Goal: Task Accomplishment & Management: Manage account settings

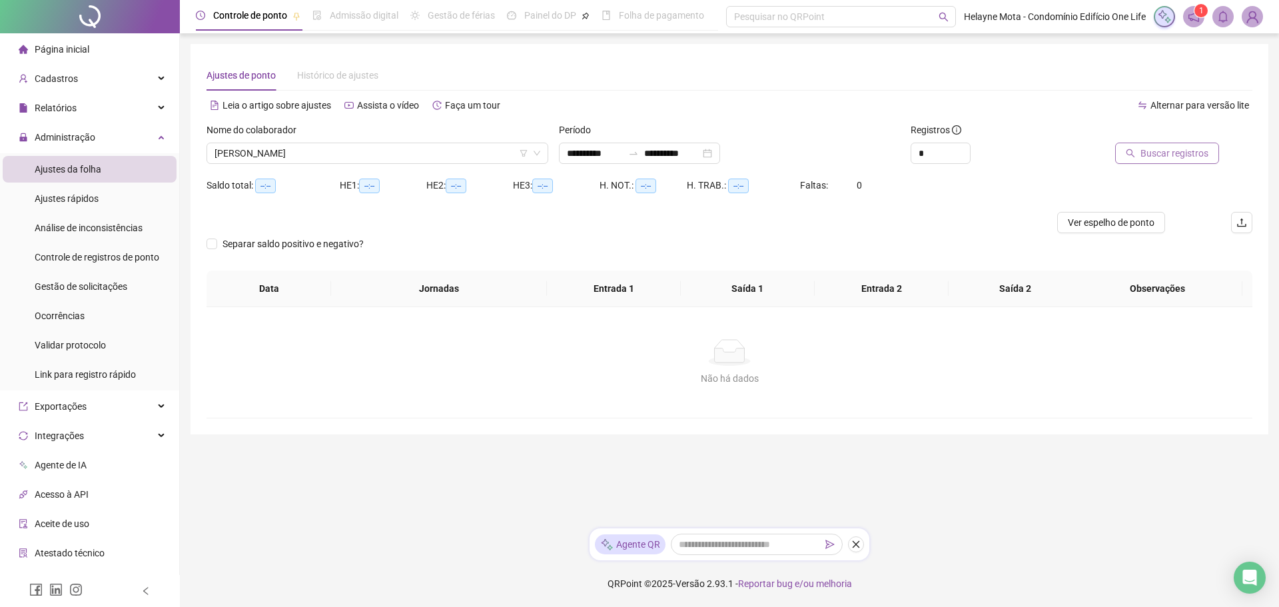
click at [1176, 151] on span "Buscar registros" at bounding box center [1174, 153] width 68 height 15
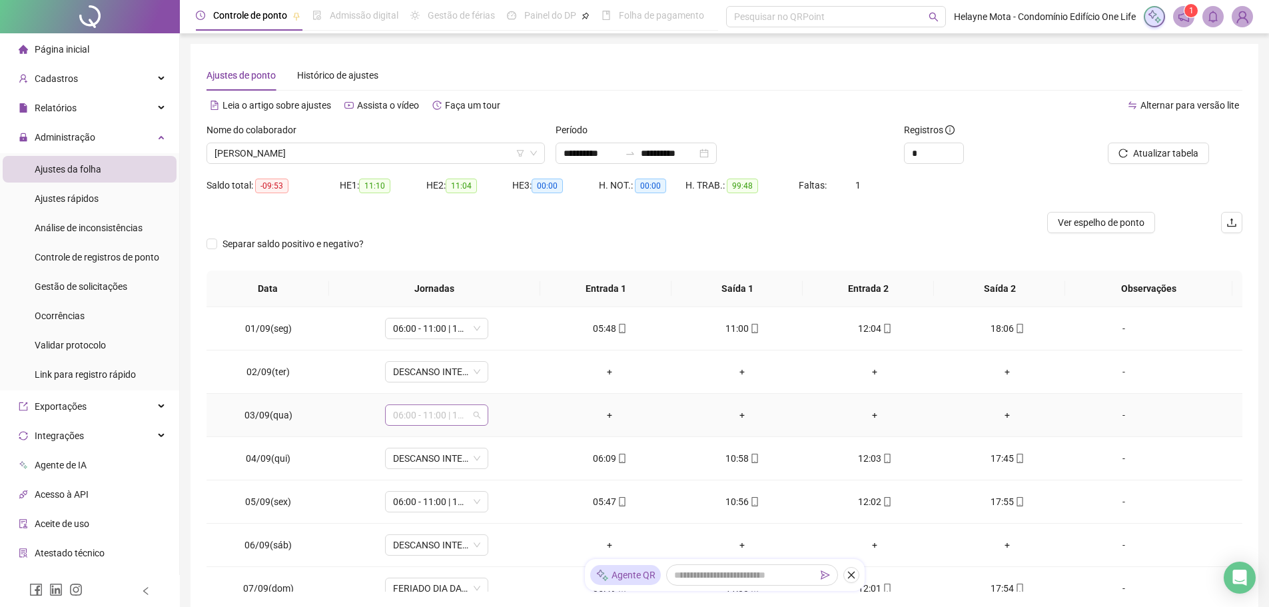
click at [474, 414] on span "06:00 - 11:00 | 12:00 - 18:00" at bounding box center [436, 415] width 87 height 20
click at [409, 506] on div "Folga" at bounding box center [458, 503] width 113 height 15
click at [498, 384] on span "Sim" at bounding box center [497, 380] width 15 height 15
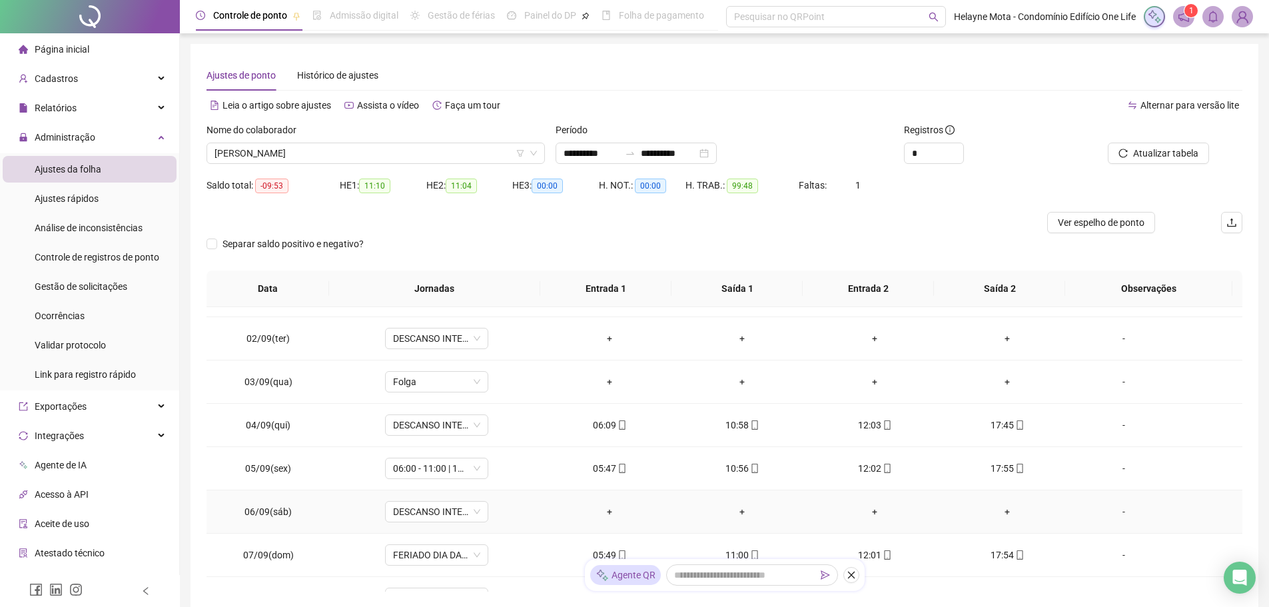
scroll to position [0, 0]
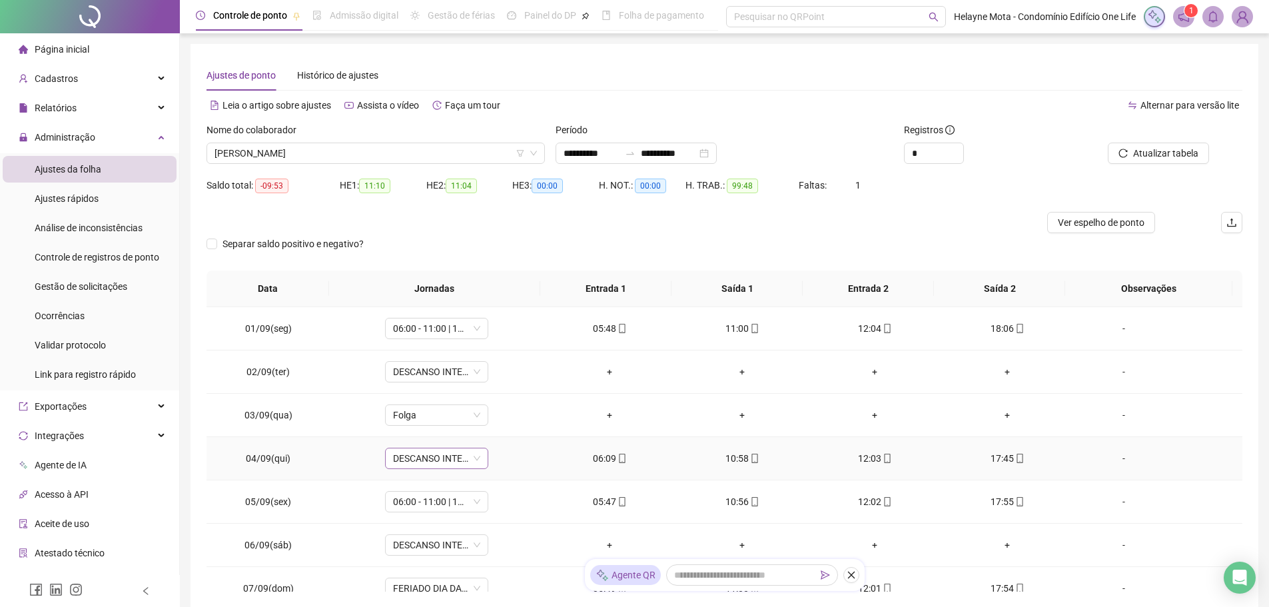
click at [474, 460] on span "DESCANSO INTER-JORNADA" at bounding box center [436, 458] width 87 height 20
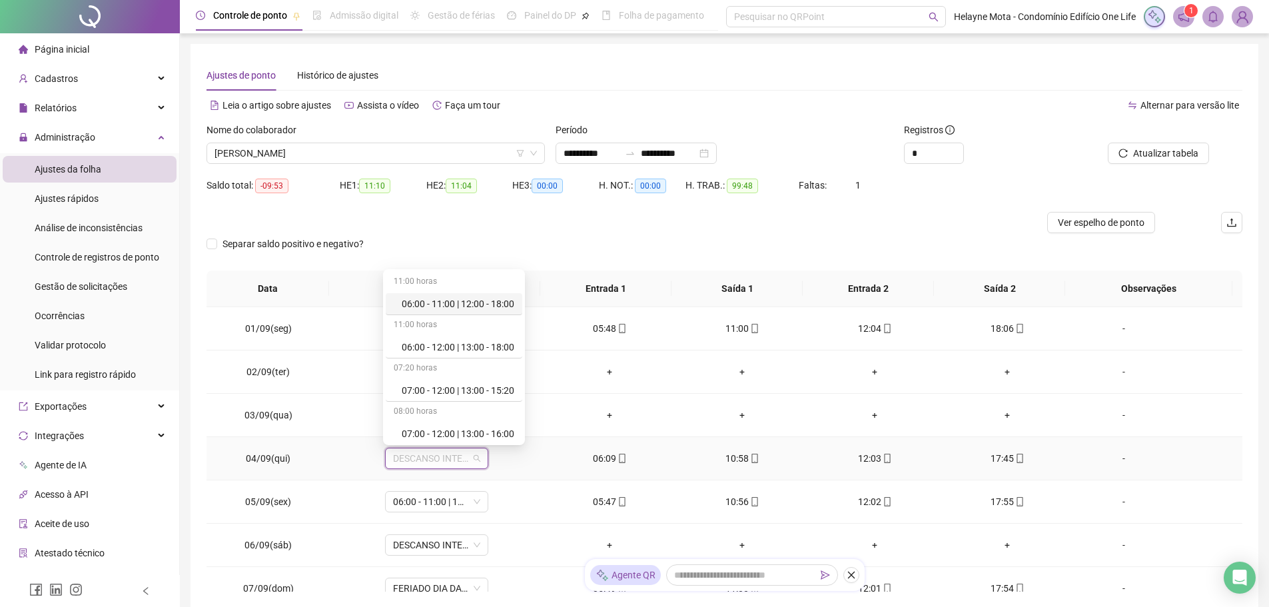
click at [494, 306] on div "06:00 - 11:00 | 12:00 - 18:00" at bounding box center [458, 303] width 113 height 15
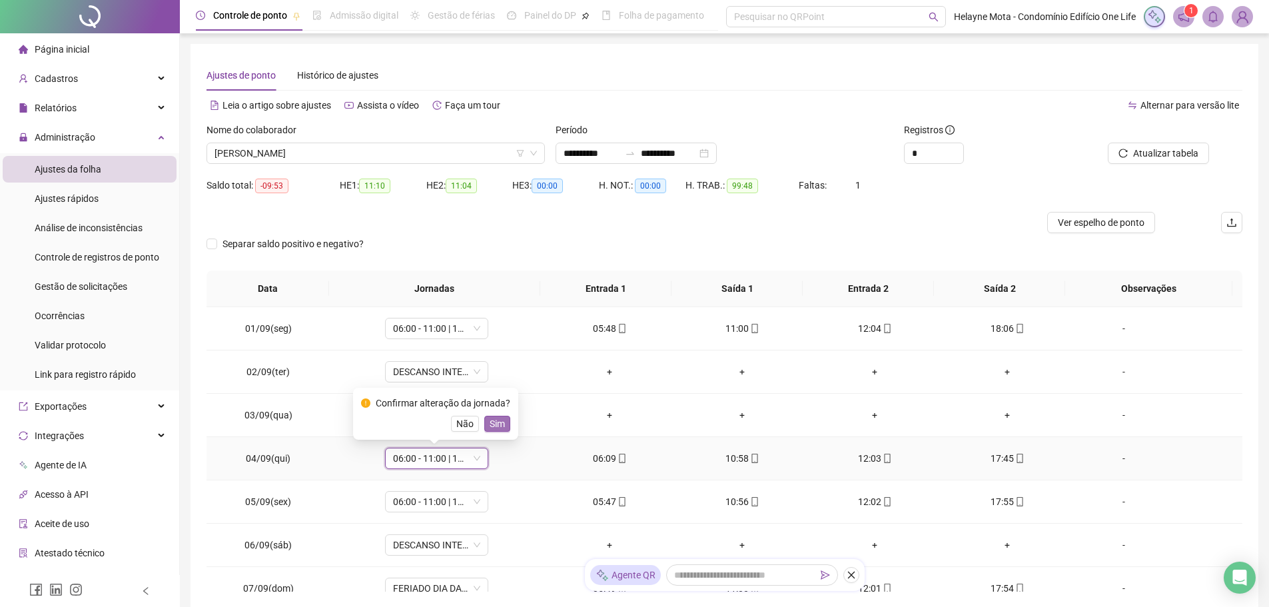
click at [495, 425] on span "Sim" at bounding box center [497, 423] width 15 height 15
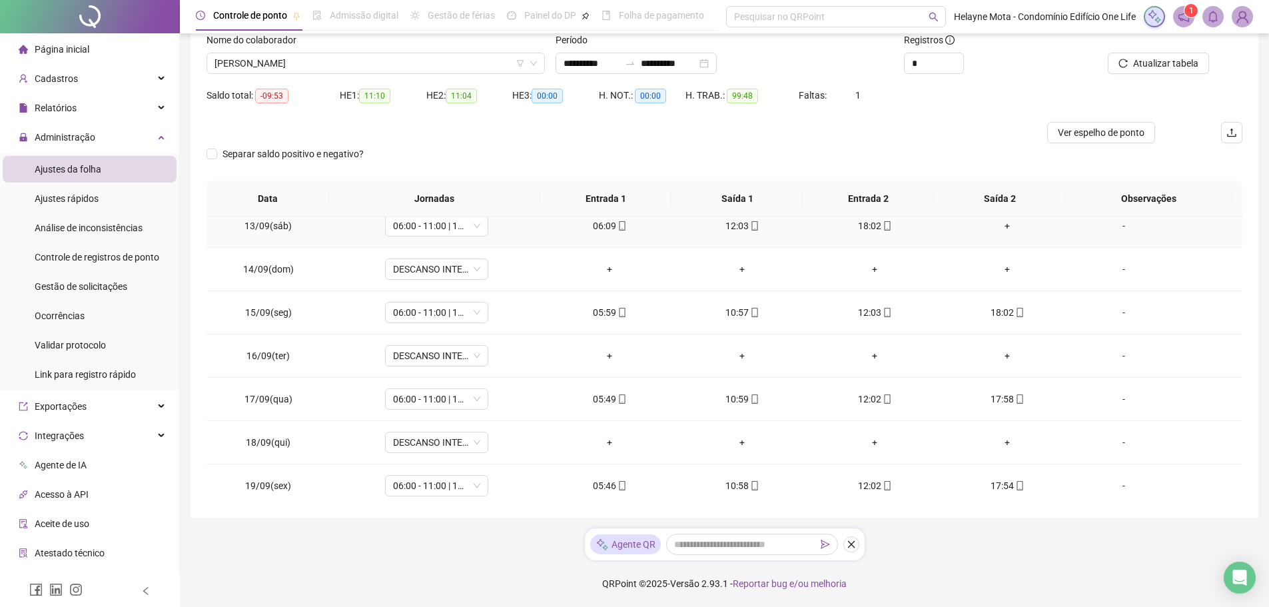
scroll to position [358, 0]
click at [569, 63] on input "**********" at bounding box center [591, 63] width 56 height 15
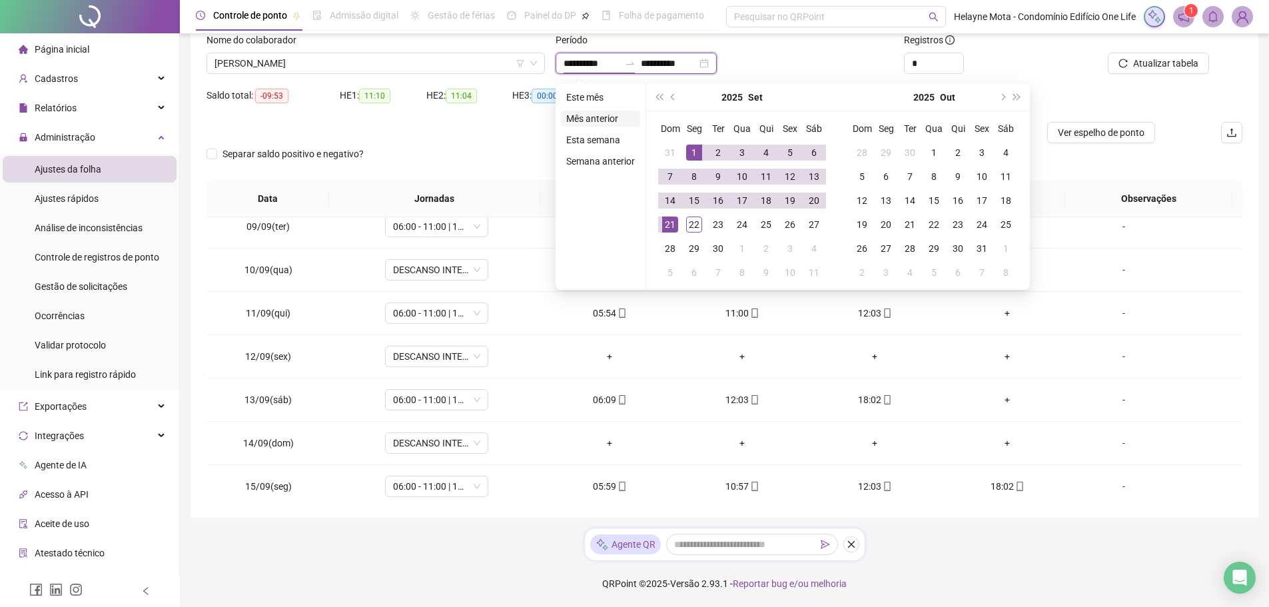
type input "**********"
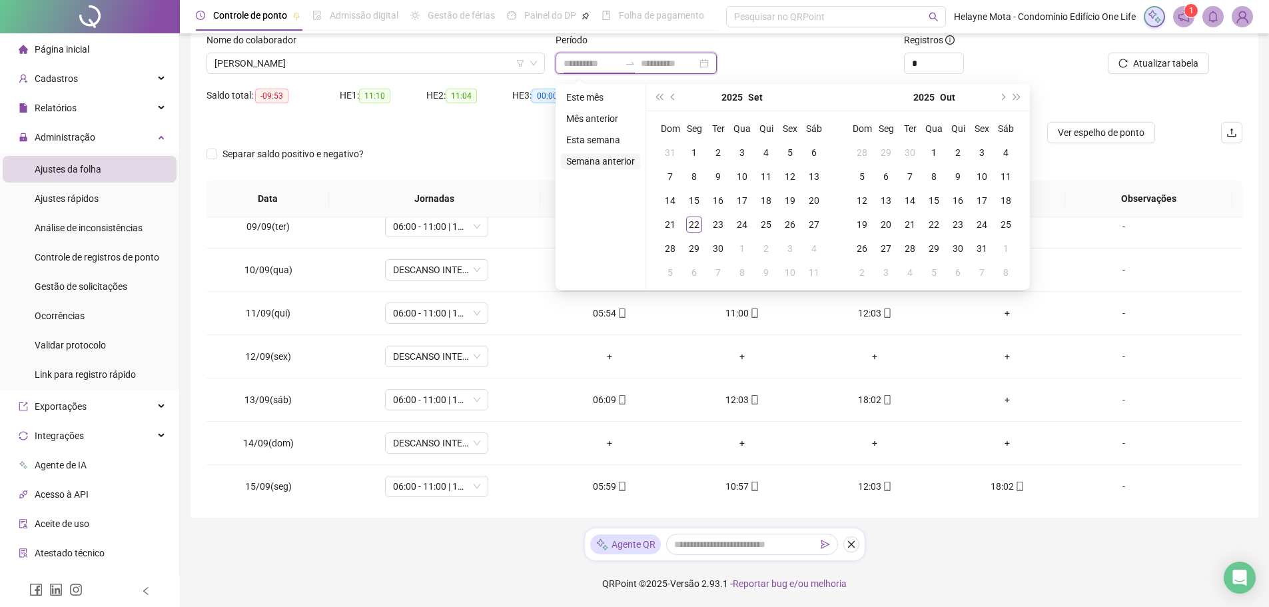
type input "**********"
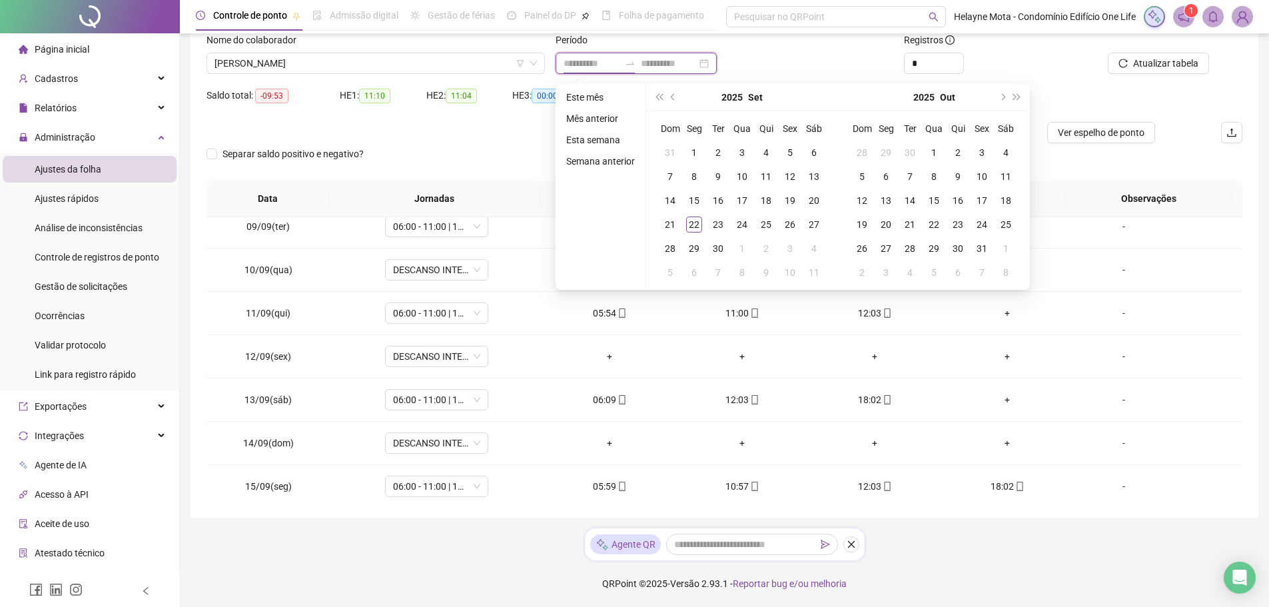
type input "**********"
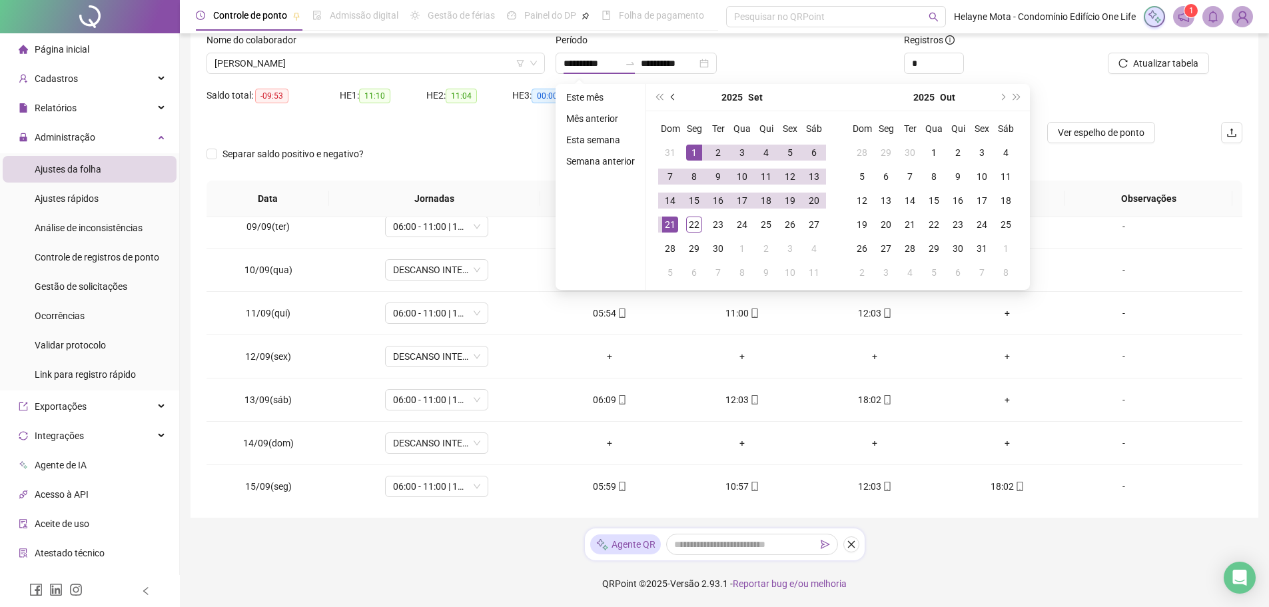
click at [673, 97] on span "prev-year" at bounding box center [674, 97] width 7 height 7
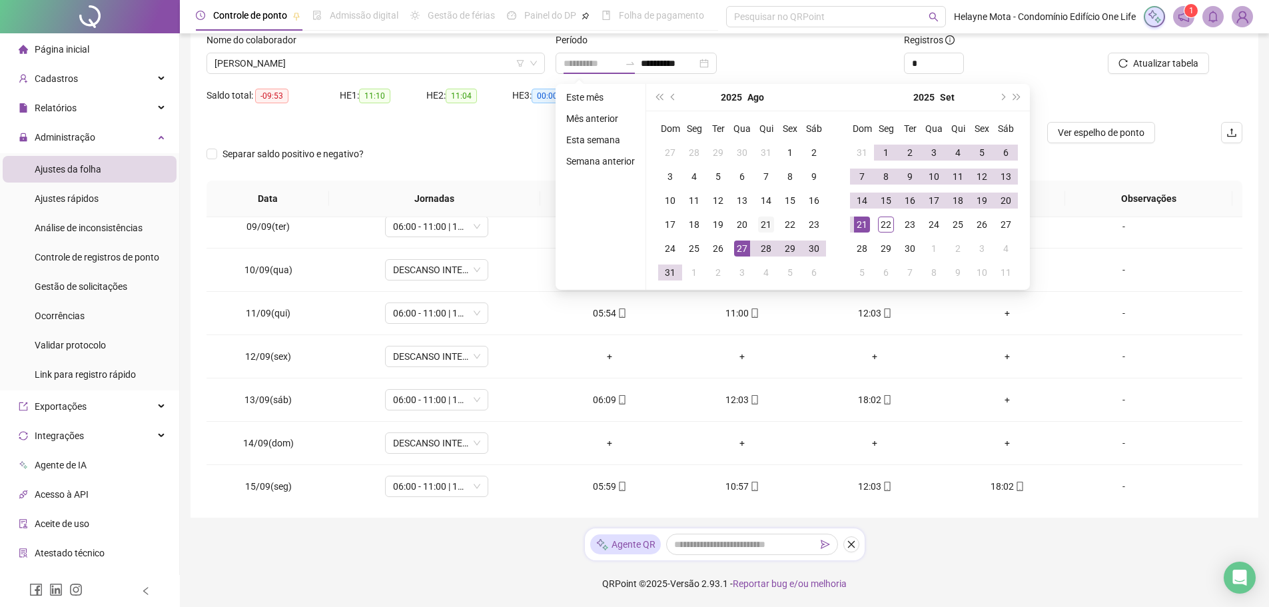
type input "**********"
click at [767, 226] on div "21" at bounding box center [766, 224] width 16 height 16
type input "**********"
click at [1004, 201] on div "20" at bounding box center [1006, 200] width 16 height 16
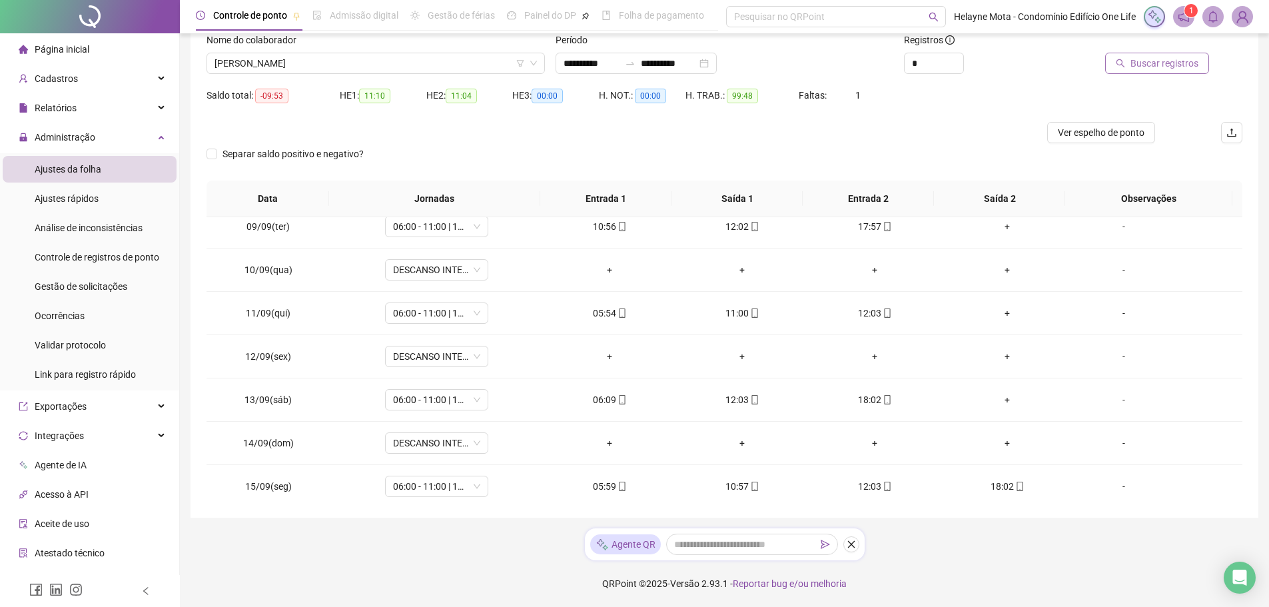
click at [1148, 66] on span "Buscar registros" at bounding box center [1164, 63] width 68 height 15
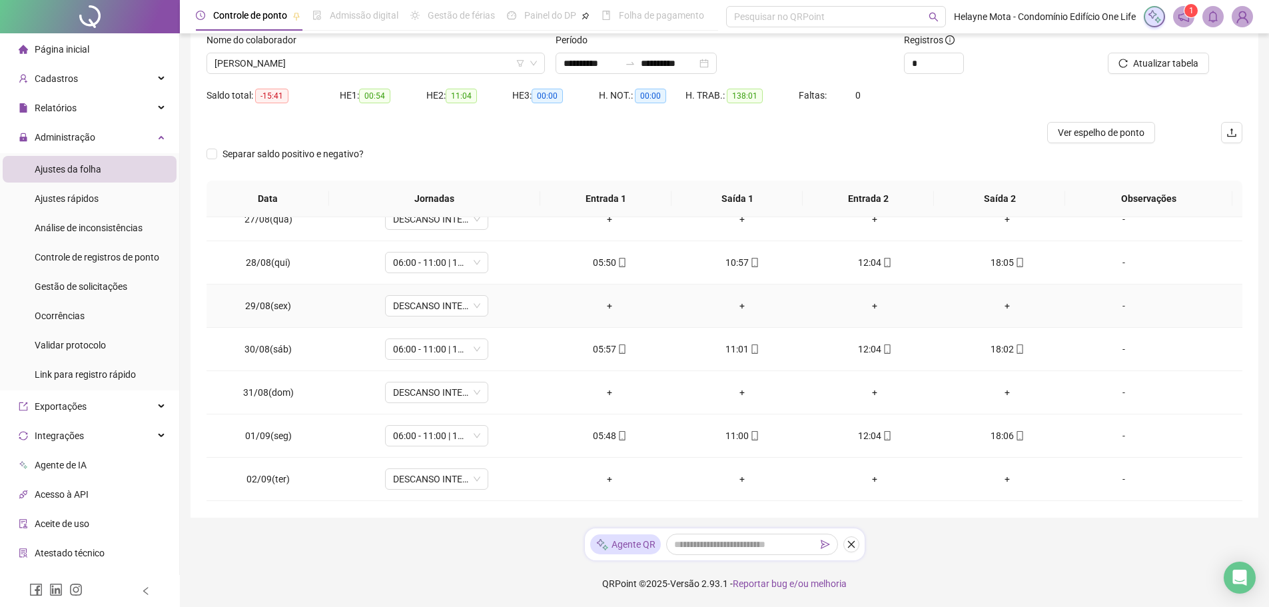
scroll to position [258, 0]
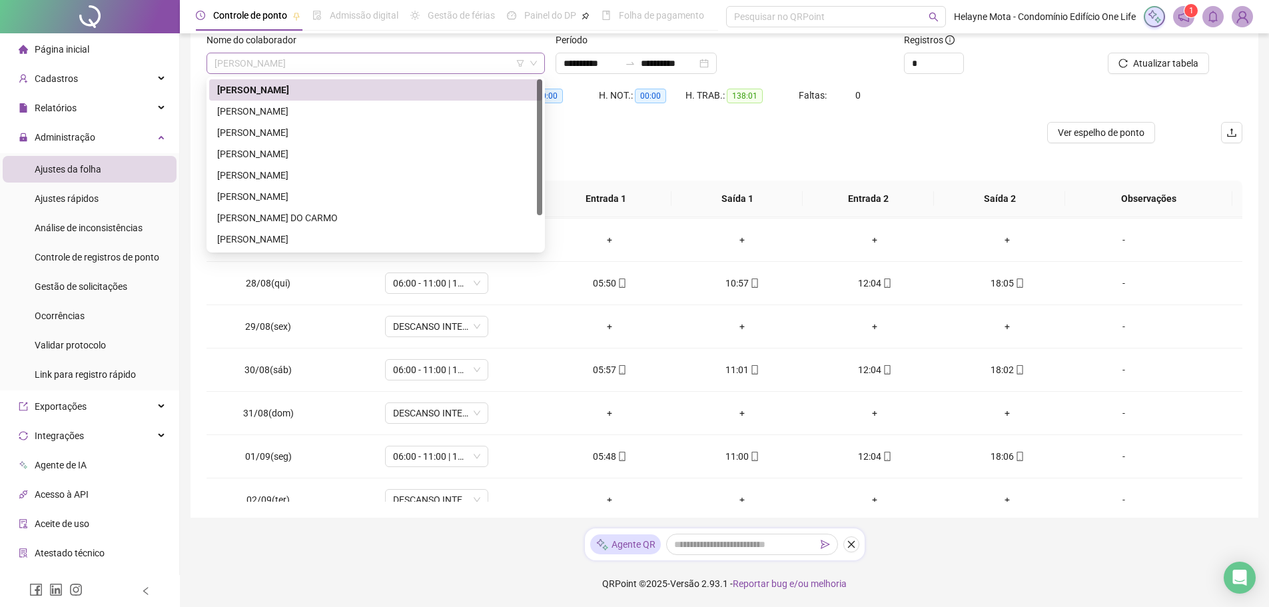
click at [362, 66] on span "[PERSON_NAME]" at bounding box center [375, 63] width 322 height 20
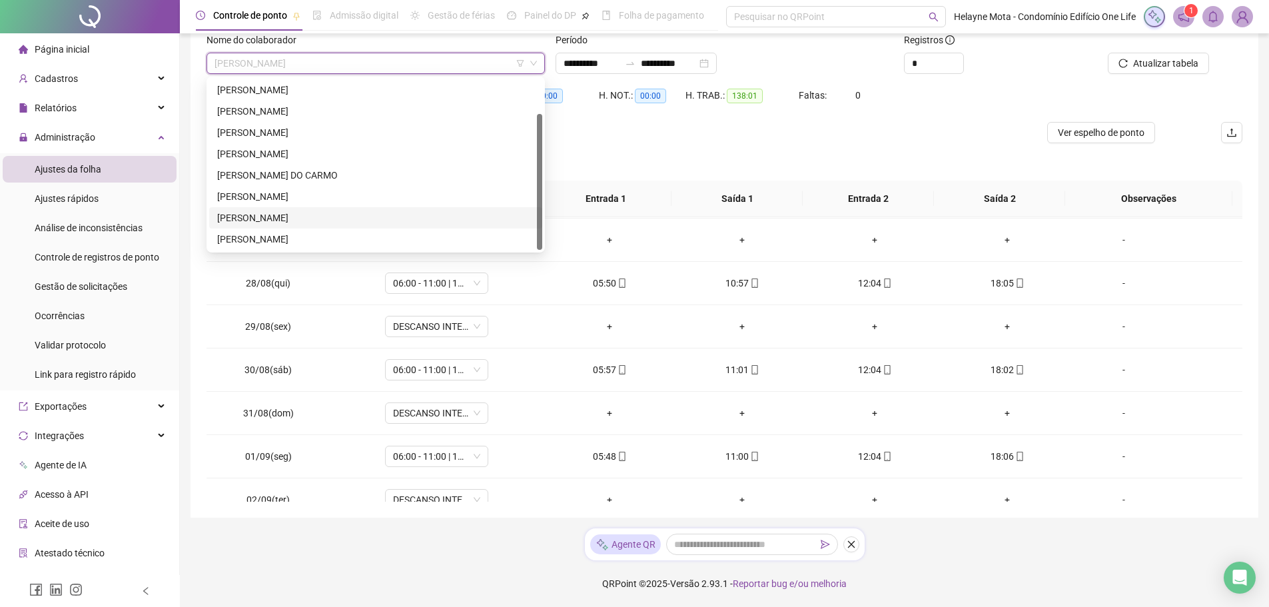
click at [276, 214] on div "[PERSON_NAME]" at bounding box center [375, 217] width 317 height 15
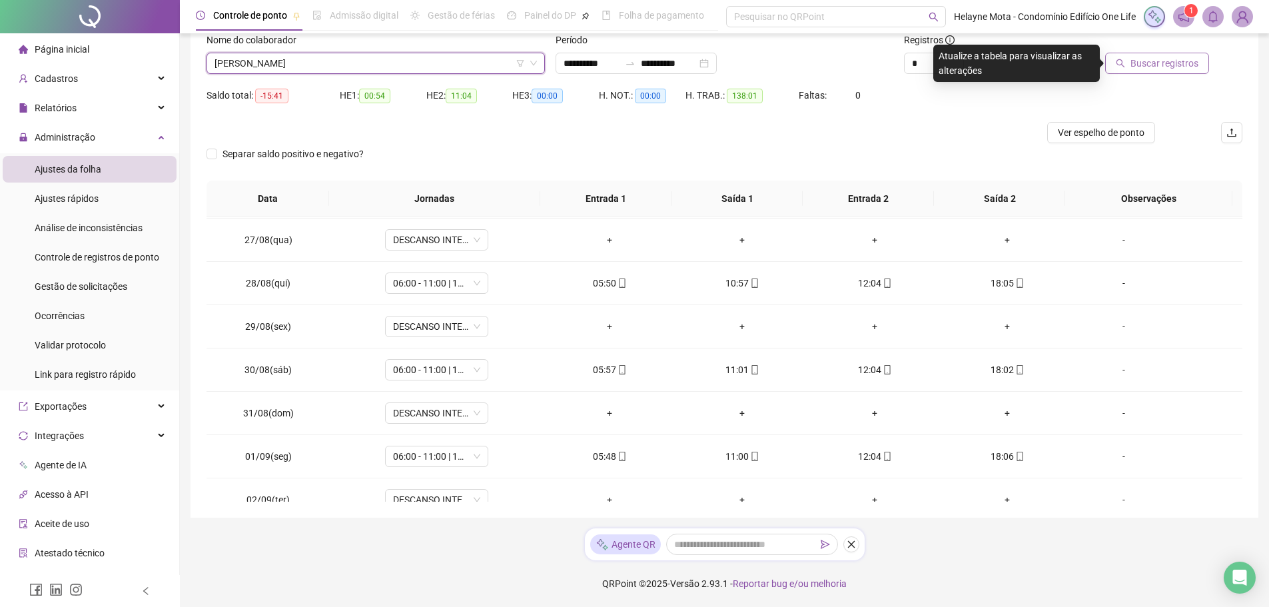
click at [1151, 65] on span "Buscar registros" at bounding box center [1164, 63] width 68 height 15
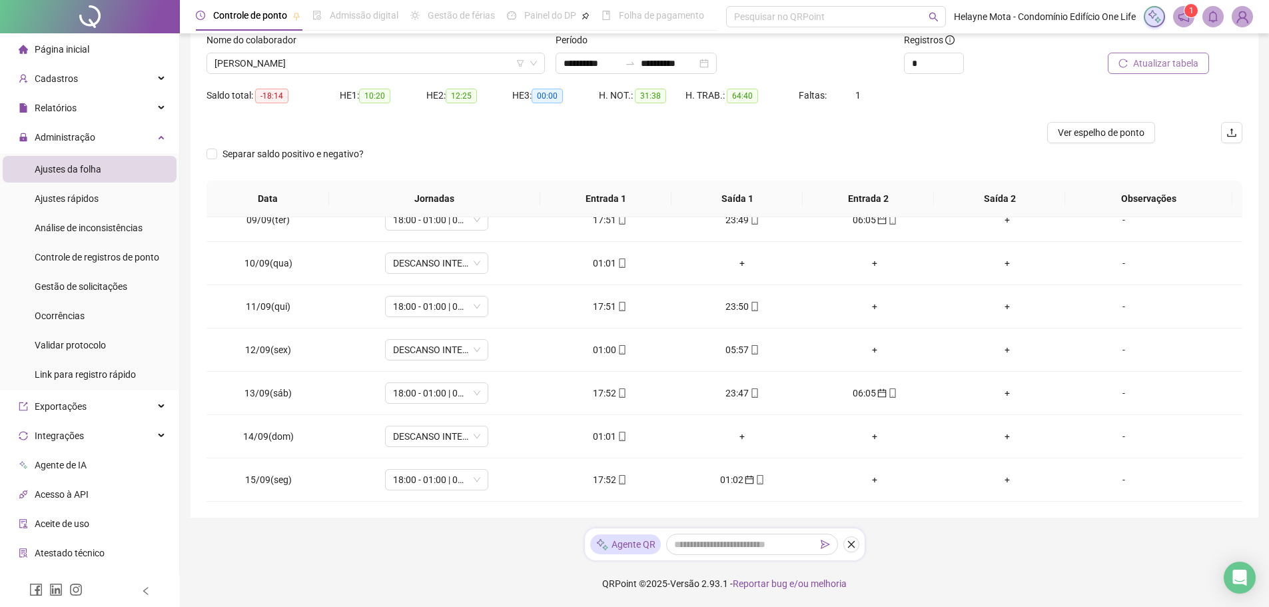
scroll to position [858, 0]
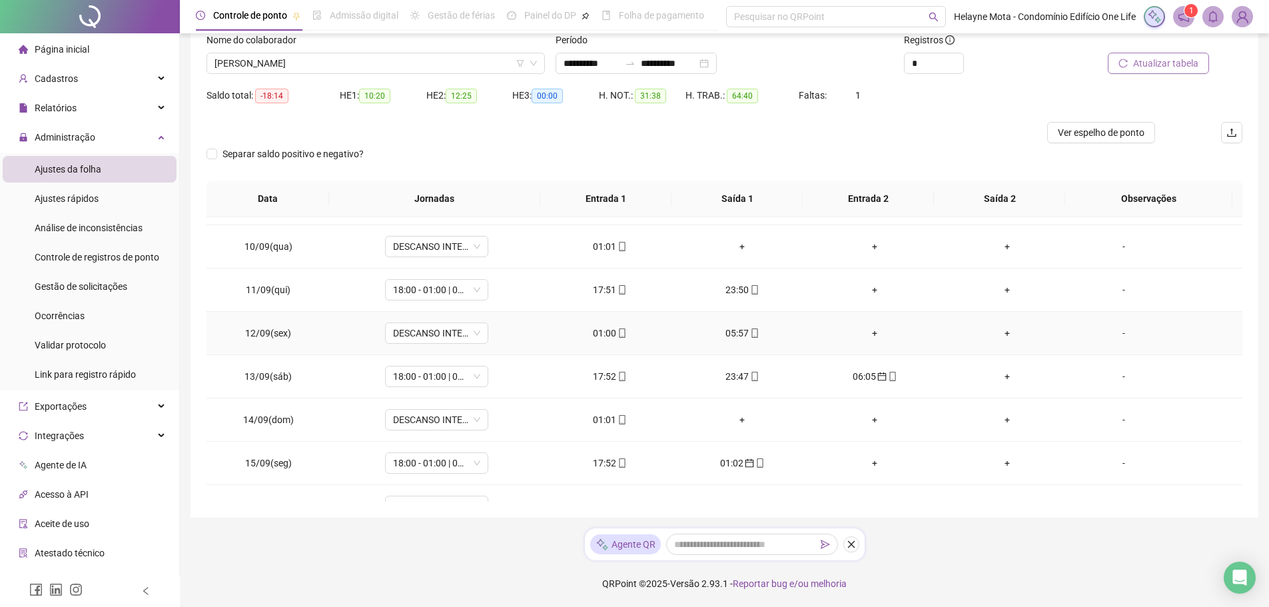
click at [603, 332] on div "01:00" at bounding box center [609, 333] width 111 height 15
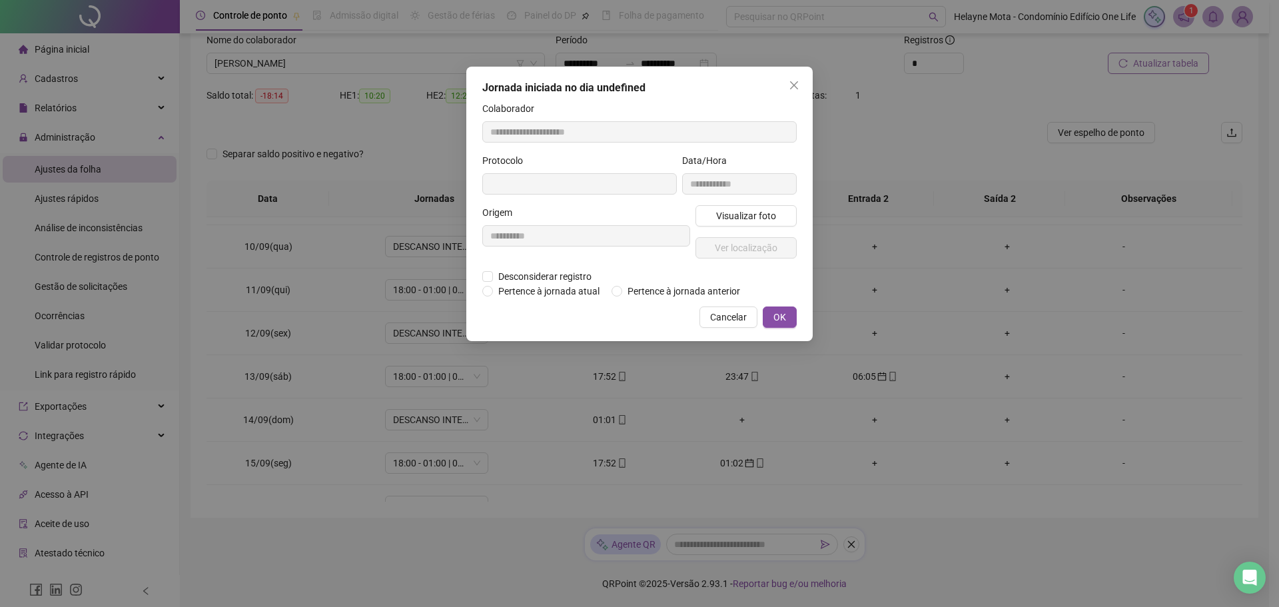
type input "**********"
click at [623, 294] on span "Pertence à jornada anterior" at bounding box center [683, 292] width 123 height 15
click at [779, 313] on span "OK" at bounding box center [779, 318] width 13 height 15
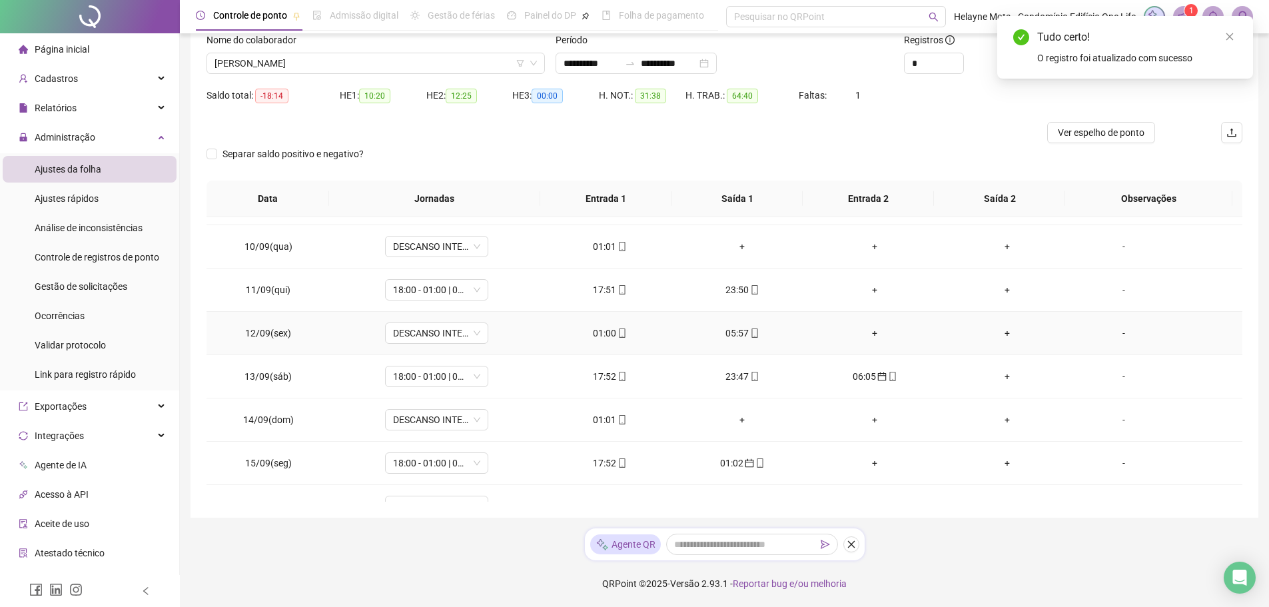
click at [727, 330] on div "05:57" at bounding box center [742, 333] width 111 height 15
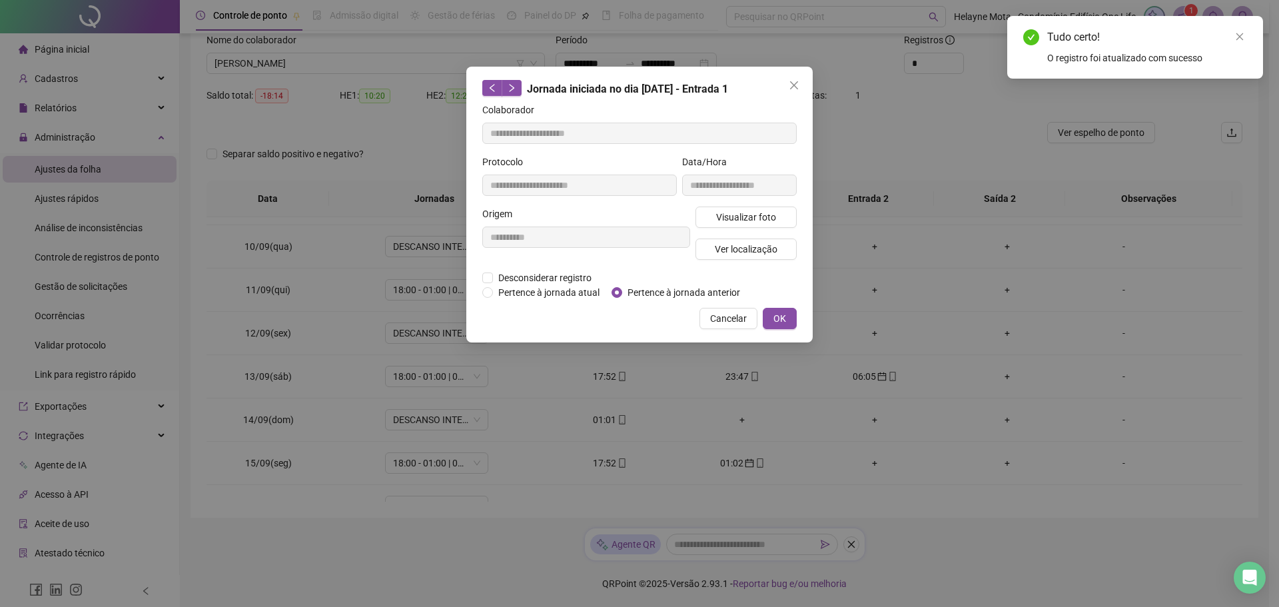
type input "**********"
click at [779, 316] on span "OK" at bounding box center [779, 318] width 13 height 15
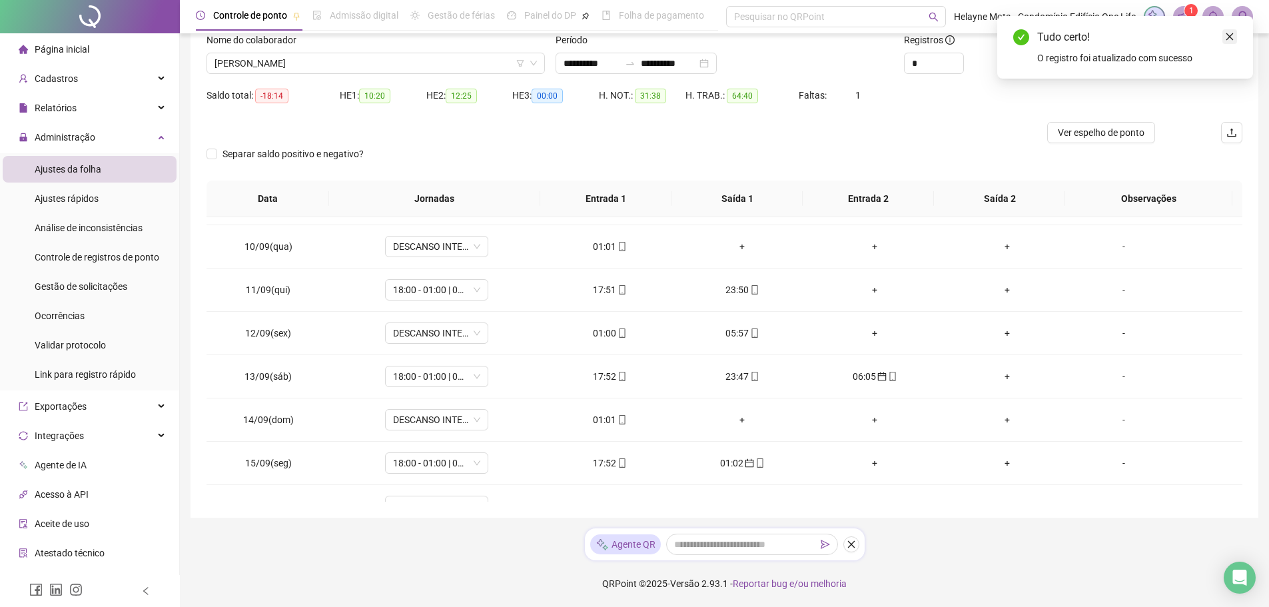
click at [1236, 31] on link "Close" at bounding box center [1229, 36] width 15 height 15
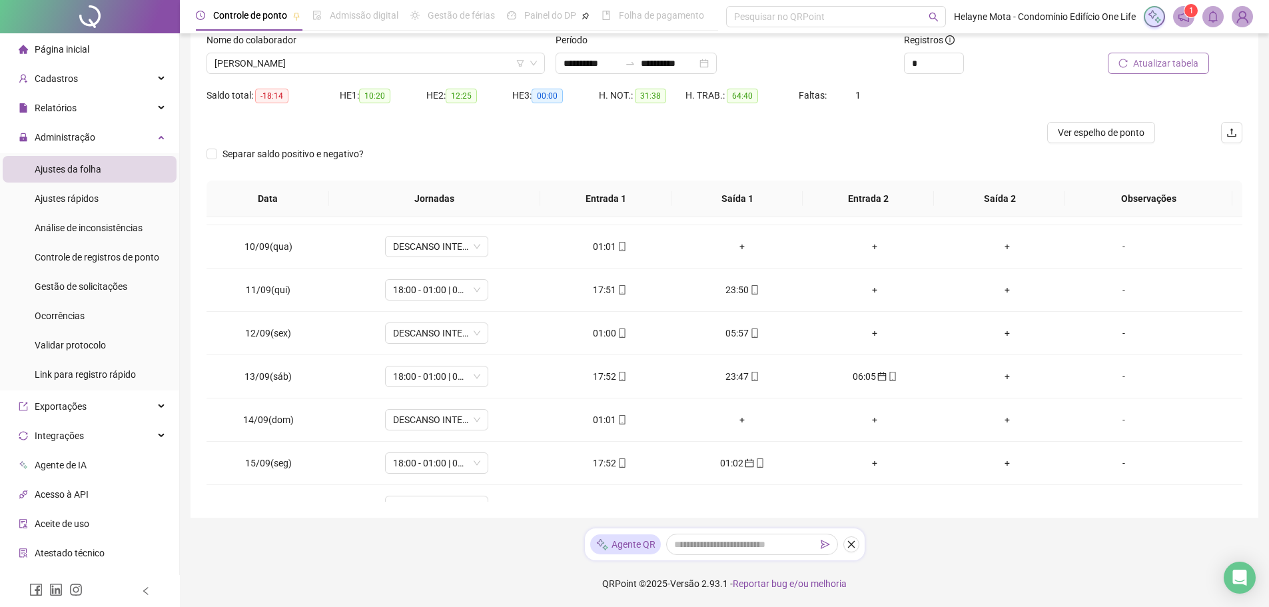
click at [1166, 69] on span "Atualizar tabela" at bounding box center [1165, 63] width 65 height 15
click at [597, 416] on div "01:01" at bounding box center [609, 419] width 111 height 15
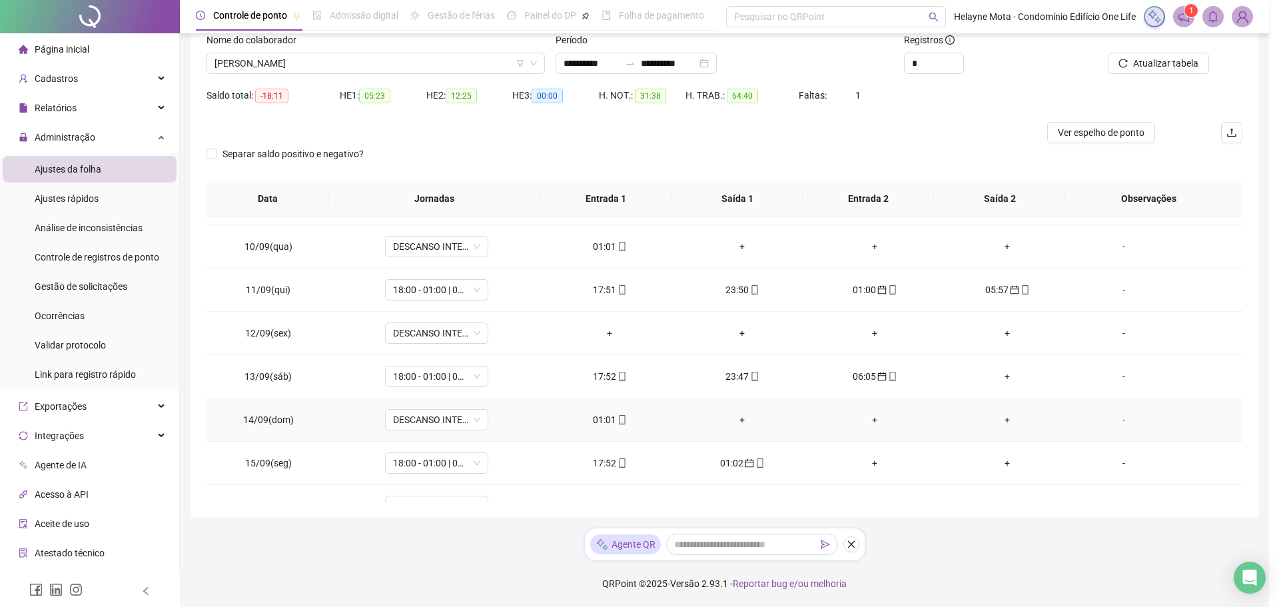
type input "**********"
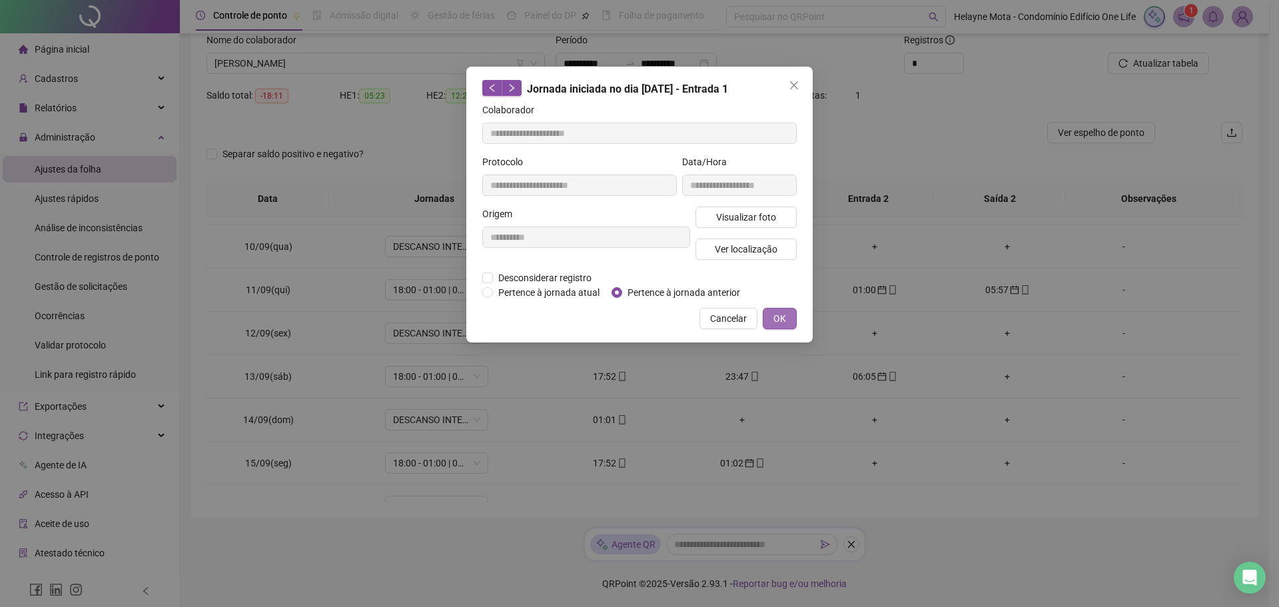
click at [789, 319] on button "OK" at bounding box center [780, 318] width 34 height 21
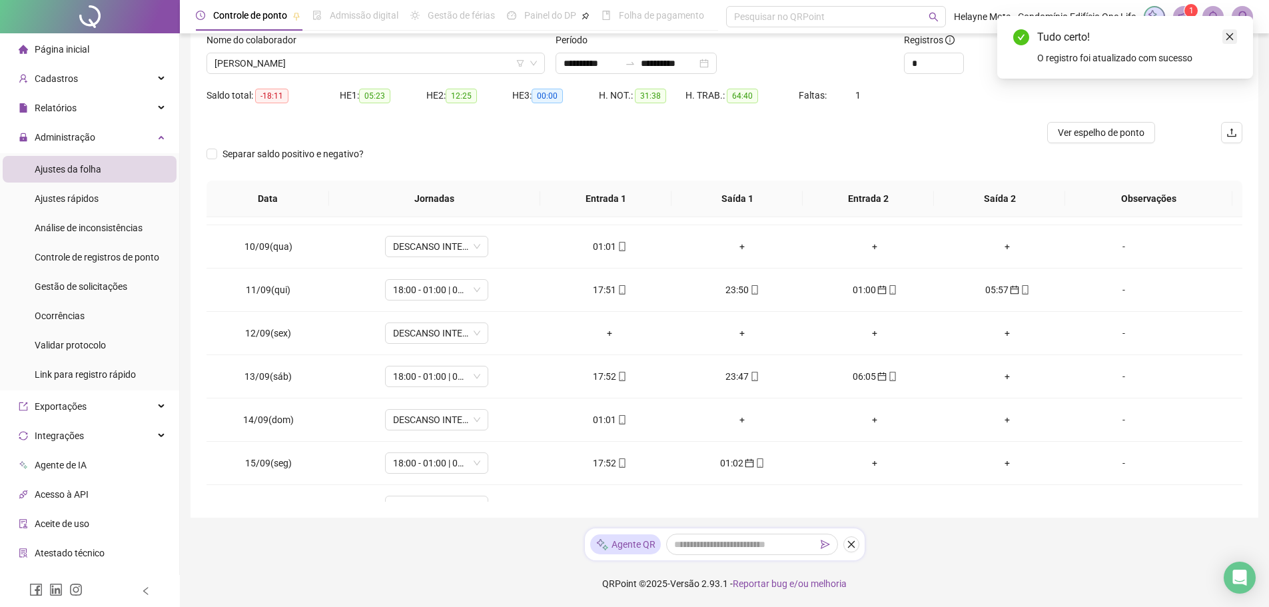
click at [1229, 42] on link "Close" at bounding box center [1229, 36] width 15 height 15
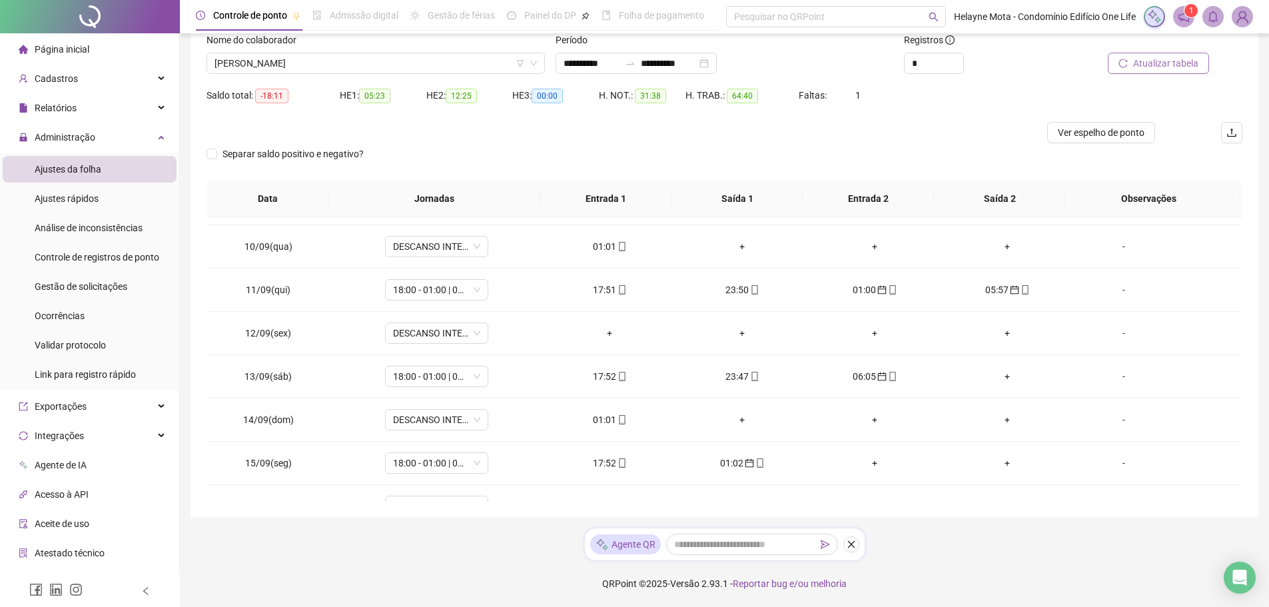
click at [1181, 68] on span "Atualizar tabela" at bounding box center [1165, 63] width 65 height 15
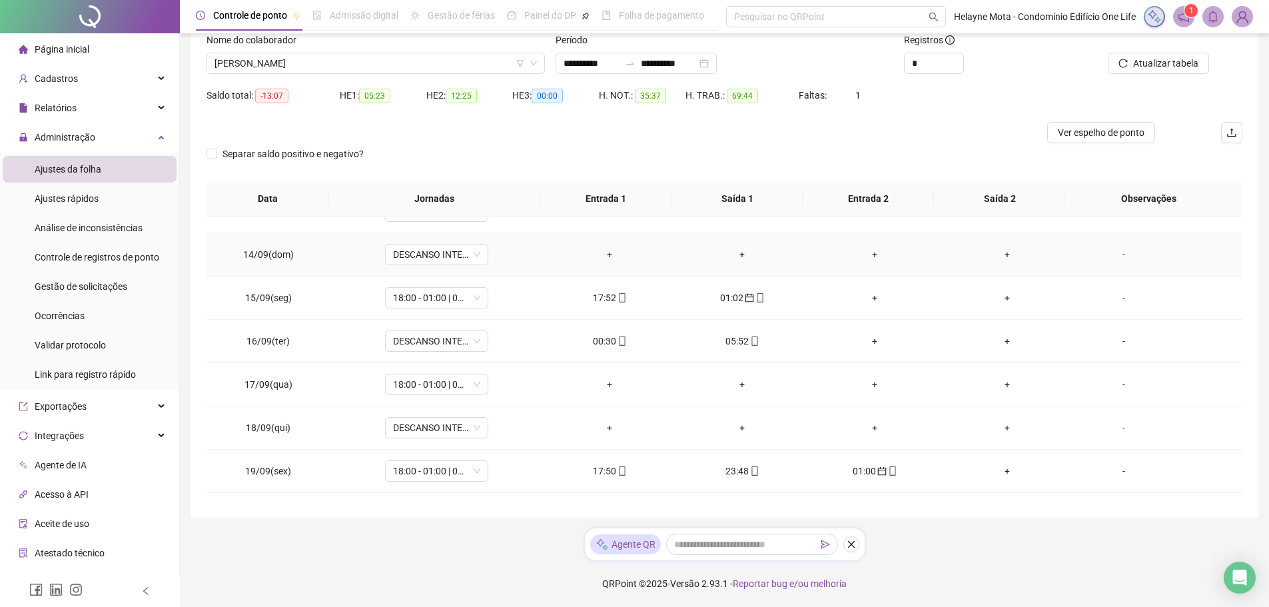
scroll to position [991, 0]
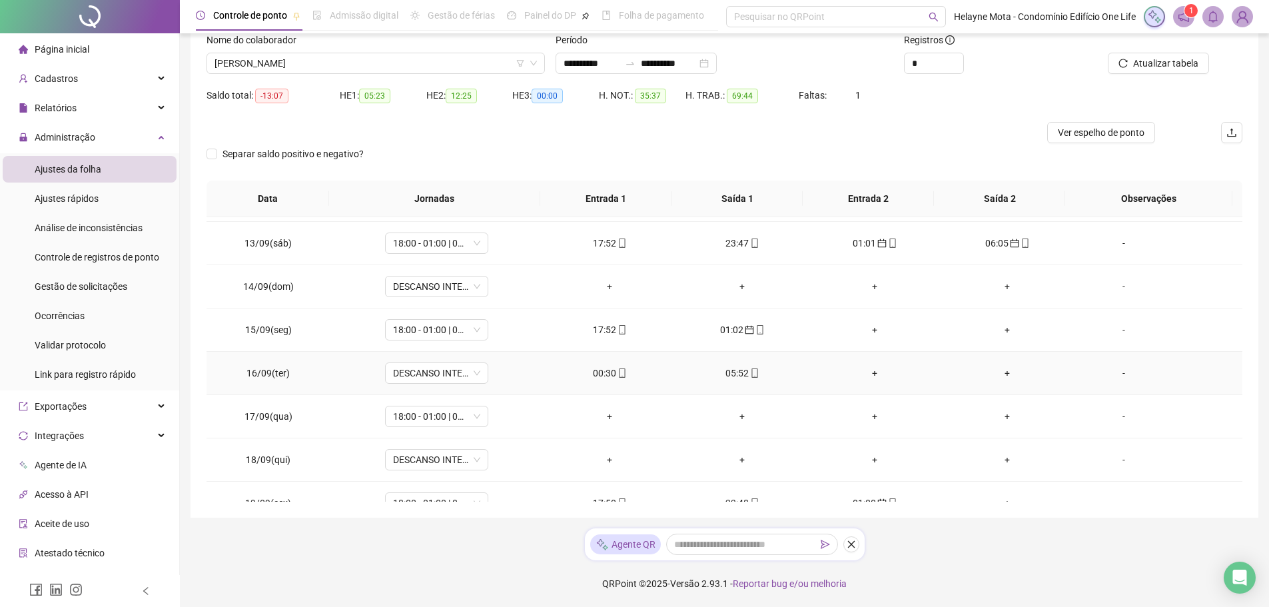
click at [601, 375] on div "00:30" at bounding box center [609, 373] width 111 height 15
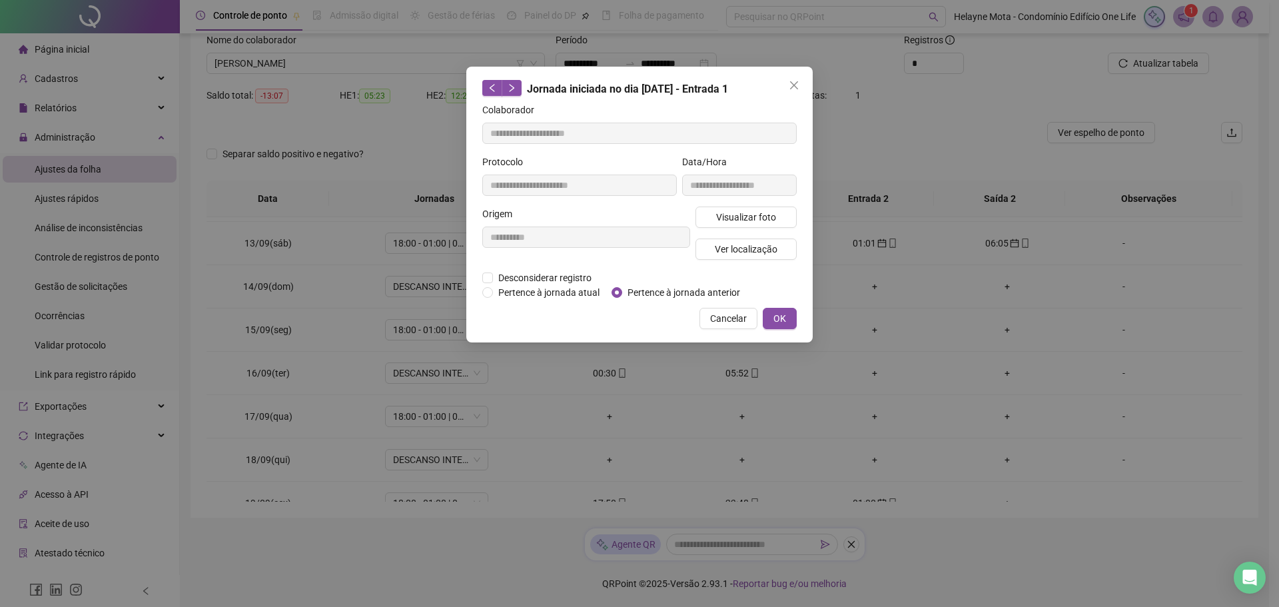
type input "**********"
click at [659, 289] on span "Pertence à jornada anterior" at bounding box center [683, 292] width 123 height 15
click at [779, 312] on span "OK" at bounding box center [779, 318] width 13 height 15
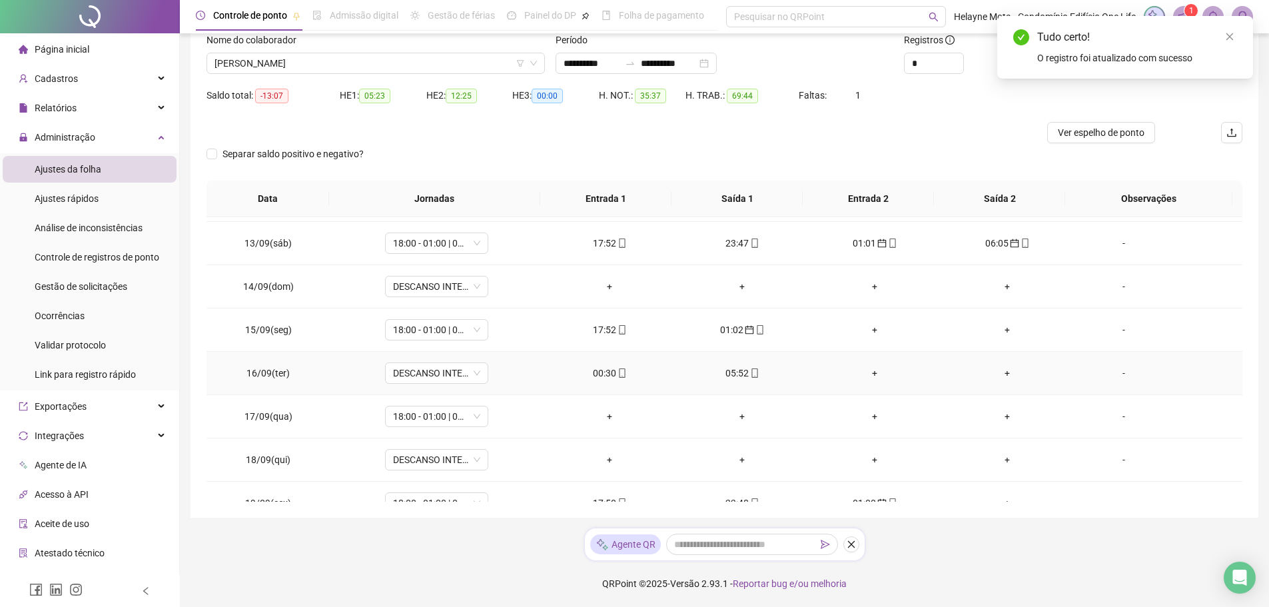
click at [734, 372] on div "05:52" at bounding box center [742, 373] width 111 height 15
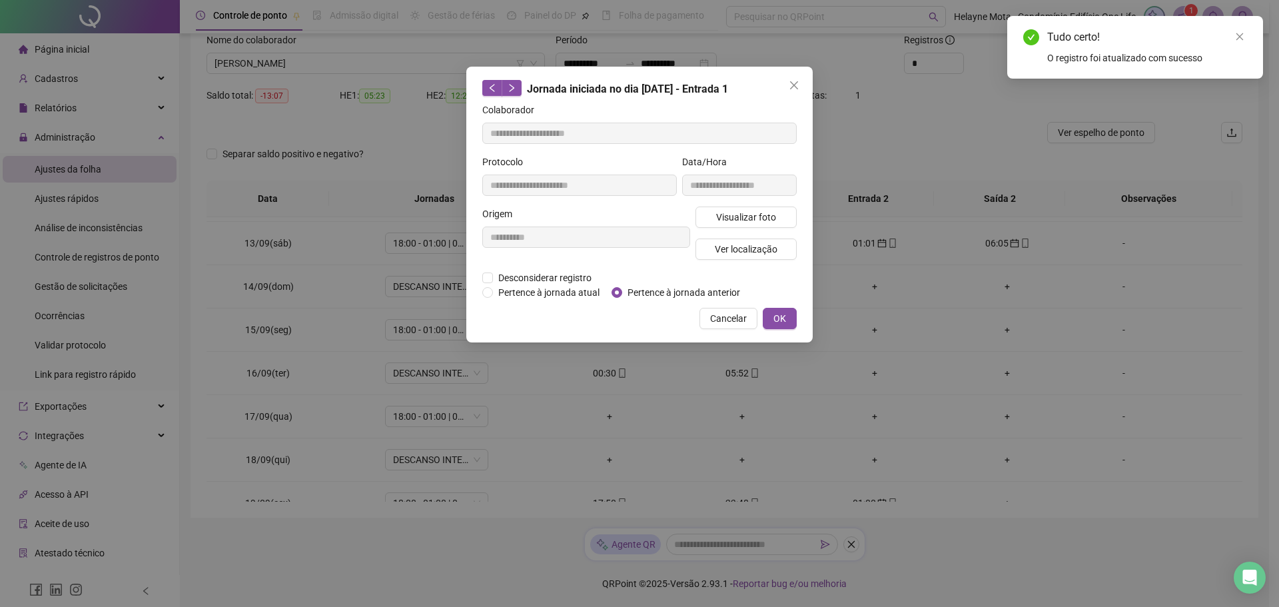
type input "**********"
click at [671, 290] on span "Pertence à jornada anterior" at bounding box center [683, 292] width 123 height 15
click at [787, 317] on button "OK" at bounding box center [780, 318] width 34 height 21
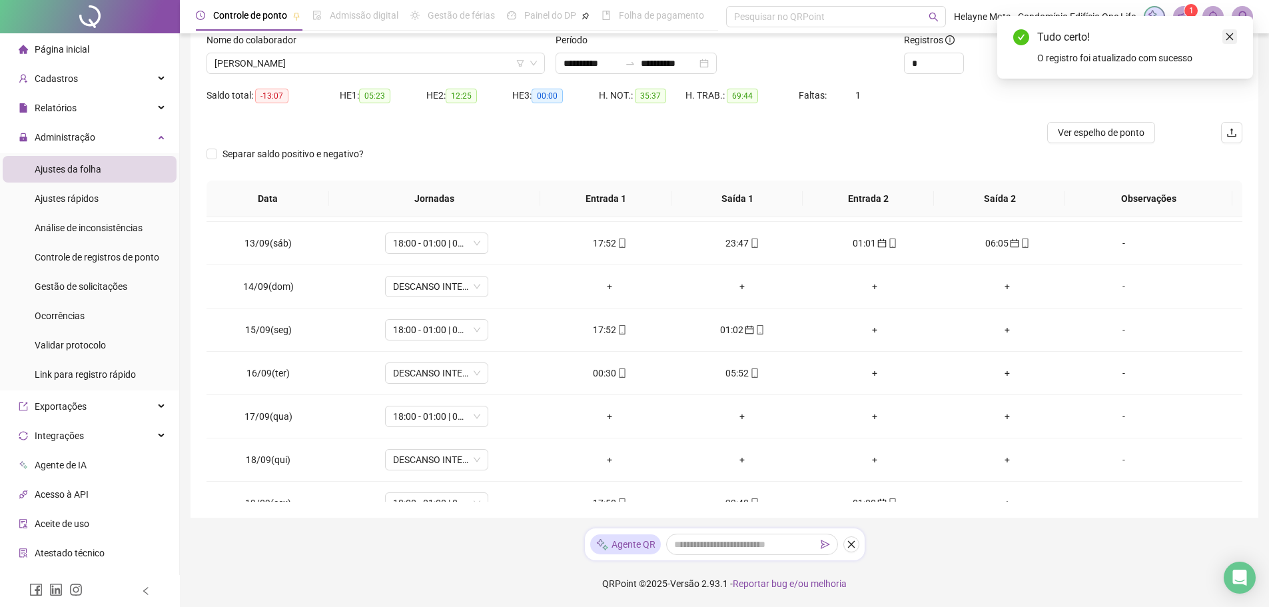
click at [1226, 39] on icon "close" at bounding box center [1229, 36] width 9 height 9
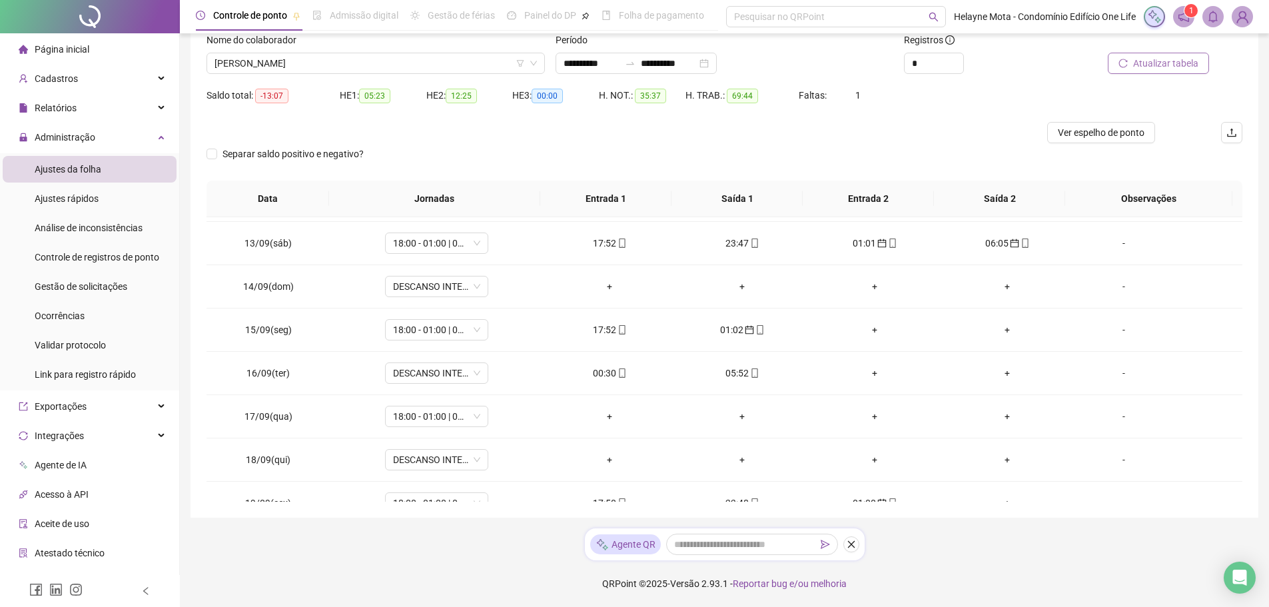
click at [1176, 66] on span "Atualizar tabela" at bounding box center [1165, 63] width 65 height 15
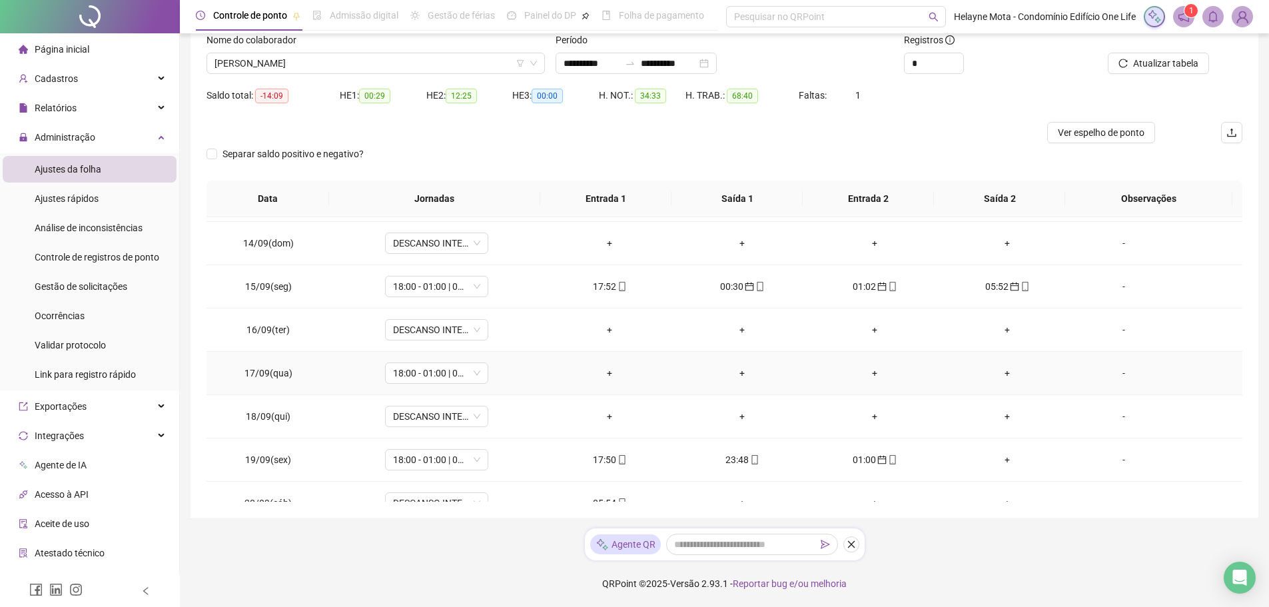
scroll to position [1058, 0]
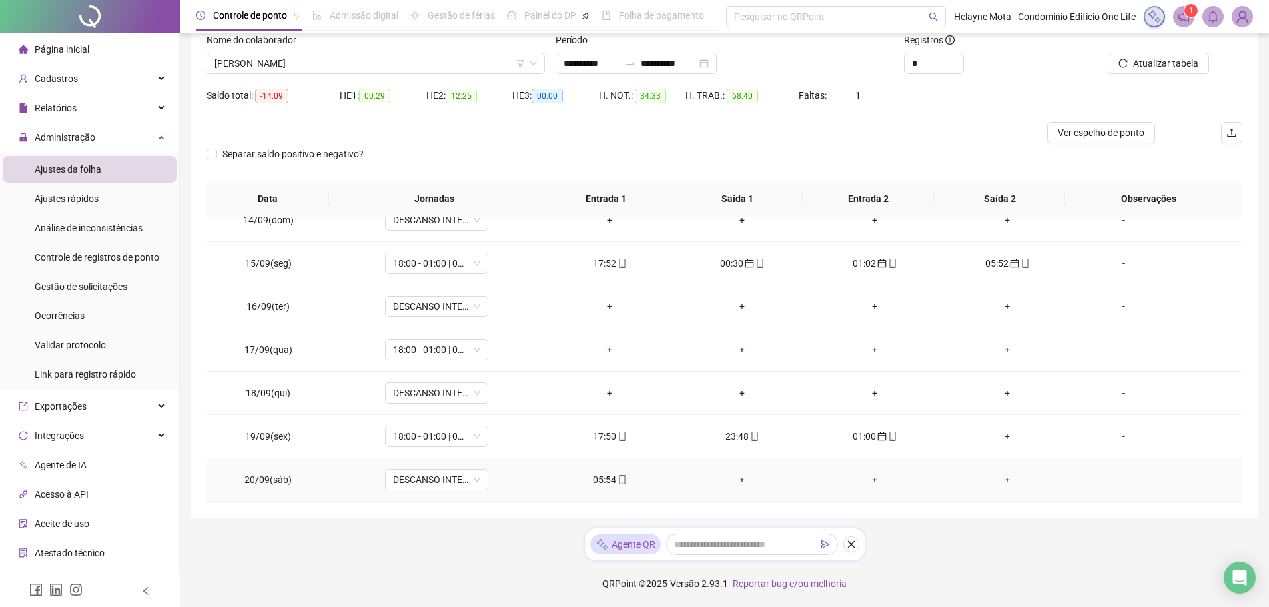
click at [595, 478] on div "05:54" at bounding box center [609, 479] width 111 height 15
type input "**********"
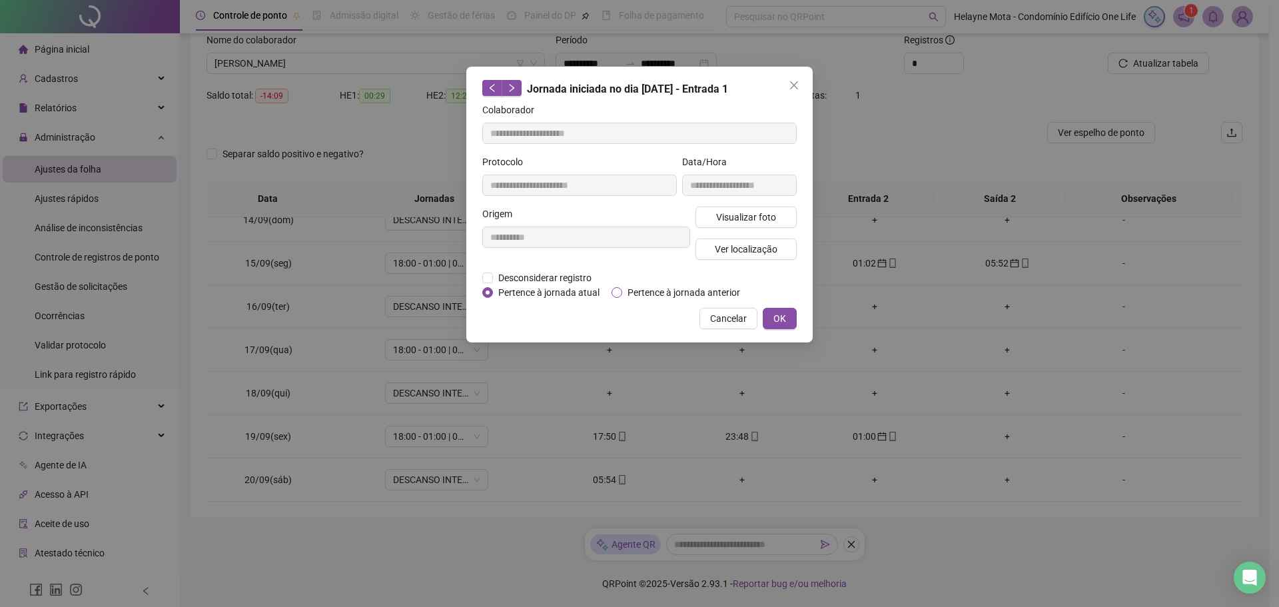
click at [623, 294] on span "Pertence à jornada anterior" at bounding box center [683, 292] width 123 height 15
click at [775, 320] on span "OK" at bounding box center [779, 318] width 13 height 15
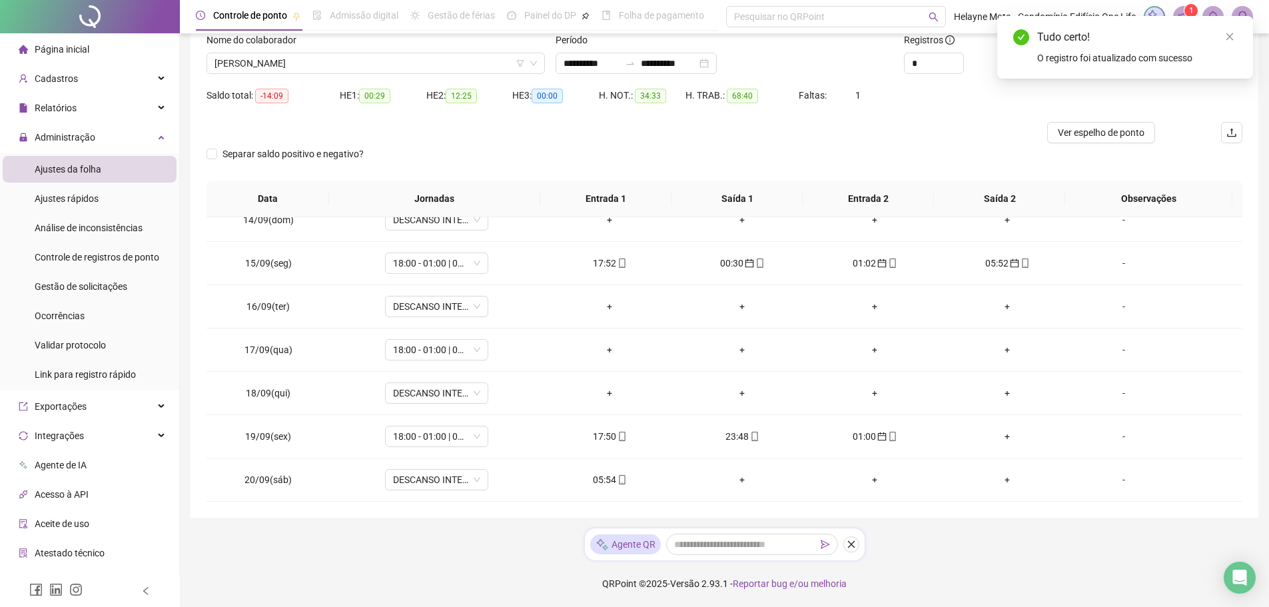
click at [1192, 95] on div "Saldo total: -14:09 HE 1: 00:29 HE 2: 12:25 HE 3: 00:00 H. NOT.: 34:33 H. TRAB.…" at bounding box center [724, 103] width 1036 height 37
click at [1237, 38] on div "Tudo certo! O registro foi atualizado com sucesso" at bounding box center [1125, 47] width 256 height 63
click at [1228, 37] on icon "close" at bounding box center [1229, 36] width 9 height 9
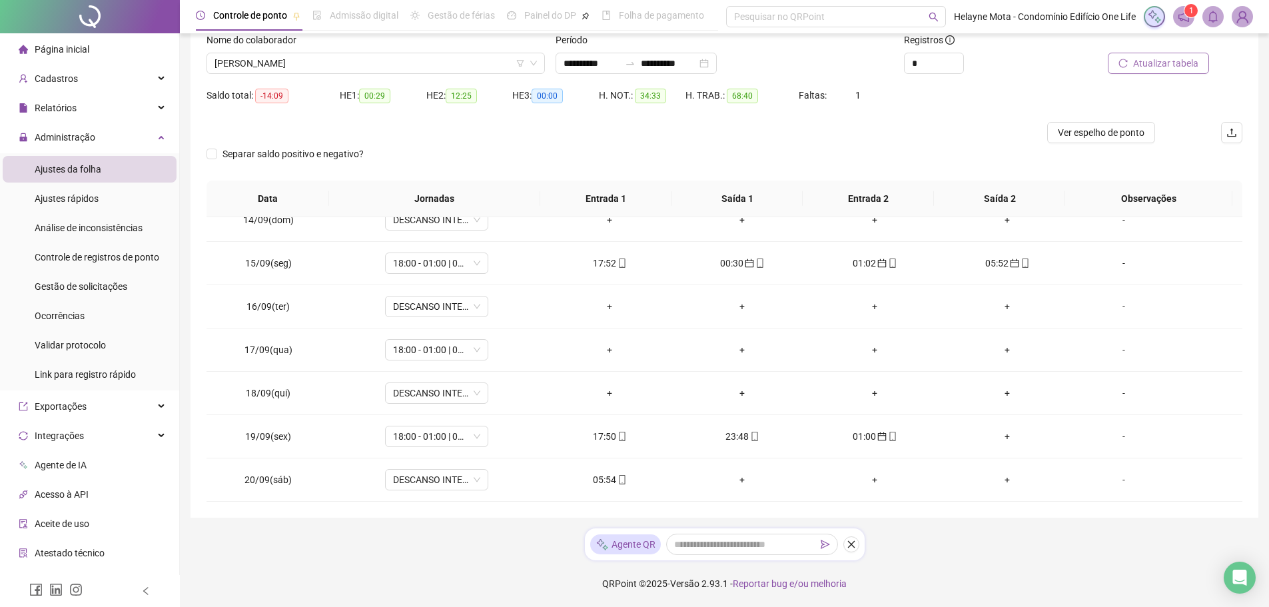
click at [1172, 70] on span "Atualizar tabela" at bounding box center [1165, 63] width 65 height 15
click at [115, 77] on div "Cadastros" at bounding box center [90, 78] width 174 height 27
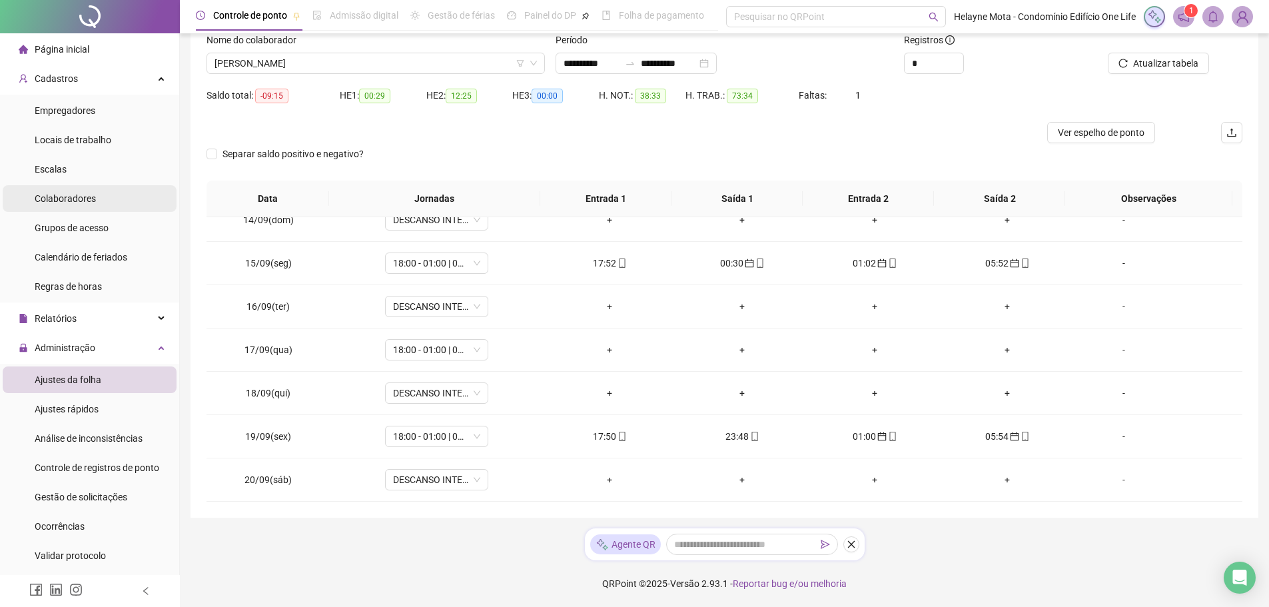
click at [79, 198] on span "Colaboradores" at bounding box center [65, 198] width 61 height 11
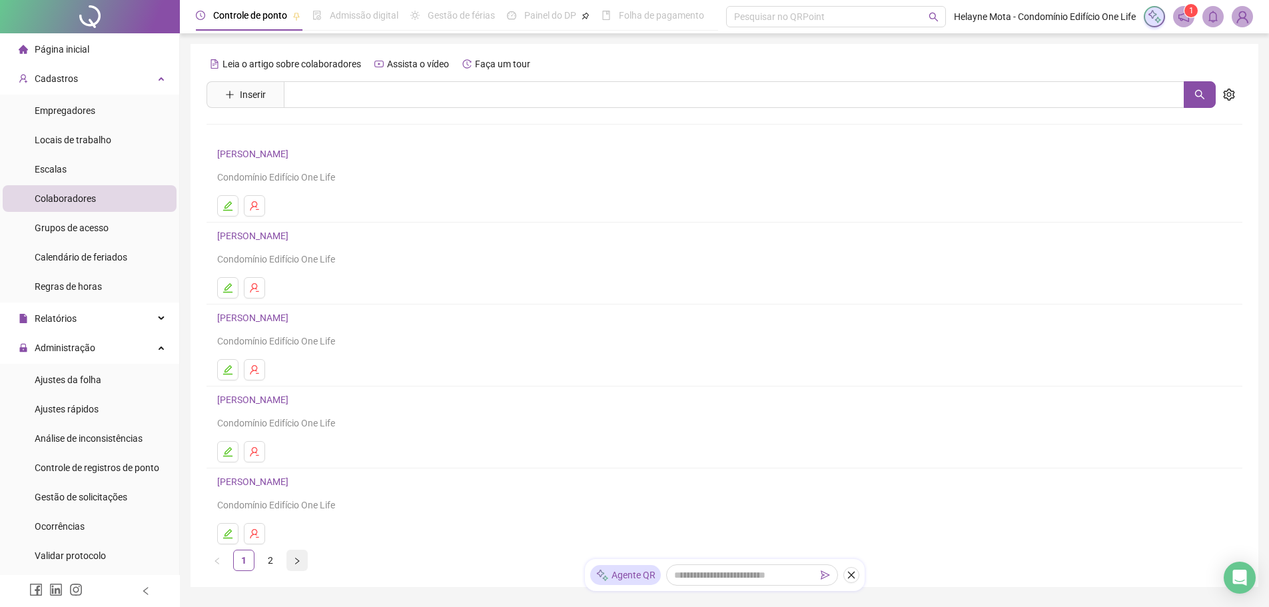
click at [298, 565] on button "button" at bounding box center [296, 559] width 21 height 21
click at [230, 450] on icon "edit" at bounding box center [227, 451] width 11 height 11
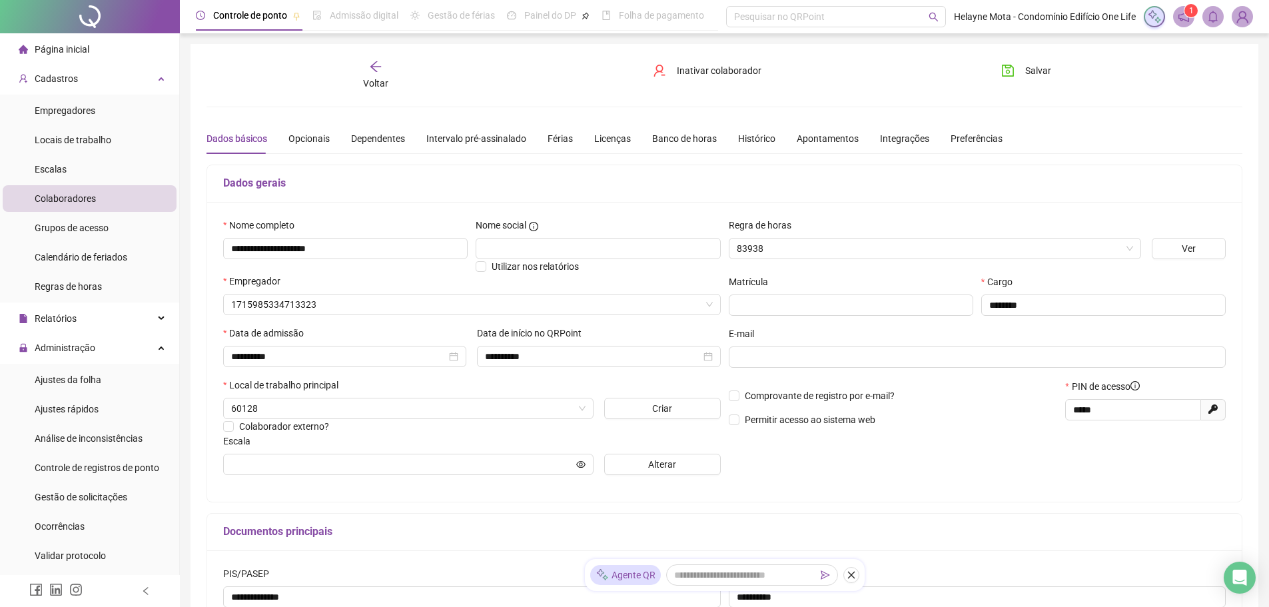
type input "**********"
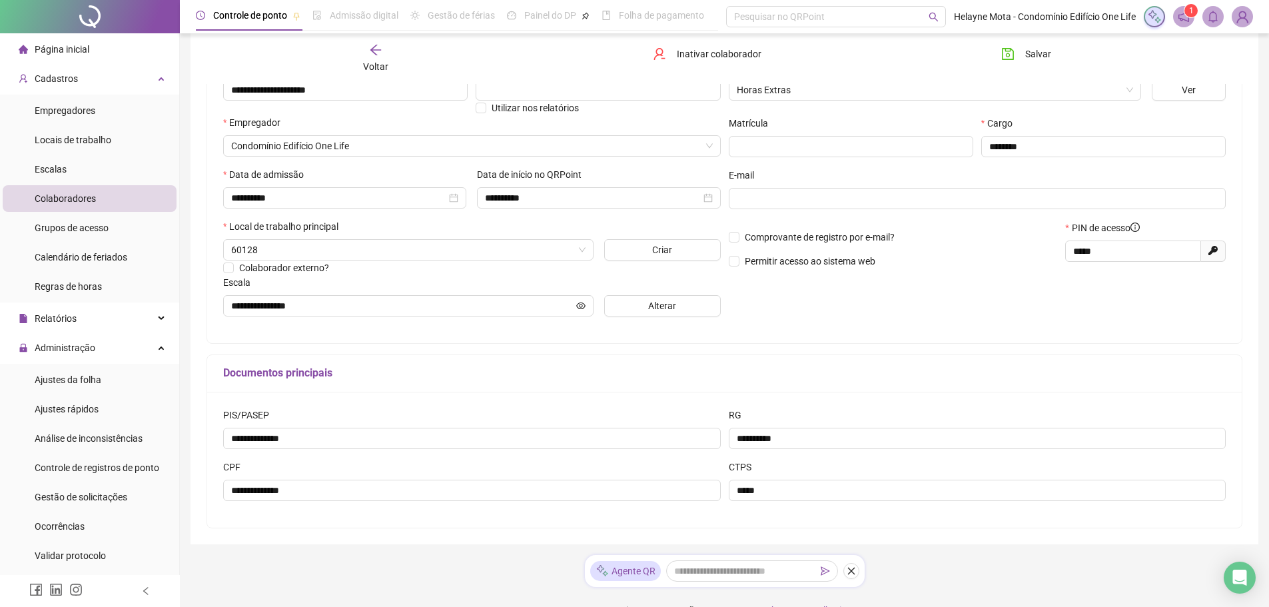
scroll to position [185, 0]
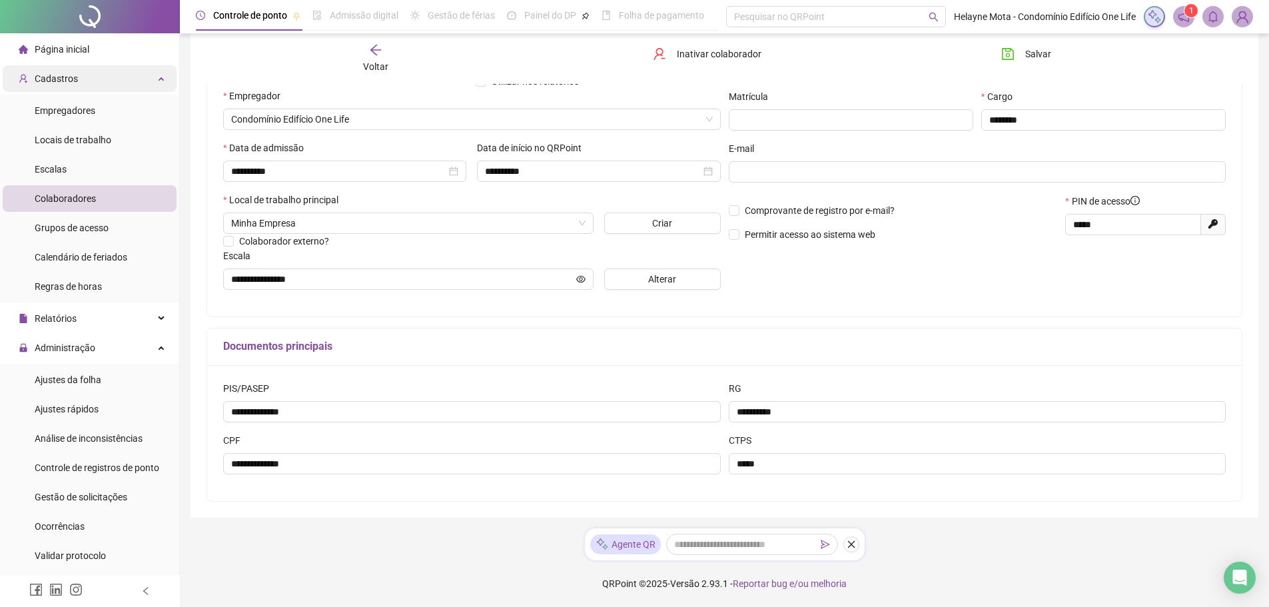
click at [150, 81] on div "Cadastros" at bounding box center [90, 78] width 174 height 27
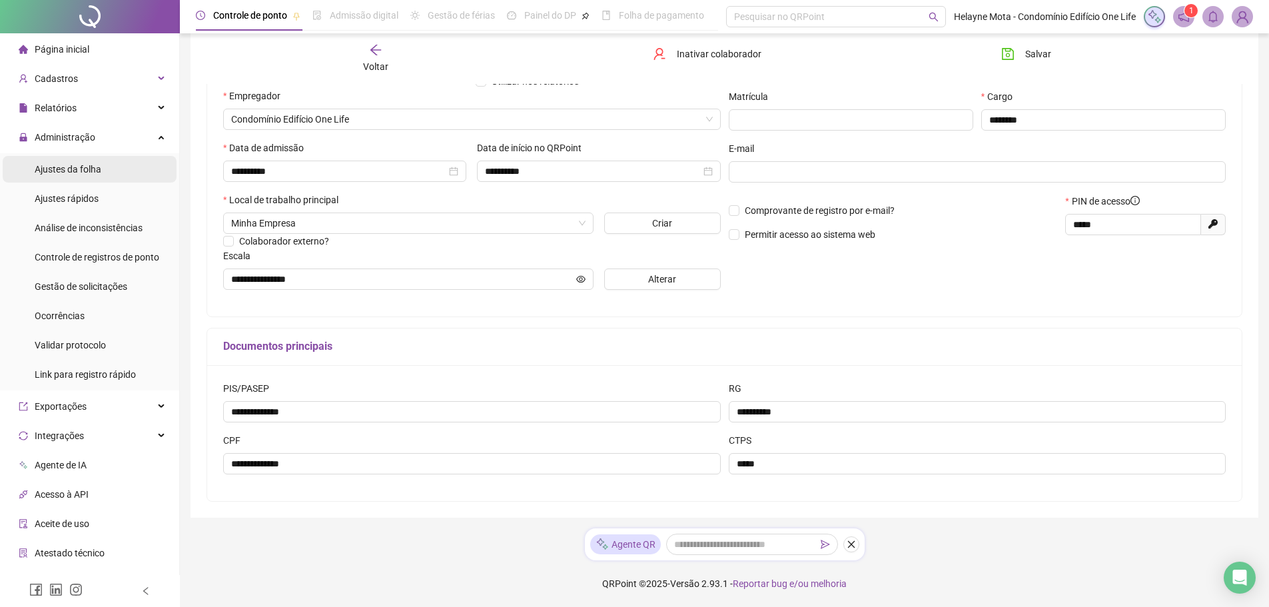
click at [97, 171] on span "Ajustes da folha" at bounding box center [68, 169] width 67 height 11
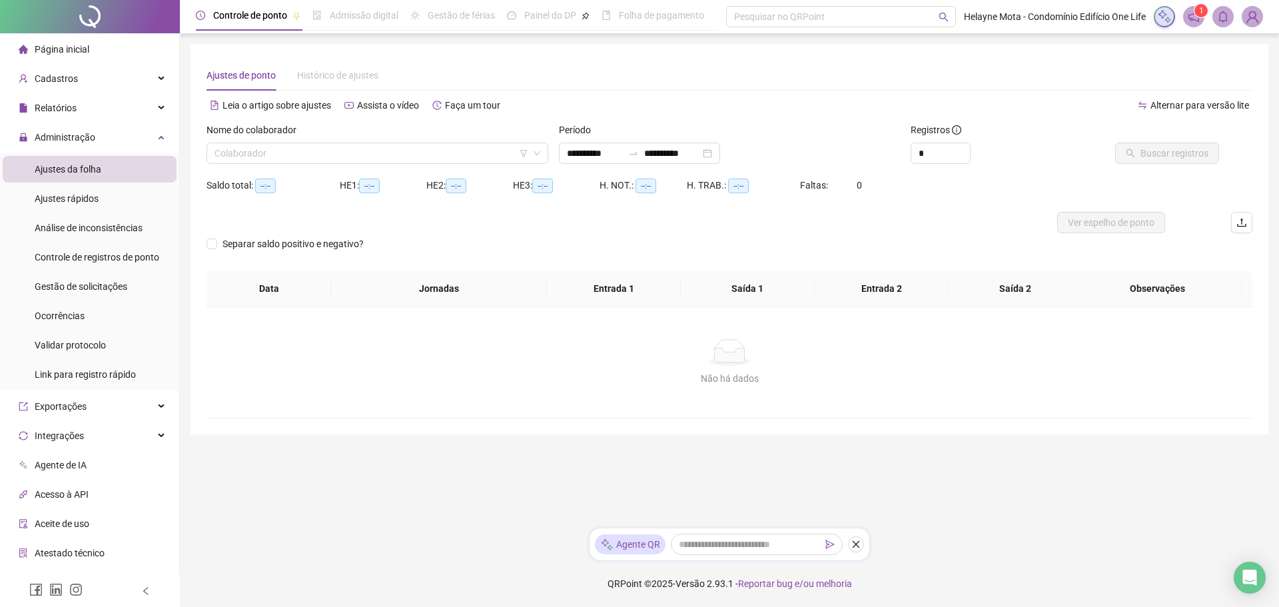
type input "**********"
click at [104, 282] on span "Gestão de solicitações" at bounding box center [81, 286] width 93 height 11
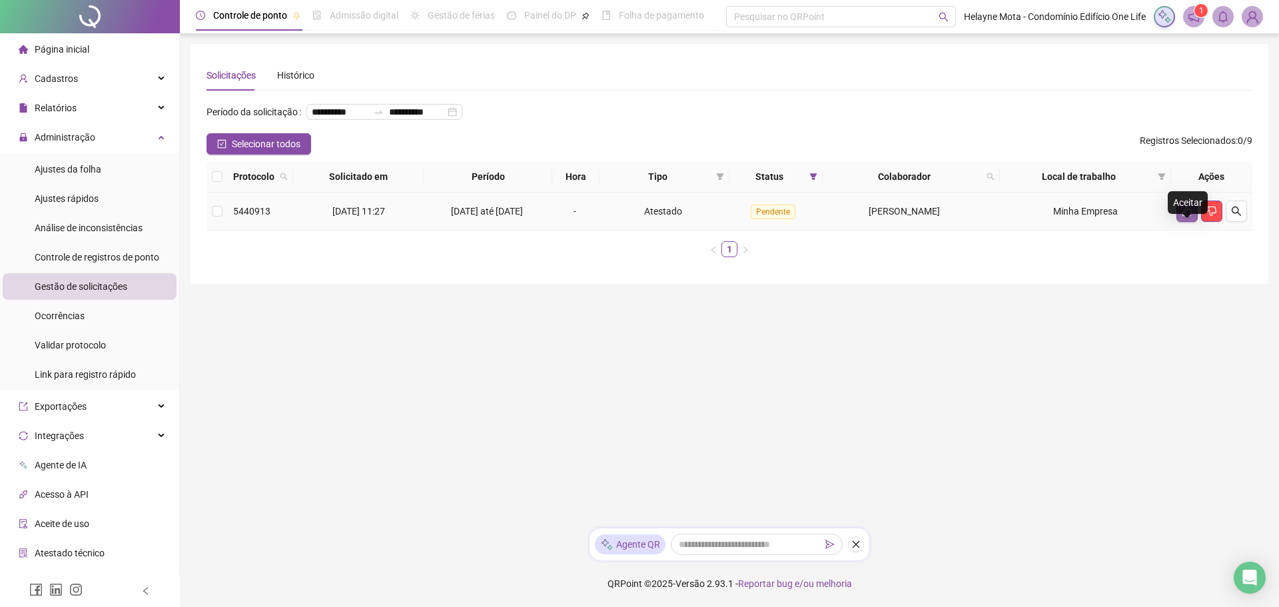
click at [1189, 222] on button "button" at bounding box center [1186, 210] width 21 height 21
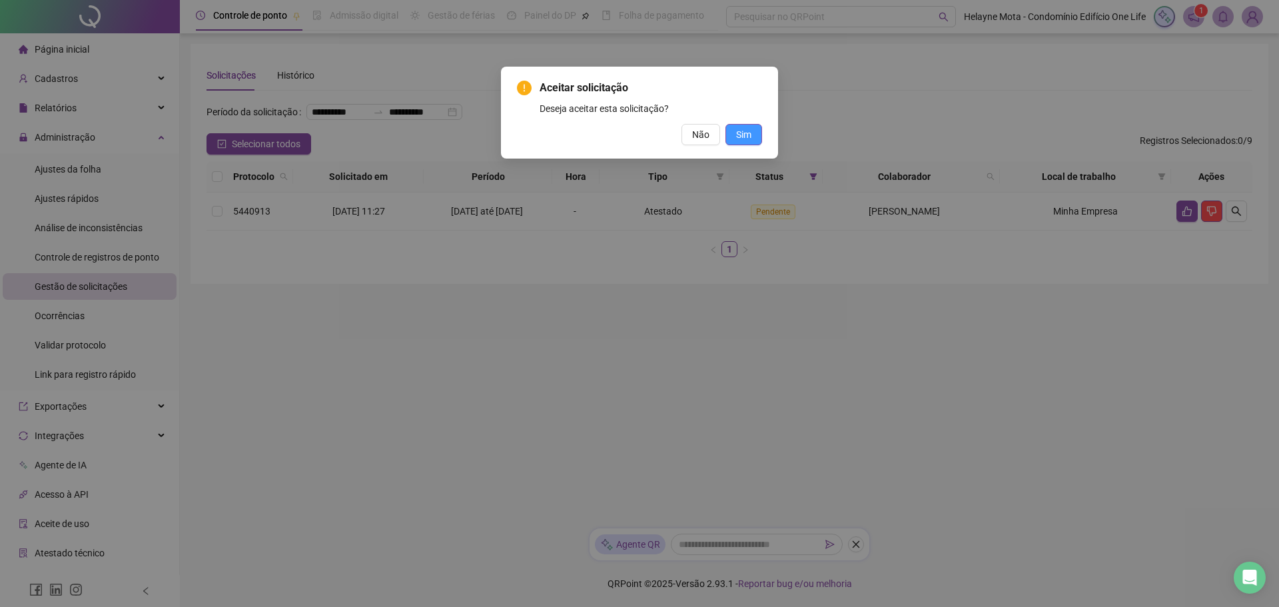
click at [746, 139] on span "Sim" at bounding box center [743, 134] width 15 height 15
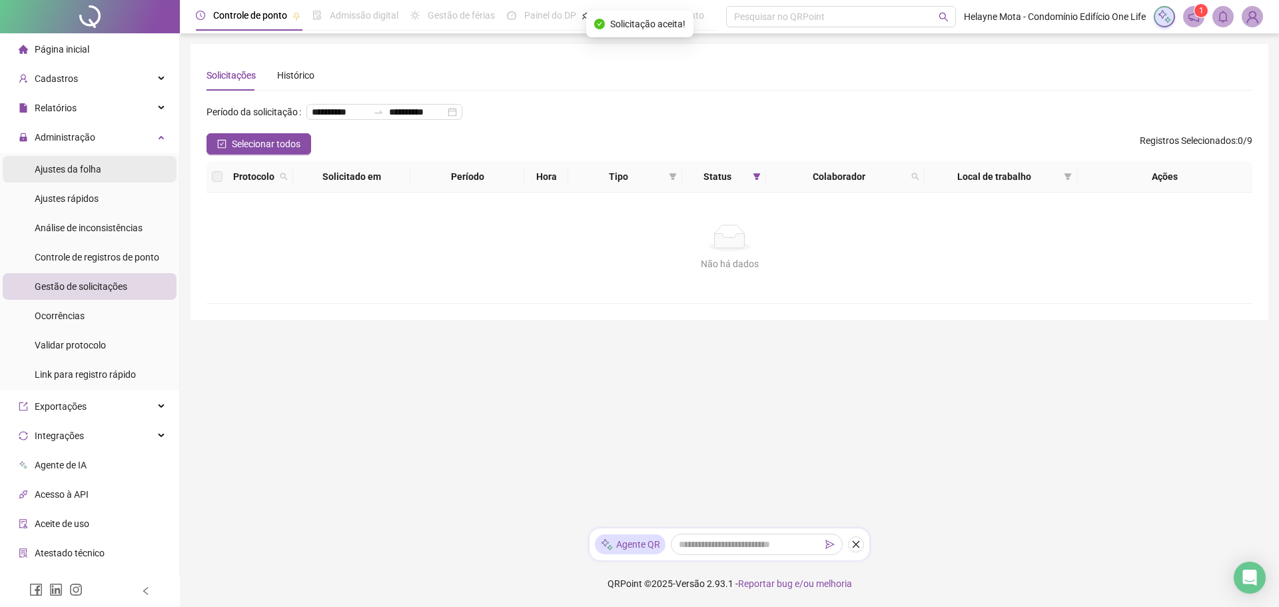
click at [93, 167] on span "Ajustes da folha" at bounding box center [68, 169] width 67 height 11
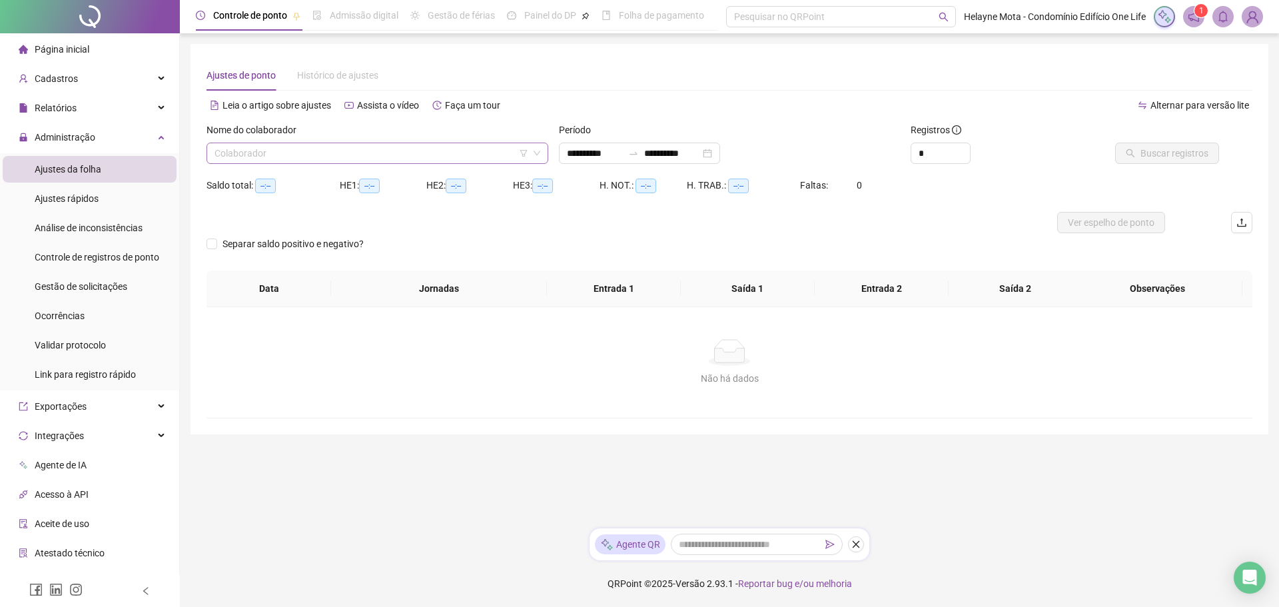
click at [254, 151] on input "search" at bounding box center [371, 153] width 314 height 20
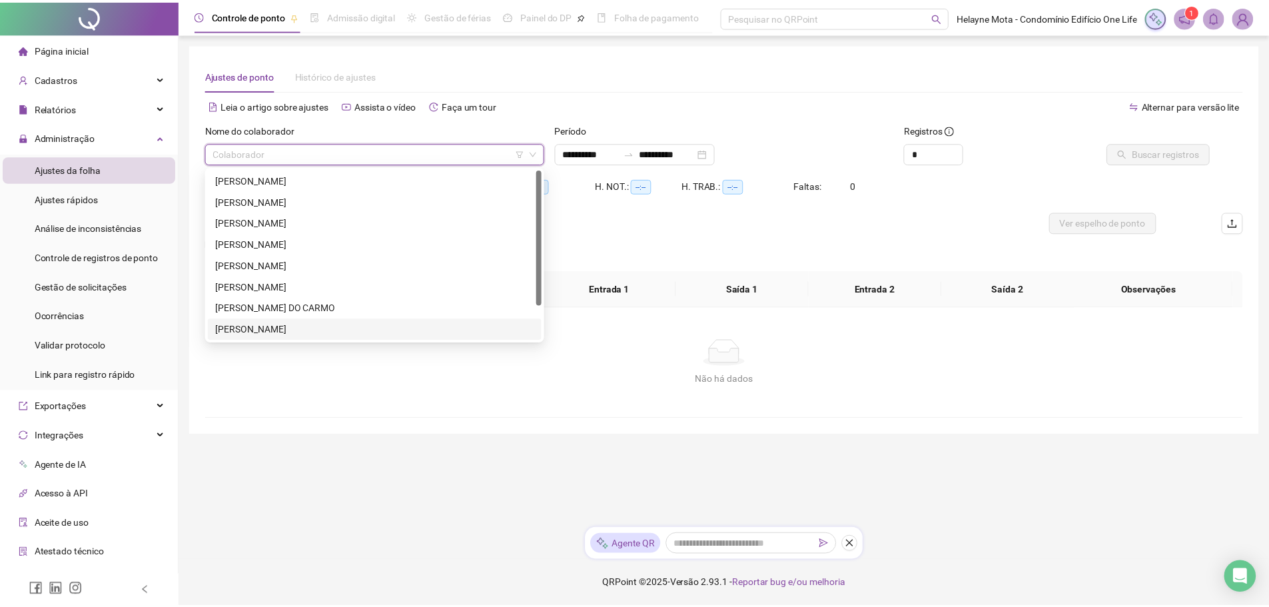
scroll to position [43, 0]
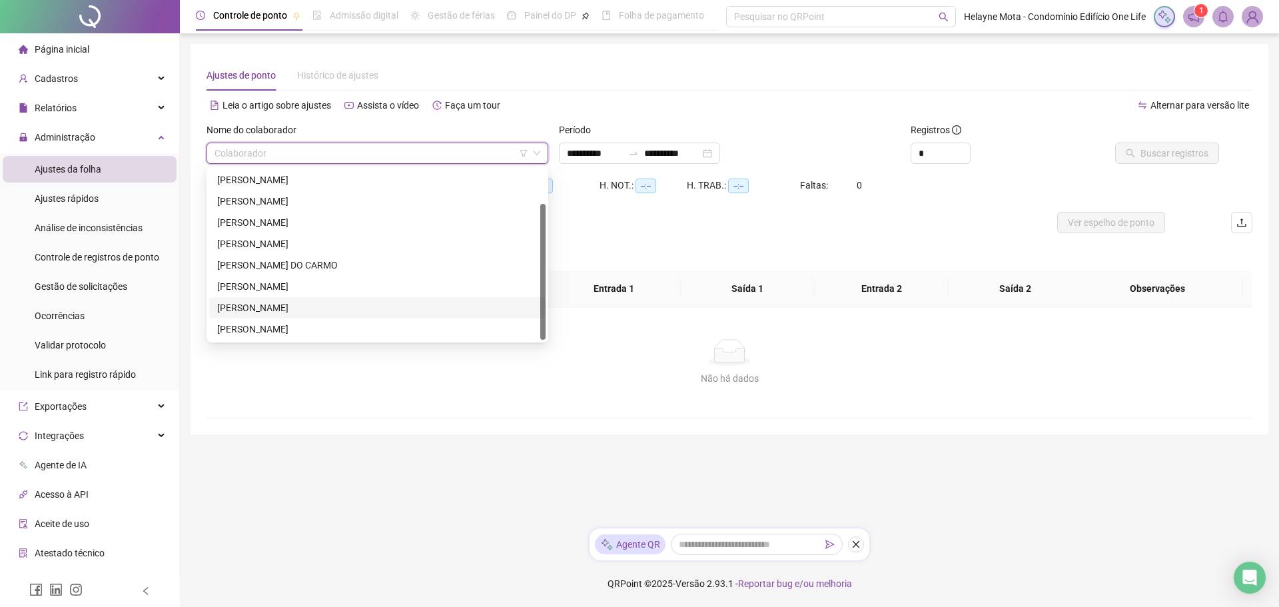
click at [254, 310] on div "[PERSON_NAME]" at bounding box center [377, 307] width 320 height 15
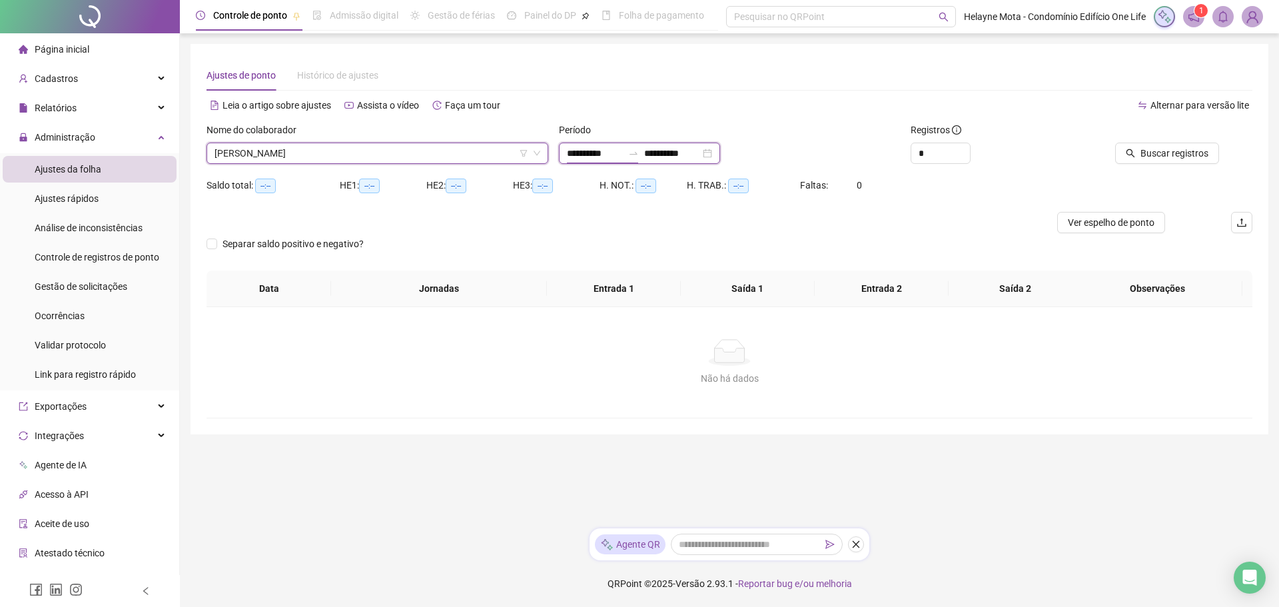
click at [567, 155] on input "**********" at bounding box center [595, 153] width 56 height 15
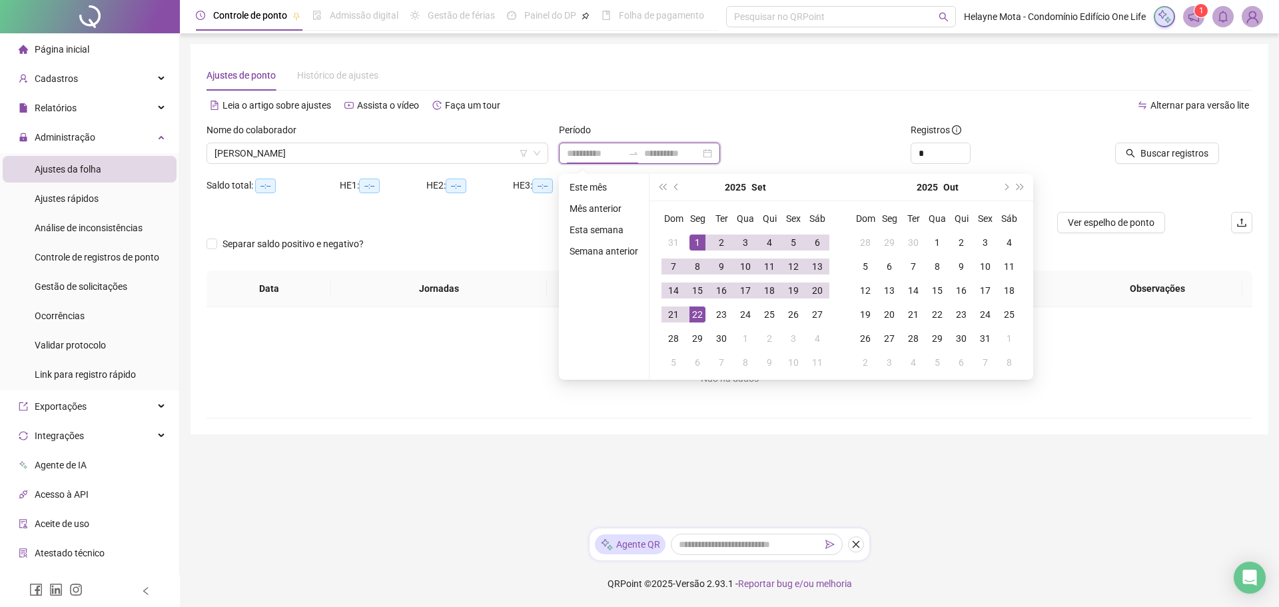
type input "**********"
click at [673, 189] on button "prev-year" at bounding box center [676, 187] width 15 height 27
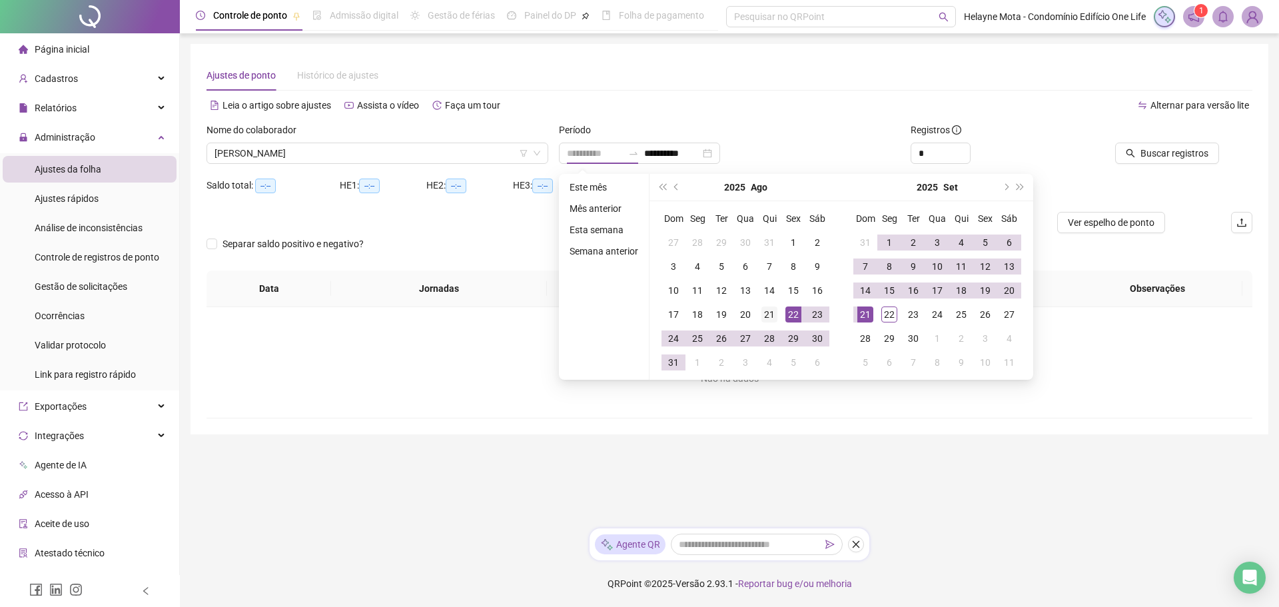
type input "**********"
click at [769, 316] on div "21" at bounding box center [769, 314] width 16 height 16
type input "**********"
click at [1014, 290] on div "20" at bounding box center [1009, 290] width 16 height 16
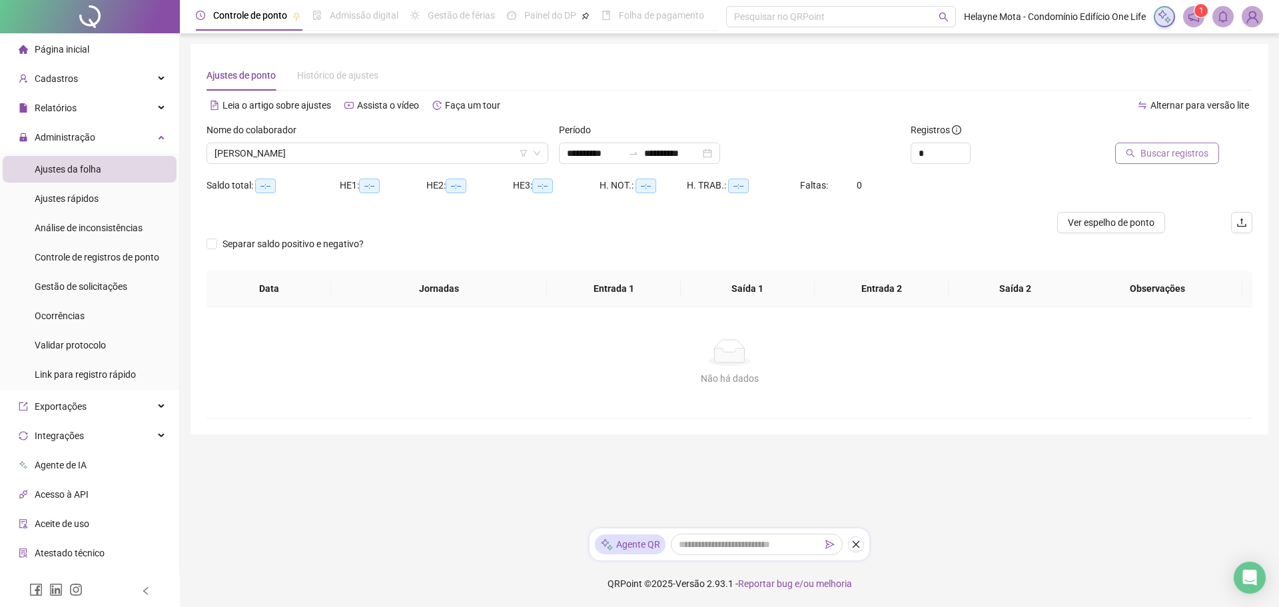
click at [1181, 153] on span "Buscar registros" at bounding box center [1174, 153] width 68 height 15
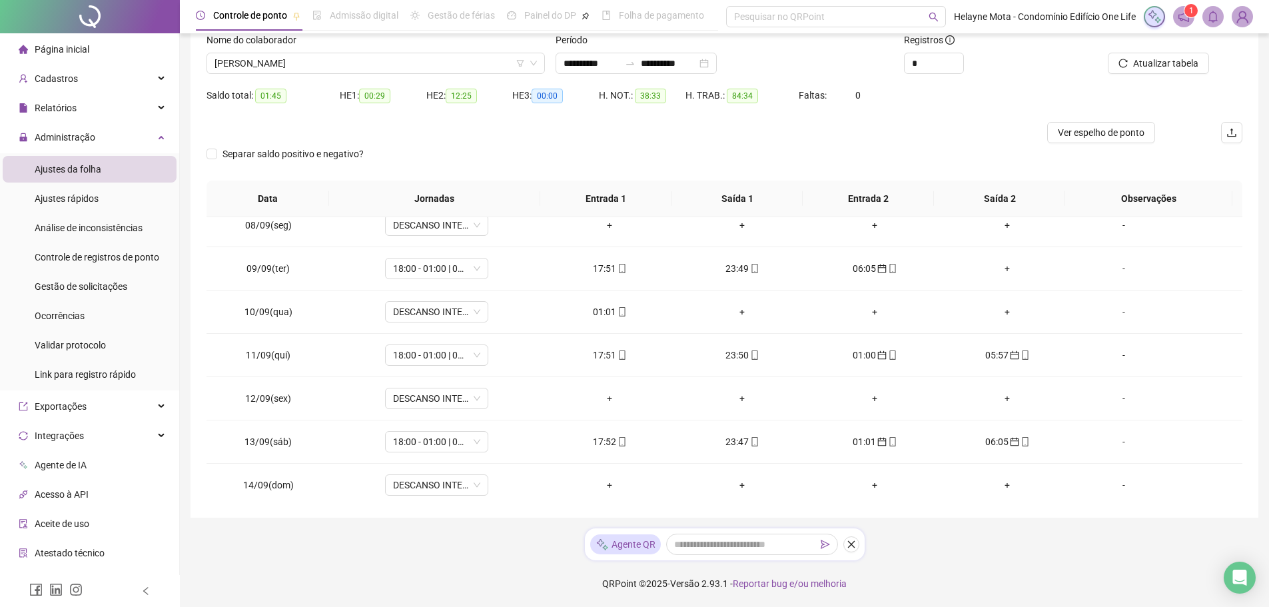
scroll to position [799, 0]
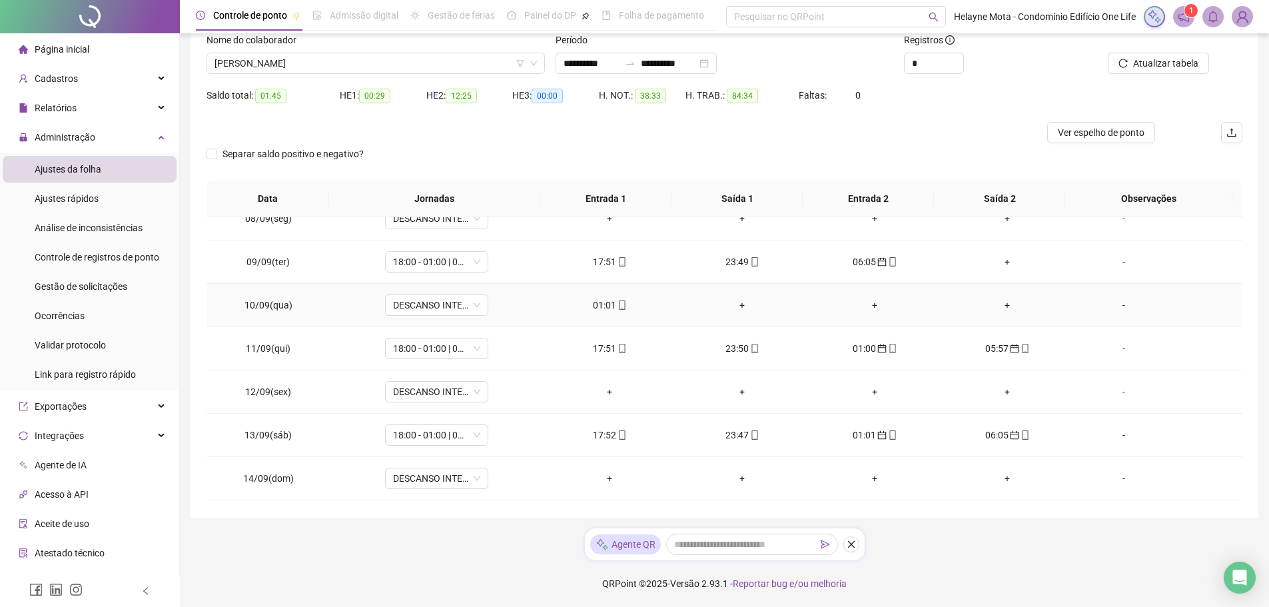
click at [601, 304] on div "01:01" at bounding box center [609, 305] width 111 height 15
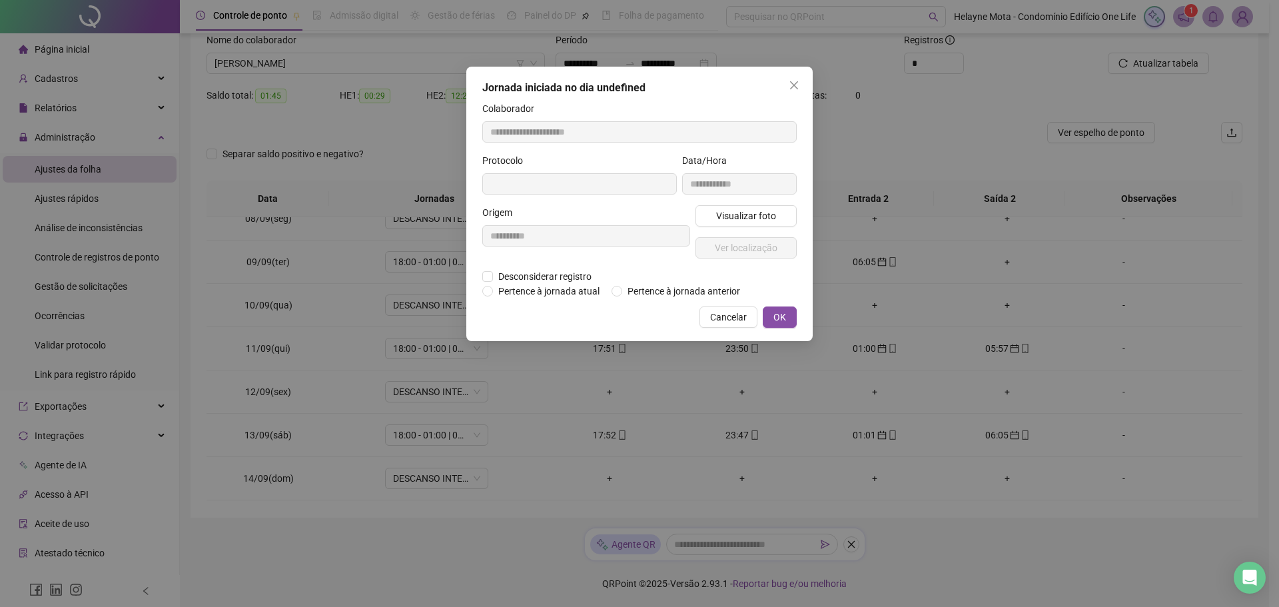
type input "**********"
click at [774, 317] on span "OK" at bounding box center [779, 318] width 13 height 15
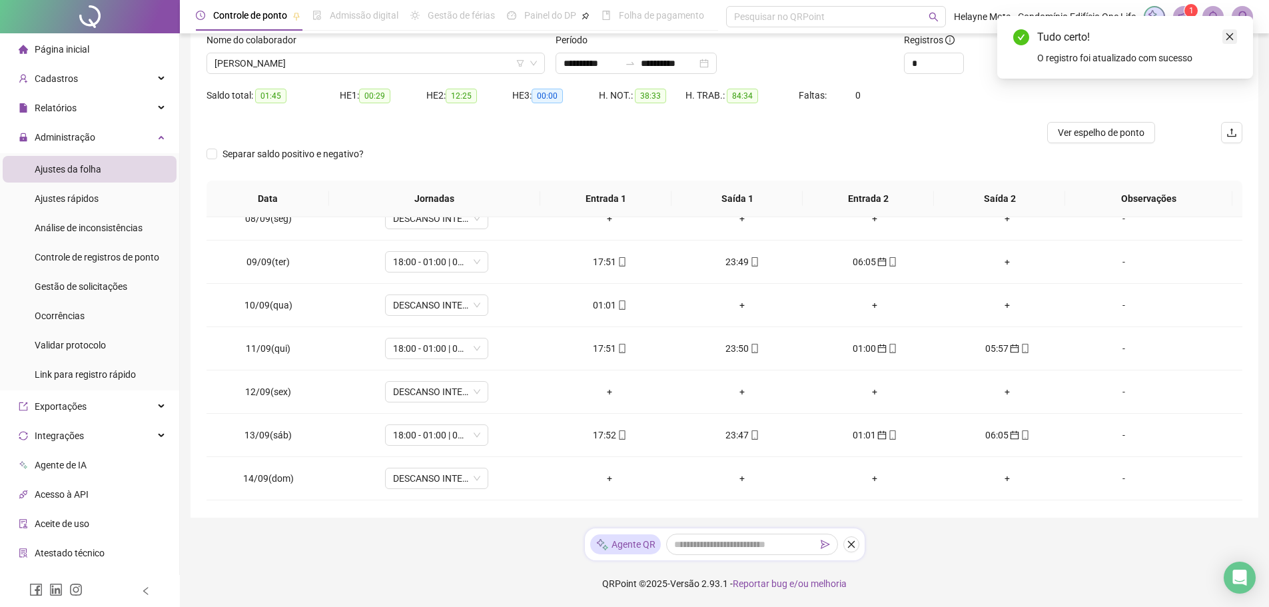
click at [1231, 35] on icon "close" at bounding box center [1229, 36] width 9 height 9
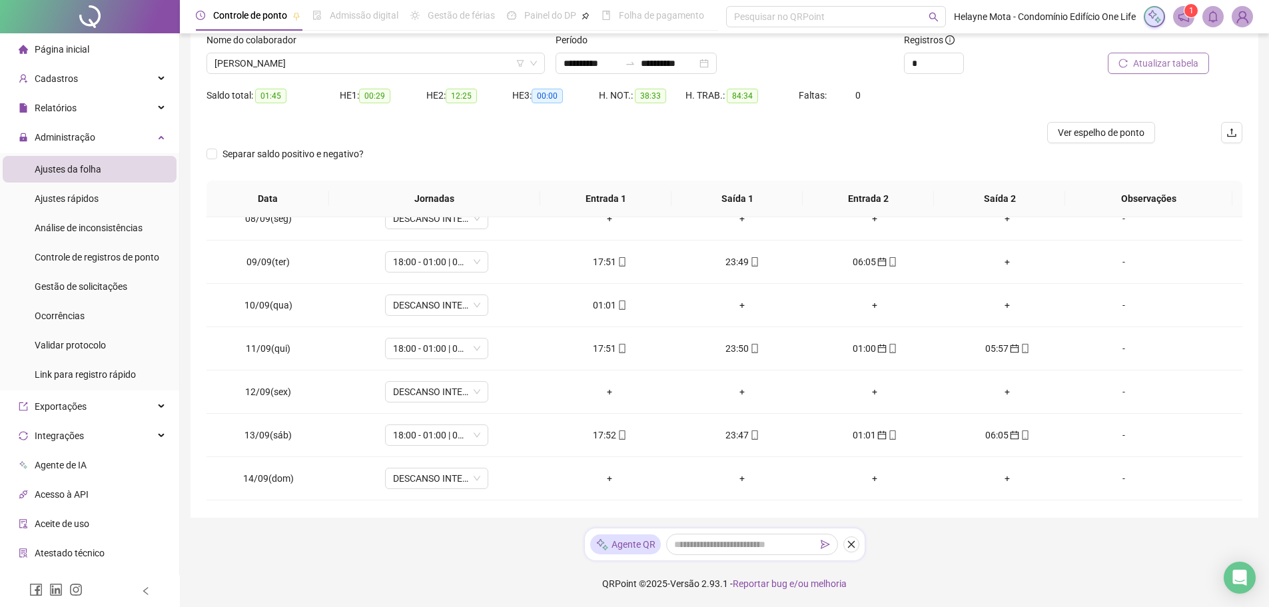
click at [1164, 67] on span "Atualizar tabela" at bounding box center [1165, 63] width 65 height 15
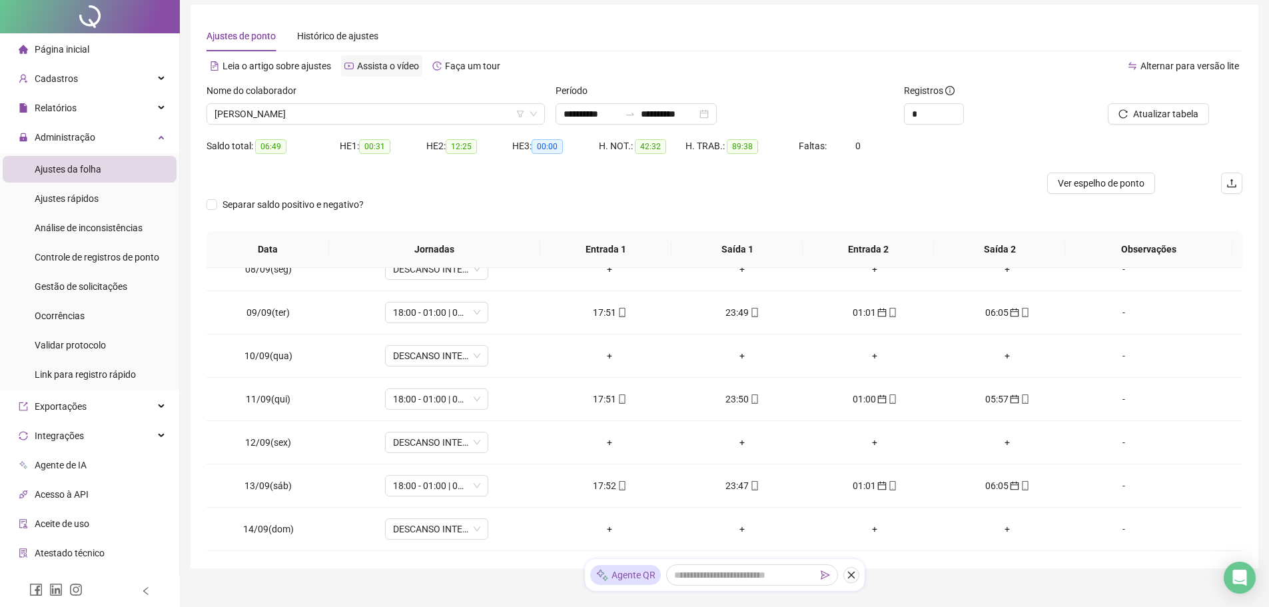
scroll to position [0, 0]
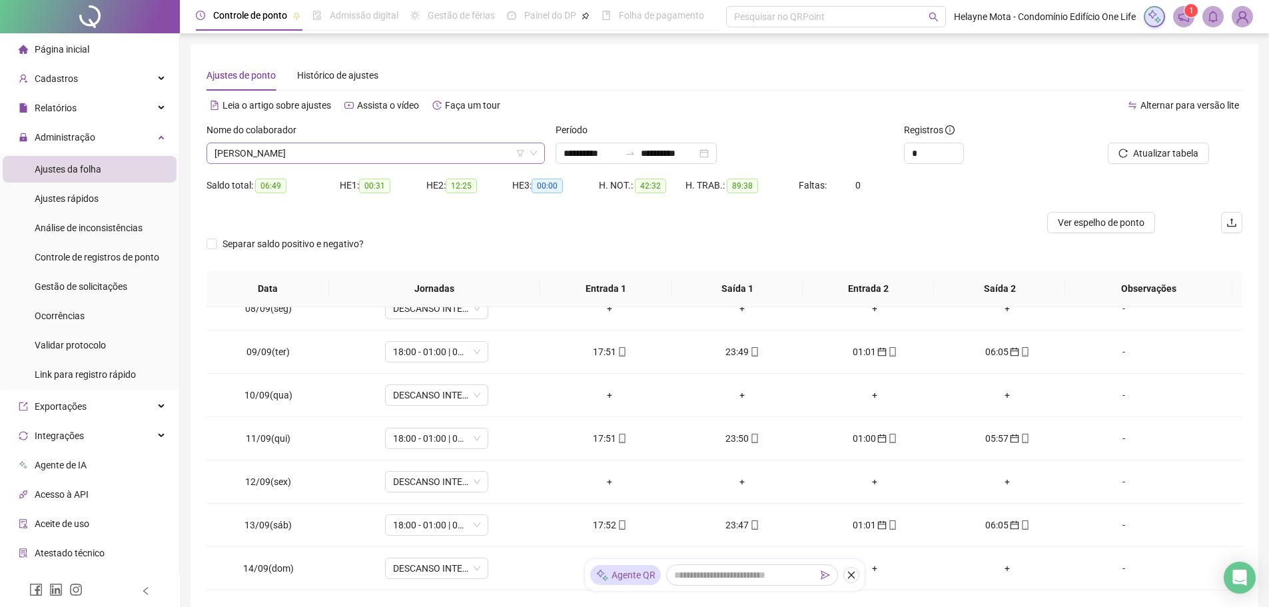
click at [374, 157] on span "[PERSON_NAME]" at bounding box center [375, 153] width 322 height 20
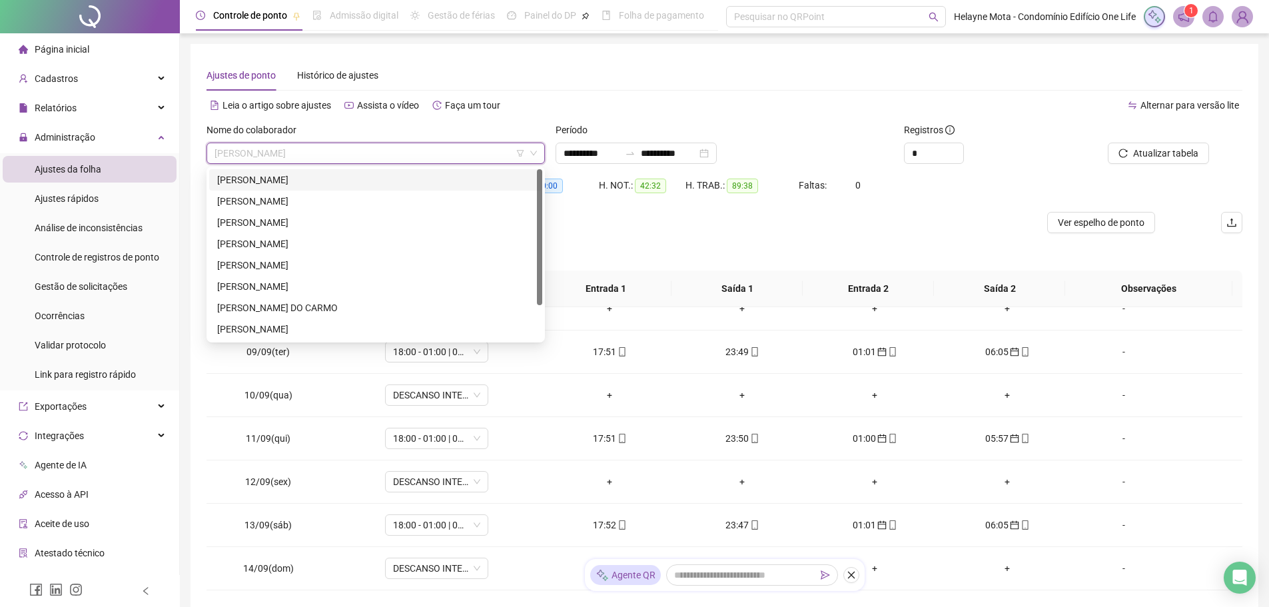
click at [304, 180] on div "[PERSON_NAME]" at bounding box center [375, 180] width 317 height 15
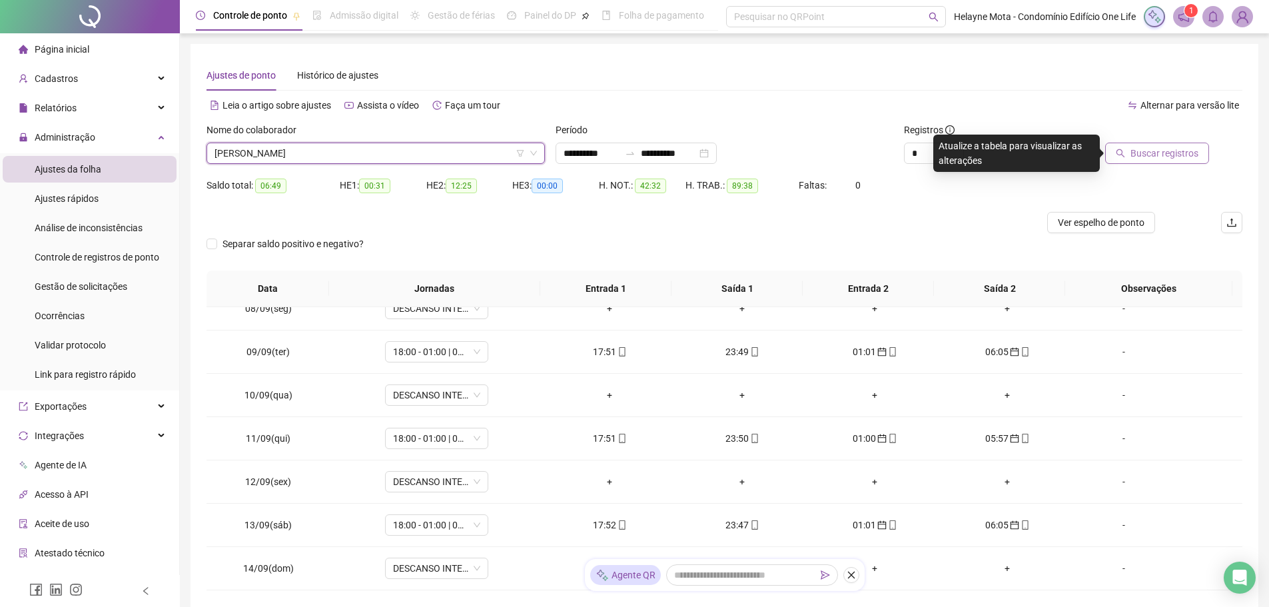
click at [1176, 155] on span "Buscar registros" at bounding box center [1164, 153] width 68 height 15
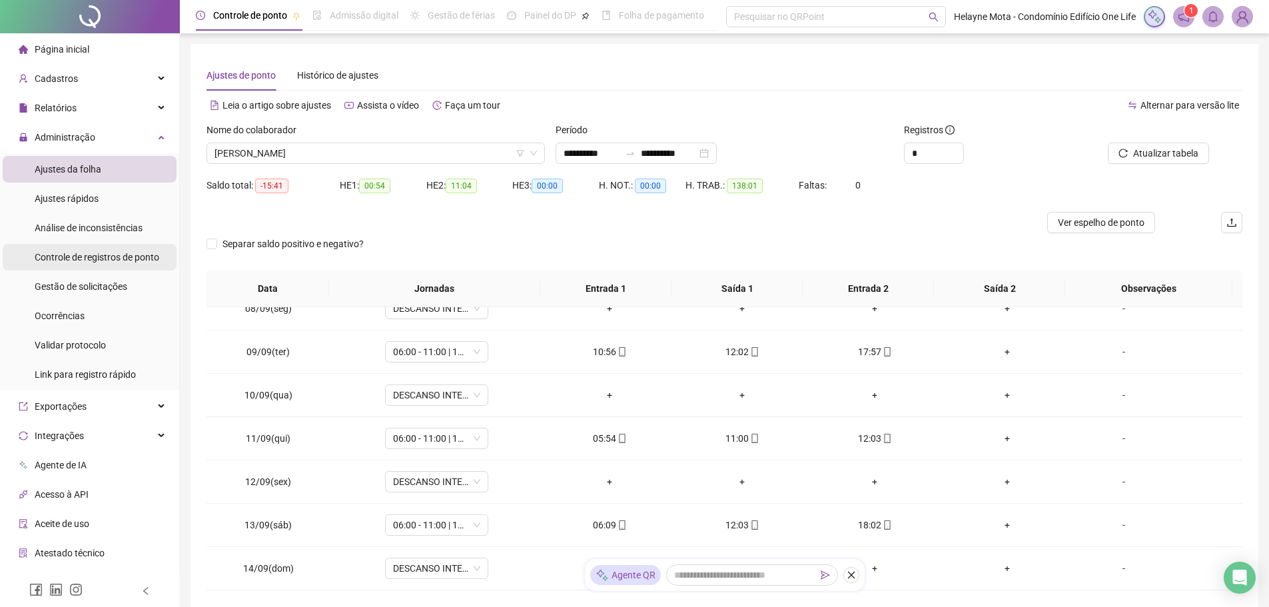
click at [118, 254] on span "Controle de registros de ponto" at bounding box center [97, 257] width 125 height 11
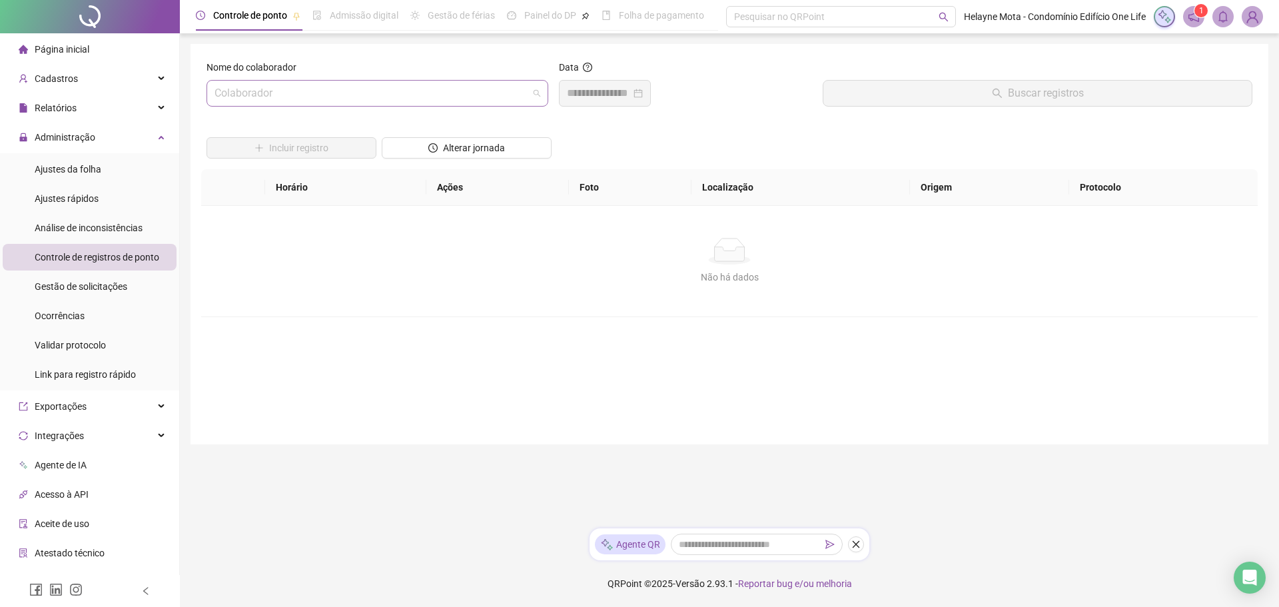
click at [296, 95] on input "search" at bounding box center [371, 93] width 314 height 25
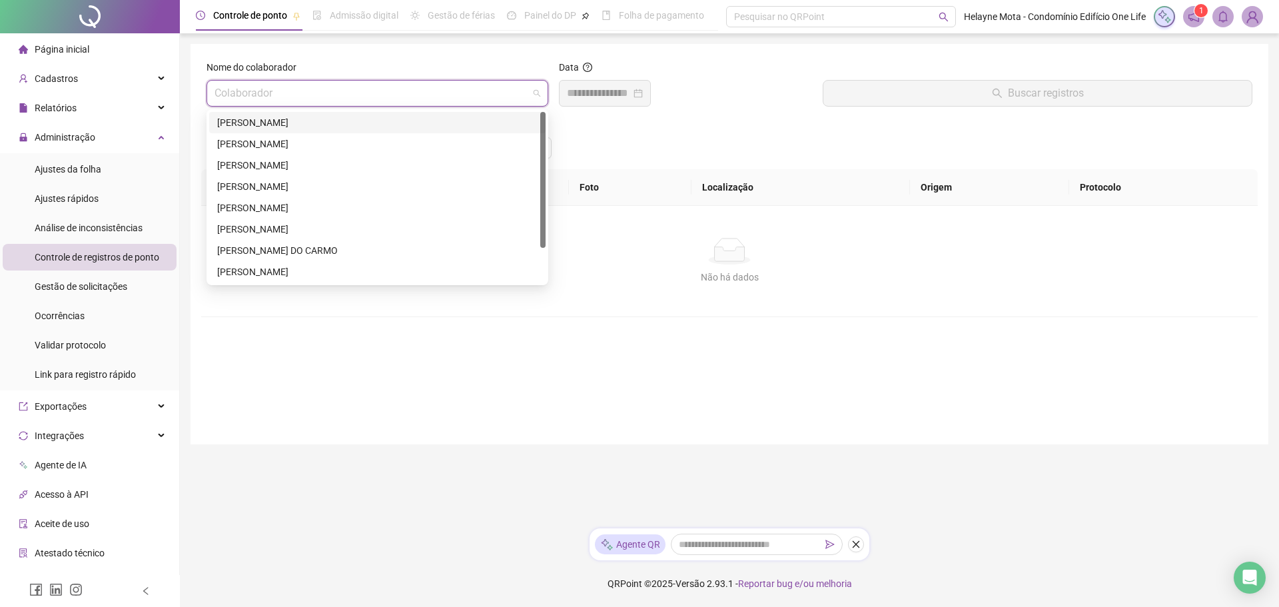
click at [272, 126] on div "[PERSON_NAME]" at bounding box center [377, 122] width 320 height 15
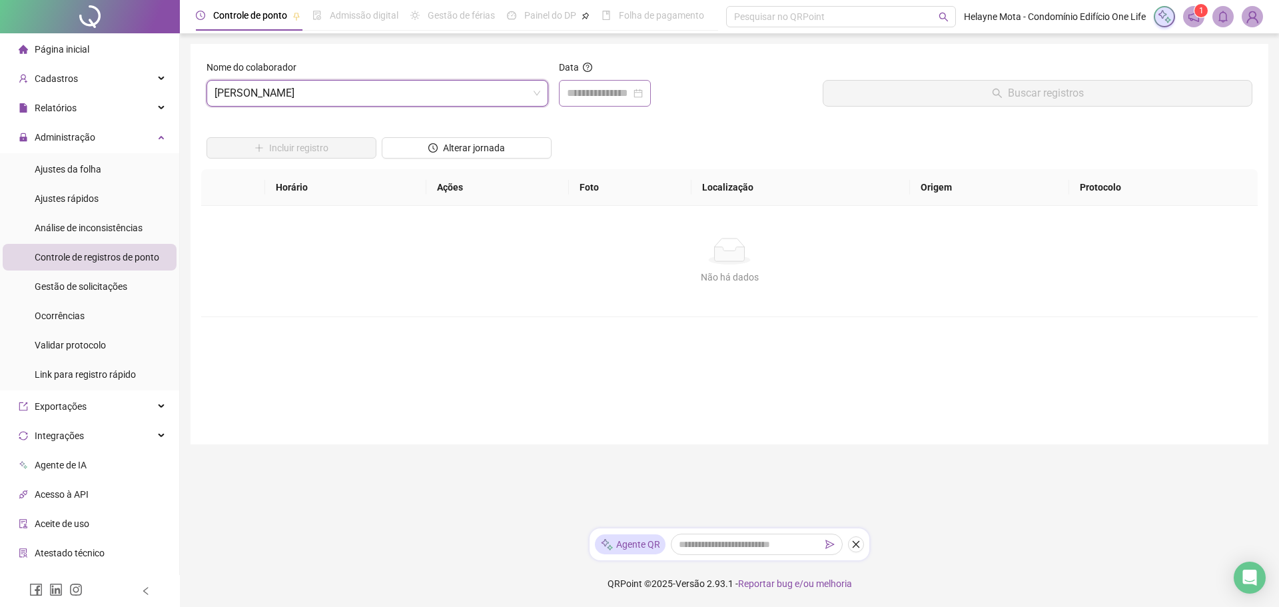
click at [643, 96] on div at bounding box center [605, 93] width 76 height 16
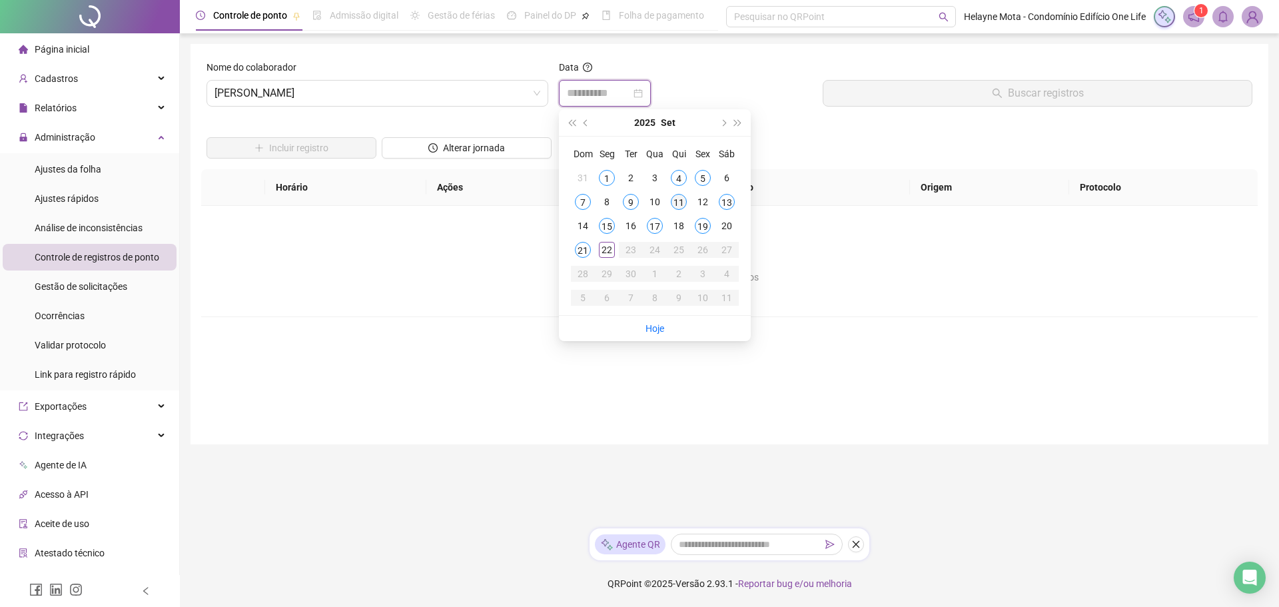
type input "**********"
click at [679, 200] on div "11" at bounding box center [679, 202] width 16 height 16
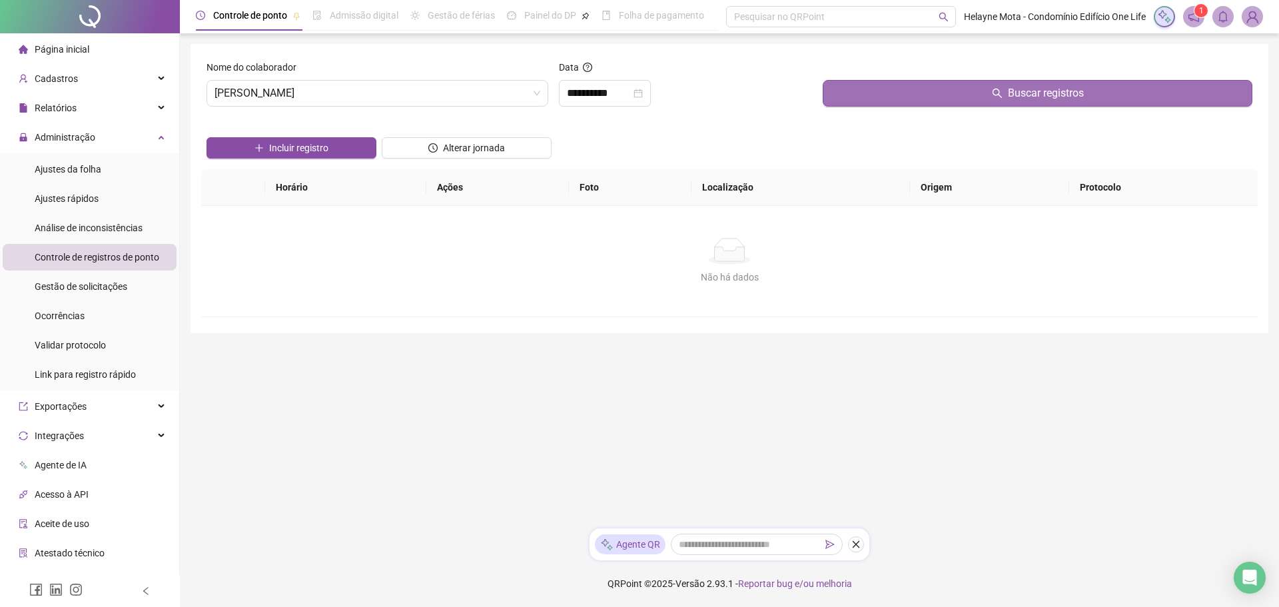
click at [948, 96] on button "Buscar registros" at bounding box center [1038, 93] width 430 height 27
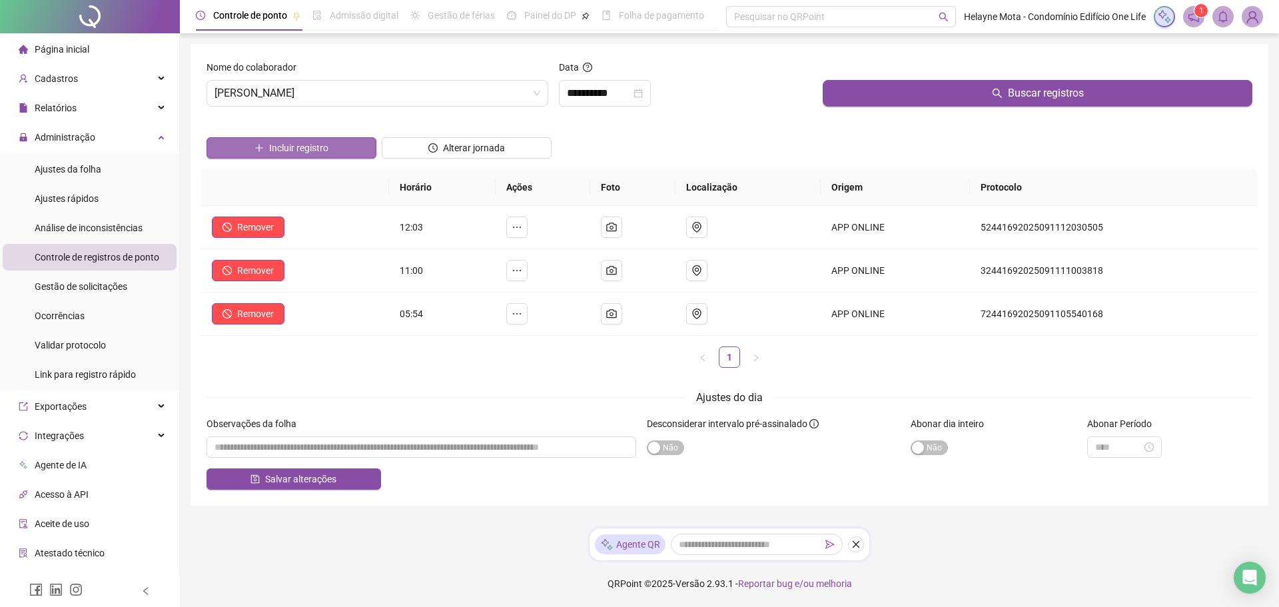
click at [291, 144] on span "Incluir registro" at bounding box center [298, 148] width 59 height 15
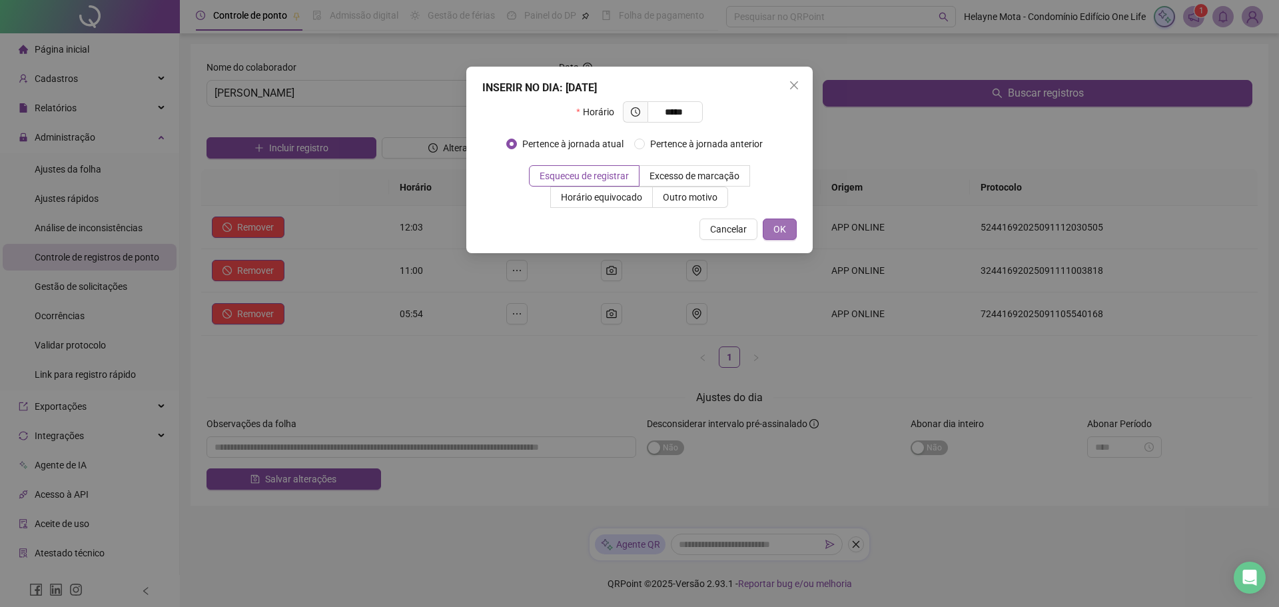
type input "*****"
click at [782, 230] on span "OK" at bounding box center [779, 229] width 13 height 15
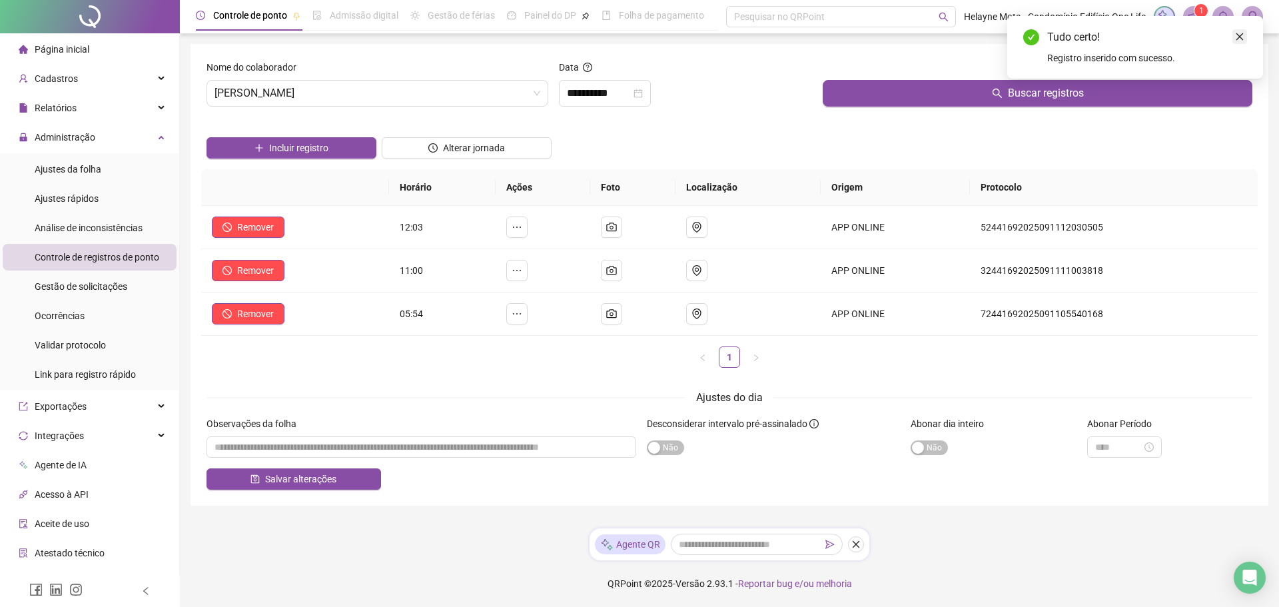
click at [1237, 37] on icon "close" at bounding box center [1239, 36] width 9 height 9
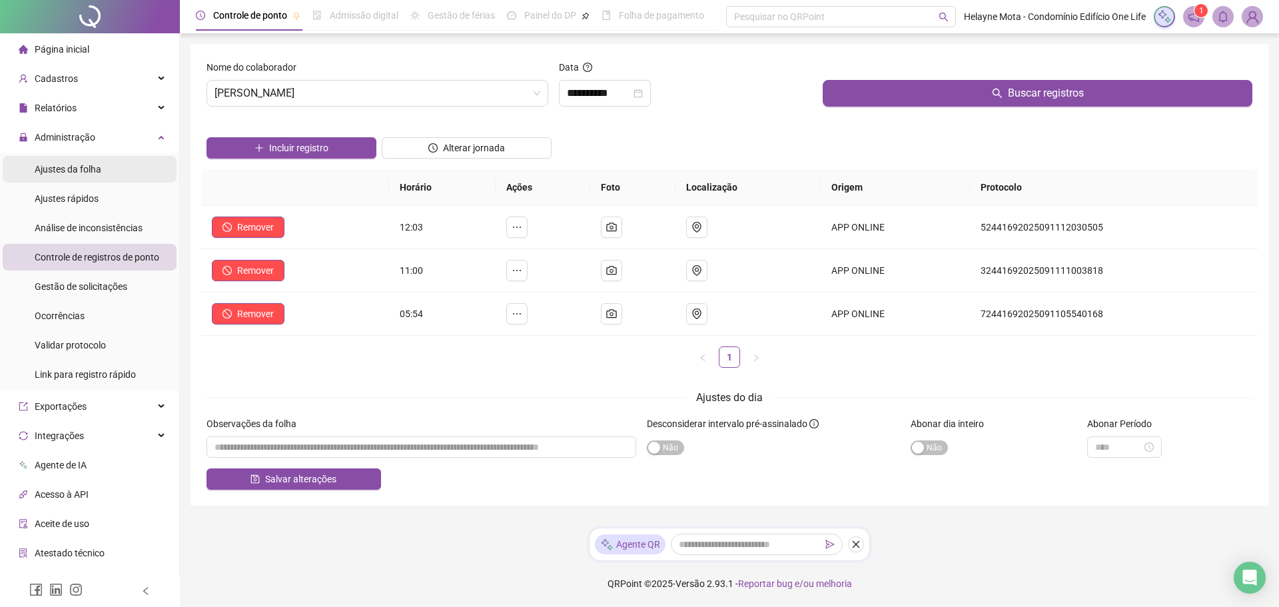
click at [80, 174] on span "Ajustes da folha" at bounding box center [68, 169] width 67 height 11
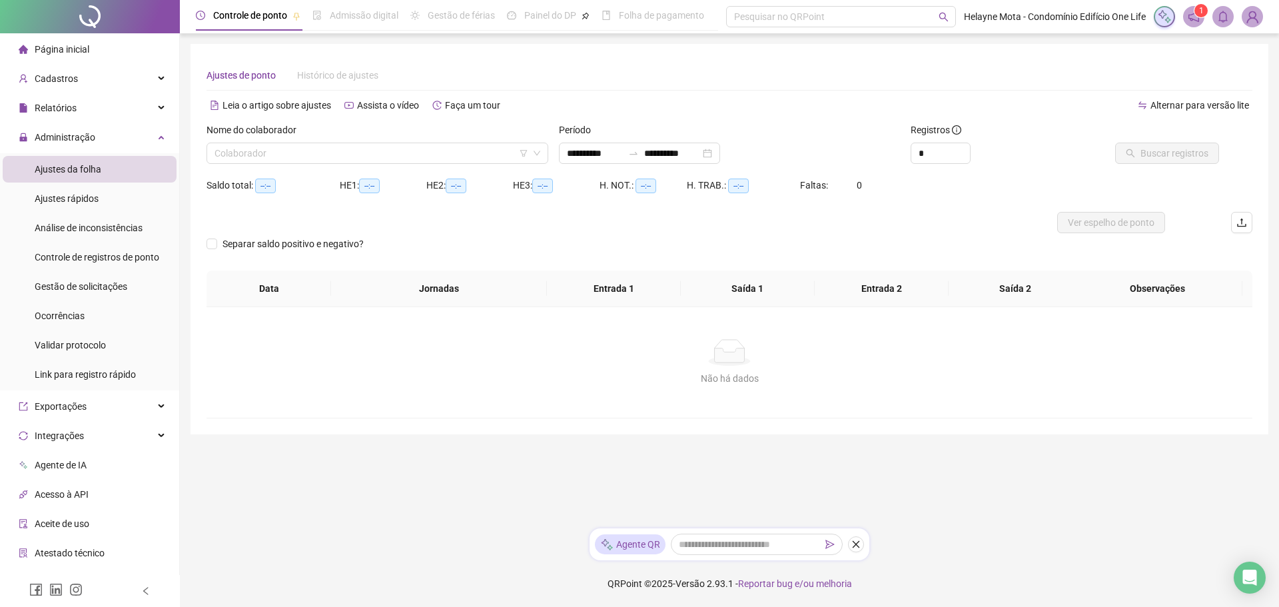
type input "**********"
click at [350, 149] on input "search" at bounding box center [371, 153] width 314 height 20
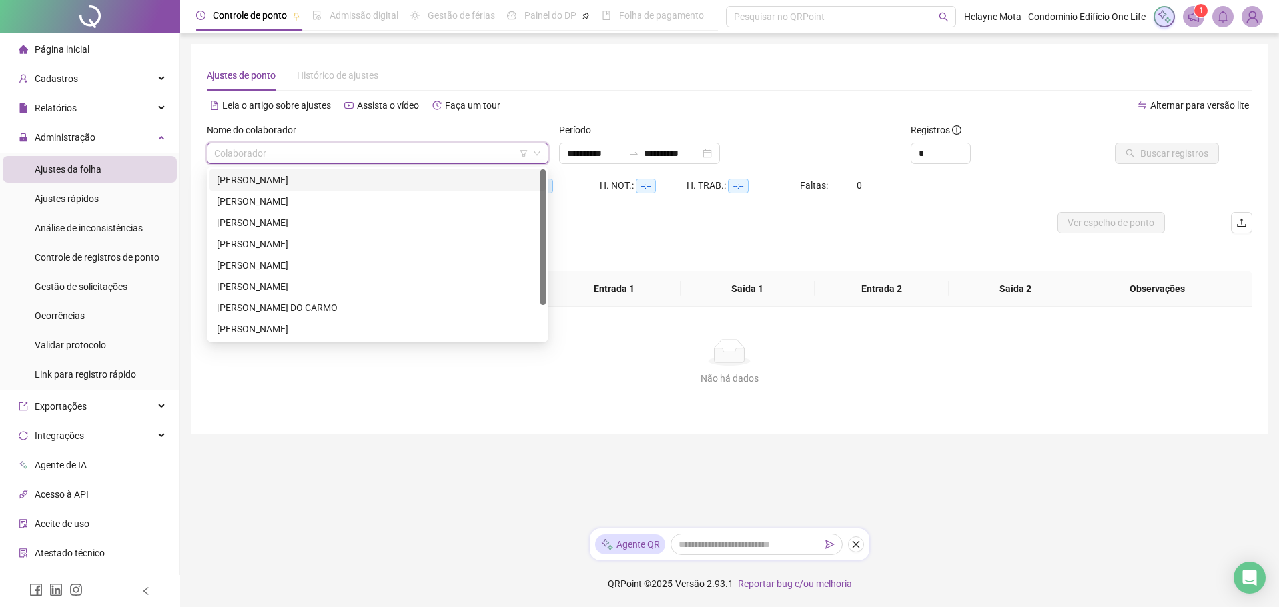
click at [282, 175] on div "[PERSON_NAME]" at bounding box center [377, 180] width 320 height 15
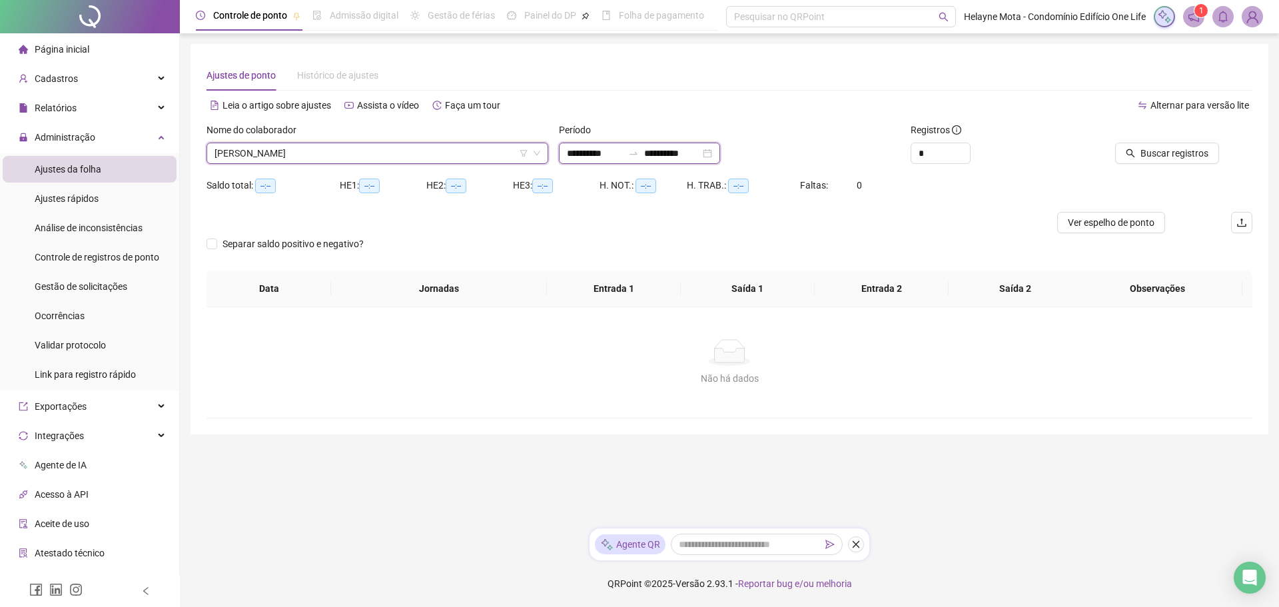
click at [577, 155] on input "**********" at bounding box center [595, 153] width 56 height 15
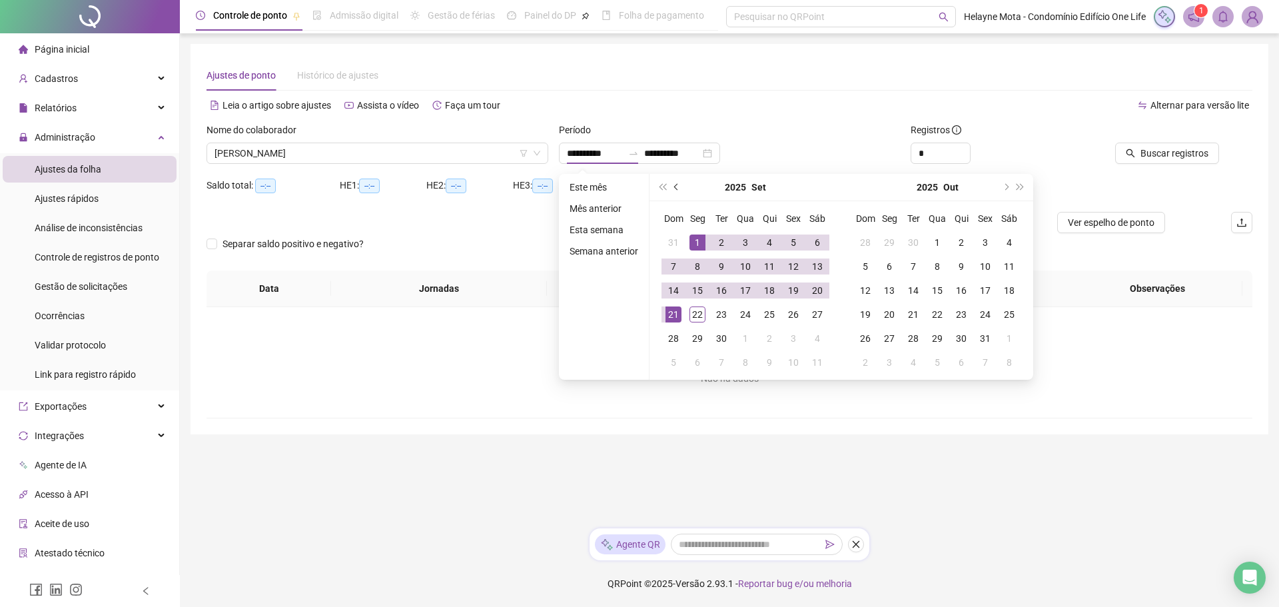
click at [671, 187] on button "prev-year" at bounding box center [676, 187] width 15 height 27
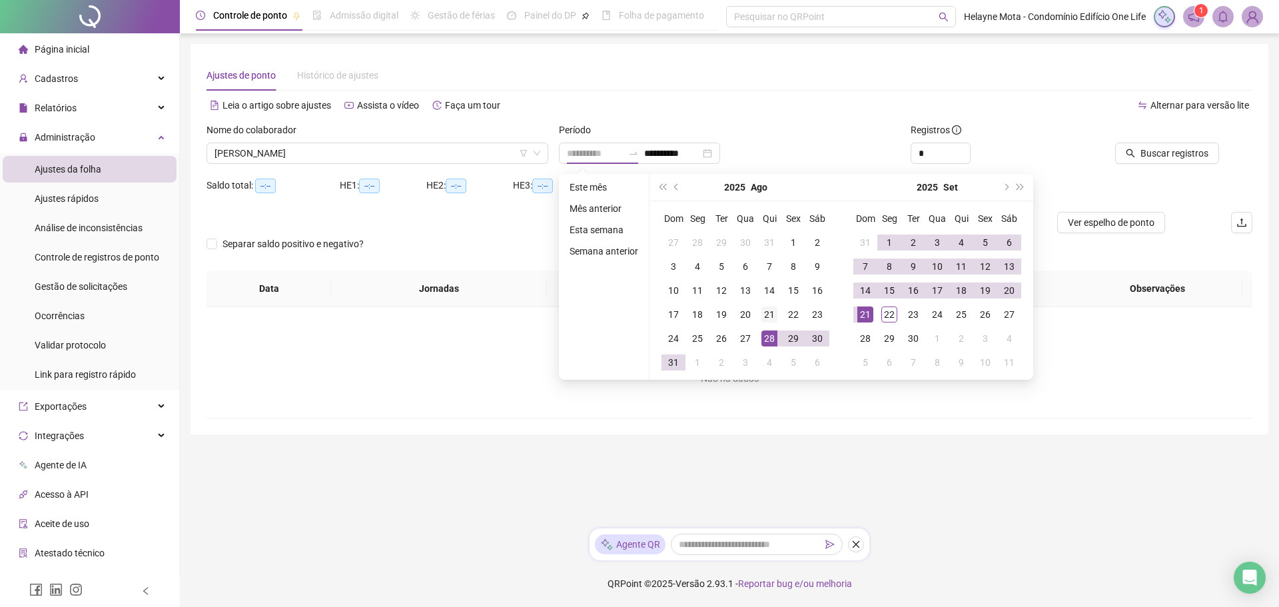
type input "**********"
click at [769, 320] on div "21" at bounding box center [769, 314] width 16 height 16
type input "**********"
click at [1007, 293] on div "20" at bounding box center [1009, 290] width 16 height 16
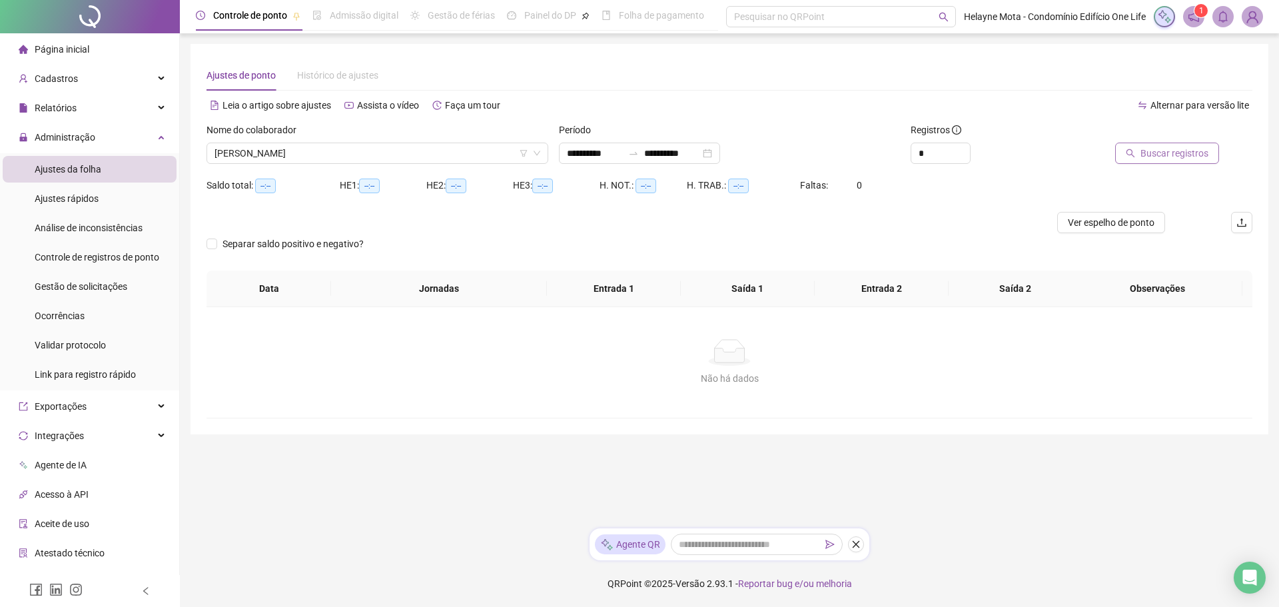
click at [1176, 157] on span "Buscar registros" at bounding box center [1174, 153] width 68 height 15
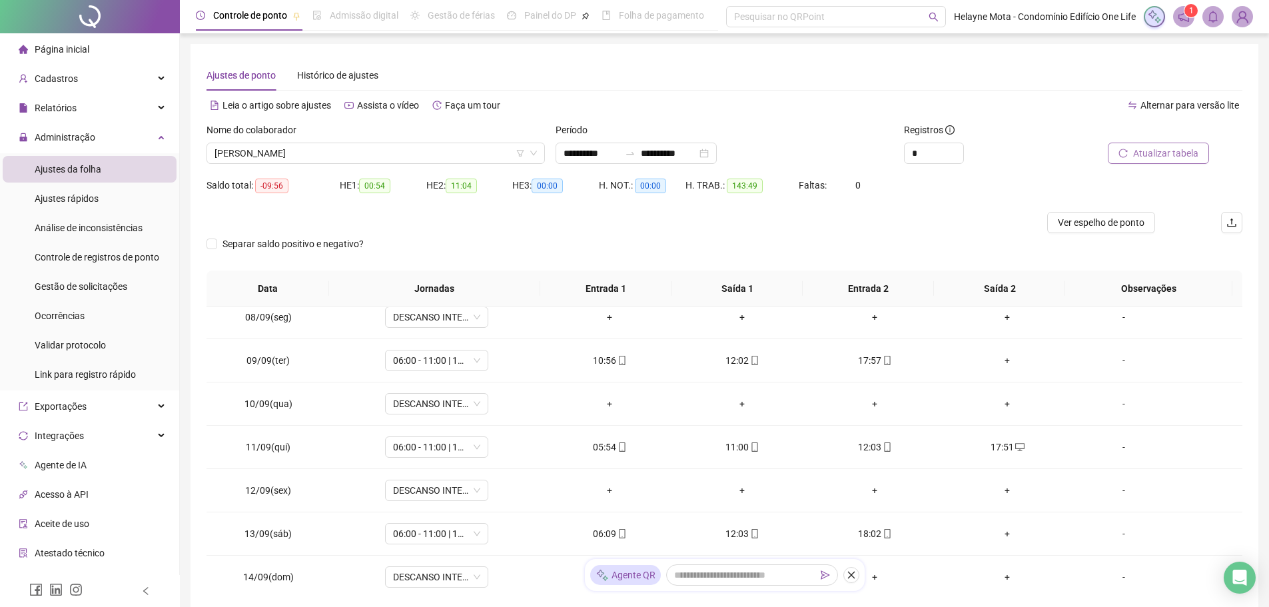
scroll to position [799, 0]
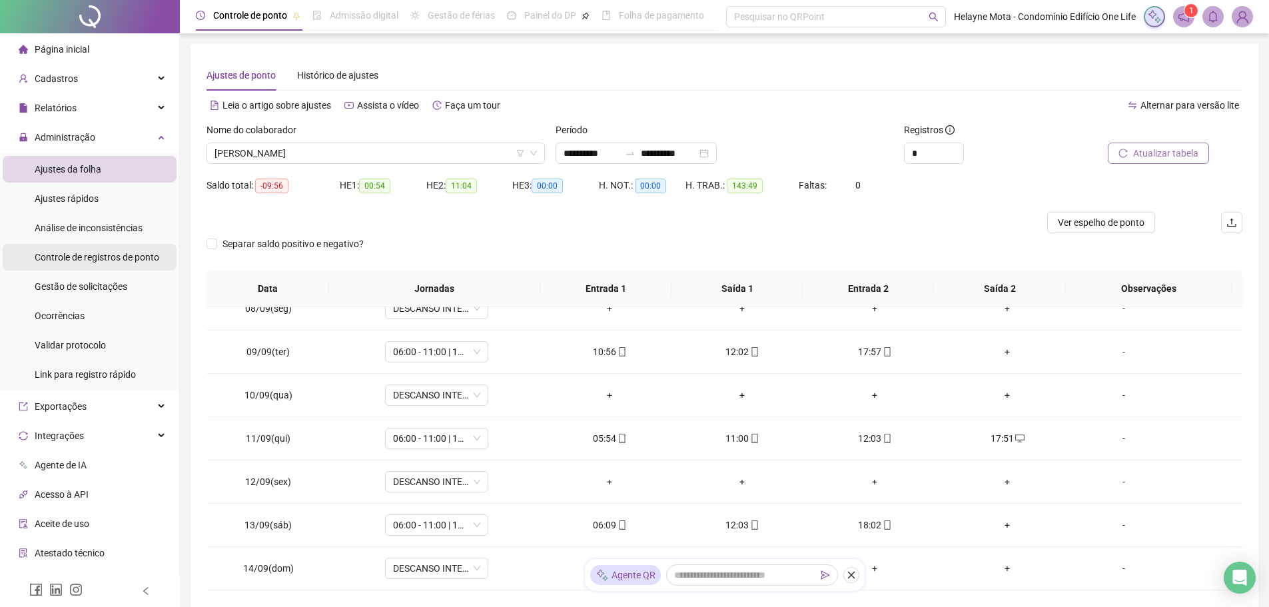
click at [100, 259] on span "Controle de registros de ponto" at bounding box center [97, 257] width 125 height 11
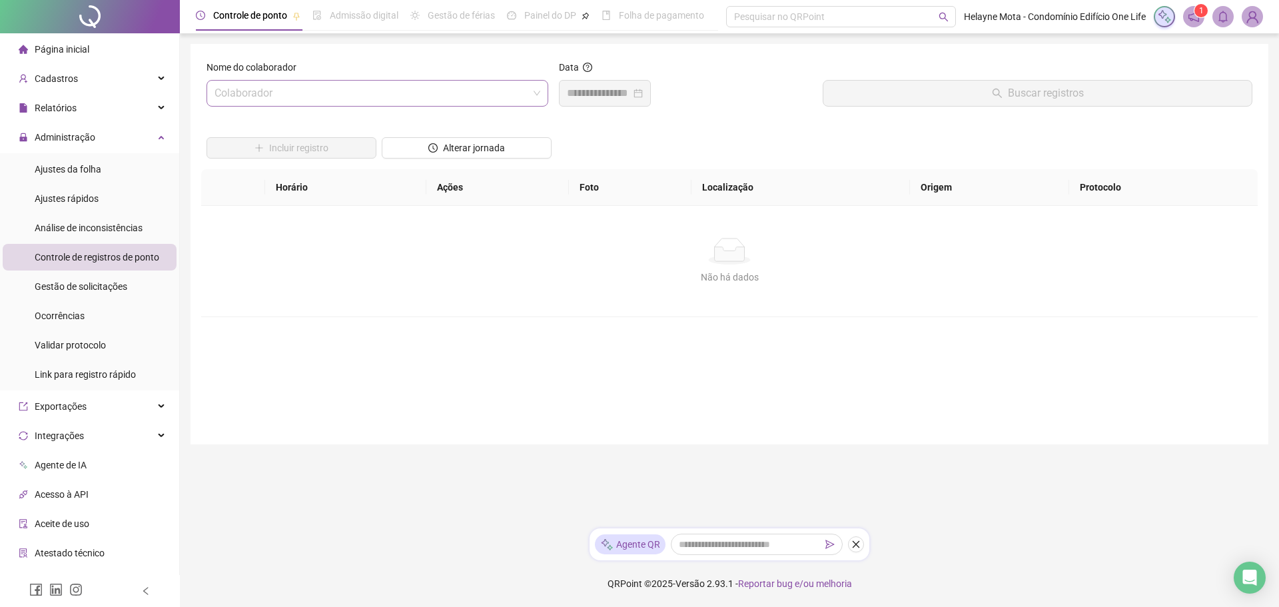
click at [291, 93] on input "search" at bounding box center [371, 93] width 314 height 25
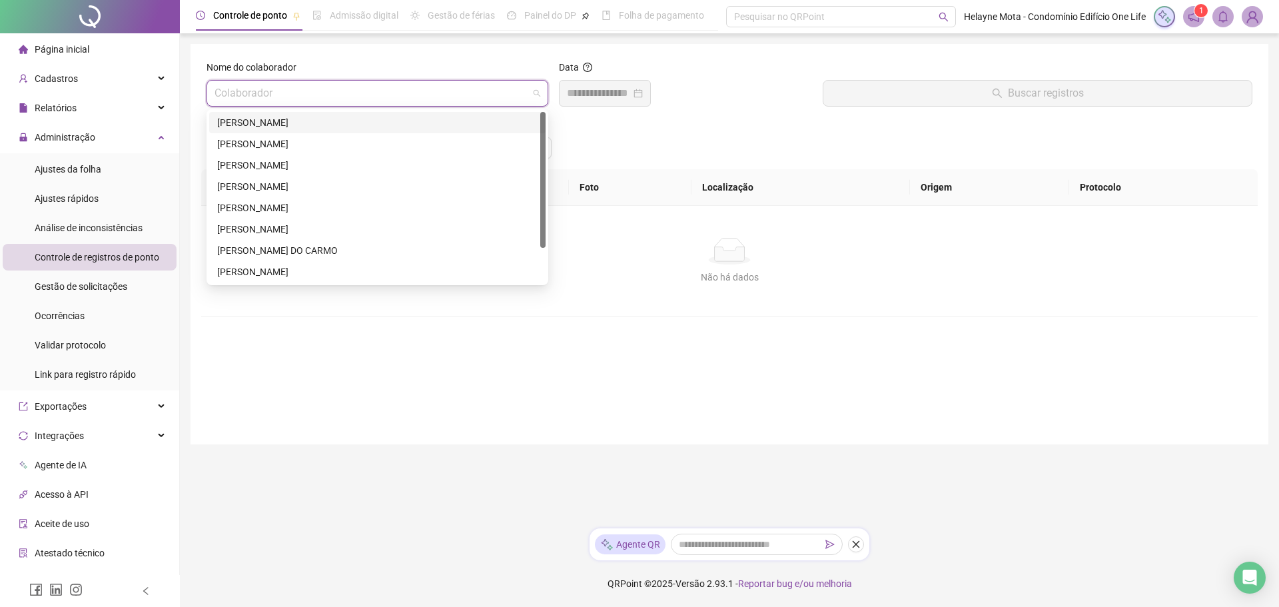
click at [276, 125] on div "[PERSON_NAME]" at bounding box center [377, 122] width 320 height 15
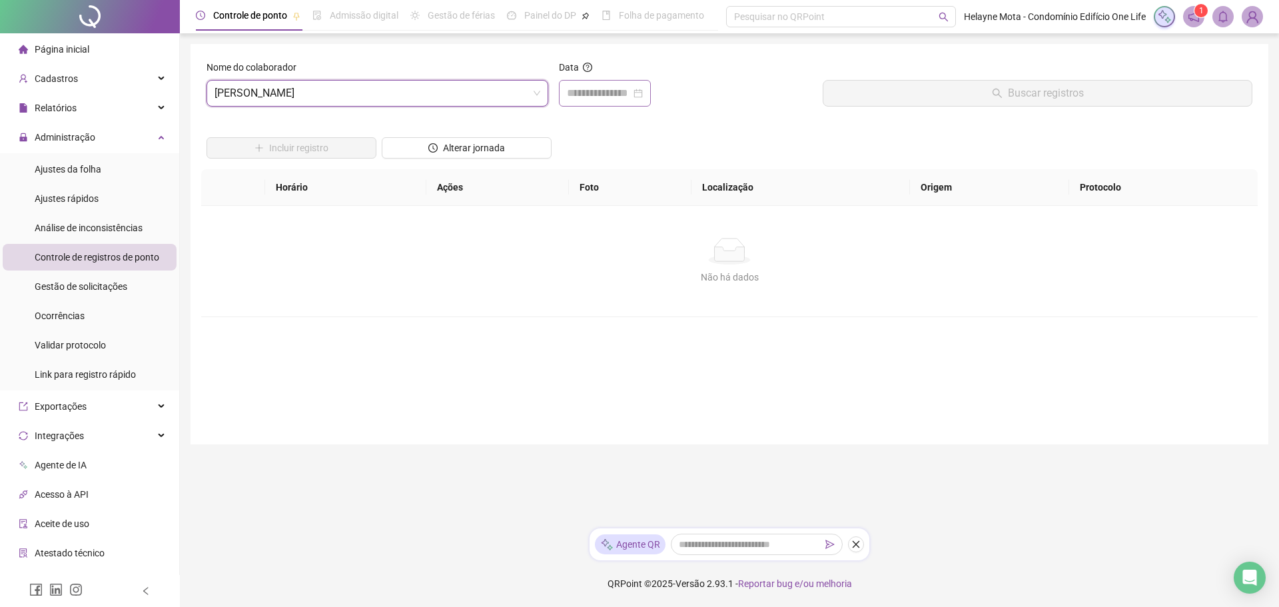
click at [643, 96] on div at bounding box center [605, 93] width 76 height 16
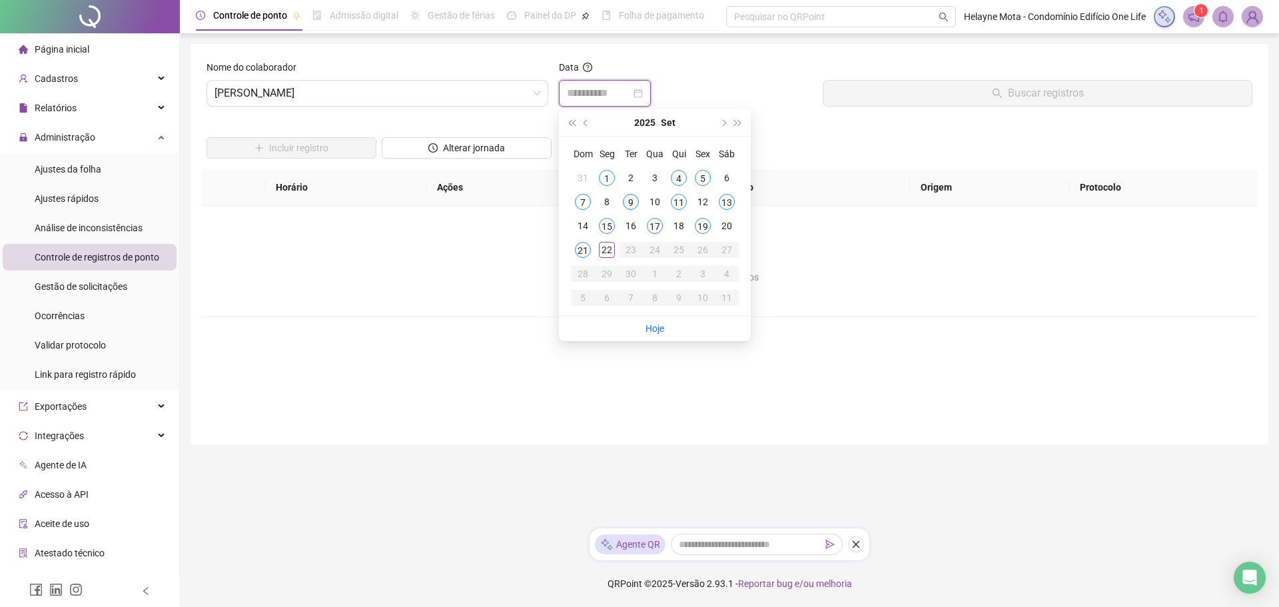
type input "**********"
click at [628, 205] on div "9" at bounding box center [631, 202] width 16 height 16
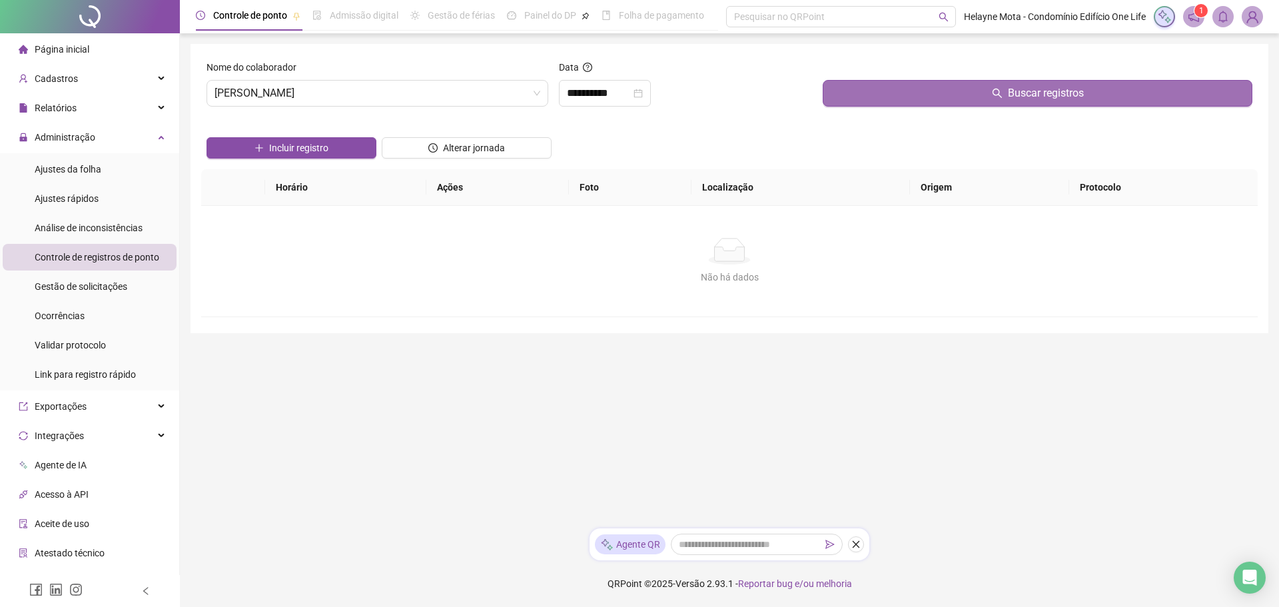
click at [900, 95] on button "Buscar registros" at bounding box center [1038, 93] width 430 height 27
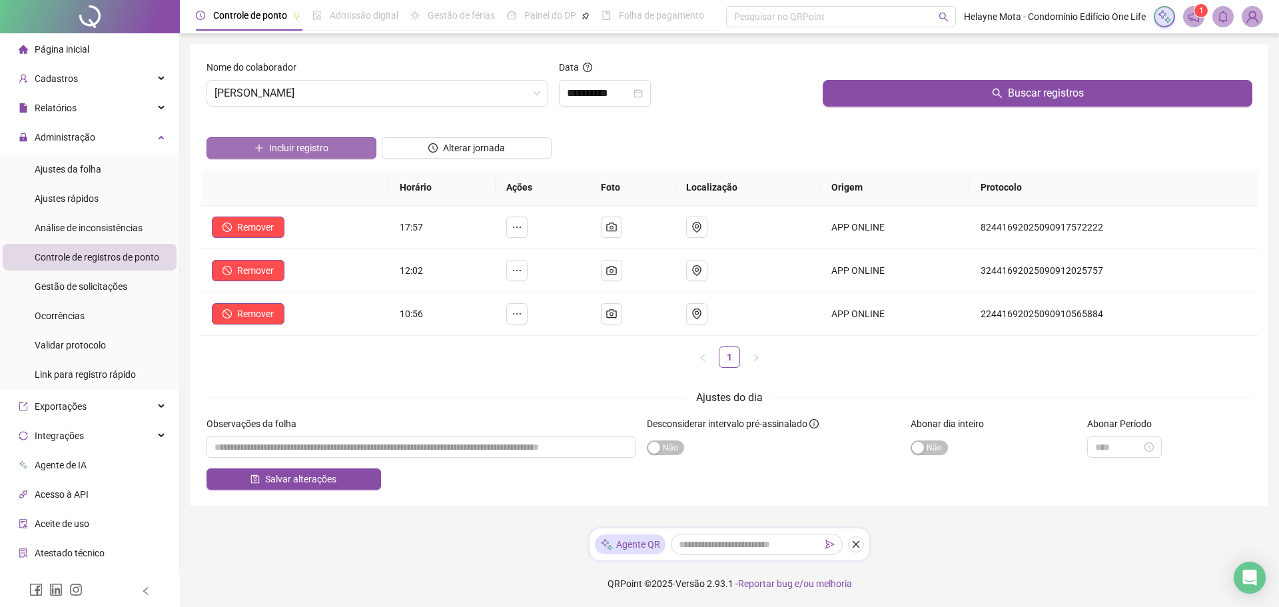
click at [300, 145] on span "Incluir registro" at bounding box center [298, 148] width 59 height 15
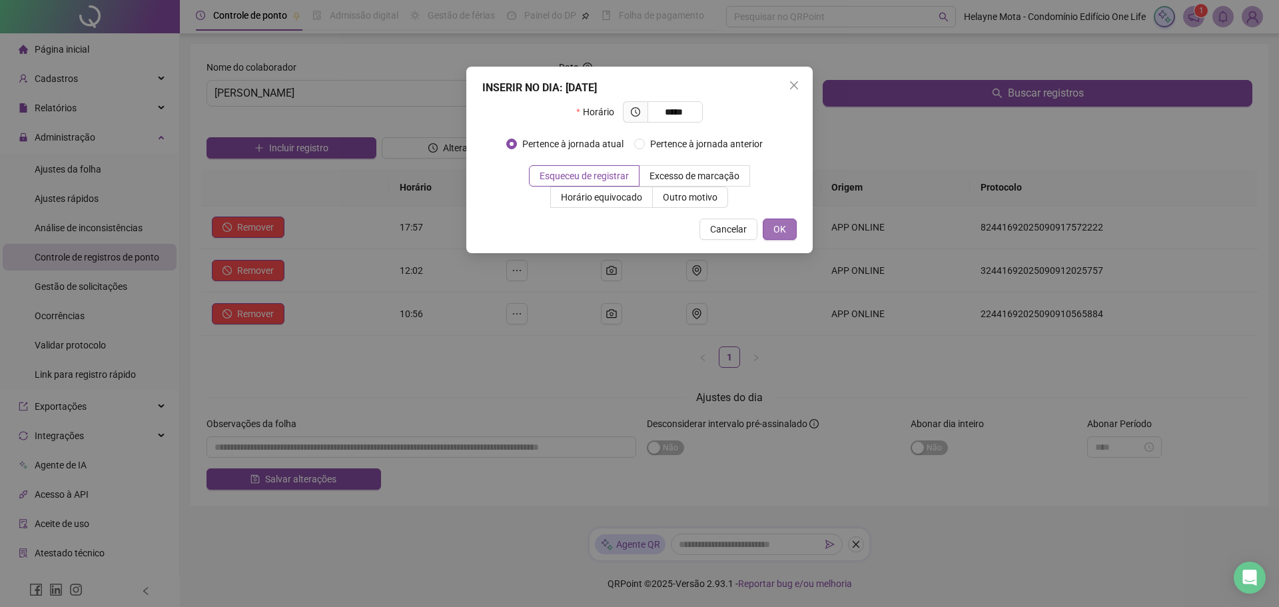
type input "*****"
click at [783, 232] on span "OK" at bounding box center [779, 229] width 13 height 15
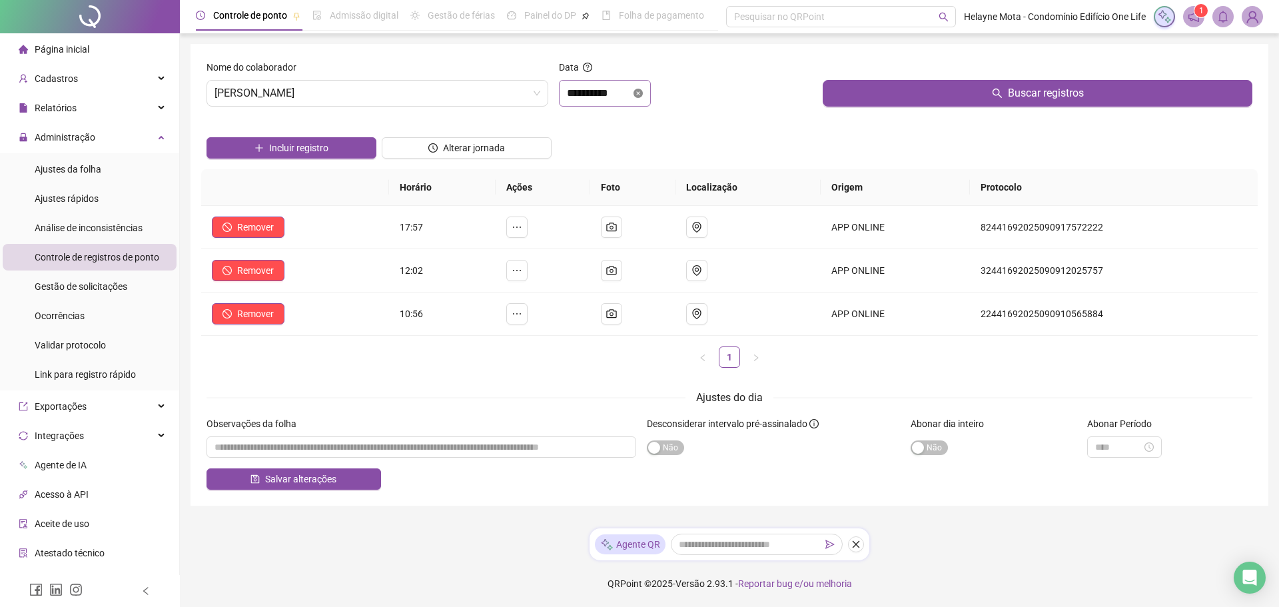
click at [643, 94] on icon "close-circle" at bounding box center [637, 93] width 9 height 9
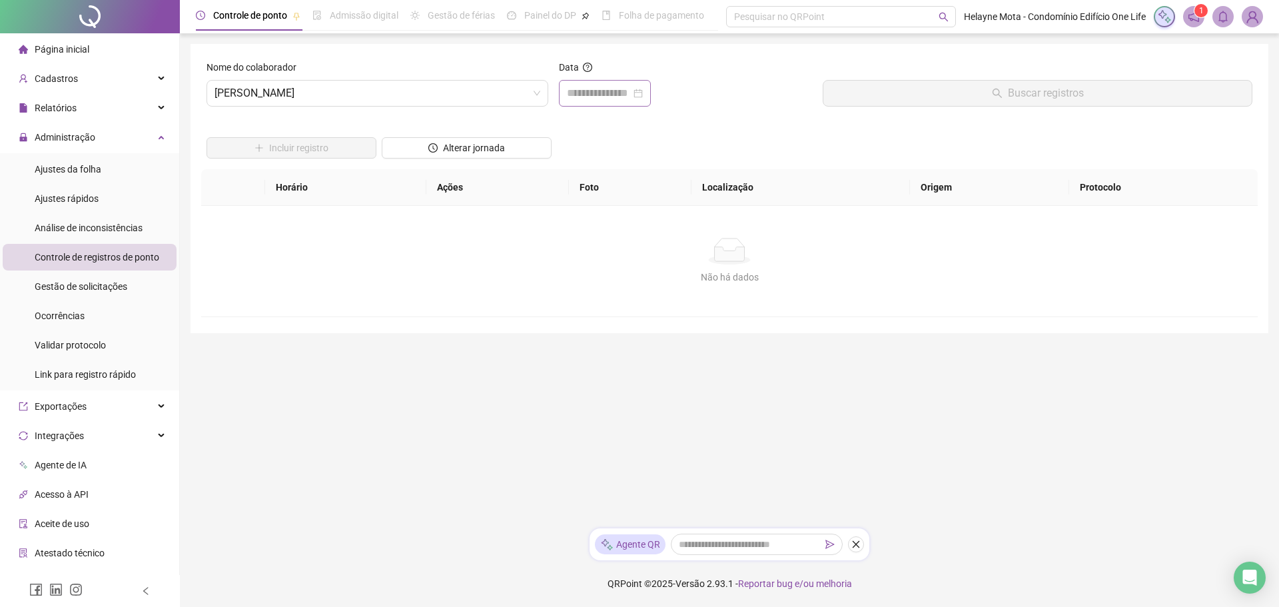
click at [643, 97] on div at bounding box center [605, 93] width 76 height 16
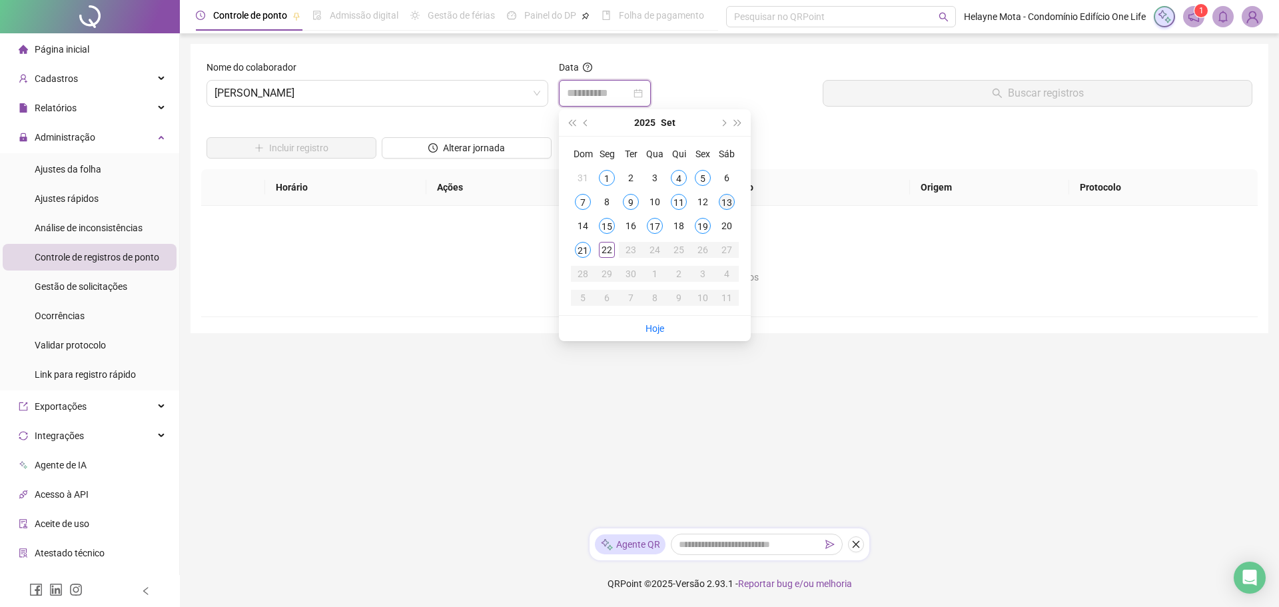
type input "**********"
click at [729, 206] on div "13" at bounding box center [727, 202] width 16 height 16
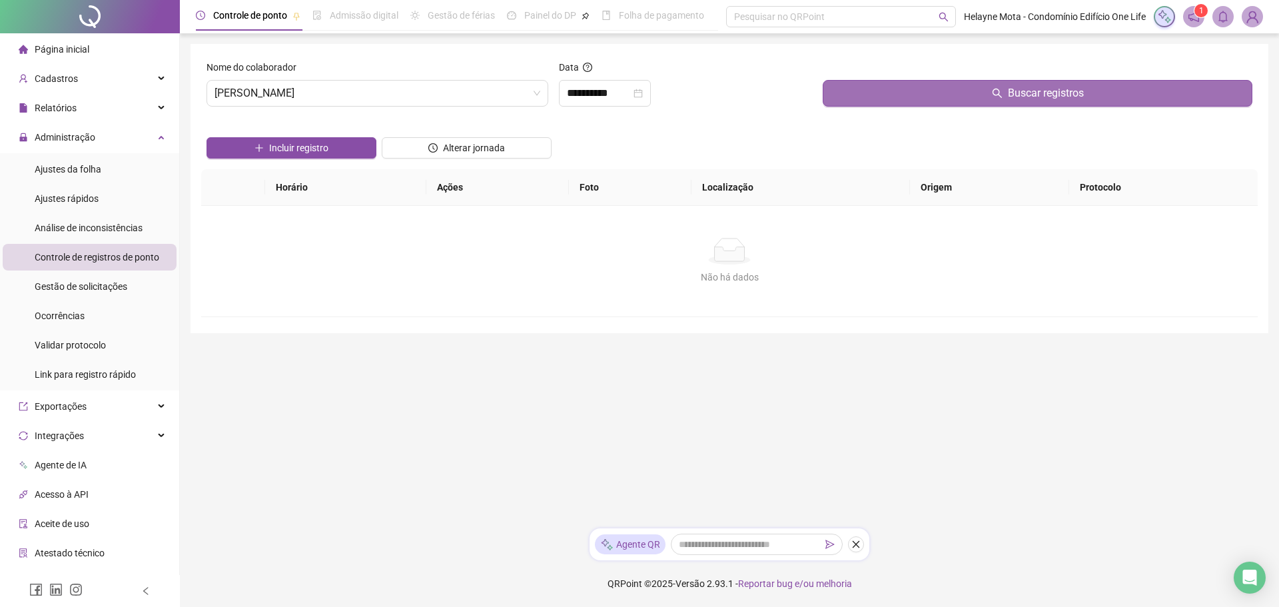
drag, startPoint x: 1022, startPoint y: 91, endPoint x: 1014, endPoint y: 91, distance: 7.3
click at [1021, 91] on span "Buscar registros" at bounding box center [1046, 93] width 76 height 16
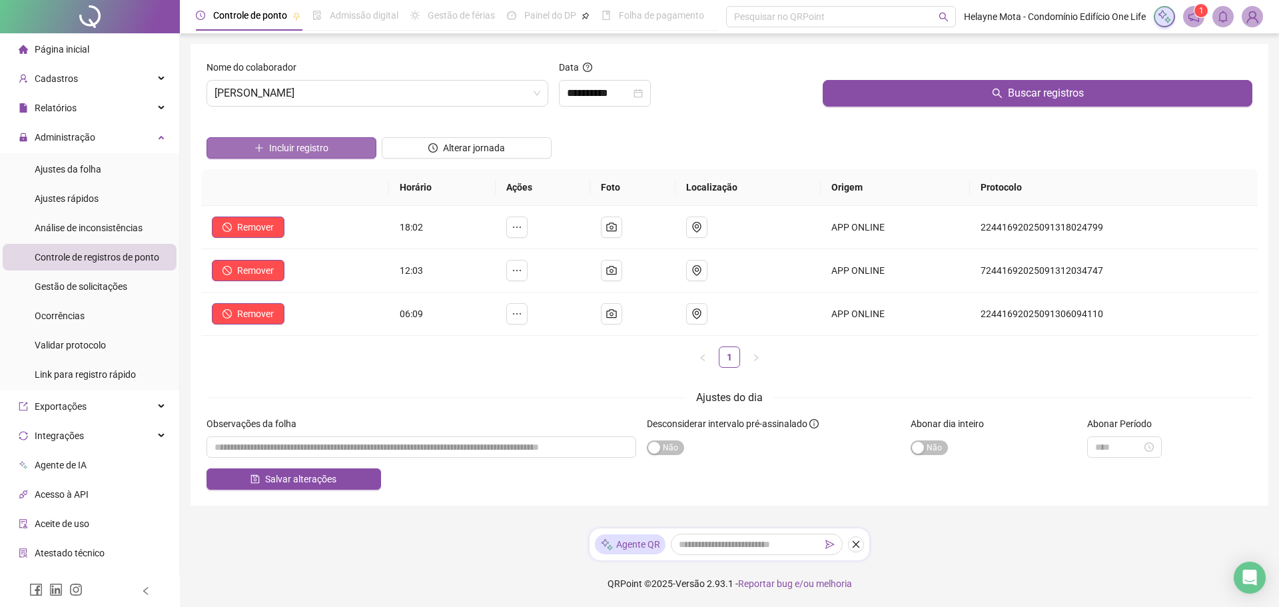
click at [288, 145] on span "Incluir registro" at bounding box center [298, 148] width 59 height 15
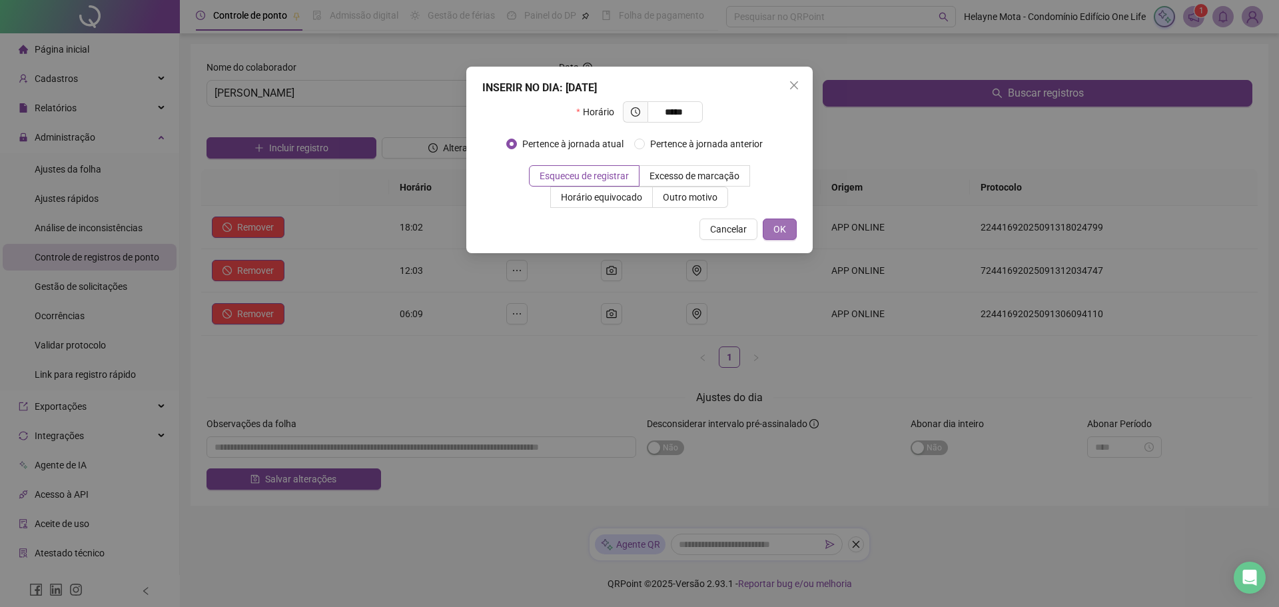
type input "*****"
click at [777, 230] on span "OK" at bounding box center [779, 229] width 13 height 15
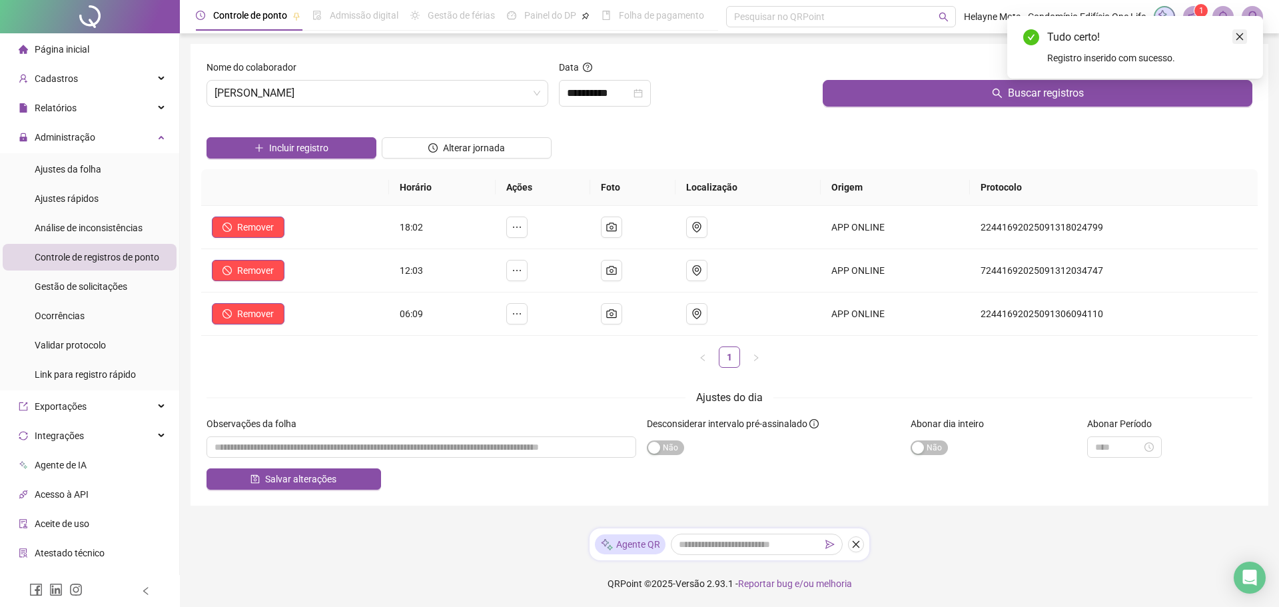
click at [1241, 35] on icon "close" at bounding box center [1239, 36] width 9 height 9
click at [643, 96] on icon "close-circle" at bounding box center [637, 93] width 9 height 9
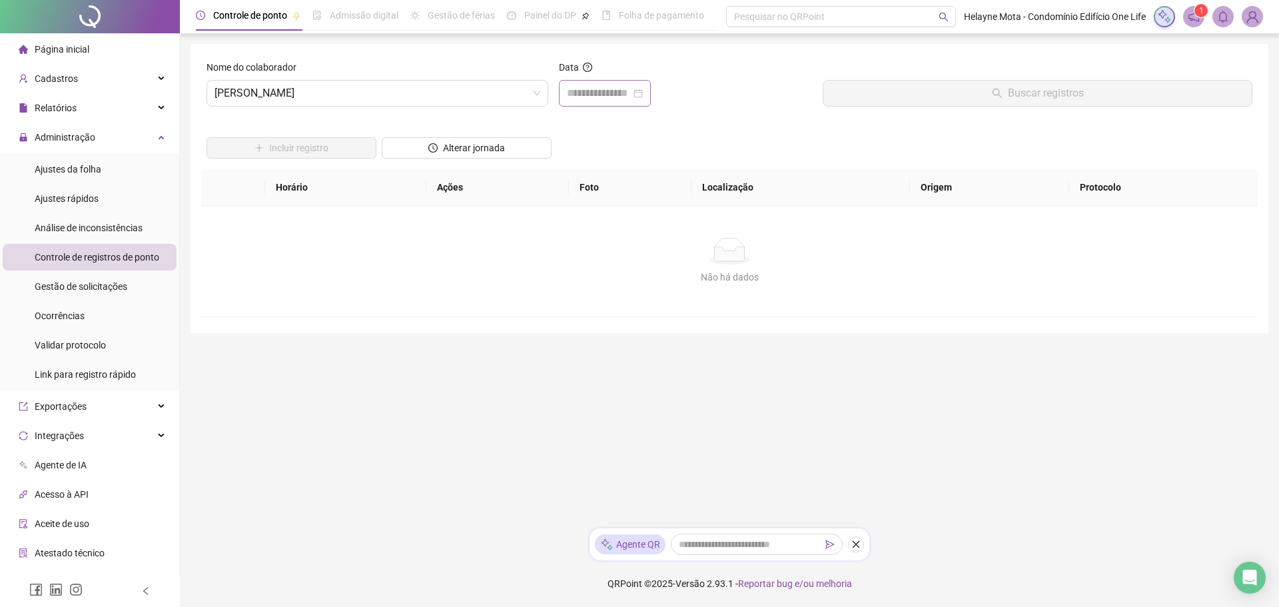
click at [643, 93] on div at bounding box center [605, 93] width 76 height 16
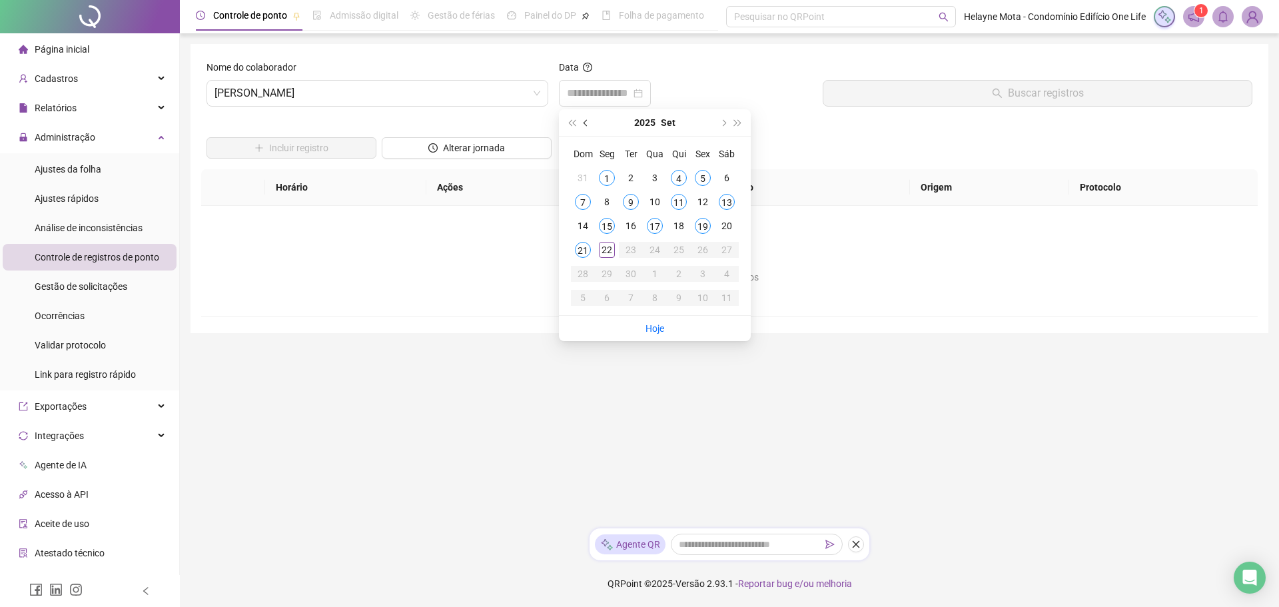
click at [582, 123] on button "prev-year" at bounding box center [586, 122] width 15 height 27
type input "**********"
click at [702, 246] on div "22" at bounding box center [703, 250] width 16 height 16
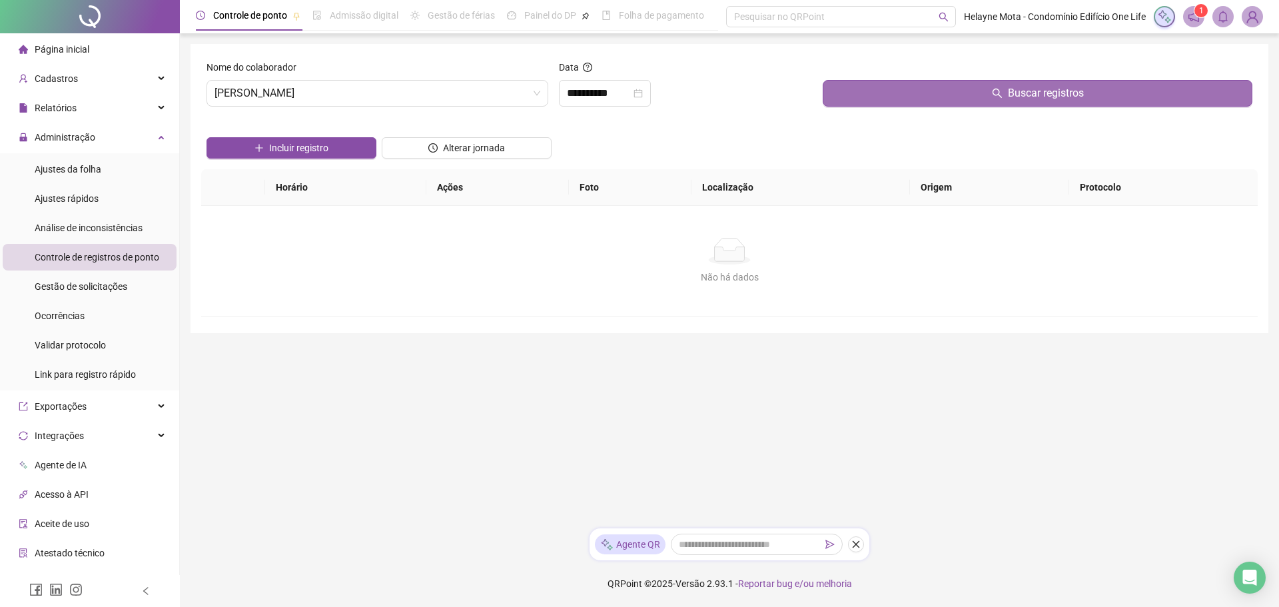
click at [1070, 89] on span "Buscar registros" at bounding box center [1046, 93] width 76 height 16
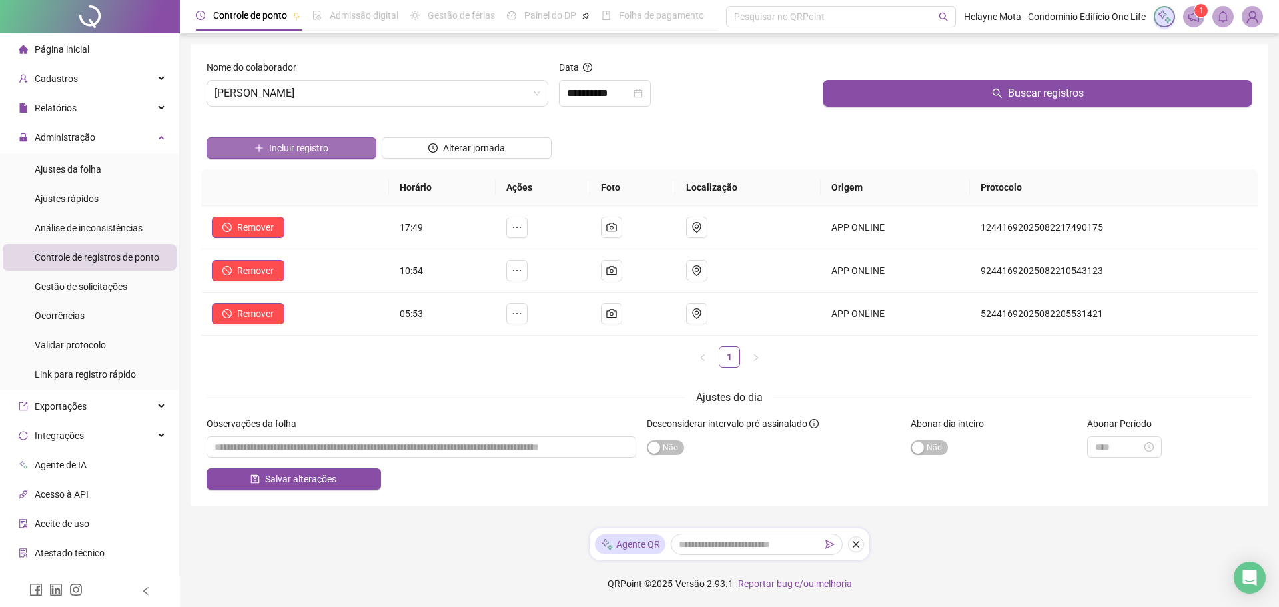
click at [341, 146] on button "Incluir registro" at bounding box center [291, 147] width 170 height 21
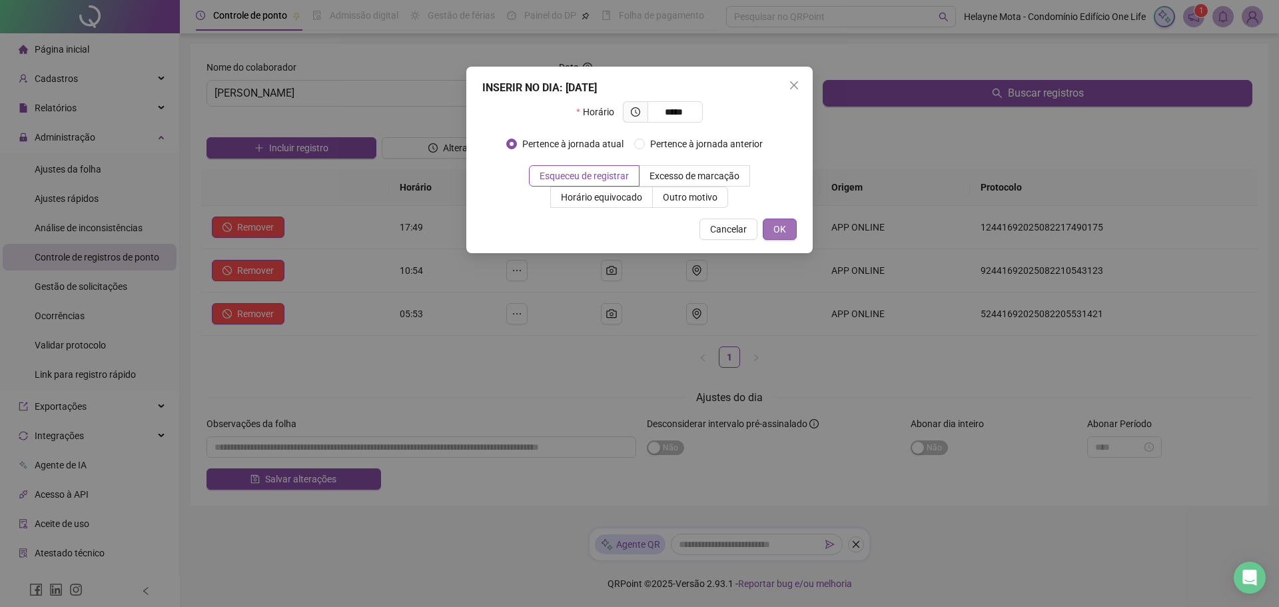
type input "*****"
click at [785, 233] on span "OK" at bounding box center [779, 229] width 13 height 15
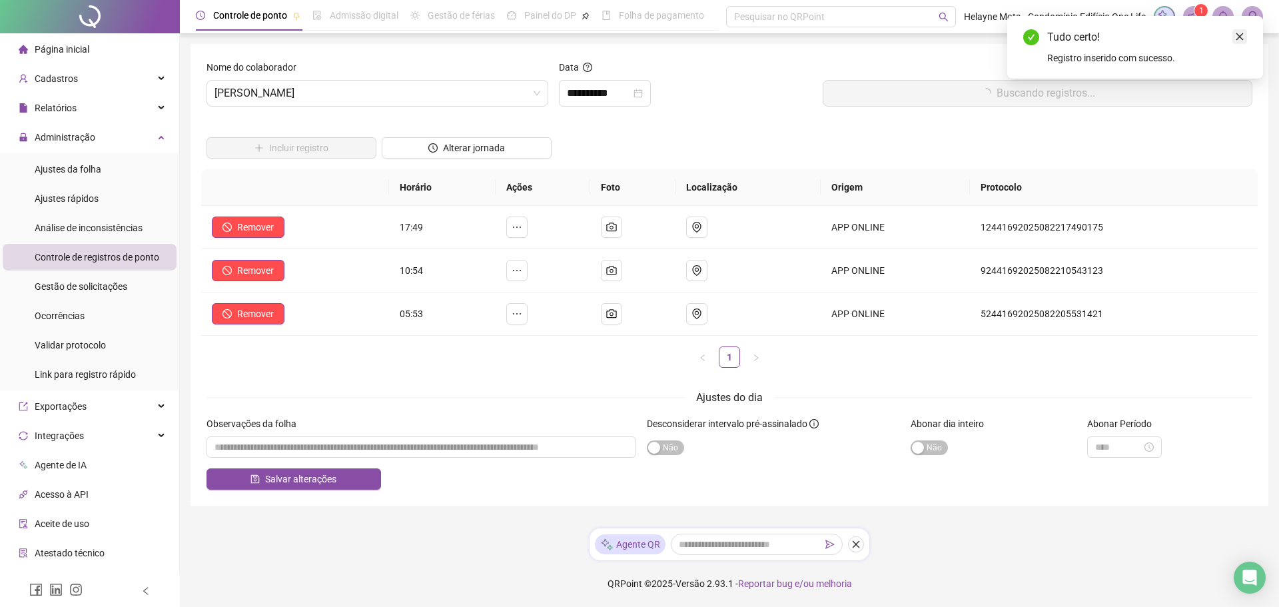
click at [1243, 39] on icon "close" at bounding box center [1239, 36] width 9 height 9
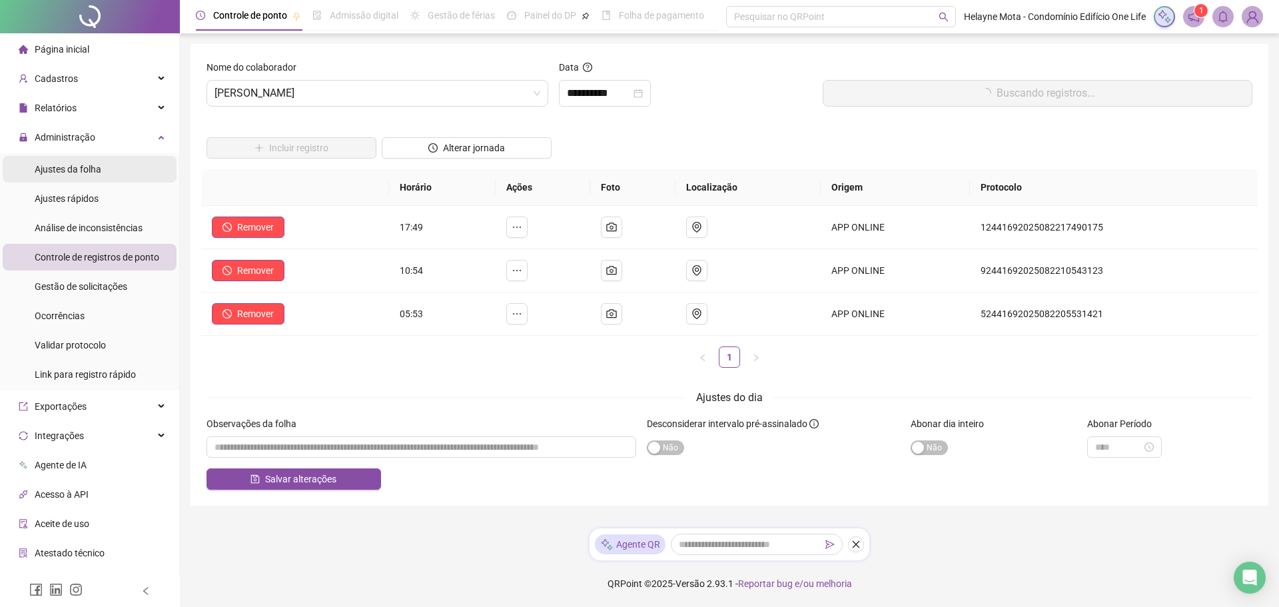
click at [105, 171] on li "Ajustes da folha" at bounding box center [90, 169] width 174 height 27
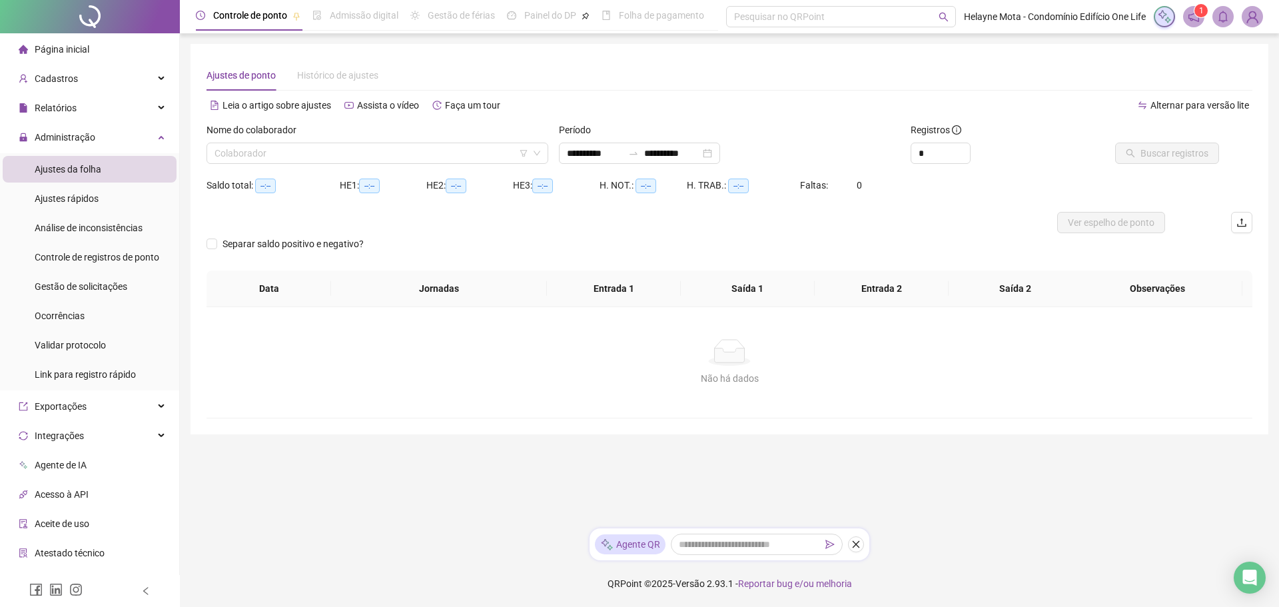
type input "**********"
click at [263, 153] on input "search" at bounding box center [371, 153] width 314 height 20
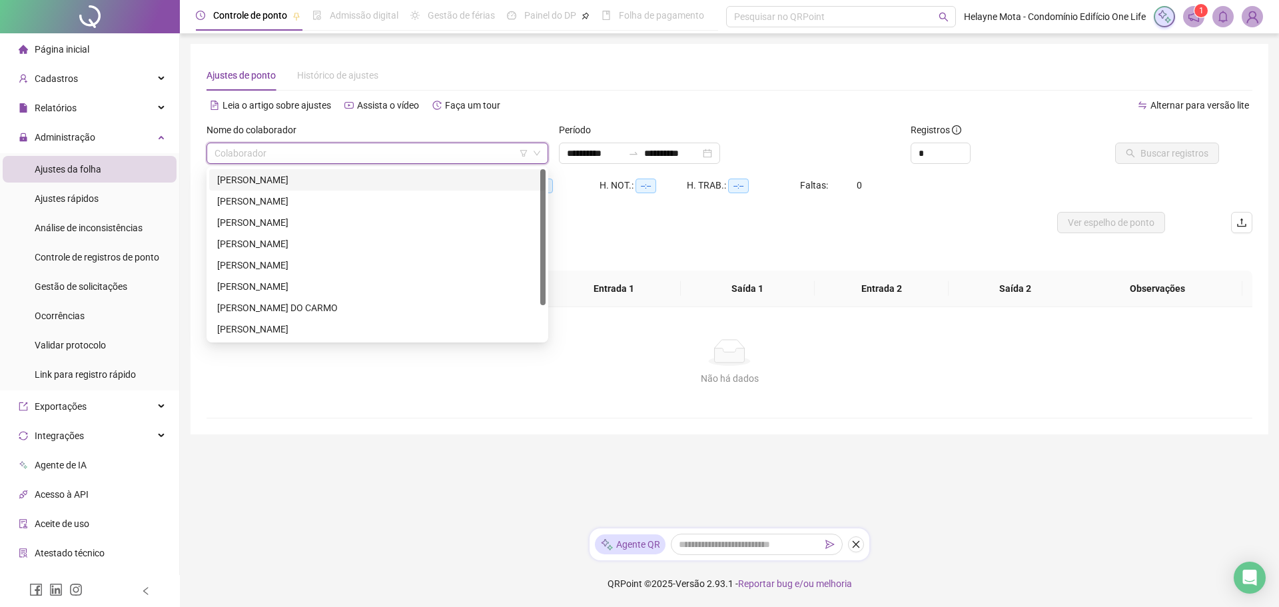
click at [262, 178] on div "[PERSON_NAME]" at bounding box center [377, 180] width 320 height 15
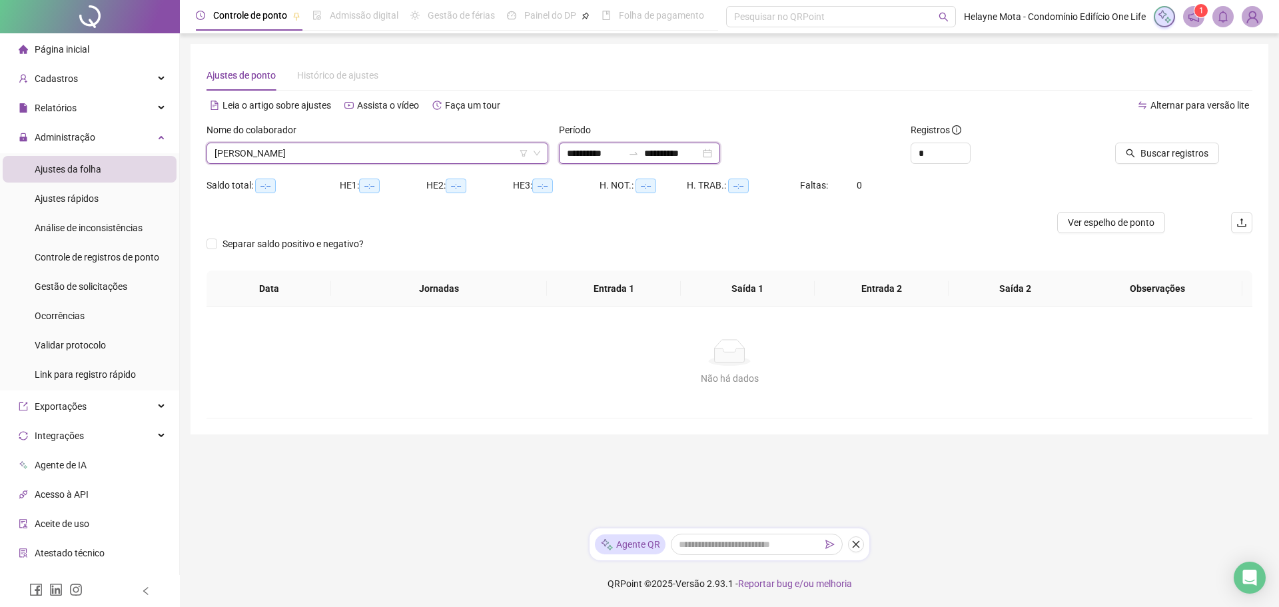
click at [585, 149] on input "**********" at bounding box center [595, 153] width 56 height 15
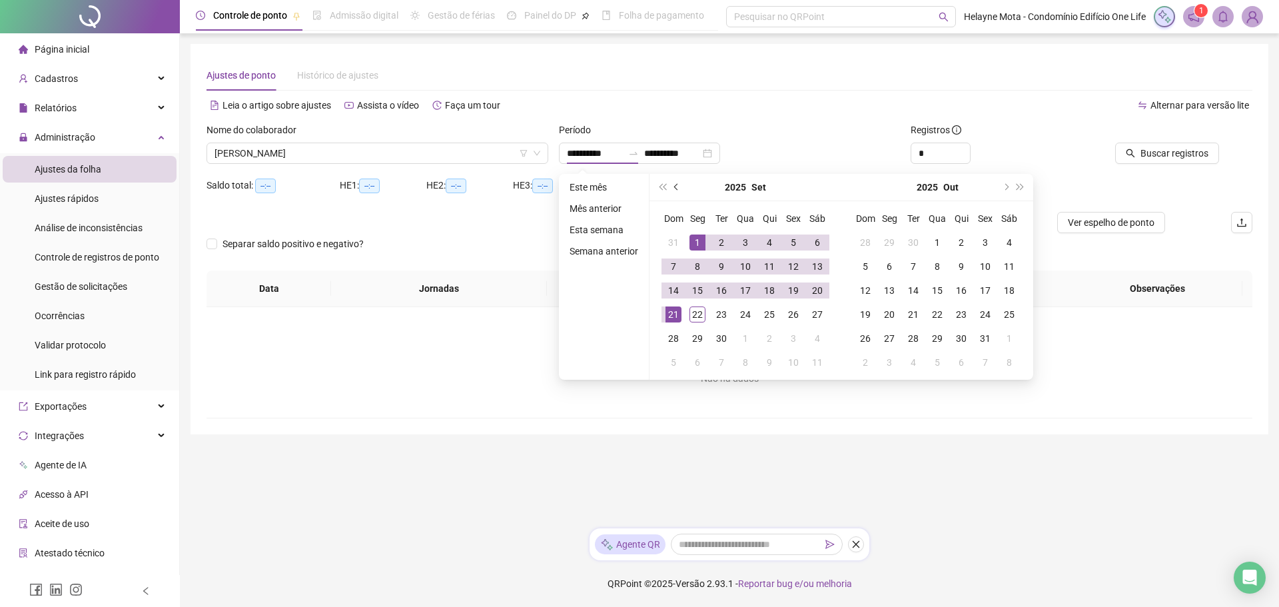
click at [679, 188] on button "prev-year" at bounding box center [676, 187] width 15 height 27
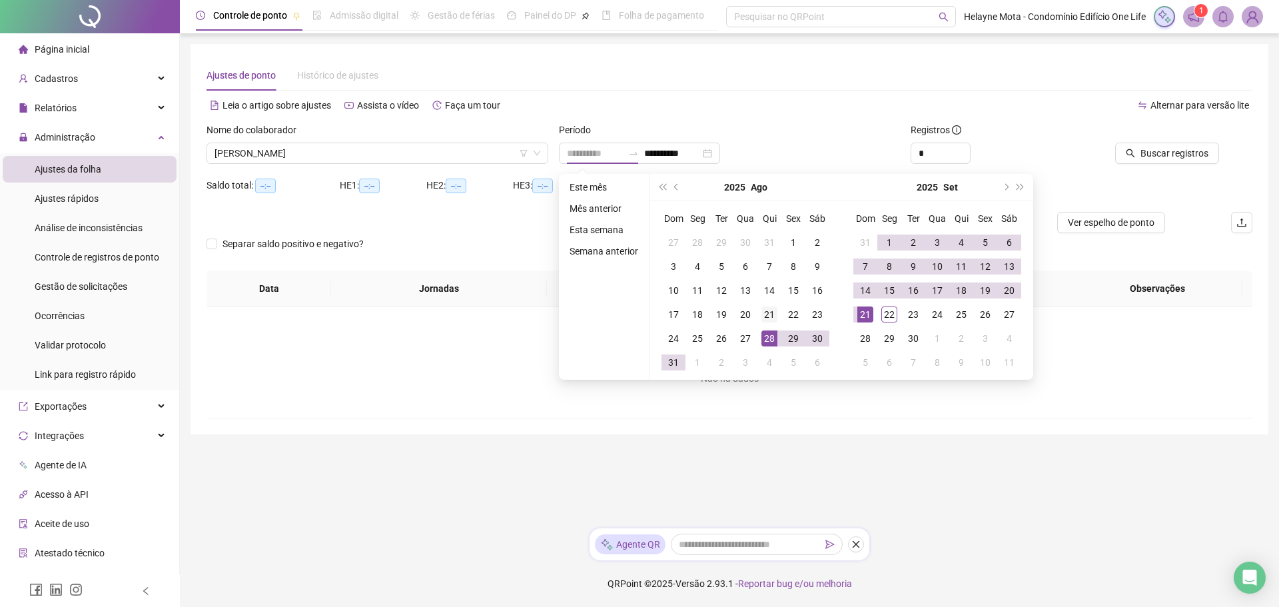
type input "**********"
click at [777, 313] on td "21" at bounding box center [769, 314] width 24 height 24
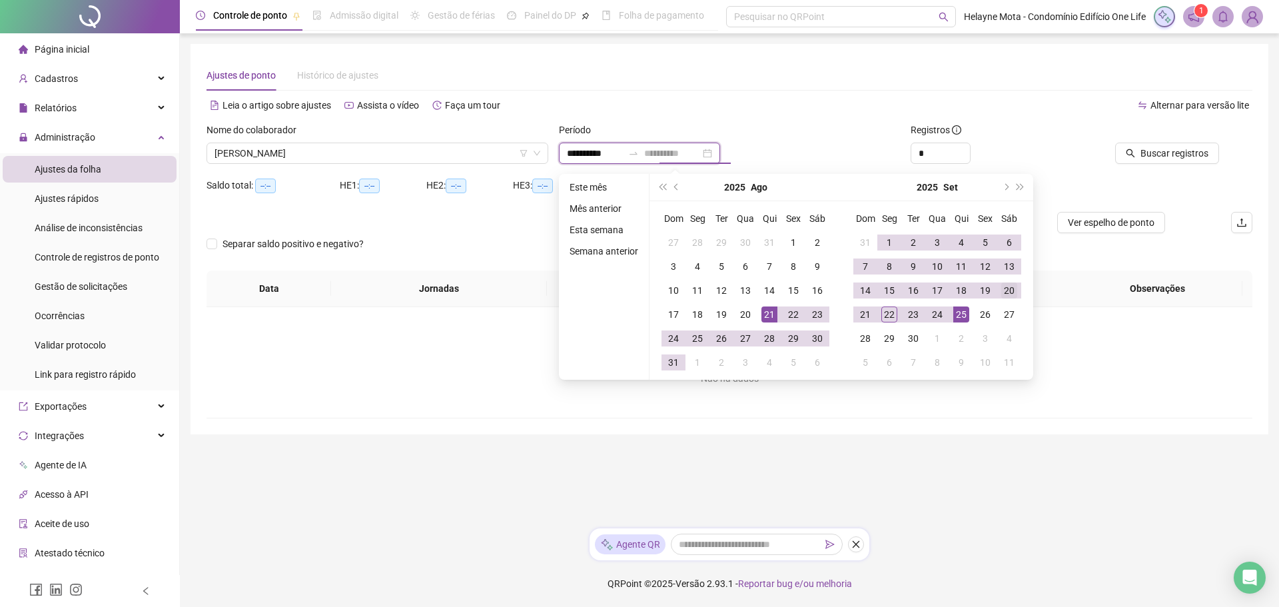
type input "**********"
click at [1011, 292] on div "20" at bounding box center [1009, 290] width 16 height 16
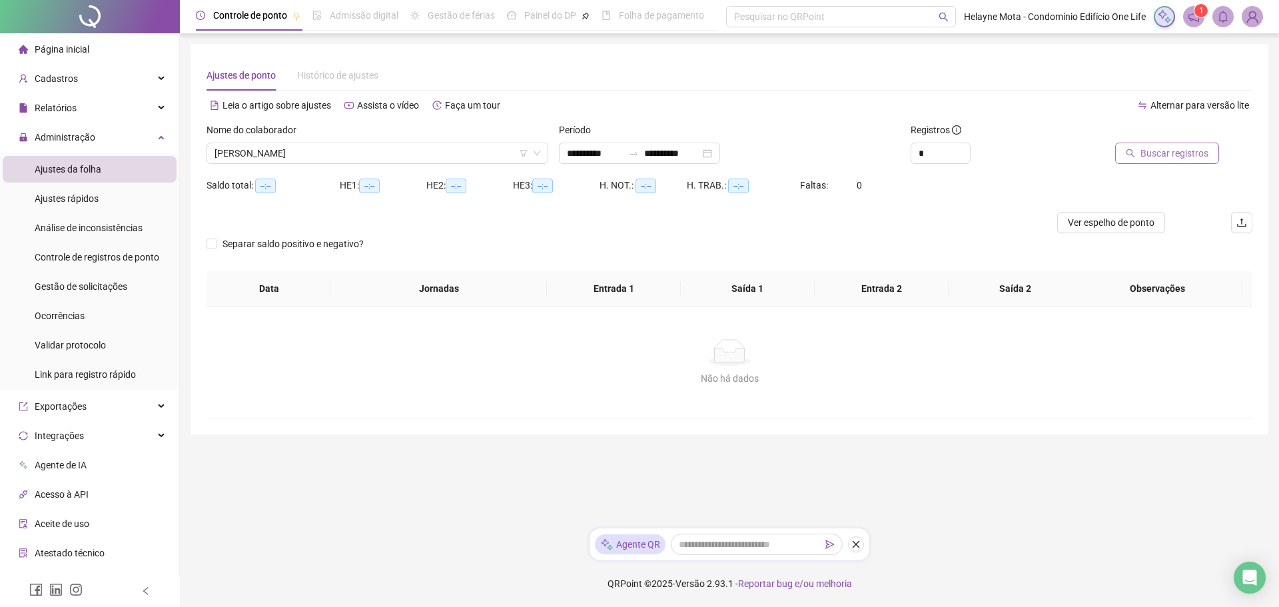
click at [1168, 153] on span "Buscar registros" at bounding box center [1174, 153] width 68 height 15
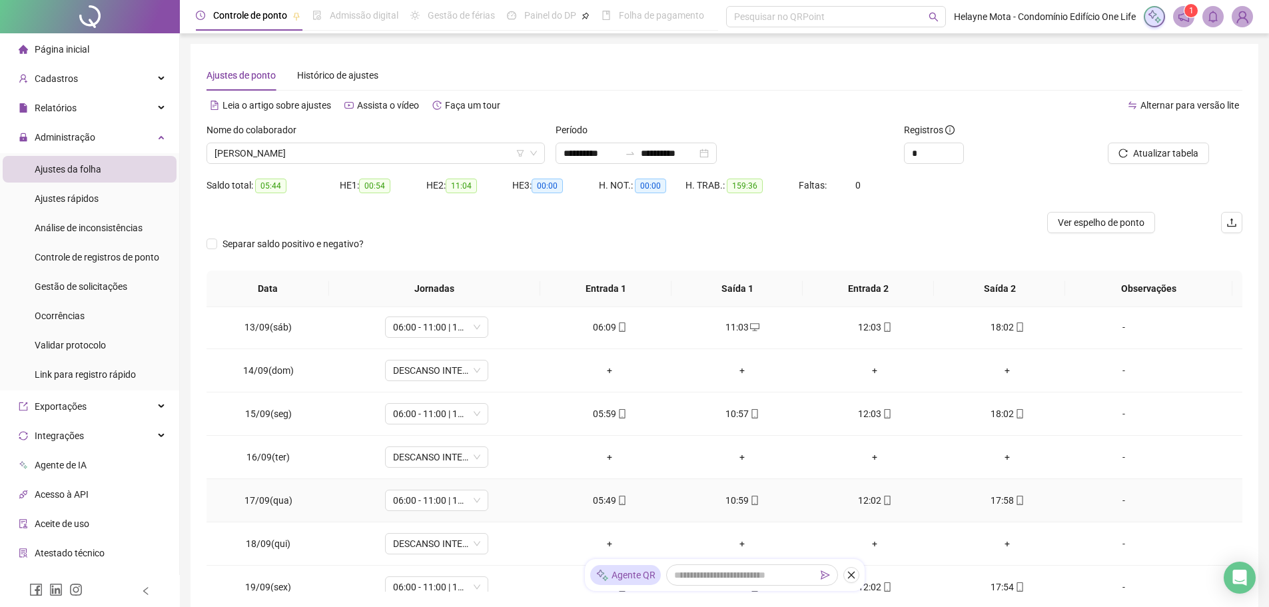
scroll to position [791, 0]
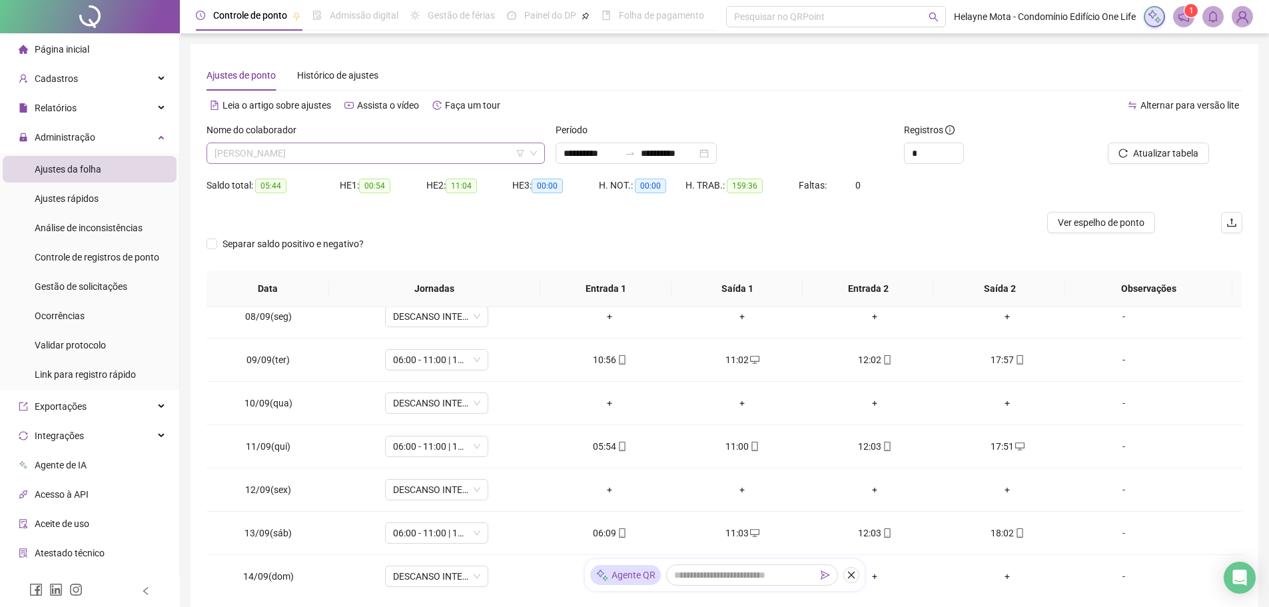
click at [375, 157] on span "[PERSON_NAME]" at bounding box center [375, 153] width 322 height 20
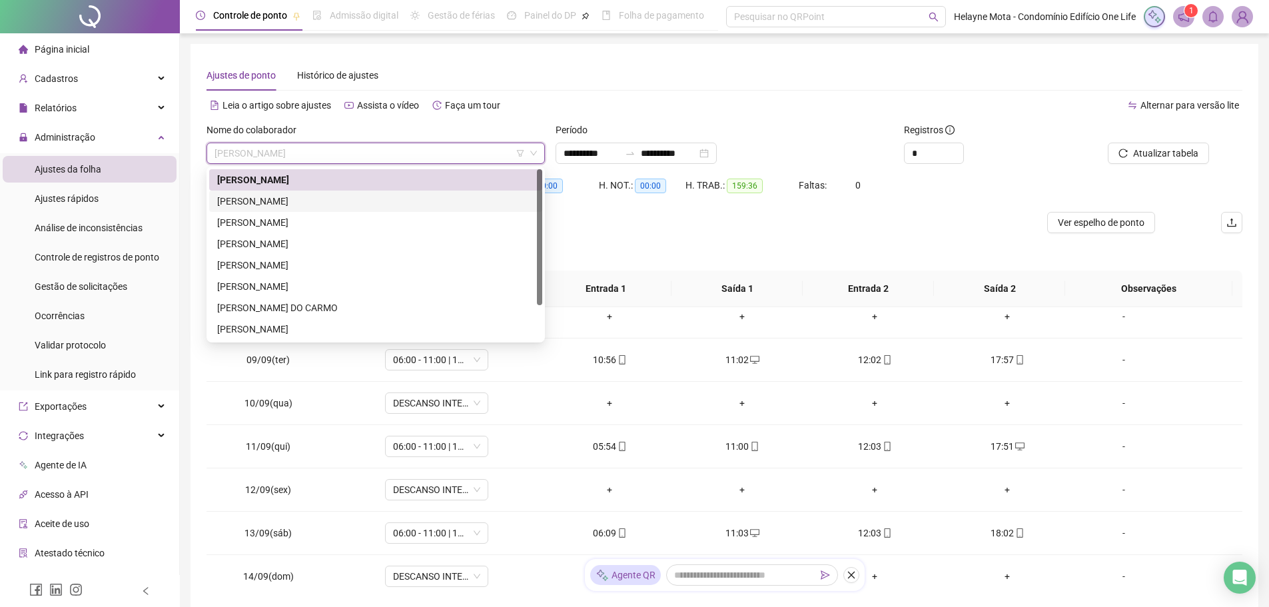
click at [276, 200] on div "[PERSON_NAME]" at bounding box center [375, 201] width 317 height 15
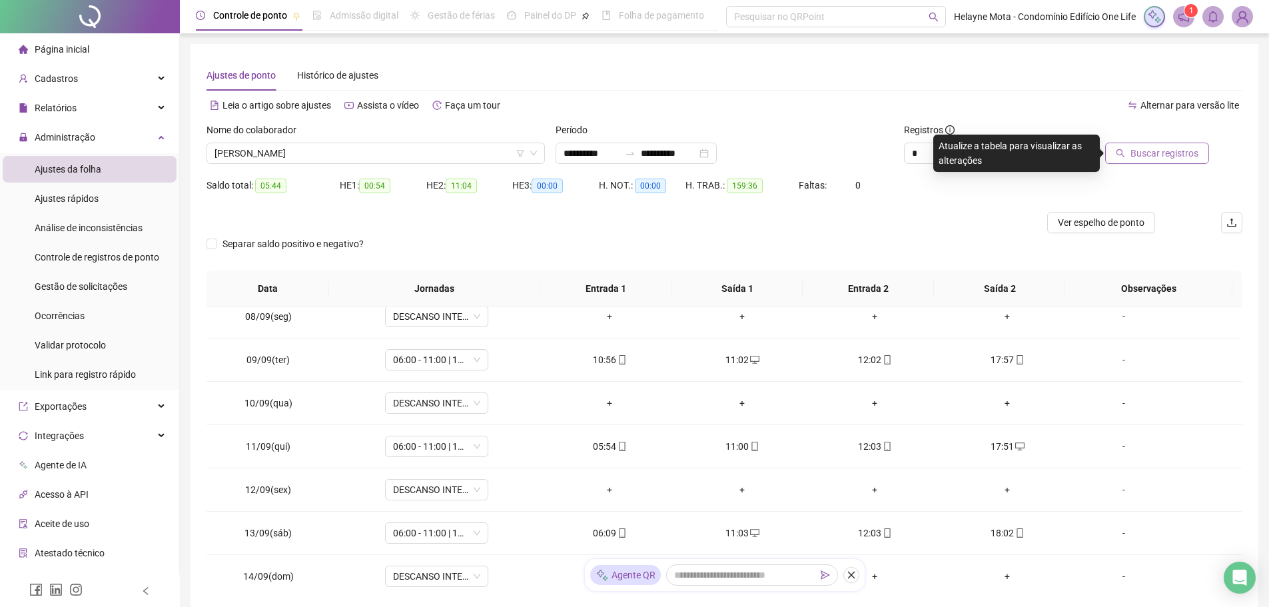
click at [1155, 150] on span "Buscar registros" at bounding box center [1164, 153] width 68 height 15
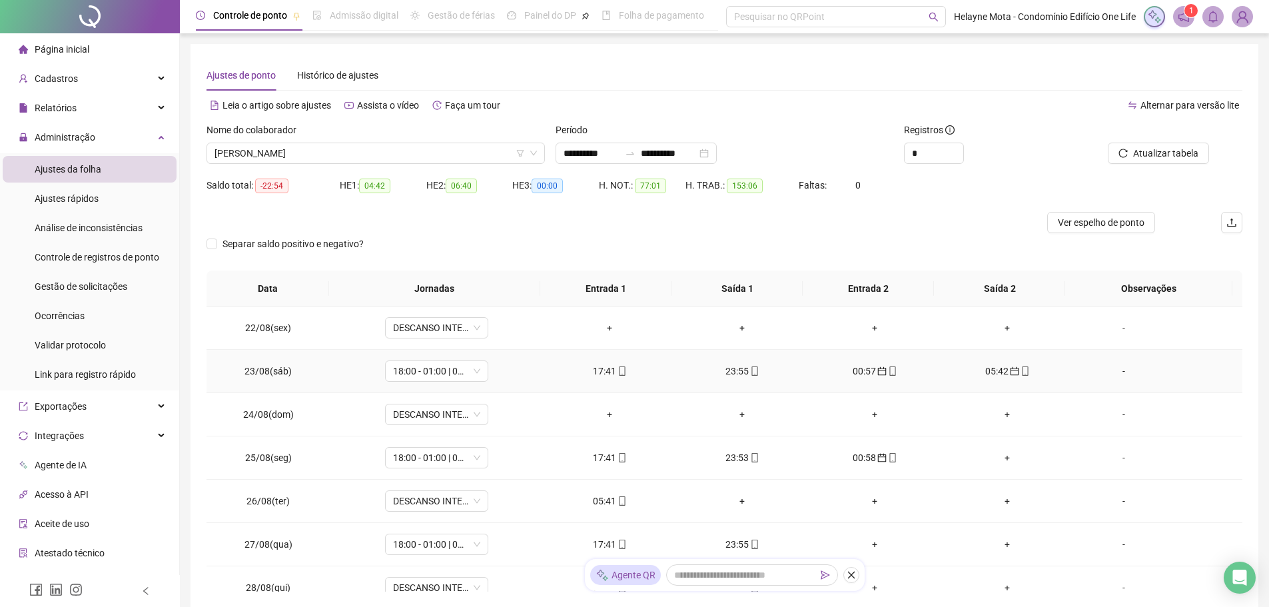
scroll to position [67, 0]
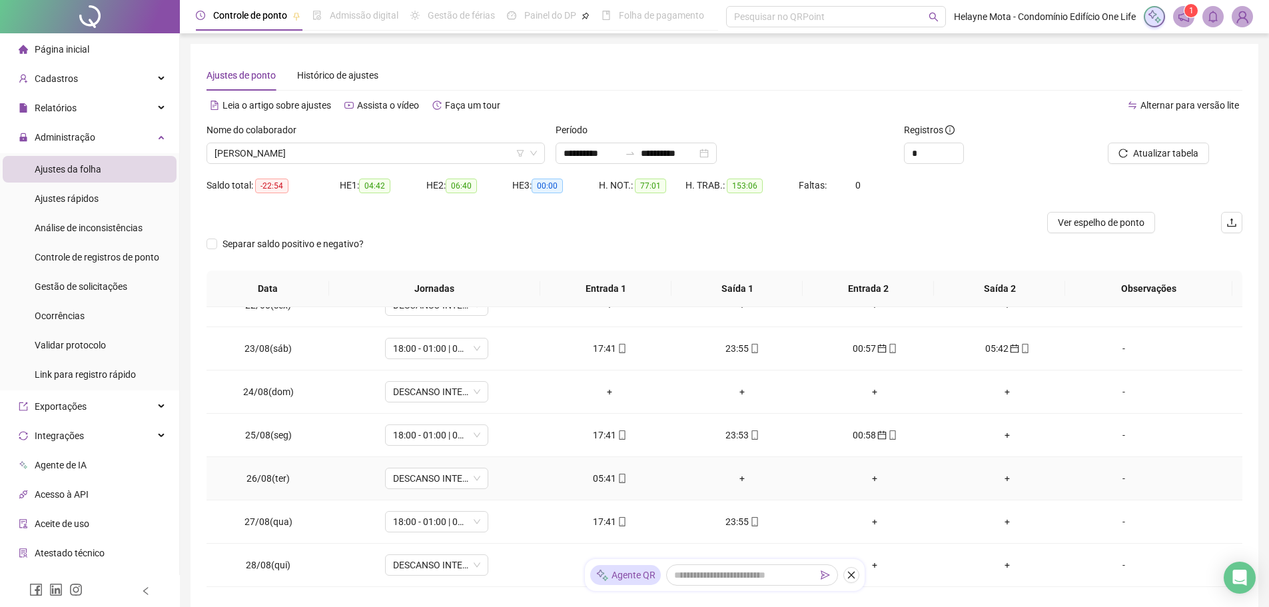
click at [602, 476] on div "05:41" at bounding box center [609, 478] width 111 height 15
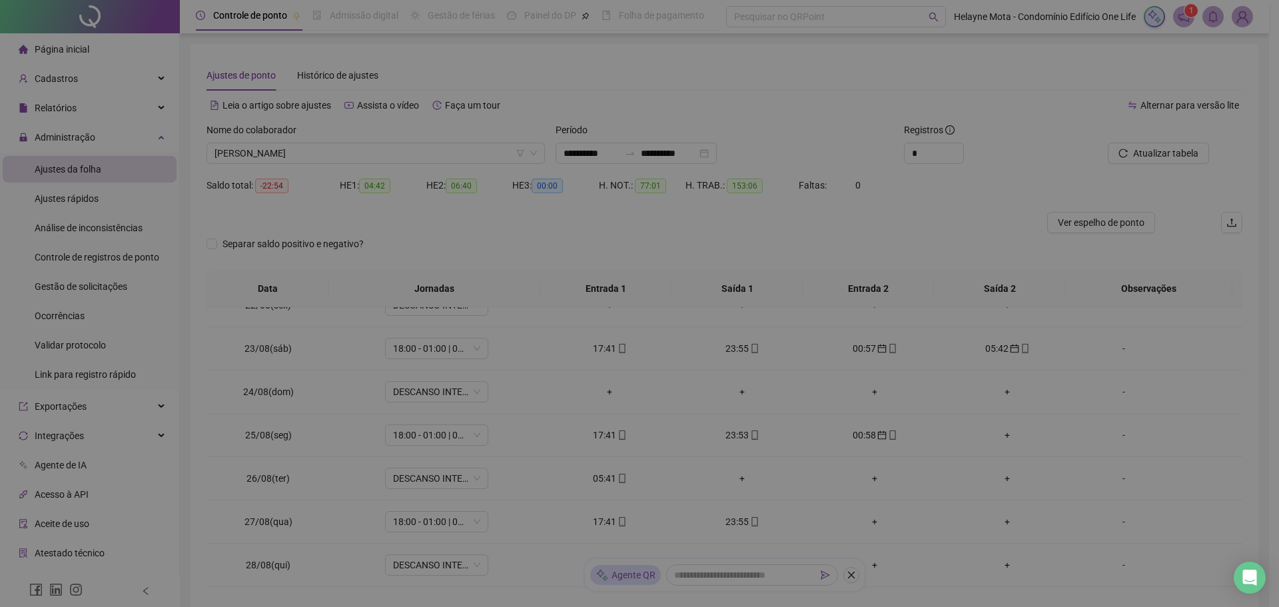
type input "**********"
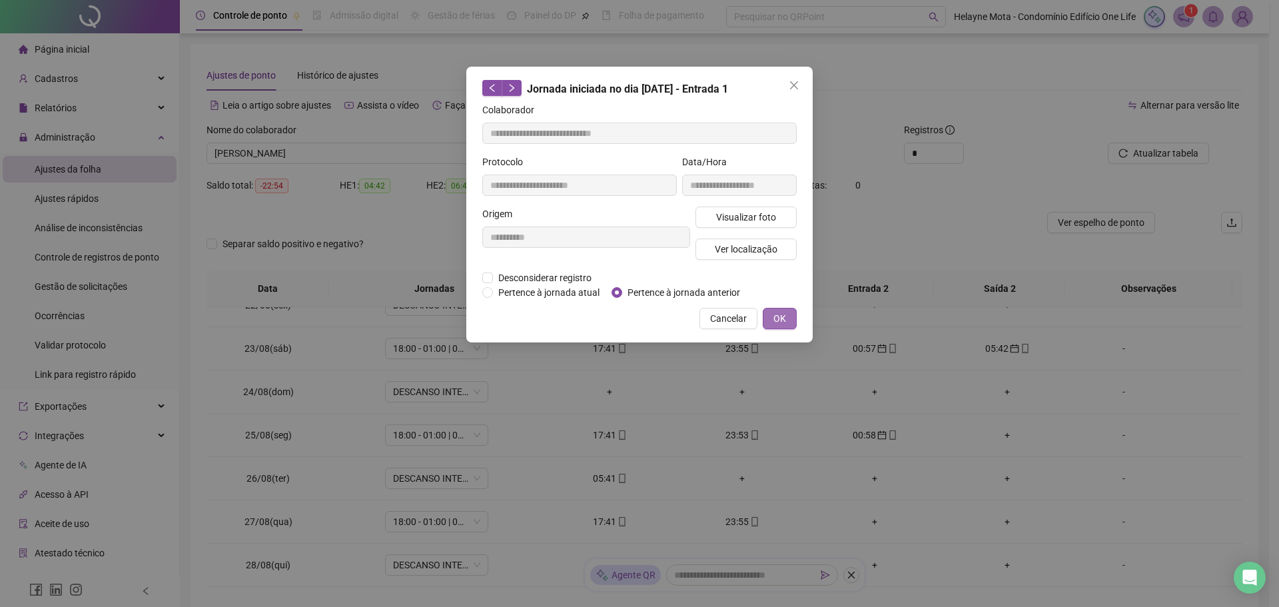
click at [787, 317] on button "OK" at bounding box center [780, 318] width 34 height 21
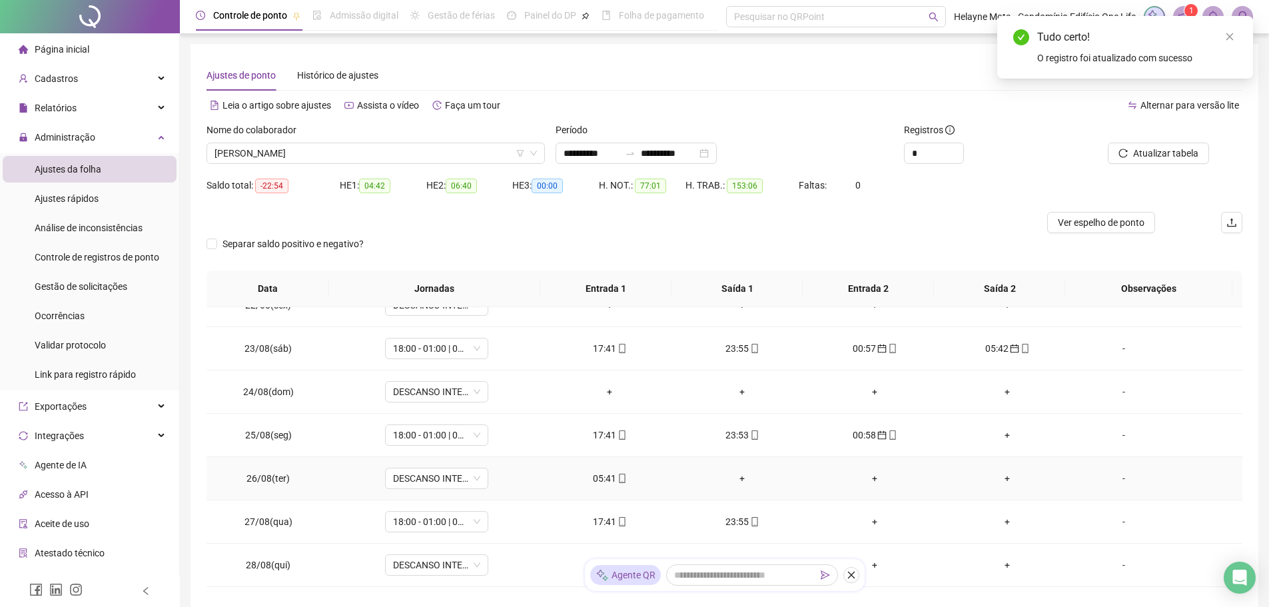
scroll to position [133, 0]
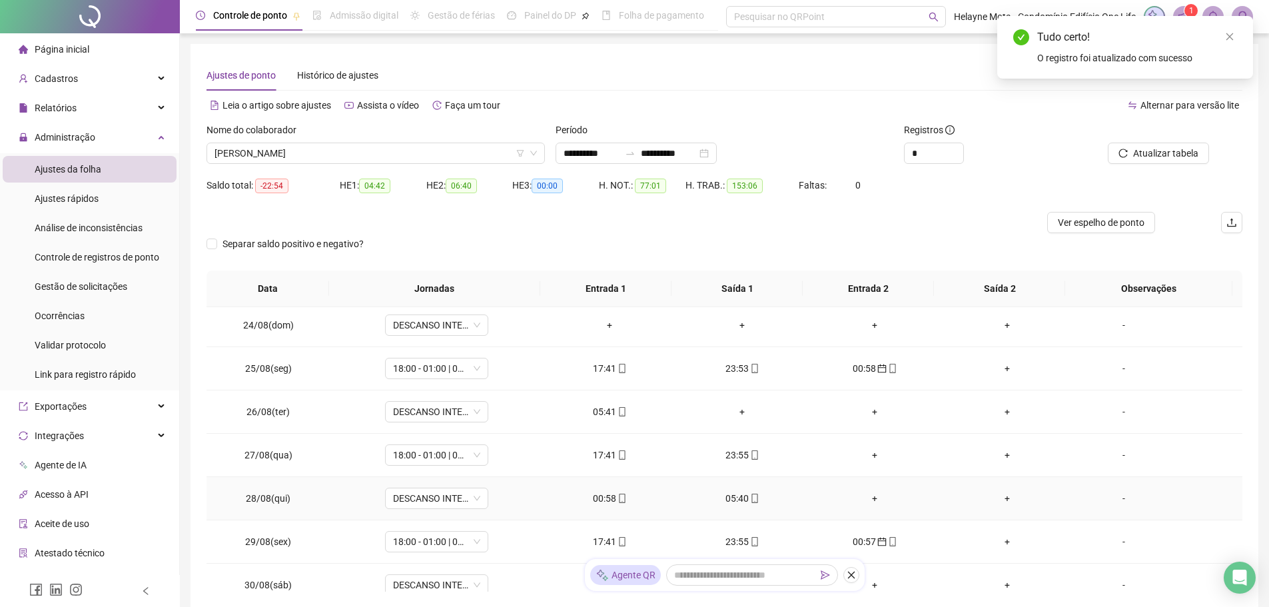
click at [599, 500] on div "00:58" at bounding box center [609, 498] width 111 height 15
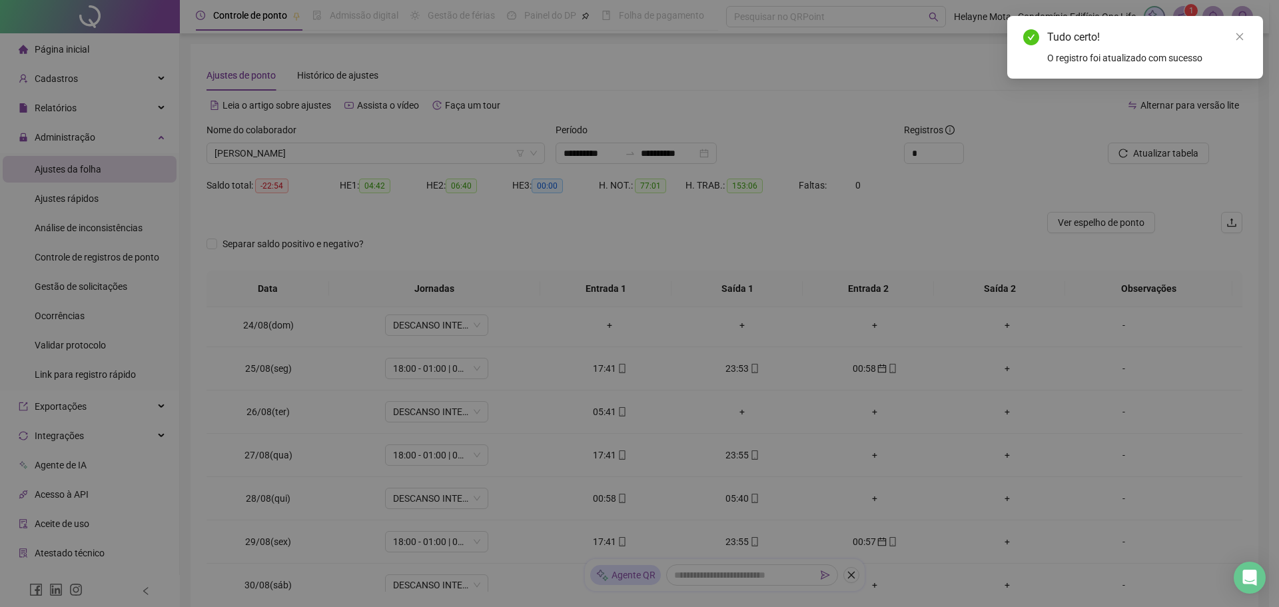
type input "**********"
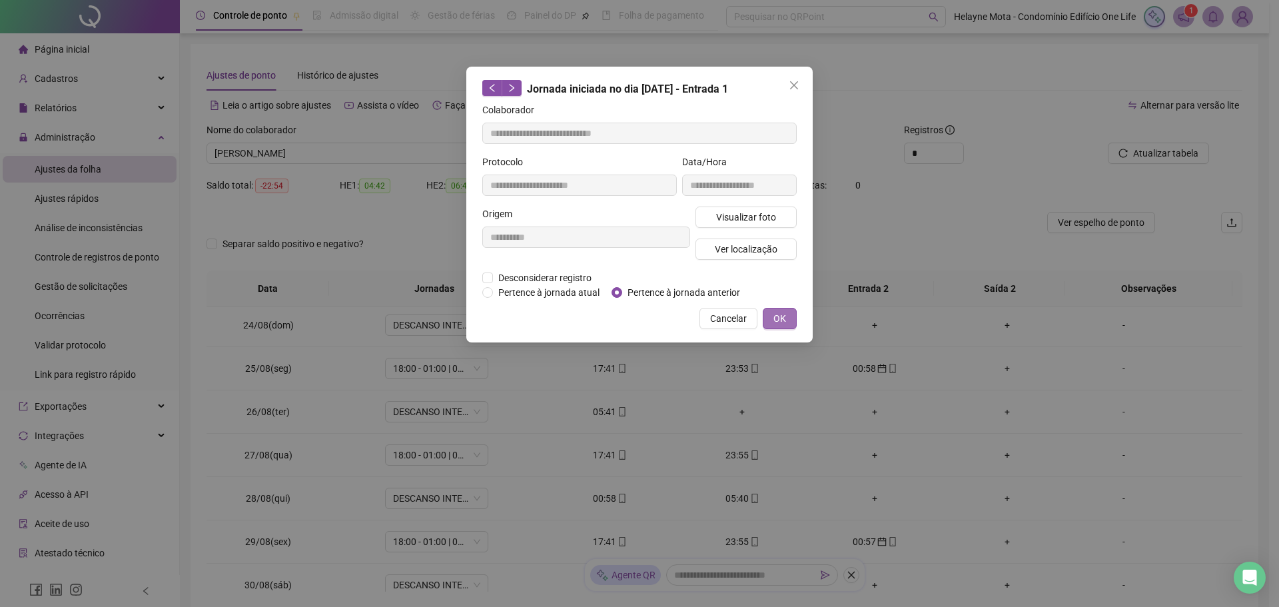
click at [773, 314] on span "OK" at bounding box center [779, 318] width 13 height 15
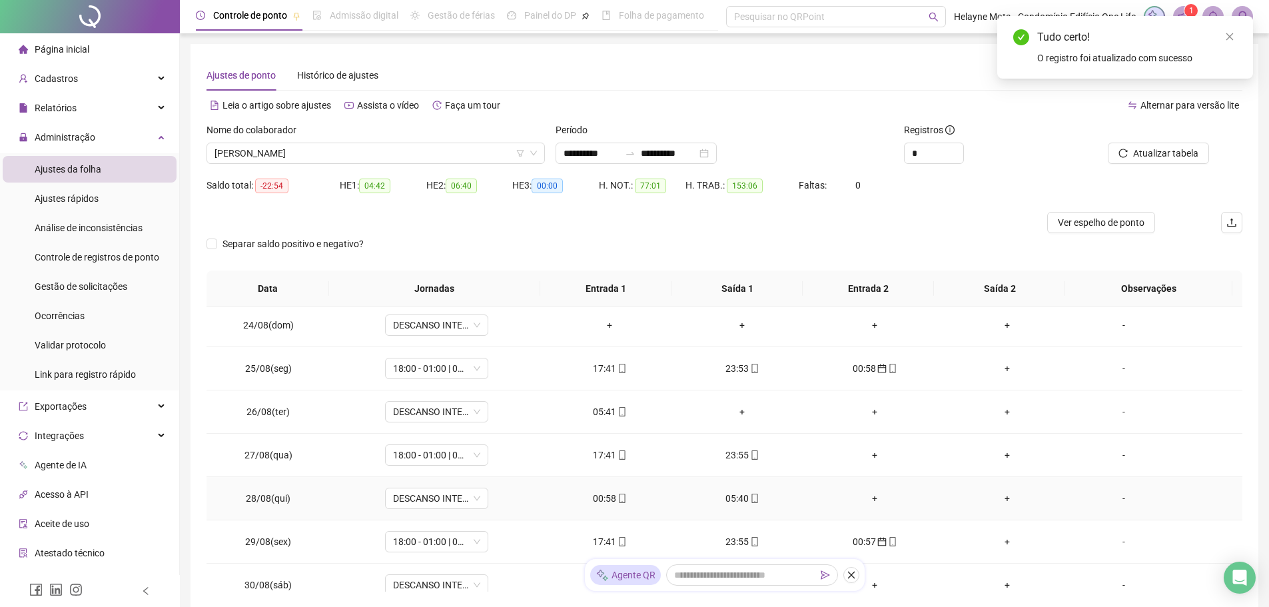
click at [730, 495] on div "05:40" at bounding box center [742, 498] width 111 height 15
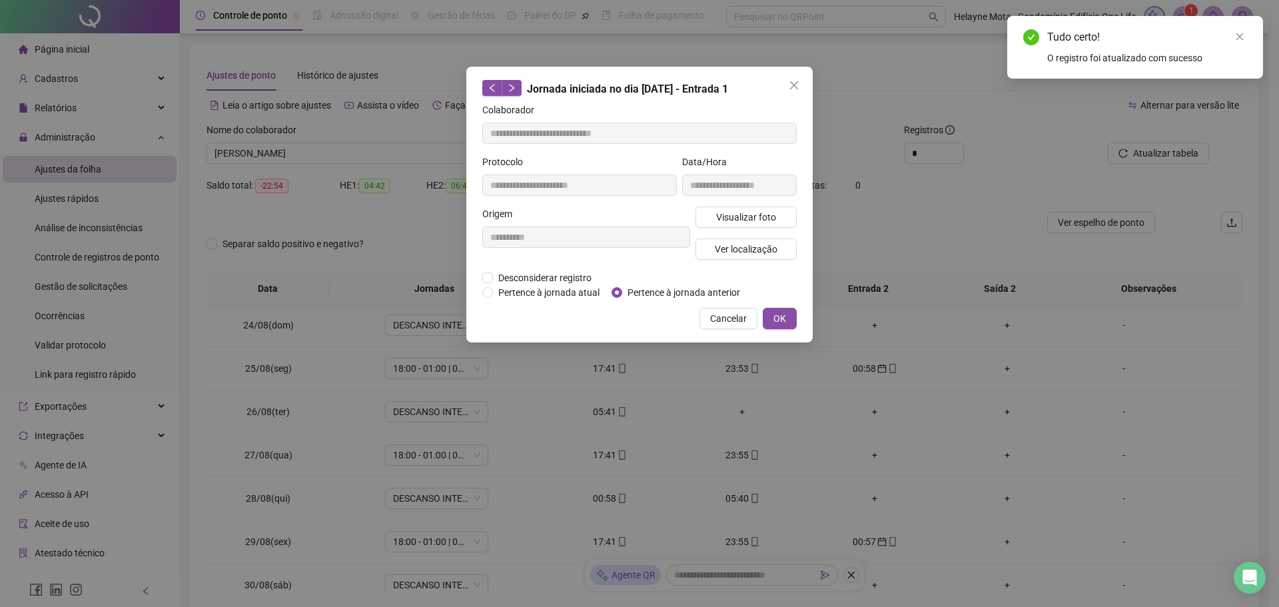
type input "**********"
click at [790, 320] on button "OK" at bounding box center [780, 318] width 34 height 21
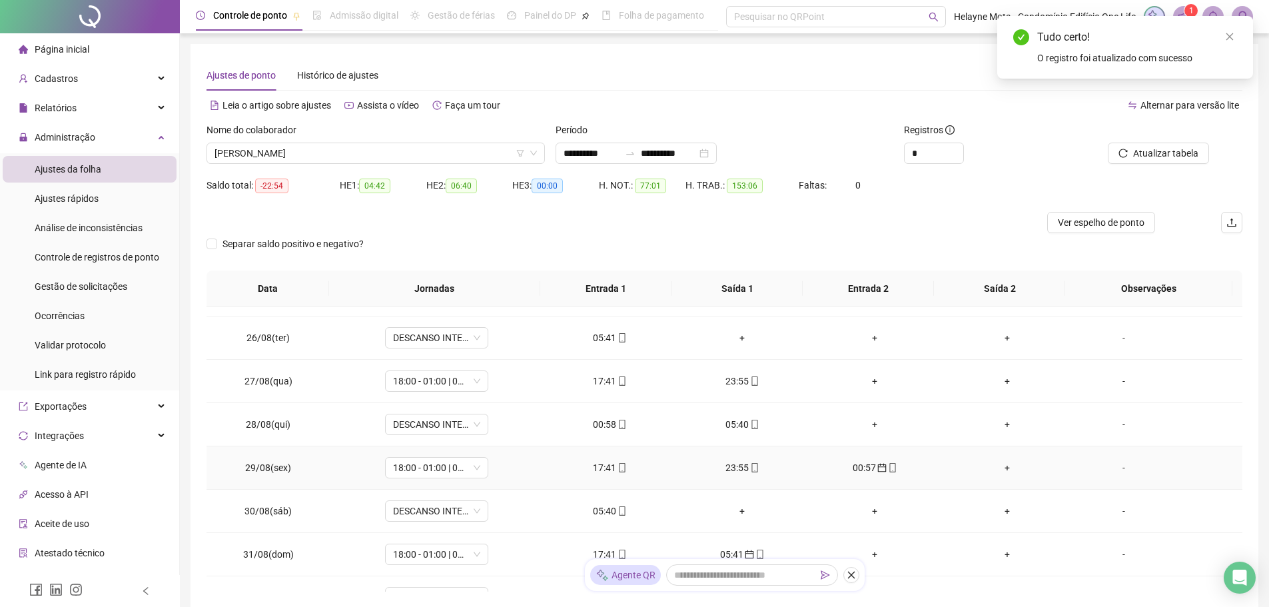
scroll to position [266, 0]
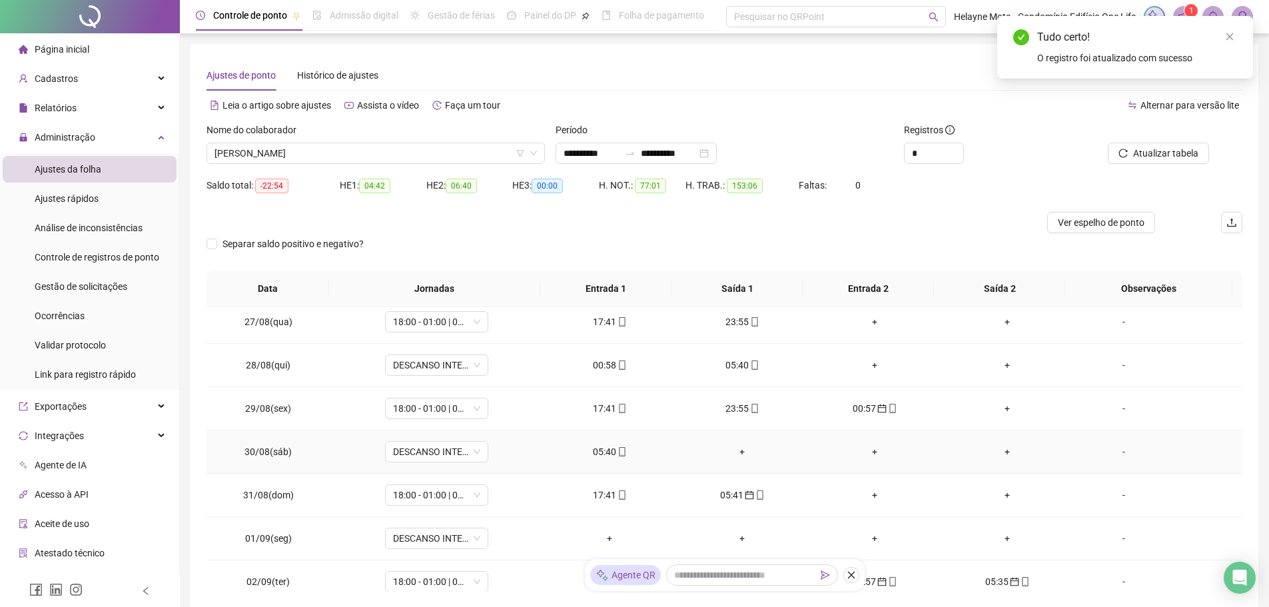
click at [601, 452] on div "05:40" at bounding box center [609, 451] width 111 height 15
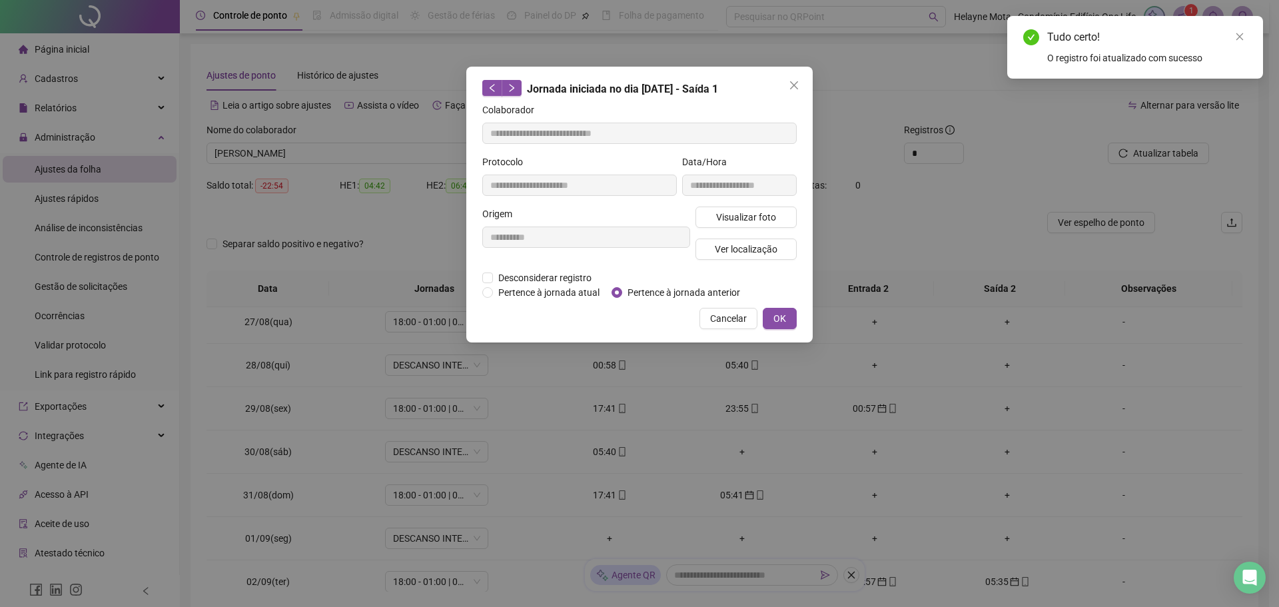
type input "**********"
click at [632, 288] on span "Pertence à jornada anterior" at bounding box center [683, 292] width 123 height 15
click at [783, 311] on span "OK" at bounding box center [779, 318] width 13 height 15
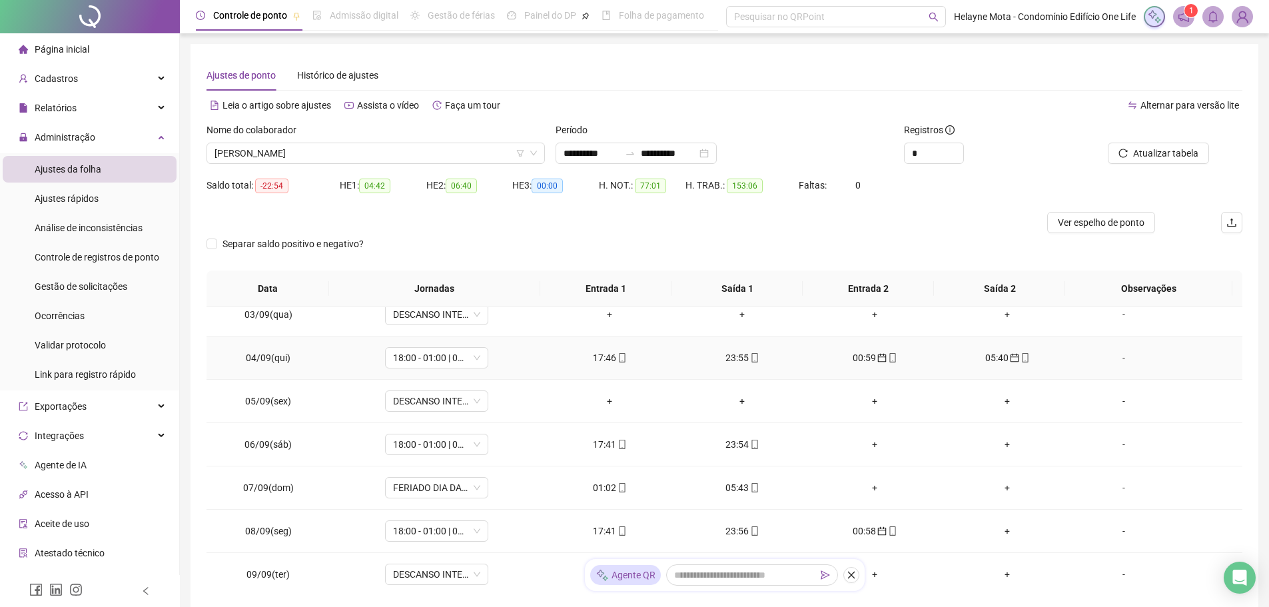
scroll to position [599, 0]
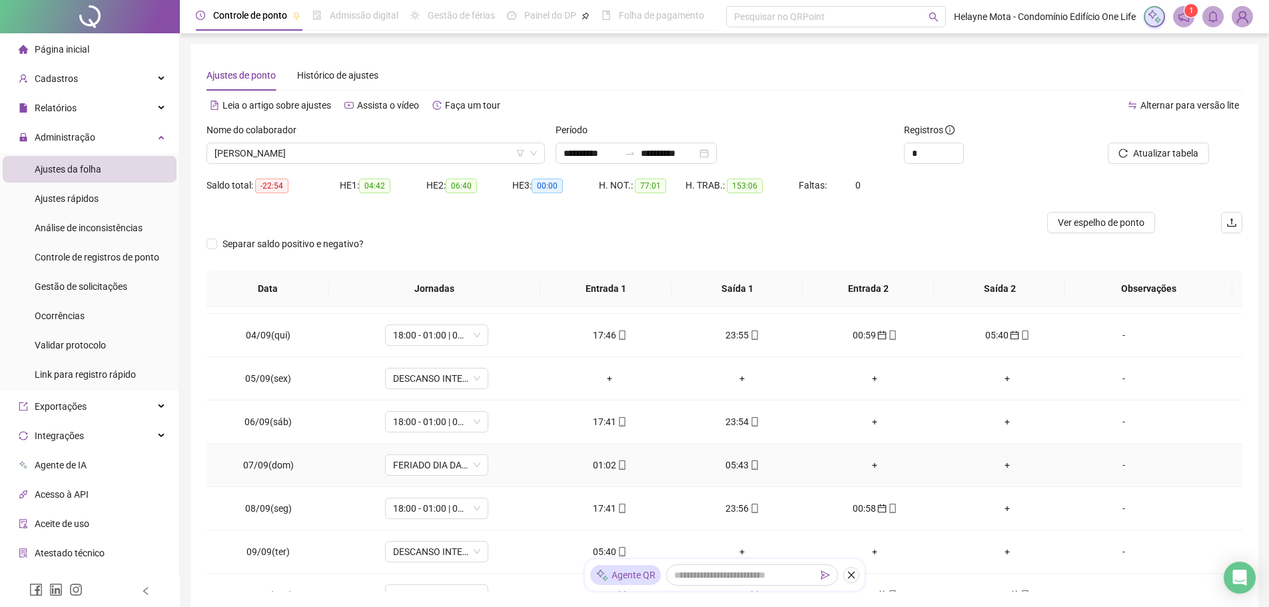
click at [604, 465] on div "01:02" at bounding box center [609, 465] width 111 height 15
type input "**********"
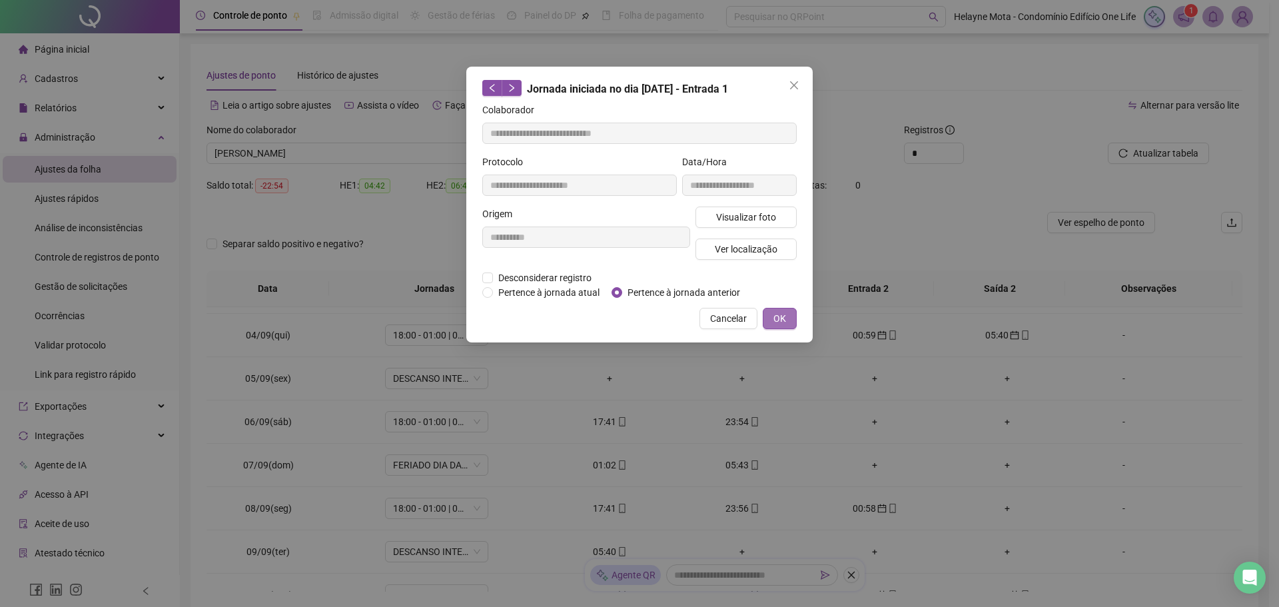
click at [778, 318] on span "OK" at bounding box center [779, 318] width 13 height 15
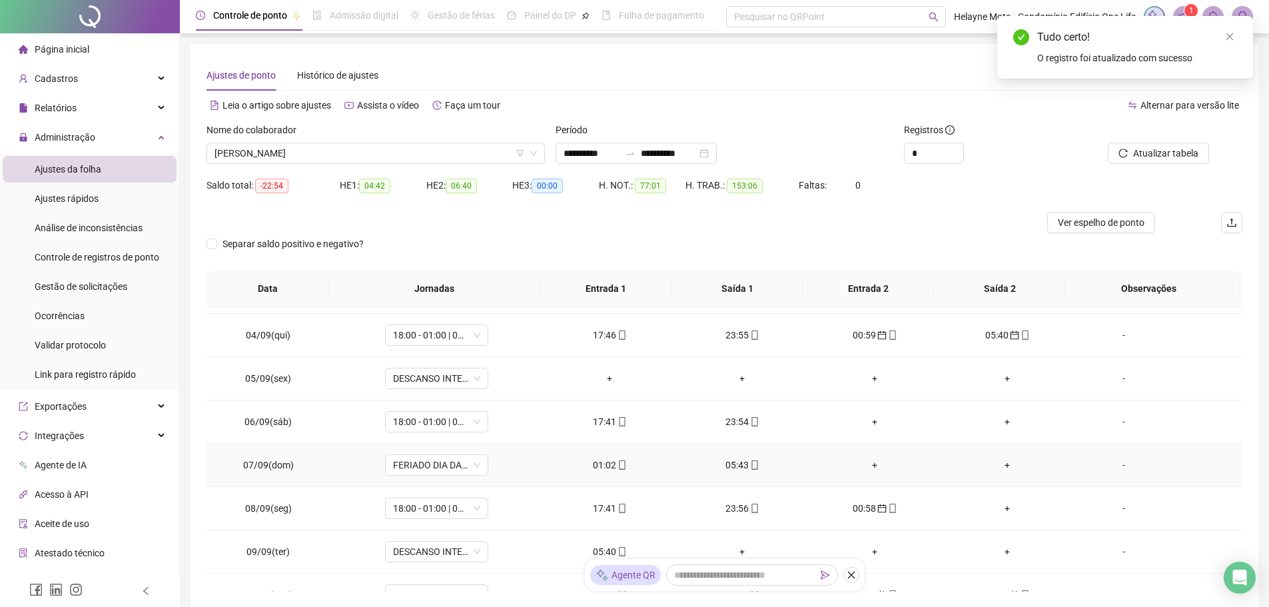
click at [729, 462] on div "05:43" at bounding box center [742, 465] width 111 height 15
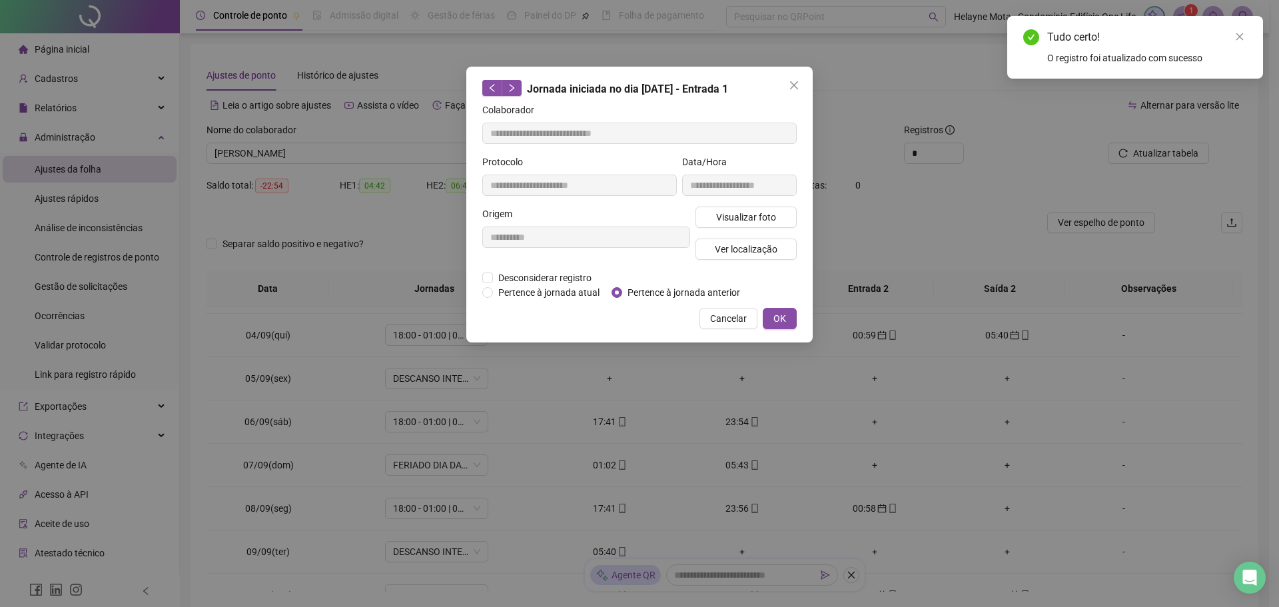
type input "**********"
drag, startPoint x: 627, startPoint y: 289, endPoint x: 657, endPoint y: 290, distance: 30.0
click at [627, 289] on span "Pertence à jornada anterior" at bounding box center [683, 292] width 123 height 15
click at [787, 318] on button "OK" at bounding box center [780, 318] width 34 height 21
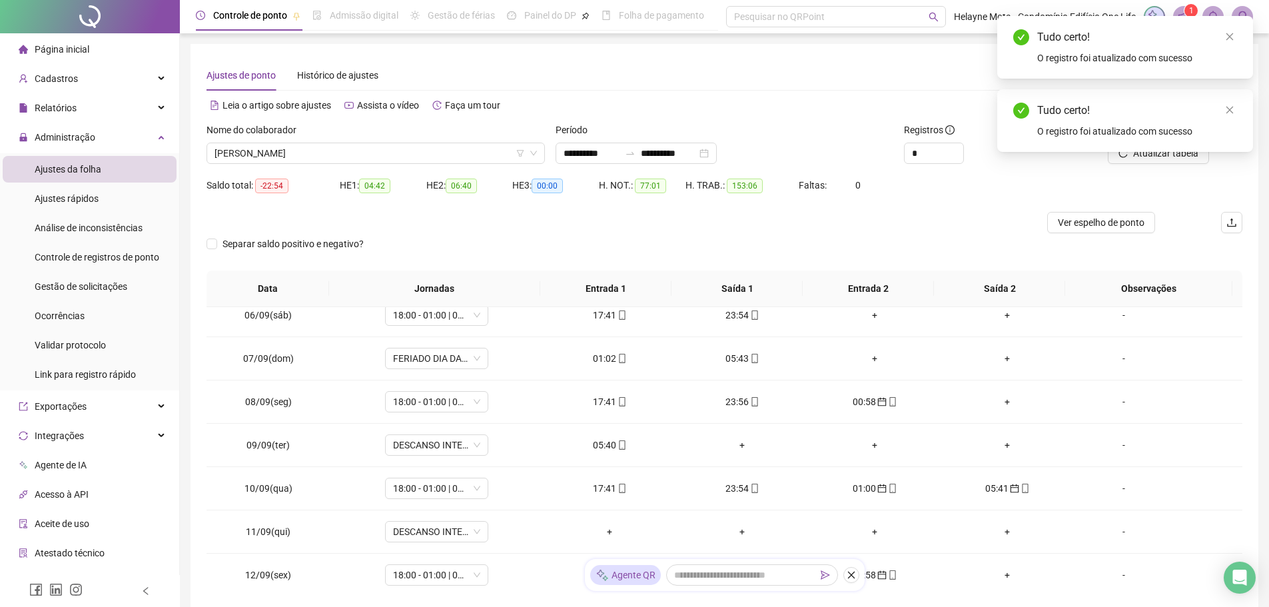
scroll to position [733, 0]
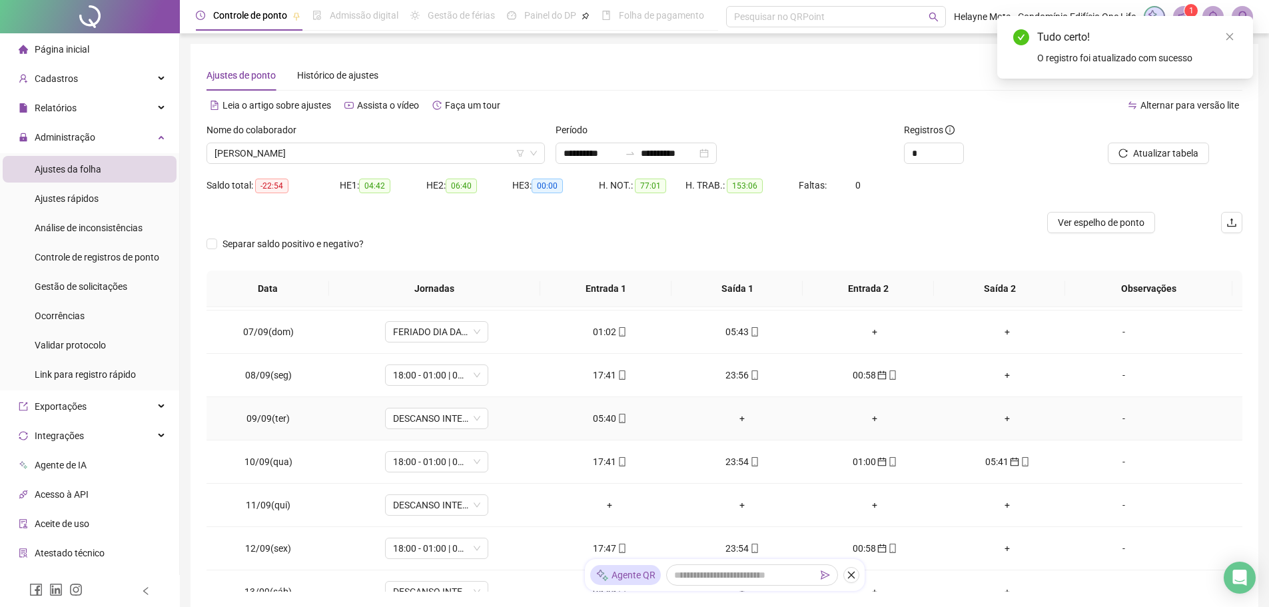
click at [598, 416] on div "05:40" at bounding box center [609, 418] width 111 height 15
type input "**********"
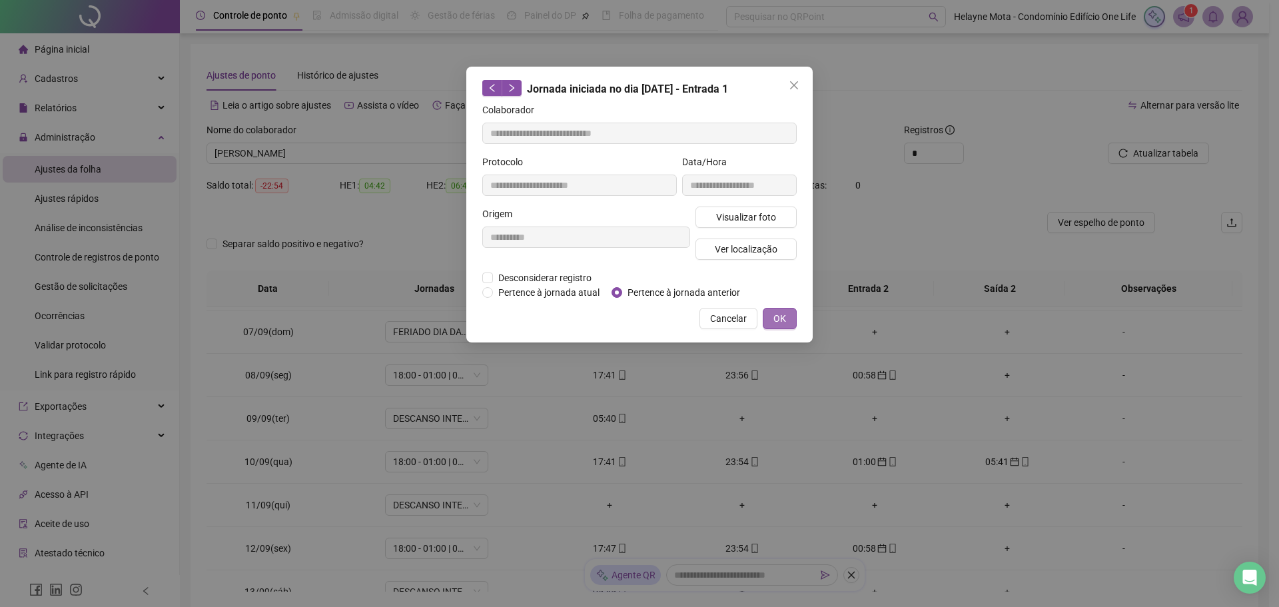
click at [777, 316] on span "OK" at bounding box center [779, 318] width 13 height 15
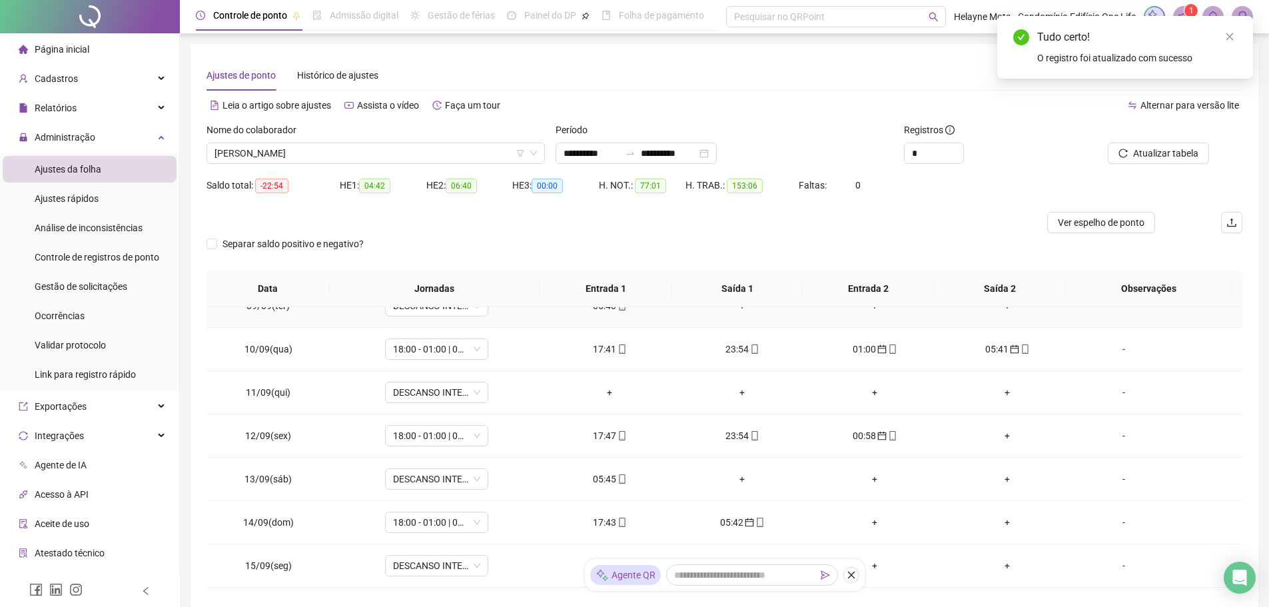
scroll to position [866, 0]
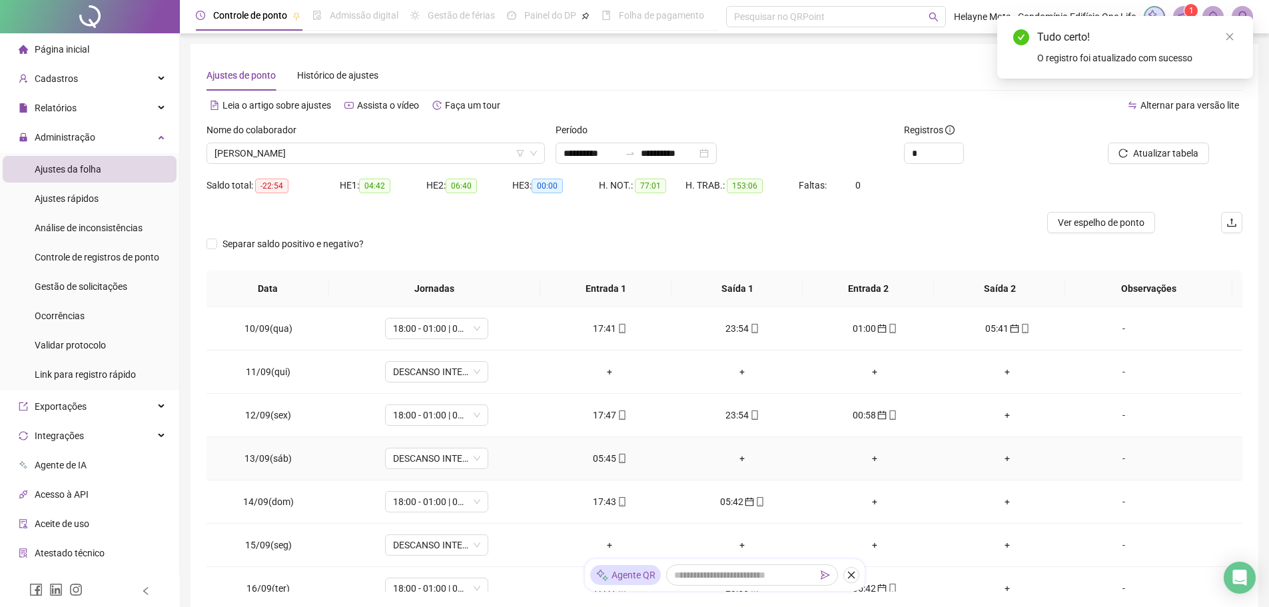
click at [597, 459] on div "05:45" at bounding box center [609, 458] width 111 height 15
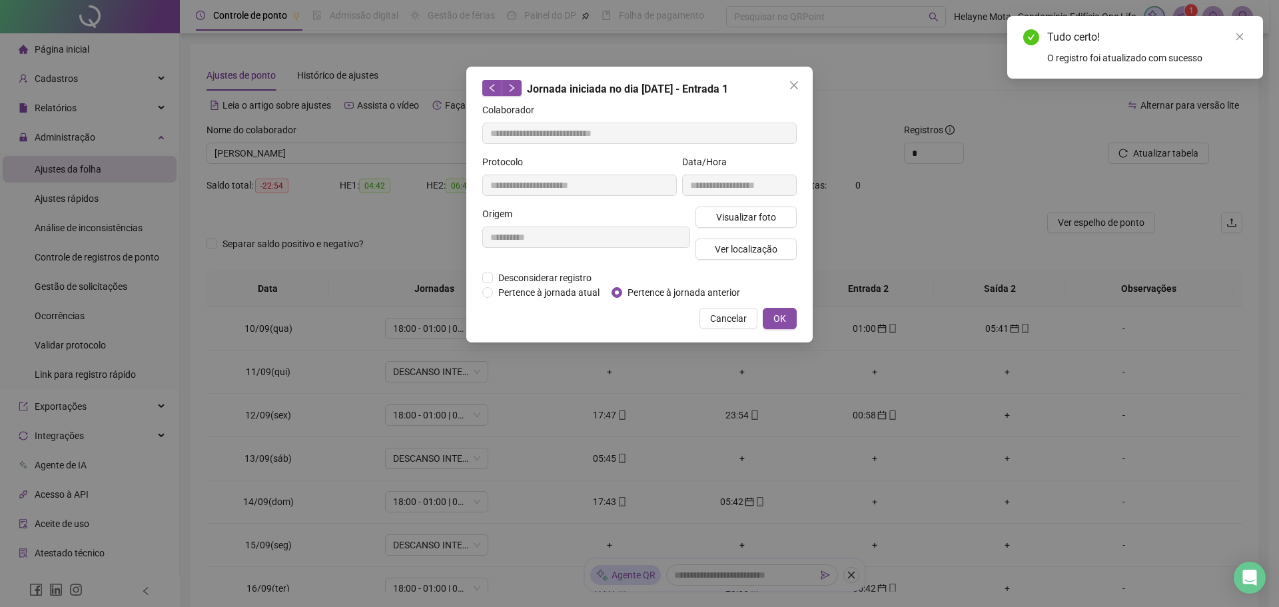
type input "**********"
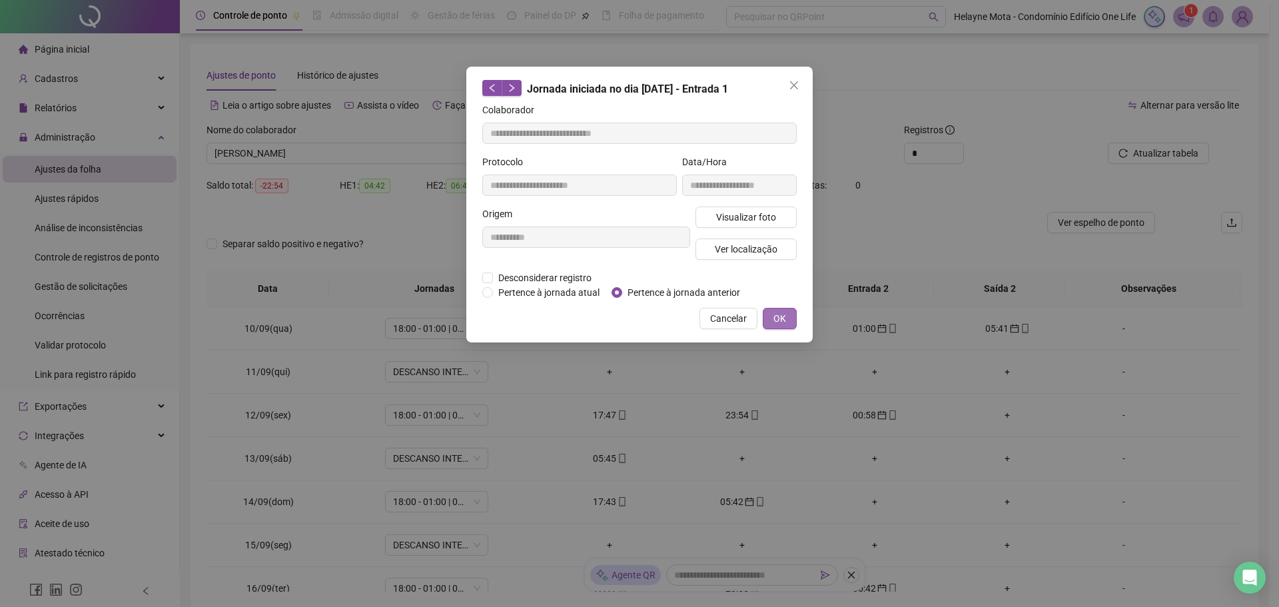
click at [783, 315] on span "OK" at bounding box center [779, 318] width 13 height 15
click at [781, 324] on span "OK" at bounding box center [779, 318] width 13 height 15
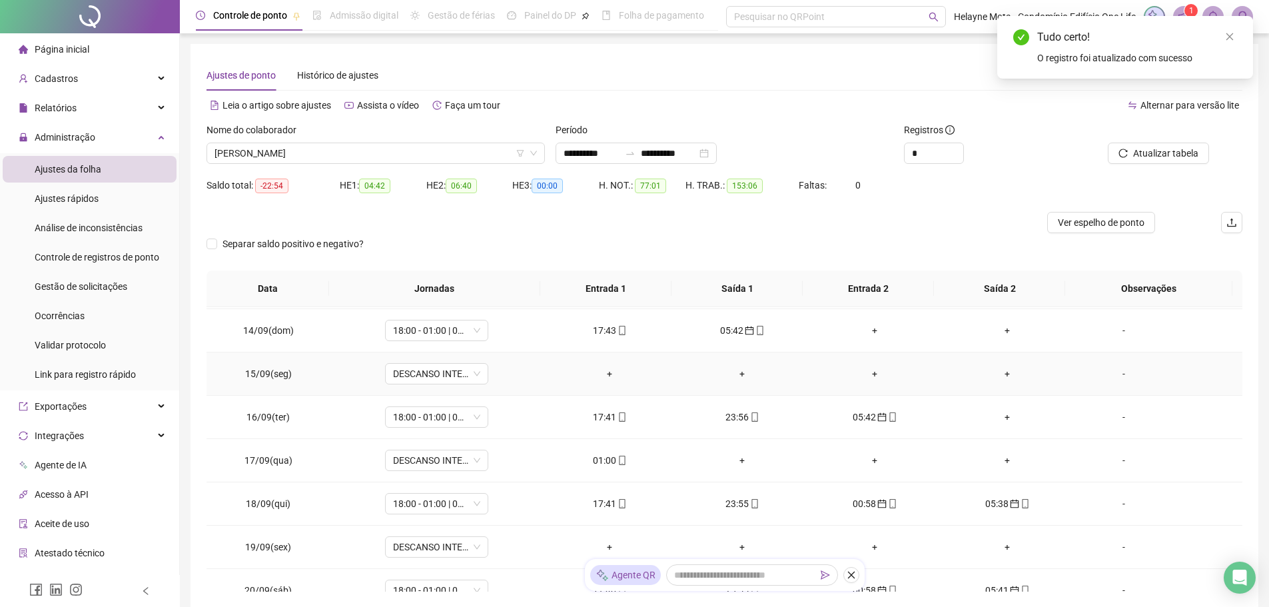
scroll to position [1058, 0]
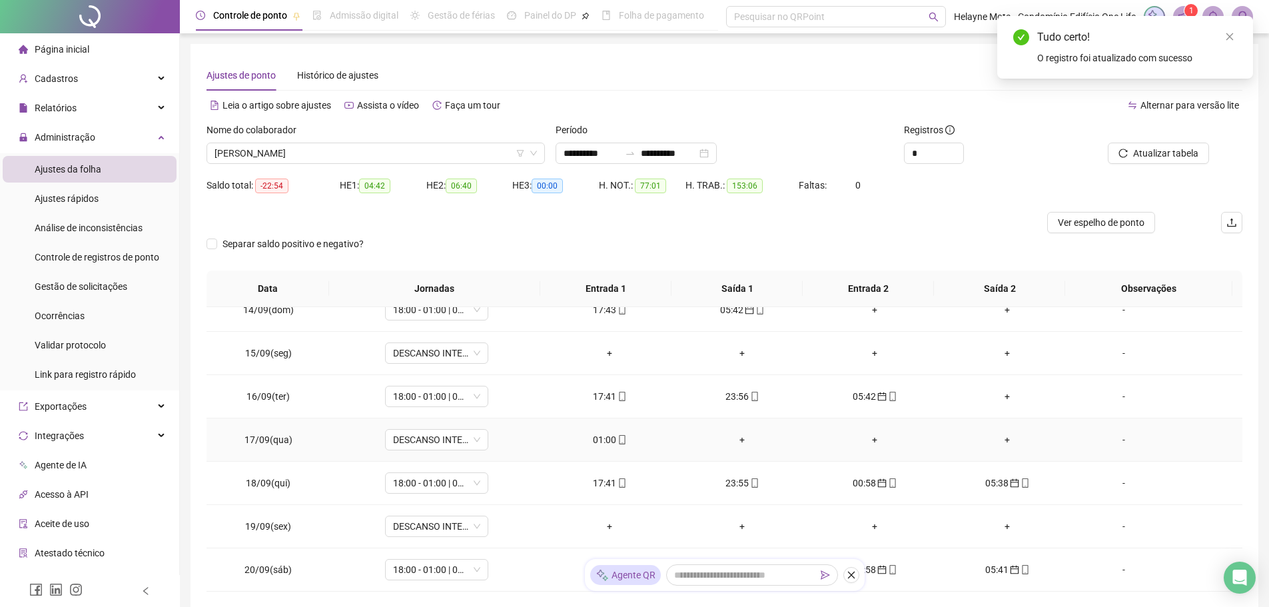
click at [601, 438] on div "01:00" at bounding box center [609, 439] width 111 height 15
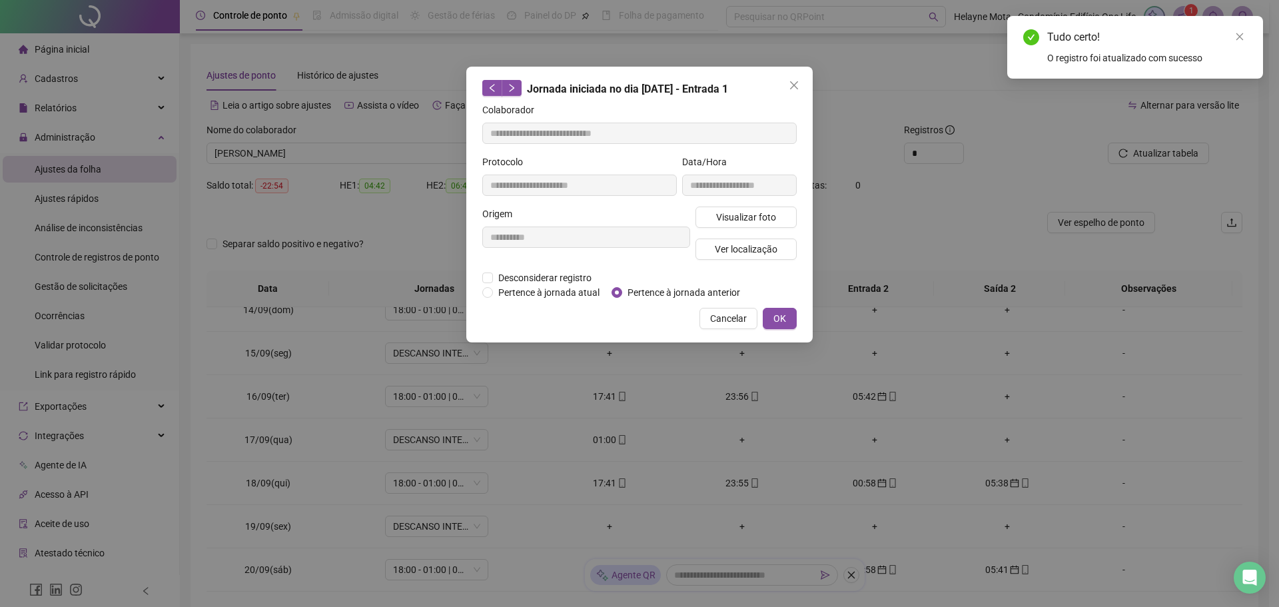
type input "**********"
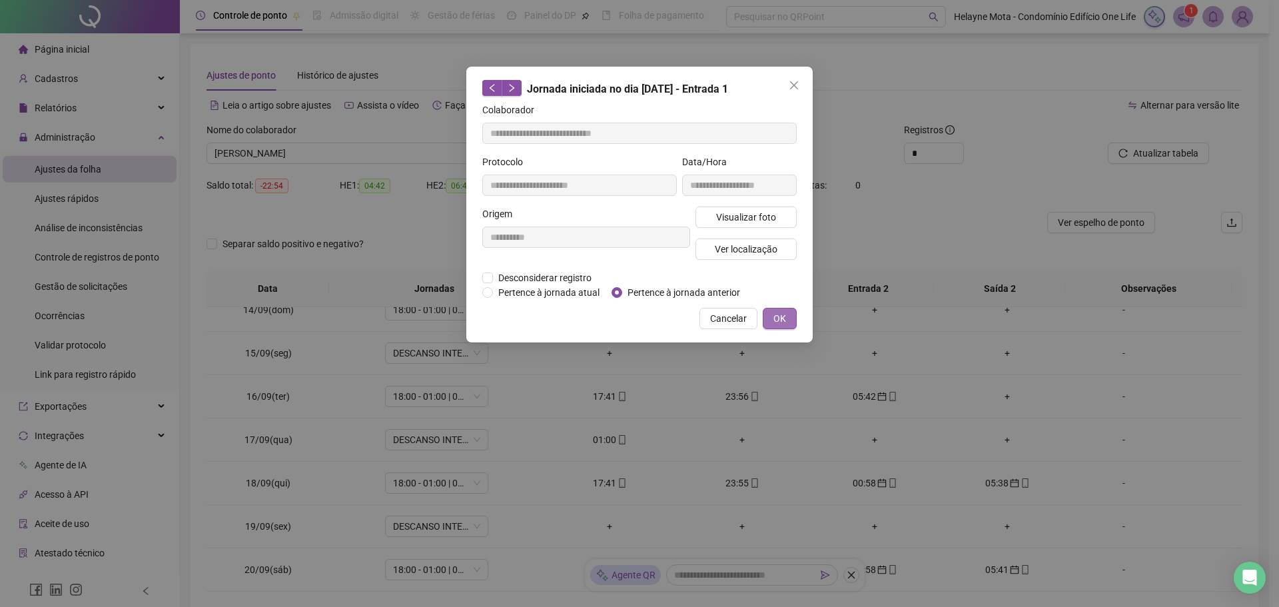
click at [782, 316] on span "OK" at bounding box center [779, 318] width 13 height 15
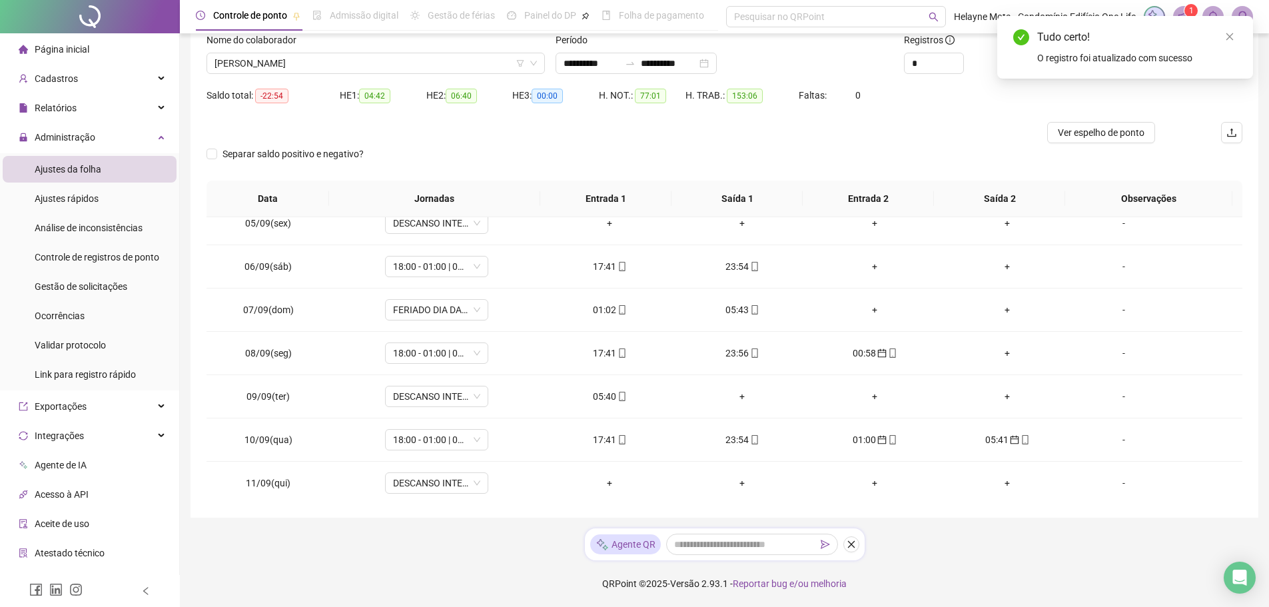
scroll to position [658, 0]
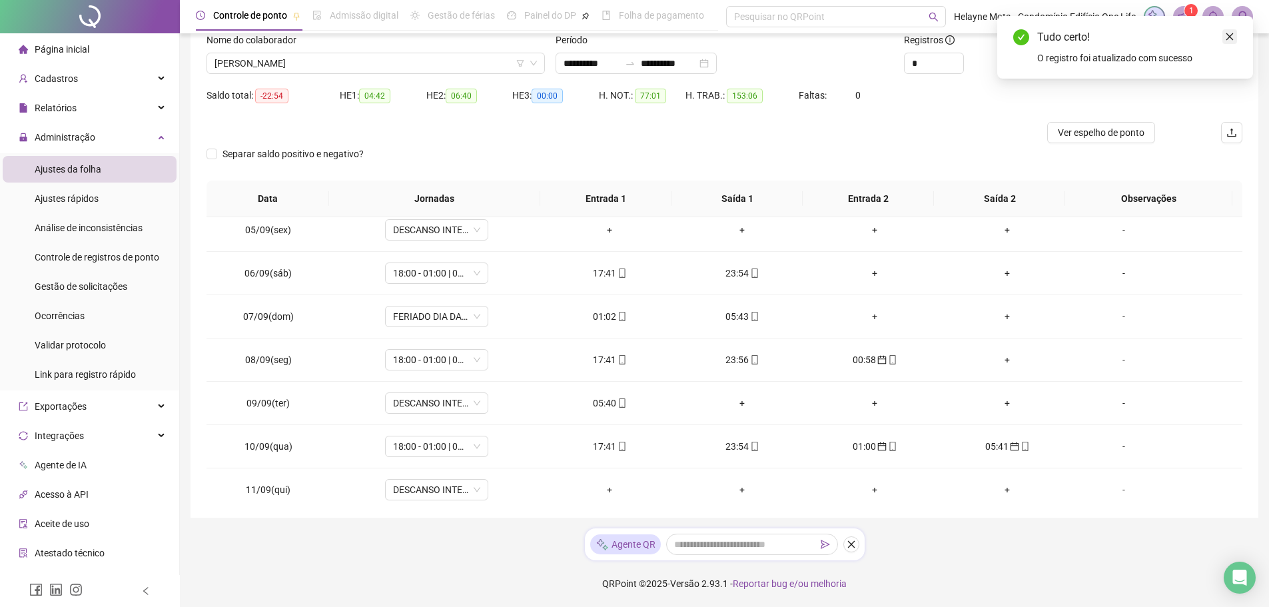
click at [1229, 33] on icon "close" at bounding box center [1229, 36] width 9 height 9
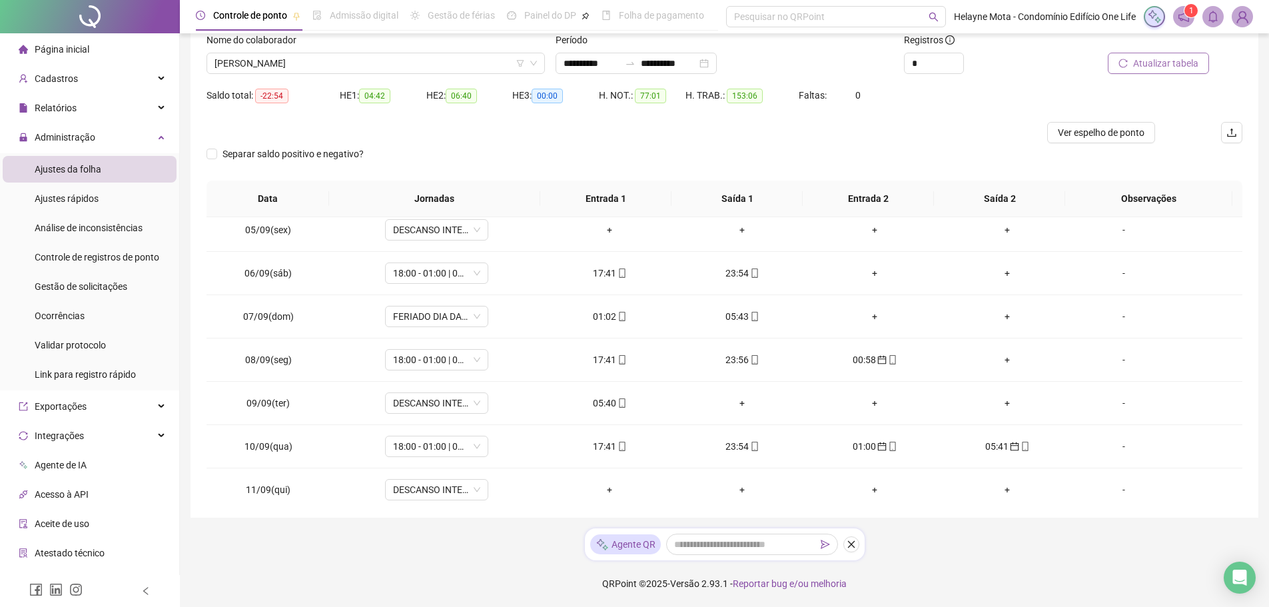
click at [1166, 65] on span "Atualizar tabela" at bounding box center [1165, 63] width 65 height 15
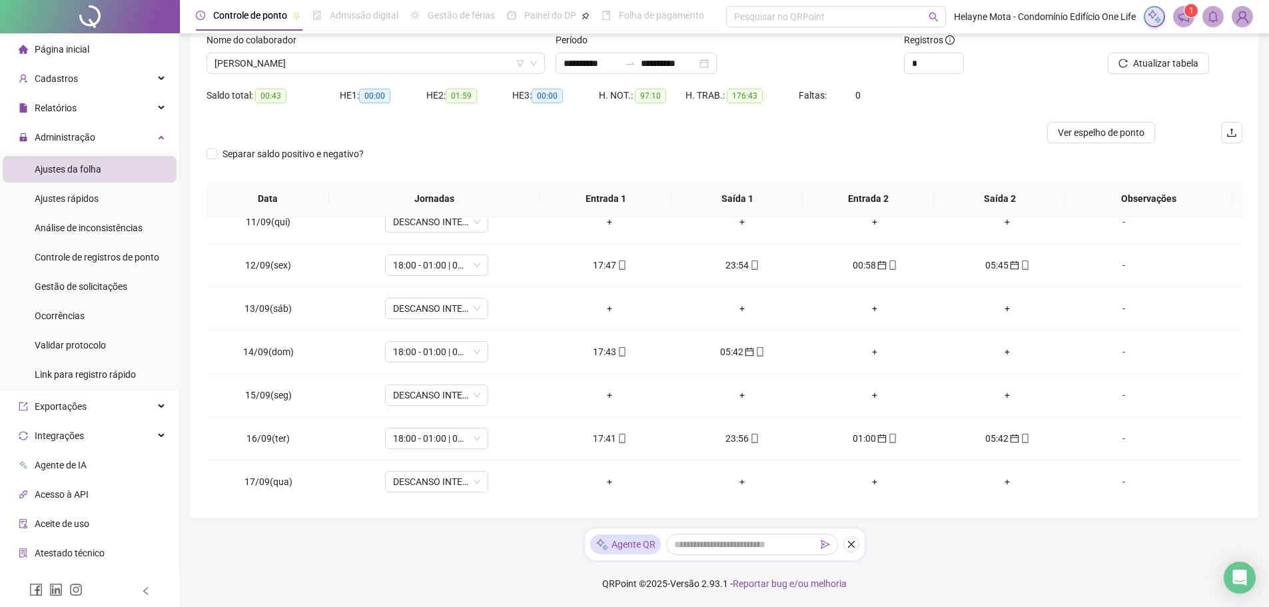
scroll to position [924, 0]
click at [302, 59] on span "[PERSON_NAME]" at bounding box center [375, 63] width 322 height 20
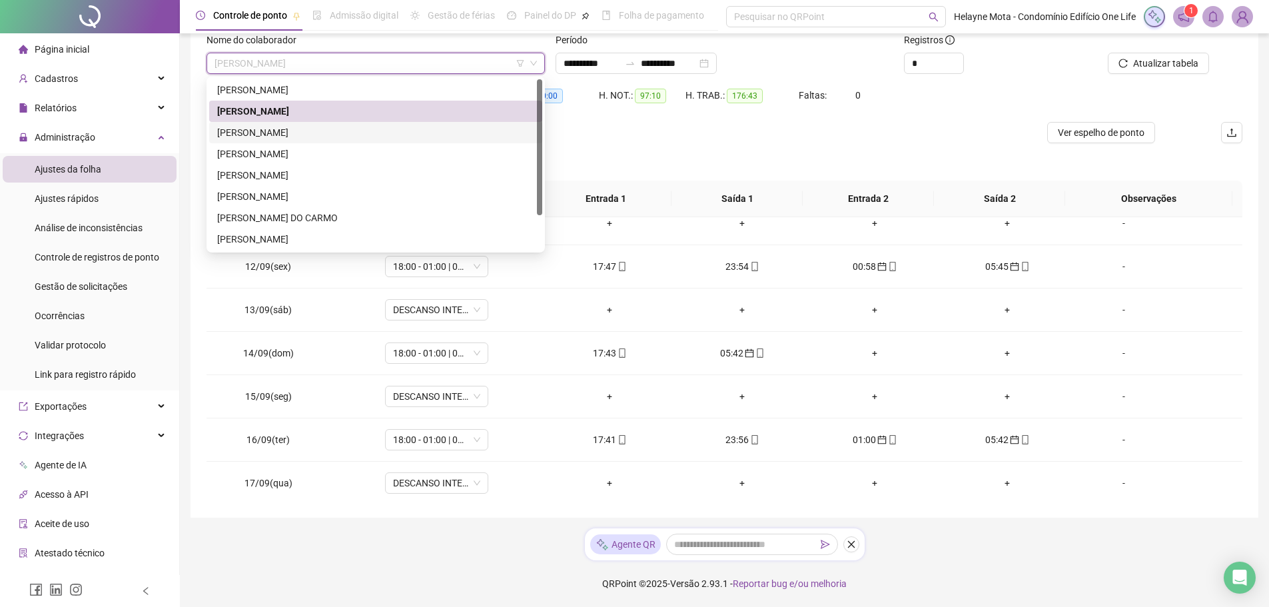
click at [273, 133] on div "[PERSON_NAME]" at bounding box center [375, 132] width 317 height 15
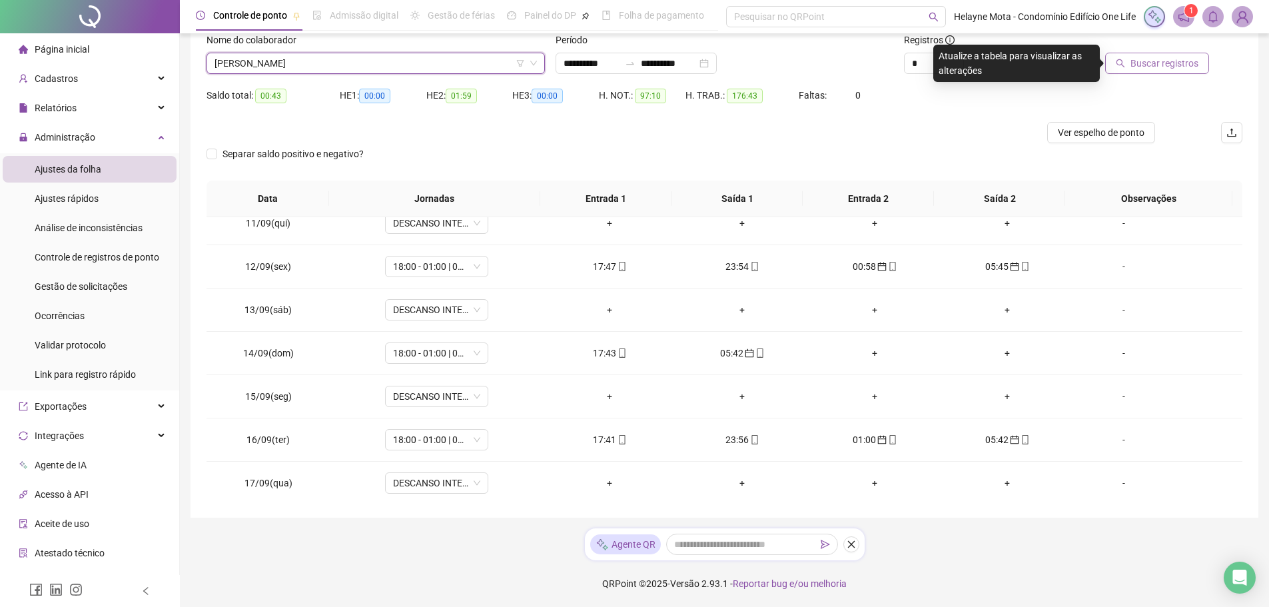
click at [1141, 62] on span "Buscar registros" at bounding box center [1164, 63] width 68 height 15
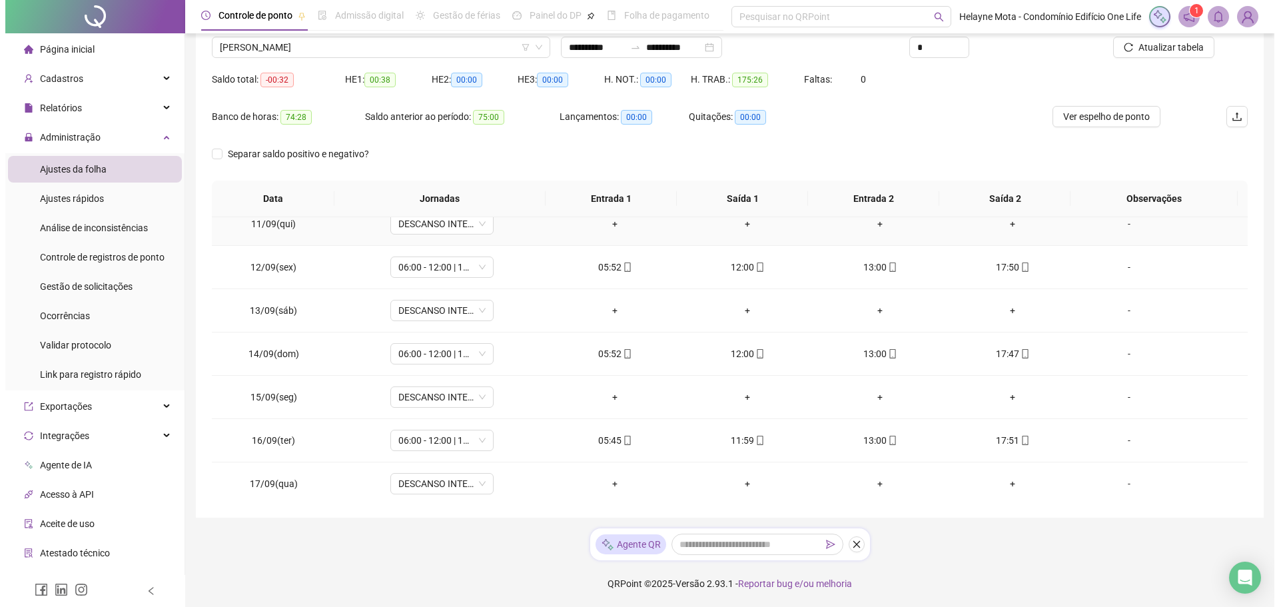
scroll to position [725, 0]
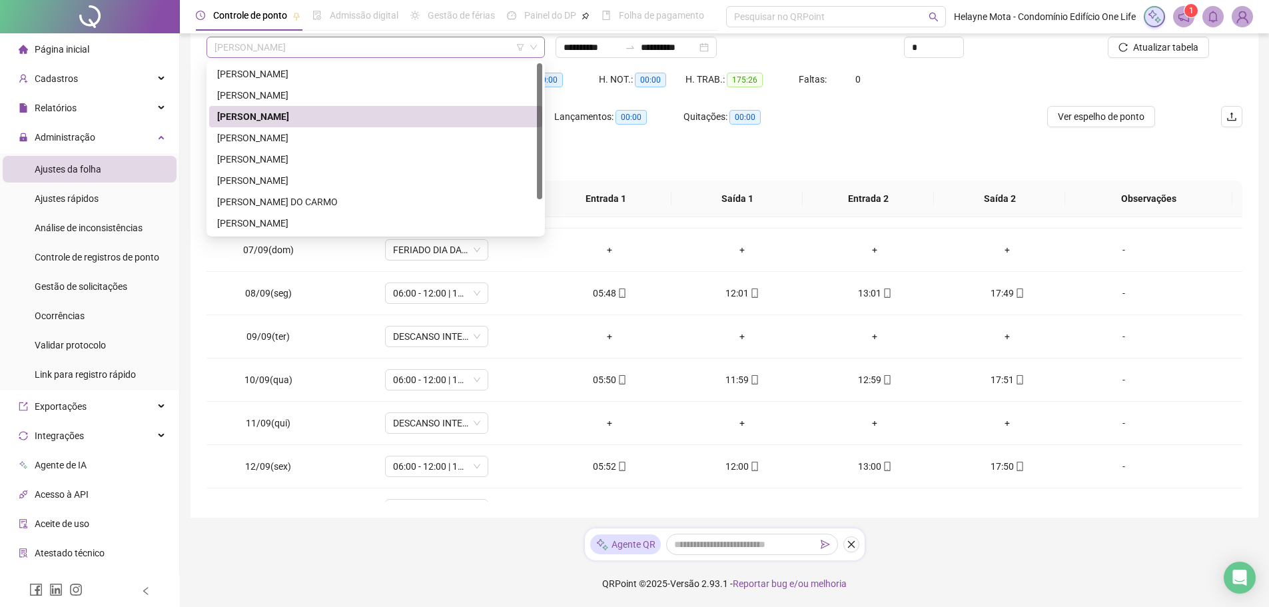
click at [366, 45] on span "[PERSON_NAME]" at bounding box center [375, 47] width 322 height 20
click at [268, 138] on div "[PERSON_NAME]" at bounding box center [375, 138] width 317 height 15
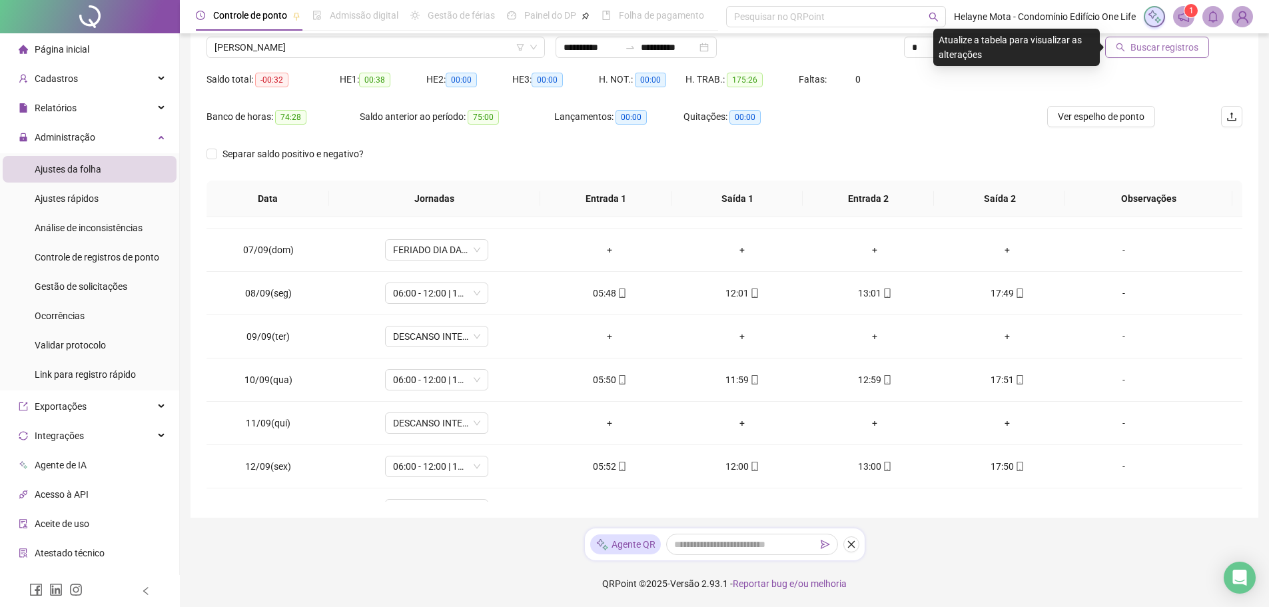
click at [1164, 56] on button "Buscar registros" at bounding box center [1157, 47] width 104 height 21
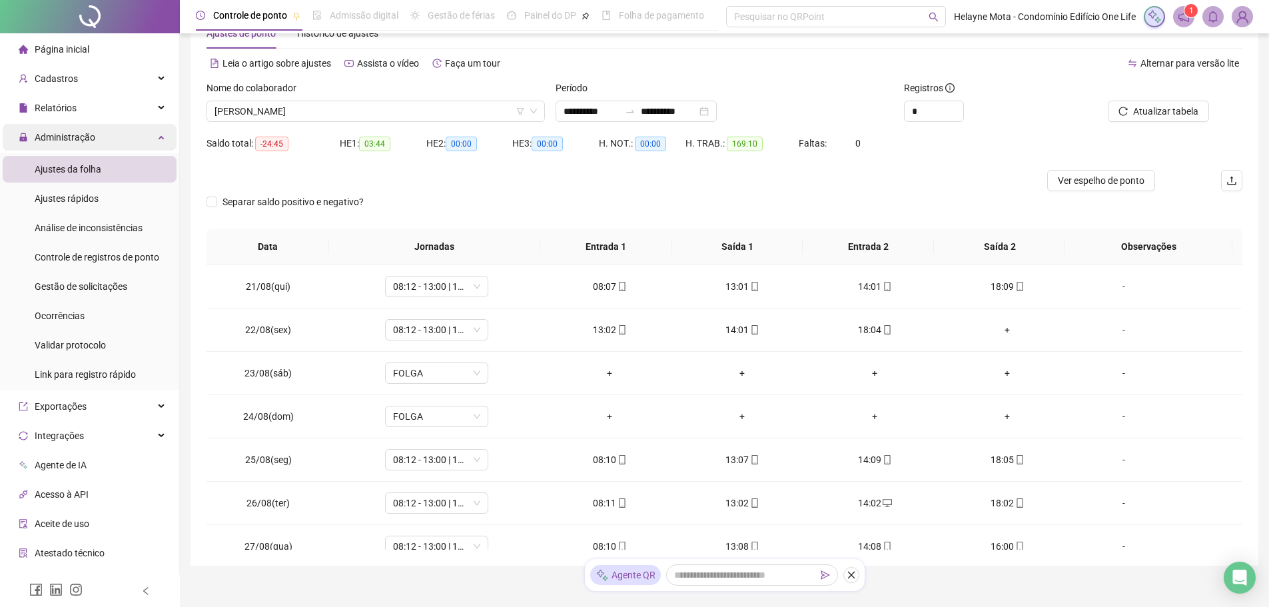
scroll to position [0, 0]
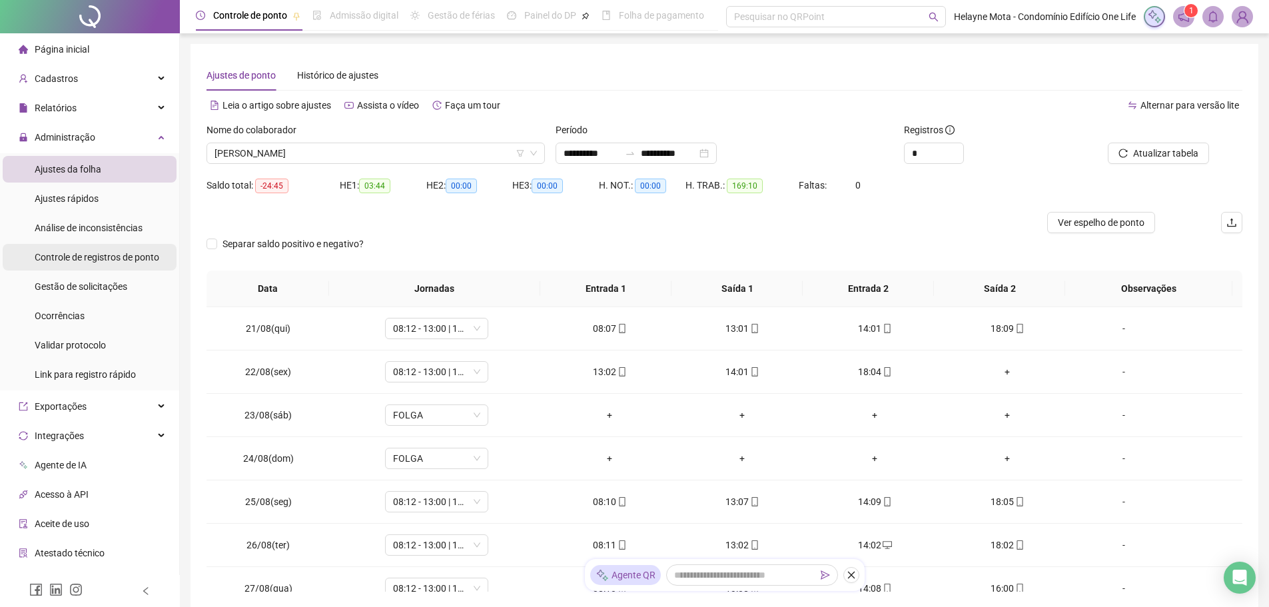
click at [122, 259] on span "Controle de registros de ponto" at bounding box center [97, 257] width 125 height 11
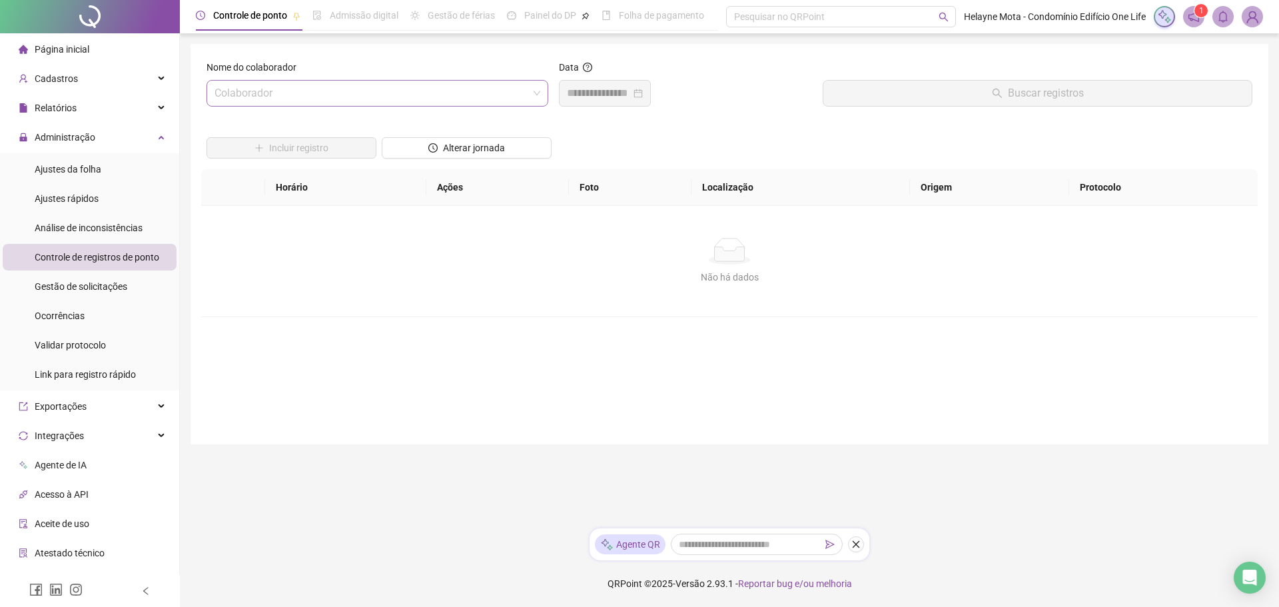
click at [296, 97] on input "search" at bounding box center [371, 93] width 314 height 25
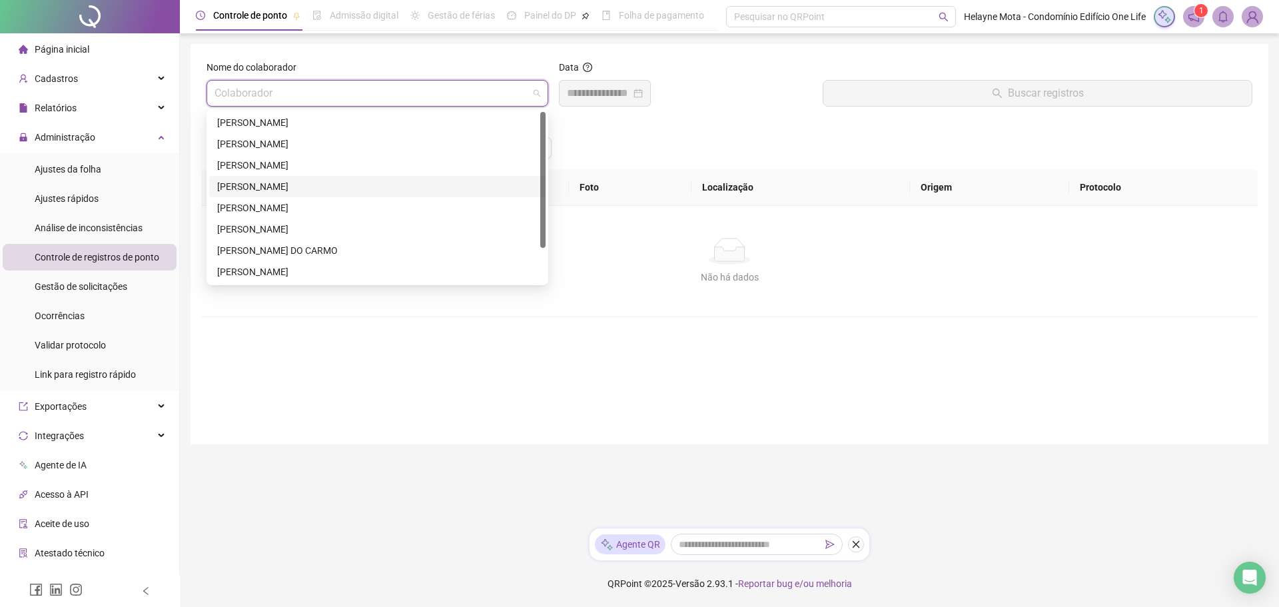
click at [285, 184] on div "[PERSON_NAME]" at bounding box center [377, 186] width 320 height 15
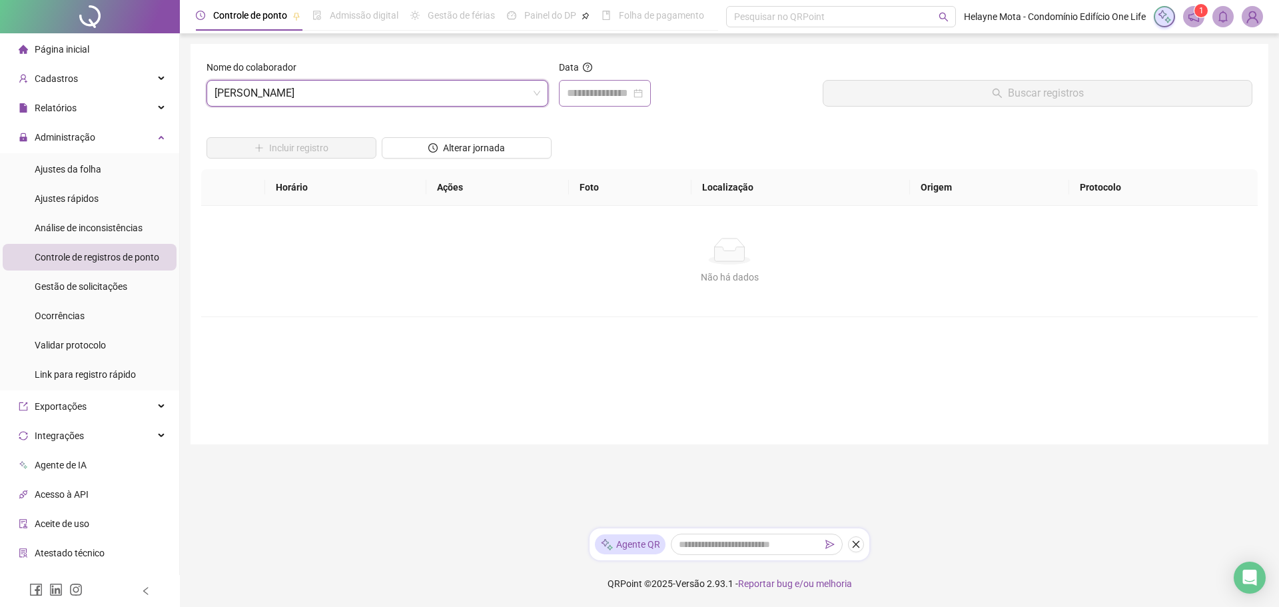
click at [643, 93] on div at bounding box center [605, 93] width 76 height 16
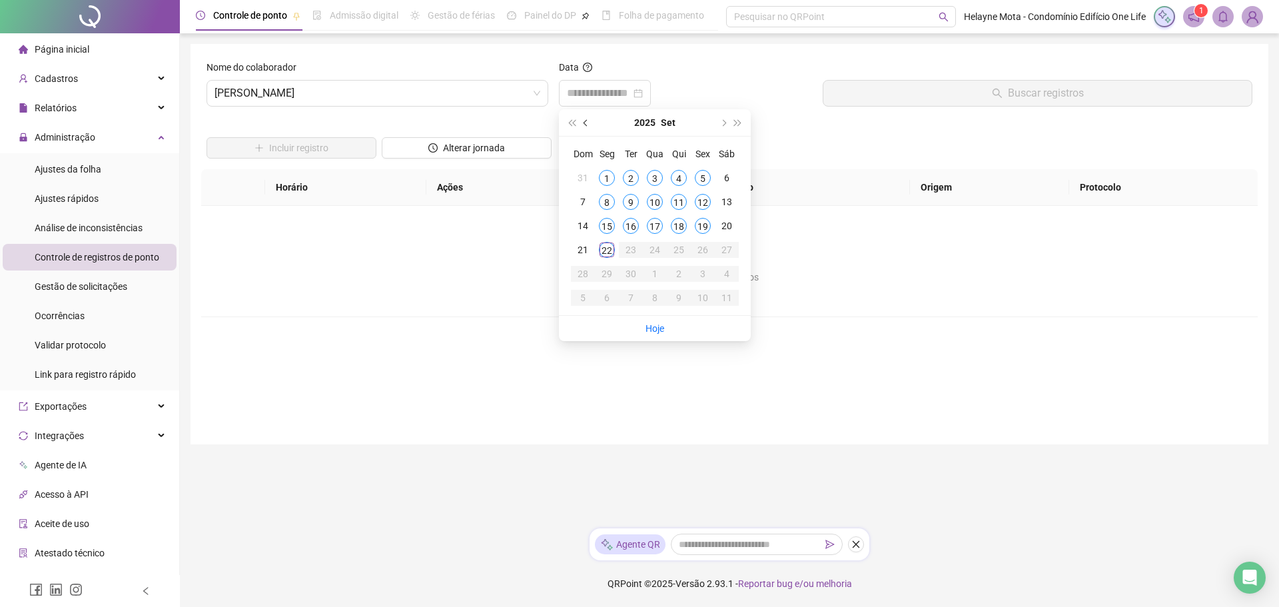
click at [588, 122] on span "prev-year" at bounding box center [586, 122] width 7 height 7
type input "**********"
click at [704, 249] on div "22" at bounding box center [703, 250] width 16 height 16
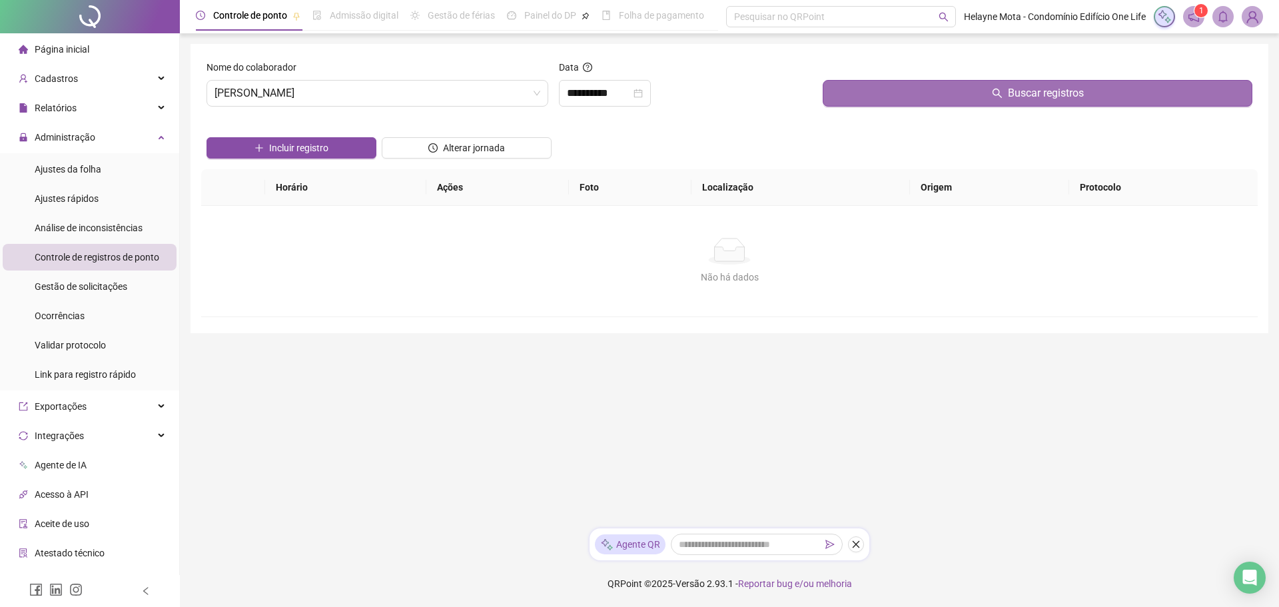
click at [1006, 98] on button "Buscar registros" at bounding box center [1038, 93] width 430 height 27
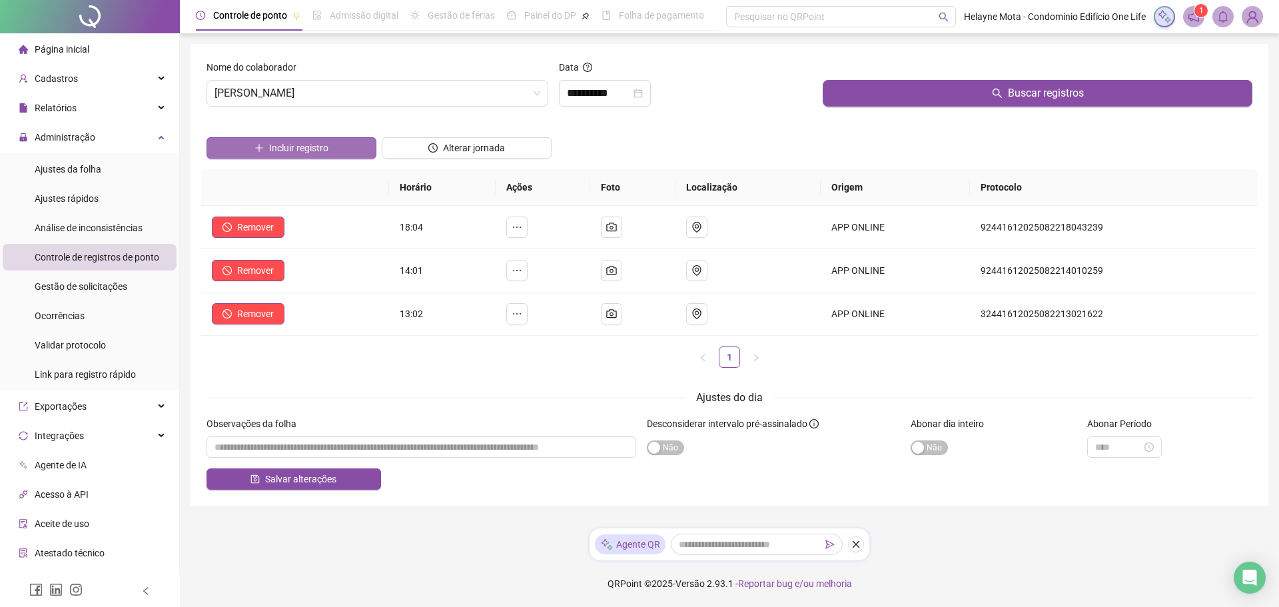
click at [323, 150] on span "Incluir registro" at bounding box center [298, 148] width 59 height 15
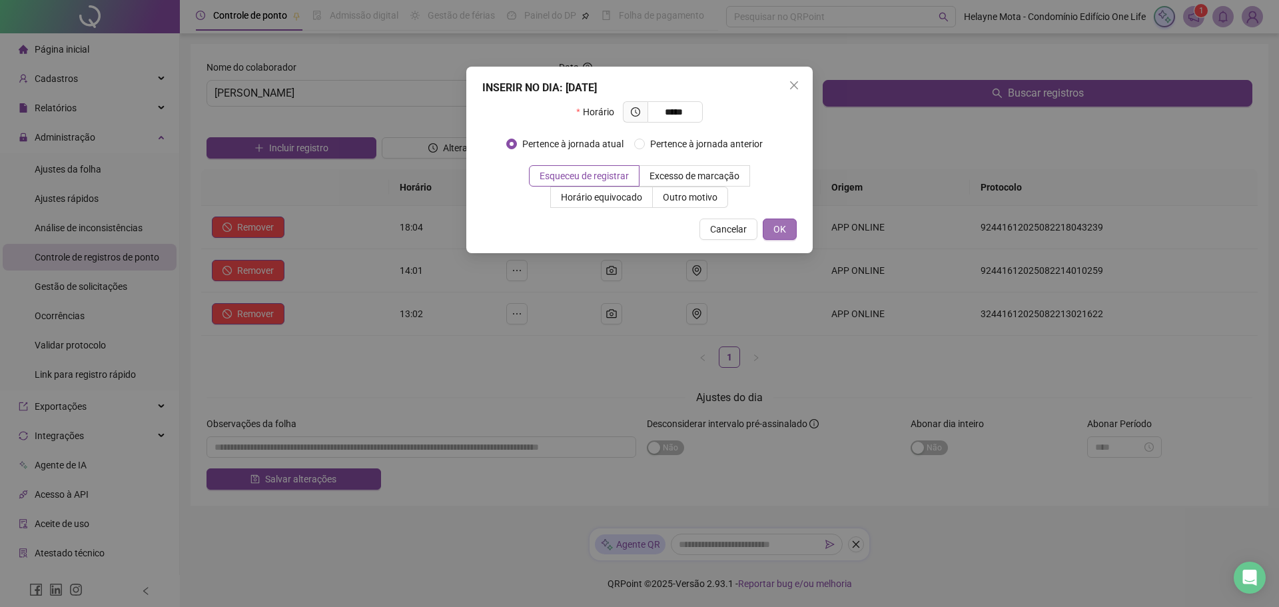
type input "*****"
click at [777, 228] on span "OK" at bounding box center [779, 229] width 13 height 15
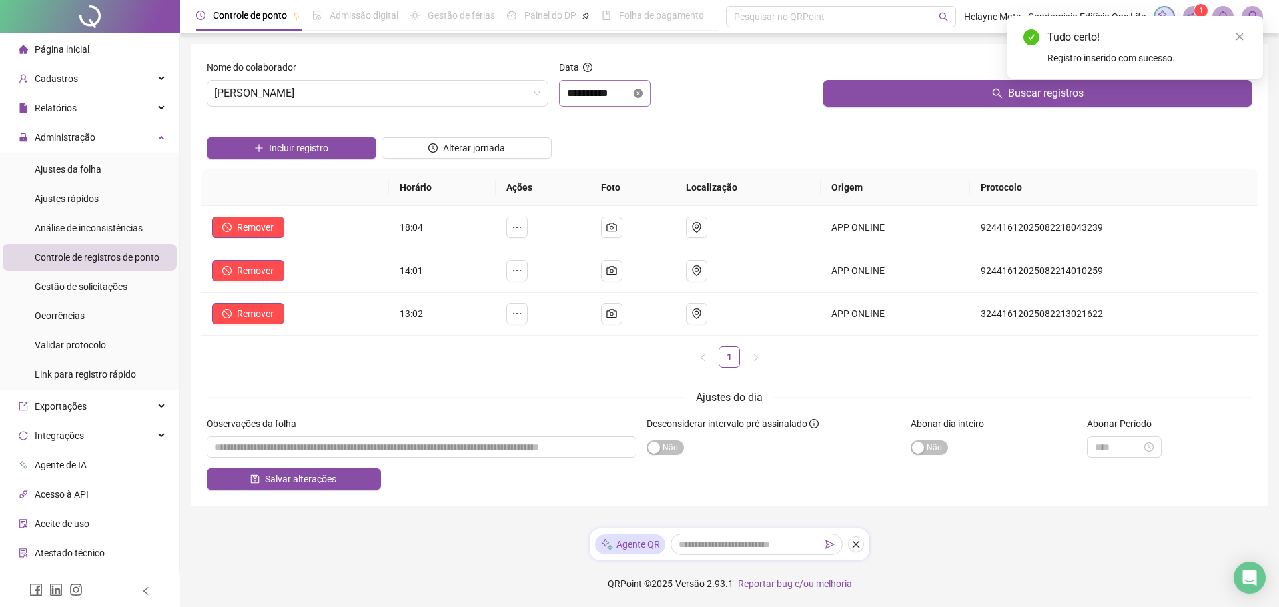
click at [643, 94] on icon "close-circle" at bounding box center [637, 93] width 9 height 9
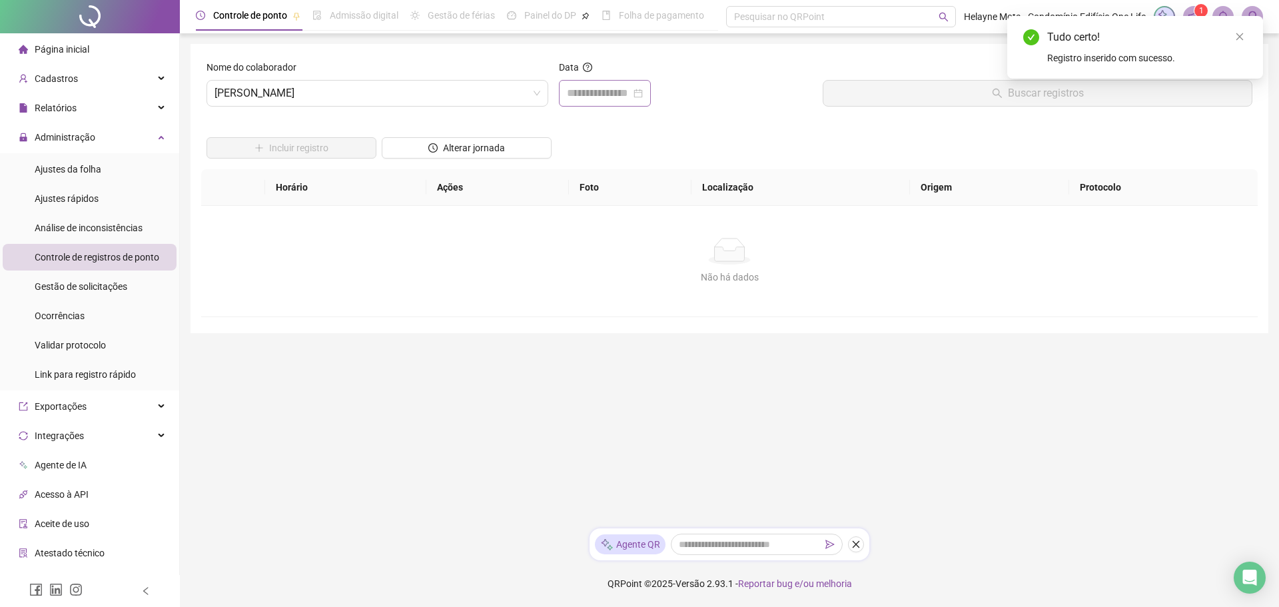
click at [643, 93] on div at bounding box center [605, 93] width 76 height 16
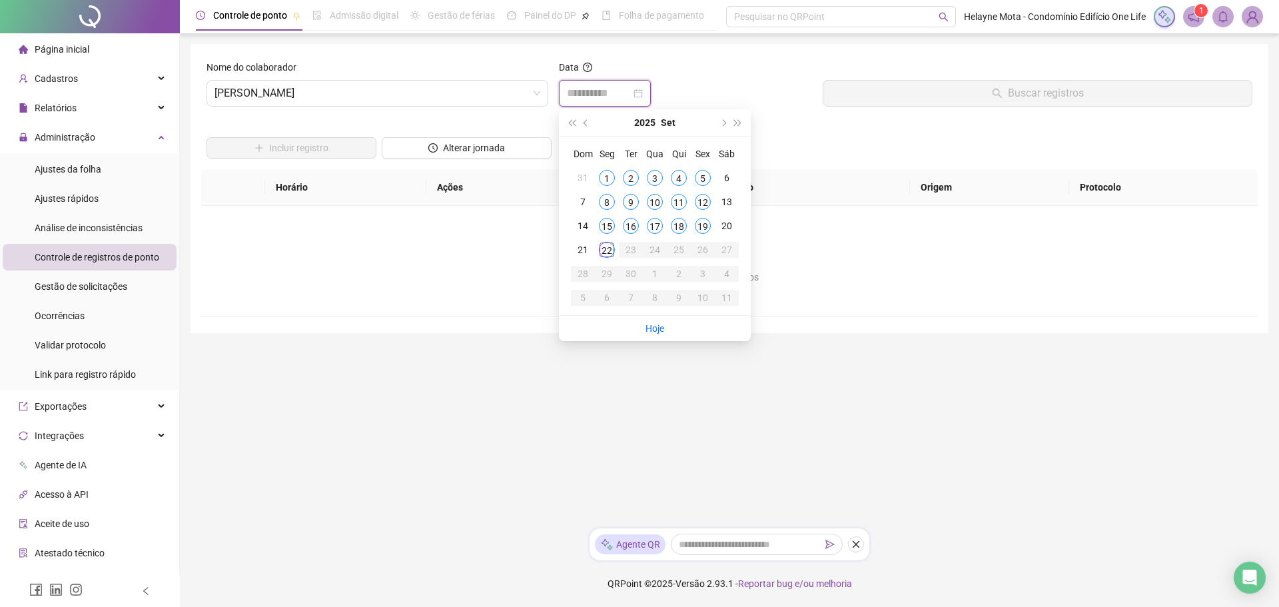
type input "**********"
click at [586, 121] on span "prev-year" at bounding box center [586, 122] width 7 height 7
type input "**********"
click at [704, 274] on div "29" at bounding box center [703, 274] width 16 height 16
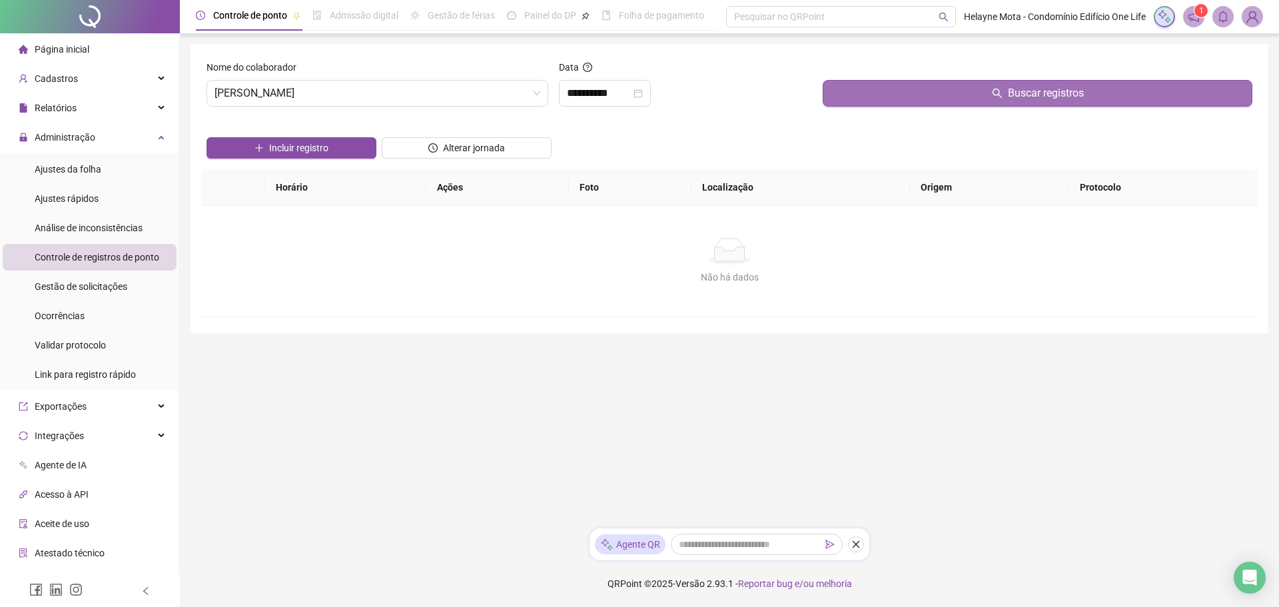
drag, startPoint x: 1059, startPoint y: 91, endPoint x: 1029, endPoint y: 97, distance: 30.7
click at [1057, 91] on span "Buscar registros" at bounding box center [1046, 93] width 76 height 16
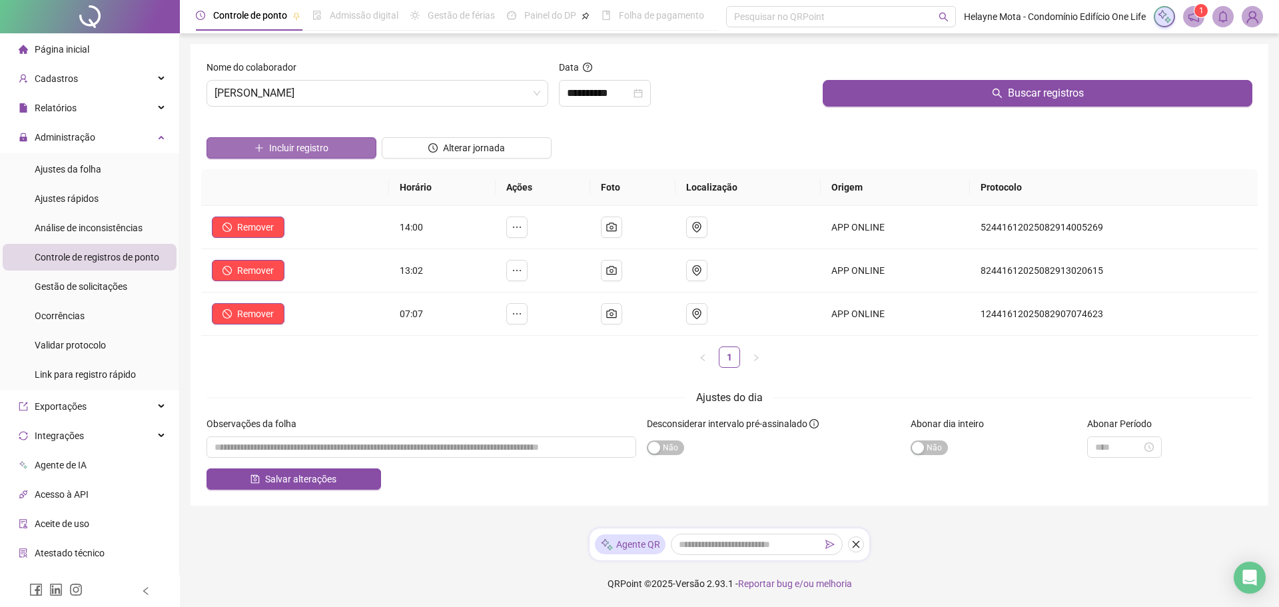
click at [315, 142] on span "Incluir registro" at bounding box center [298, 148] width 59 height 15
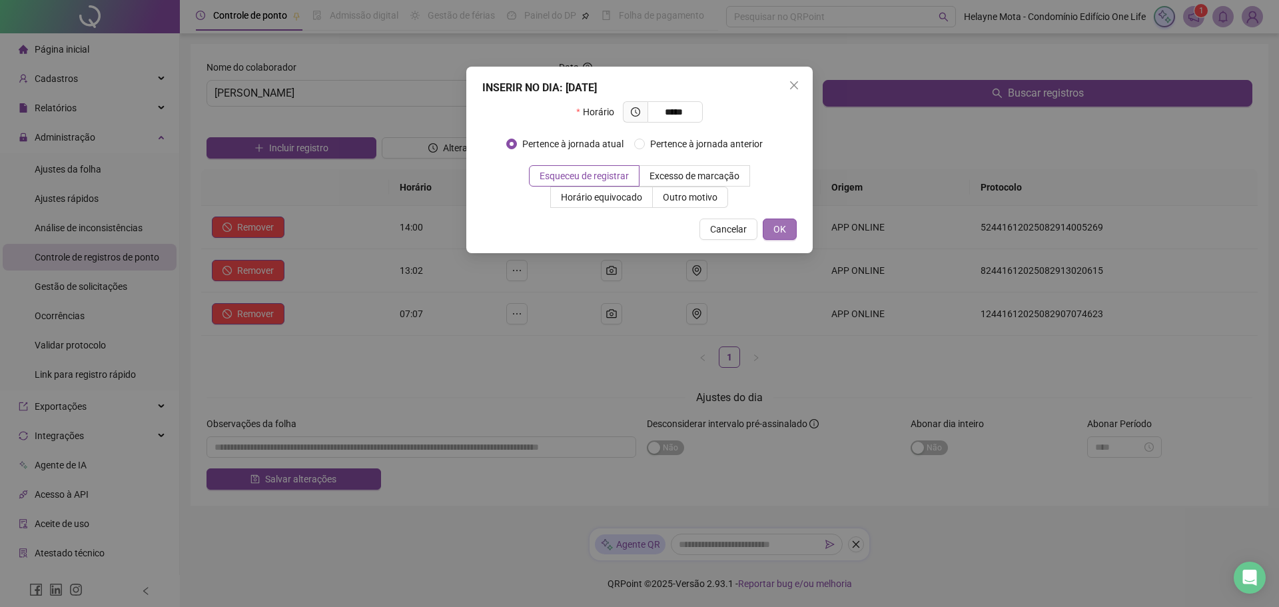
type input "*****"
click at [783, 226] on span "OK" at bounding box center [779, 229] width 13 height 15
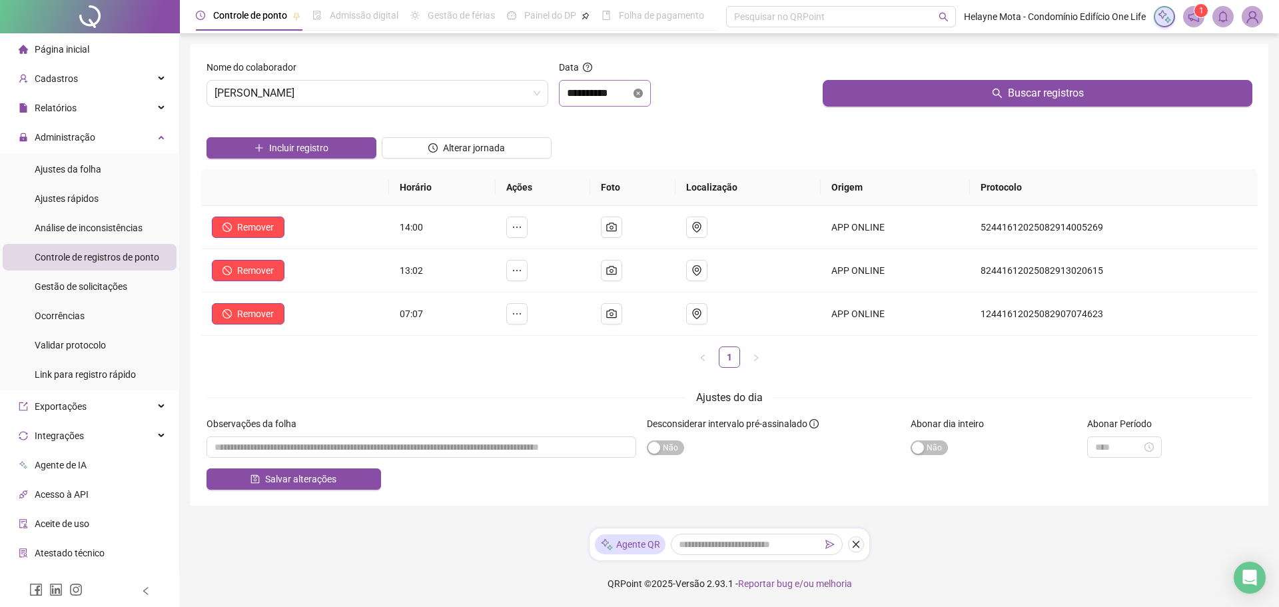
click at [643, 94] on icon "close-circle" at bounding box center [637, 93] width 9 height 9
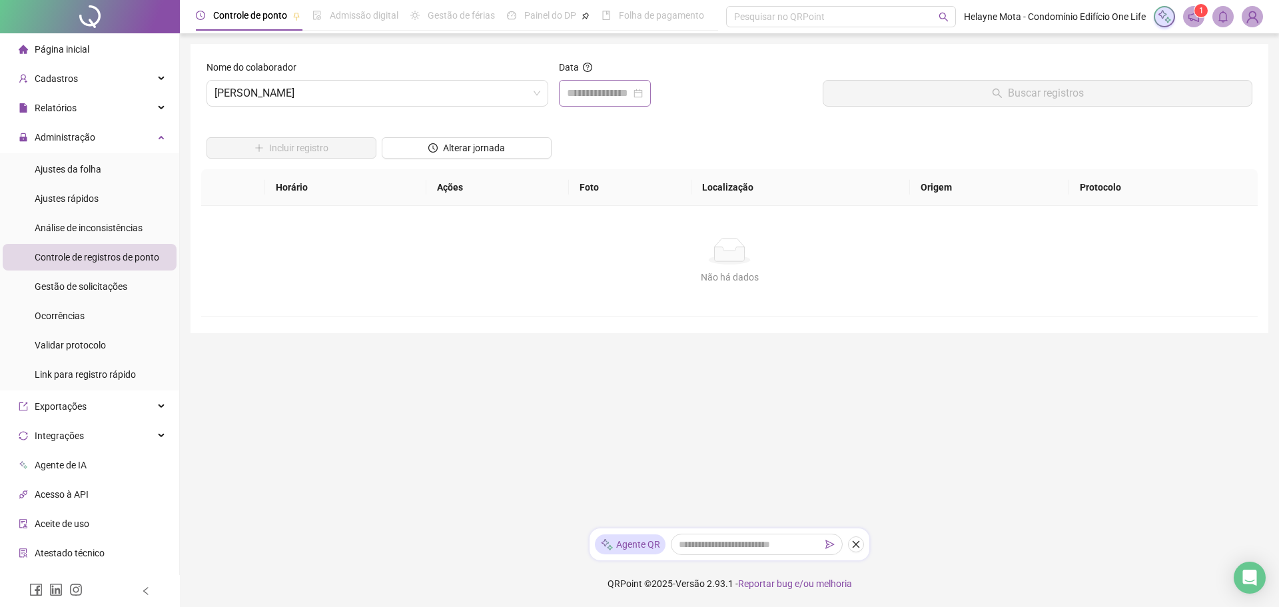
click at [643, 93] on div at bounding box center [605, 93] width 76 height 16
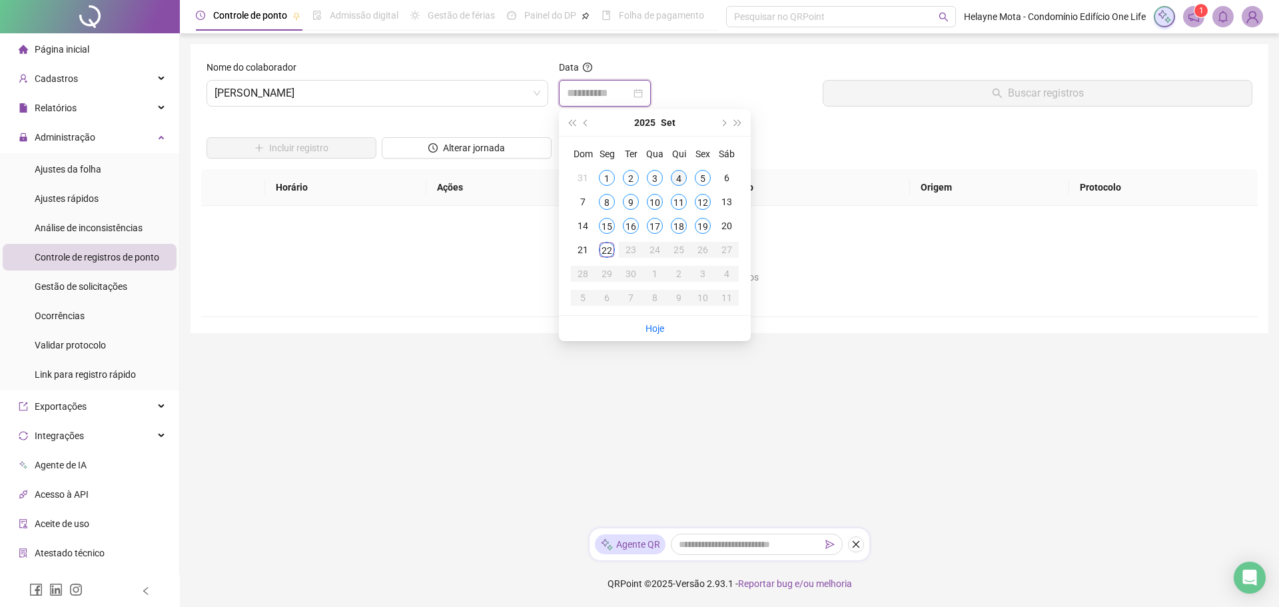
type input "**********"
click at [683, 178] on div "4" at bounding box center [679, 178] width 16 height 16
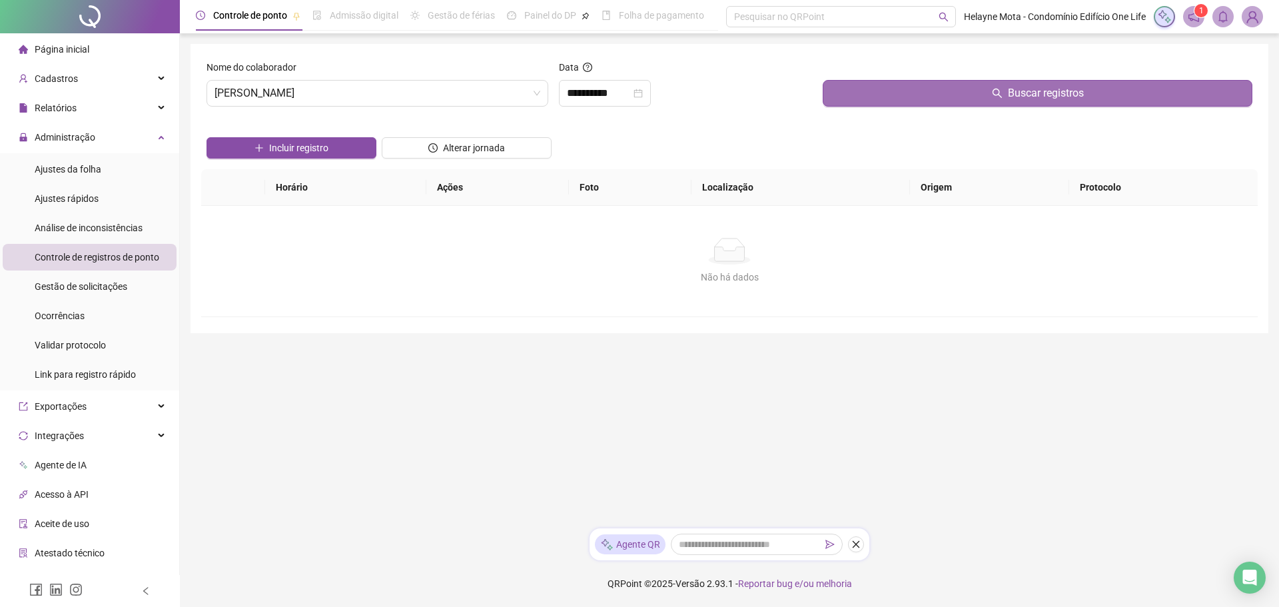
click at [911, 105] on button "Buscar registros" at bounding box center [1038, 93] width 430 height 27
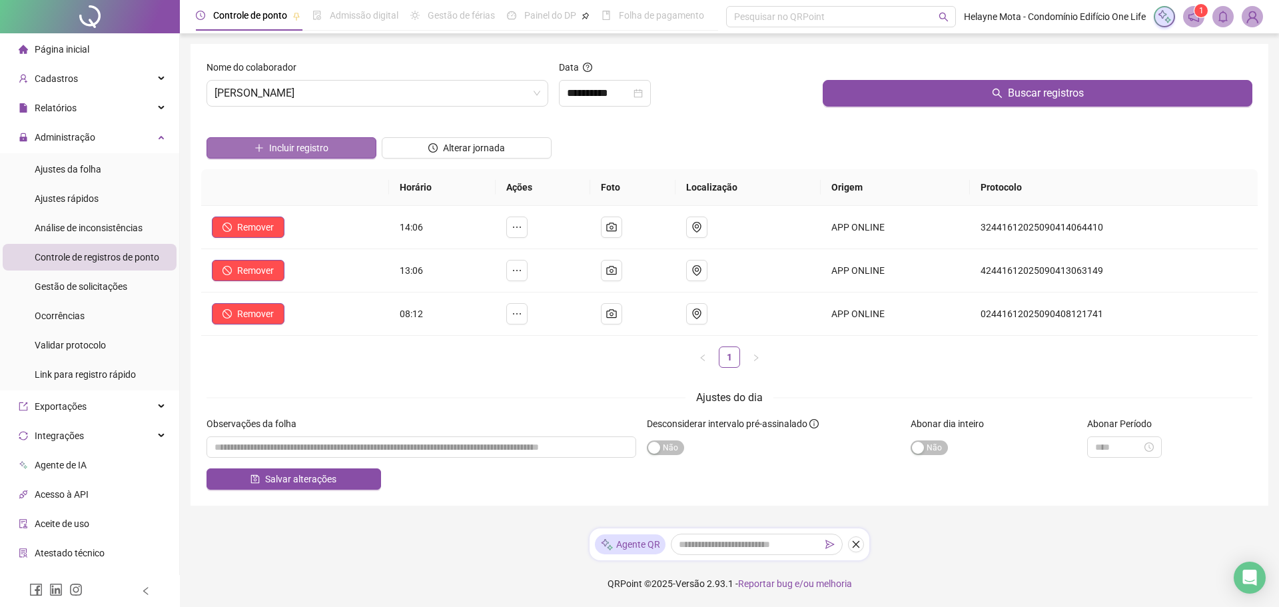
click at [323, 151] on span "Incluir registro" at bounding box center [298, 148] width 59 height 15
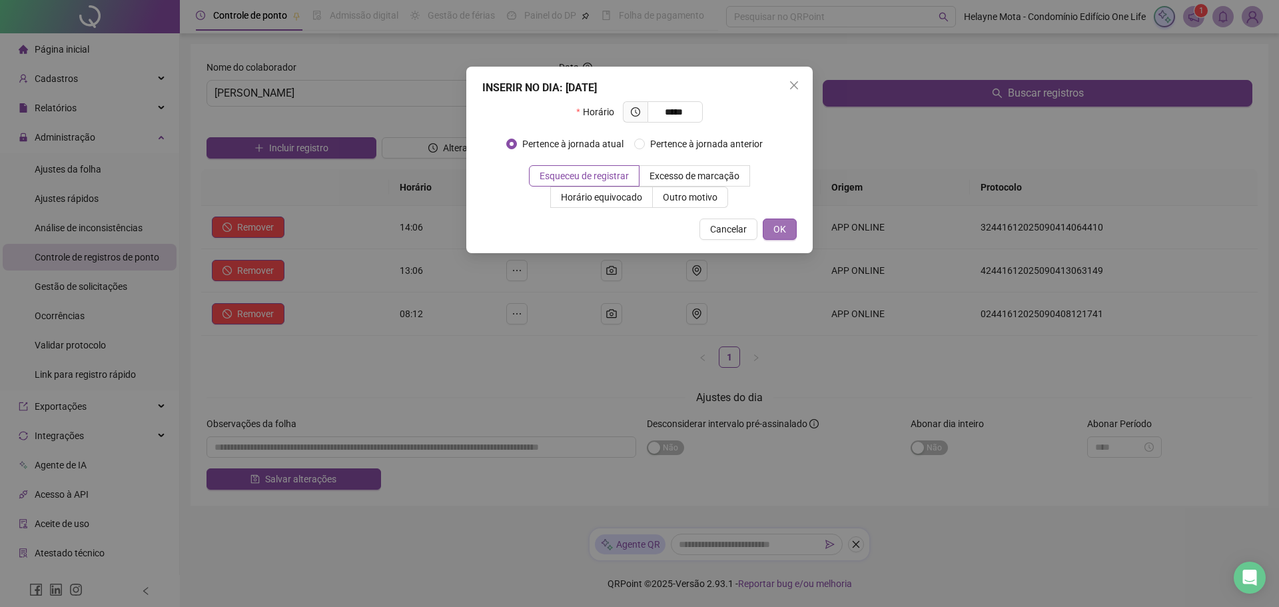
type input "*****"
click at [782, 229] on span "OK" at bounding box center [779, 229] width 13 height 15
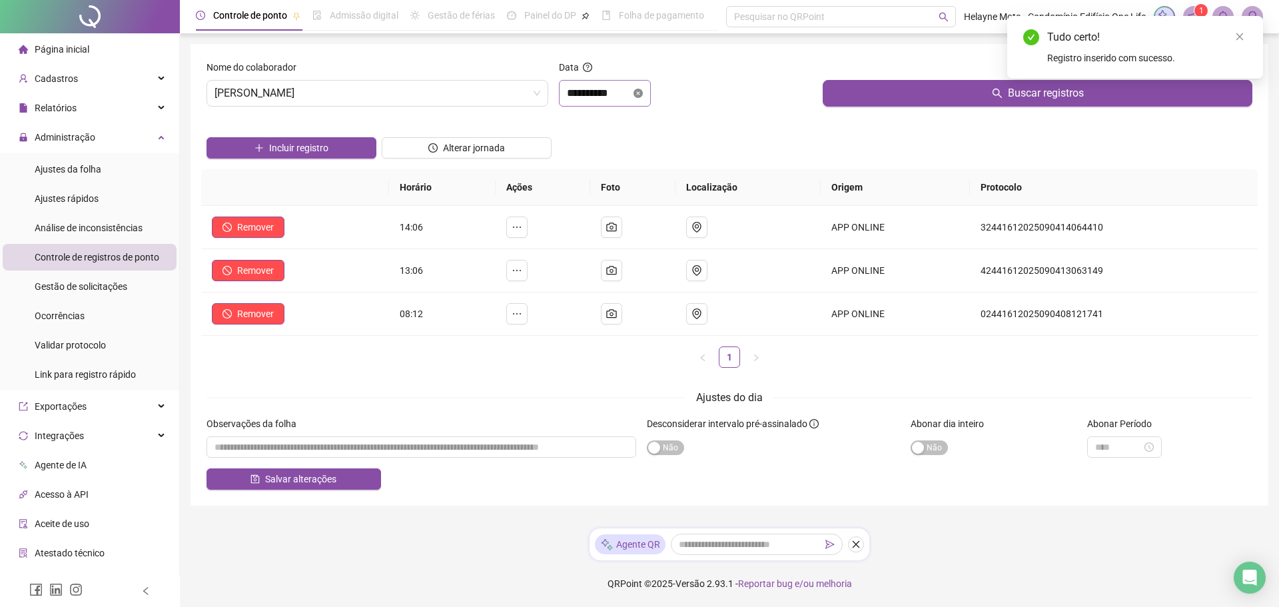
click at [643, 96] on icon "close-circle" at bounding box center [637, 93] width 9 height 9
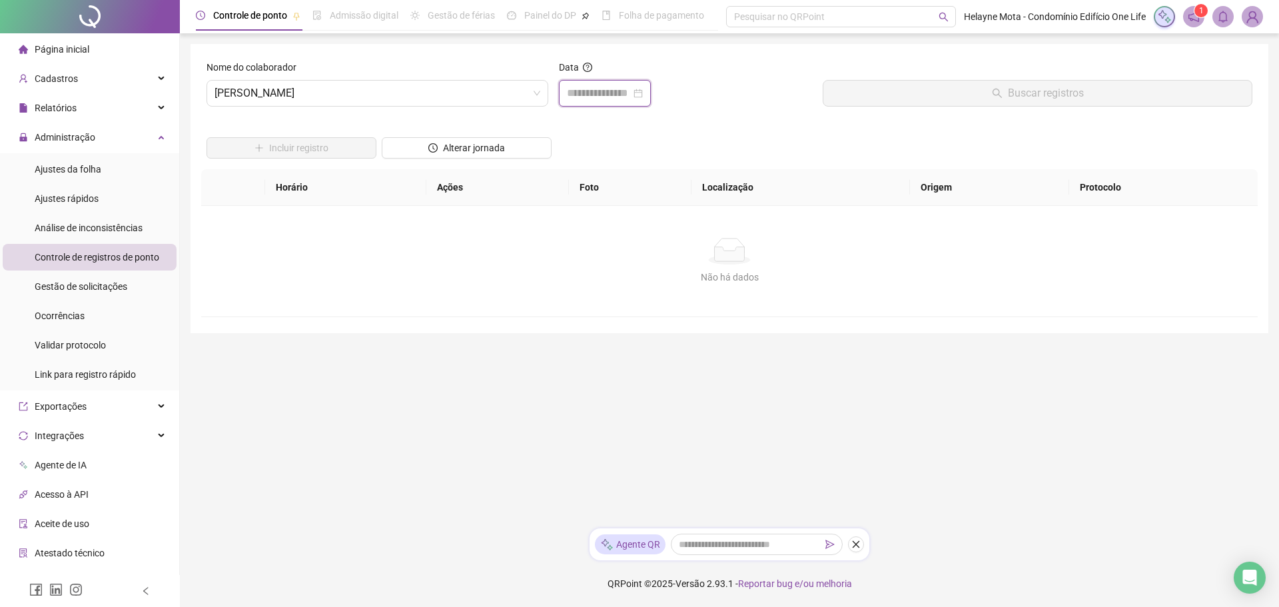
click at [631, 96] on input at bounding box center [599, 93] width 64 height 16
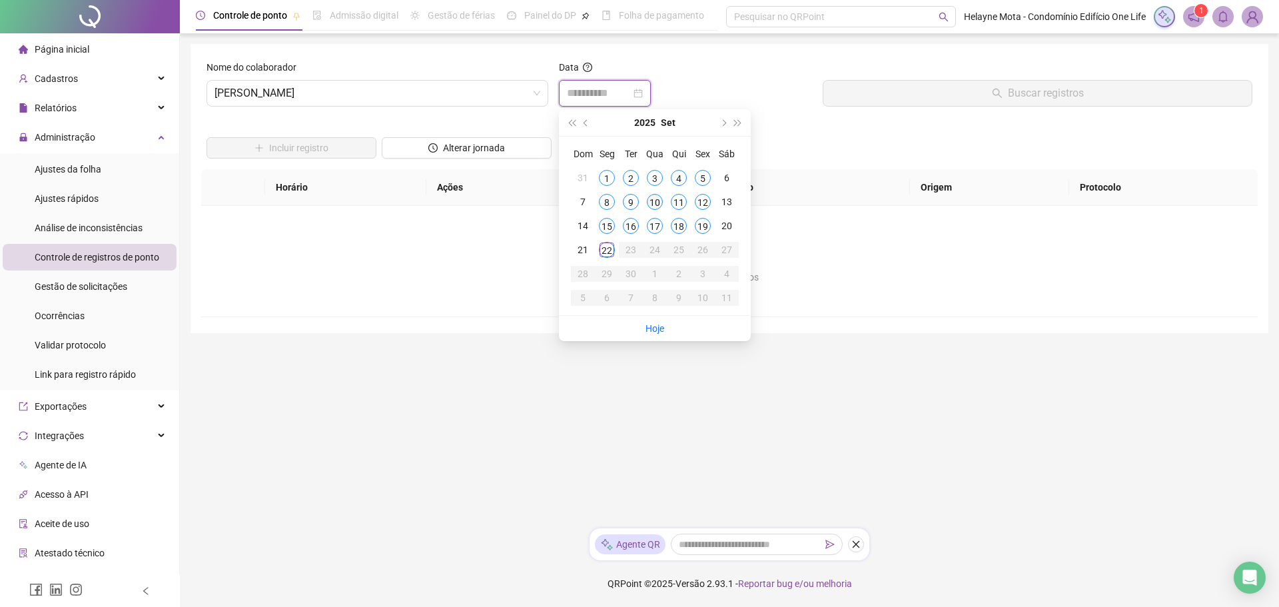
type input "**********"
click at [657, 202] on div "10" at bounding box center [655, 202] width 16 height 16
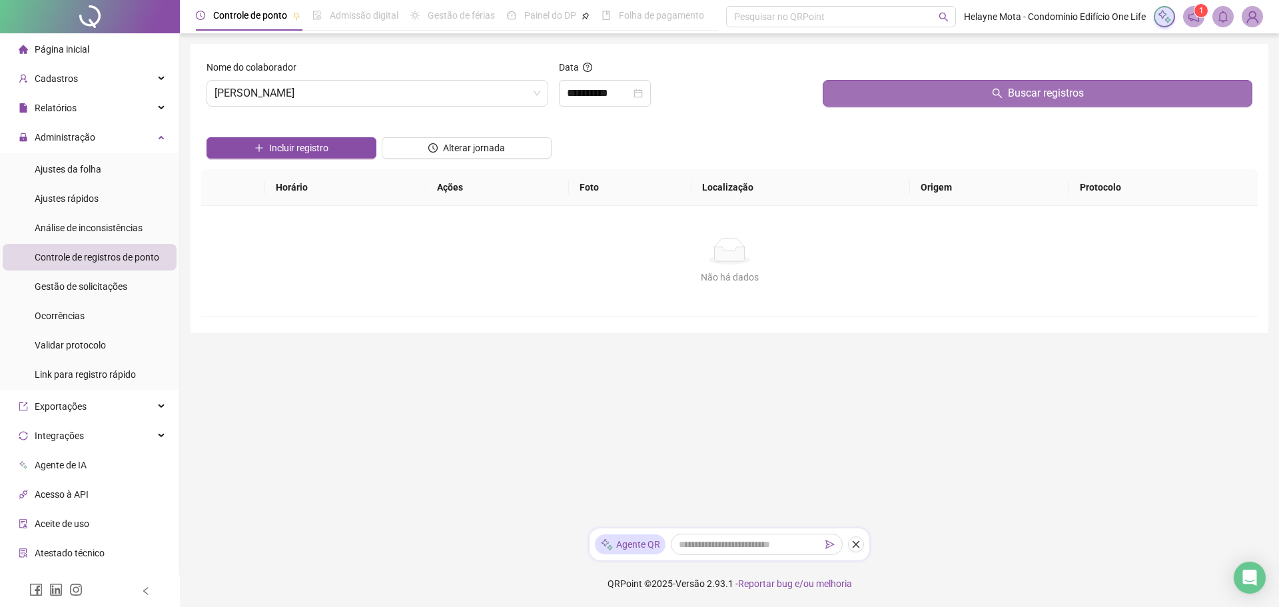
click at [943, 96] on button "Buscar registros" at bounding box center [1038, 93] width 430 height 27
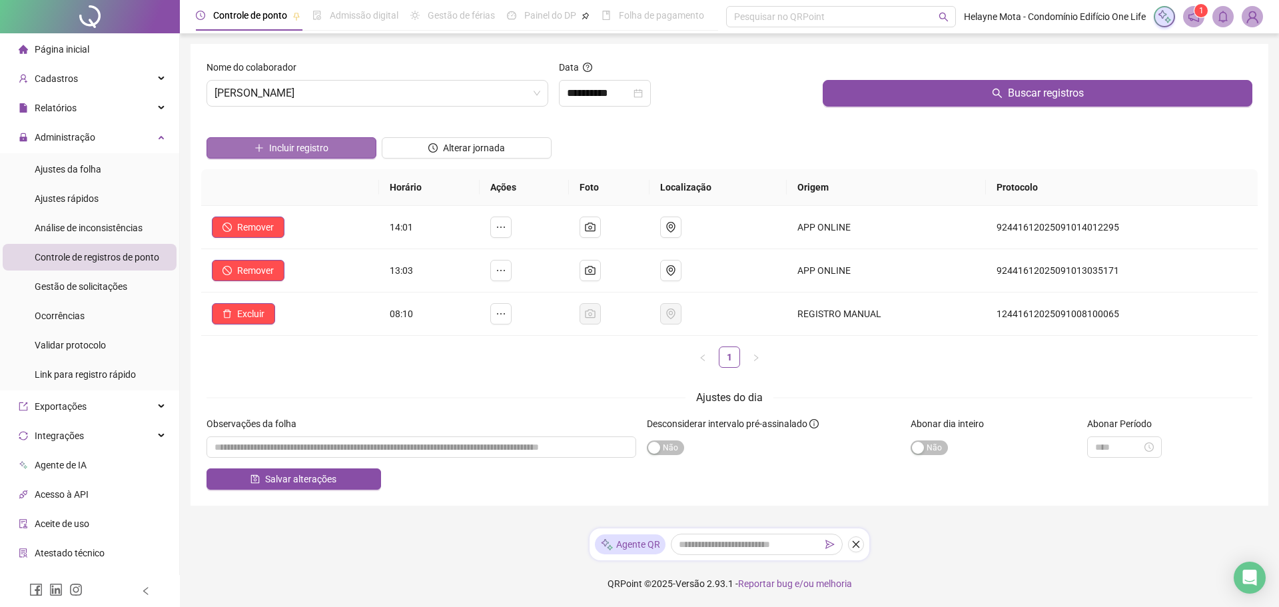
click at [306, 147] on span "Incluir registro" at bounding box center [298, 148] width 59 height 15
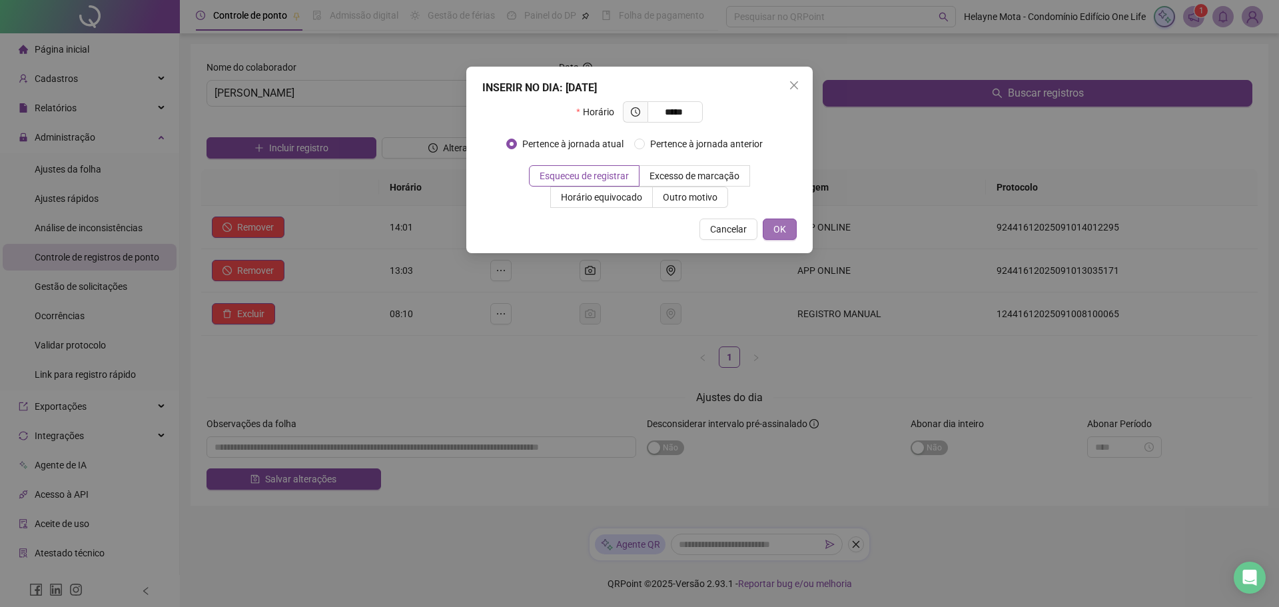
type input "*****"
click at [779, 234] on span "OK" at bounding box center [779, 229] width 13 height 15
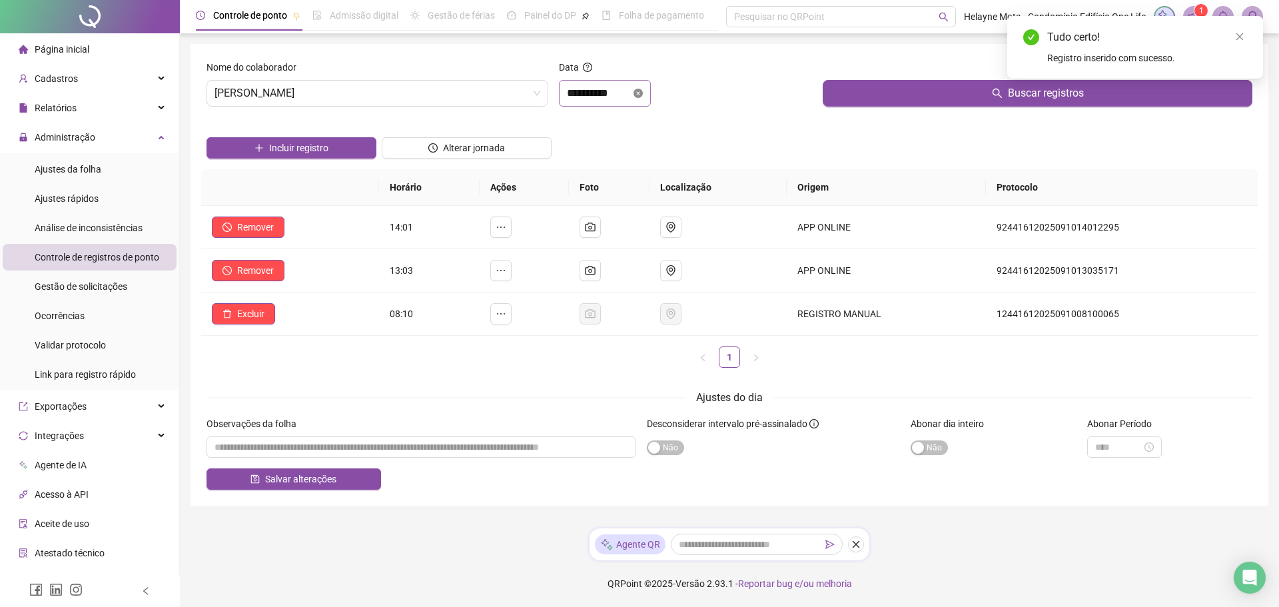
click at [643, 90] on icon "close-circle" at bounding box center [637, 93] width 9 height 9
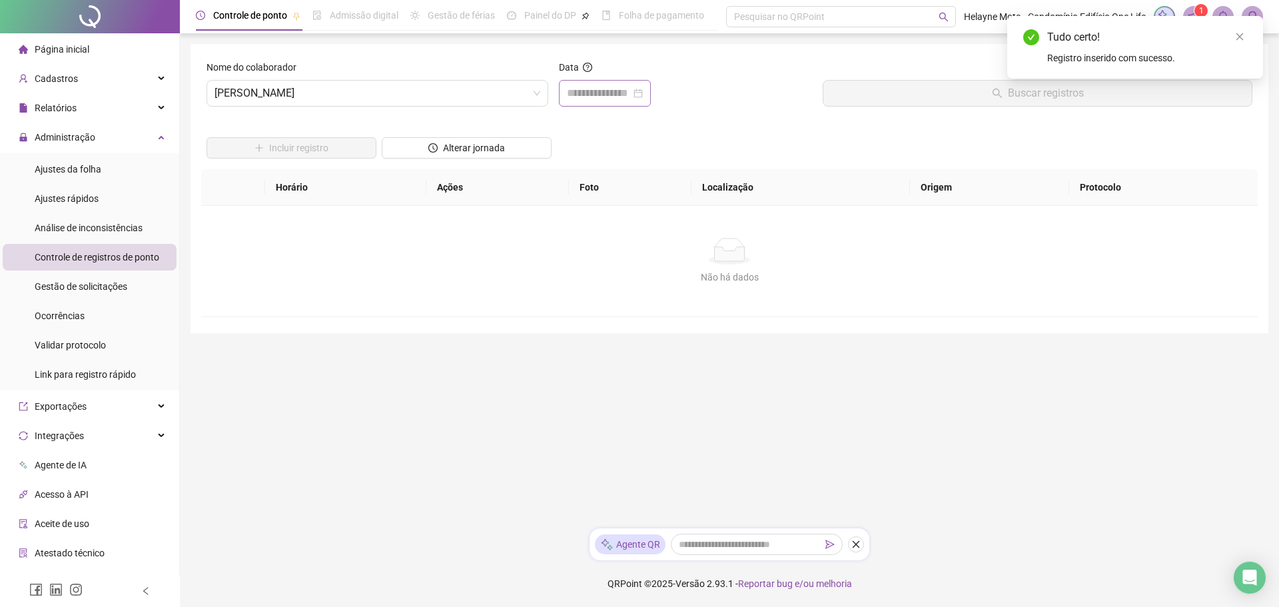
click at [643, 93] on div at bounding box center [605, 93] width 76 height 16
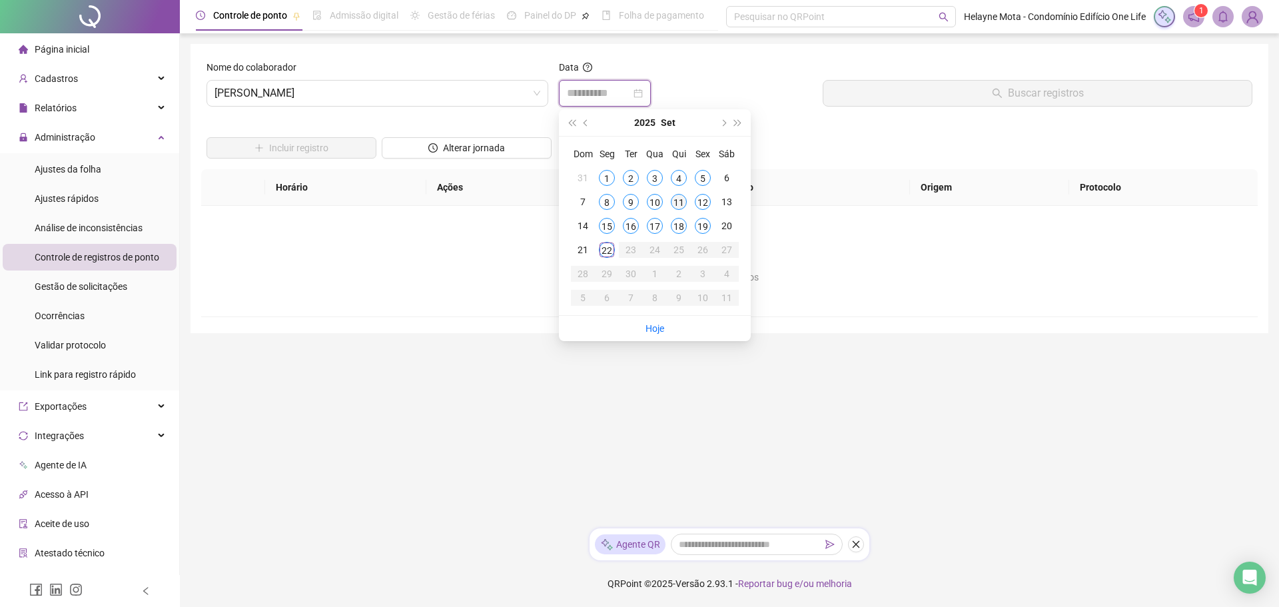
type input "**********"
click at [678, 199] on div "11" at bounding box center [679, 202] width 16 height 16
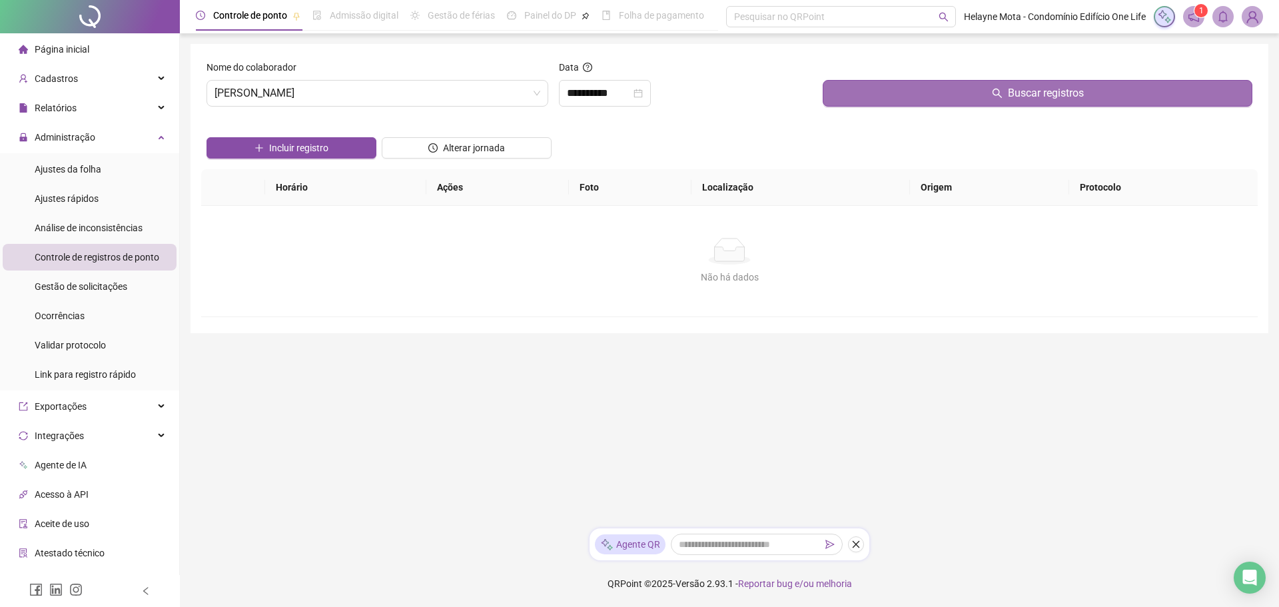
click at [886, 99] on button "Buscar registros" at bounding box center [1038, 93] width 430 height 27
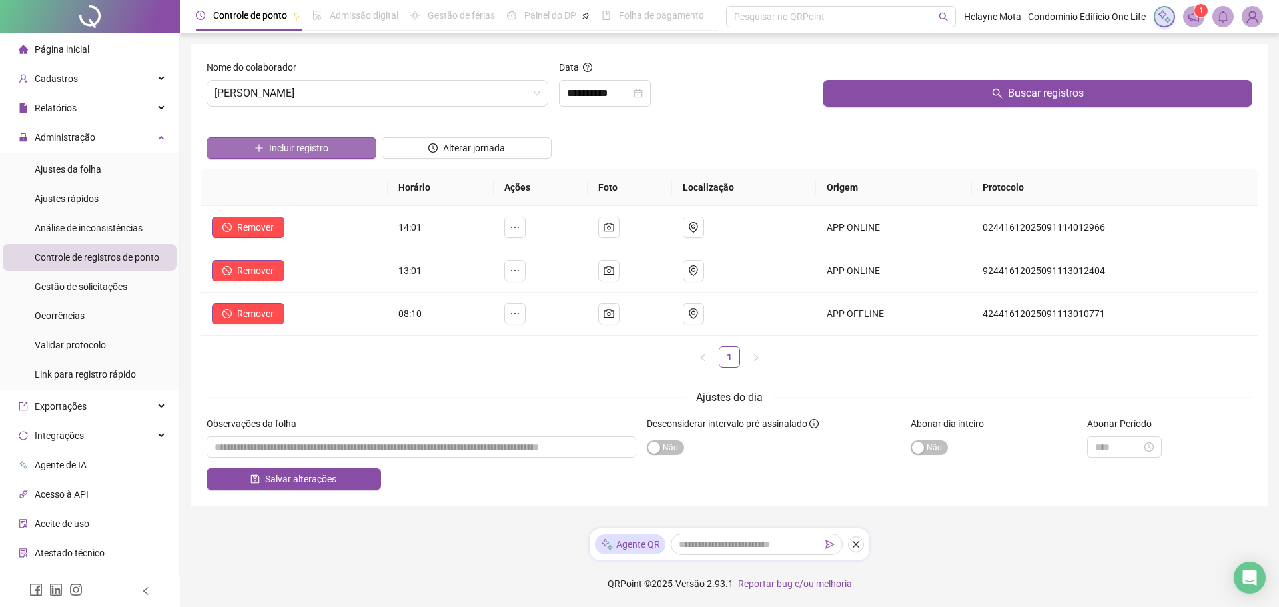
click at [311, 147] on span "Incluir registro" at bounding box center [298, 148] width 59 height 15
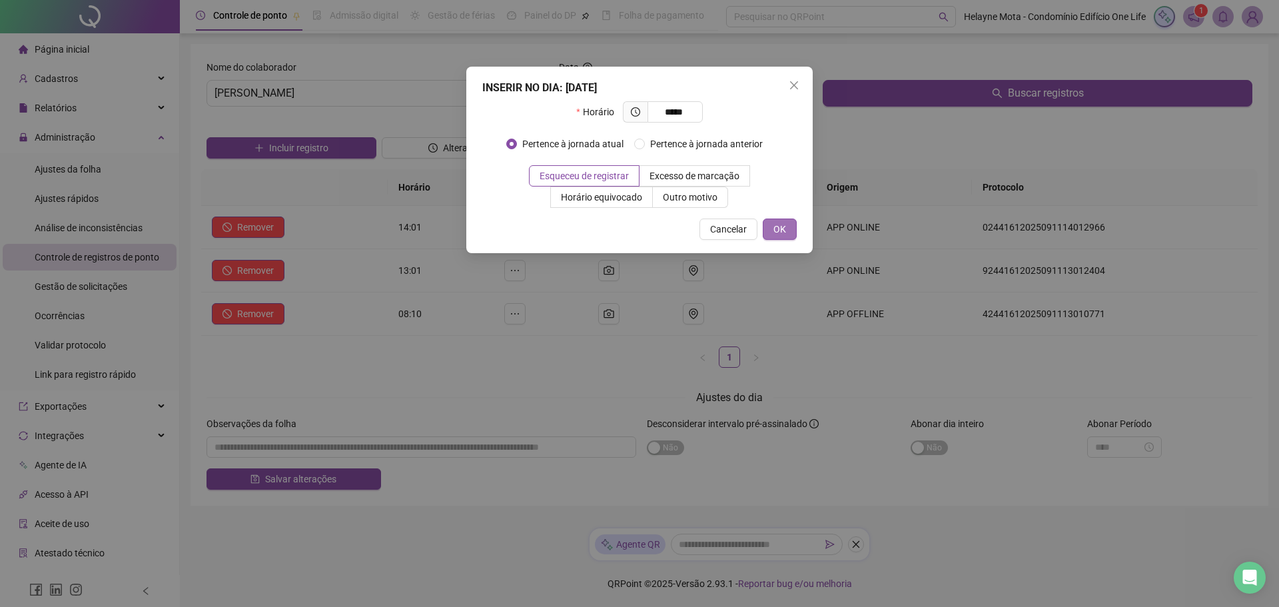
type input "*****"
click at [773, 232] on span "OK" at bounding box center [779, 229] width 13 height 15
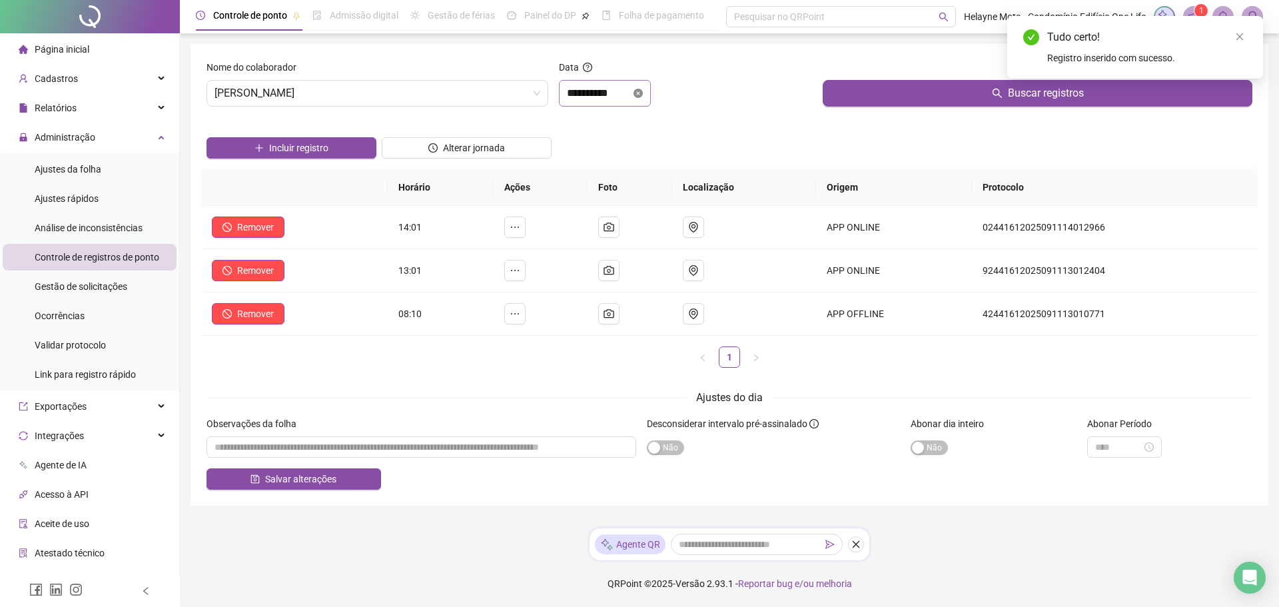
click at [643, 89] on icon "close-circle" at bounding box center [637, 93] width 9 height 9
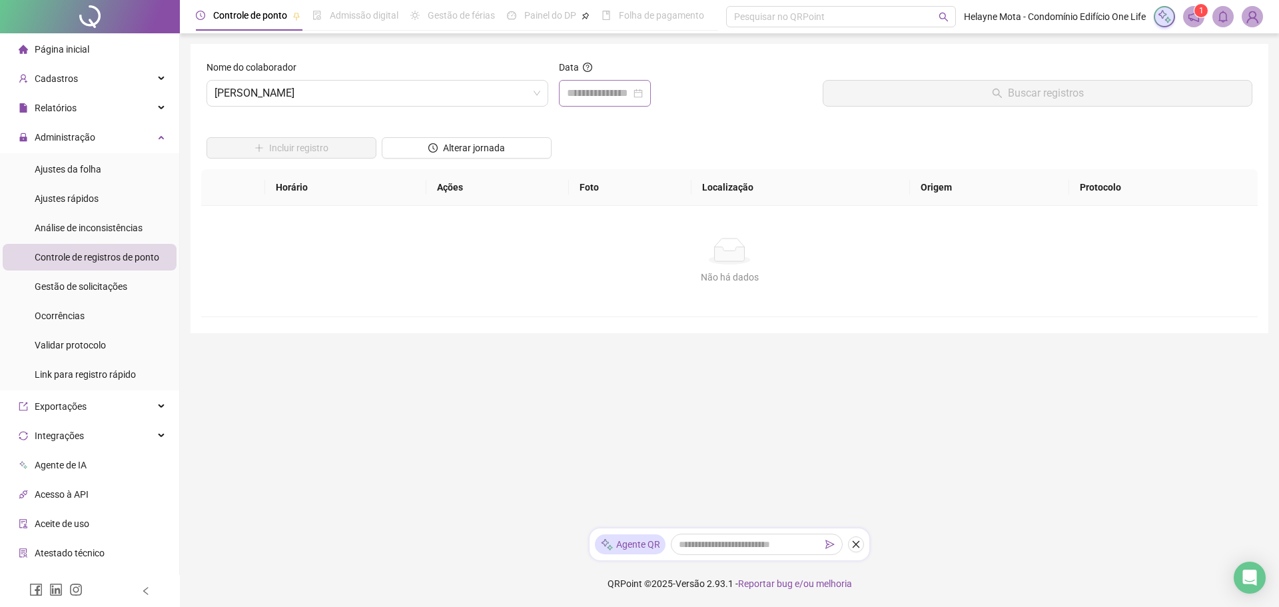
click at [643, 89] on div at bounding box center [605, 93] width 76 height 16
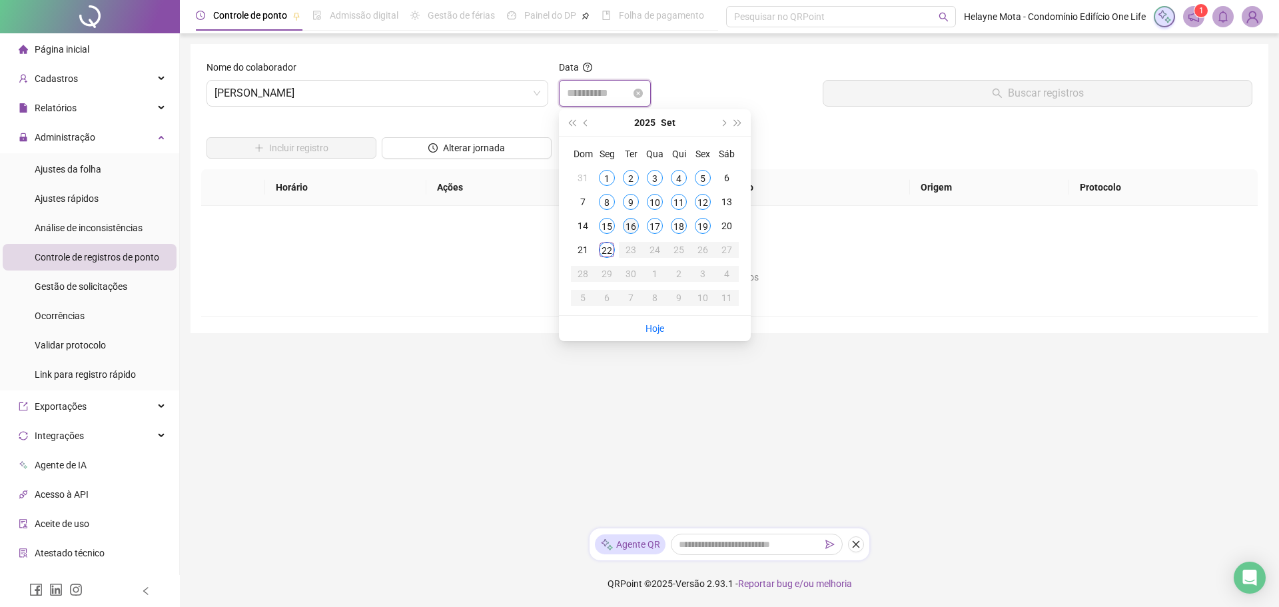
type input "**********"
click at [629, 226] on div "16" at bounding box center [631, 226] width 16 height 16
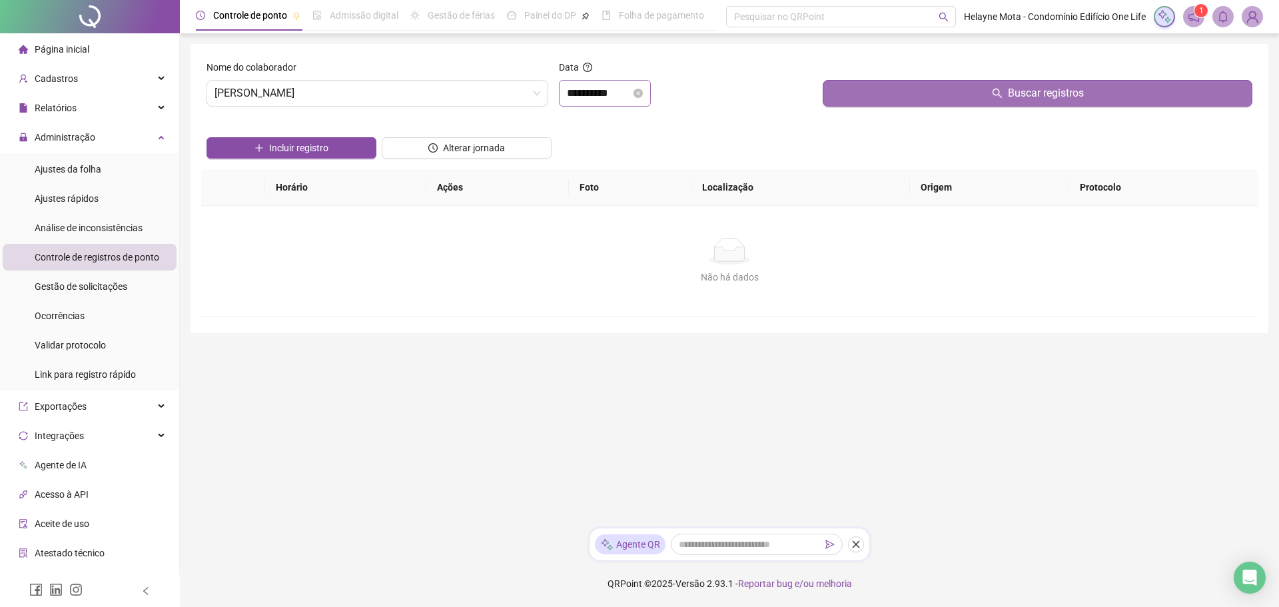
click at [1062, 86] on span "Buscar registros" at bounding box center [1046, 93] width 76 height 16
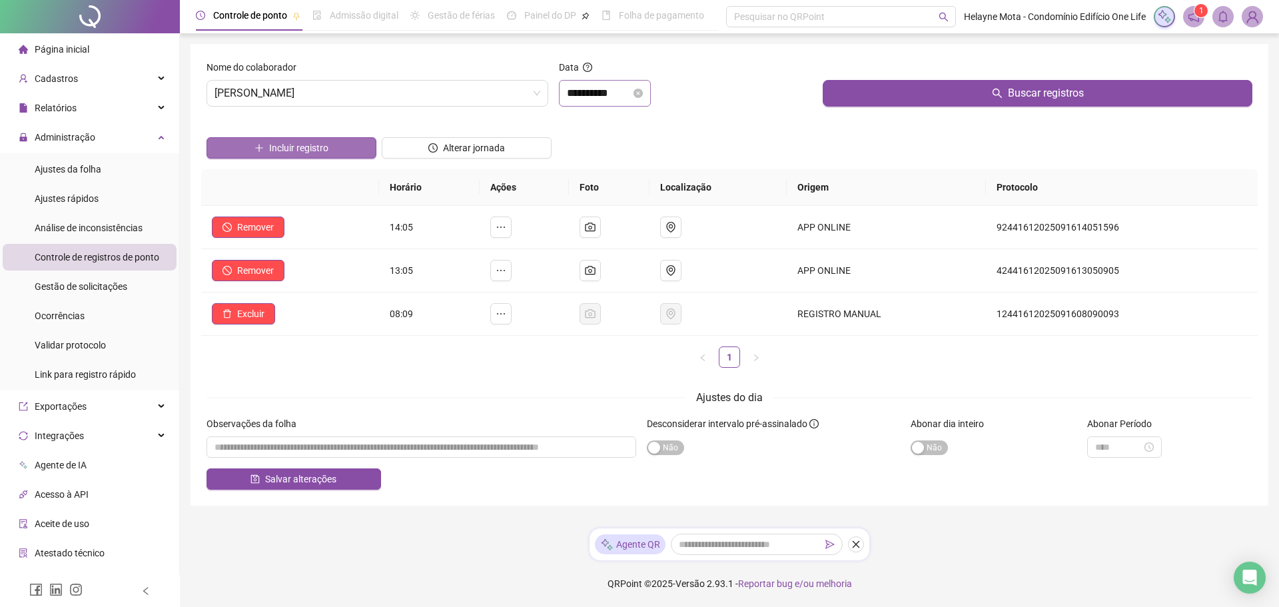
click at [312, 146] on span "Incluir registro" at bounding box center [298, 148] width 59 height 15
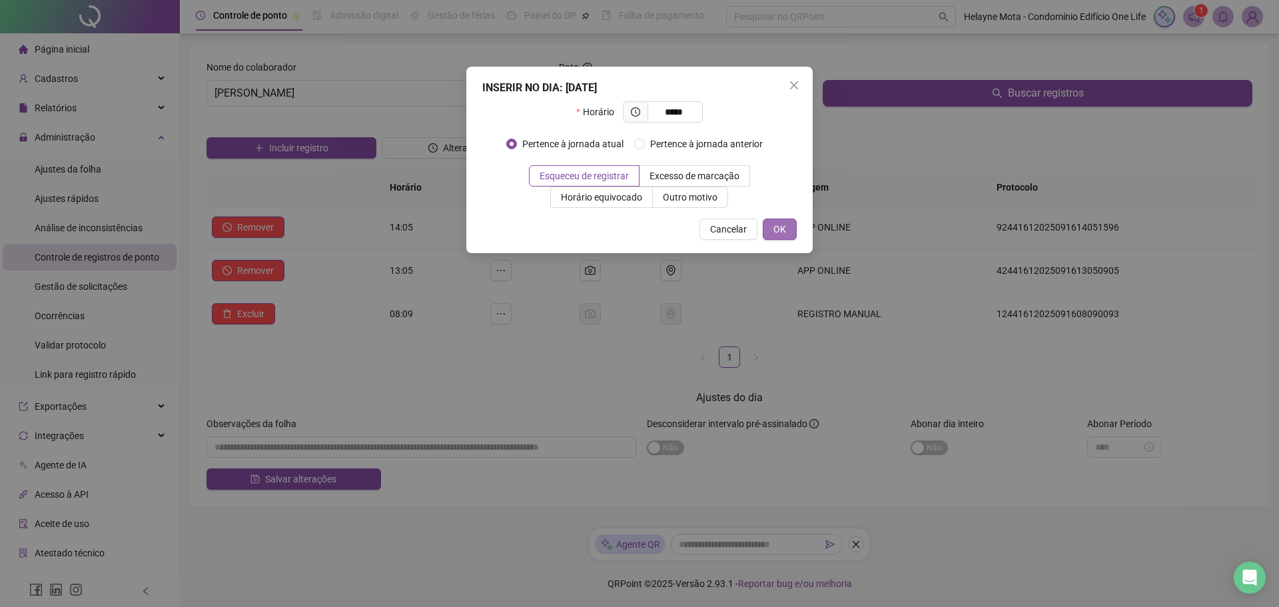
type input "*****"
click at [775, 228] on span "OK" at bounding box center [779, 229] width 13 height 15
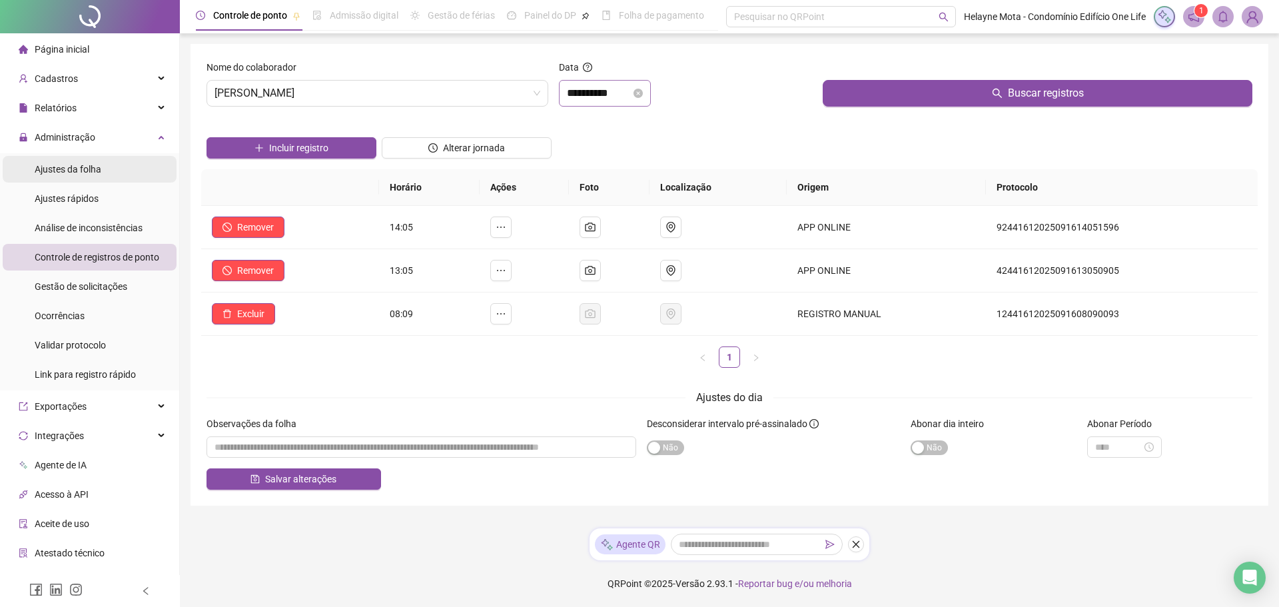
click at [77, 171] on span "Ajustes da folha" at bounding box center [68, 169] width 67 height 11
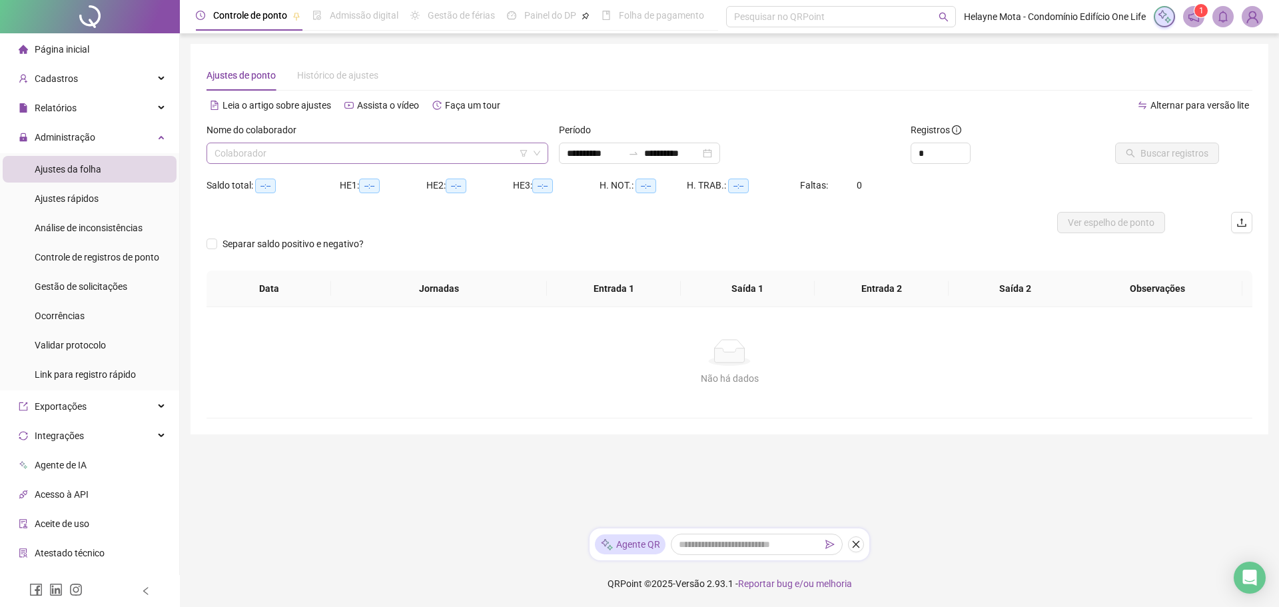
click at [312, 156] on input "search" at bounding box center [371, 153] width 314 height 20
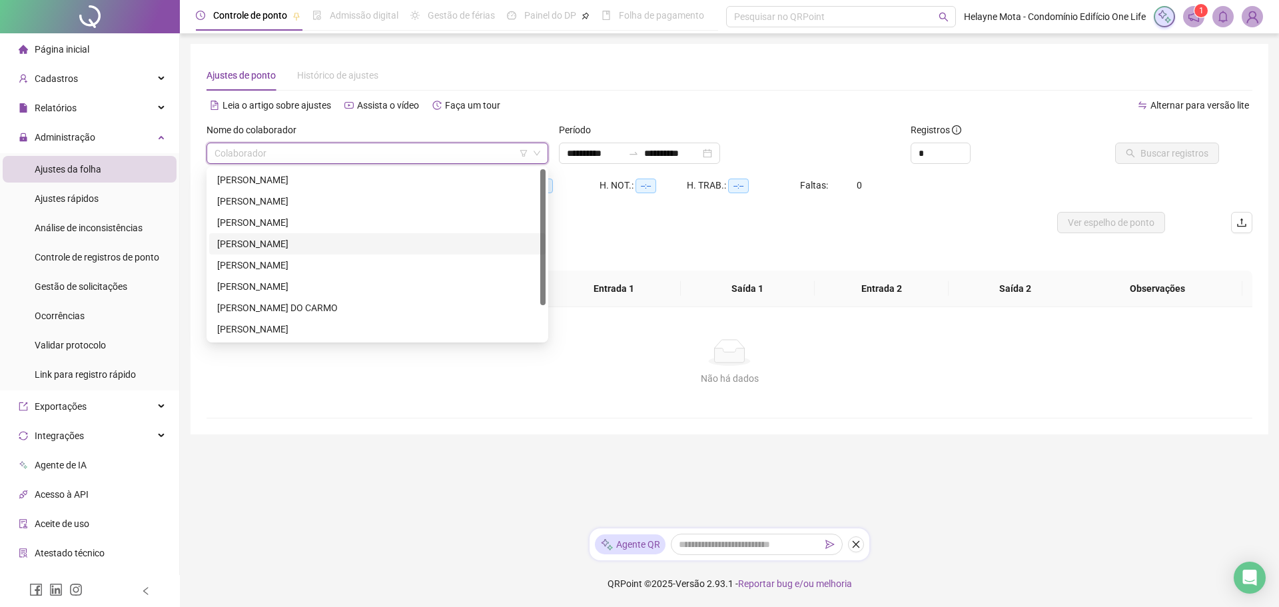
click at [268, 248] on div "[PERSON_NAME]" at bounding box center [377, 243] width 320 height 15
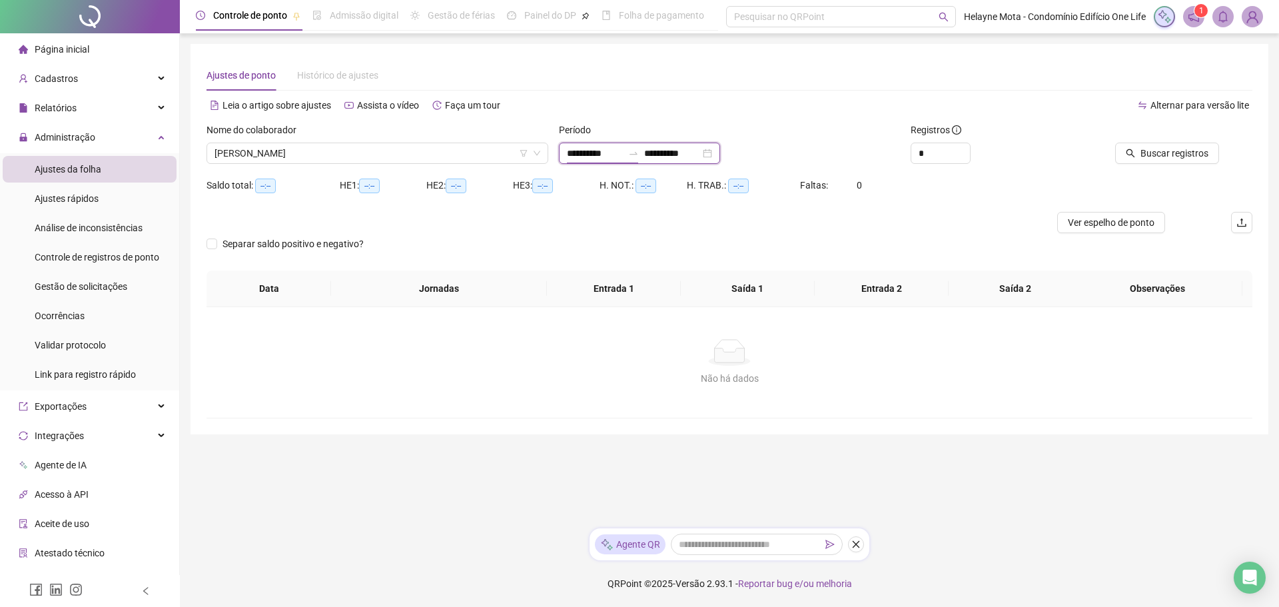
click at [585, 153] on input "**********" at bounding box center [595, 153] width 56 height 15
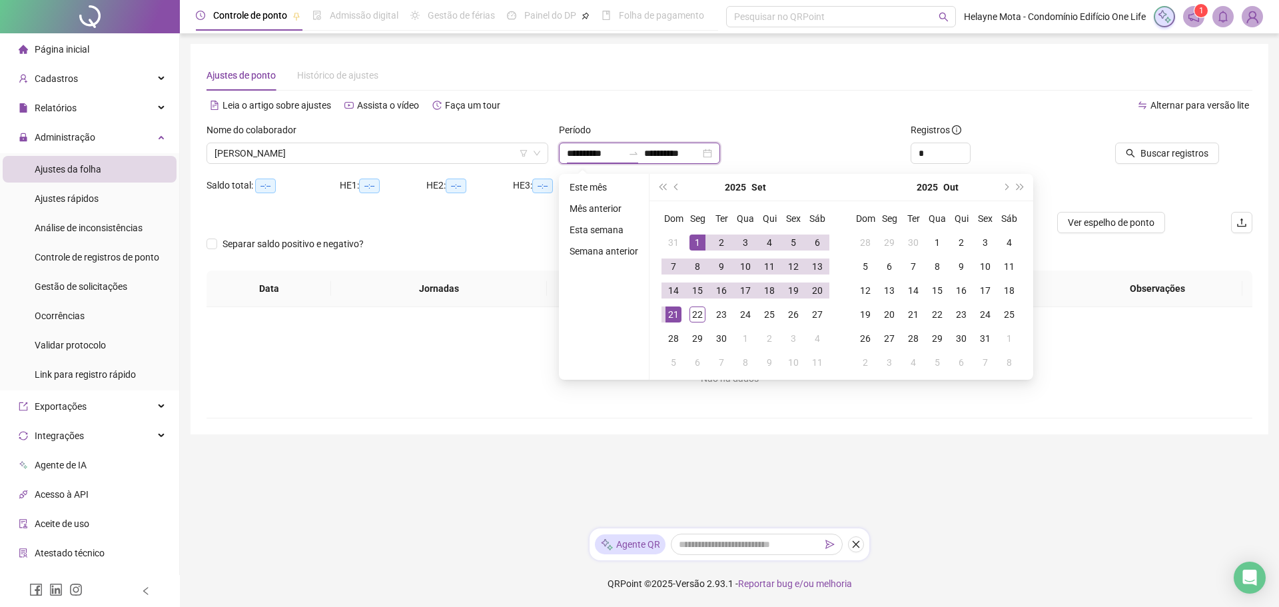
type input "**********"
click at [675, 188] on span "prev-year" at bounding box center [677, 187] width 7 height 7
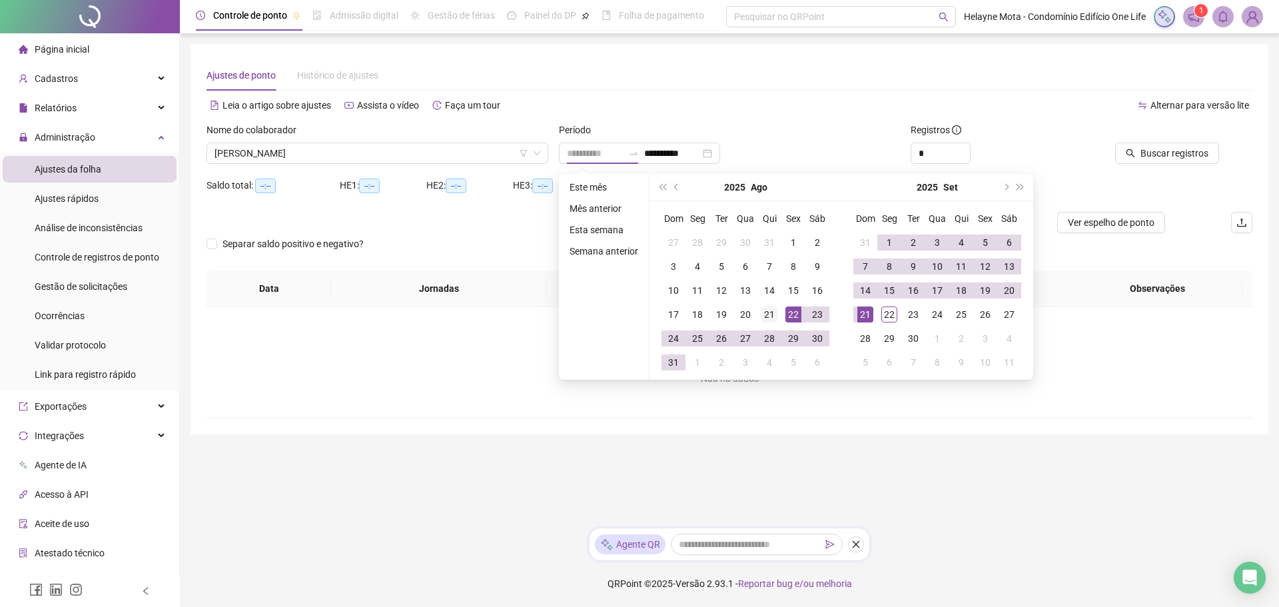
type input "**********"
click at [766, 316] on div "21" at bounding box center [769, 314] width 16 height 16
type input "**********"
click at [1005, 292] on div "20" at bounding box center [1009, 290] width 16 height 16
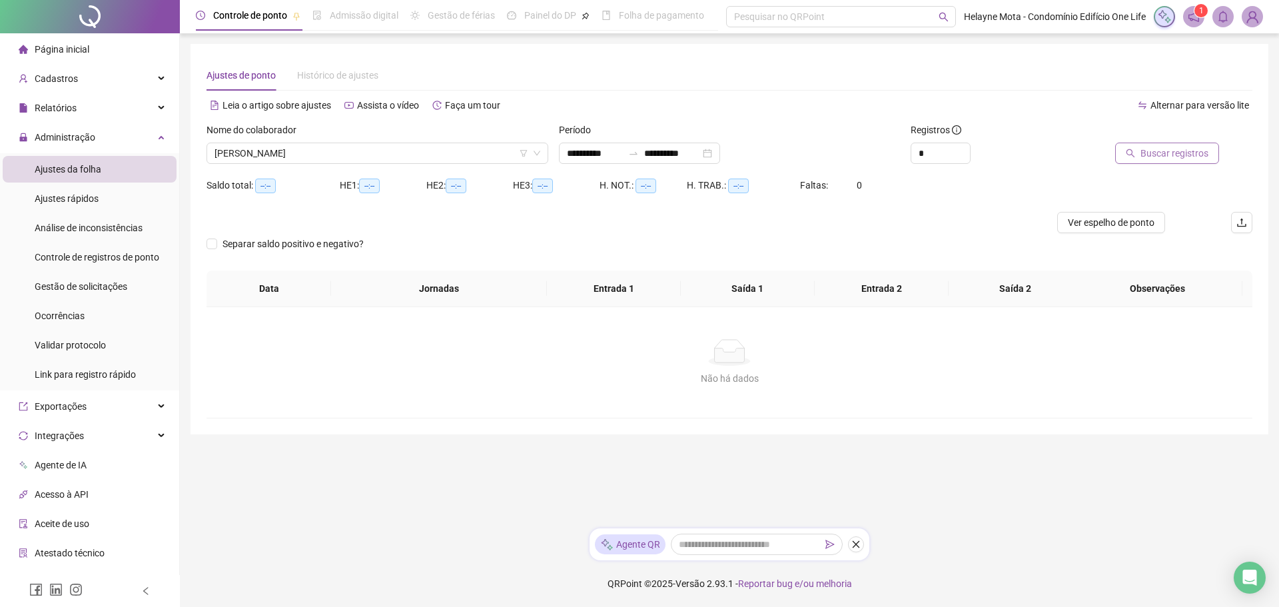
click at [1166, 159] on span "Buscar registros" at bounding box center [1174, 153] width 68 height 15
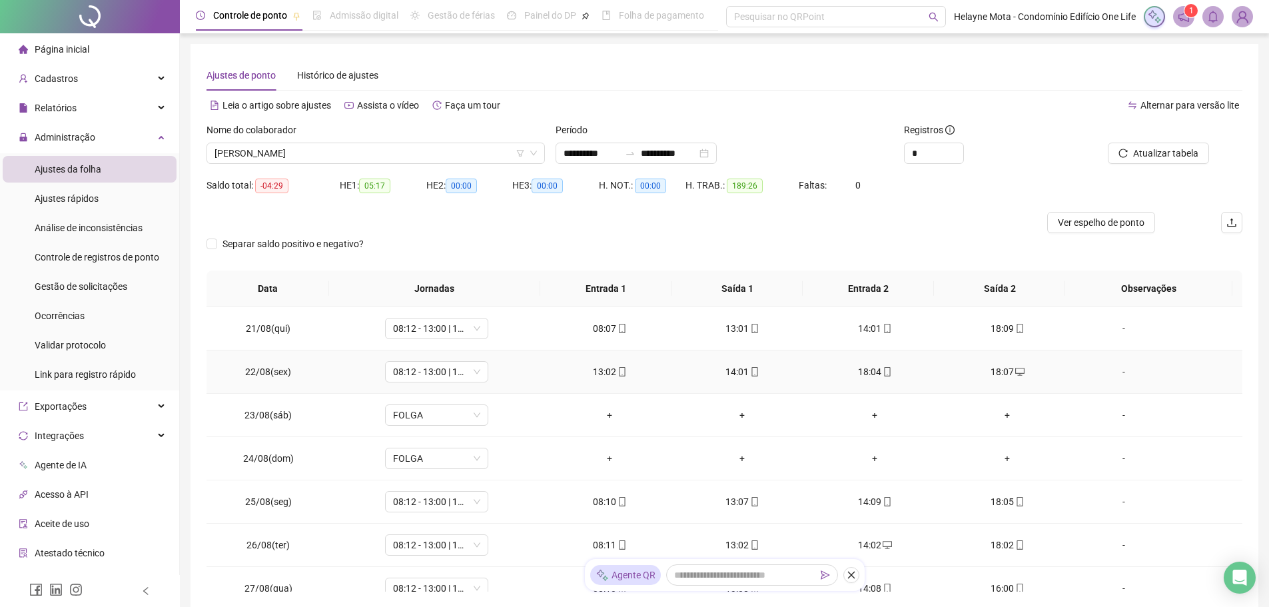
drag, startPoint x: 986, startPoint y: 372, endPoint x: 971, endPoint y: 375, distance: 15.7
click at [971, 375] on div "18:07" at bounding box center [1007, 371] width 111 height 15
type input "**********"
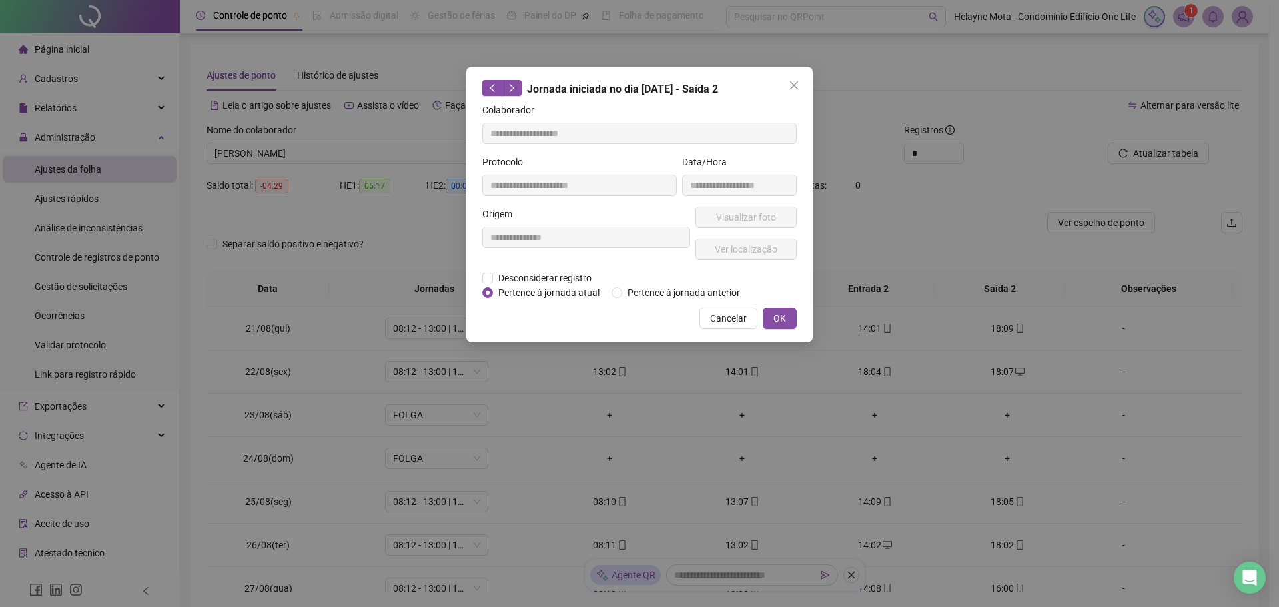
click at [797, 83] on icon "close" at bounding box center [794, 85] width 11 height 11
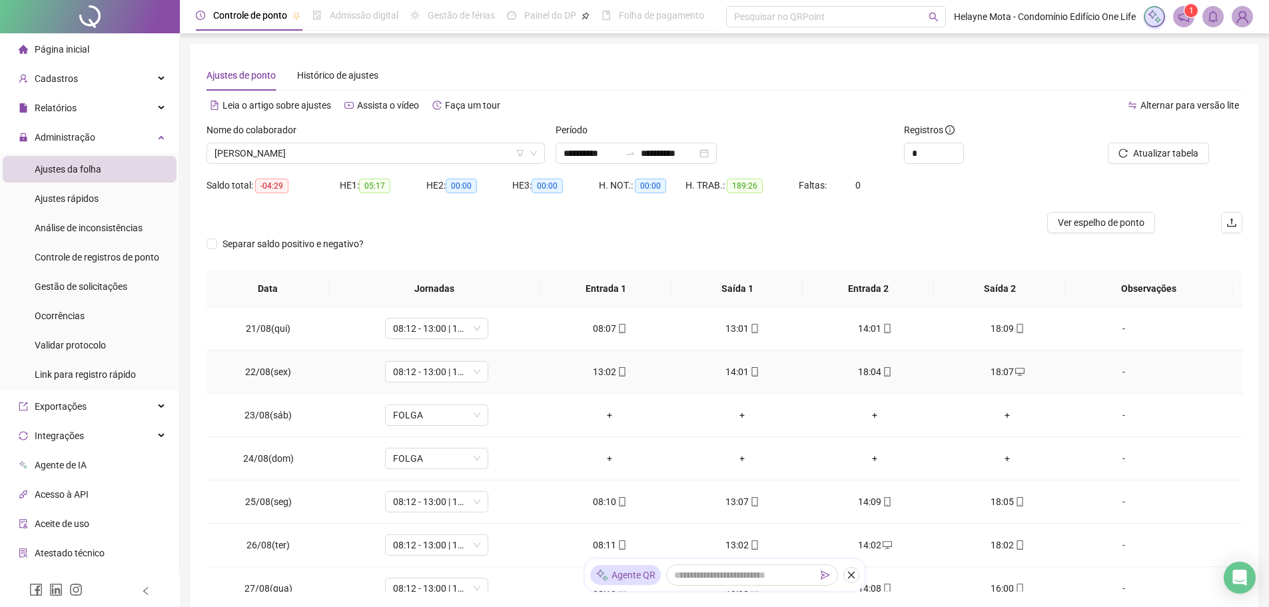
click at [992, 372] on div "18:07" at bounding box center [1007, 371] width 111 height 15
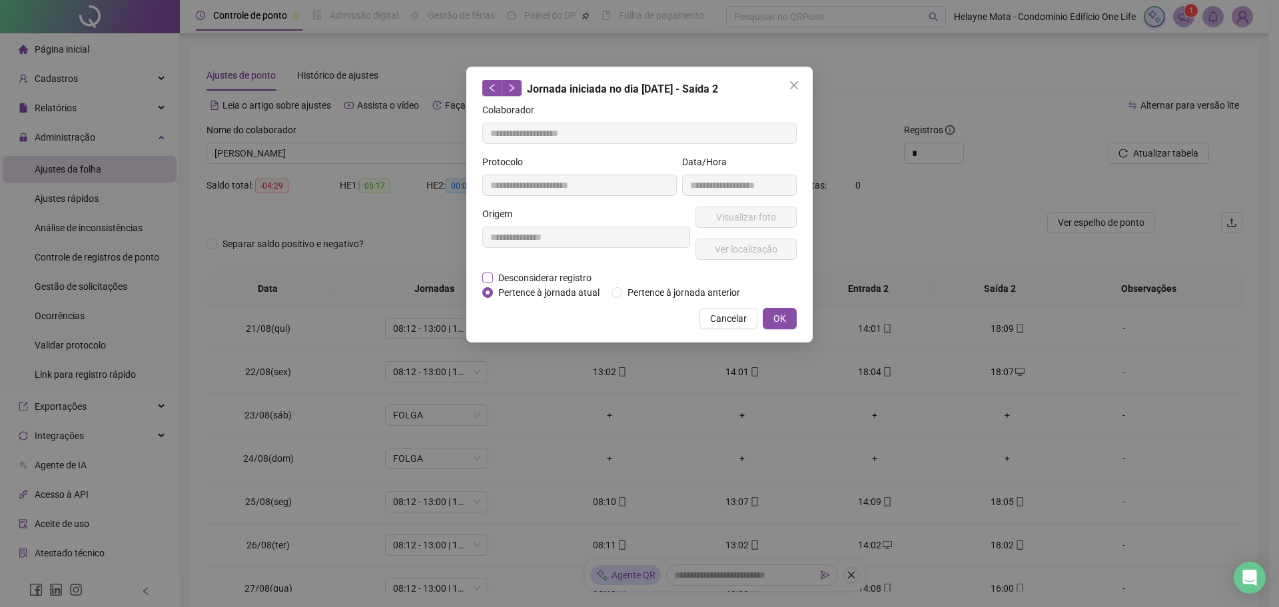
click at [494, 274] on span "Desconsiderar registro" at bounding box center [545, 277] width 104 height 15
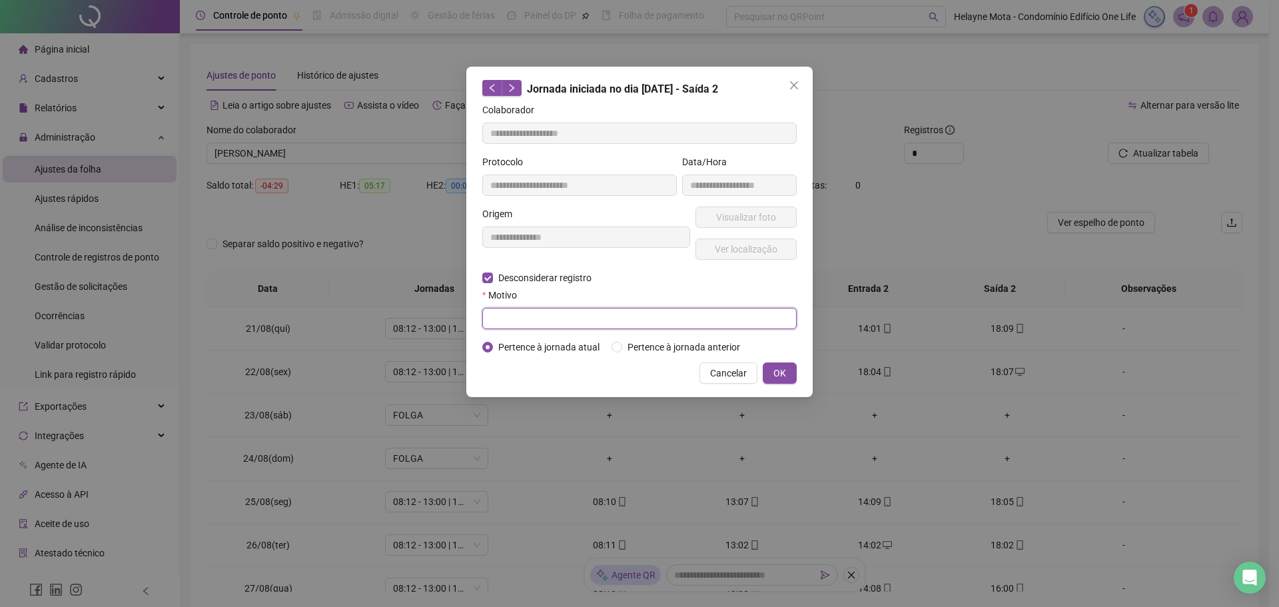
click at [543, 313] on input "text" at bounding box center [639, 318] width 314 height 21
type input "**********"
click at [778, 368] on span "OK" at bounding box center [779, 373] width 13 height 15
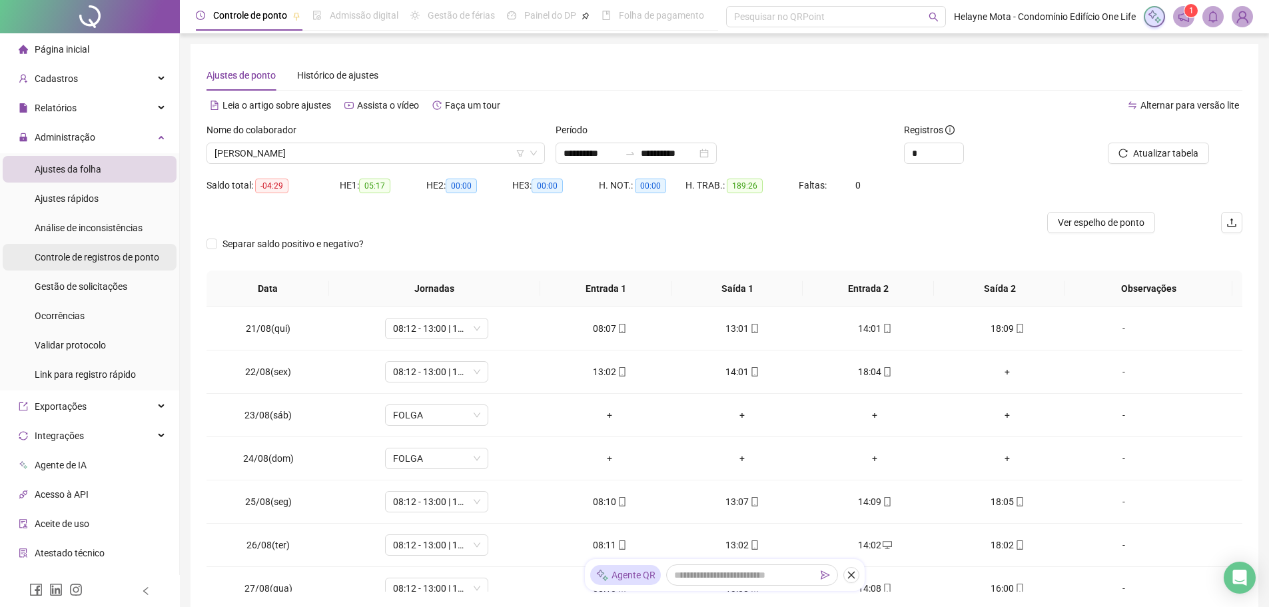
click at [126, 257] on span "Controle de registros de ponto" at bounding box center [97, 257] width 125 height 11
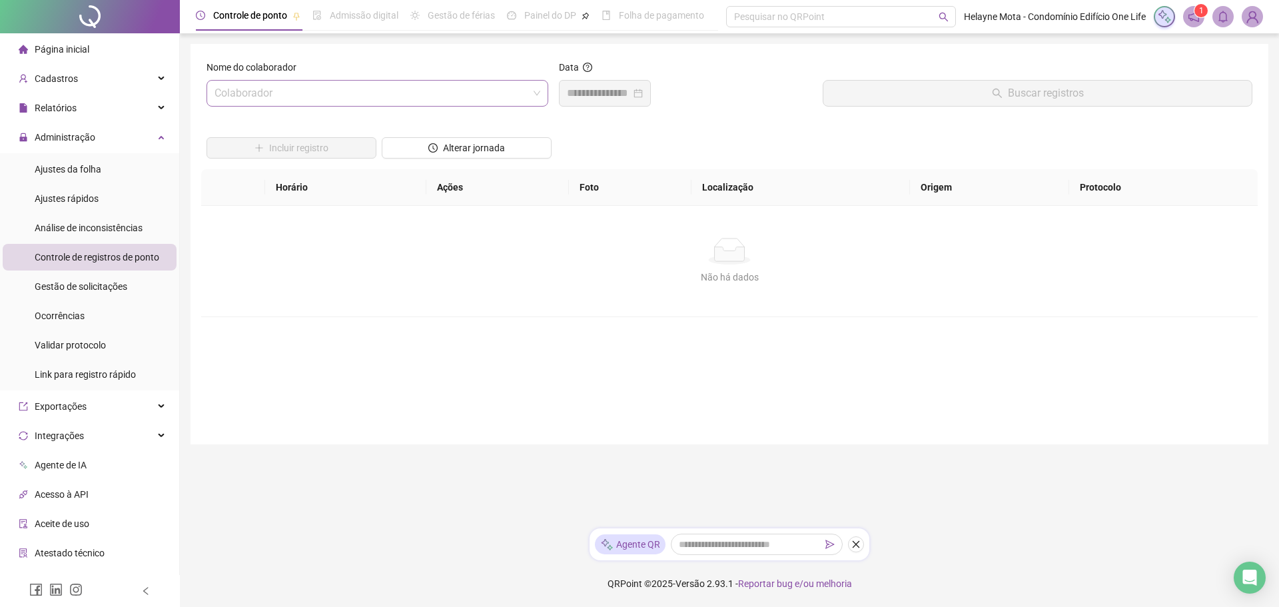
drag, startPoint x: 336, startPoint y: 96, endPoint x: 325, endPoint y: 99, distance: 11.8
click at [336, 96] on input "search" at bounding box center [371, 93] width 314 height 25
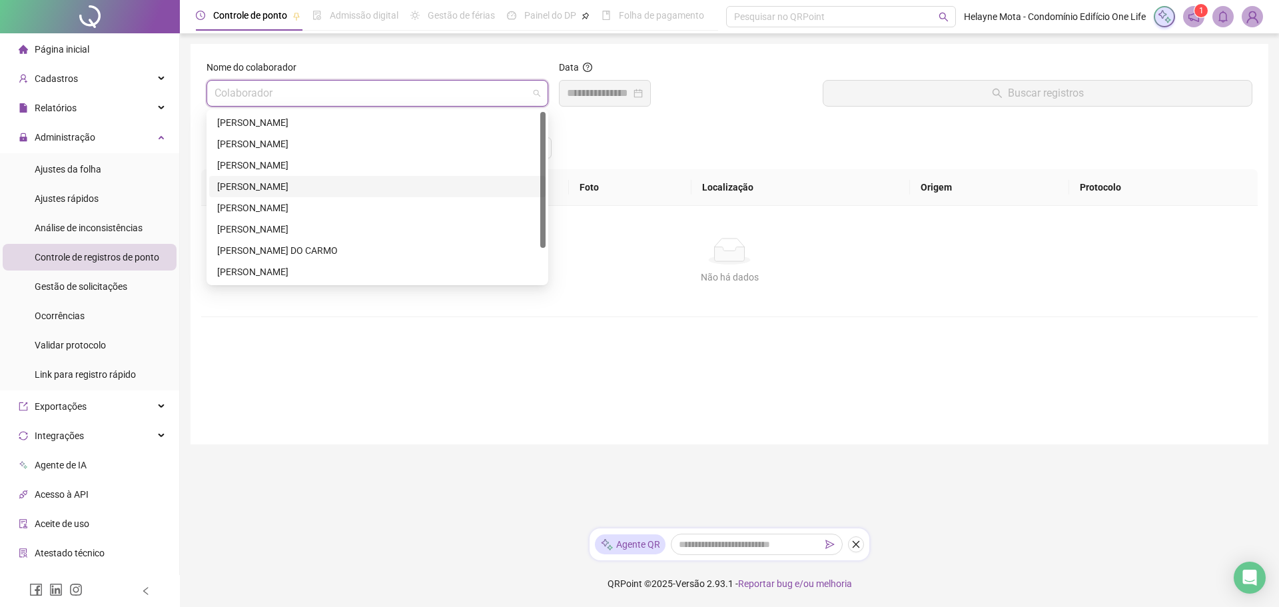
click at [248, 182] on div "[PERSON_NAME]" at bounding box center [377, 186] width 320 height 15
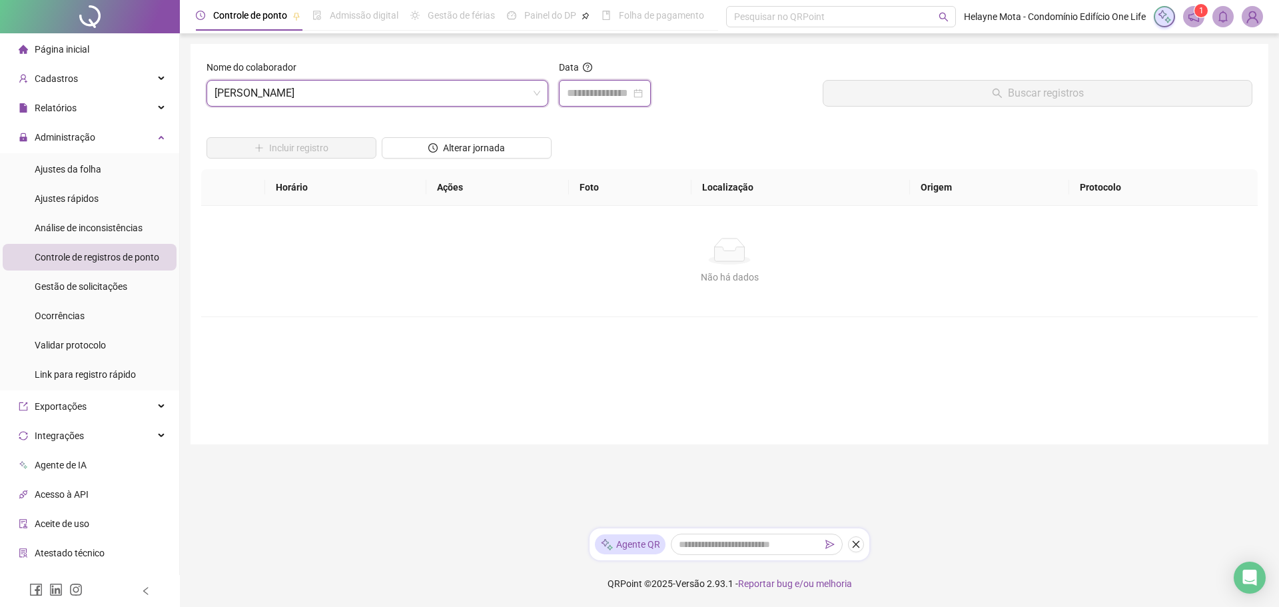
click at [592, 89] on input at bounding box center [599, 93] width 64 height 16
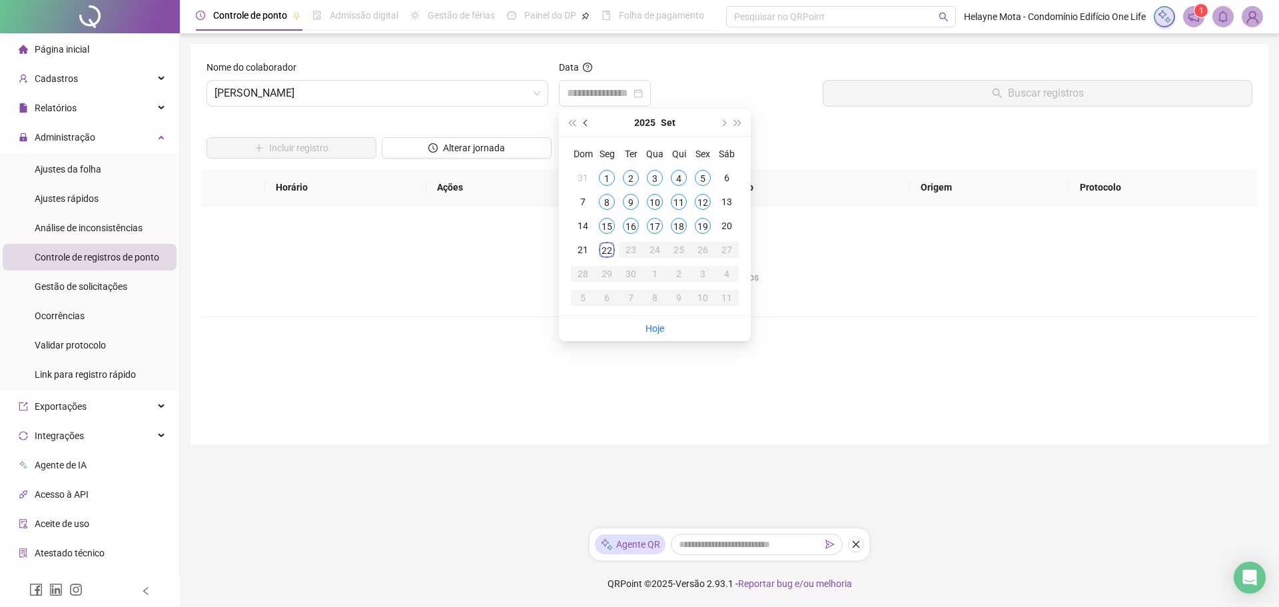
click at [584, 125] on button "prev-year" at bounding box center [586, 122] width 15 height 27
type input "**********"
click at [703, 252] on div "22" at bounding box center [703, 250] width 16 height 16
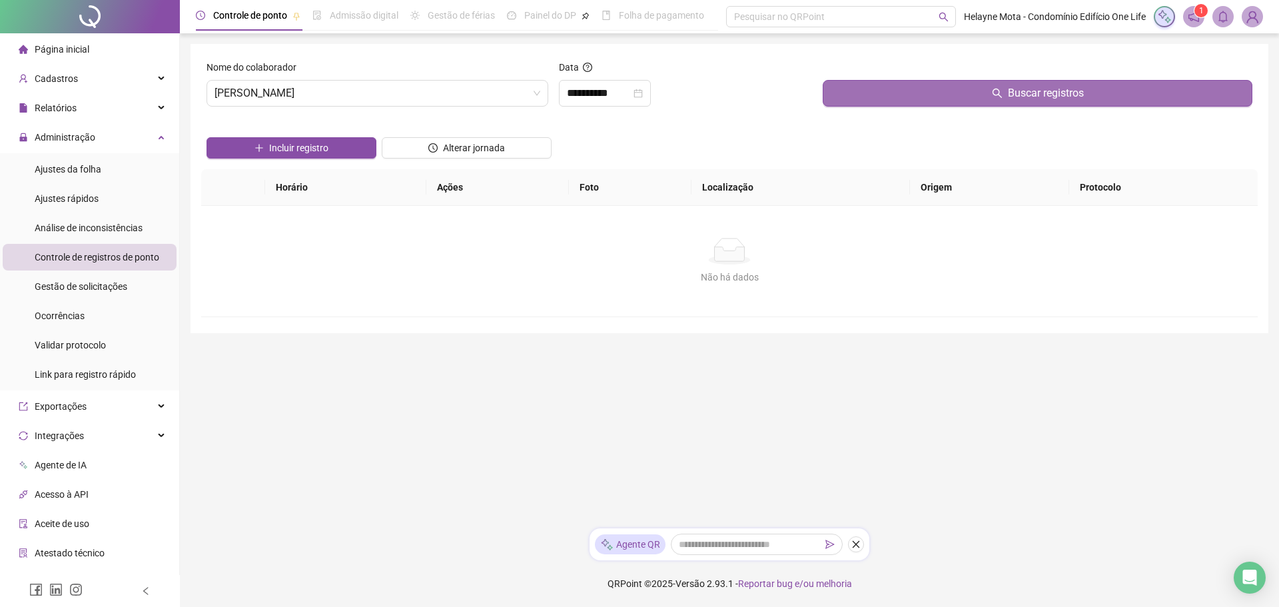
click at [974, 98] on button "Buscar registros" at bounding box center [1038, 93] width 430 height 27
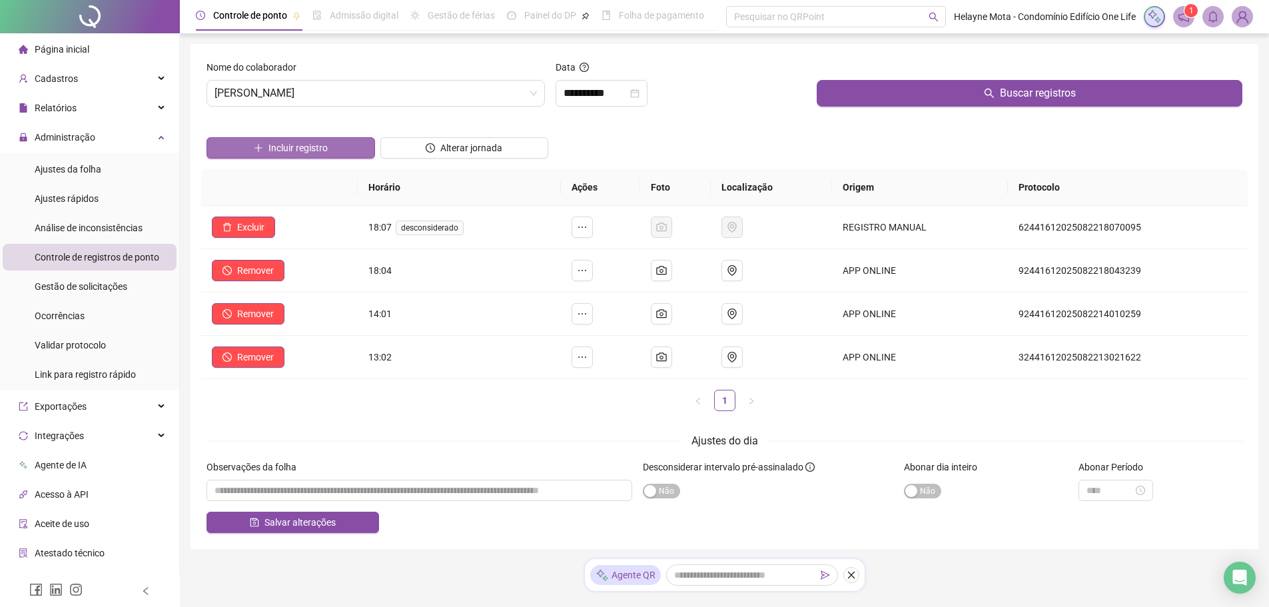
click at [304, 142] on span "Incluir registro" at bounding box center [297, 148] width 59 height 15
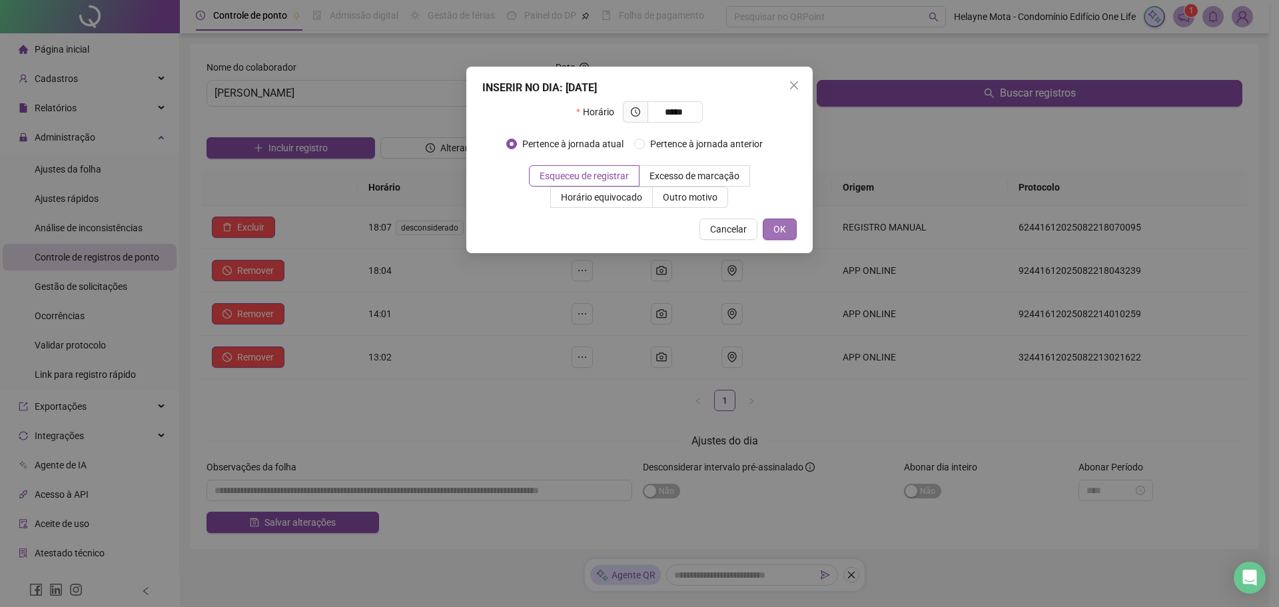
type input "*****"
click at [774, 225] on span "OK" at bounding box center [779, 229] width 13 height 15
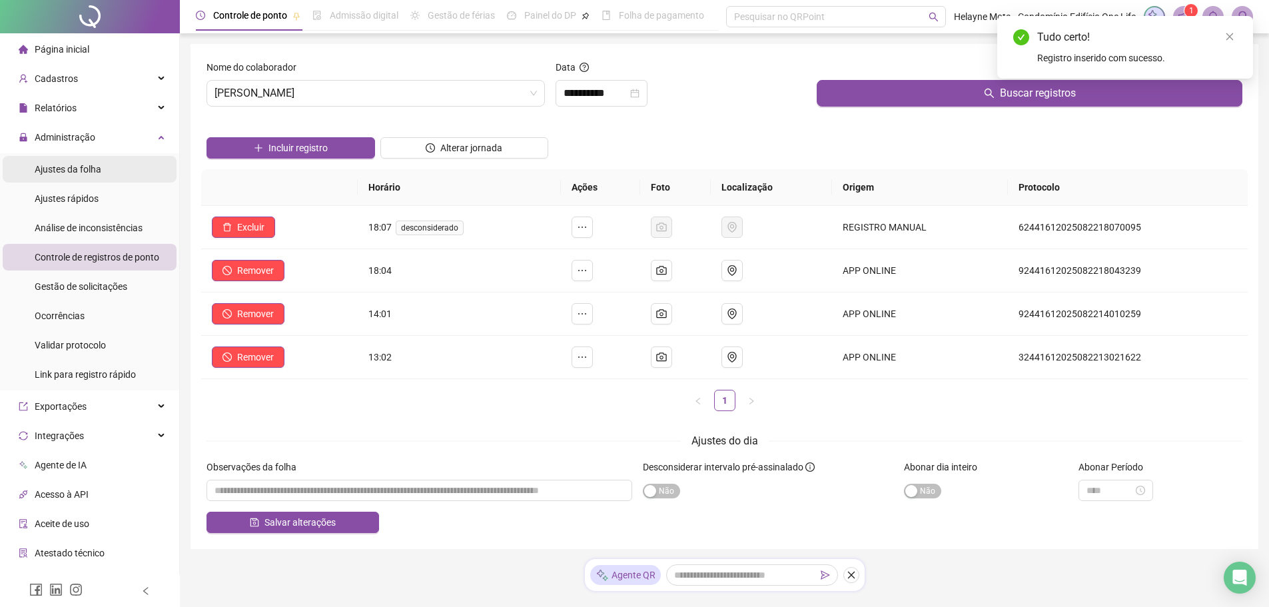
click at [89, 173] on span "Ajustes da folha" at bounding box center [68, 169] width 67 height 11
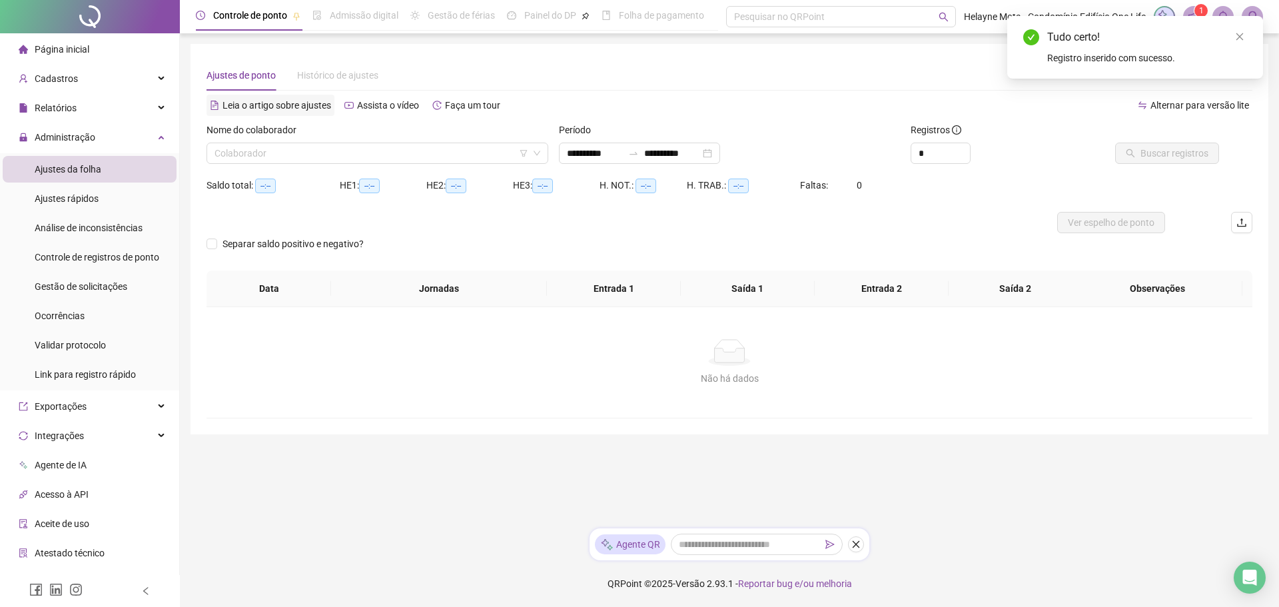
type input "**********"
click at [264, 164] on div "Nome do colaborador Colaborador" at bounding box center [377, 149] width 352 height 52
click at [265, 151] on input "search" at bounding box center [371, 153] width 314 height 20
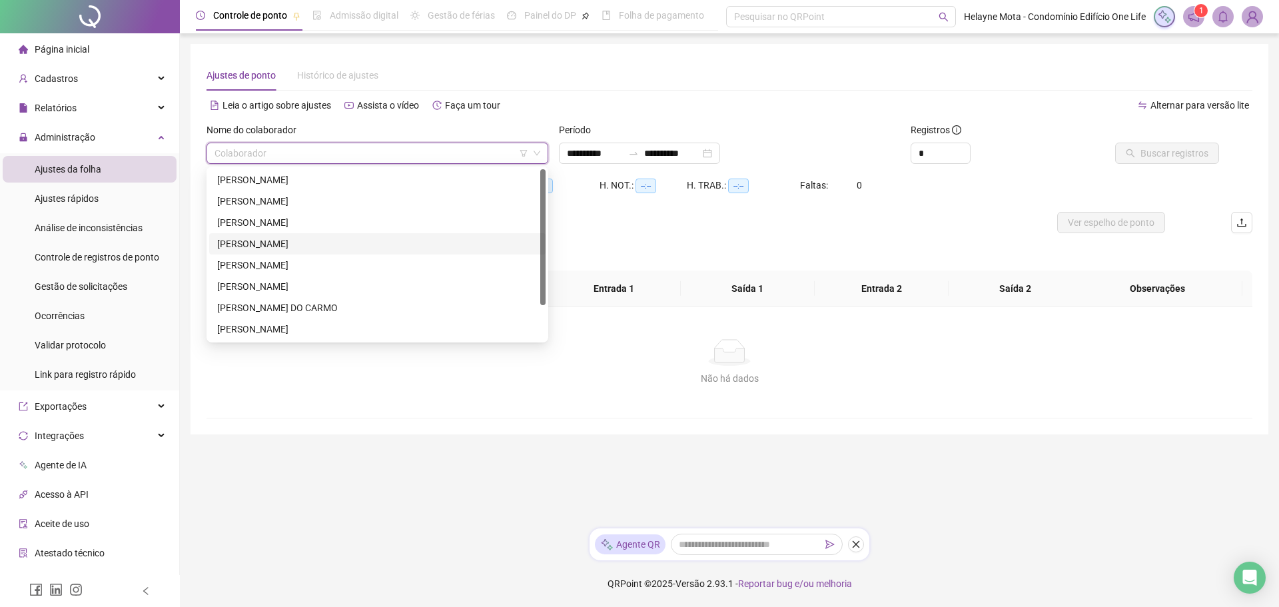
click at [248, 248] on div "[PERSON_NAME]" at bounding box center [377, 243] width 320 height 15
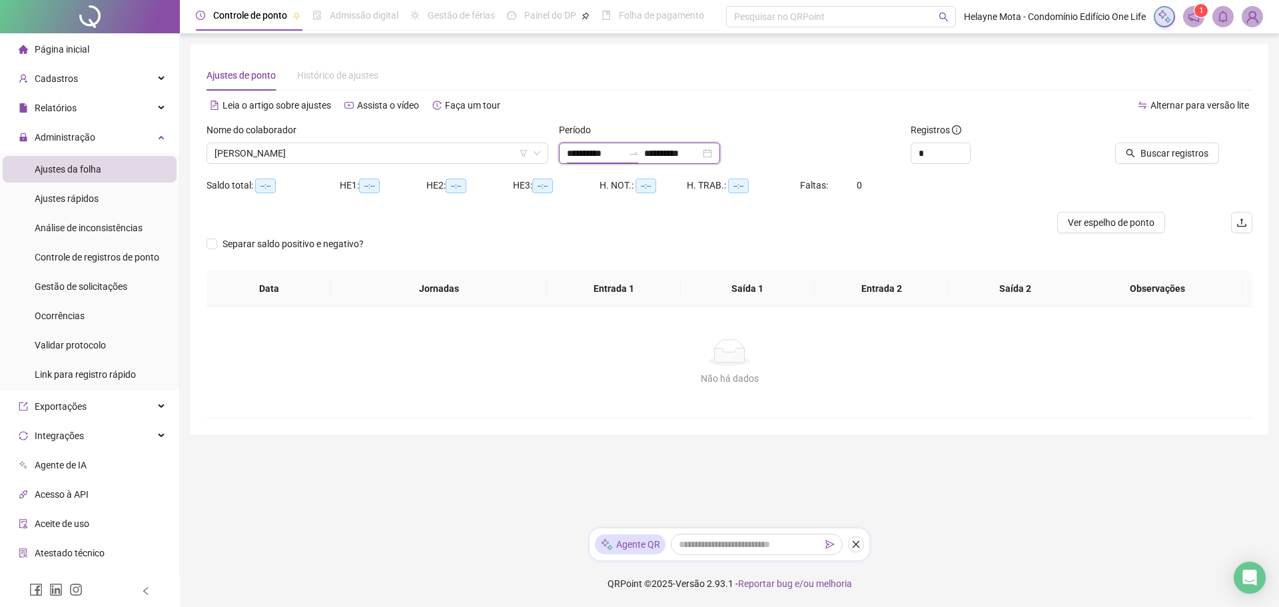
click at [589, 150] on input "**********" at bounding box center [595, 153] width 56 height 15
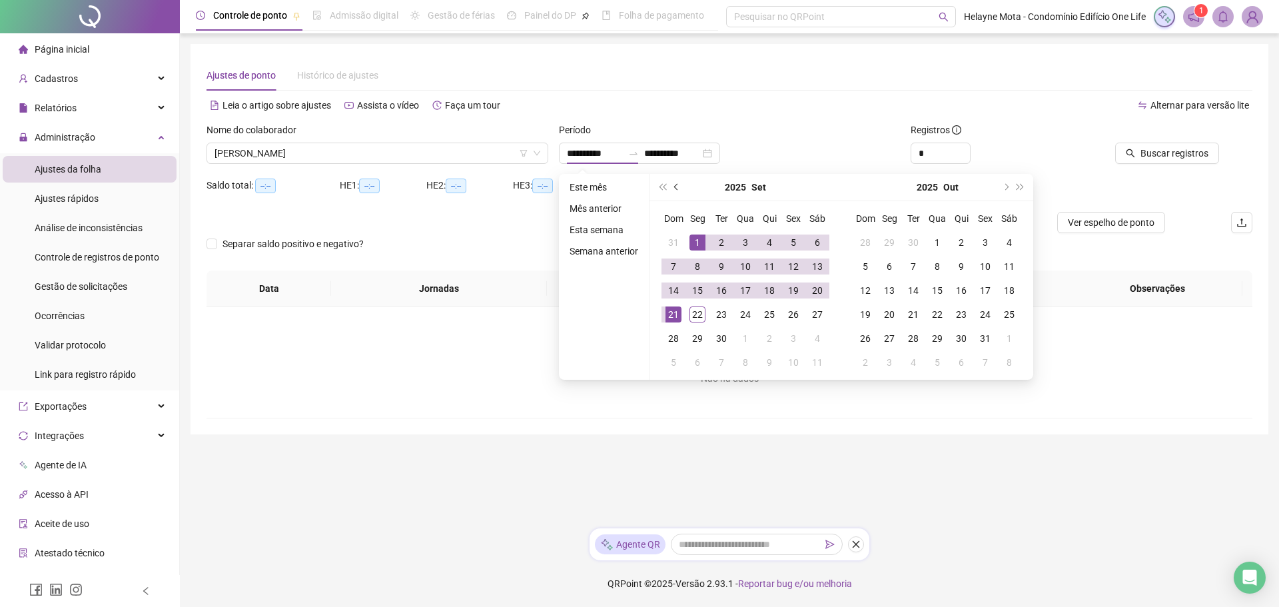
click at [670, 184] on button "prev-year" at bounding box center [676, 187] width 15 height 27
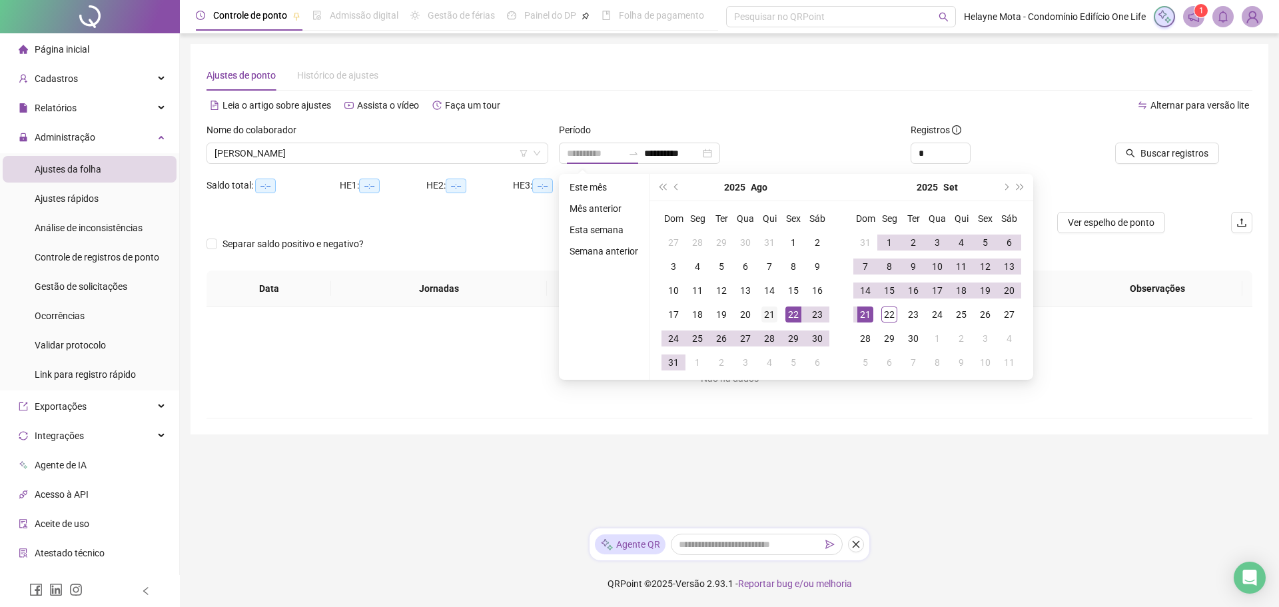
type input "**********"
click at [772, 316] on div "21" at bounding box center [769, 314] width 16 height 16
type input "**********"
click at [1011, 294] on div "20" at bounding box center [1009, 290] width 16 height 16
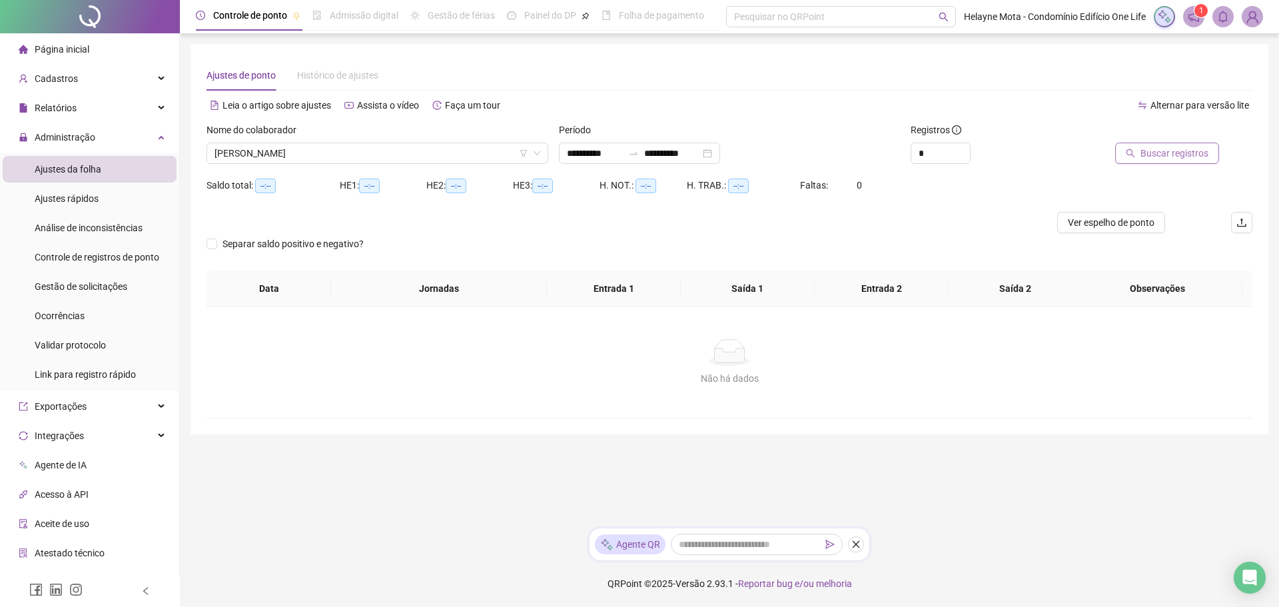
click at [1155, 154] on span "Buscar registros" at bounding box center [1174, 153] width 68 height 15
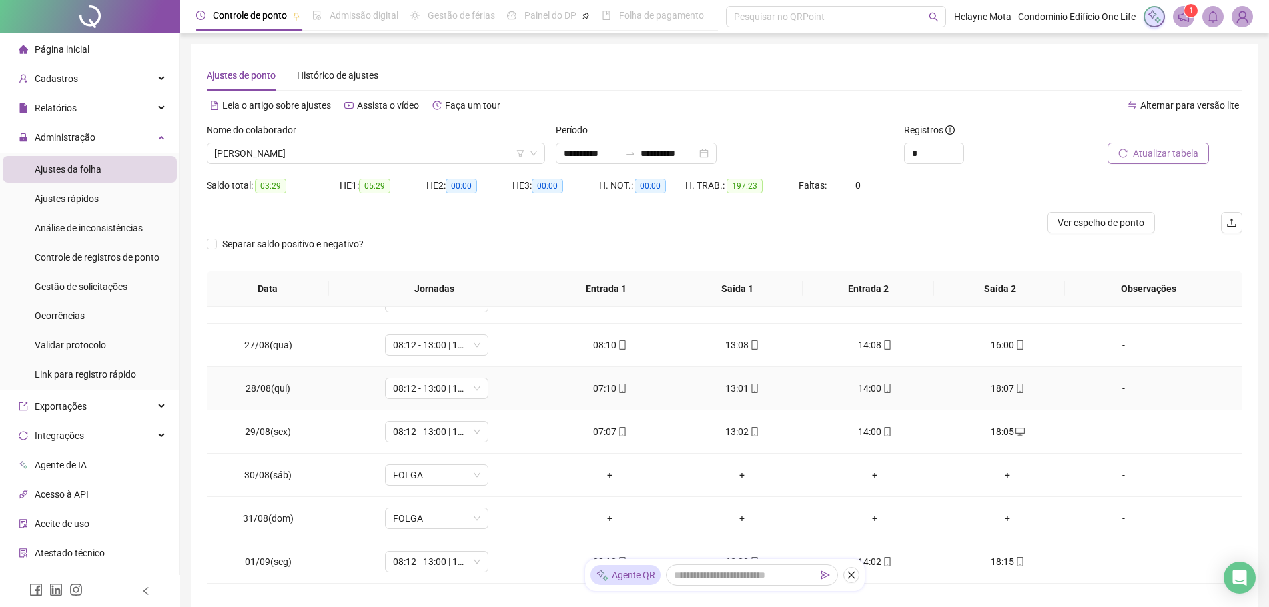
scroll to position [266, 0]
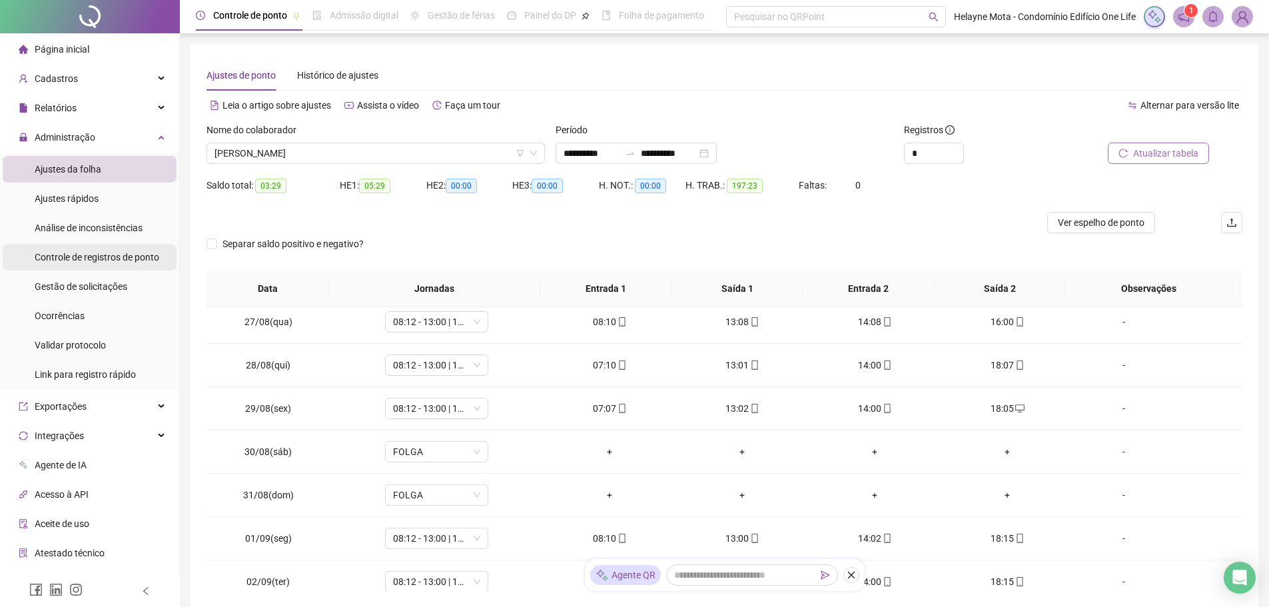
click at [125, 260] on span "Controle de registros de ponto" at bounding box center [97, 257] width 125 height 11
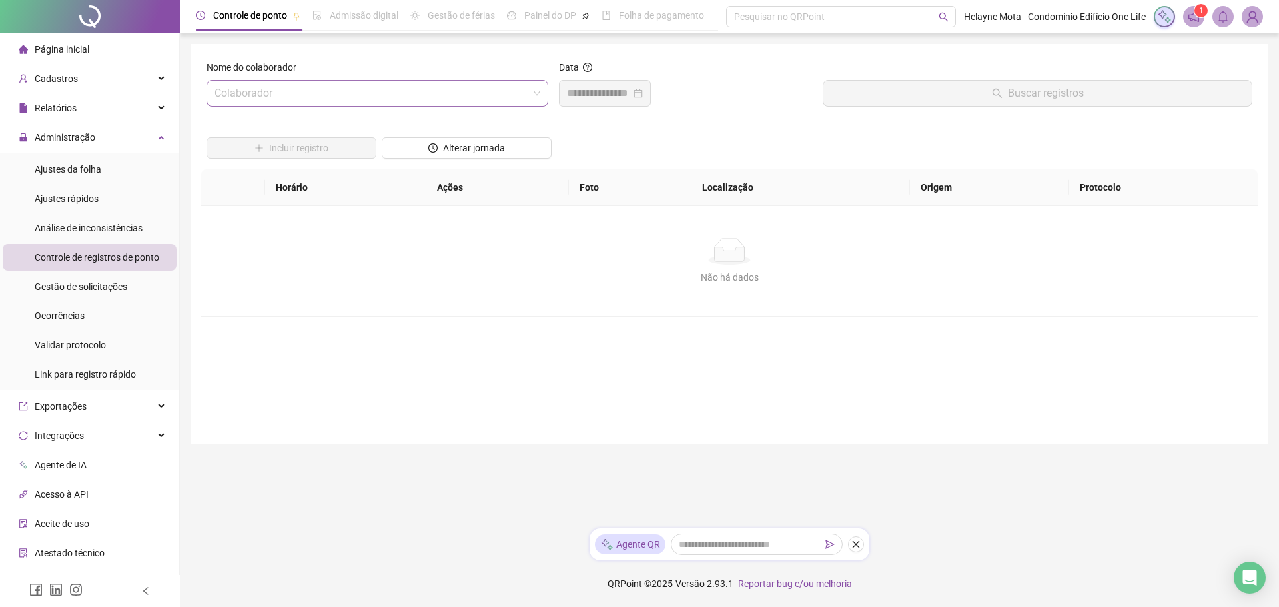
click at [395, 94] on input "search" at bounding box center [371, 93] width 314 height 25
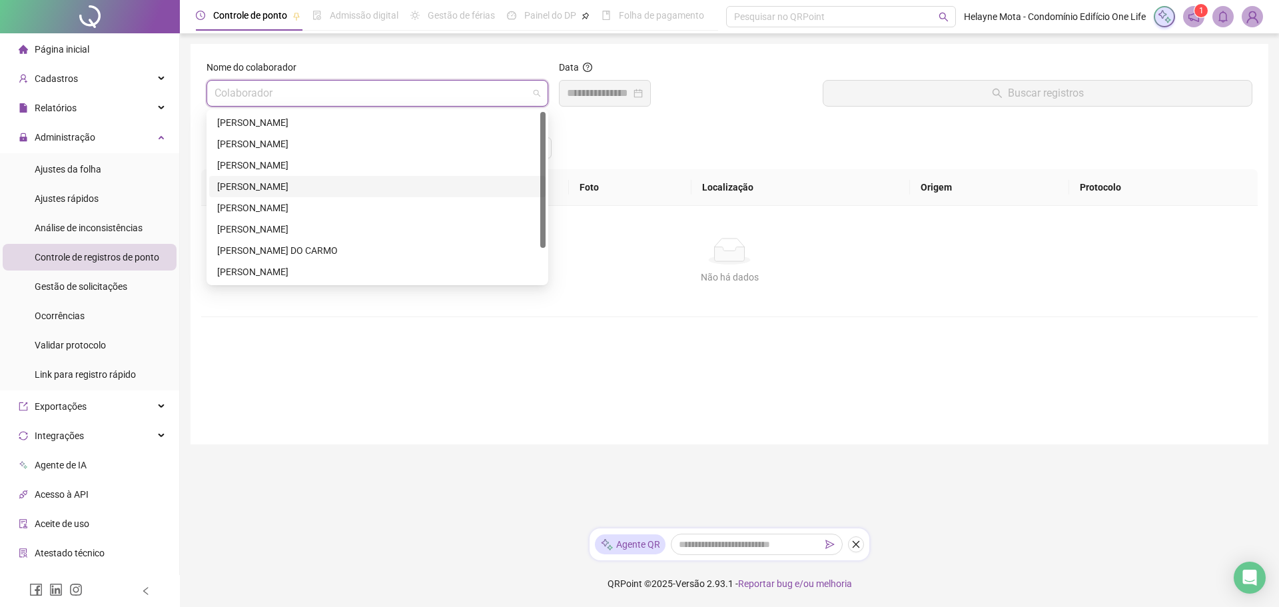
click at [276, 184] on div "[PERSON_NAME]" at bounding box center [377, 186] width 320 height 15
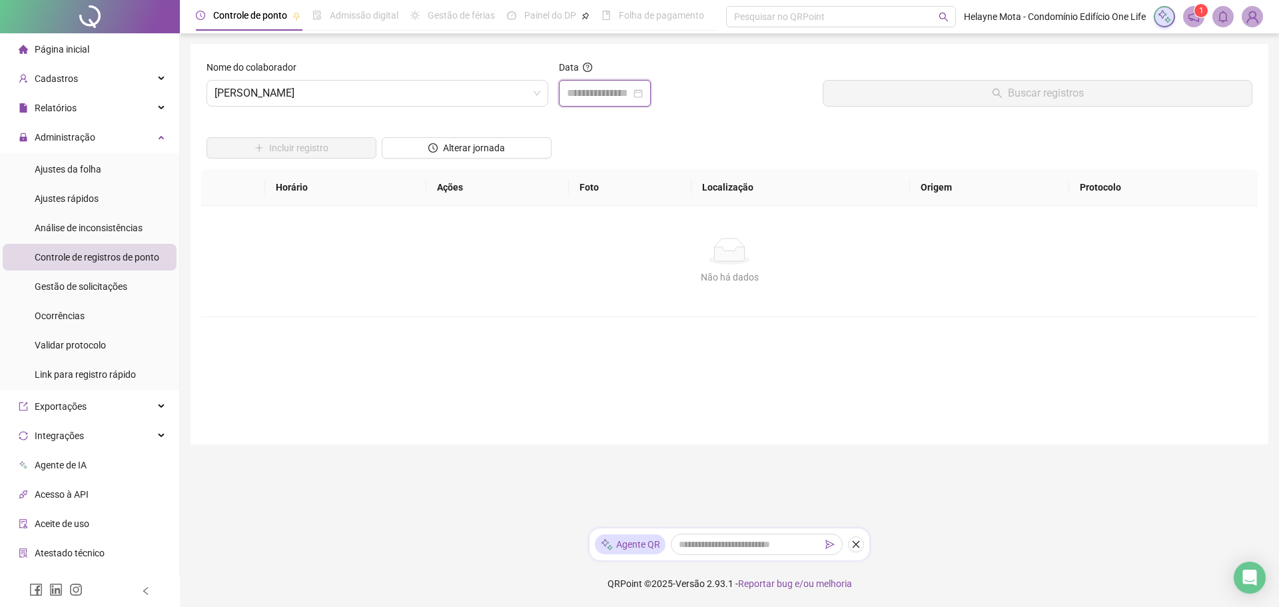
click at [630, 95] on input at bounding box center [599, 93] width 64 height 16
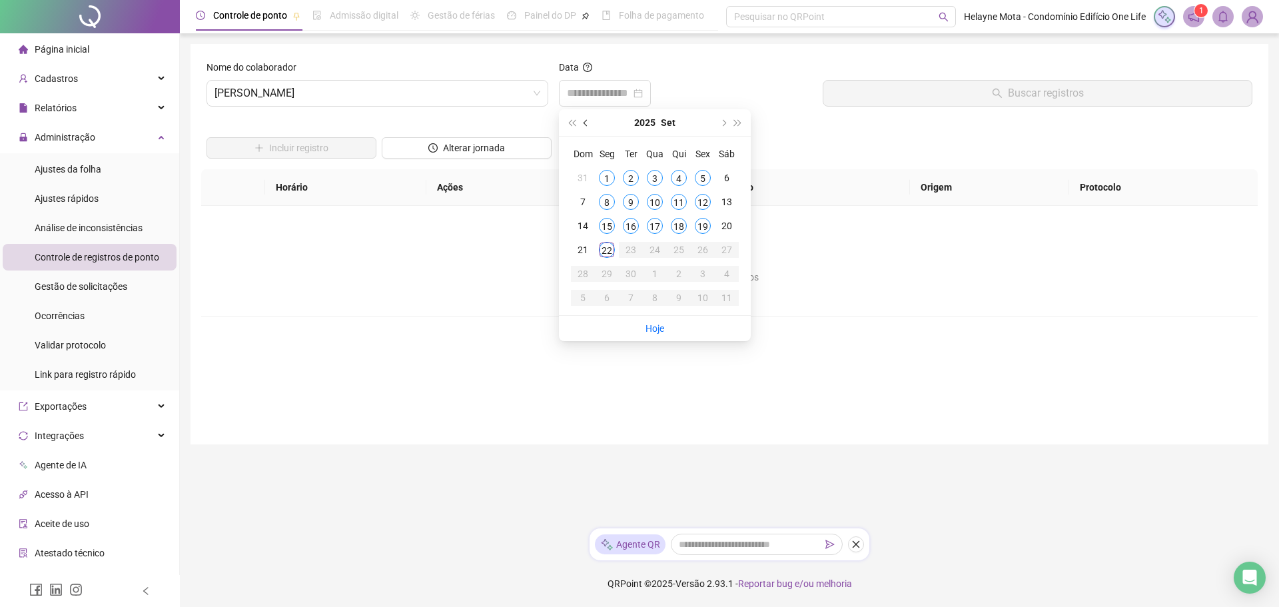
click at [589, 124] on button "prev-year" at bounding box center [586, 122] width 15 height 27
type input "**********"
click at [675, 278] on div "28" at bounding box center [679, 274] width 16 height 16
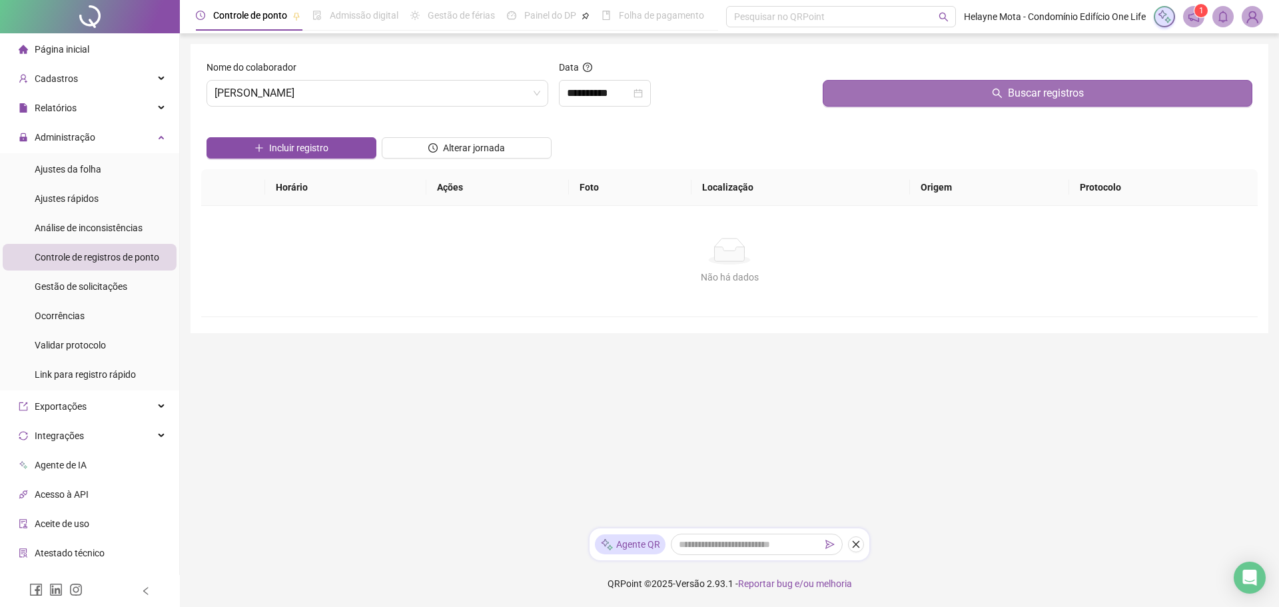
drag, startPoint x: 994, startPoint y: 95, endPoint x: 980, endPoint y: 99, distance: 14.5
click at [994, 95] on icon "search" at bounding box center [997, 93] width 11 height 11
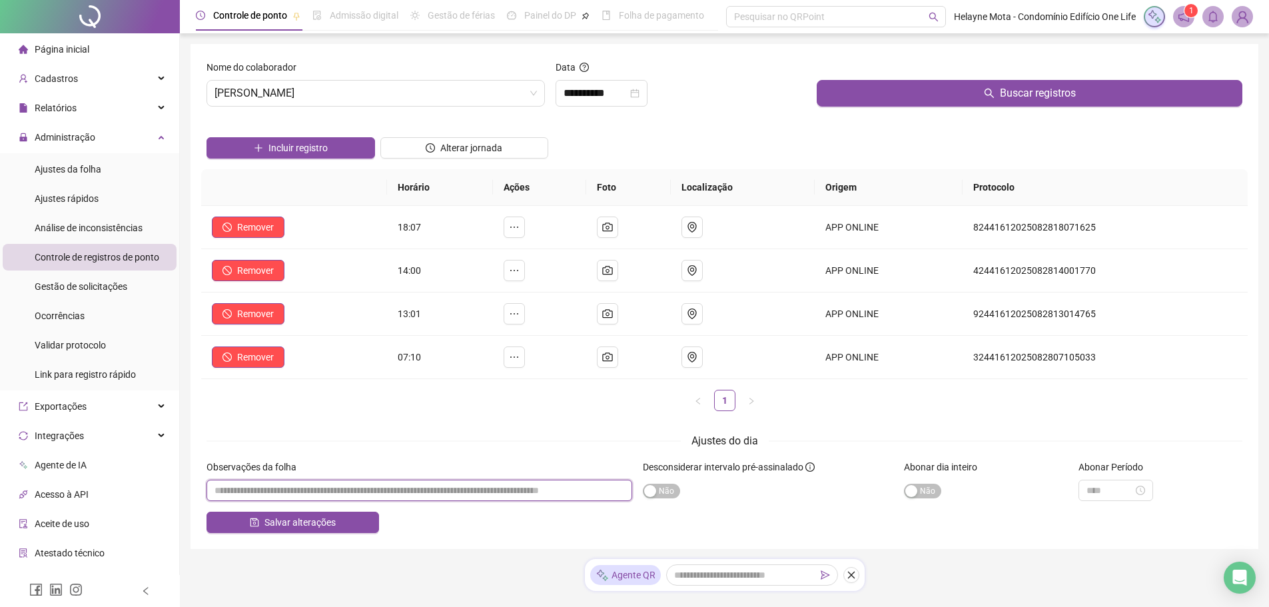
click at [492, 491] on input "textarea" at bounding box center [419, 490] width 426 height 21
type input "*"
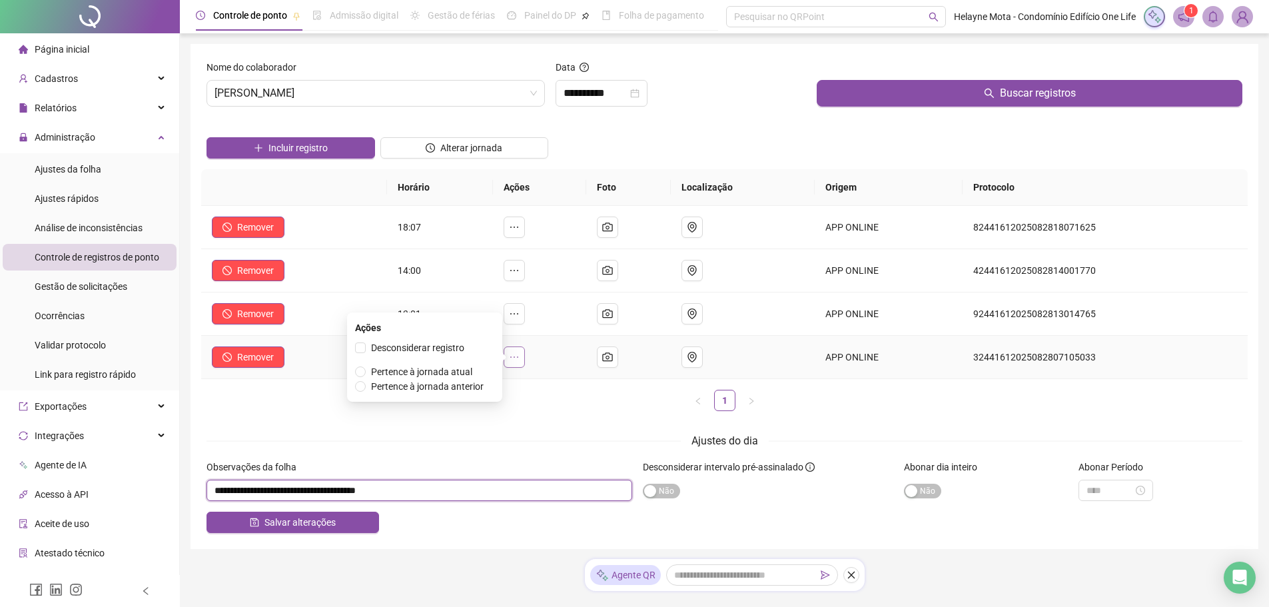
type input "**********"
click at [518, 360] on icon "ellipsis" at bounding box center [514, 357] width 11 height 11
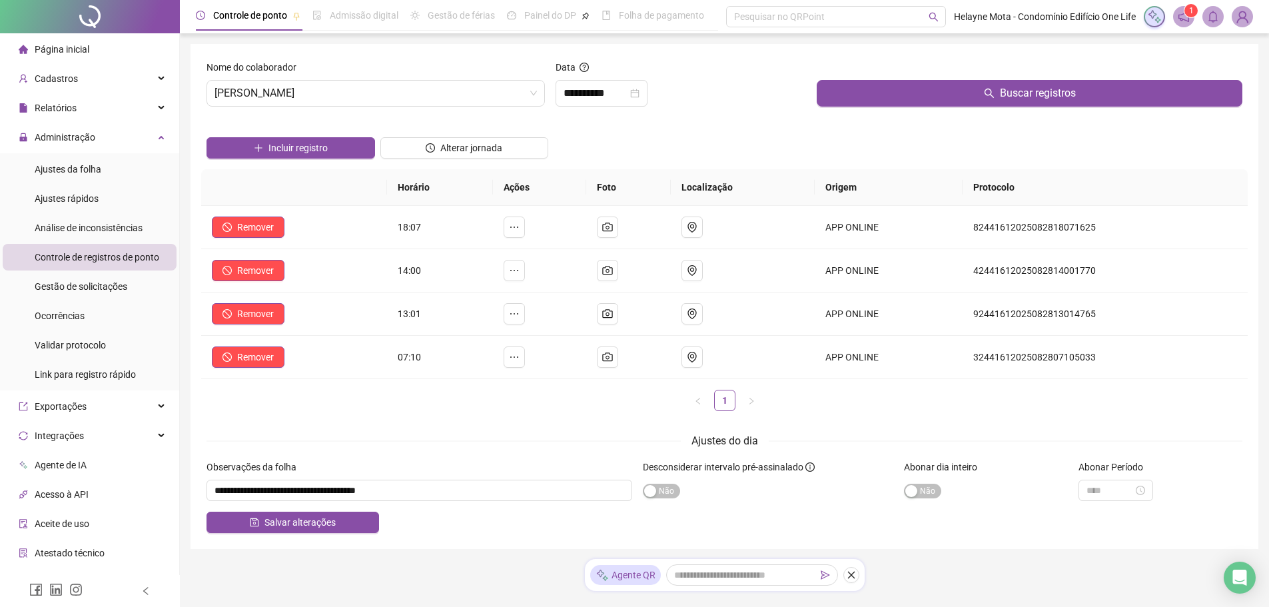
click at [528, 412] on div "Horário Ações Foto Localização Origem Protocolo Remover 18:07 APP ONLINE 824416…" at bounding box center [724, 295] width 1046 height 252
click at [311, 522] on span "Salvar alterações" at bounding box center [299, 522] width 71 height 15
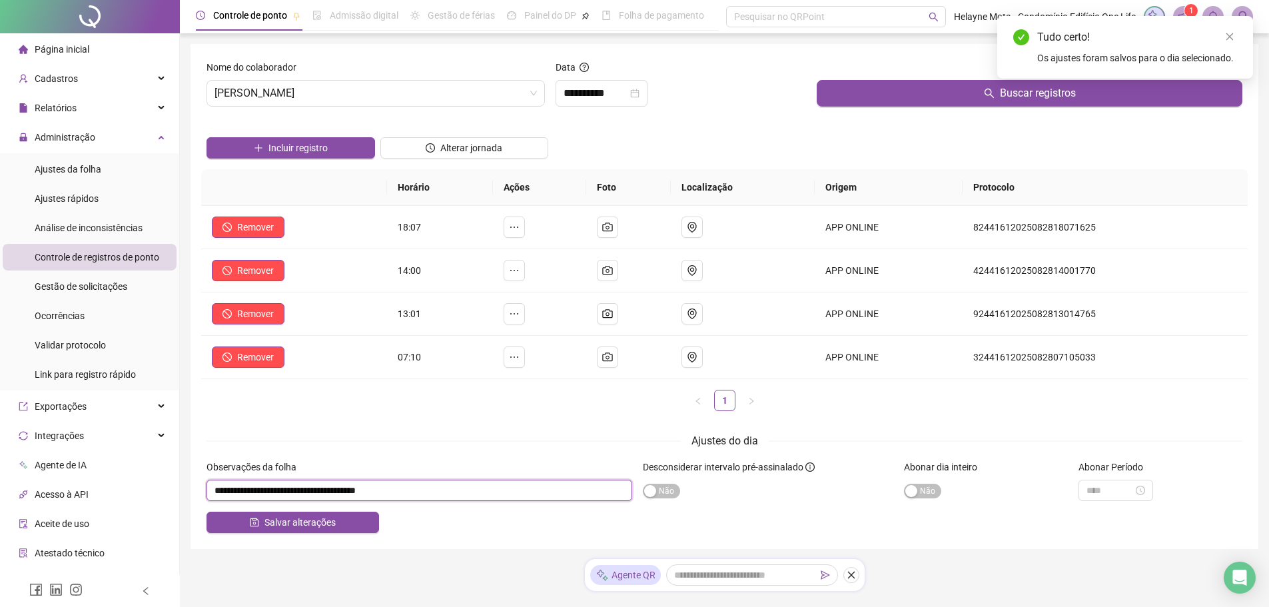
drag, startPoint x: 430, startPoint y: 489, endPoint x: 202, endPoint y: 478, distance: 228.1
click at [205, 477] on div "Observações da folha" at bounding box center [419, 486] width 436 height 52
click at [639, 91] on icon "close-circle" at bounding box center [634, 93] width 9 height 9
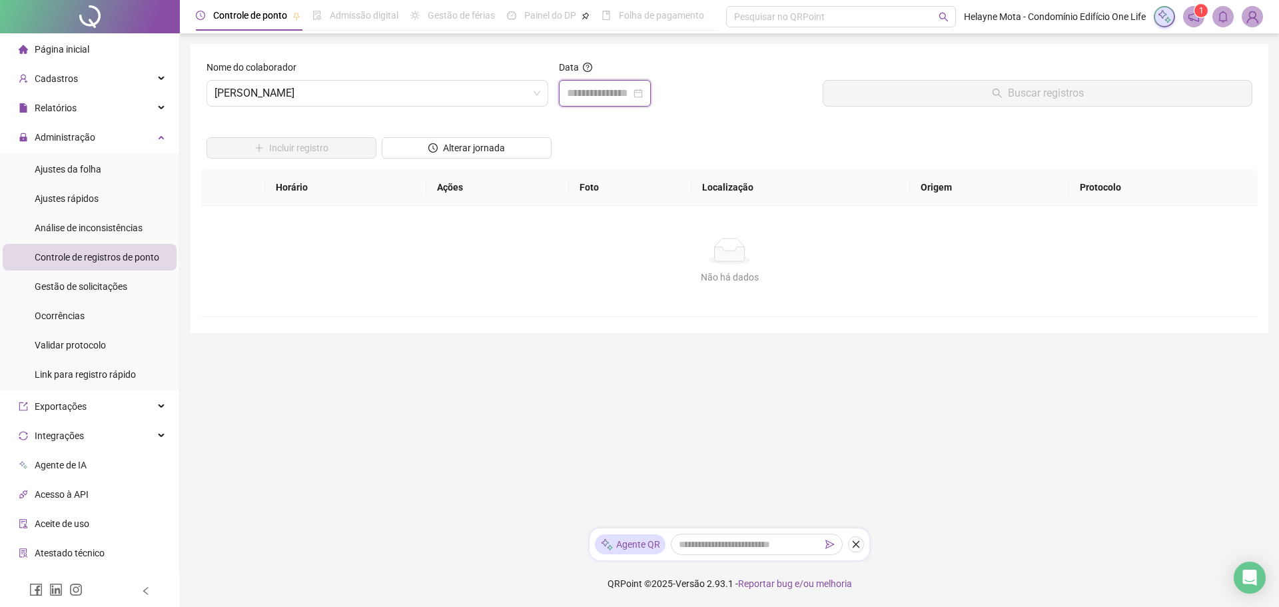
click at [616, 97] on input at bounding box center [599, 93] width 64 height 16
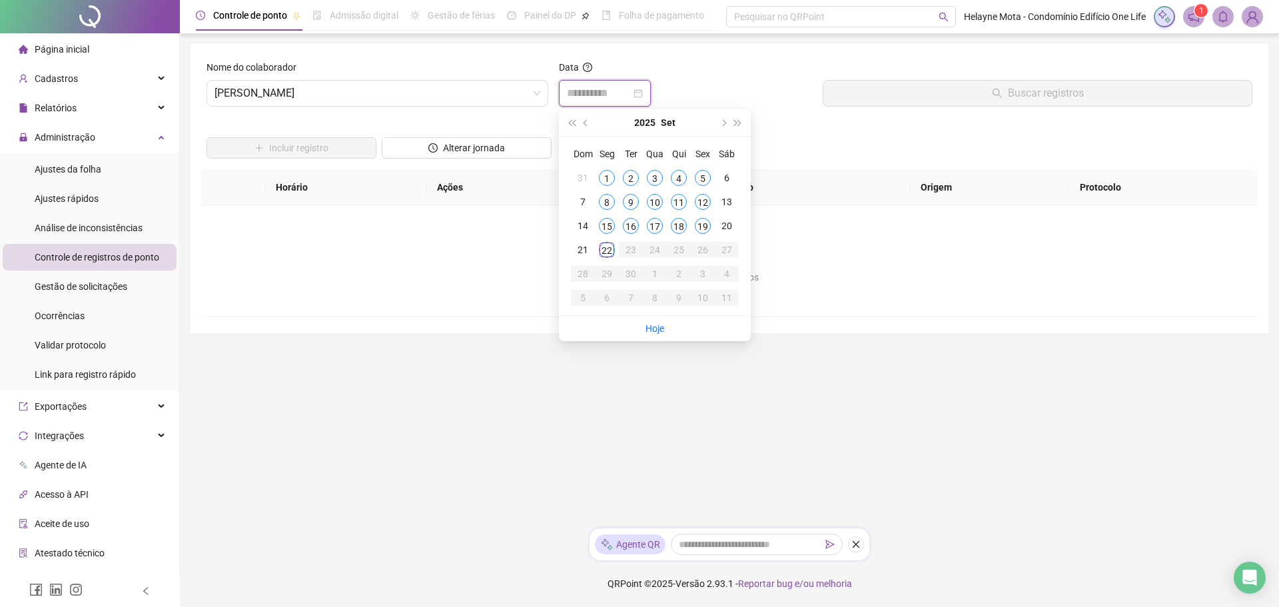
type input "**********"
click at [588, 123] on span "prev-year" at bounding box center [586, 122] width 7 height 7
type input "**********"
click at [704, 278] on div "29" at bounding box center [703, 274] width 16 height 16
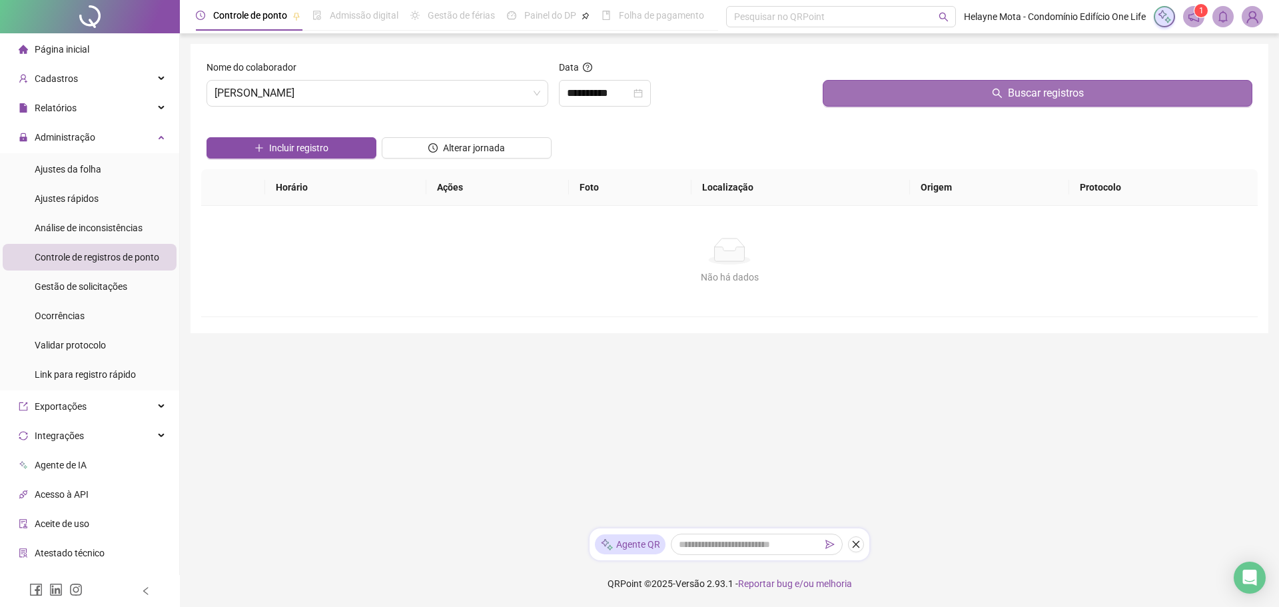
click at [1001, 96] on icon "search" at bounding box center [997, 93] width 11 height 11
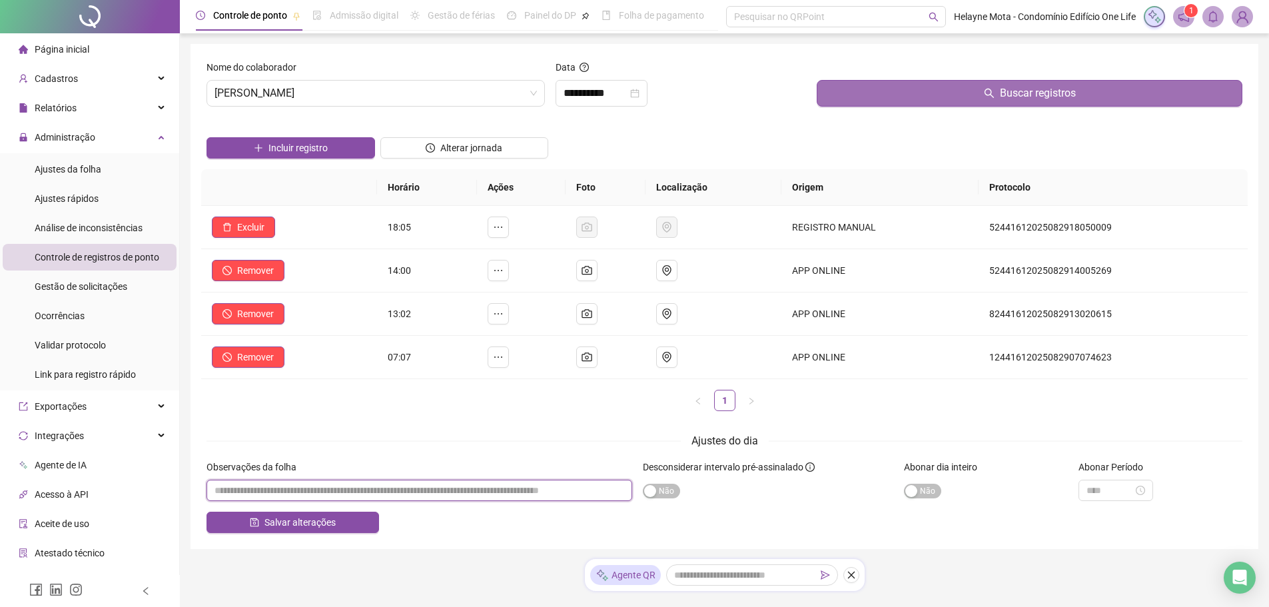
click at [314, 492] on input "textarea" at bounding box center [419, 490] width 426 height 21
paste input "**********"
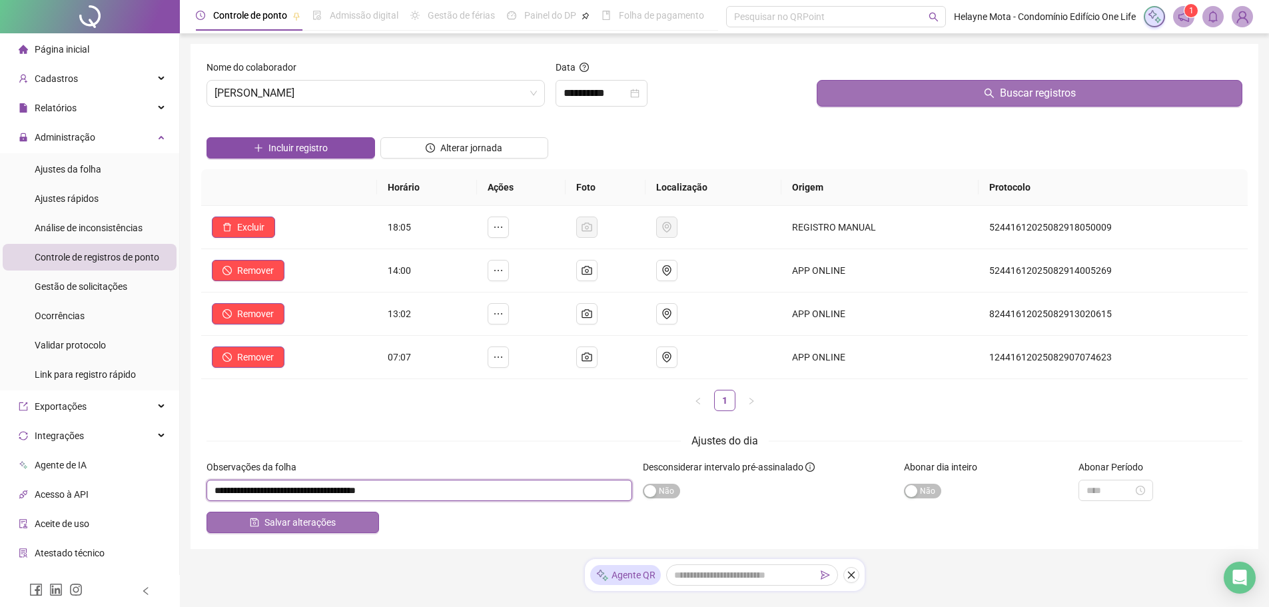
type input "**********"
click at [349, 522] on button "Salvar alterações" at bounding box center [292, 522] width 173 height 21
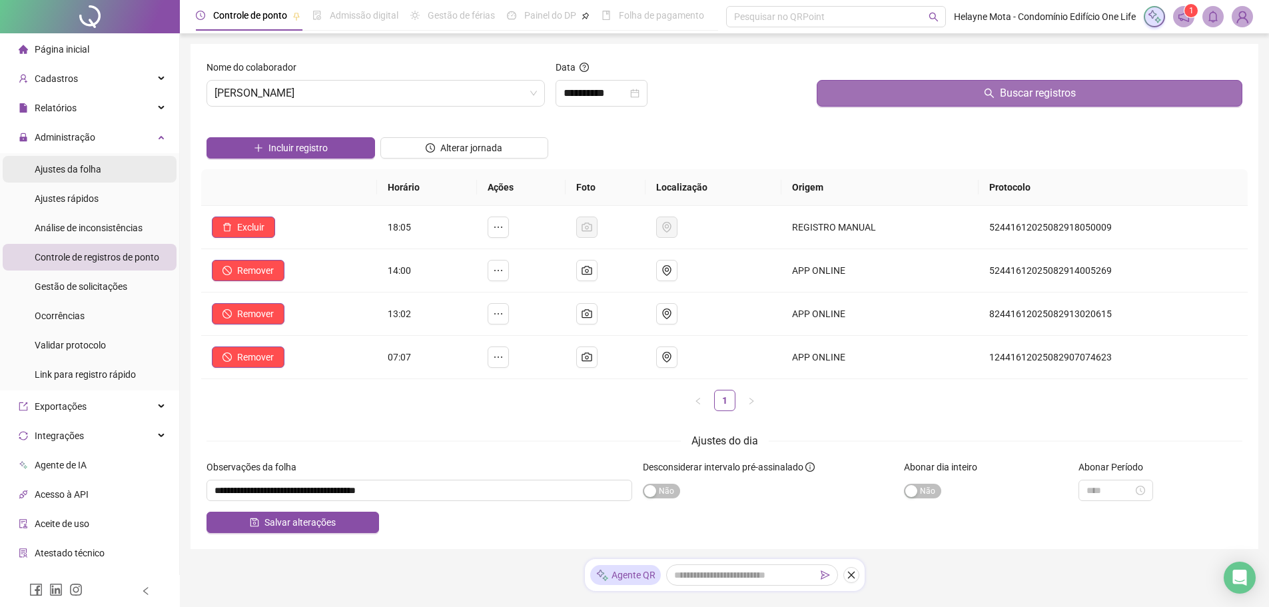
click at [89, 169] on span "Ajustes da folha" at bounding box center [68, 169] width 67 height 11
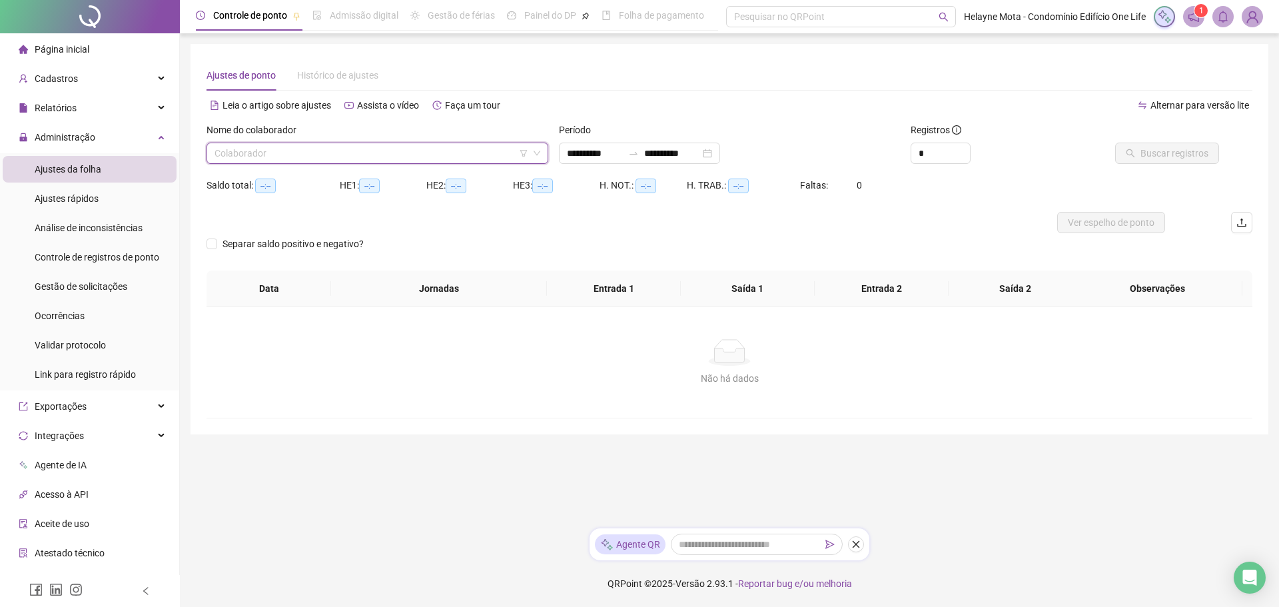
click at [252, 158] on input "search" at bounding box center [371, 153] width 314 height 20
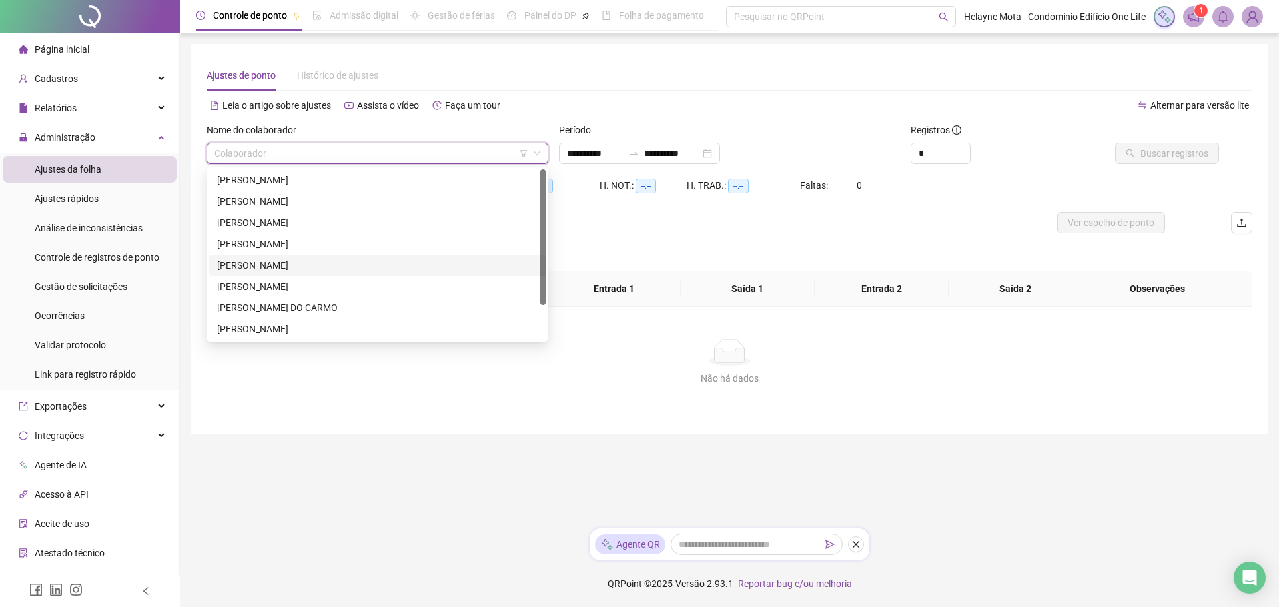
click at [243, 266] on div "[PERSON_NAME]" at bounding box center [377, 265] width 320 height 15
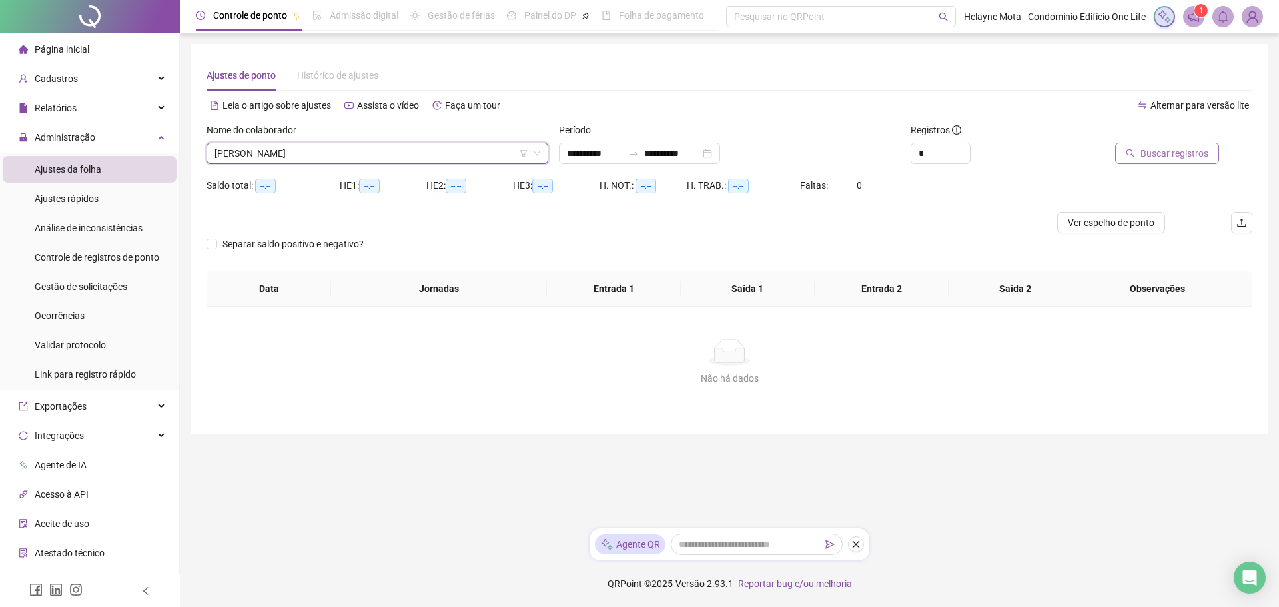
click at [1187, 147] on span "Buscar registros" at bounding box center [1174, 153] width 68 height 15
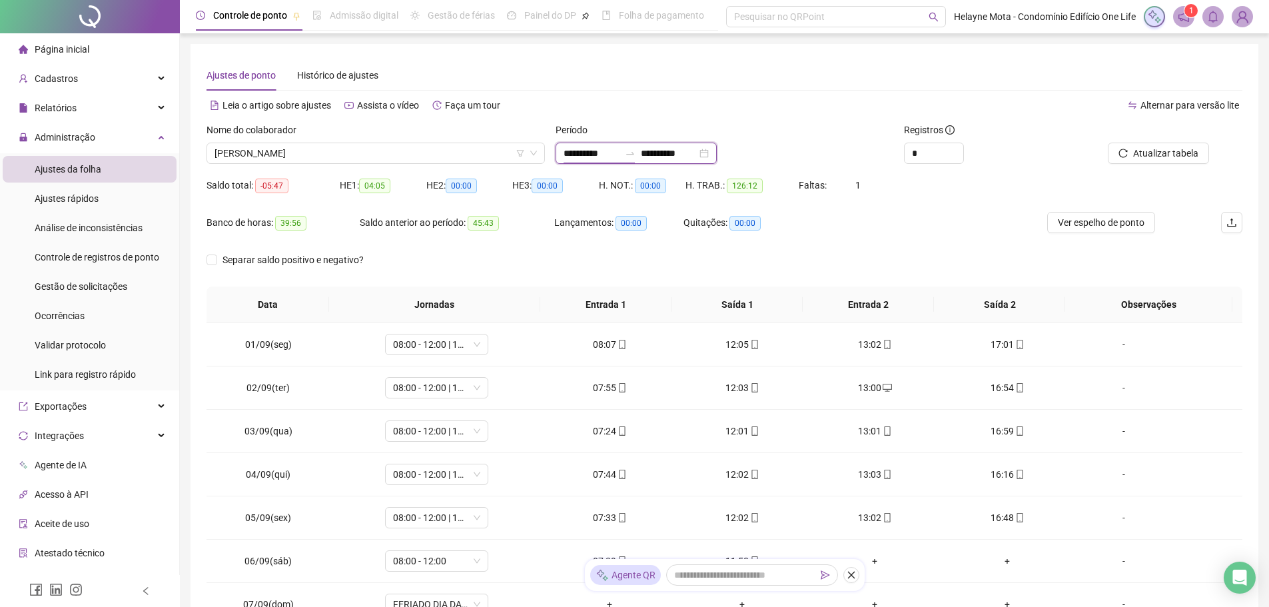
click at [569, 151] on input "**********" at bounding box center [591, 153] width 56 height 15
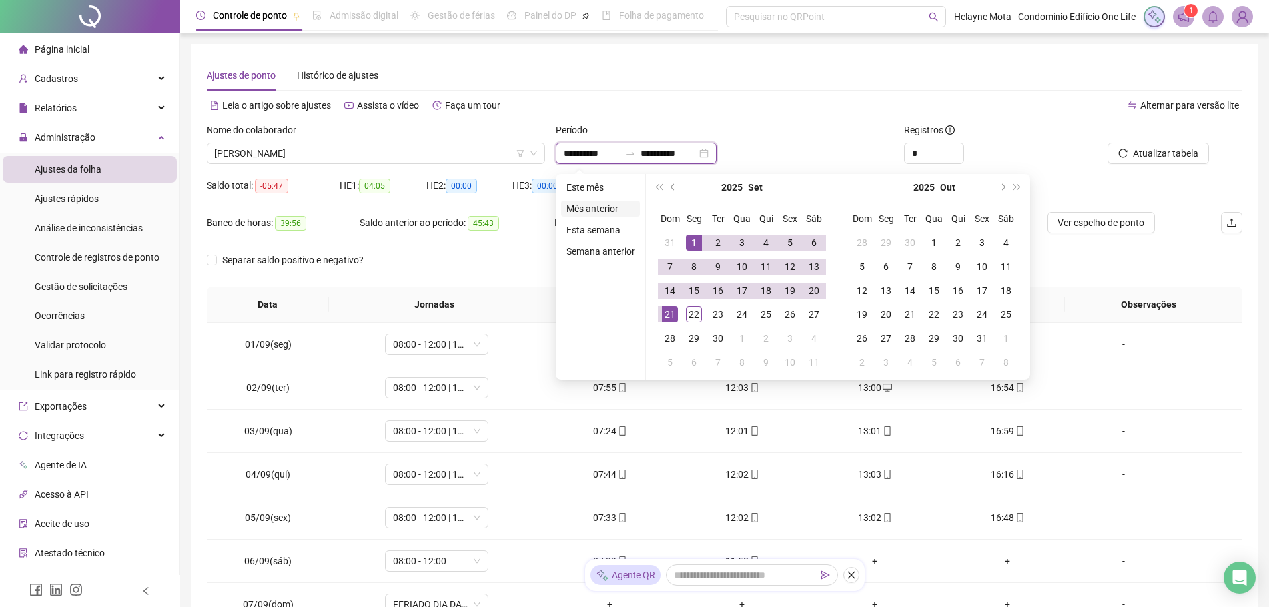
type input "**********"
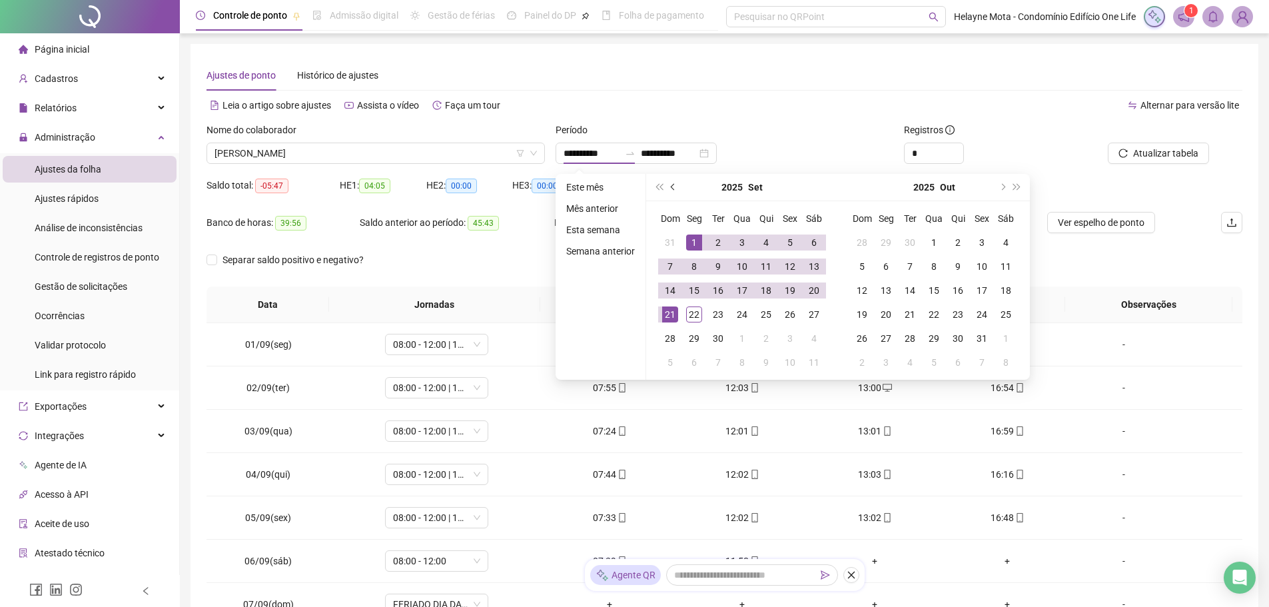
click at [669, 186] on button "prev-year" at bounding box center [673, 187] width 15 height 27
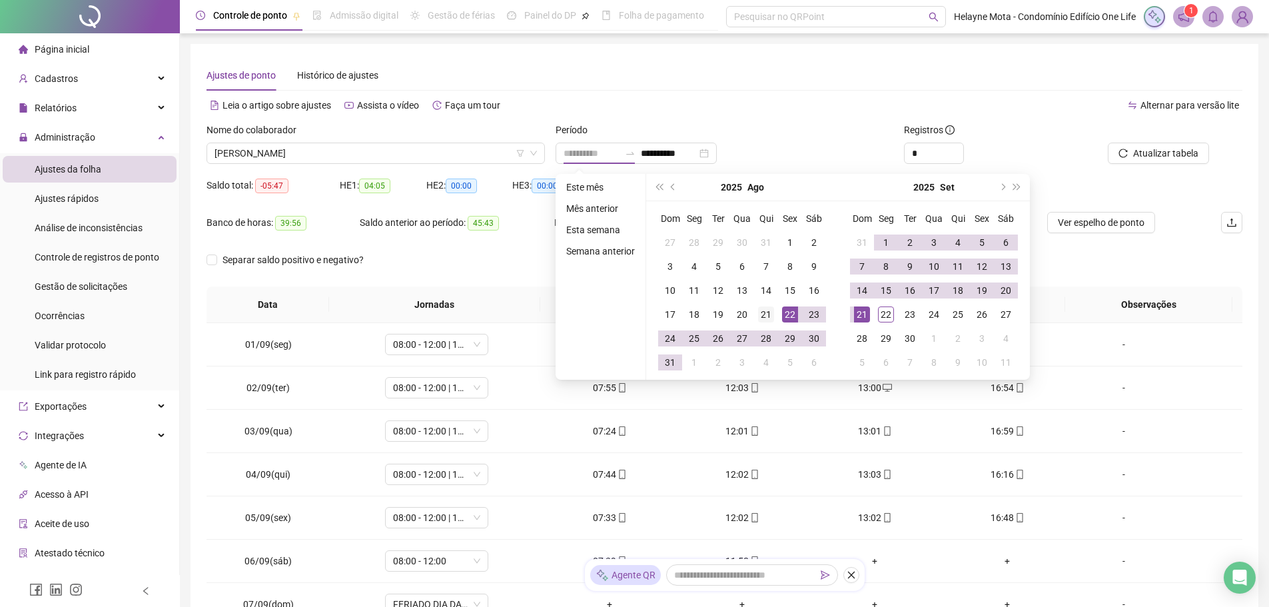
type input "**********"
click at [764, 320] on div "21" at bounding box center [766, 314] width 16 height 16
type input "**********"
click at [1012, 292] on div "20" at bounding box center [1006, 290] width 16 height 16
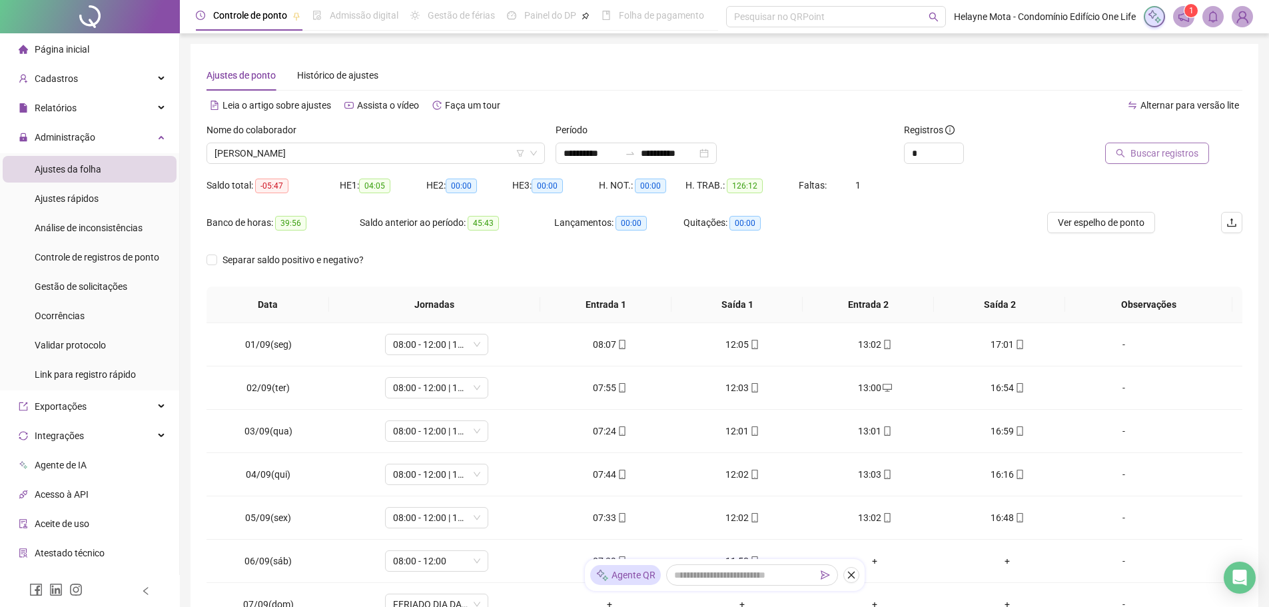
click at [1171, 149] on span "Buscar registros" at bounding box center [1164, 153] width 68 height 15
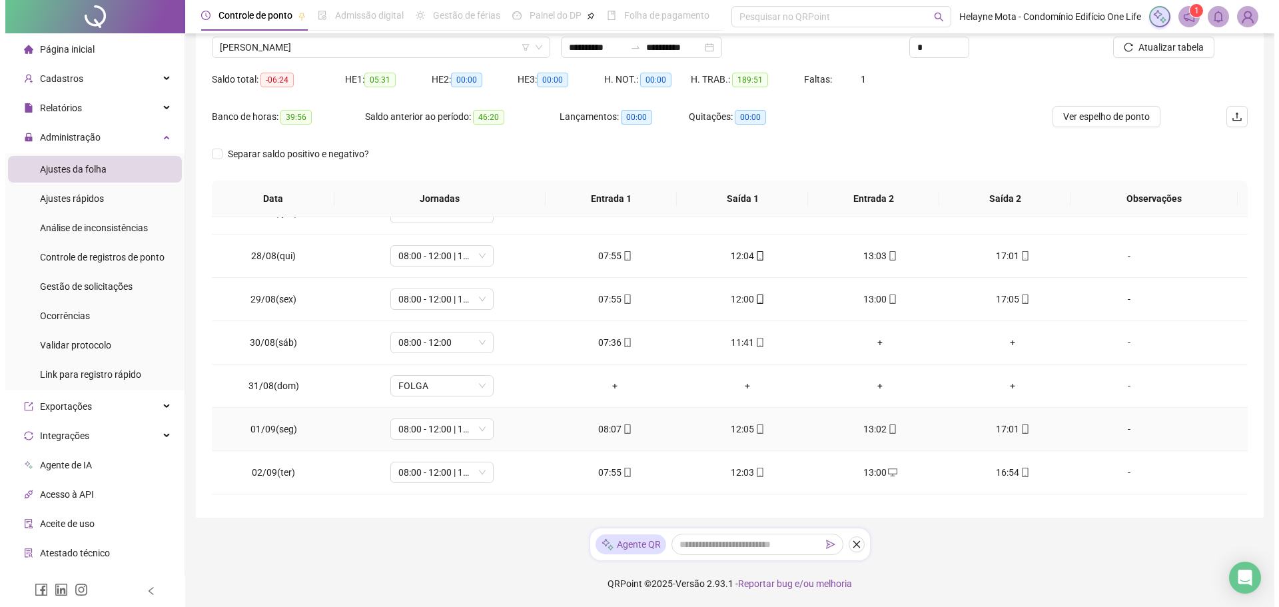
scroll to position [125, 0]
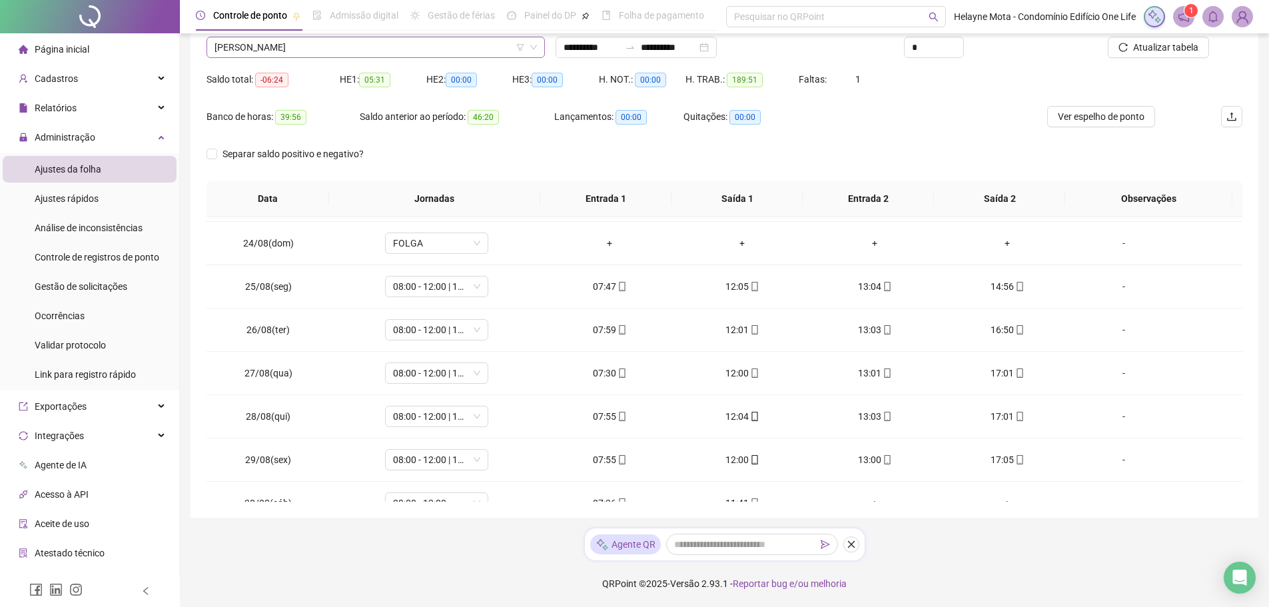
click at [314, 44] on span "[PERSON_NAME]" at bounding box center [375, 47] width 322 height 20
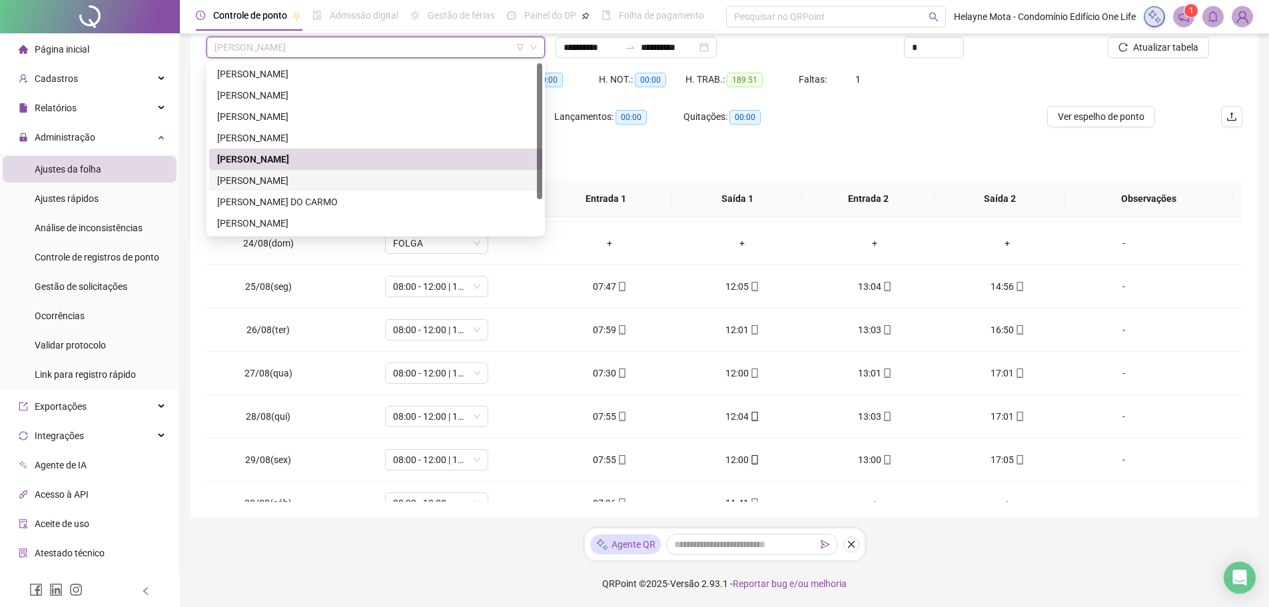
click at [278, 177] on div "[PERSON_NAME]" at bounding box center [375, 180] width 317 height 15
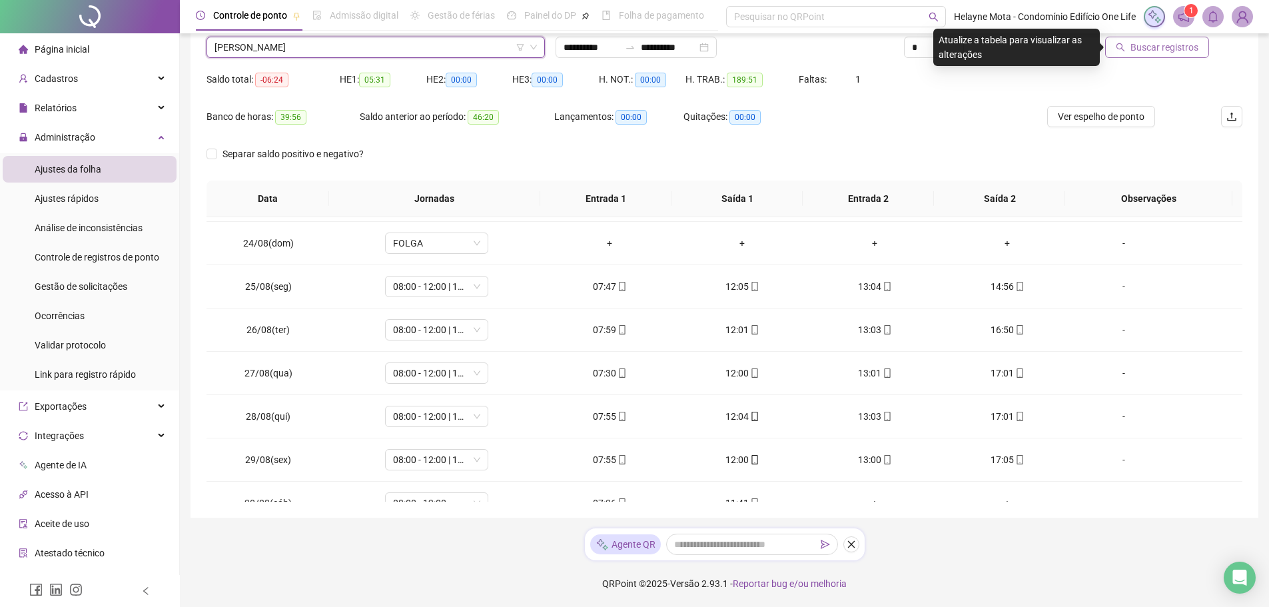
click at [1156, 53] on span "Buscar registros" at bounding box center [1164, 47] width 68 height 15
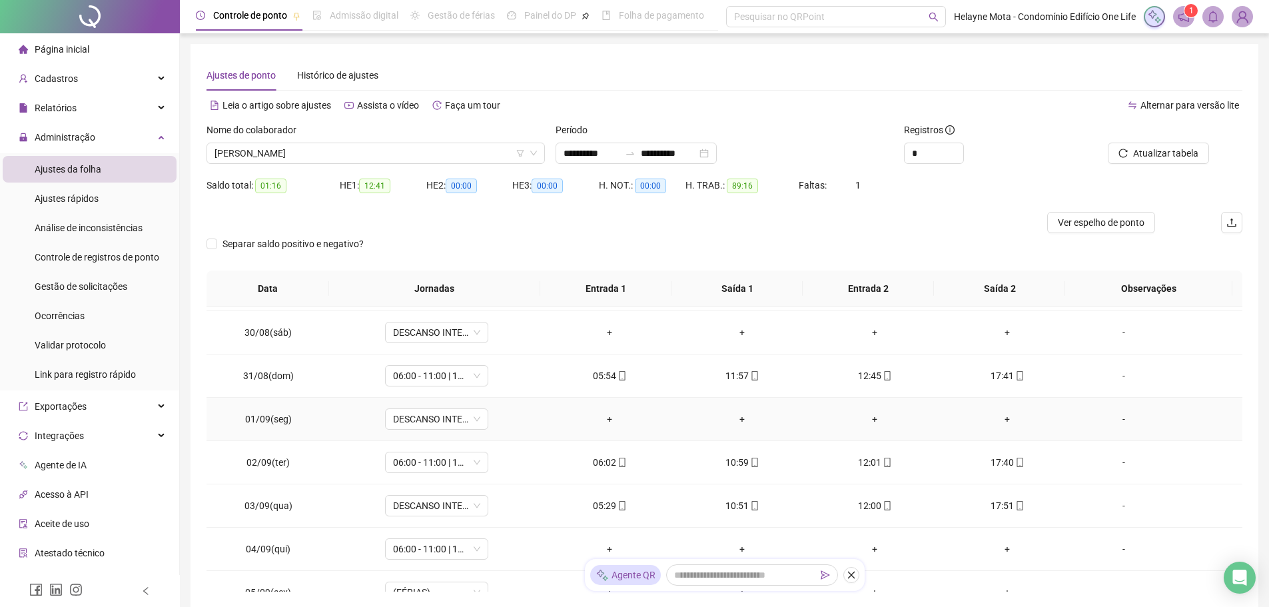
scroll to position [400, 0]
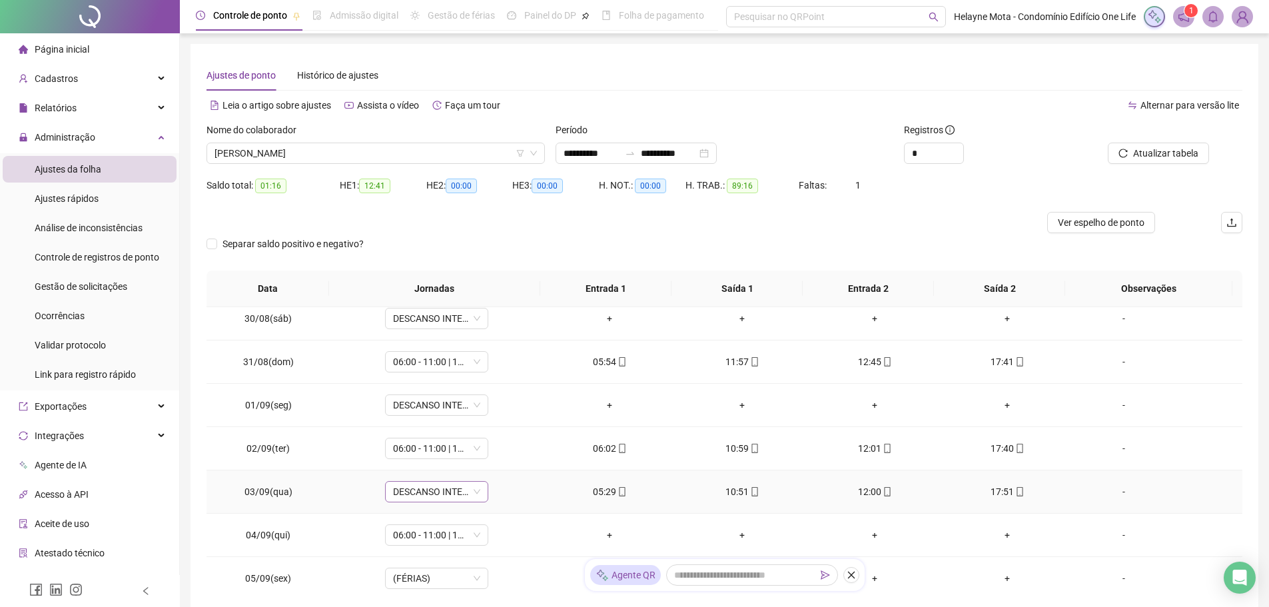
click at [479, 490] on div "DESCANSO INTER-JORNADA" at bounding box center [436, 491] width 103 height 21
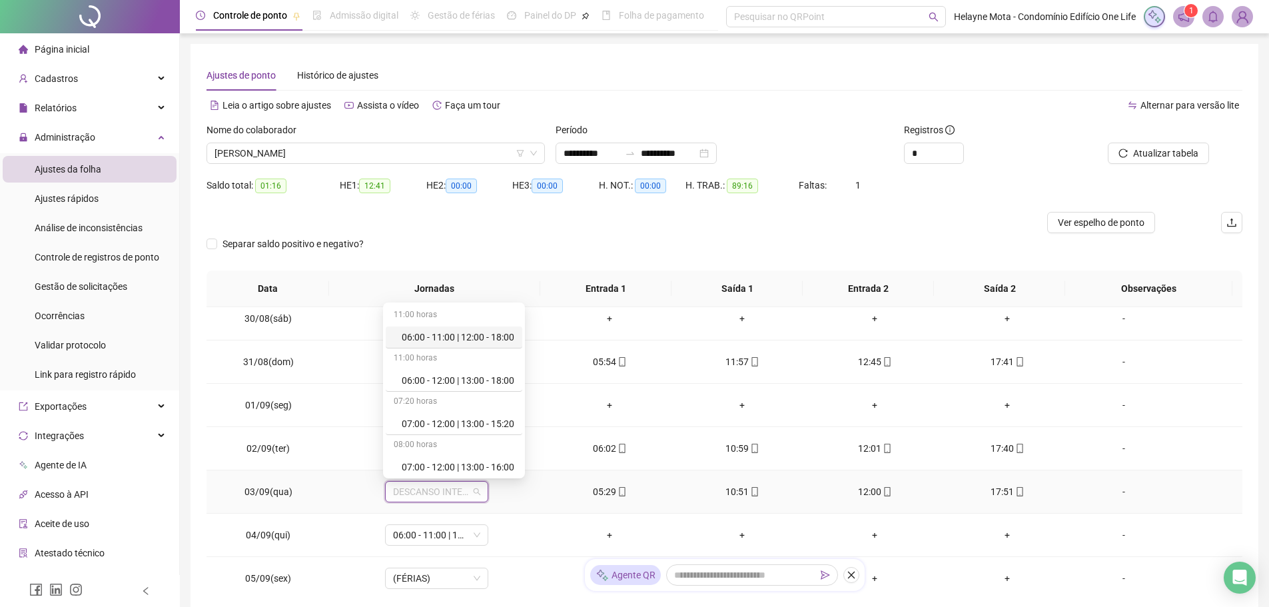
click at [470, 338] on div "06:00 - 11:00 | 12:00 - 18:00" at bounding box center [458, 337] width 113 height 15
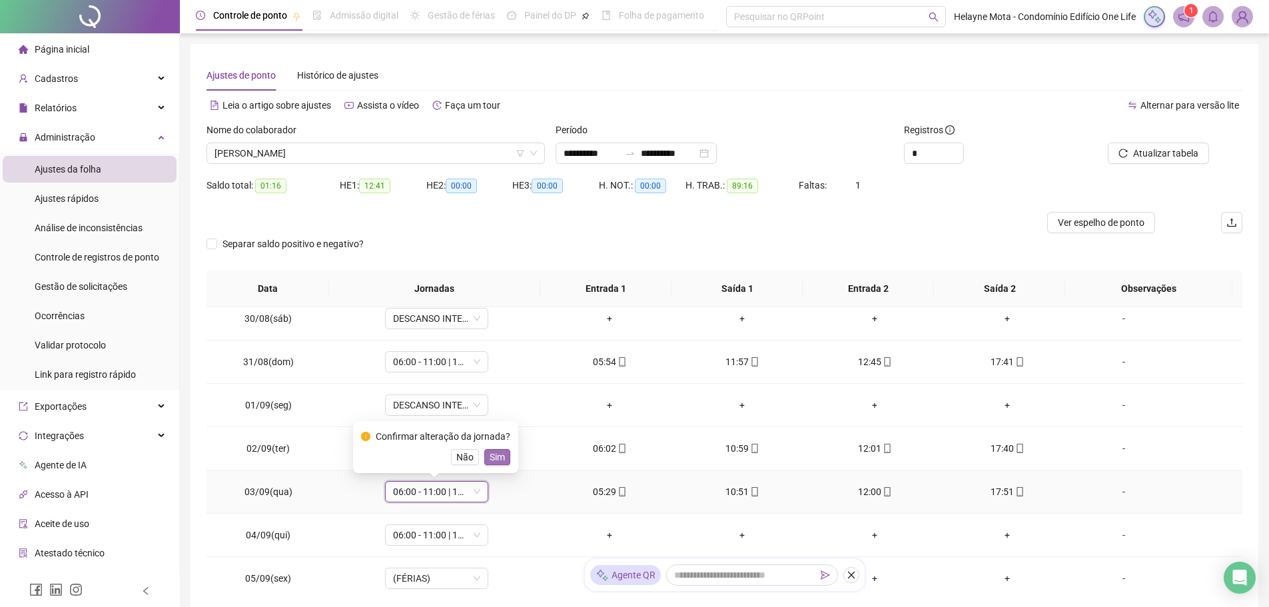
click at [502, 451] on button "Sim" at bounding box center [497, 457] width 26 height 16
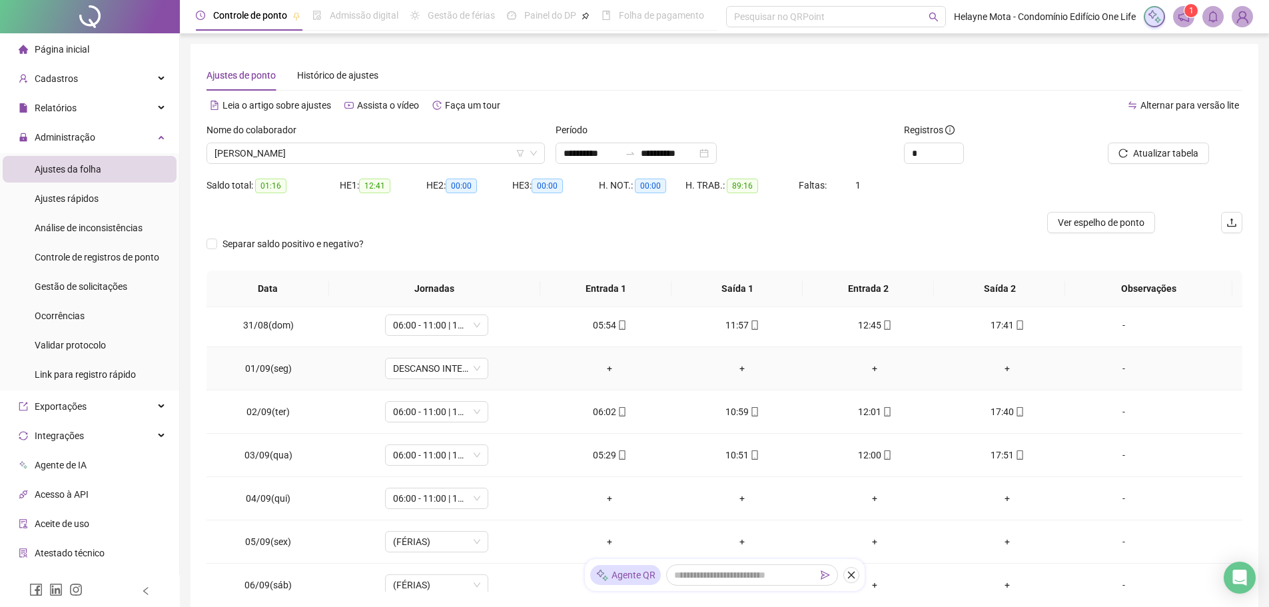
scroll to position [466, 0]
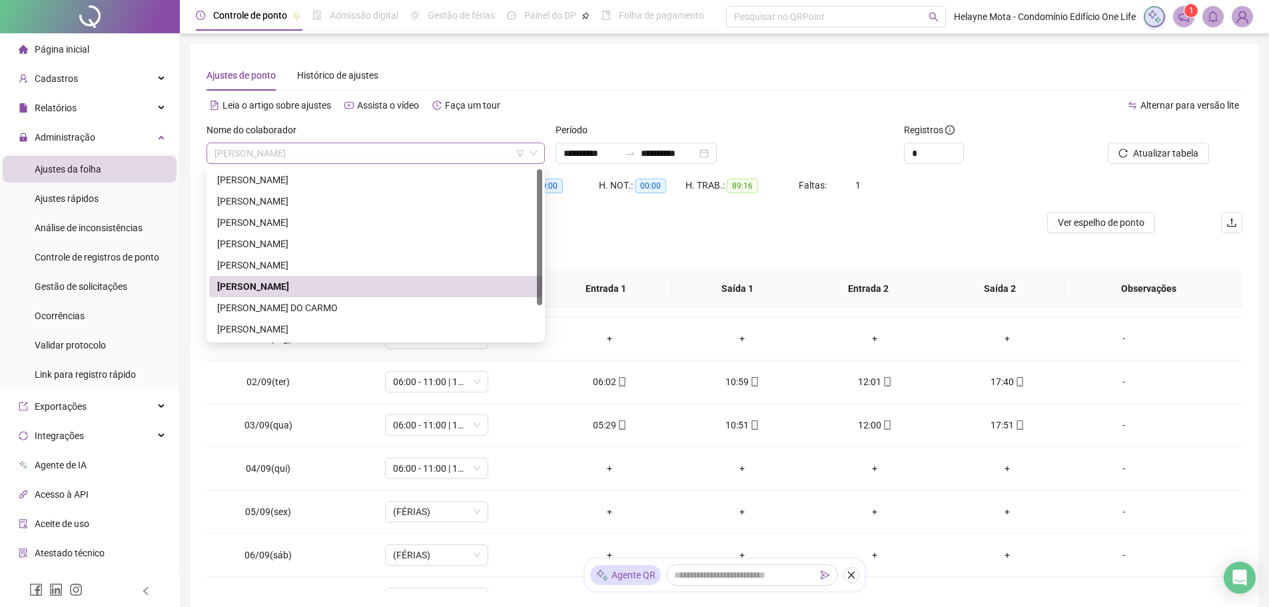
click at [333, 155] on span "[PERSON_NAME]" at bounding box center [375, 153] width 322 height 20
click at [273, 181] on div "[PERSON_NAME]" at bounding box center [375, 180] width 317 height 15
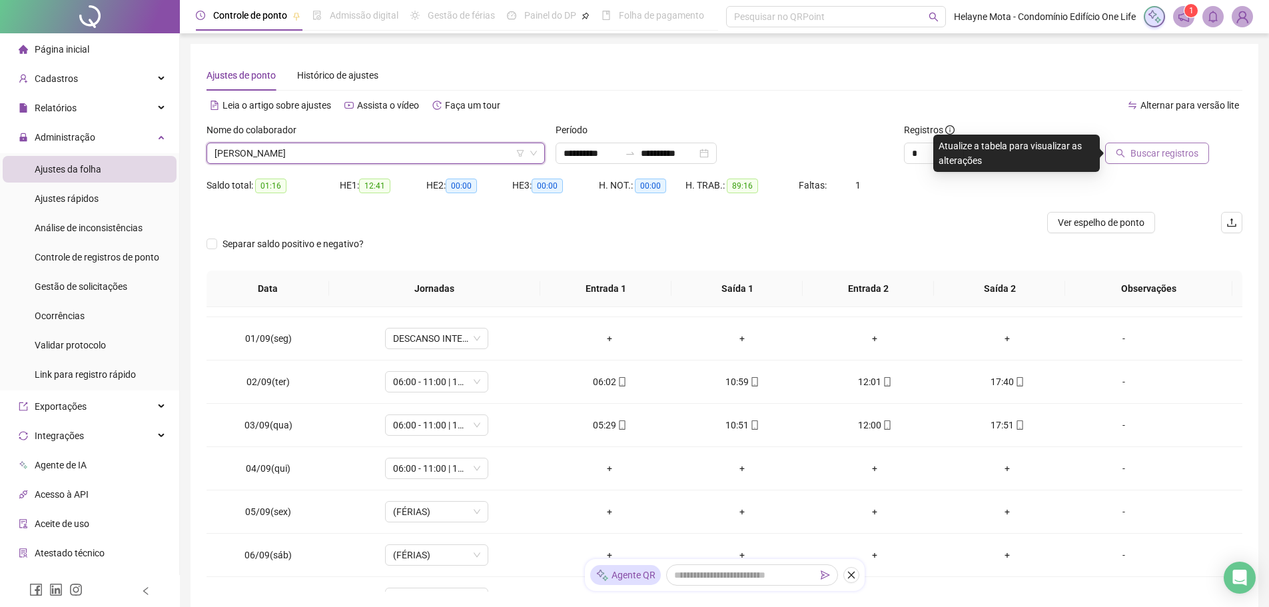
click at [1125, 156] on icon "search" at bounding box center [1120, 153] width 9 height 9
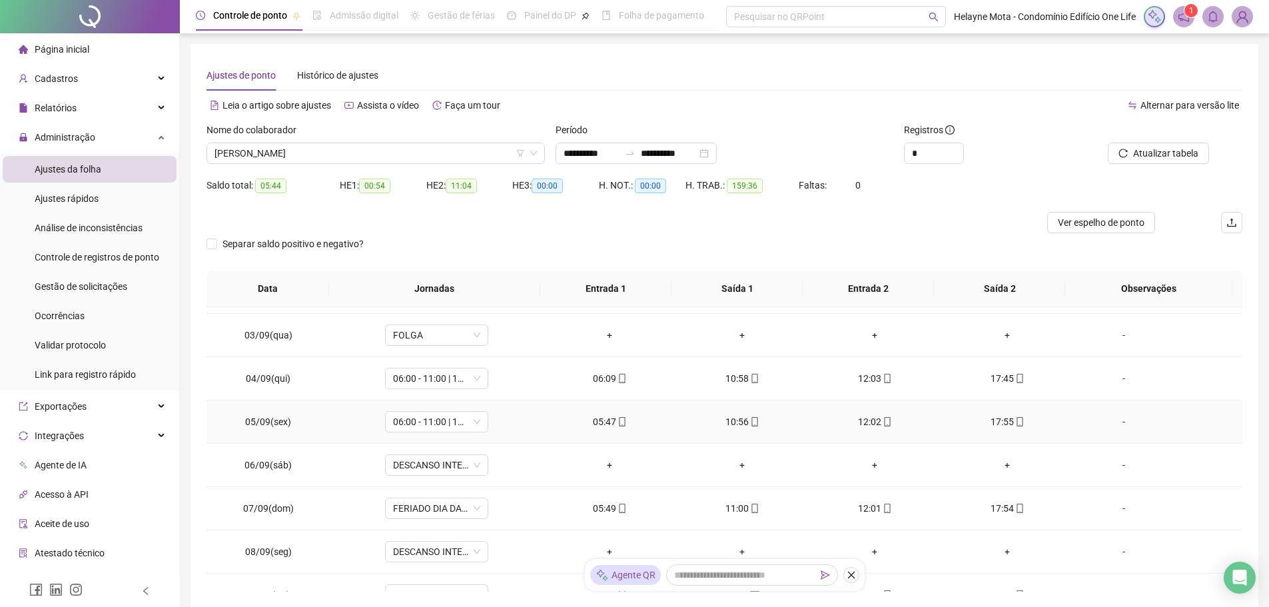
scroll to position [533, 0]
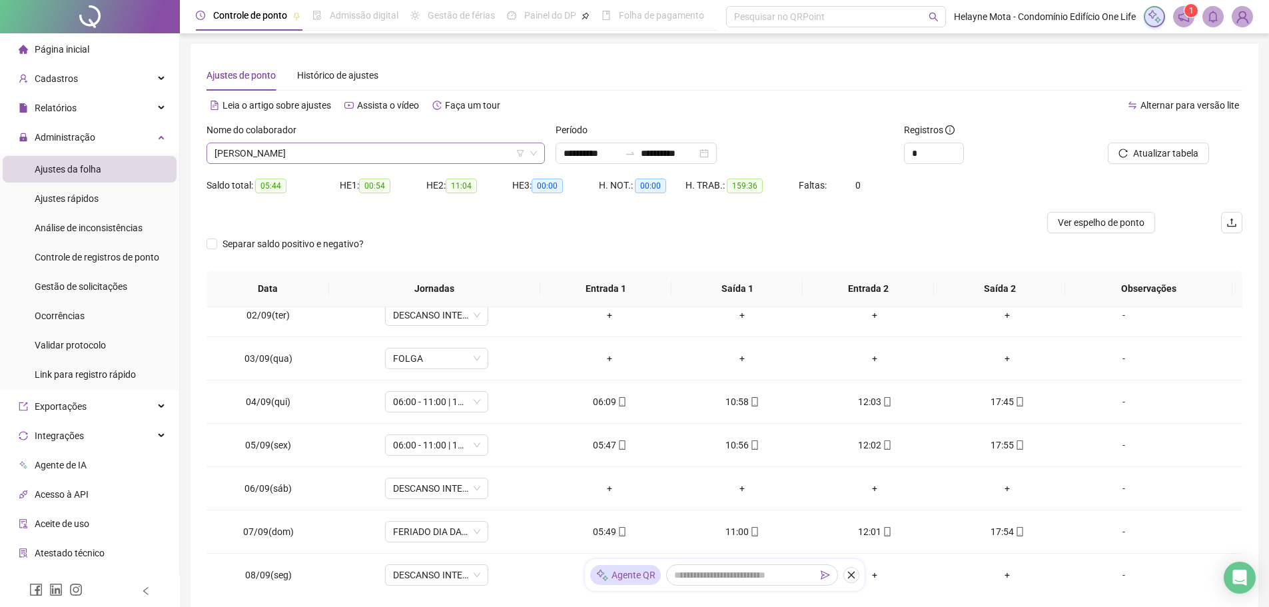
click at [335, 153] on span "[PERSON_NAME]" at bounding box center [375, 153] width 322 height 20
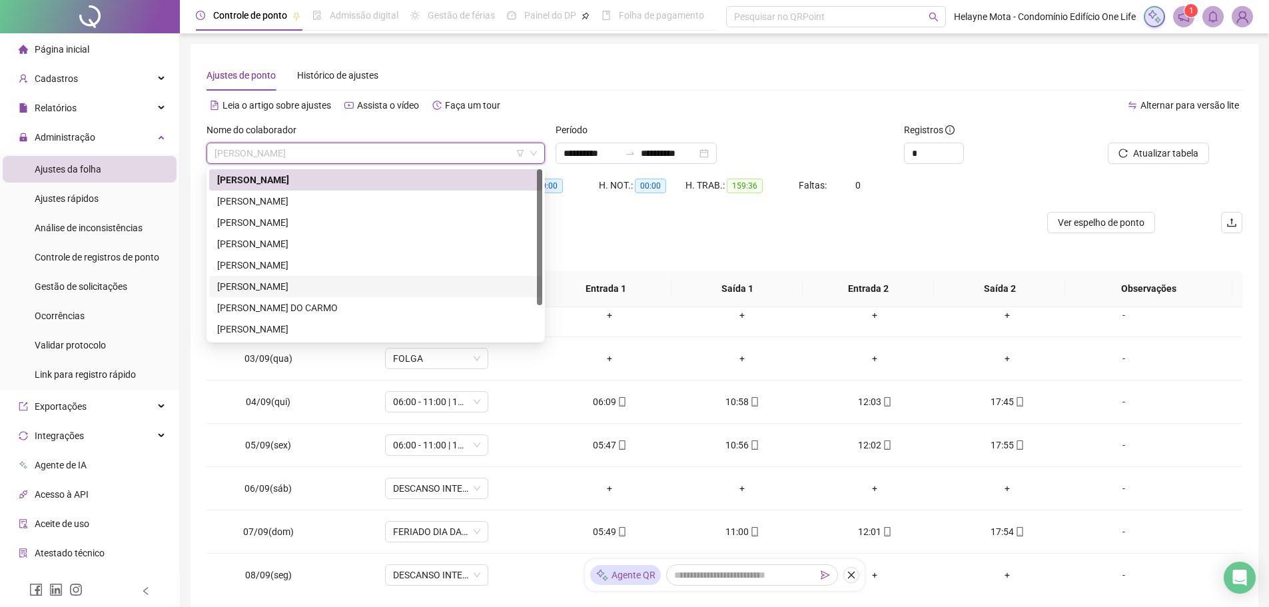
click at [270, 285] on div "[PERSON_NAME]" at bounding box center [375, 286] width 317 height 15
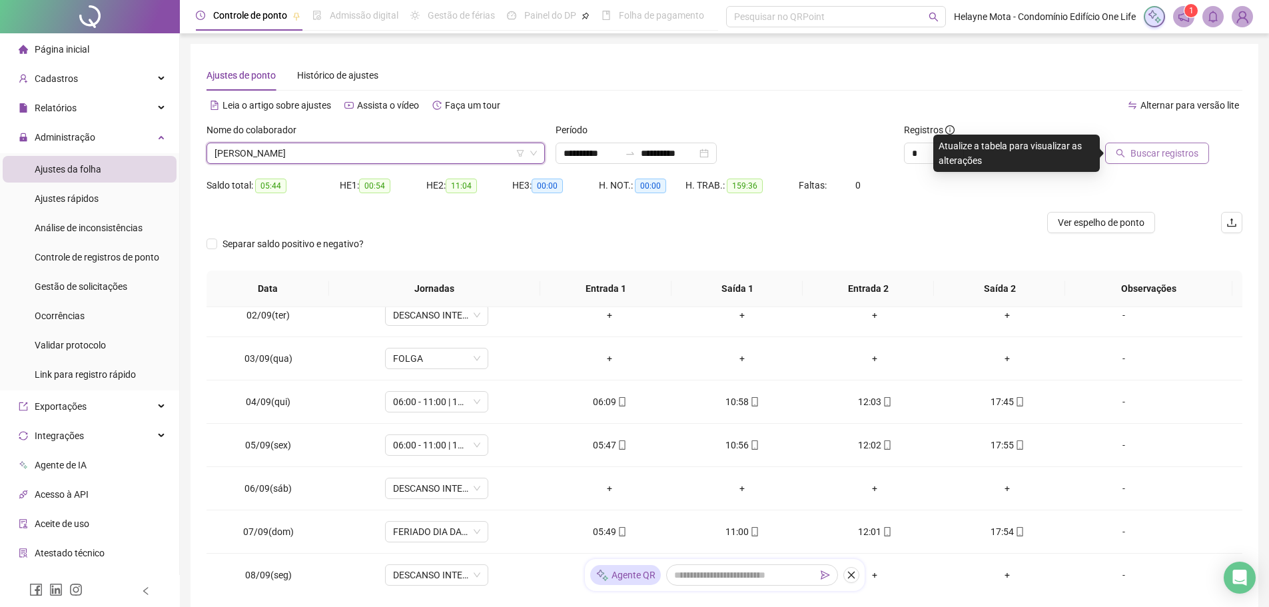
click at [1143, 155] on span "Buscar registros" at bounding box center [1164, 153] width 68 height 15
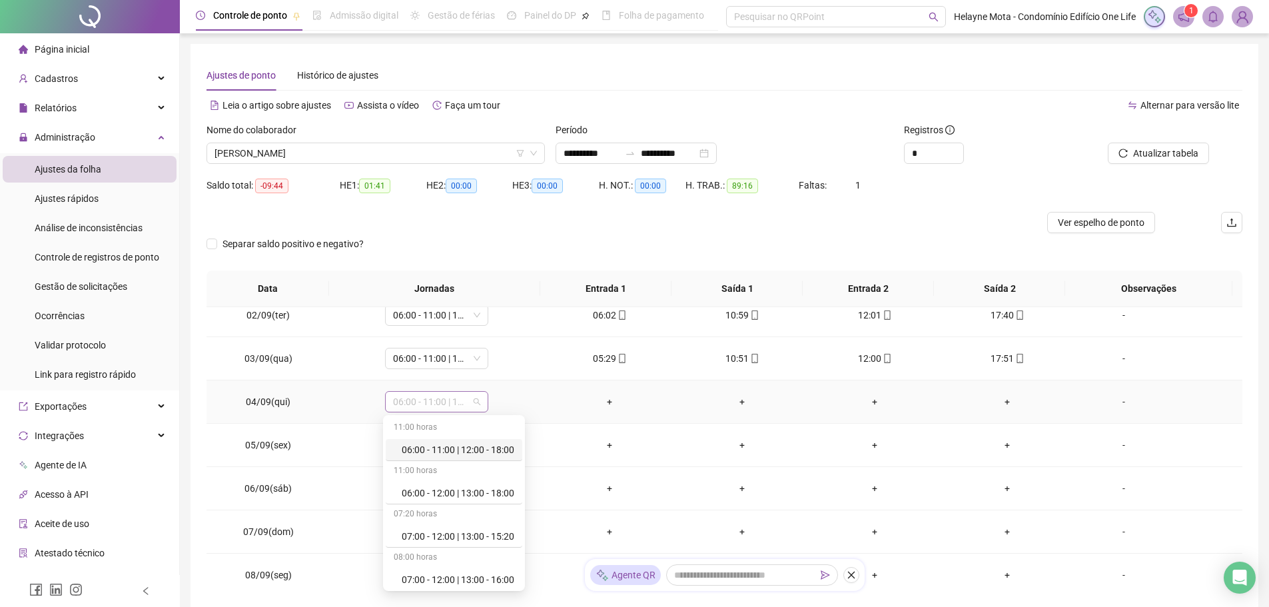
click at [472, 404] on span "06:00 - 11:00 | 12:00 - 18:00" at bounding box center [436, 402] width 87 height 20
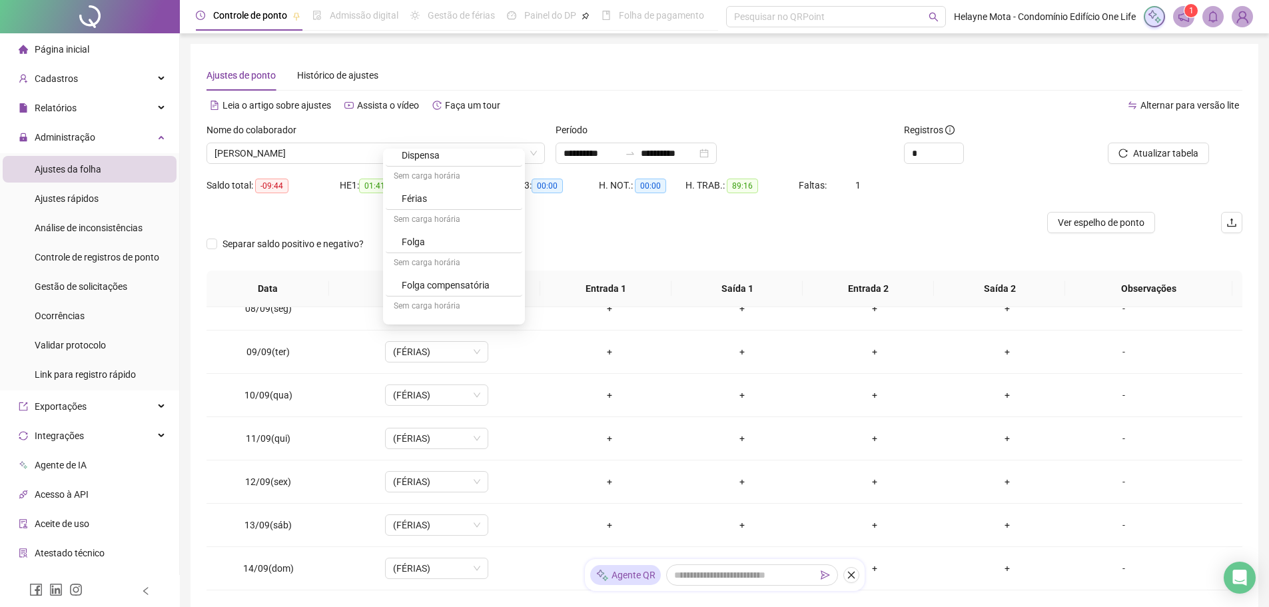
scroll to position [652, 0]
click at [439, 224] on div "Folga" at bounding box center [458, 223] width 113 height 15
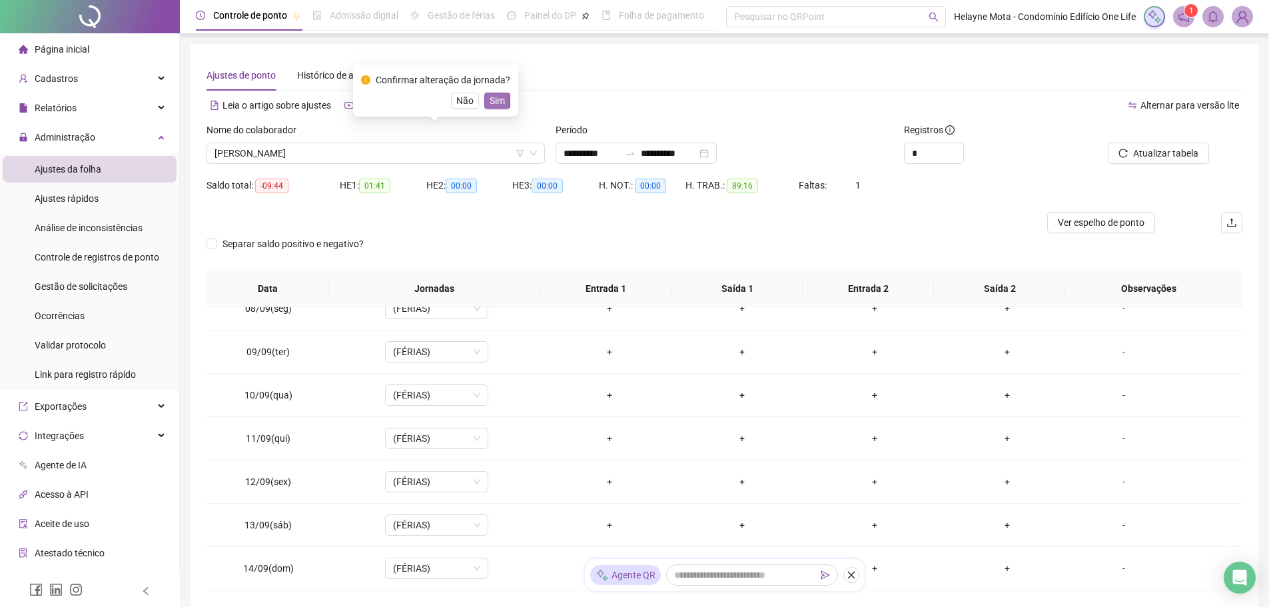
click at [503, 99] on button "Sim" at bounding box center [497, 101] width 26 height 16
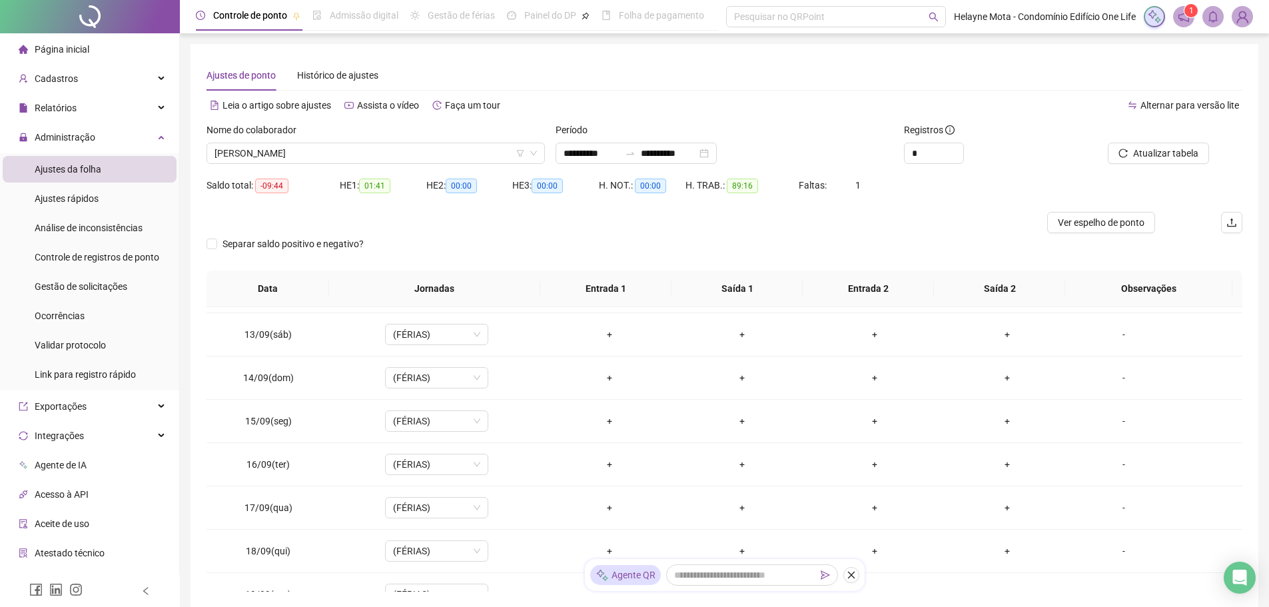
scroll to position [1058, 0]
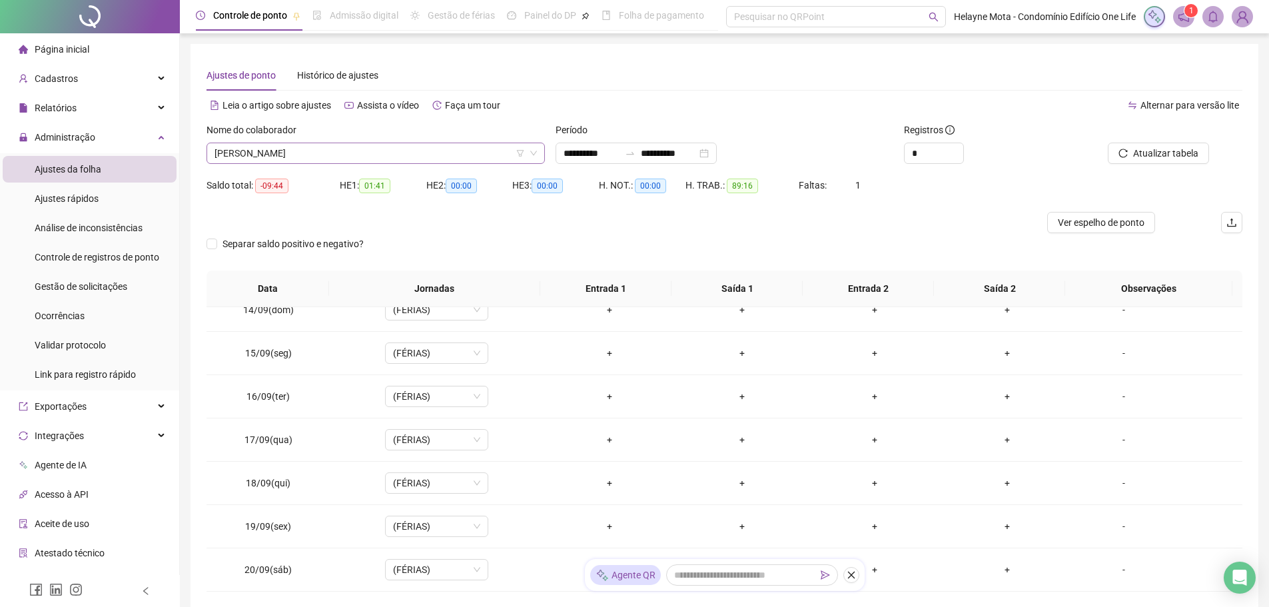
click at [346, 156] on span "[PERSON_NAME]" at bounding box center [375, 153] width 322 height 20
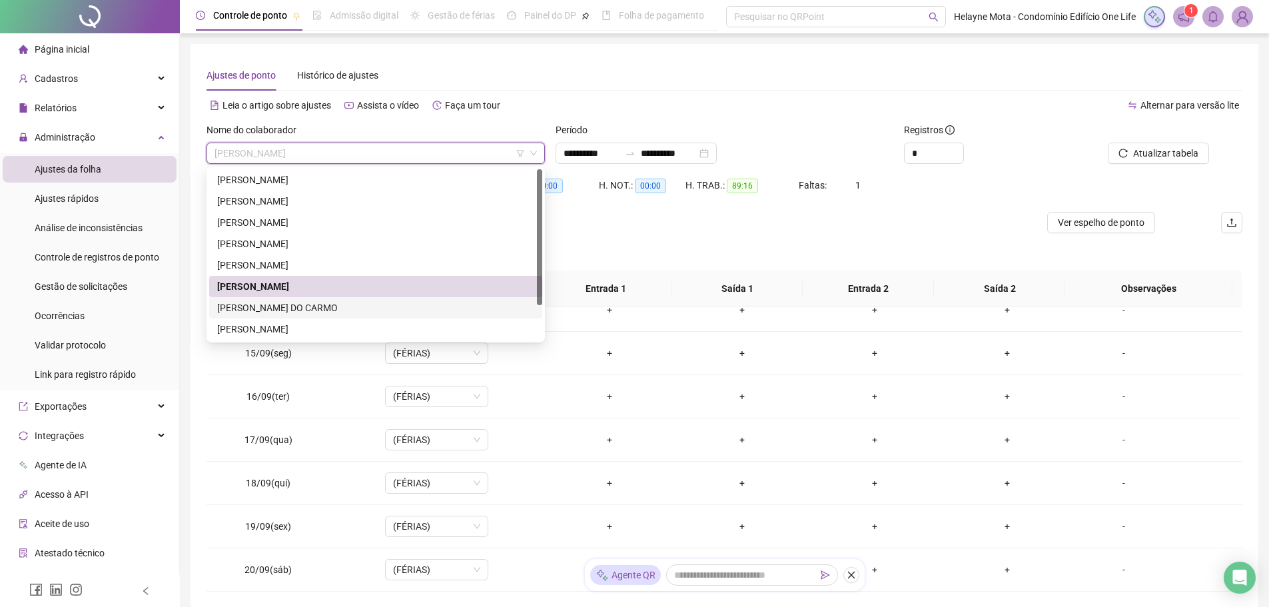
click at [276, 304] on div "[PERSON_NAME] DO CARMO" at bounding box center [375, 307] width 317 height 15
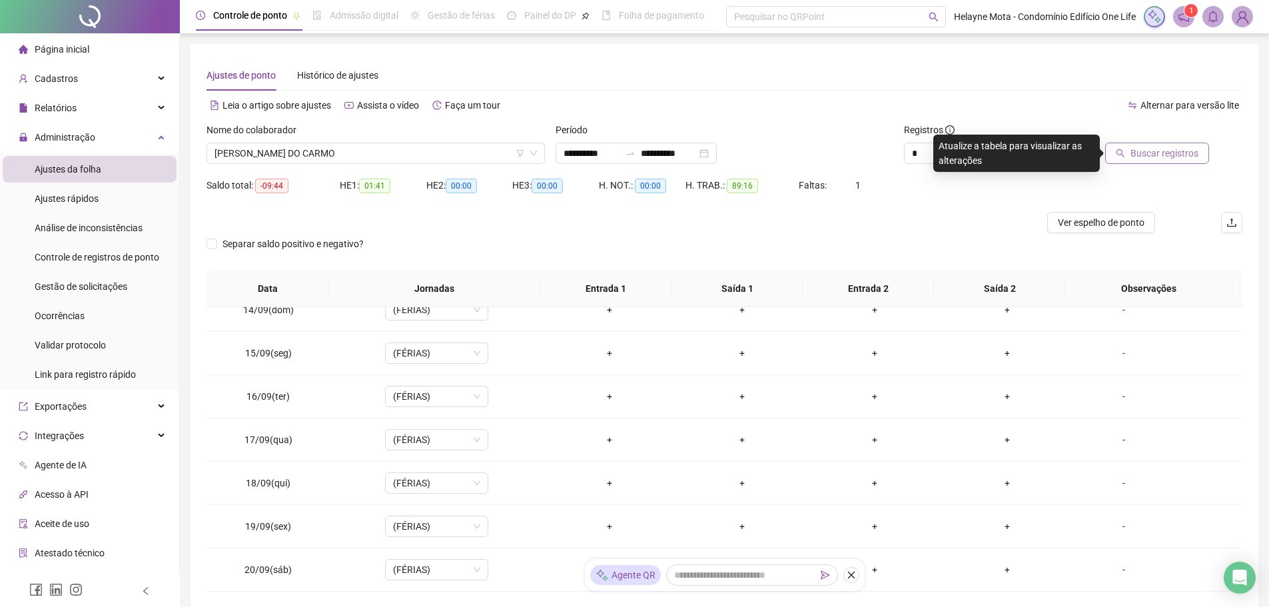
click at [1147, 150] on span "Buscar registros" at bounding box center [1164, 153] width 68 height 15
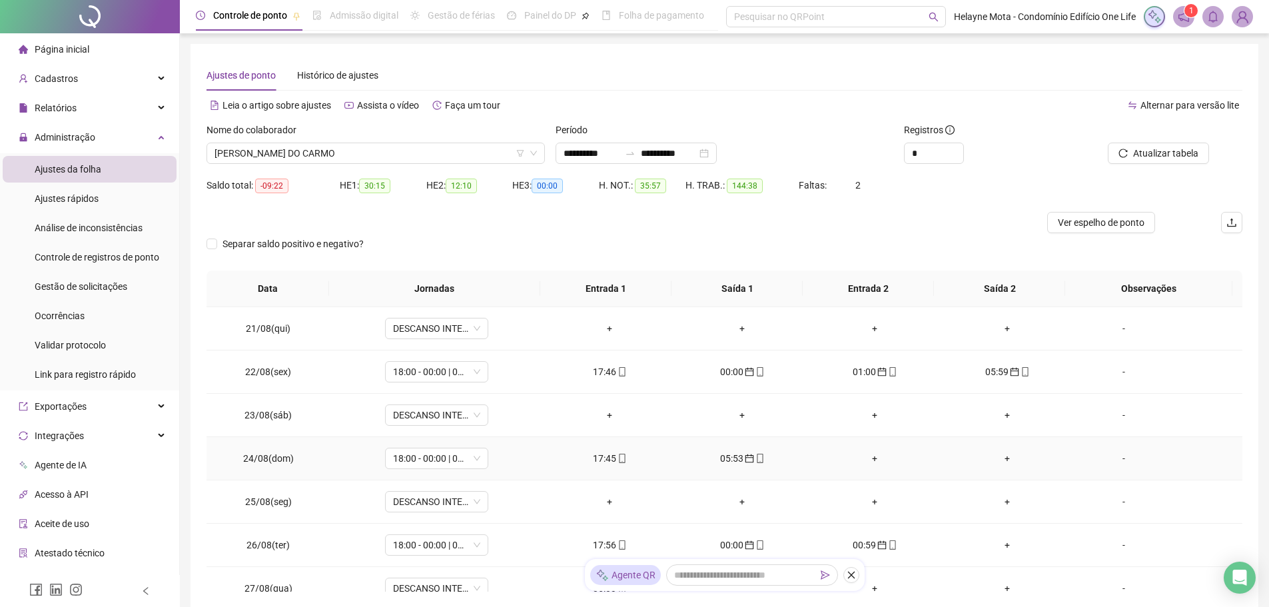
scroll to position [67, 0]
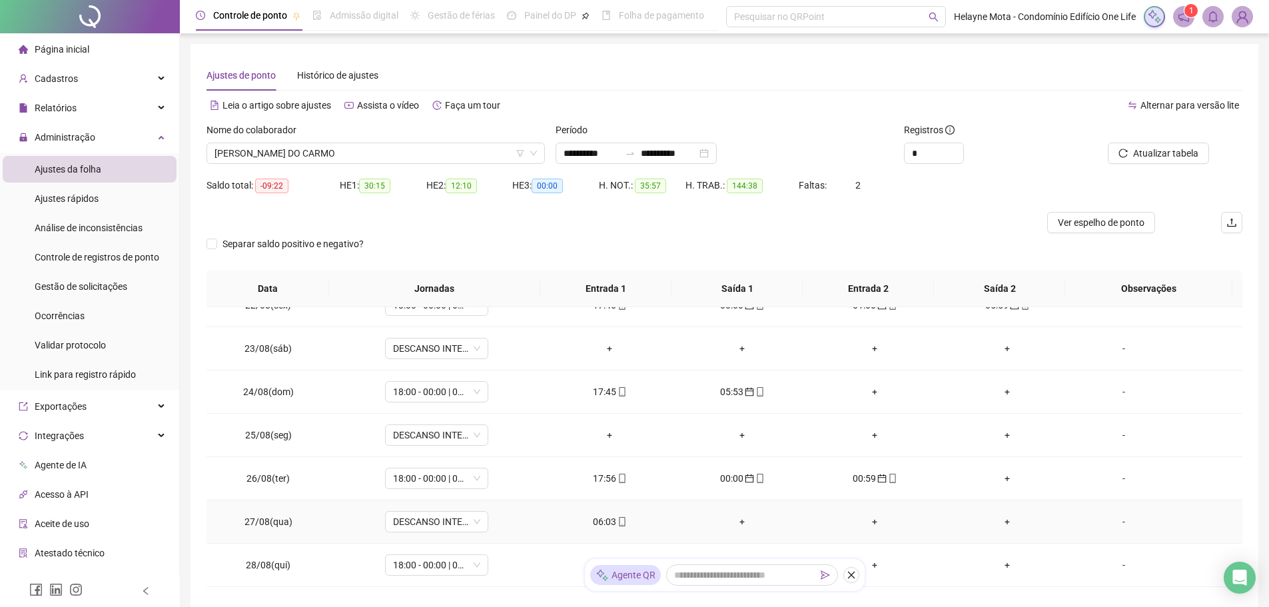
click at [597, 522] on div "06:03" at bounding box center [609, 521] width 111 height 15
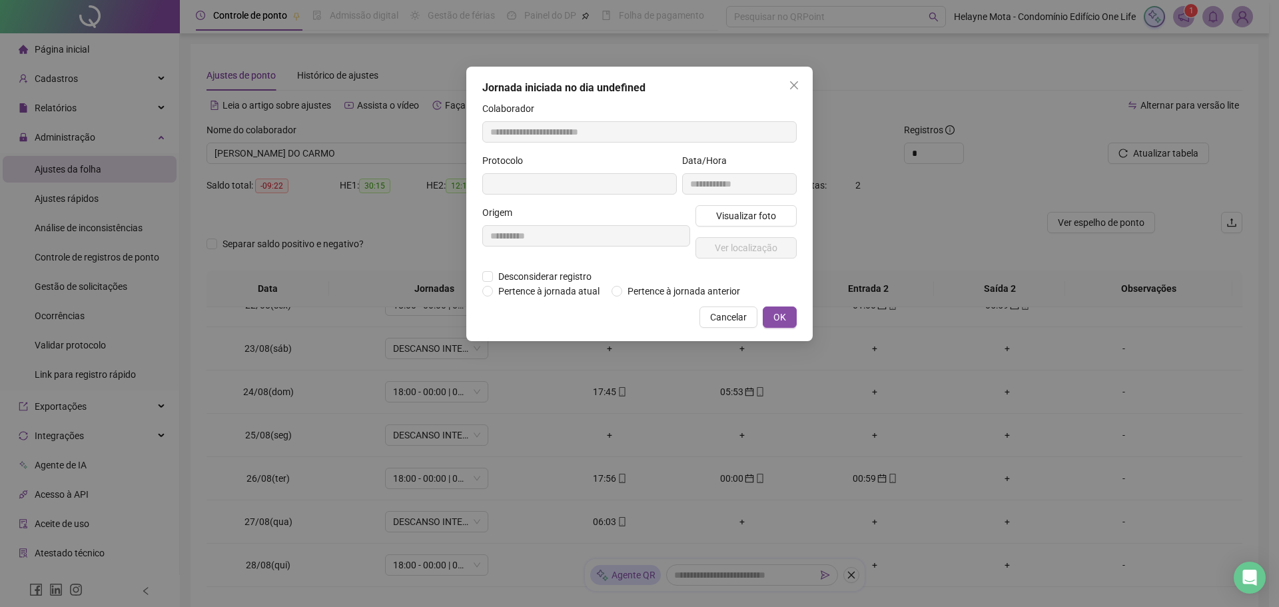
type input "**********"
click at [622, 292] on span "Pertence à jornada anterior" at bounding box center [683, 292] width 123 height 15
click at [783, 317] on span "OK" at bounding box center [779, 318] width 13 height 15
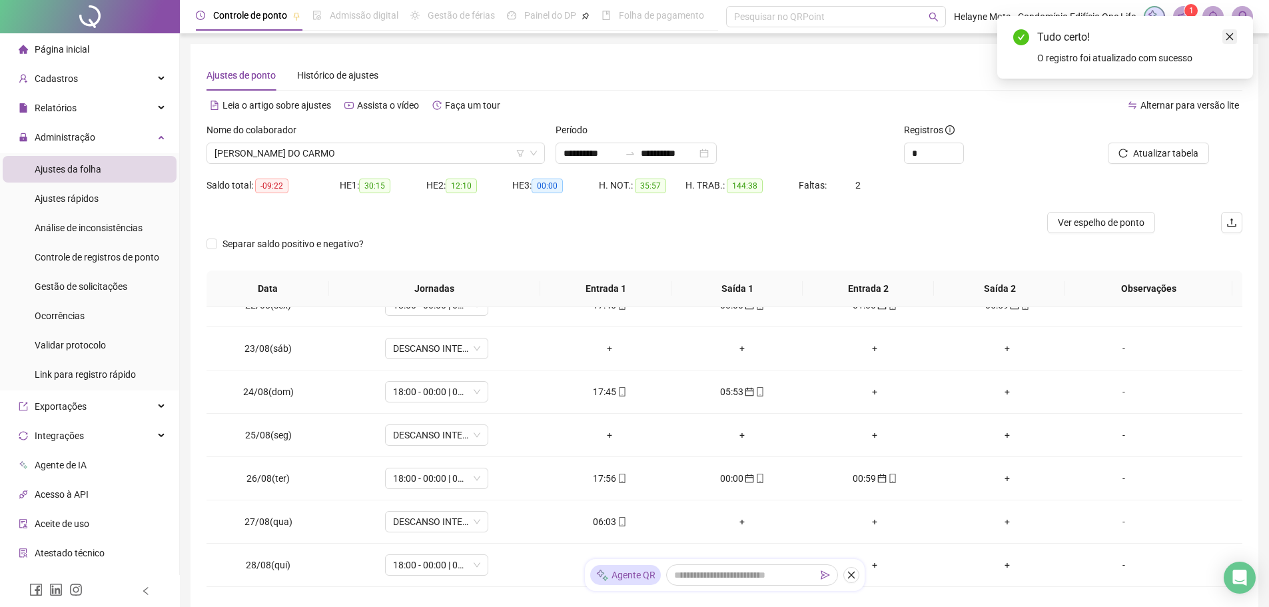
click at [1230, 35] on icon "close" at bounding box center [1229, 36] width 9 height 9
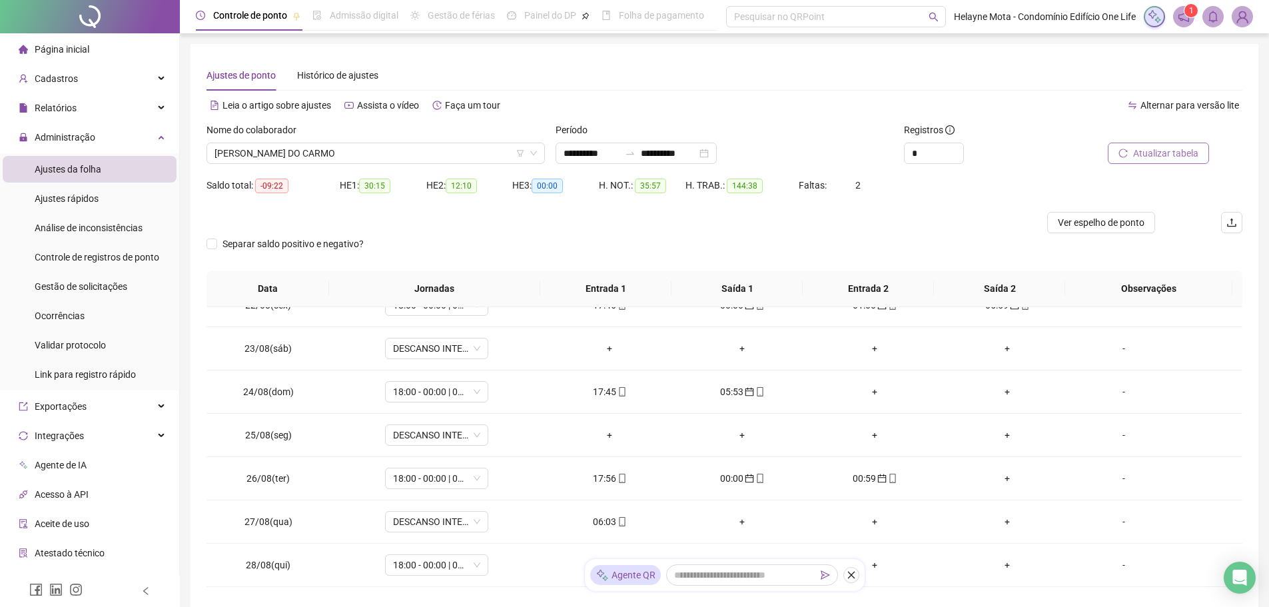
click at [1164, 157] on span "Atualizar tabela" at bounding box center [1165, 153] width 65 height 15
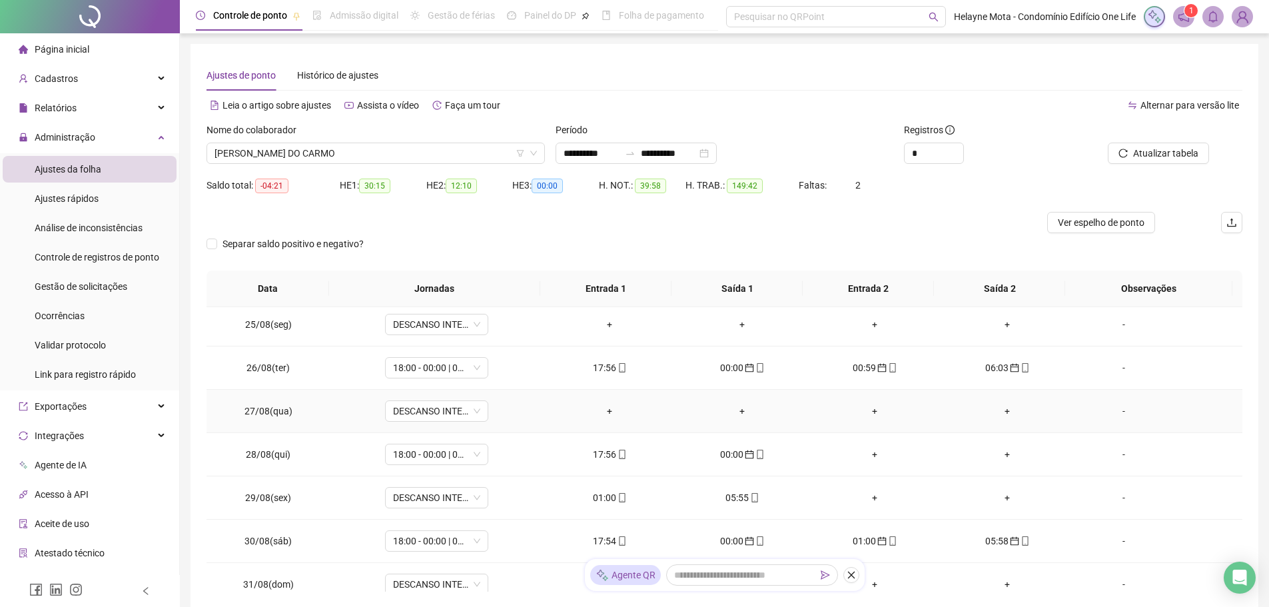
scroll to position [200, 0]
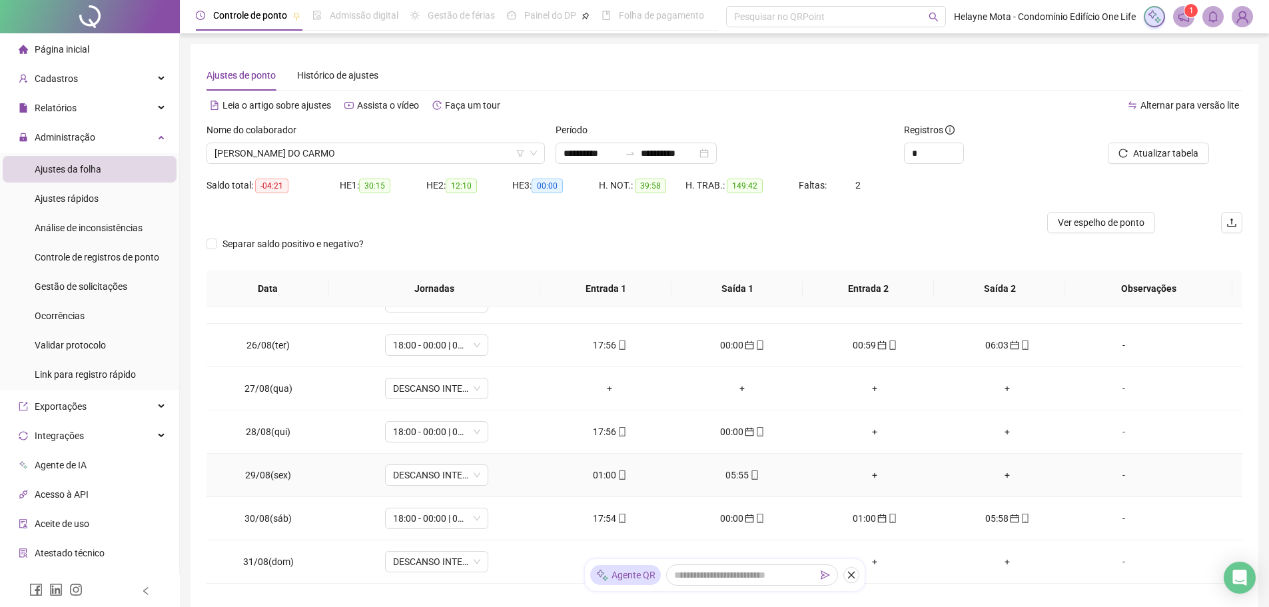
click at [599, 476] on div "01:00" at bounding box center [609, 475] width 111 height 15
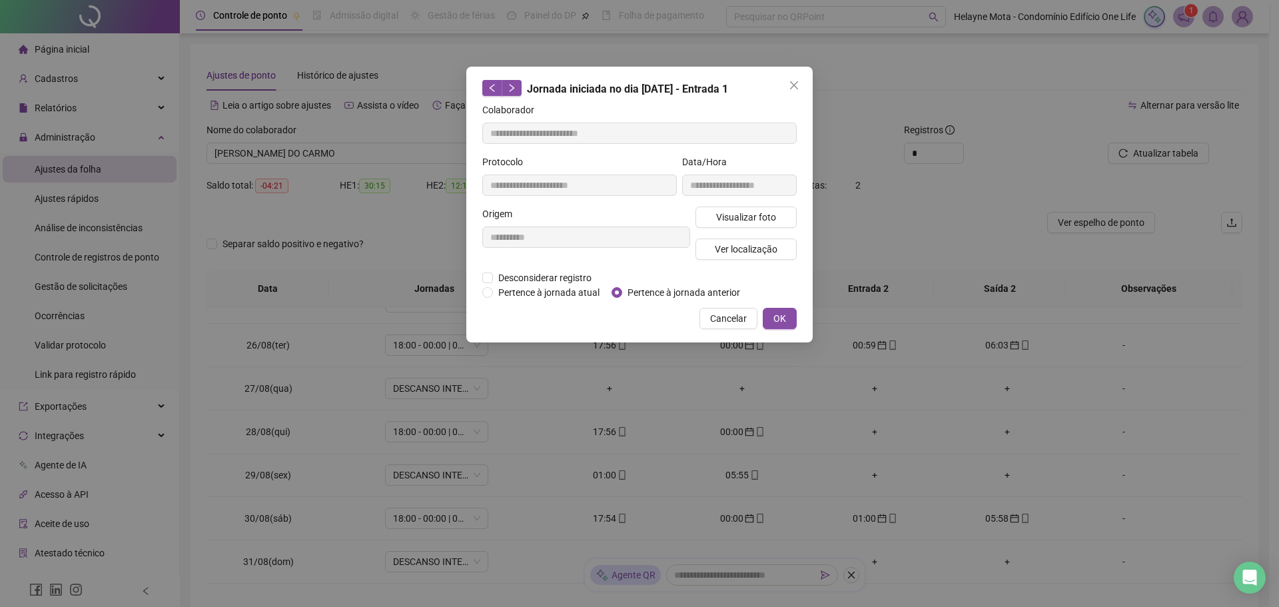
type input "**********"
click at [771, 313] on button "OK" at bounding box center [780, 318] width 34 height 21
click at [776, 323] on span "OK" at bounding box center [779, 318] width 13 height 15
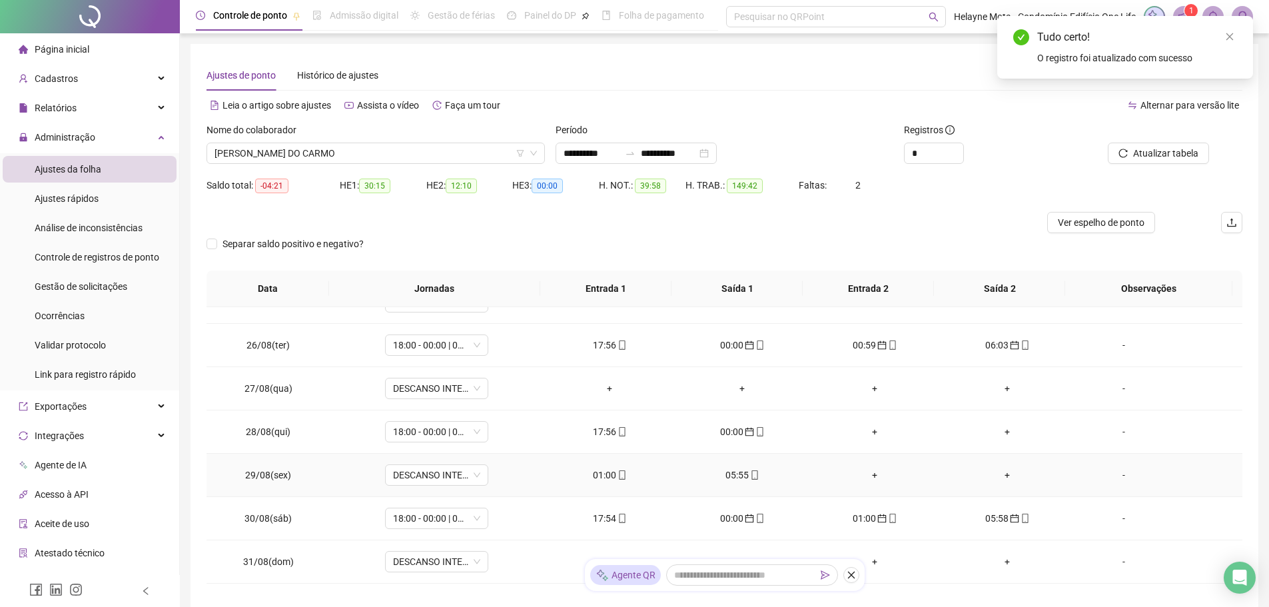
click at [729, 476] on div "05:55" at bounding box center [742, 475] width 111 height 15
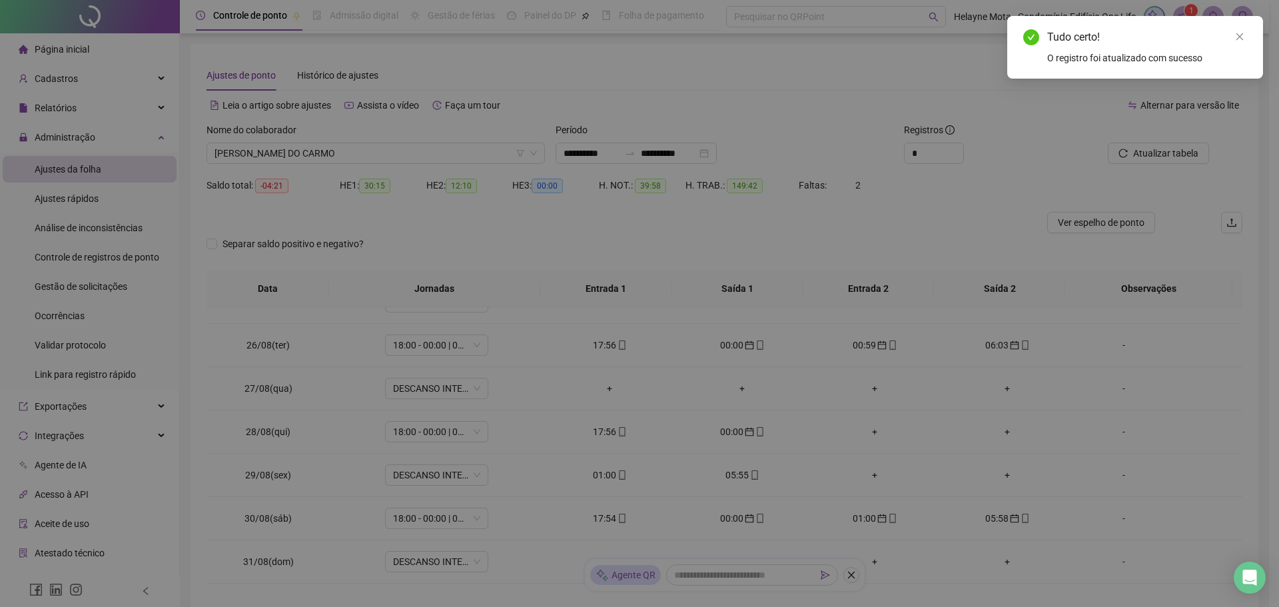
type input "**********"
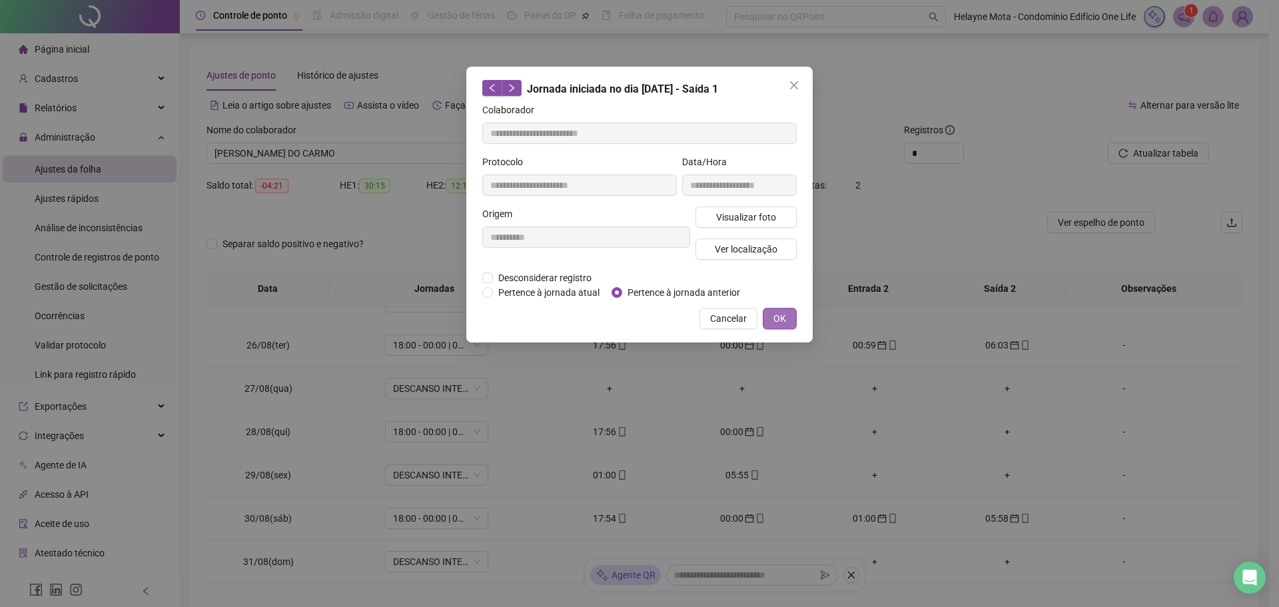
click at [785, 319] on span "OK" at bounding box center [779, 318] width 13 height 15
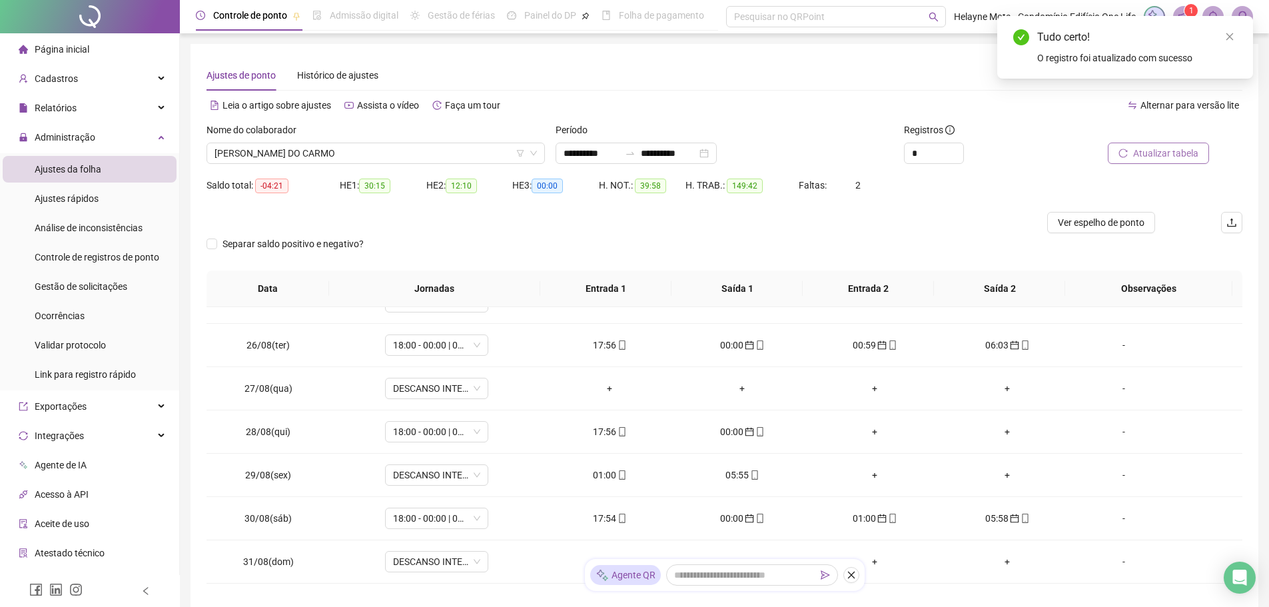
click at [1172, 151] on span "Atualizar tabela" at bounding box center [1165, 153] width 65 height 15
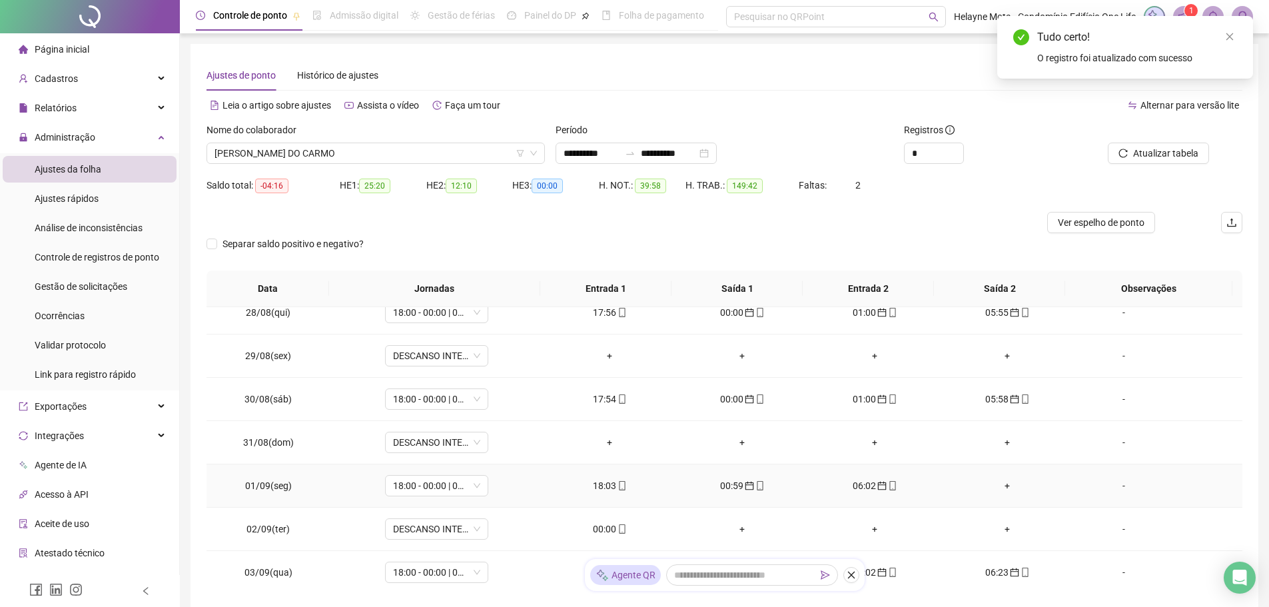
scroll to position [333, 0]
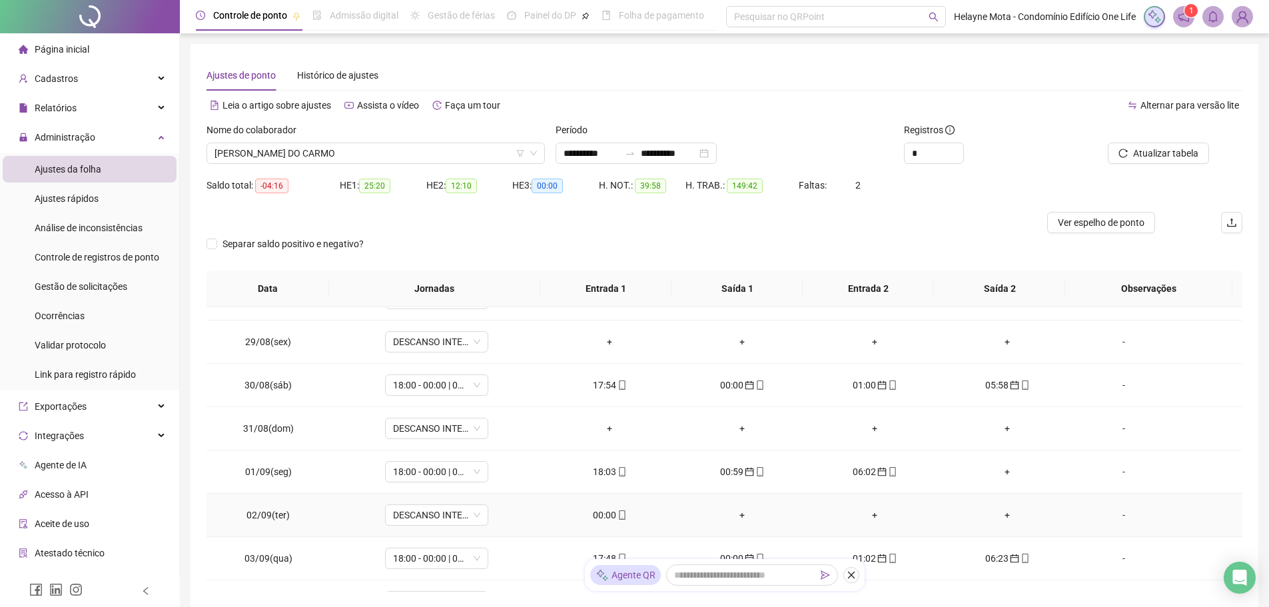
click at [607, 514] on div "00:00" at bounding box center [609, 515] width 111 height 15
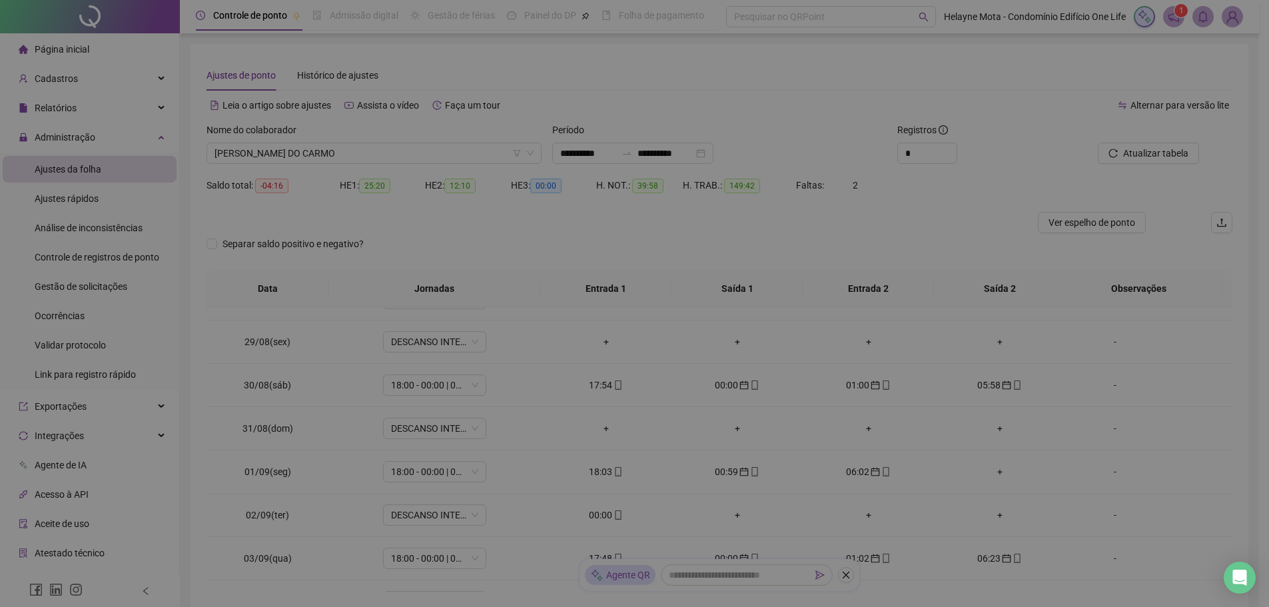
type input "**********"
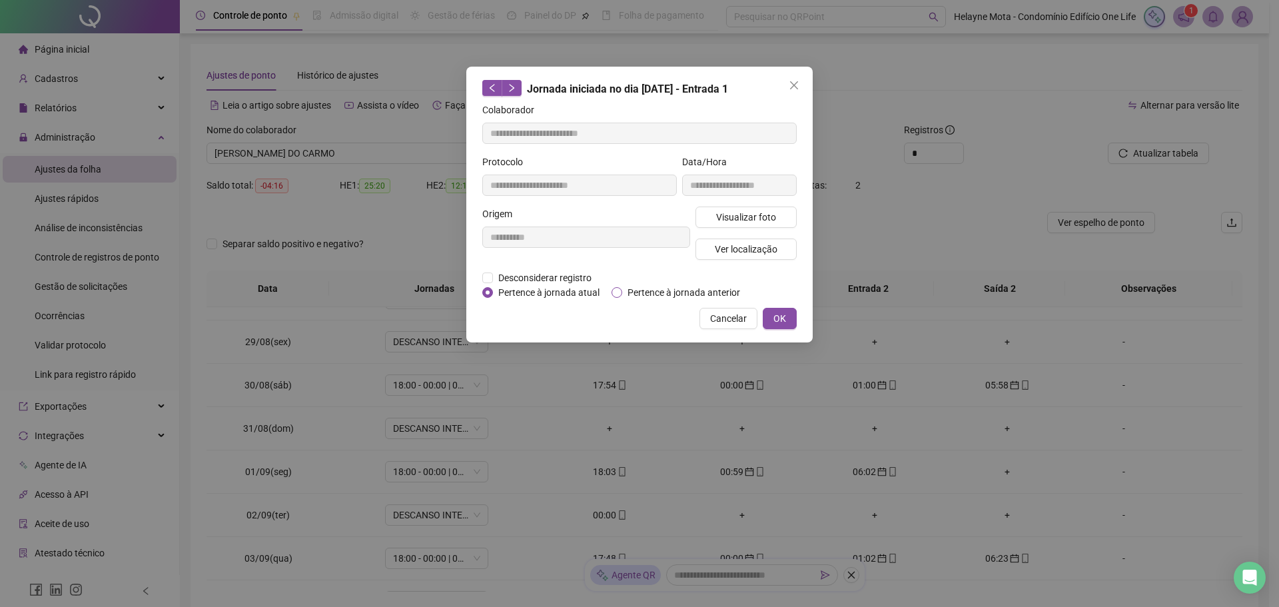
click at [657, 294] on span "Pertence à jornada anterior" at bounding box center [683, 292] width 123 height 15
click at [780, 318] on span "OK" at bounding box center [779, 318] width 13 height 15
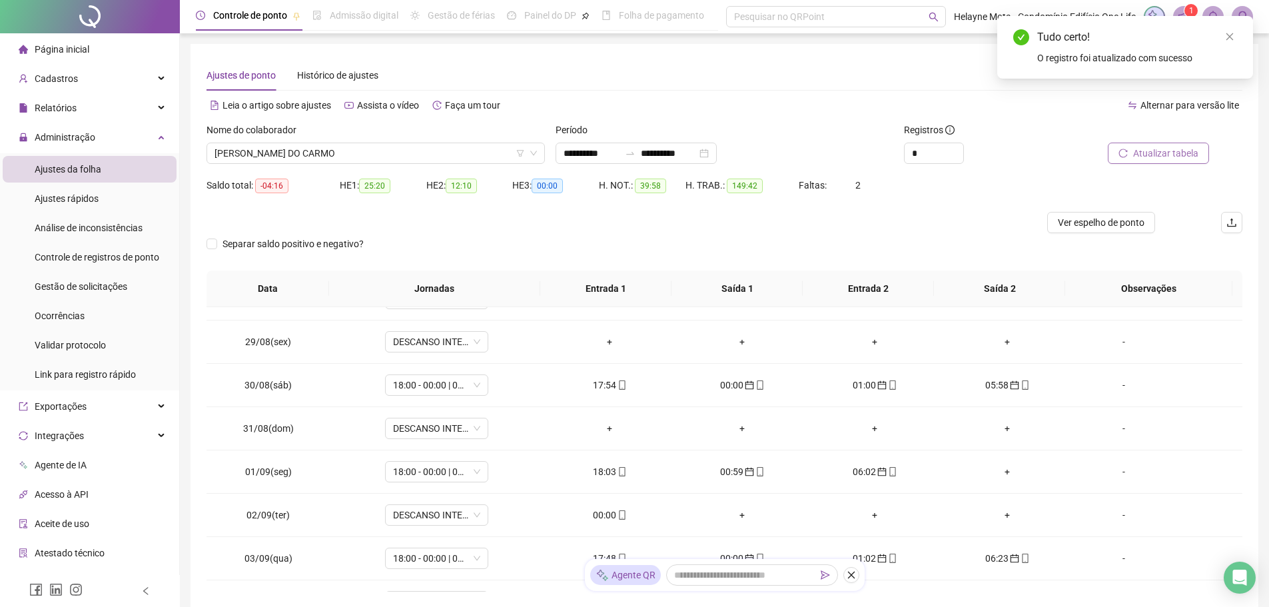
click at [1149, 154] on span "Atualizar tabela" at bounding box center [1165, 153] width 65 height 15
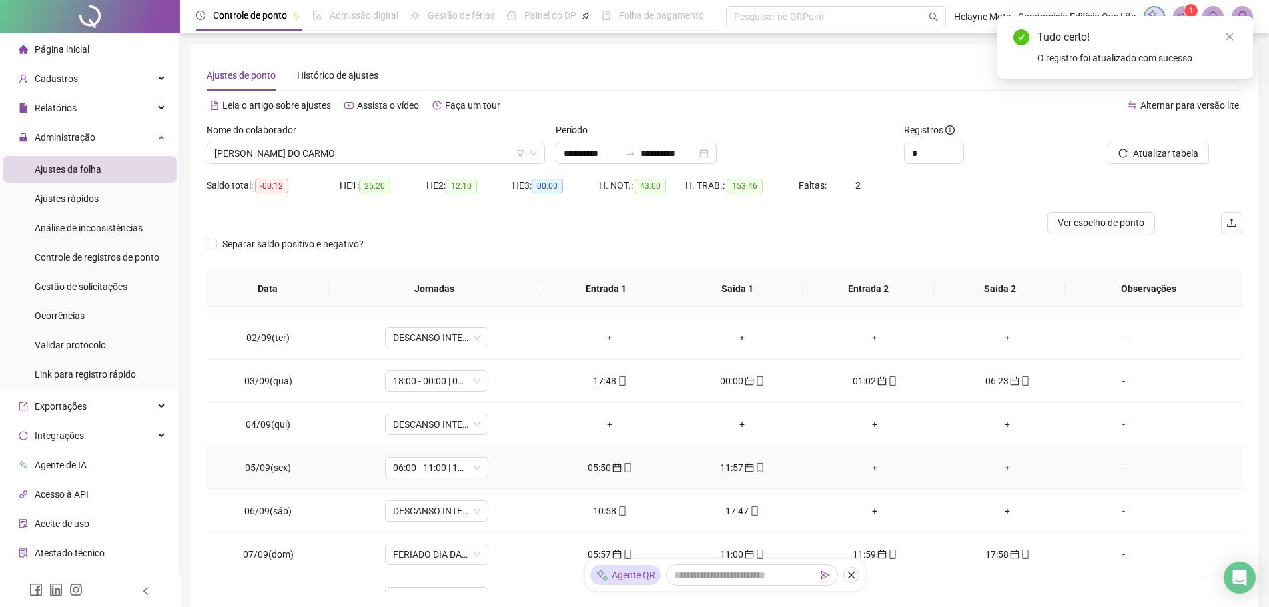
scroll to position [533, 0]
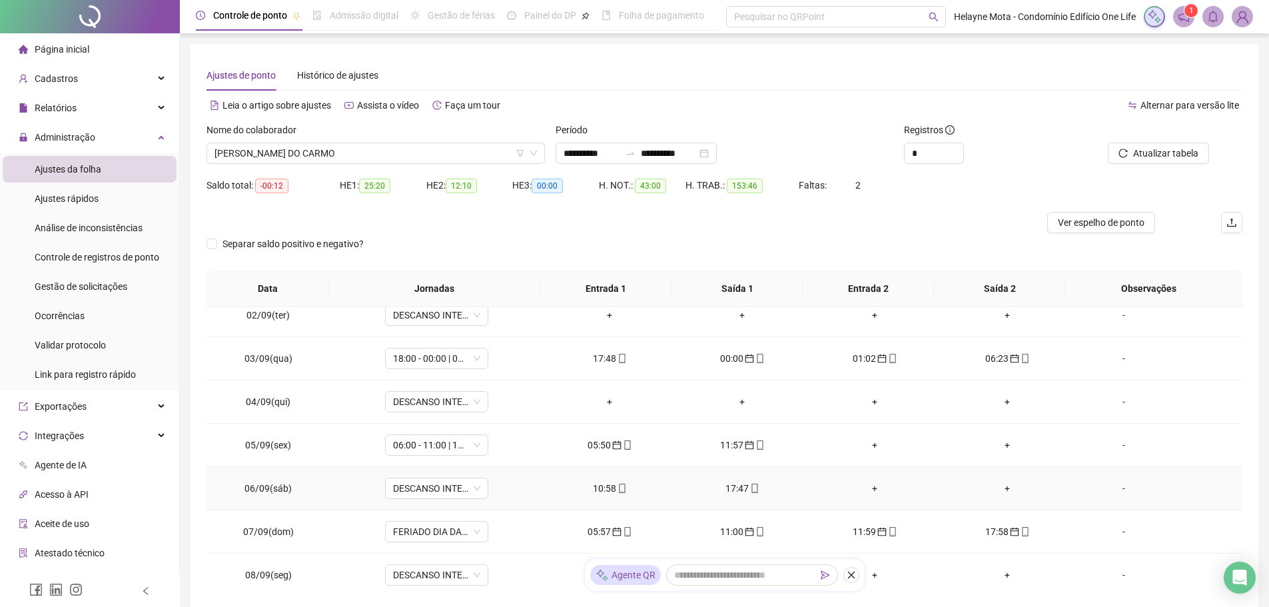
click at [600, 487] on div "10:58" at bounding box center [609, 488] width 111 height 15
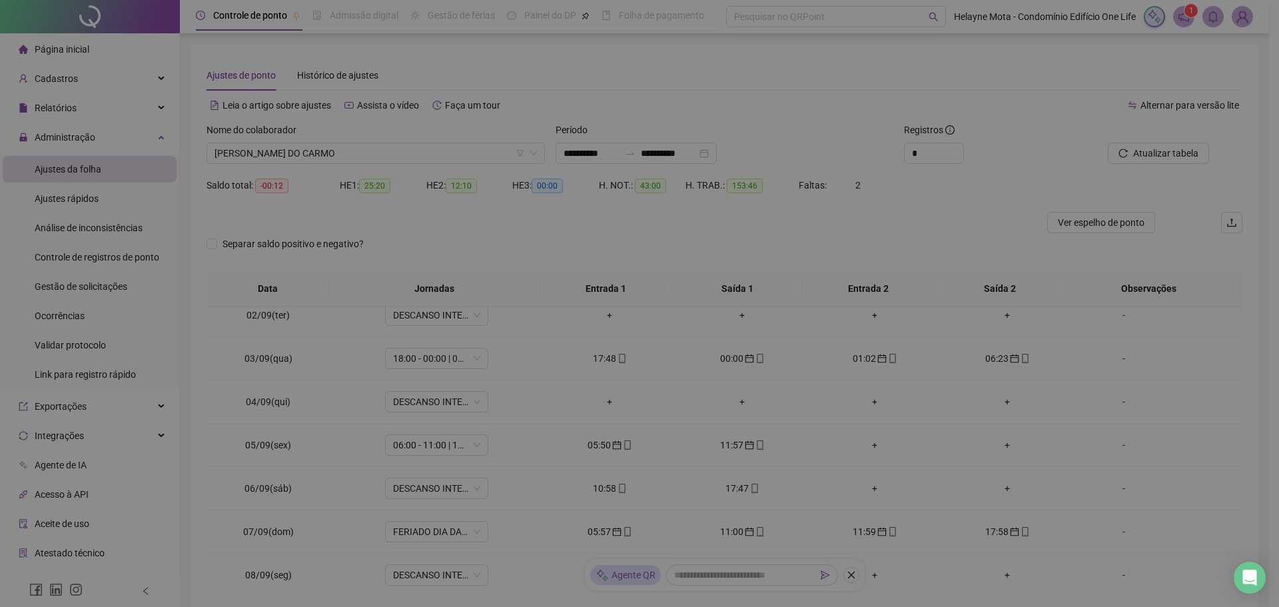
type input "**********"
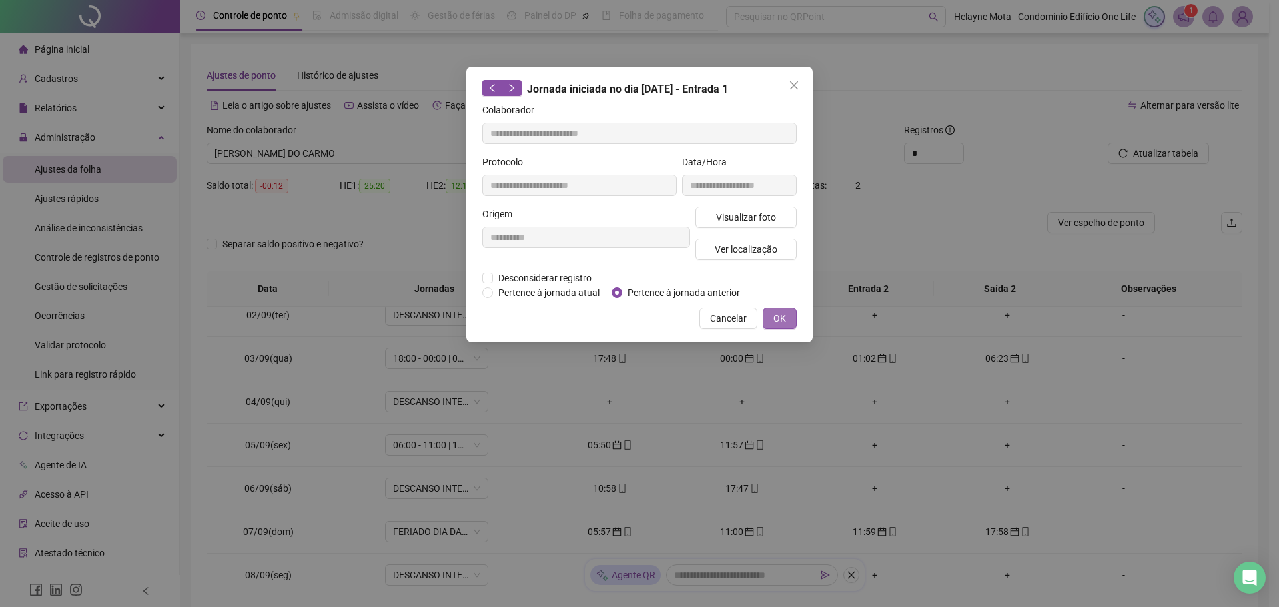
click at [788, 314] on button "OK" at bounding box center [780, 318] width 34 height 21
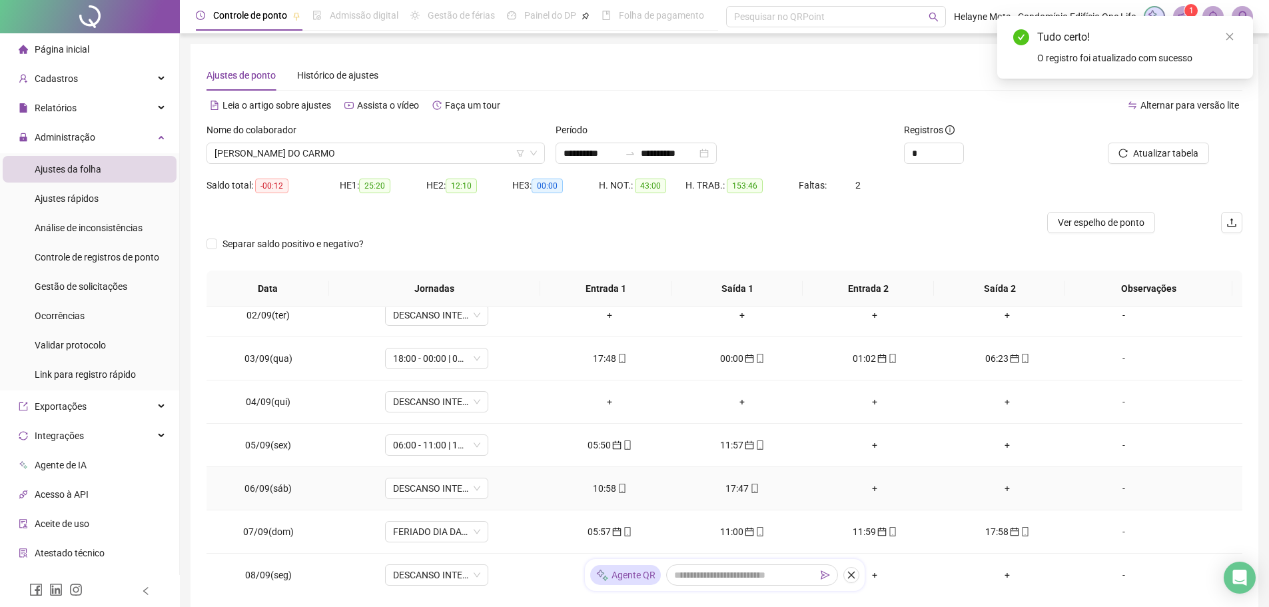
click at [731, 486] on div "17:47" at bounding box center [742, 488] width 111 height 15
type input "**********"
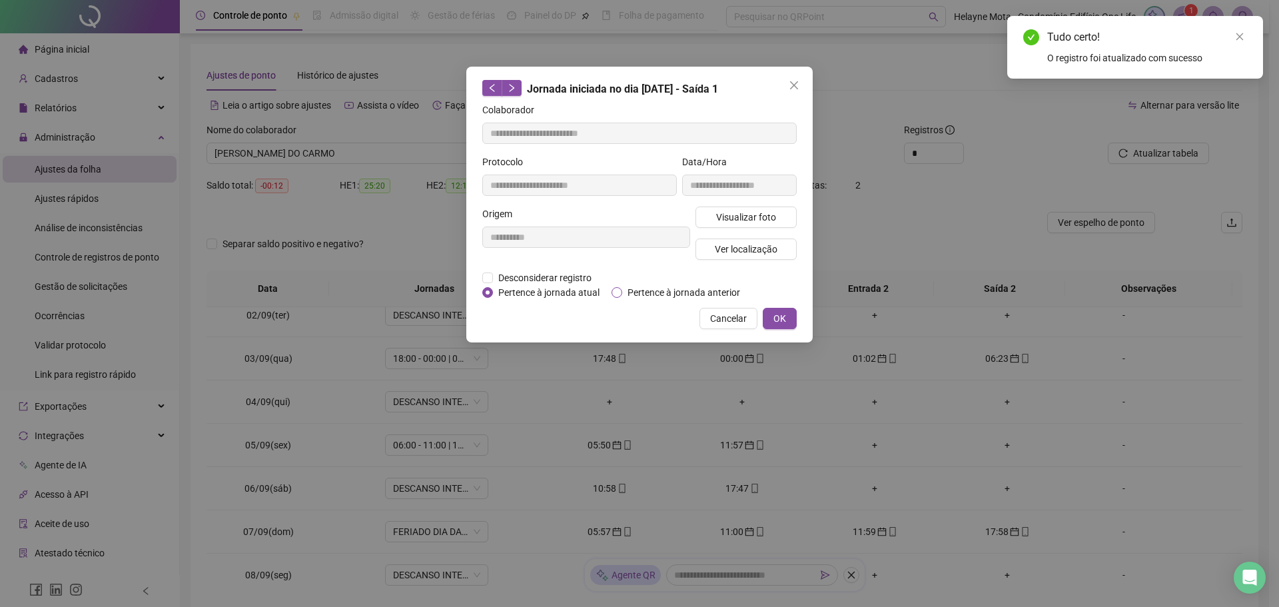
click at [641, 292] on span "Pertence à jornada anterior" at bounding box center [683, 292] width 123 height 15
click at [785, 316] on span "OK" at bounding box center [779, 318] width 13 height 15
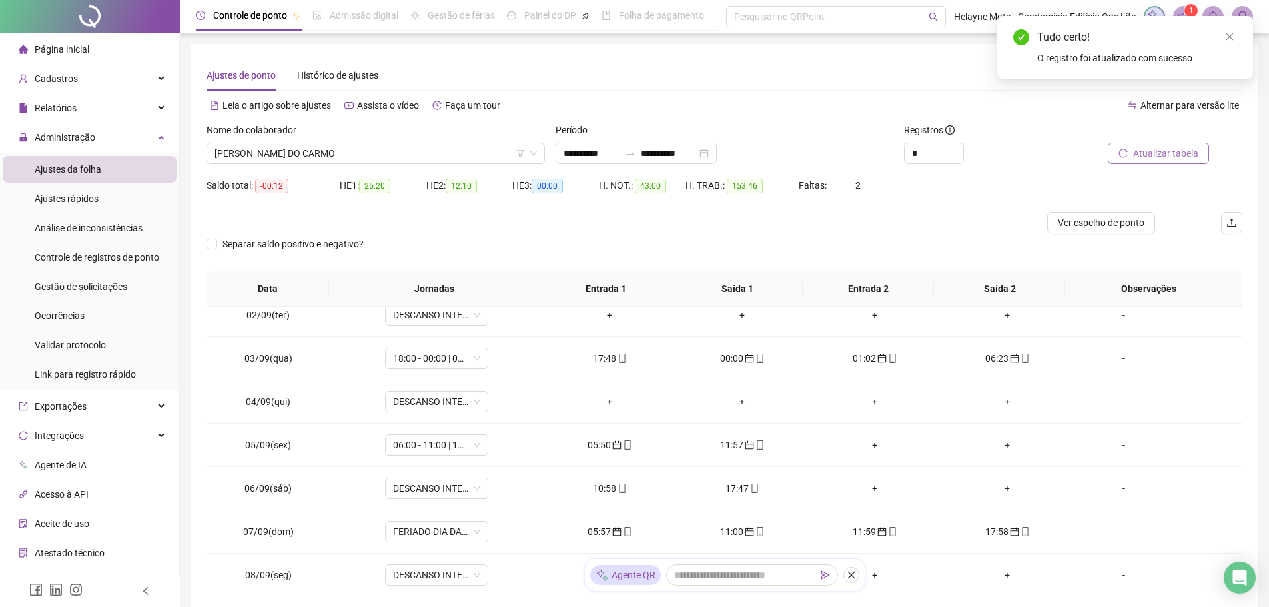
click at [1152, 154] on span "Atualizar tabela" at bounding box center [1165, 153] width 65 height 15
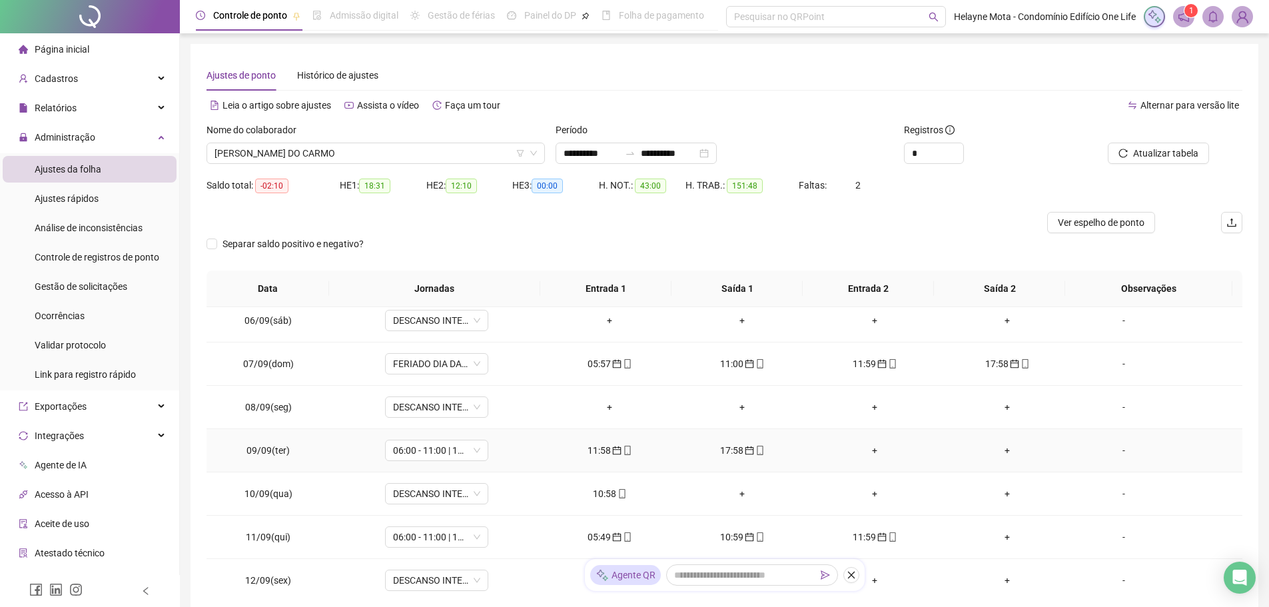
scroll to position [733, 0]
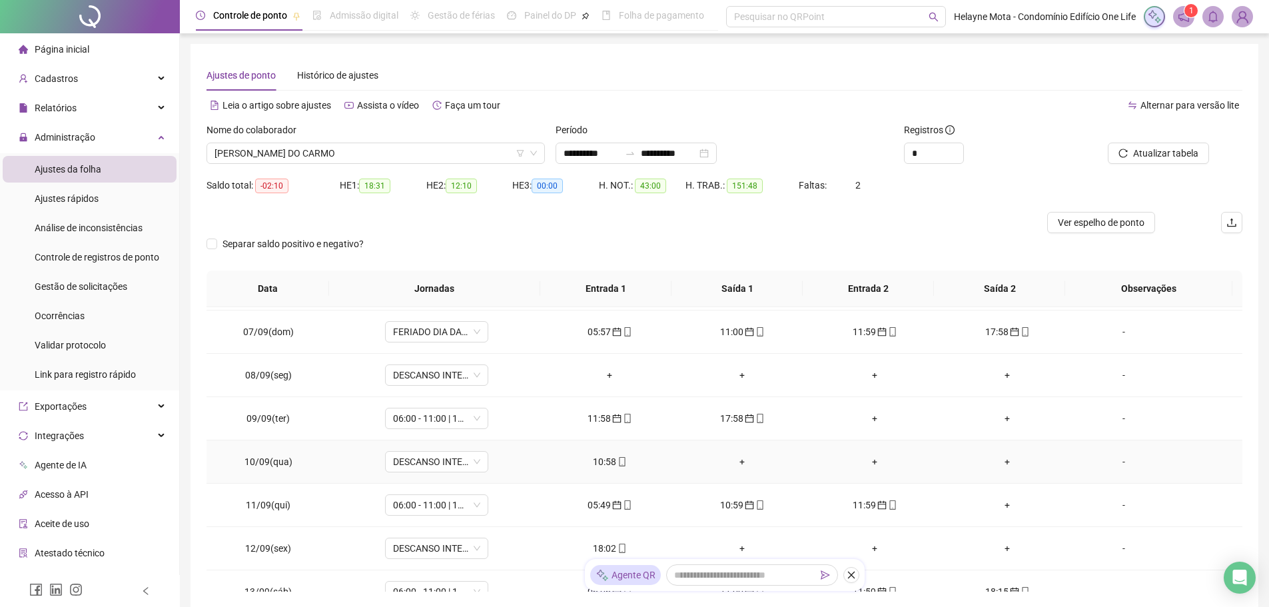
click at [601, 461] on div "10:58" at bounding box center [609, 461] width 111 height 15
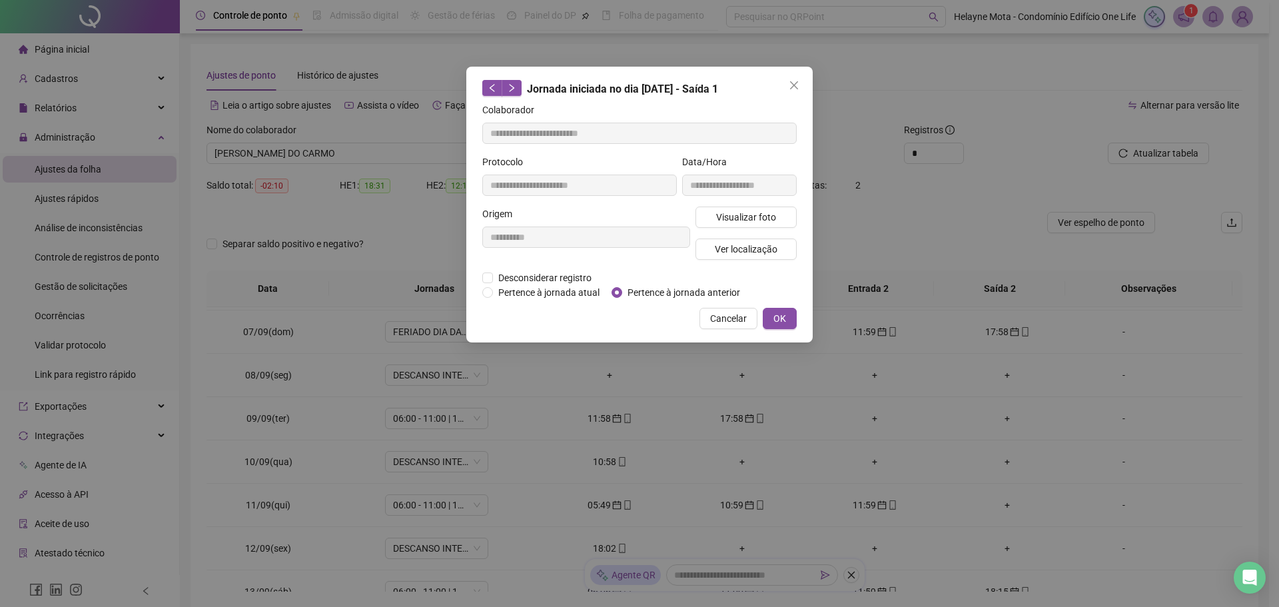
type input "**********"
click at [785, 321] on span "OK" at bounding box center [779, 318] width 13 height 15
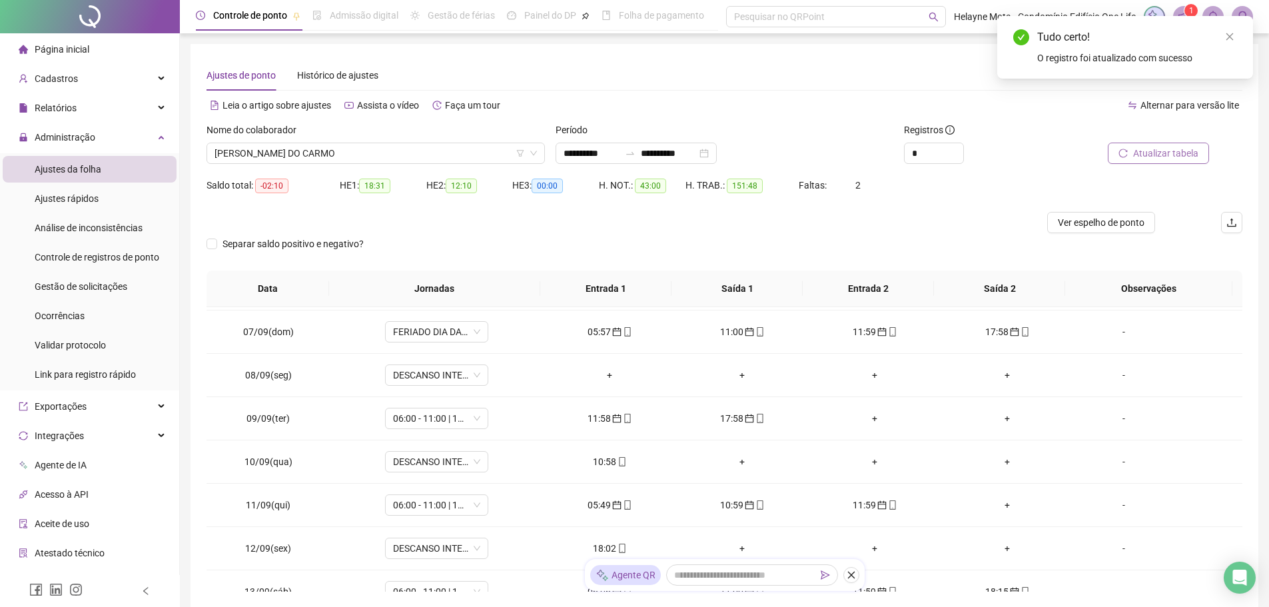
click at [1154, 156] on span "Atualizar tabela" at bounding box center [1165, 153] width 65 height 15
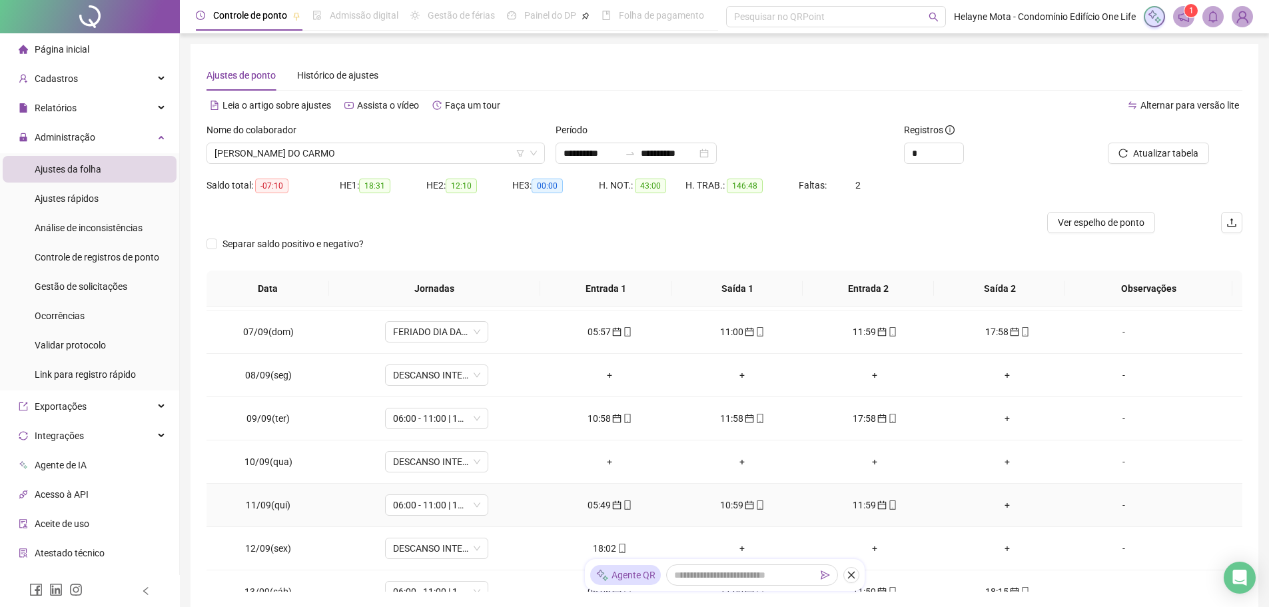
scroll to position [799, 0]
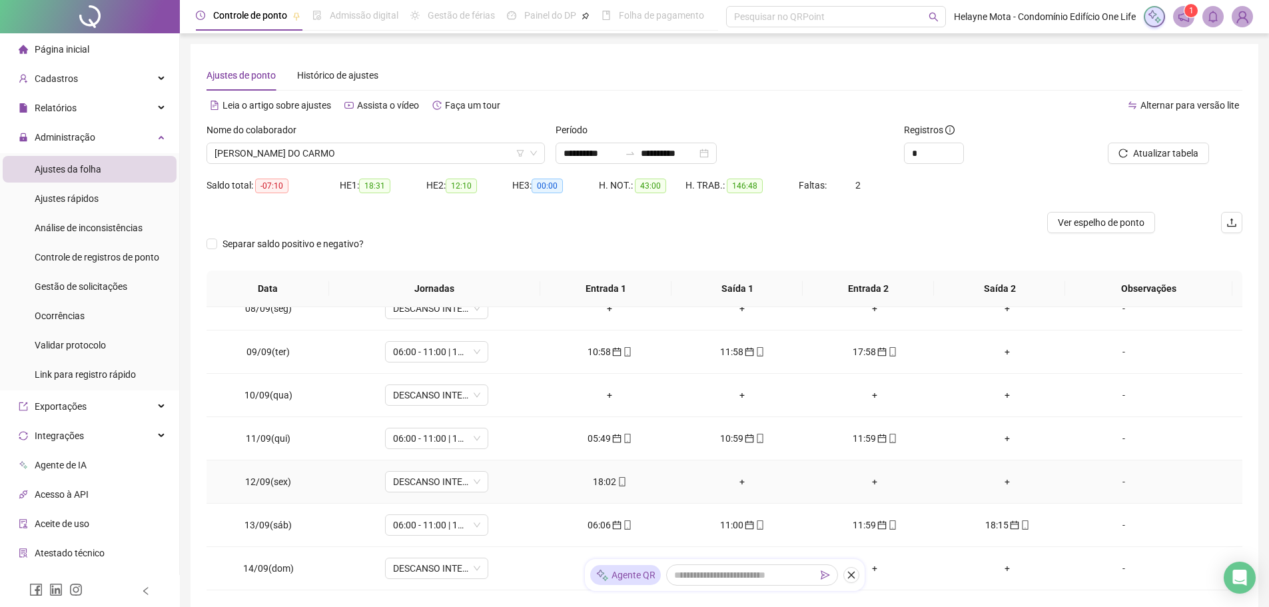
click at [598, 482] on div "18:02" at bounding box center [609, 481] width 111 height 15
type input "**********"
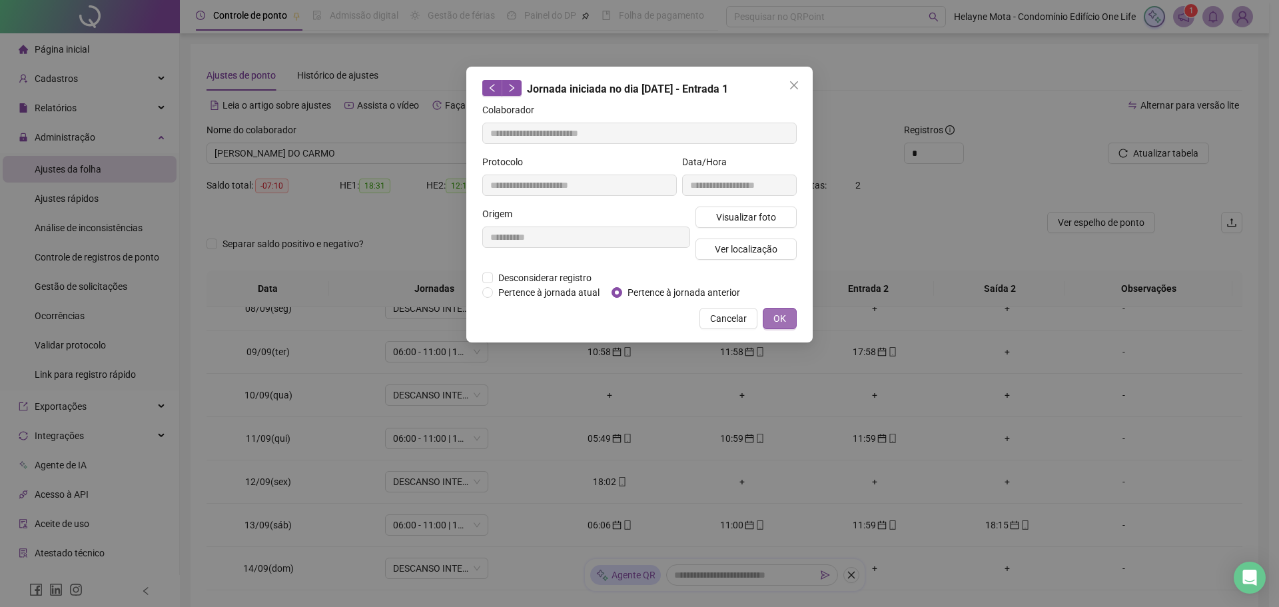
click at [783, 319] on span "OK" at bounding box center [779, 318] width 13 height 15
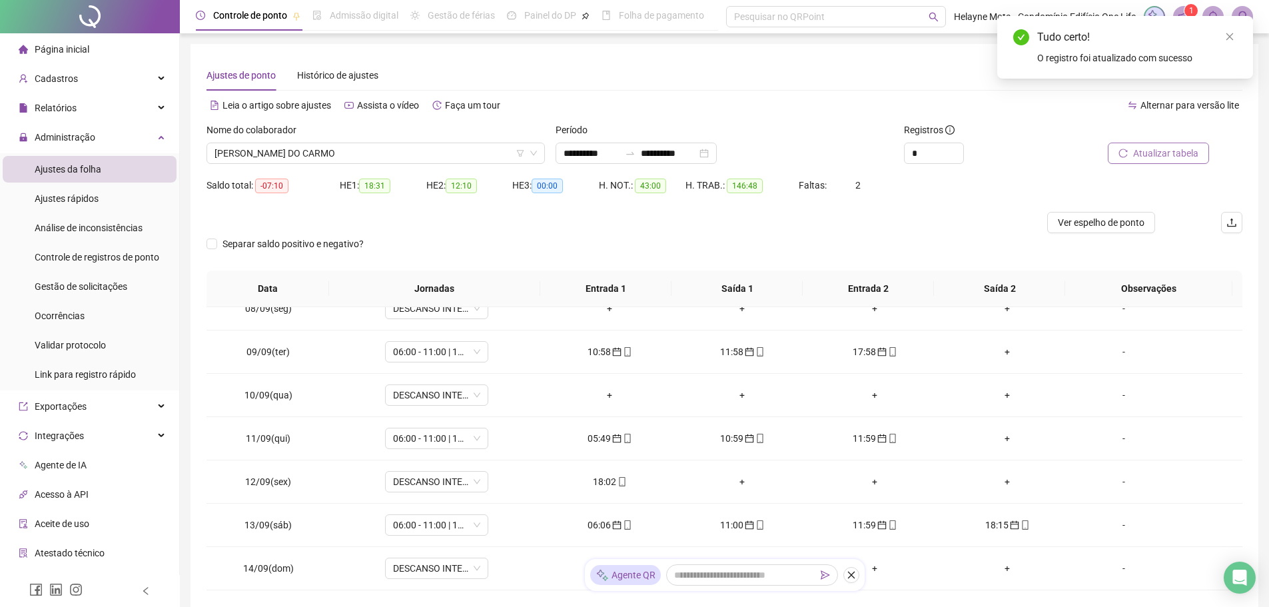
click at [1148, 157] on span "Atualizar tabela" at bounding box center [1165, 153] width 65 height 15
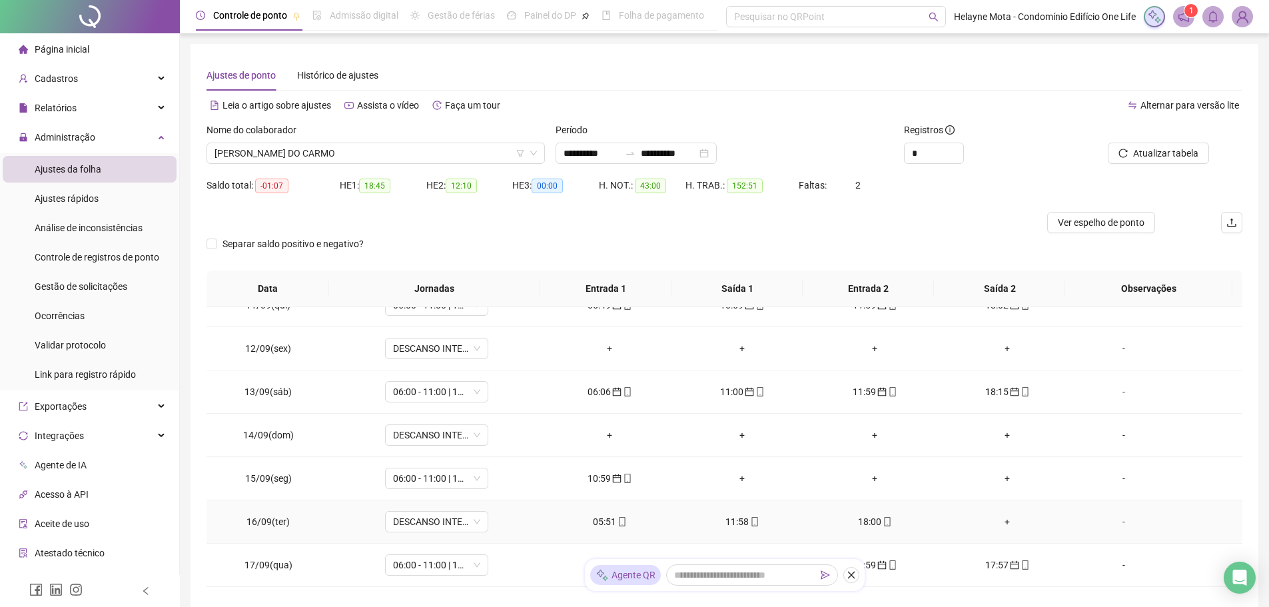
scroll to position [999, 0]
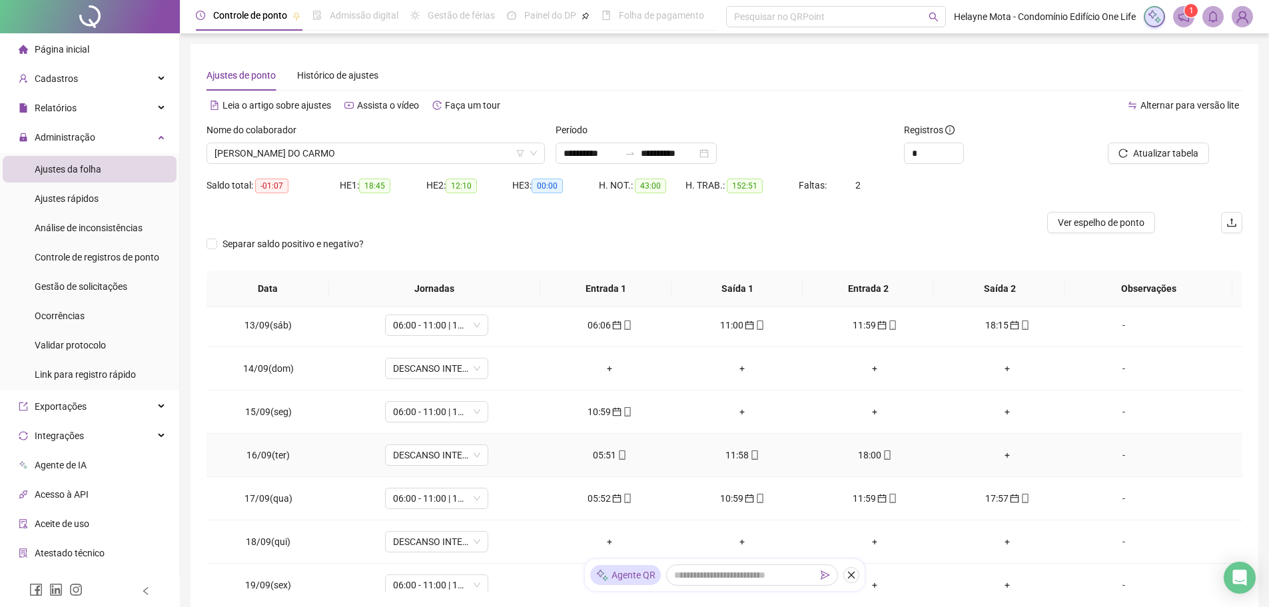
click at [599, 454] on div "05:51" at bounding box center [609, 455] width 111 height 15
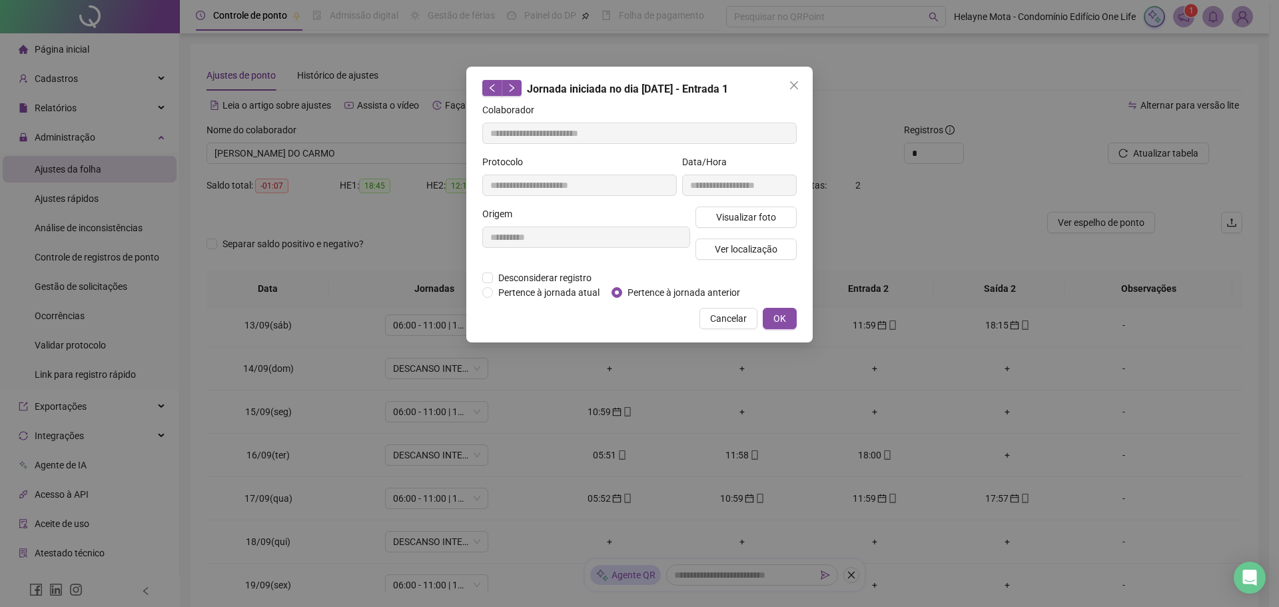
type input "**********"
click at [779, 313] on span "OK" at bounding box center [779, 318] width 13 height 15
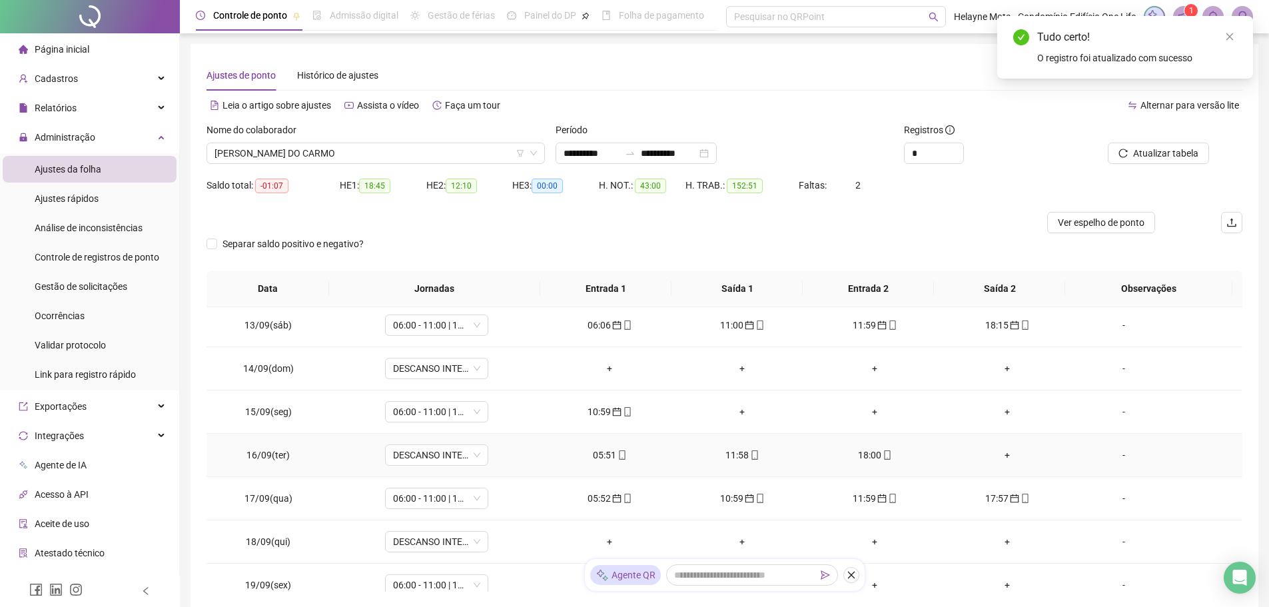
click at [735, 454] on div "11:58" at bounding box center [742, 455] width 111 height 15
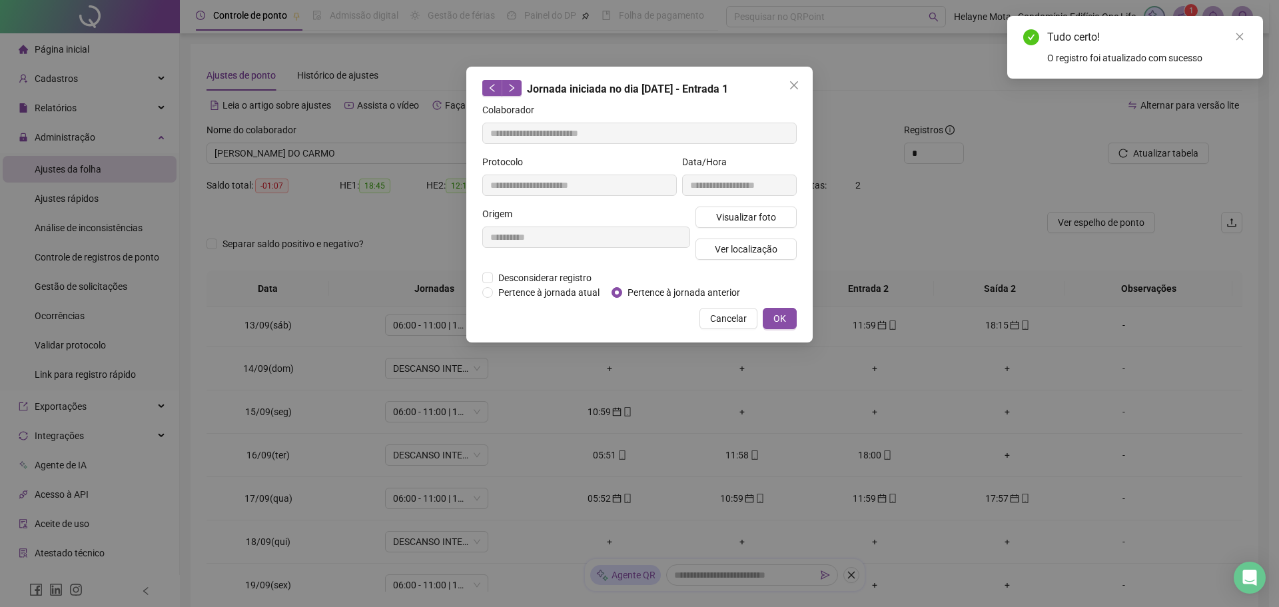
click at [650, 293] on span "Pertence à jornada anterior" at bounding box center [683, 292] width 123 height 15
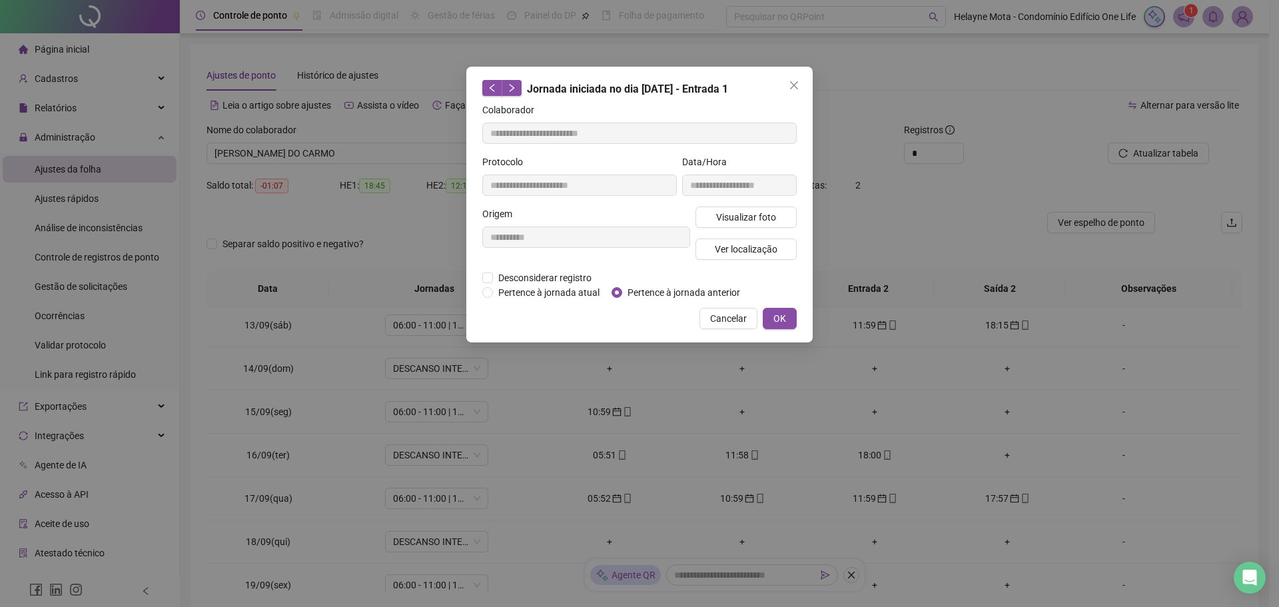
type input "**********"
click at [781, 318] on span "OK" at bounding box center [779, 318] width 13 height 15
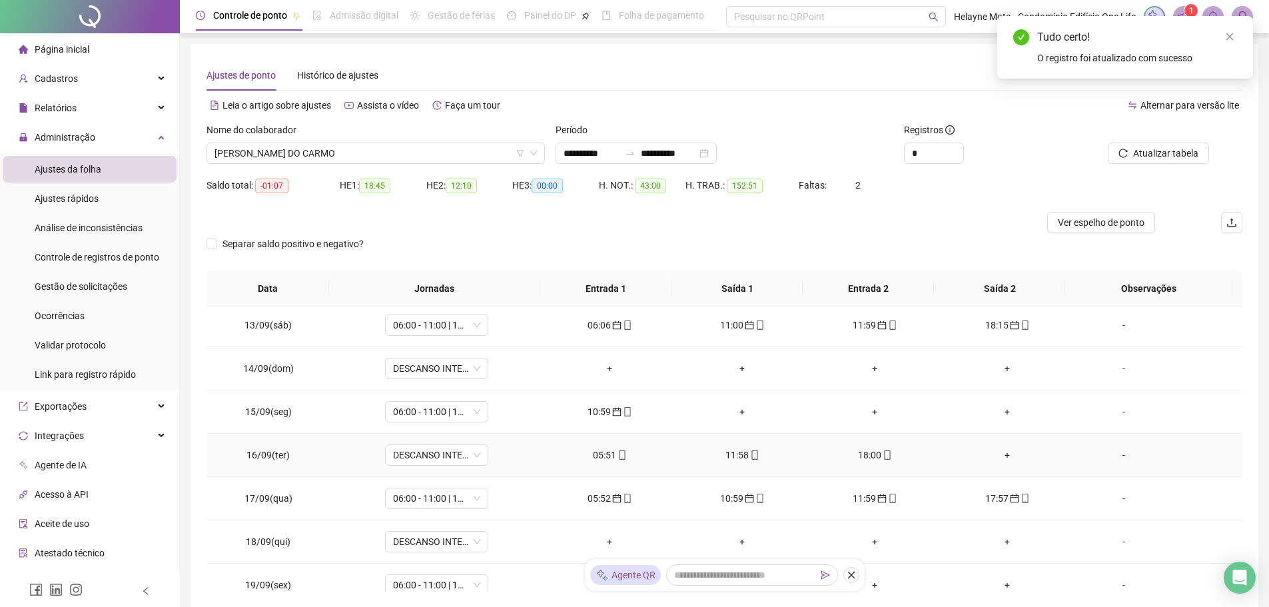
click at [859, 458] on div "18:00" at bounding box center [874, 455] width 111 height 15
type input "**********"
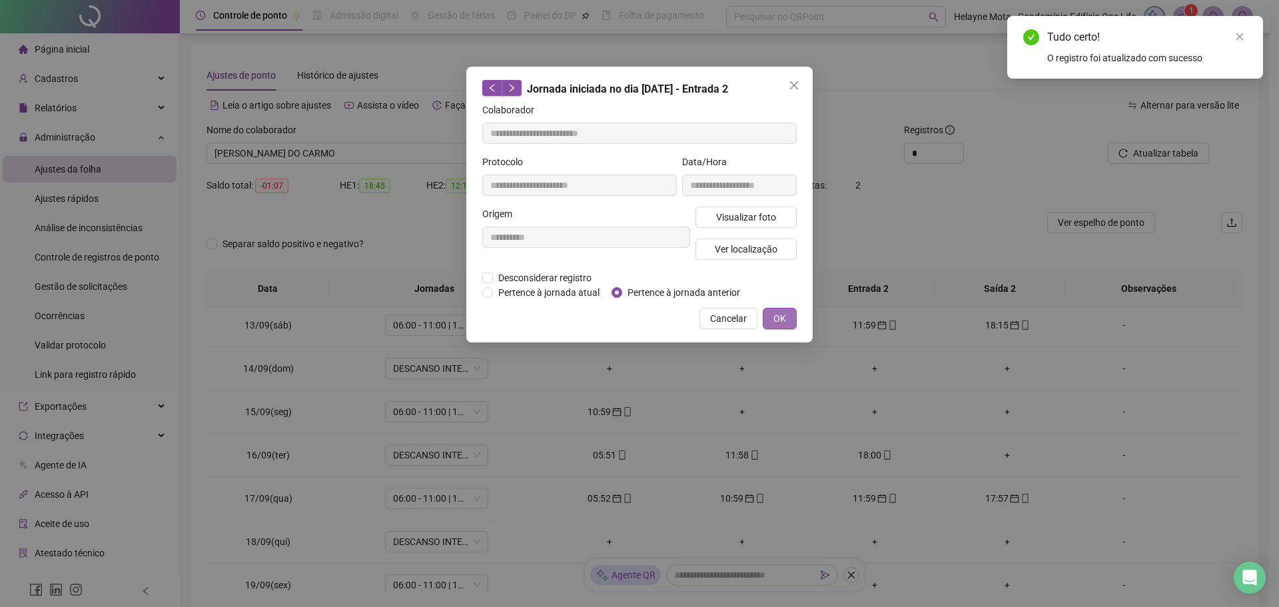
click at [775, 317] on span "OK" at bounding box center [779, 318] width 13 height 15
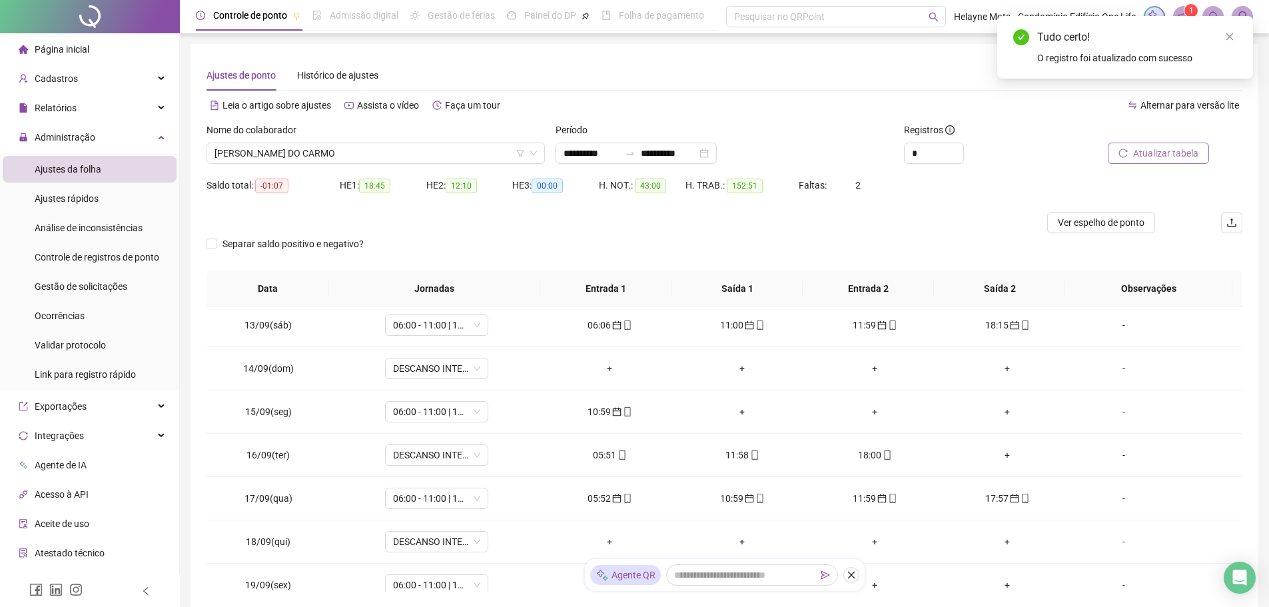
click at [1159, 153] on span "Atualizar tabela" at bounding box center [1165, 153] width 65 height 15
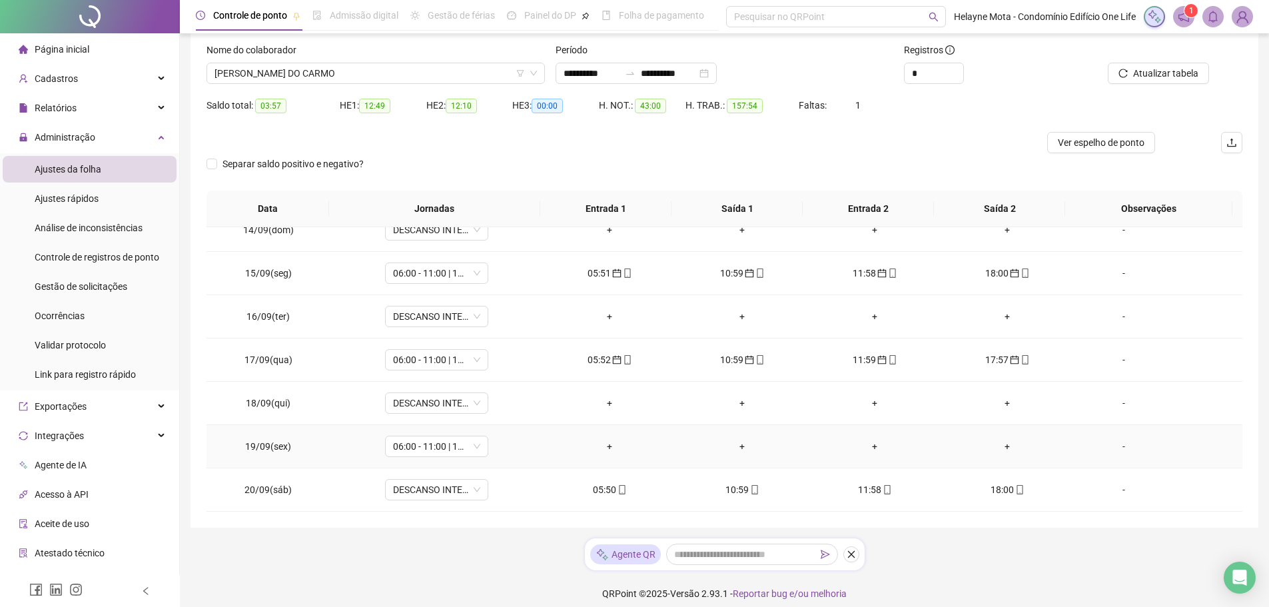
scroll to position [90, 0]
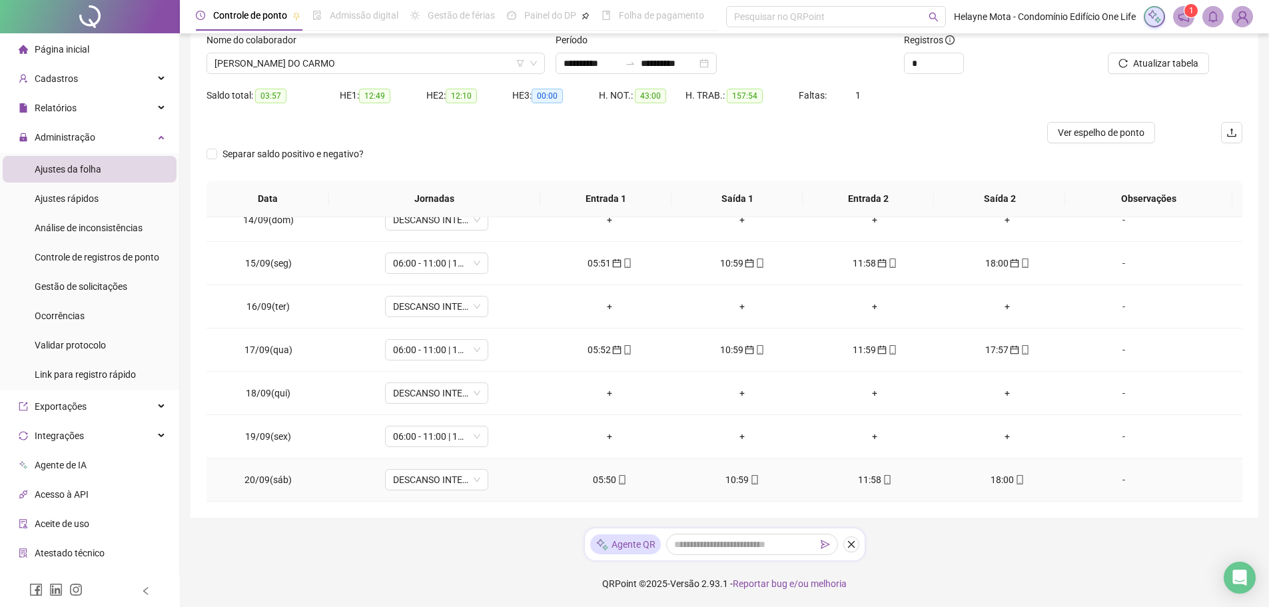
click at [603, 478] on div "05:50" at bounding box center [609, 479] width 111 height 15
type input "**********"
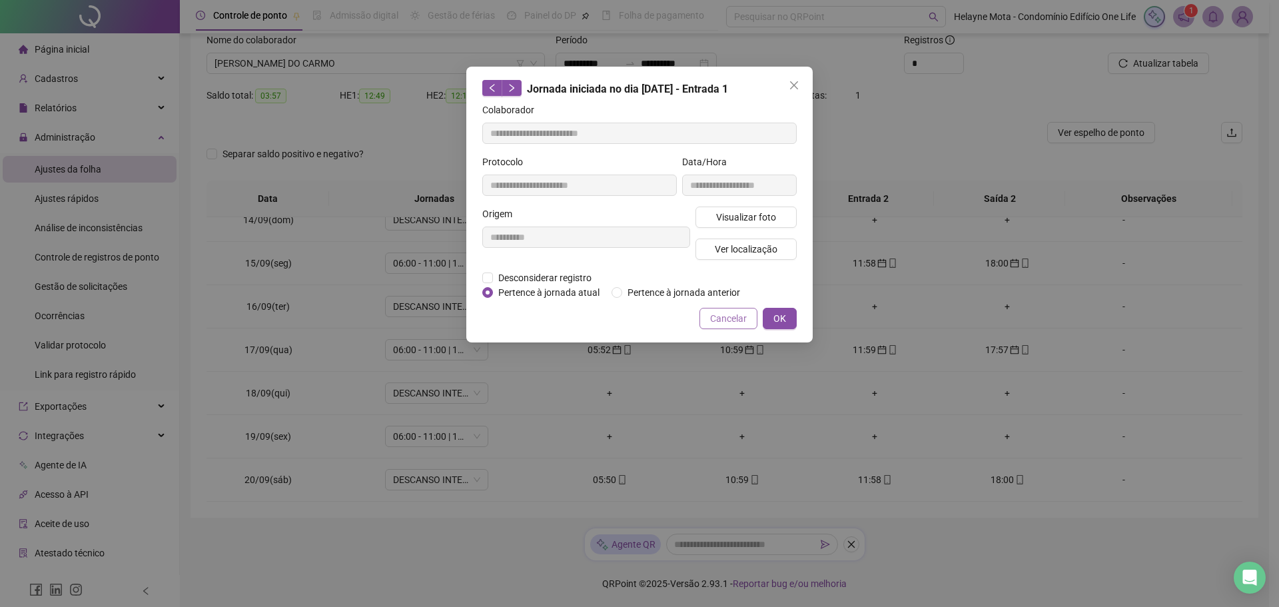
click at [729, 322] on span "Cancelar" at bounding box center [728, 318] width 37 height 15
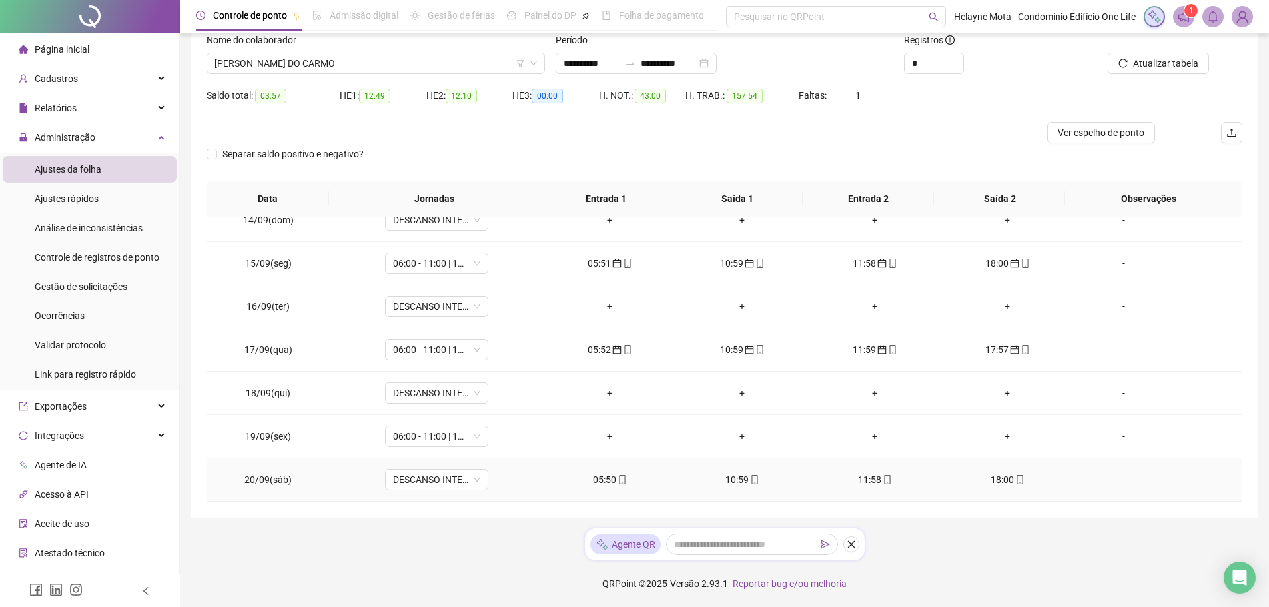
click at [727, 486] on div "10:59" at bounding box center [742, 479] width 111 height 15
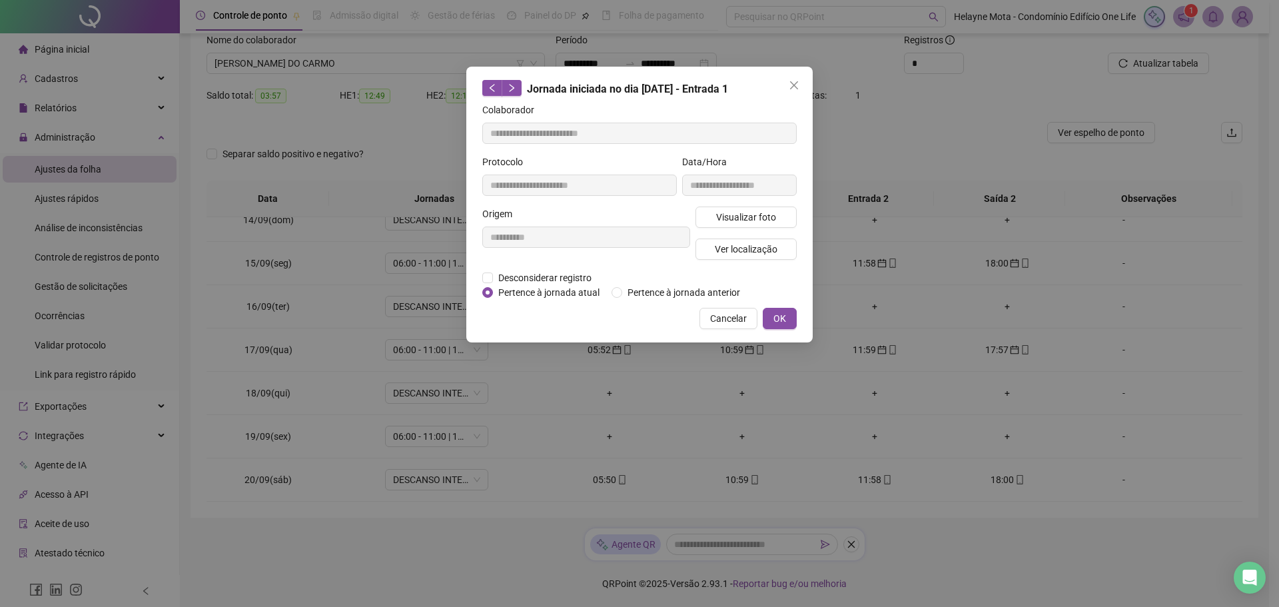
type input "**********"
click at [728, 318] on span "Cancelar" at bounding box center [728, 318] width 37 height 15
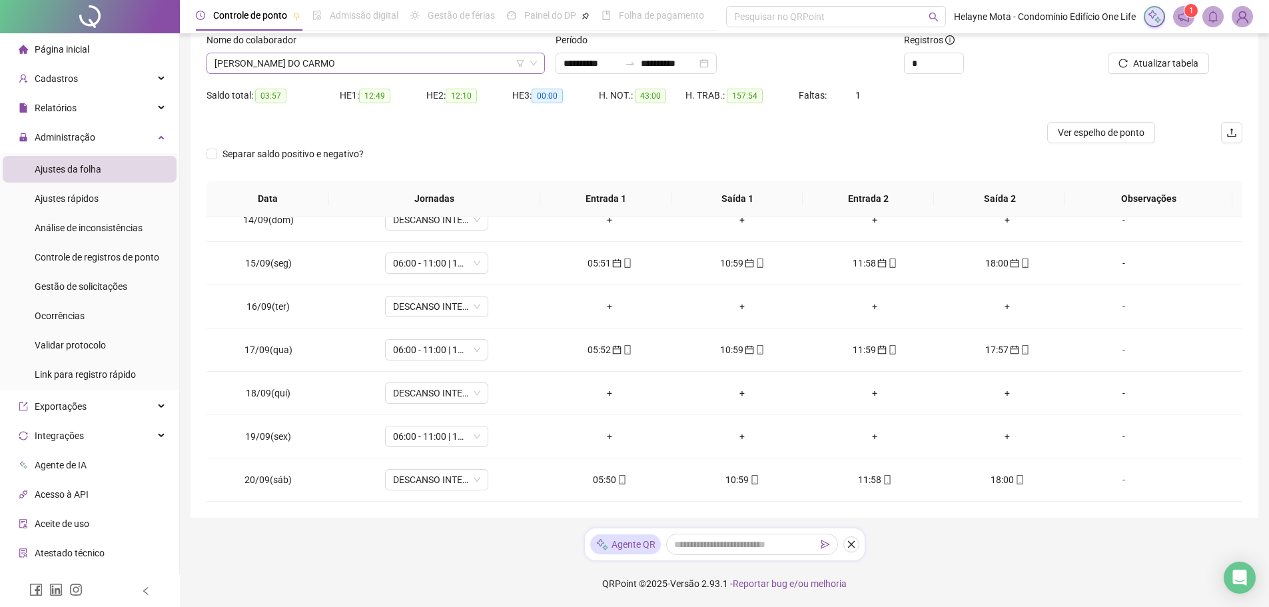
click at [367, 62] on span "[PERSON_NAME] DO CARMO" at bounding box center [375, 63] width 322 height 20
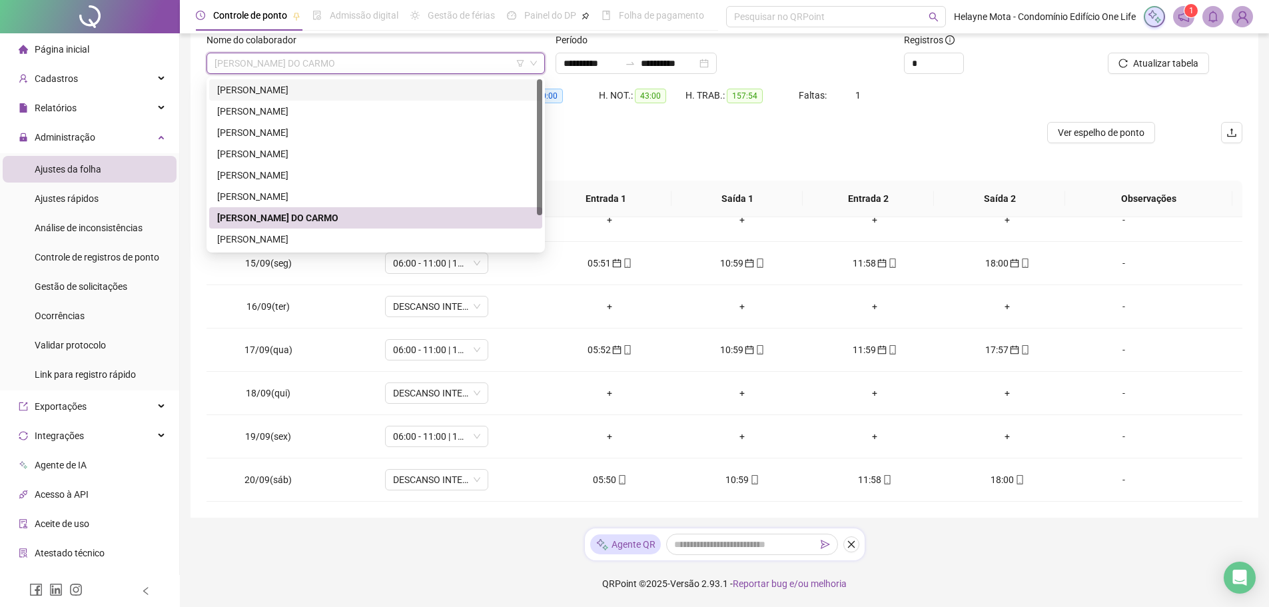
click at [275, 90] on div "[PERSON_NAME]" at bounding box center [375, 90] width 317 height 15
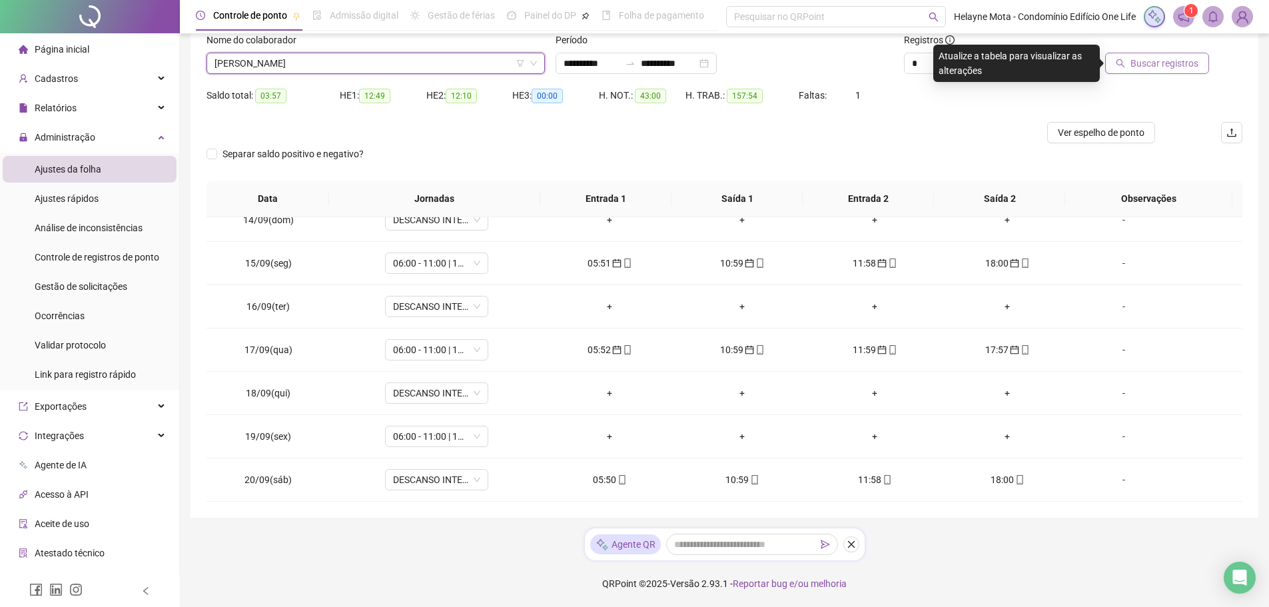
click at [1187, 65] on span "Buscar registros" at bounding box center [1164, 63] width 68 height 15
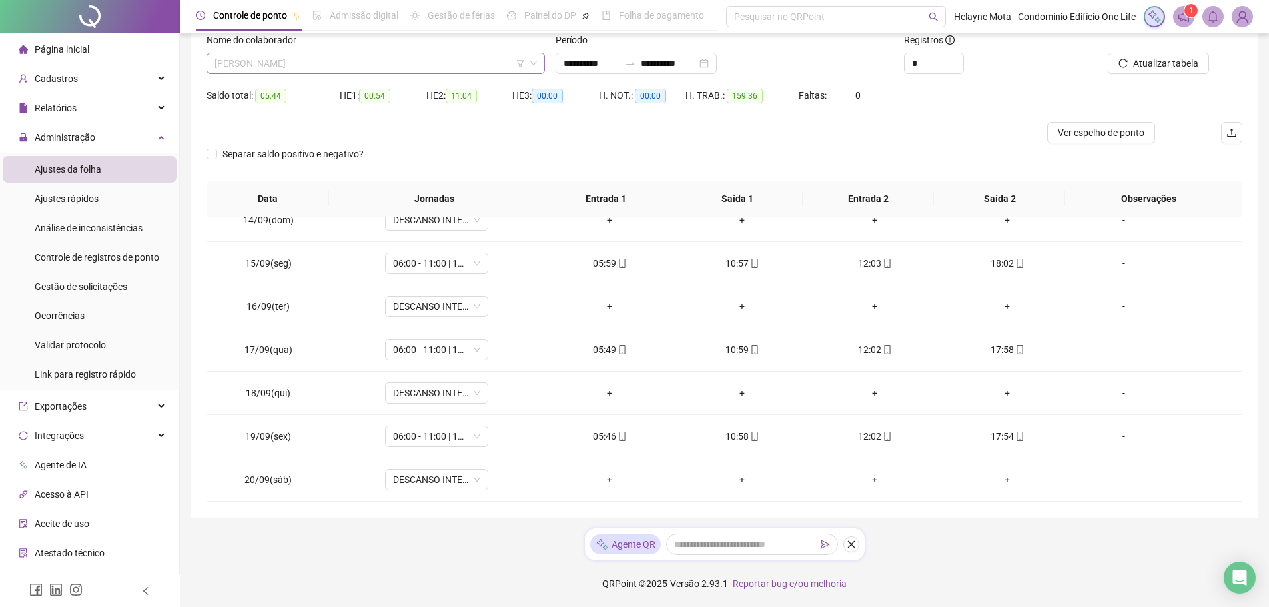
click at [353, 61] on span "[PERSON_NAME]" at bounding box center [375, 63] width 322 height 20
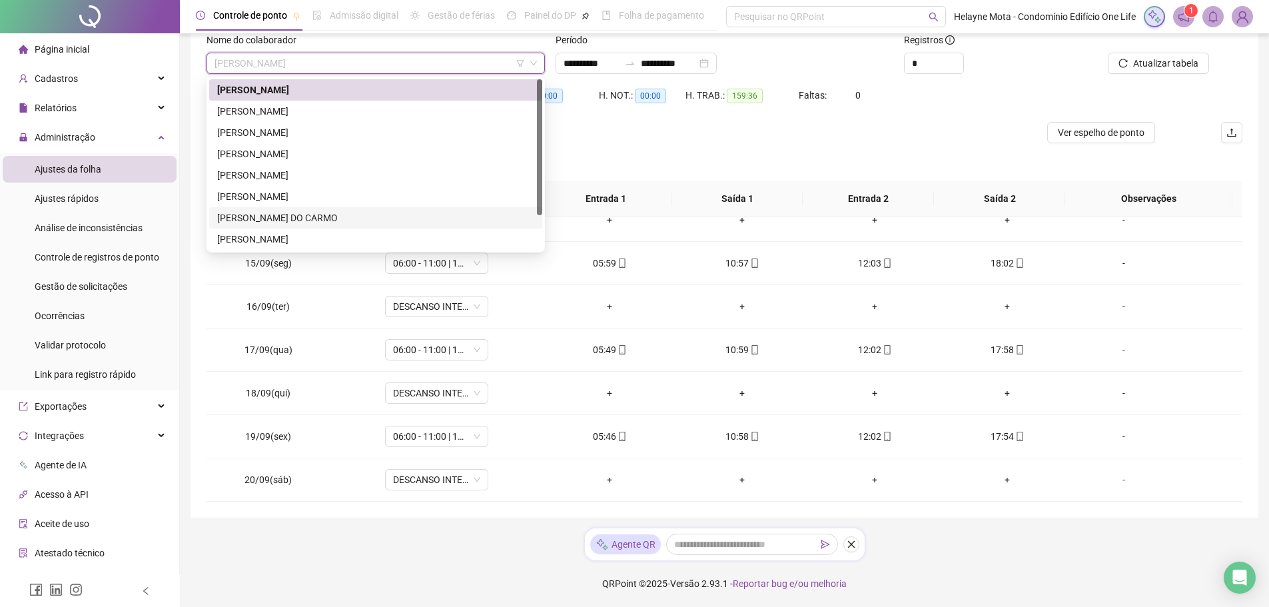
click at [296, 216] on div "[PERSON_NAME] DO CARMO" at bounding box center [375, 217] width 317 height 15
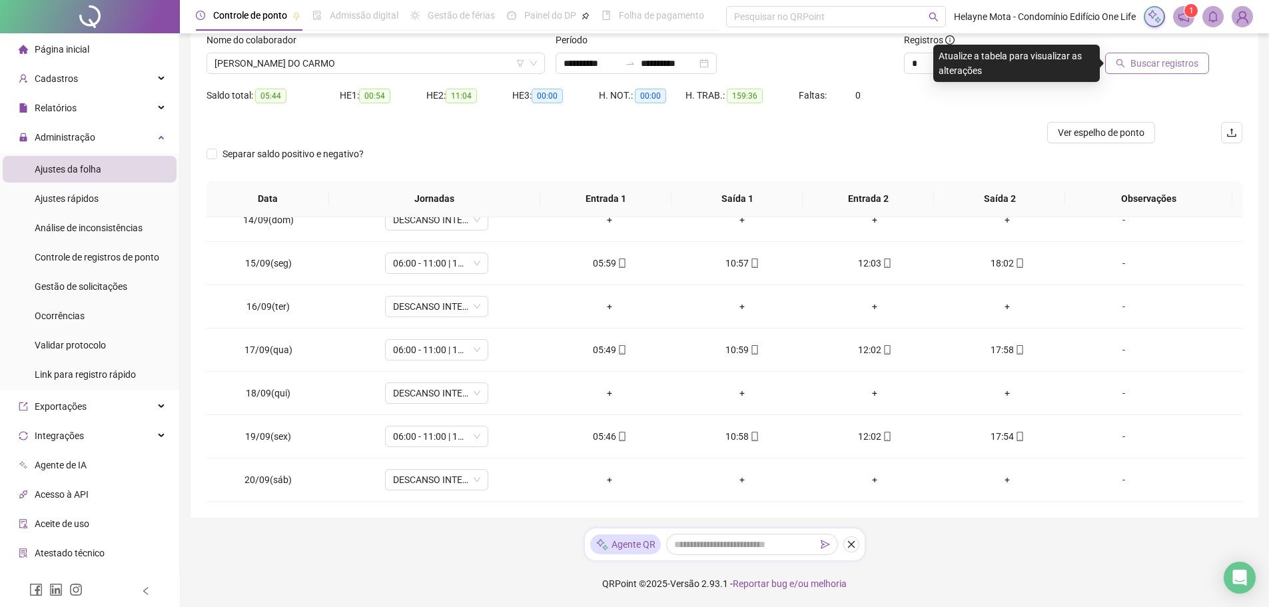
click at [1171, 70] on span "Buscar registros" at bounding box center [1164, 63] width 68 height 15
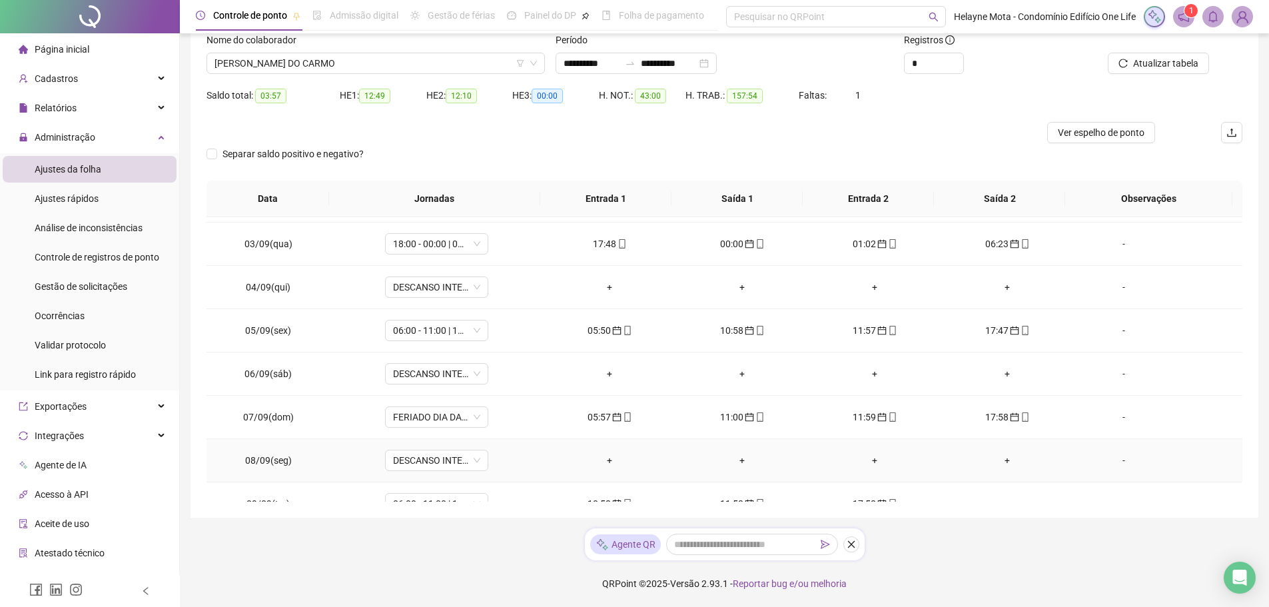
scroll to position [525, 0]
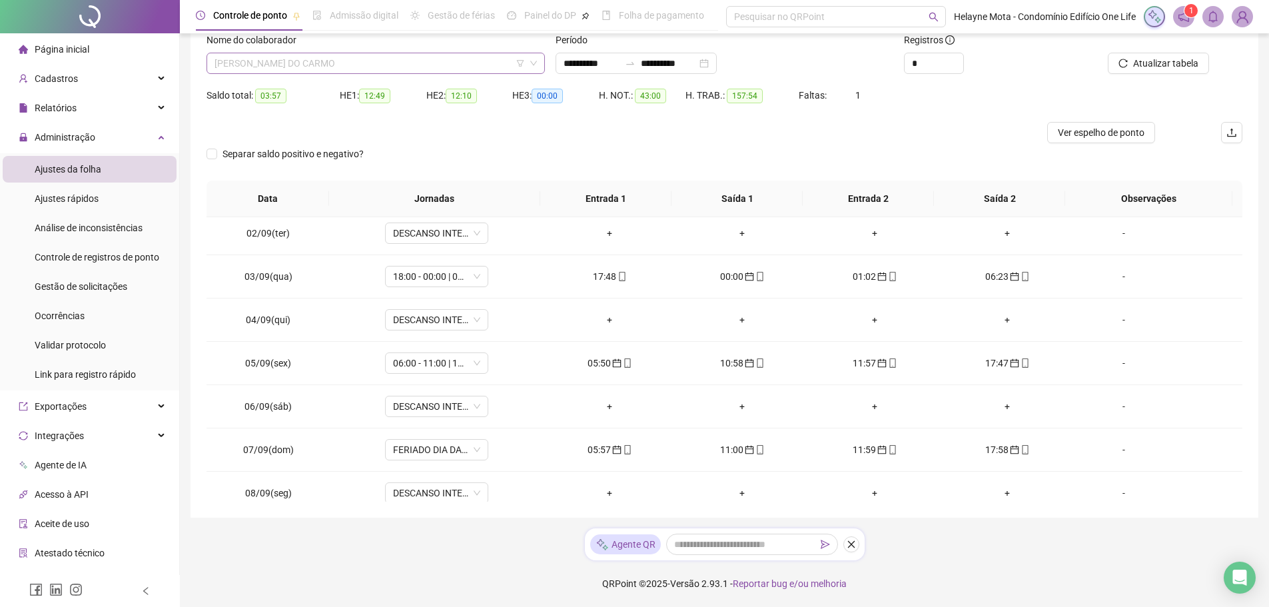
click at [368, 61] on span "[PERSON_NAME] DO CARMO" at bounding box center [375, 63] width 322 height 20
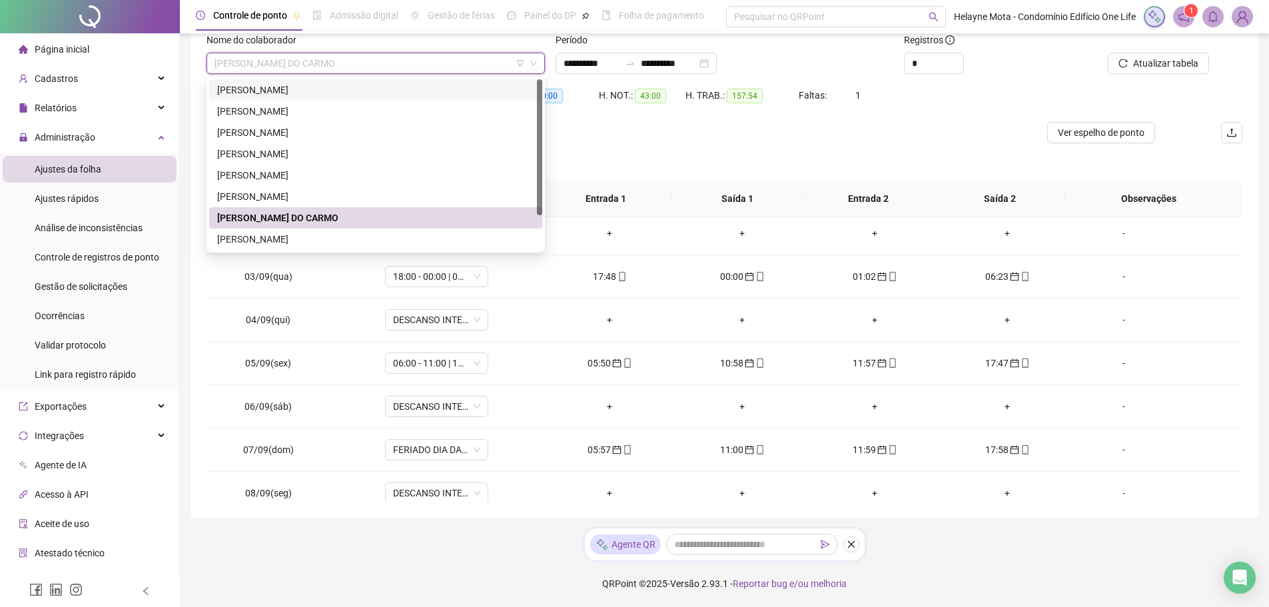
click at [302, 88] on div "[PERSON_NAME]" at bounding box center [375, 90] width 317 height 15
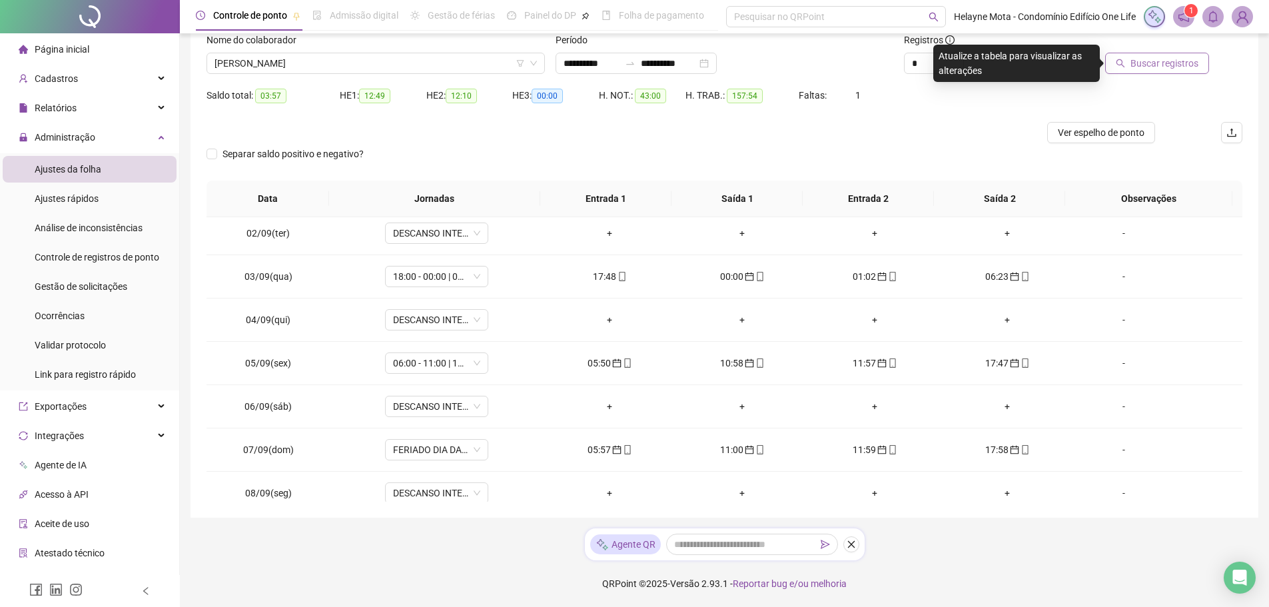
click at [1170, 53] on button "Buscar registros" at bounding box center [1157, 63] width 104 height 21
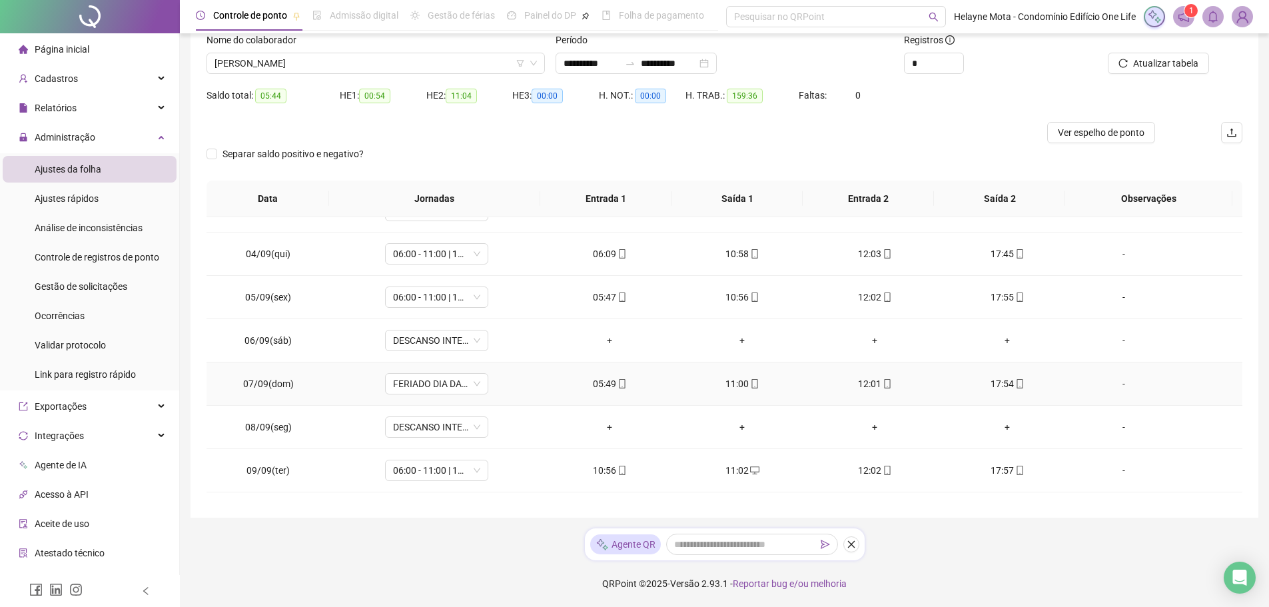
scroll to position [591, 0]
click at [420, 66] on span "[PERSON_NAME]" at bounding box center [375, 63] width 322 height 20
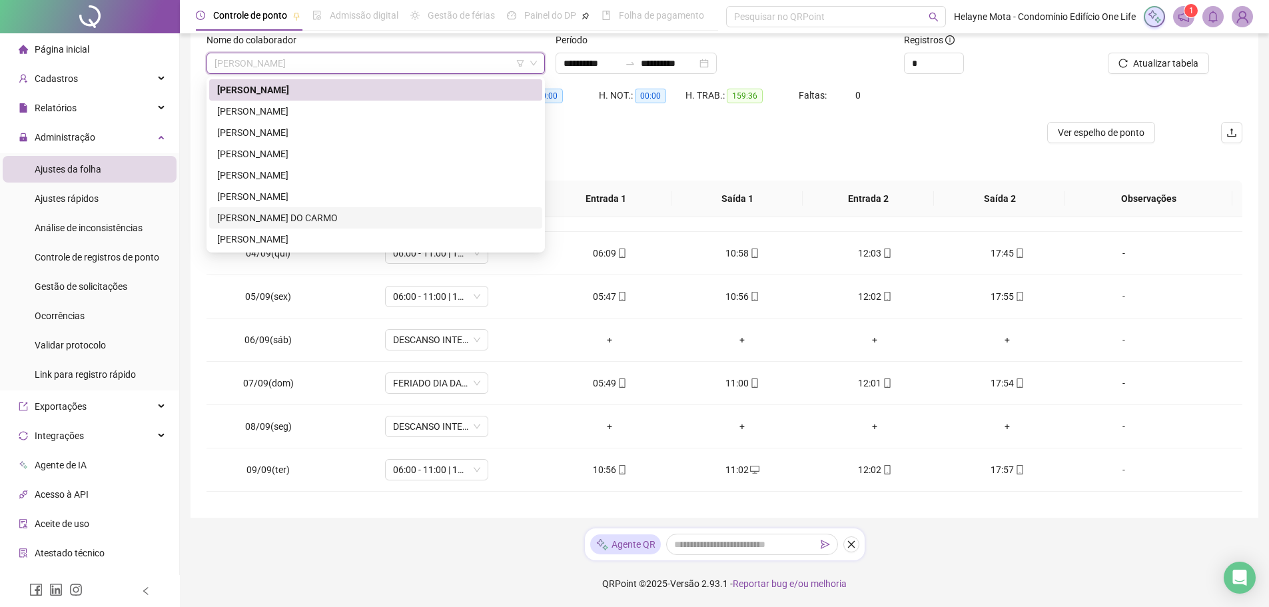
click at [298, 220] on div "[PERSON_NAME] DO CARMO" at bounding box center [375, 217] width 317 height 15
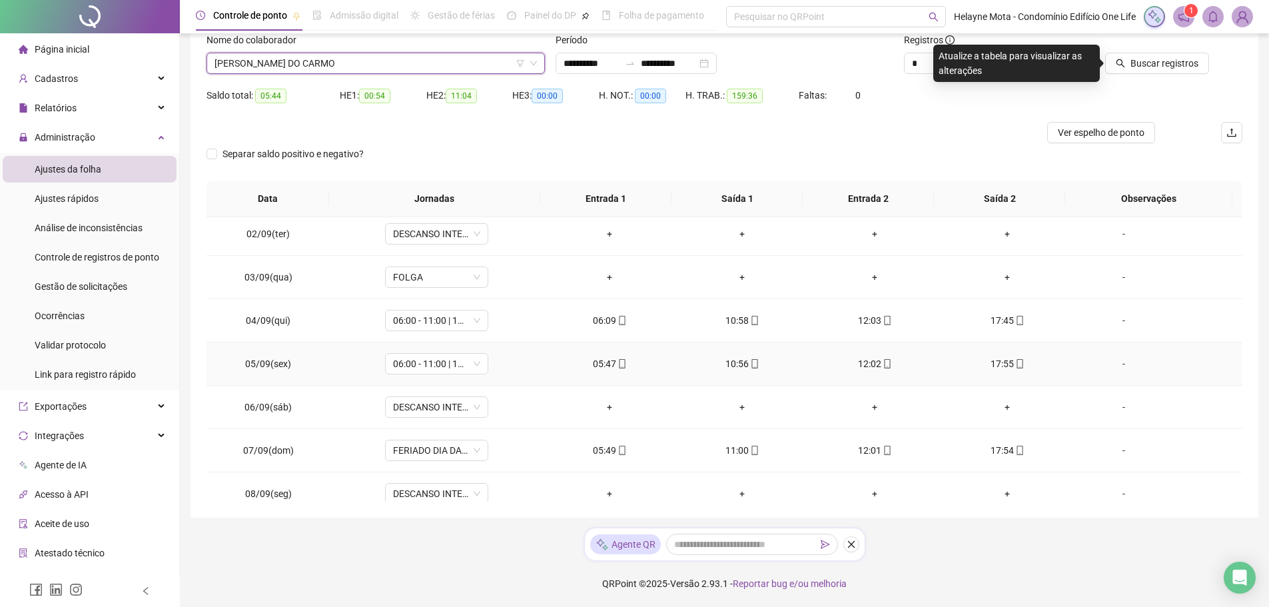
scroll to position [525, 0]
click at [601, 362] on div "05:47" at bounding box center [609, 363] width 111 height 15
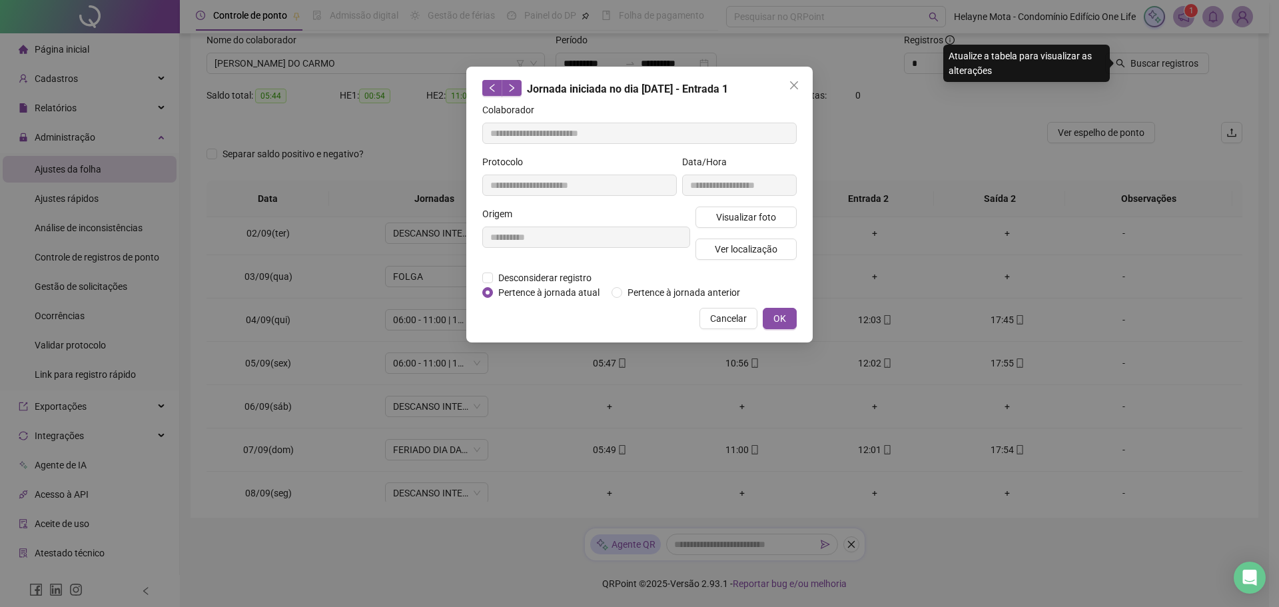
click at [726, 320] on span "Cancelar" at bounding box center [728, 318] width 37 height 15
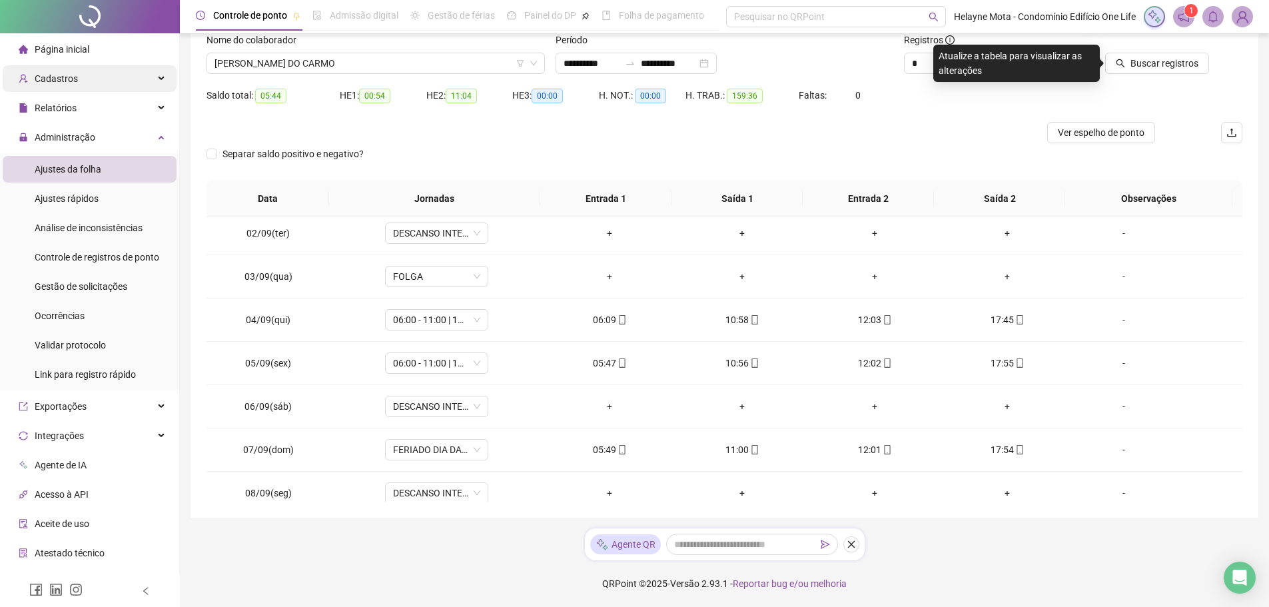
click at [103, 82] on div "Cadastros" at bounding box center [90, 78] width 174 height 27
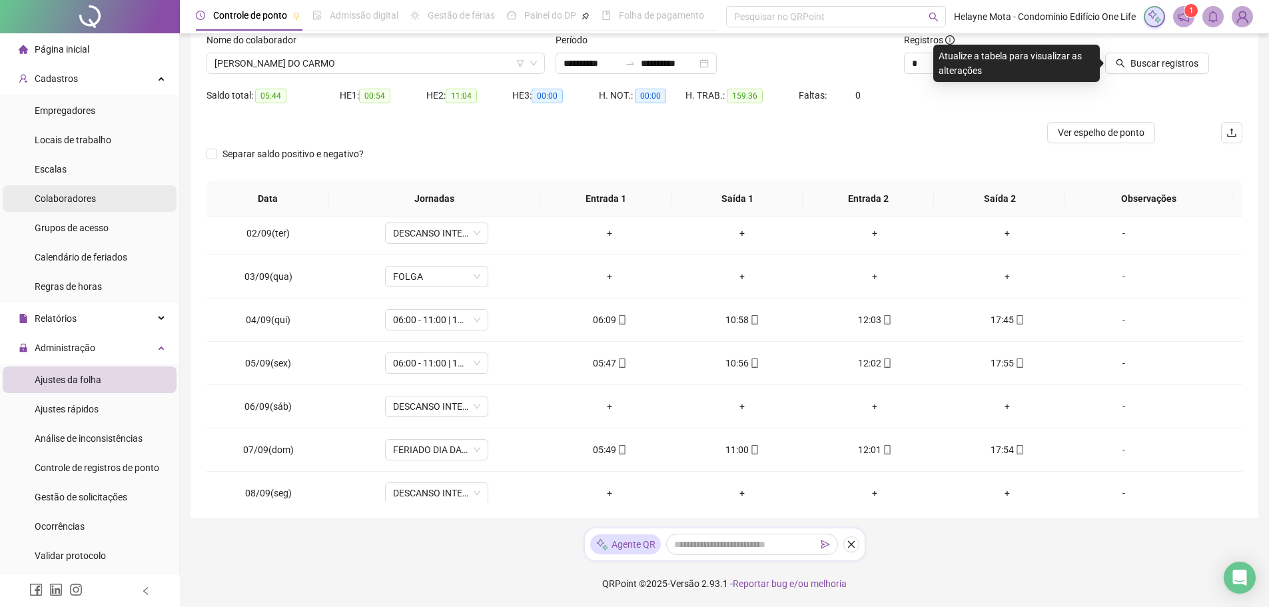
drag, startPoint x: 86, startPoint y: 200, endPoint x: 93, endPoint y: 200, distance: 7.3
click at [85, 200] on span "Colaboradores" at bounding box center [65, 198] width 61 height 11
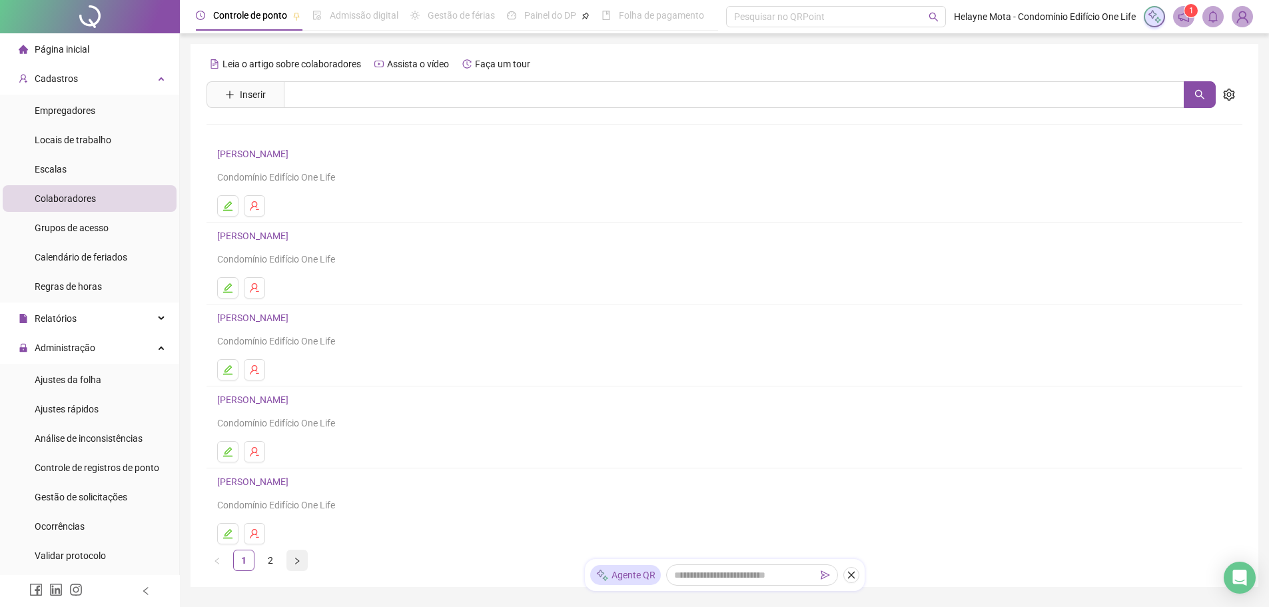
click at [297, 561] on icon "right" at bounding box center [297, 561] width 8 height 8
click at [225, 285] on icon "edit" at bounding box center [227, 287] width 11 height 11
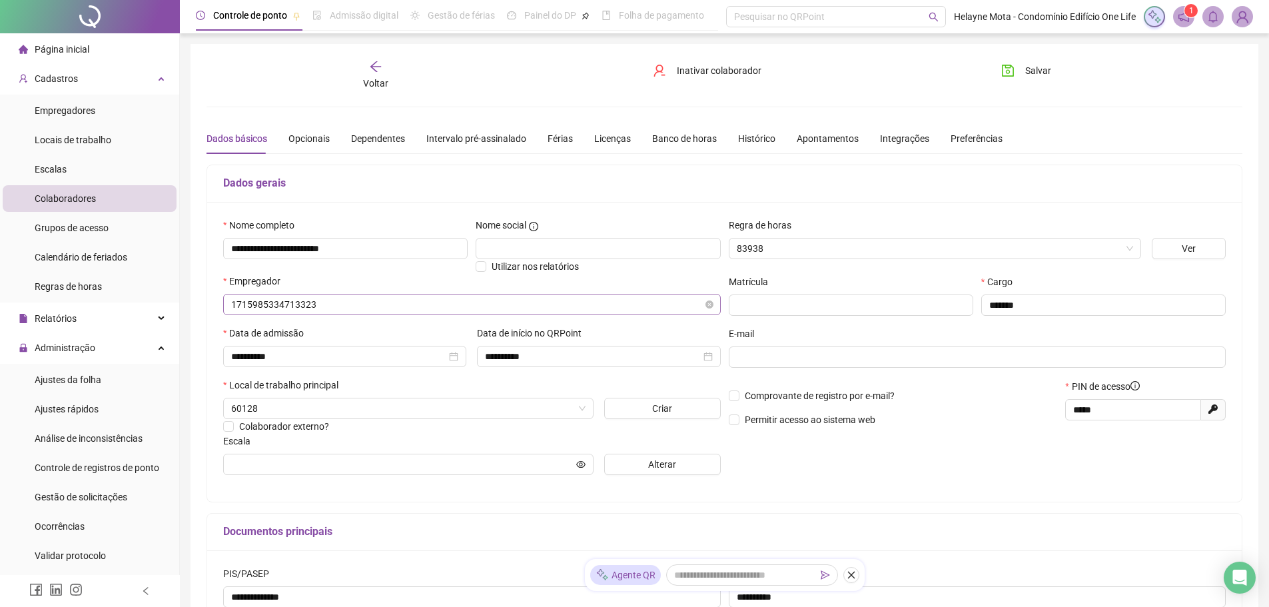
type input "**********"
click at [668, 468] on span "Alterar" at bounding box center [662, 464] width 28 height 15
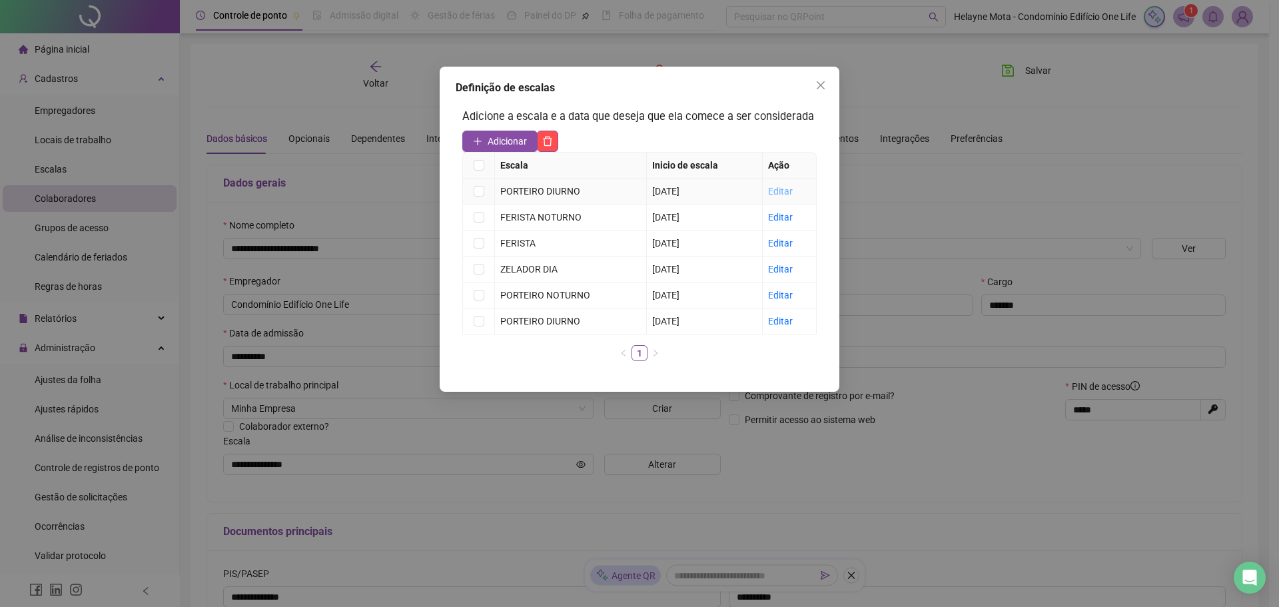
click at [778, 190] on link "Editar" at bounding box center [780, 191] width 25 height 11
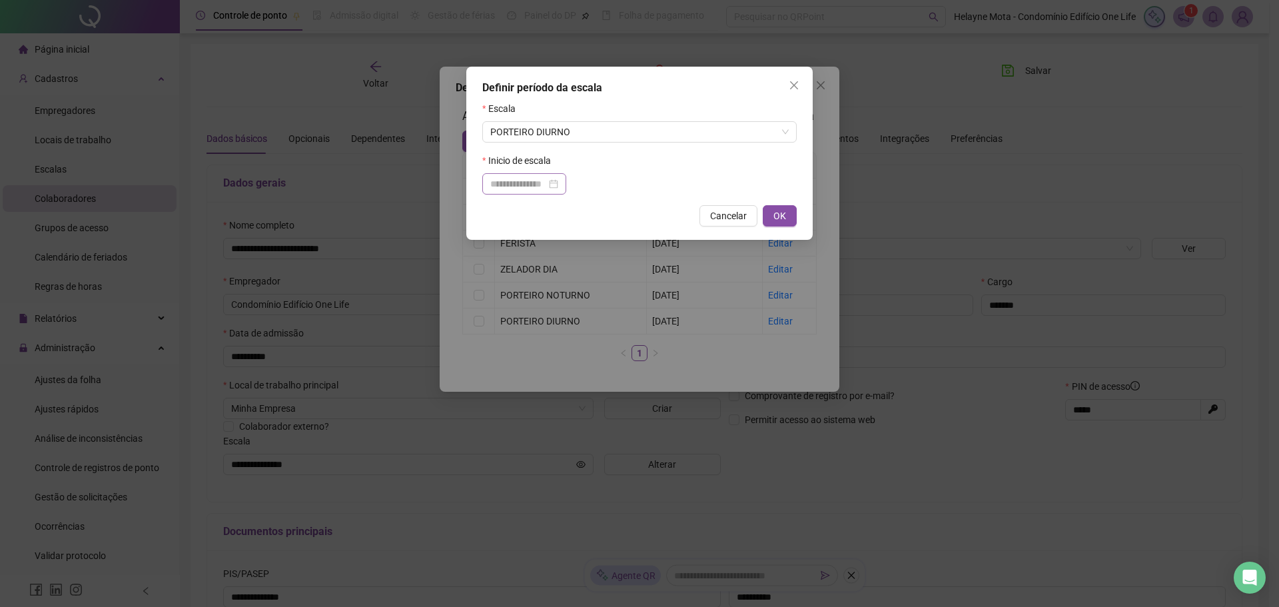
click at [566, 188] on div at bounding box center [524, 183] width 84 height 21
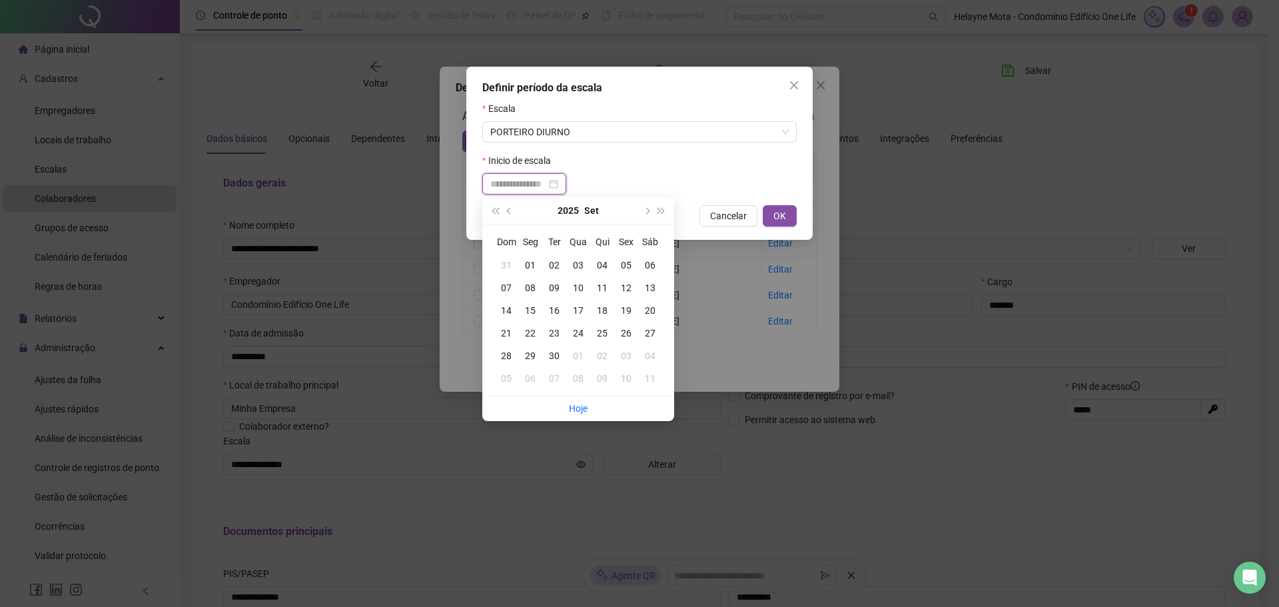
type input "**********"
click at [649, 267] on div "06" at bounding box center [650, 265] width 24 height 15
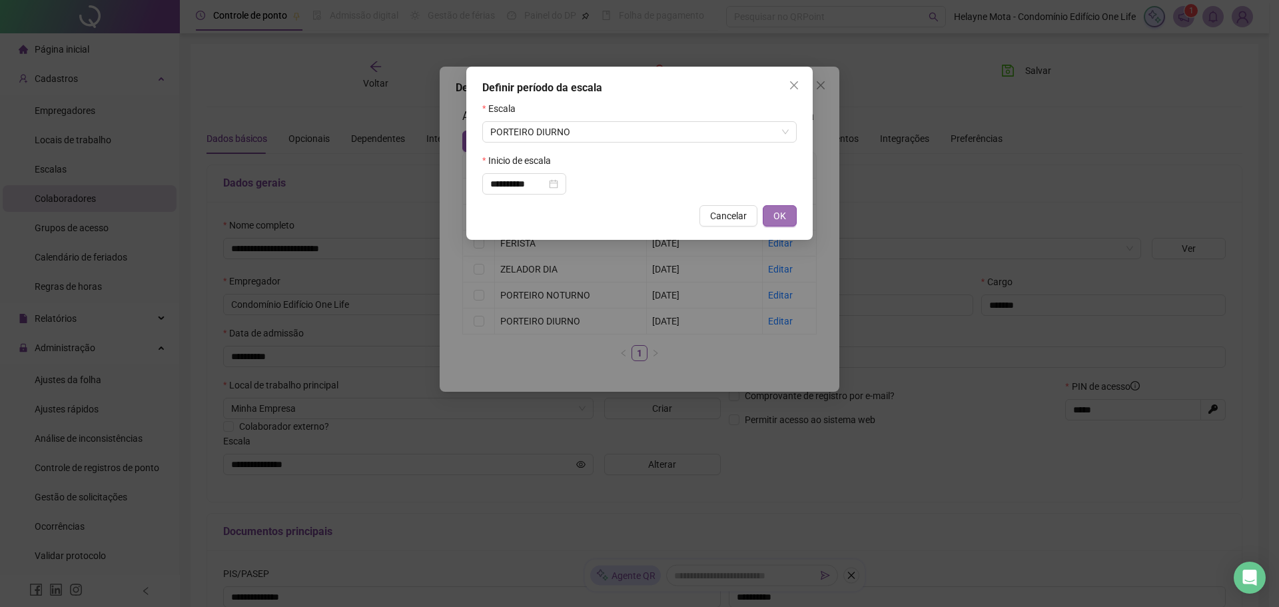
click at [781, 220] on span "OK" at bounding box center [779, 215] width 13 height 15
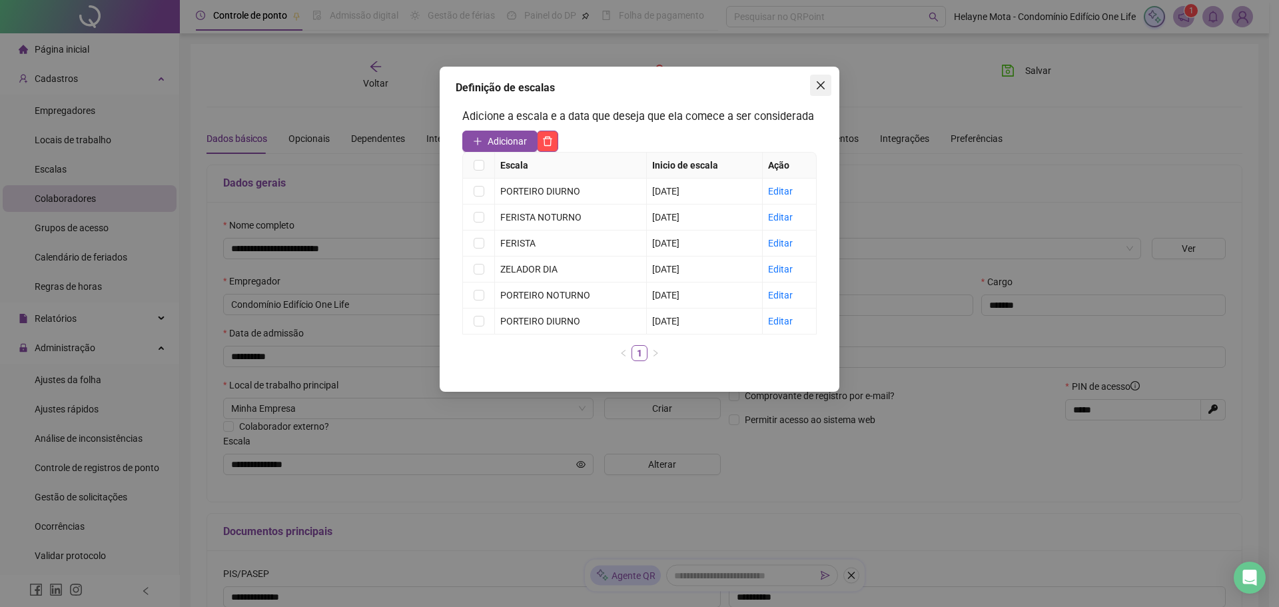
click at [820, 83] on icon "close" at bounding box center [820, 85] width 11 height 11
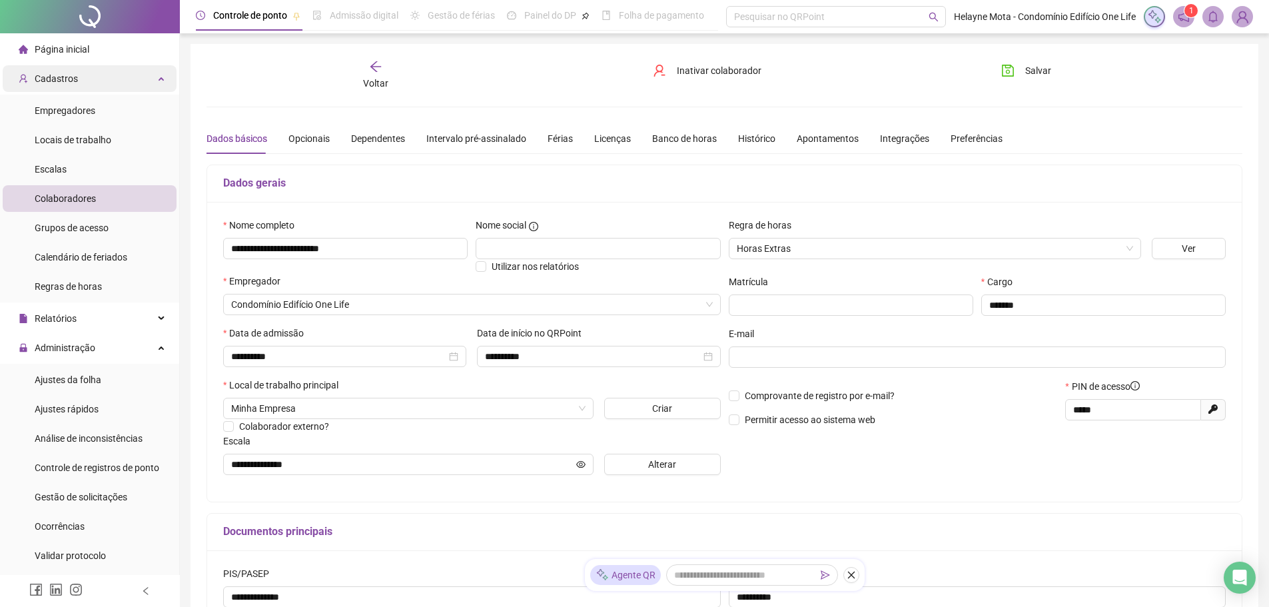
click at [152, 83] on div "Cadastros" at bounding box center [90, 78] width 174 height 27
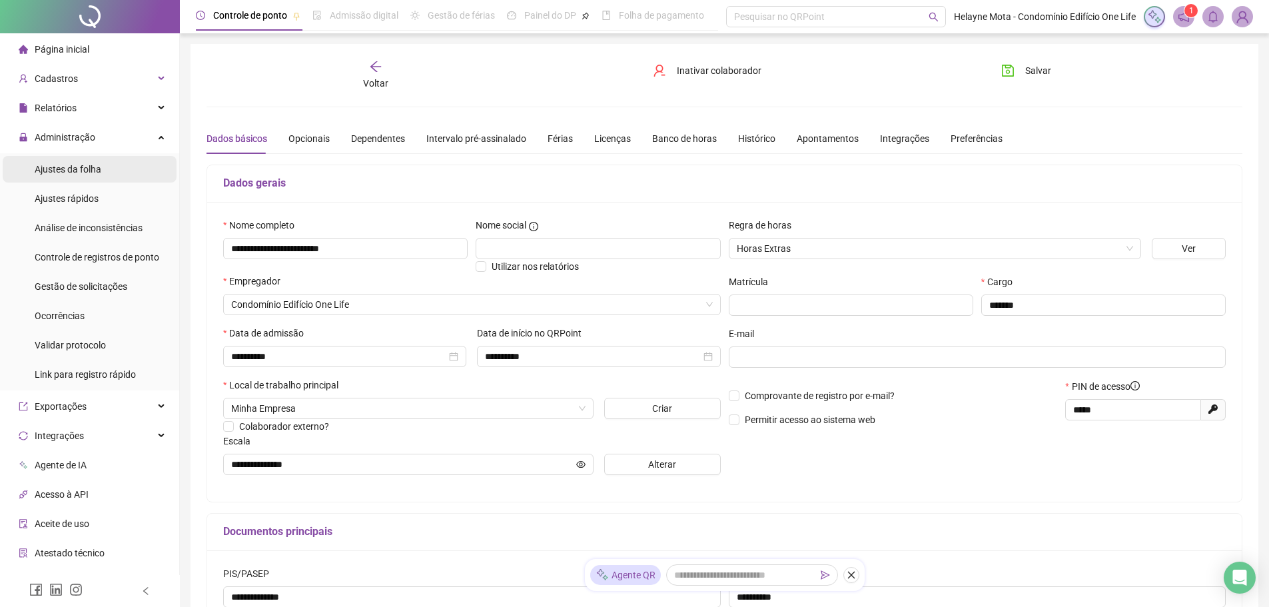
click at [81, 168] on span "Ajustes da folha" at bounding box center [68, 169] width 67 height 11
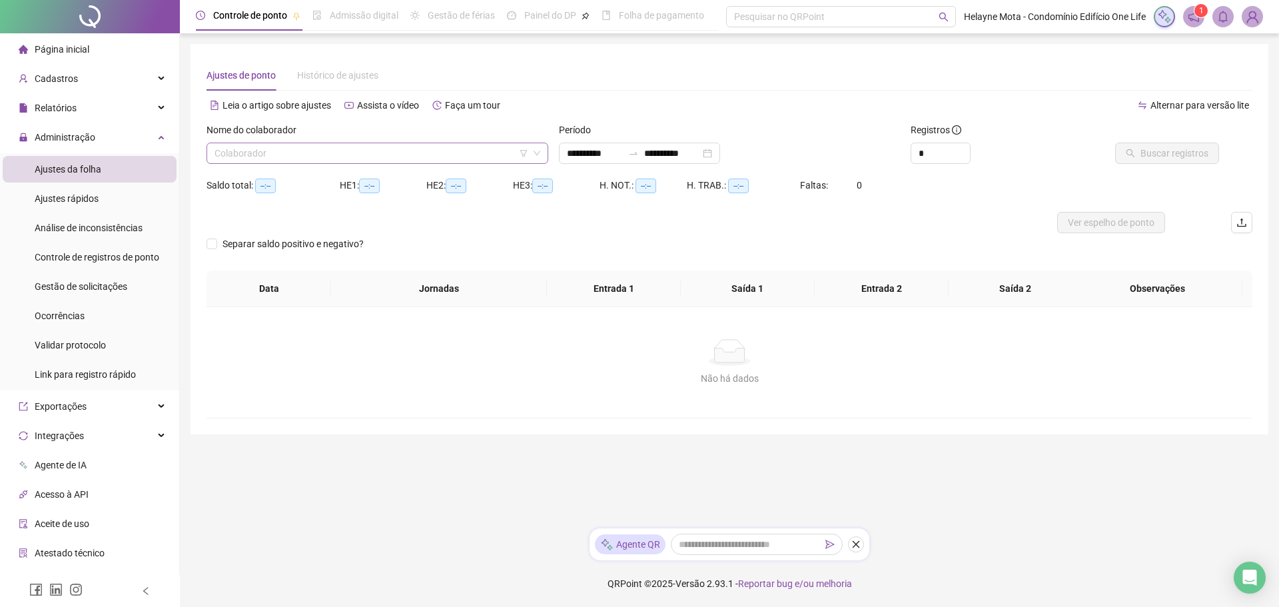
click at [314, 150] on input "search" at bounding box center [371, 153] width 314 height 20
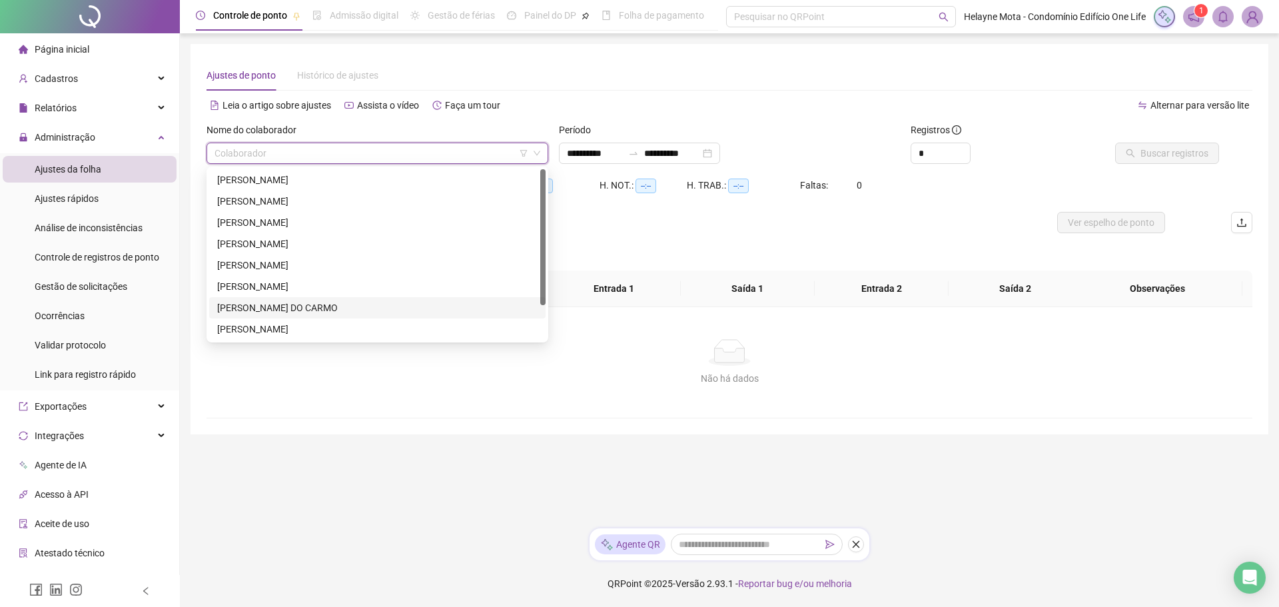
click at [284, 311] on div "[PERSON_NAME] DO CARMO" at bounding box center [377, 307] width 320 height 15
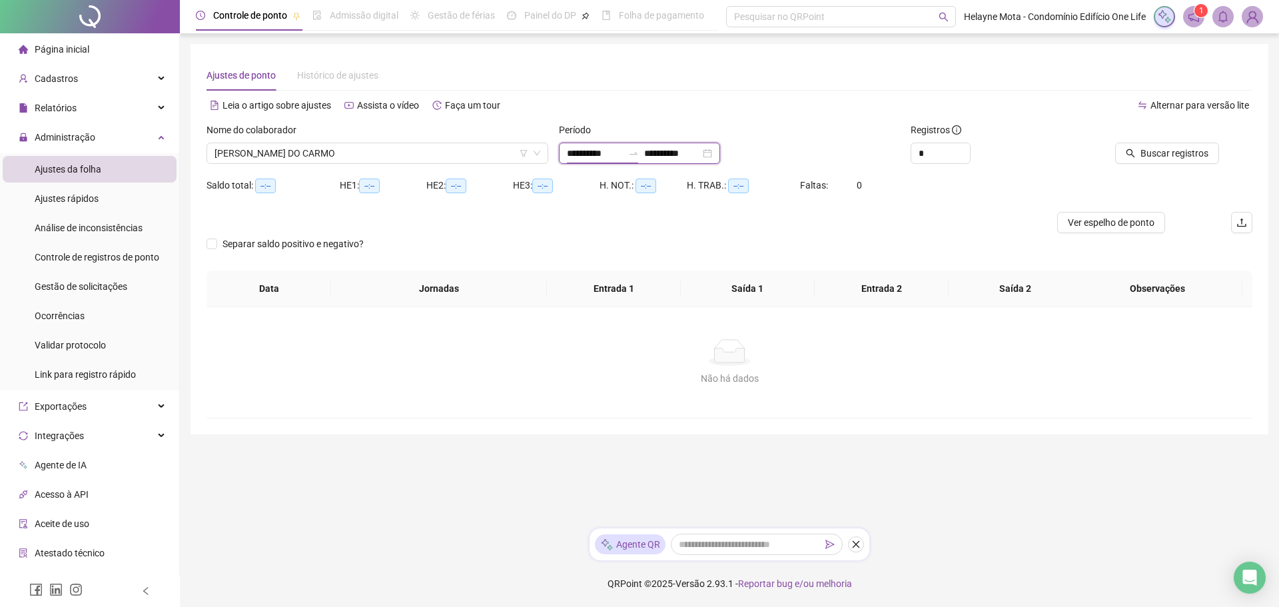
click at [579, 147] on input "**********" at bounding box center [595, 153] width 56 height 15
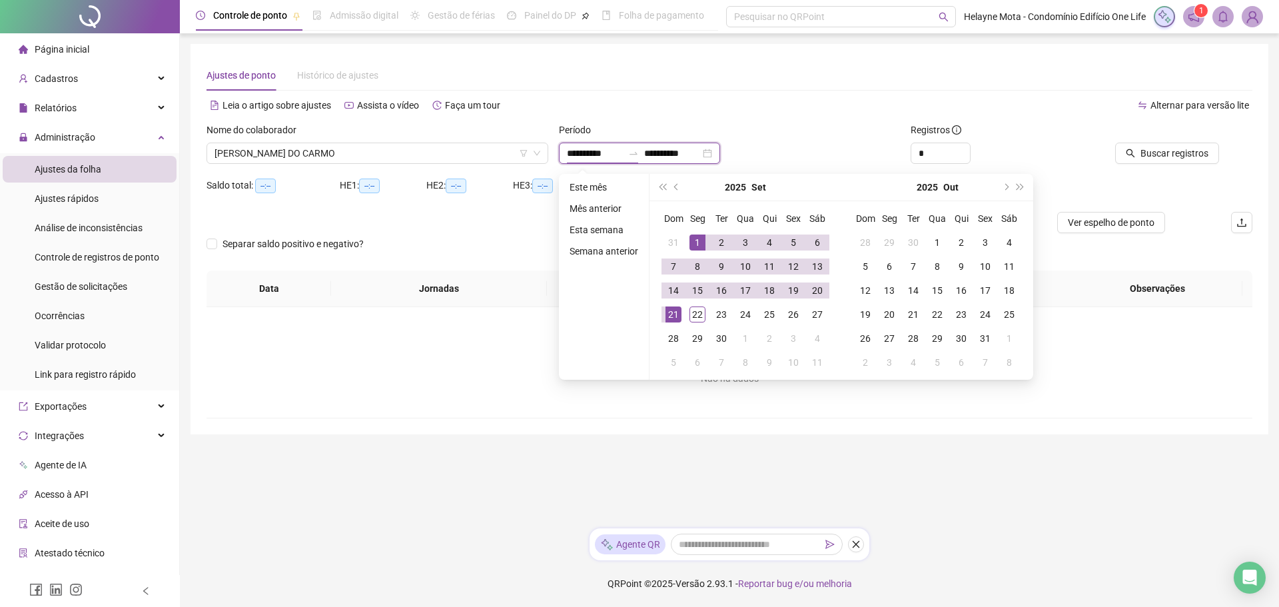
type input "**********"
click at [673, 185] on button "prev-year" at bounding box center [676, 187] width 15 height 27
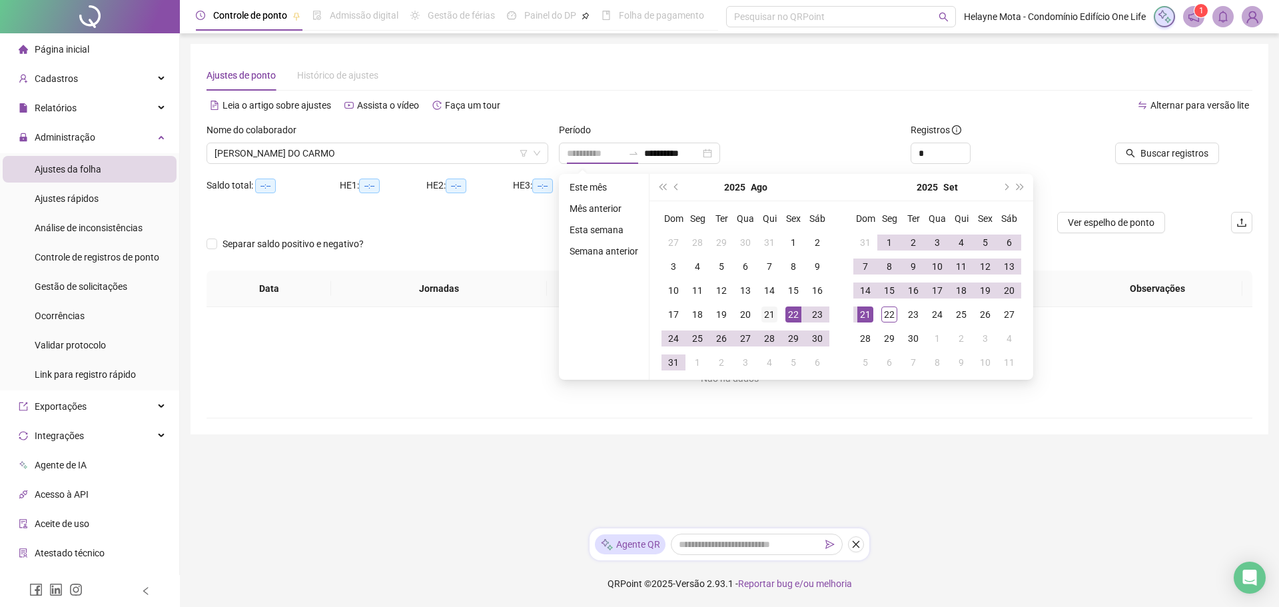
type input "**********"
click at [768, 314] on div "21" at bounding box center [769, 314] width 16 height 16
type input "**********"
click at [1012, 289] on div "20" at bounding box center [1009, 290] width 16 height 16
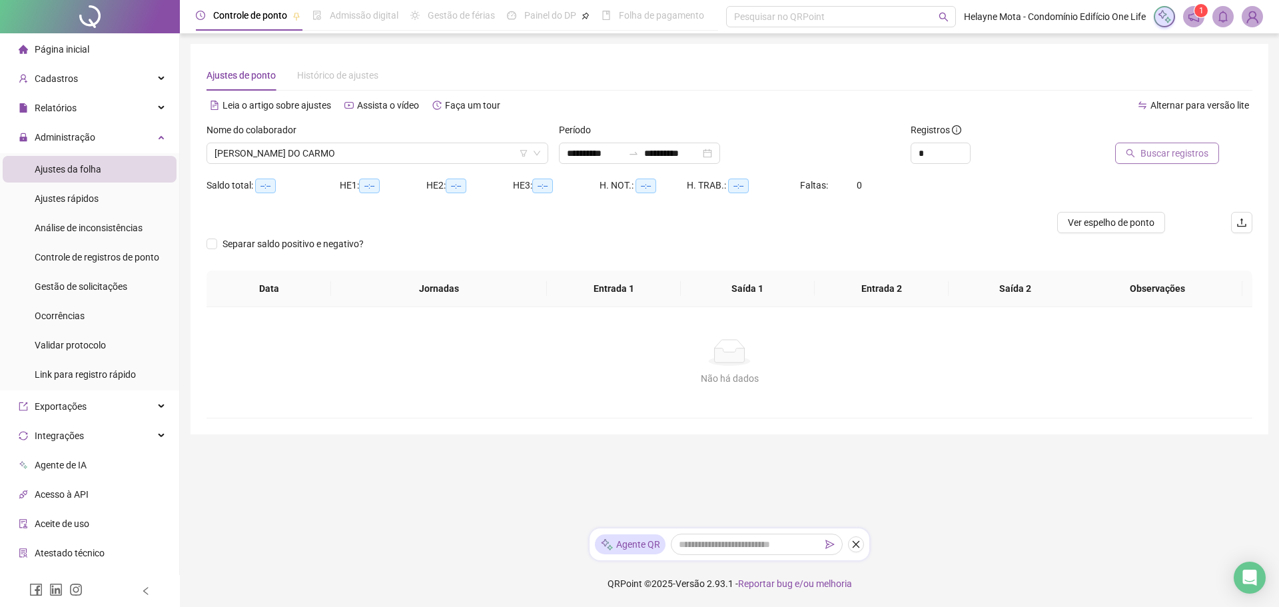
click at [1178, 151] on span "Buscar registros" at bounding box center [1174, 153] width 68 height 15
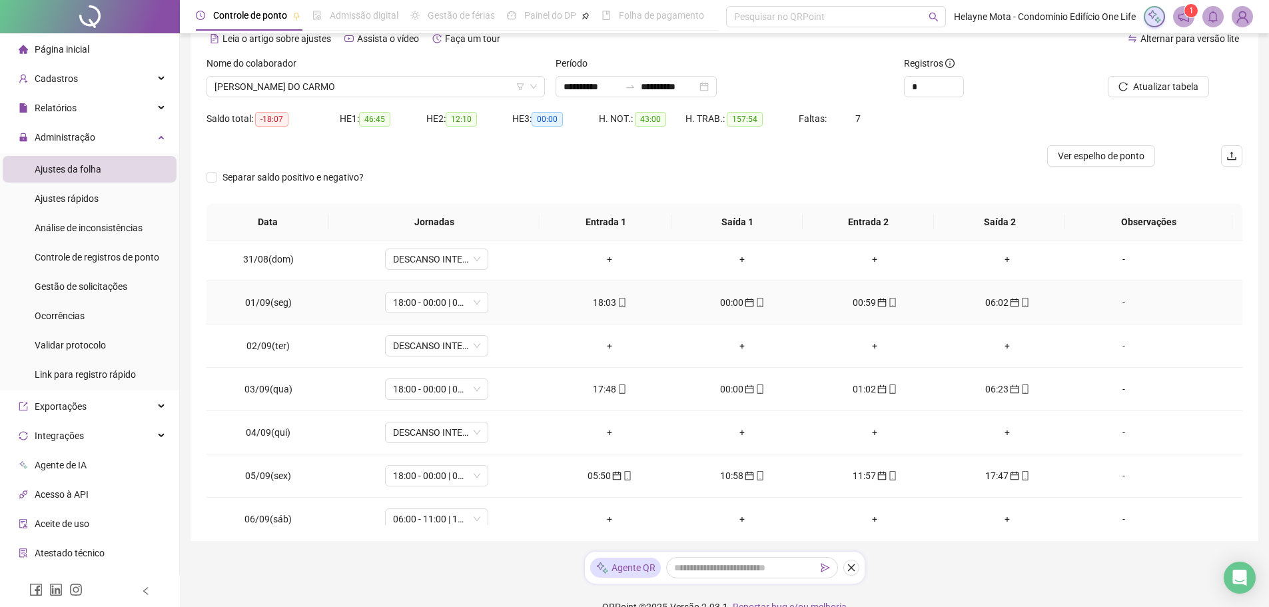
scroll to position [458, 0]
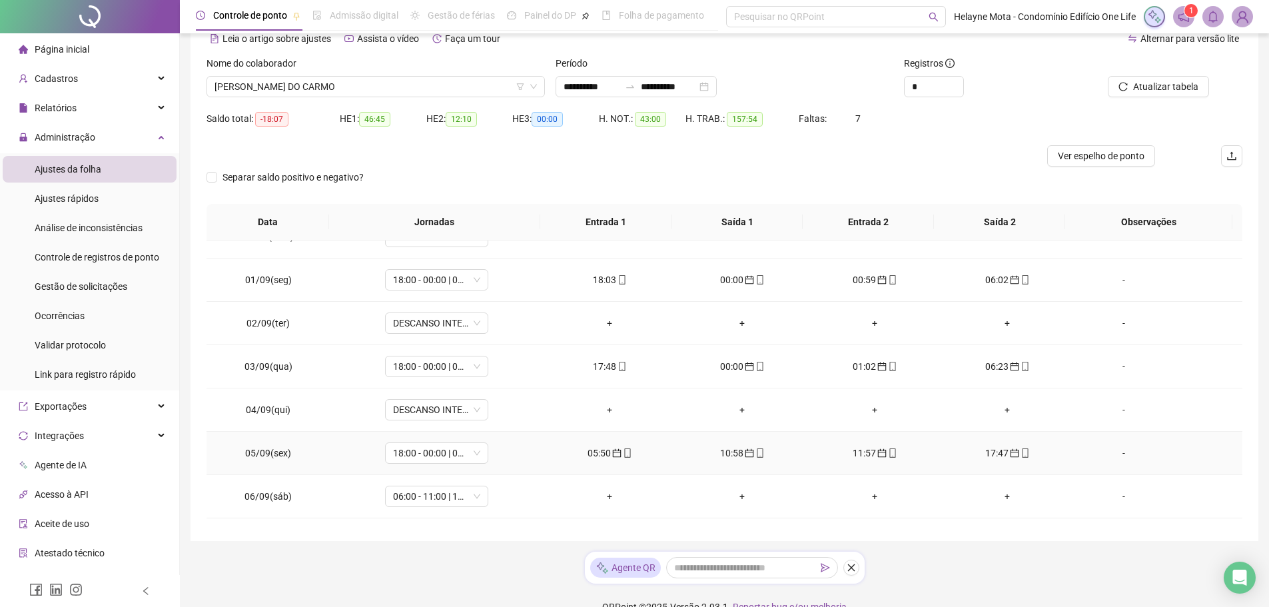
click at [595, 452] on div "05:50" at bounding box center [609, 453] width 111 height 15
type input "**********"
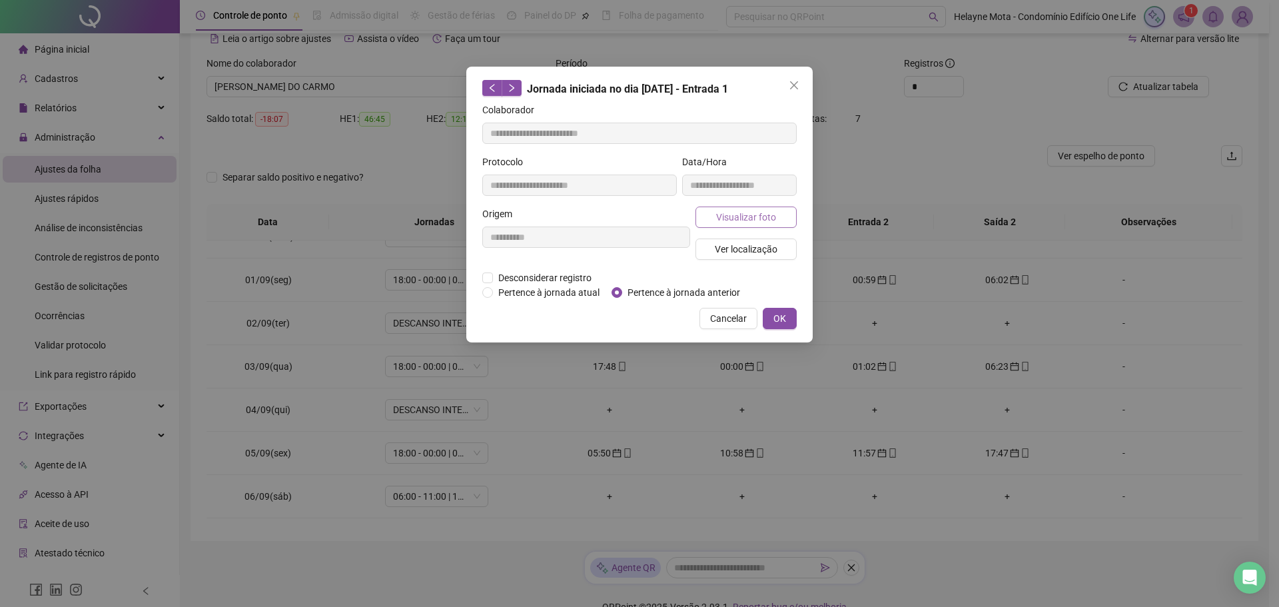
click at [741, 215] on span "Visualizar foto" at bounding box center [746, 217] width 60 height 15
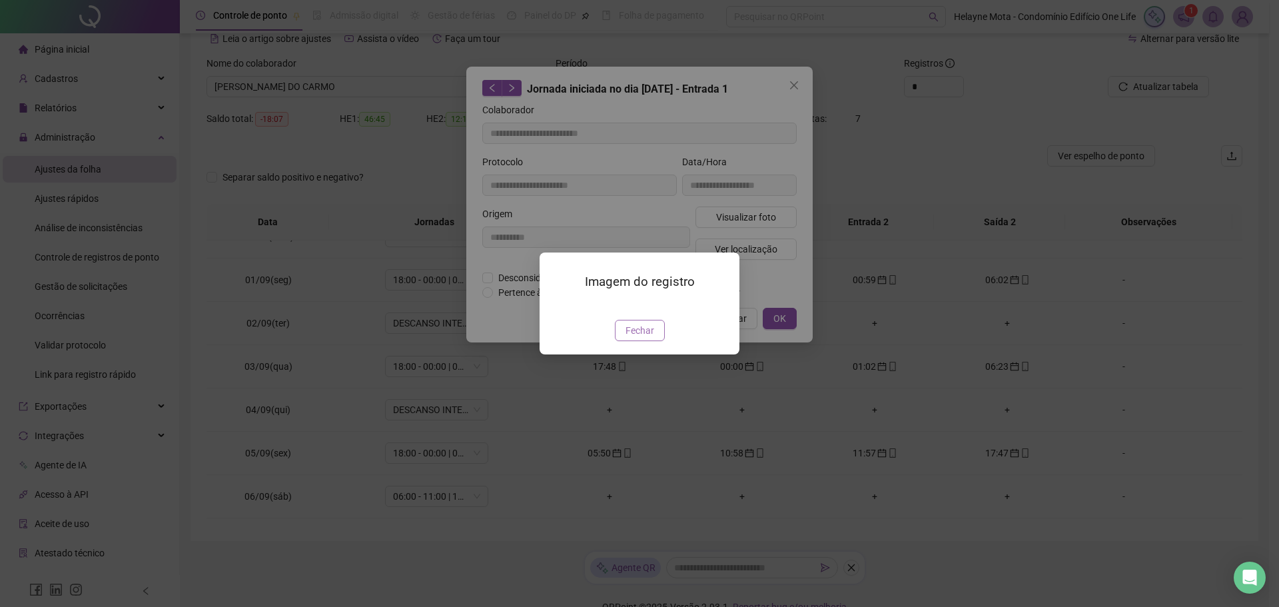
click at [644, 341] on button "Fechar" at bounding box center [640, 330] width 50 height 21
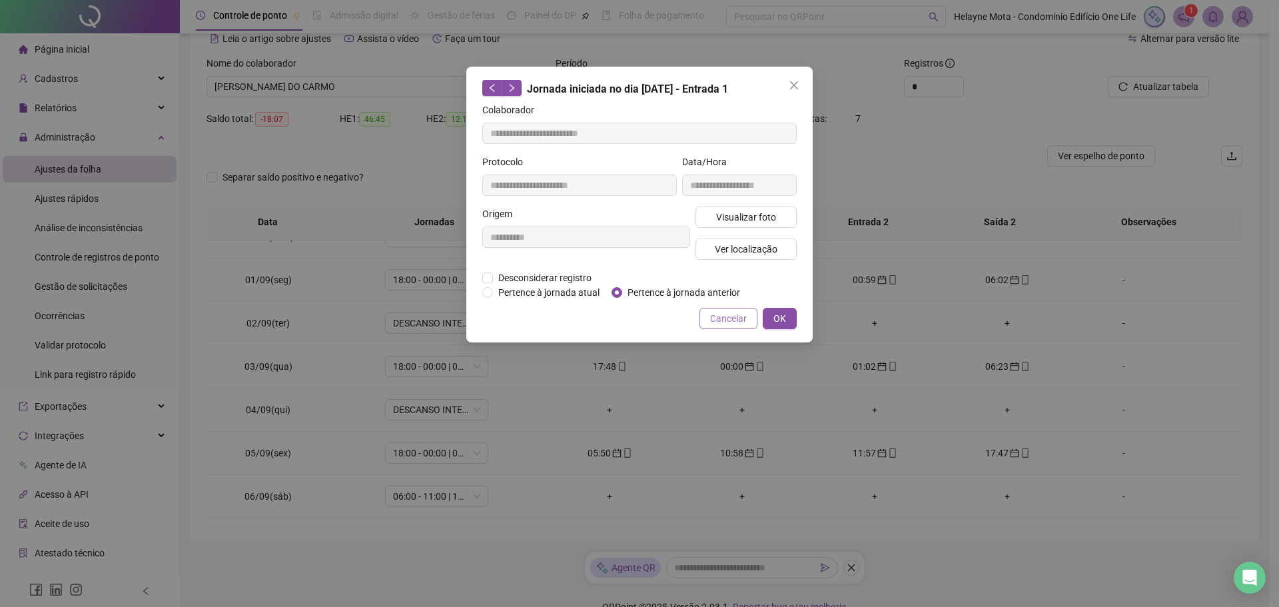
click at [737, 322] on span "Cancelar" at bounding box center [728, 318] width 37 height 15
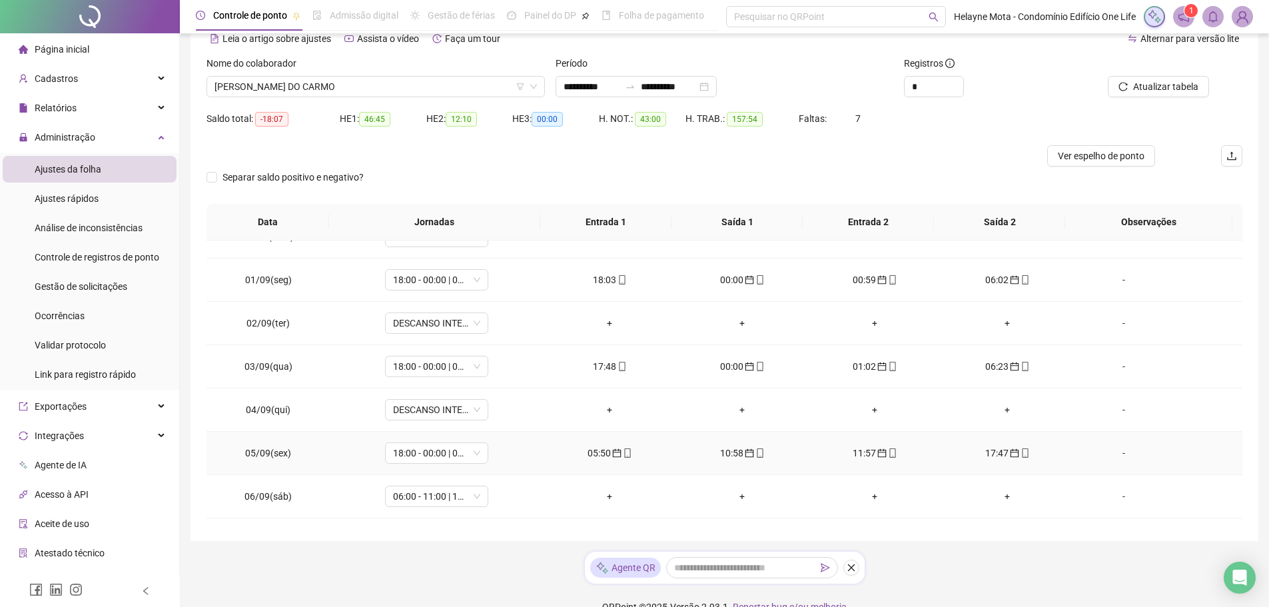
scroll to position [525, 0]
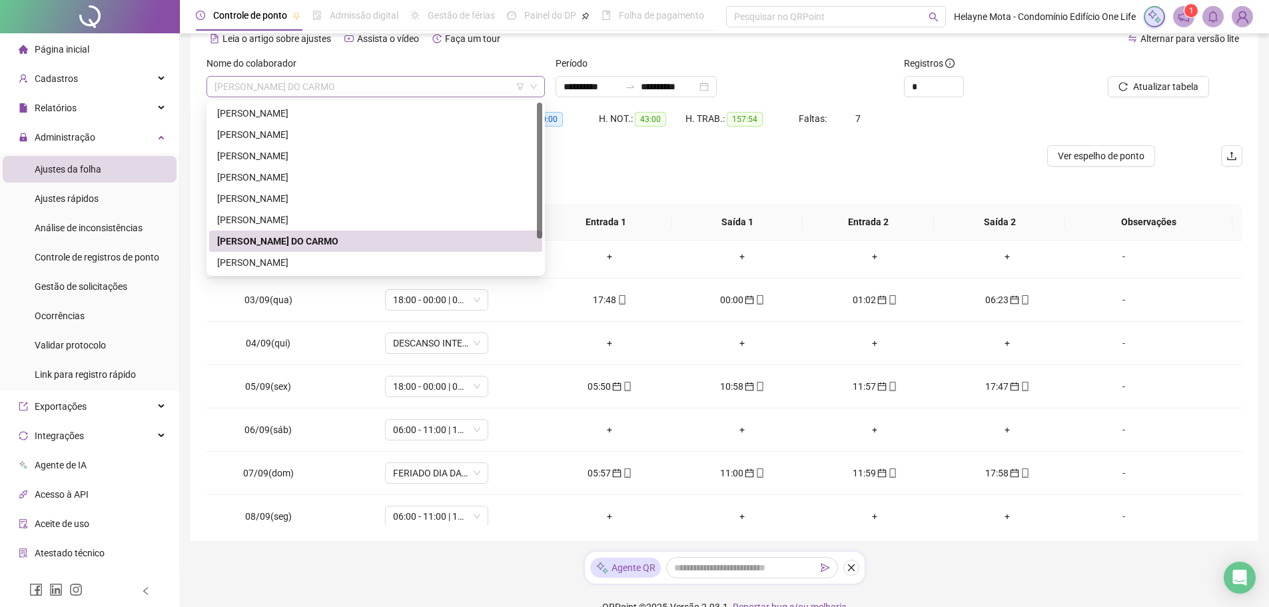
click at [419, 91] on span "[PERSON_NAME] DO CARMO" at bounding box center [375, 87] width 322 height 20
click at [282, 113] on div "[PERSON_NAME]" at bounding box center [375, 113] width 317 height 15
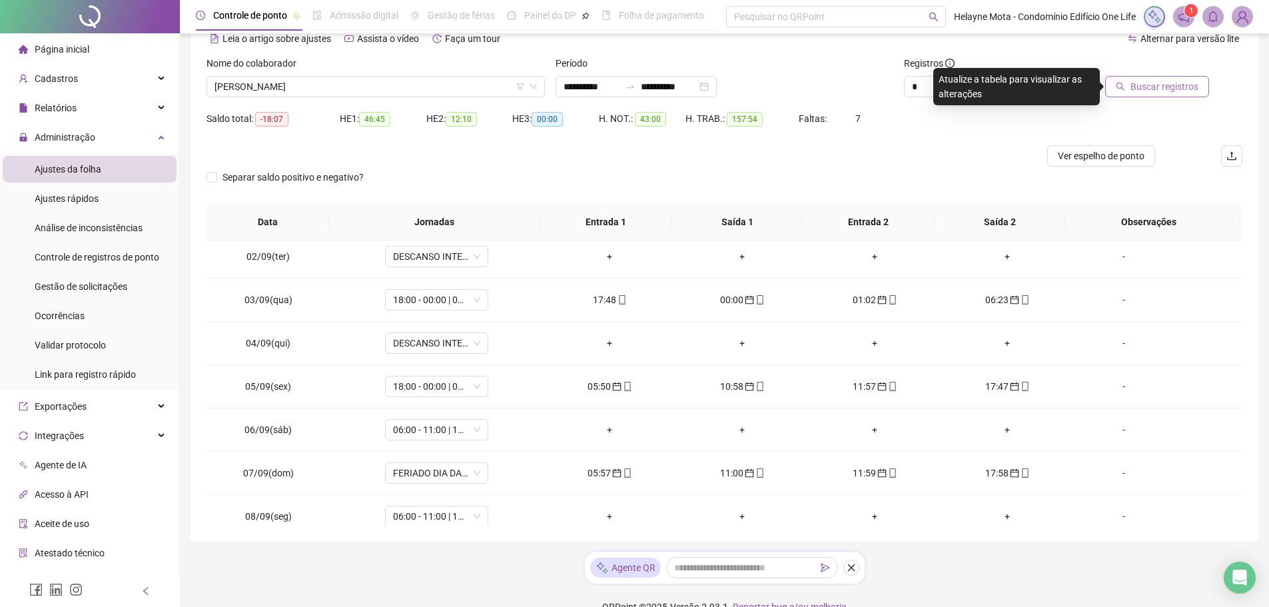
click at [1173, 87] on span "Buscar registros" at bounding box center [1164, 86] width 68 height 15
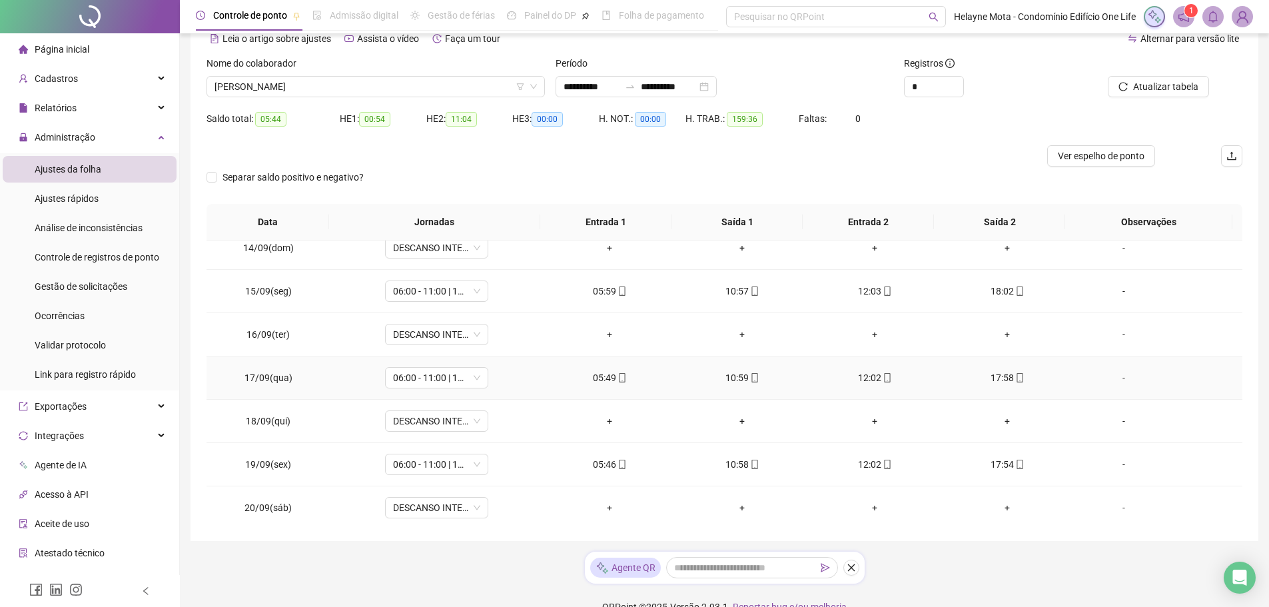
scroll to position [1058, 0]
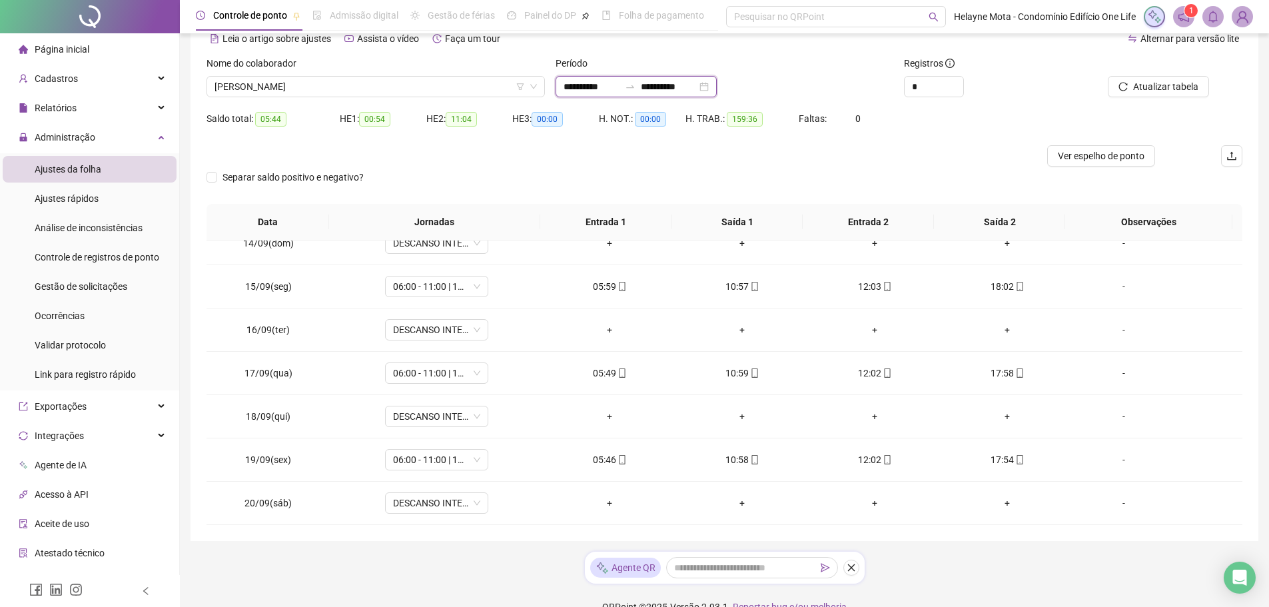
click at [675, 85] on input "**********" at bounding box center [669, 86] width 56 height 15
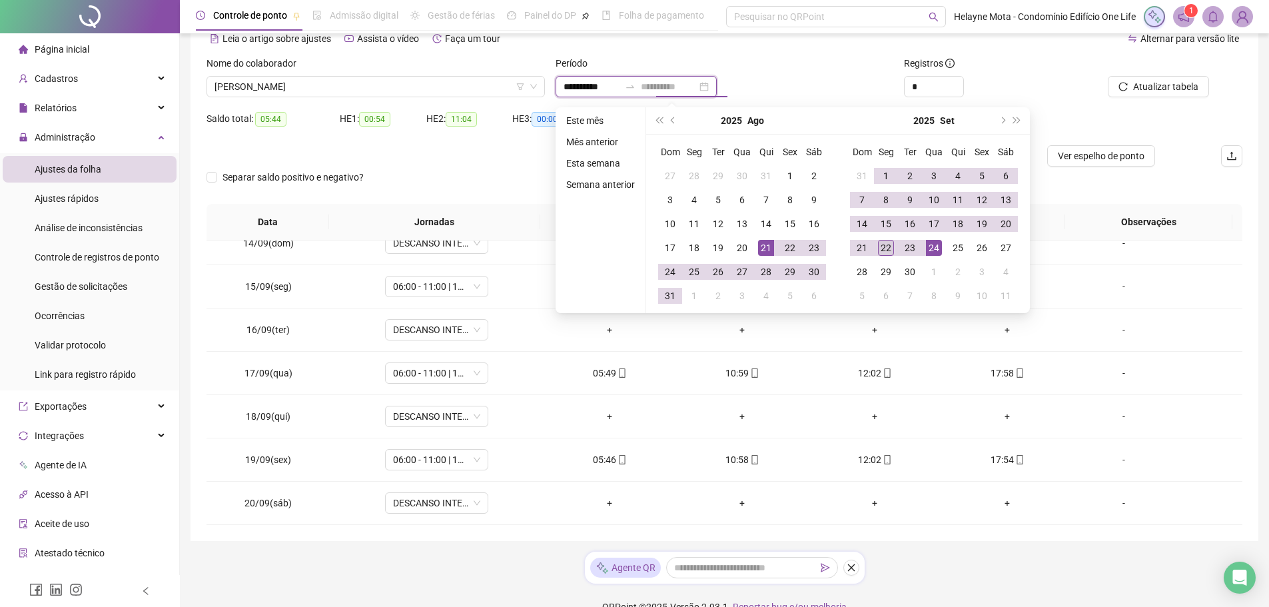
type input "**********"
click at [882, 247] on div "22" at bounding box center [886, 248] width 16 height 16
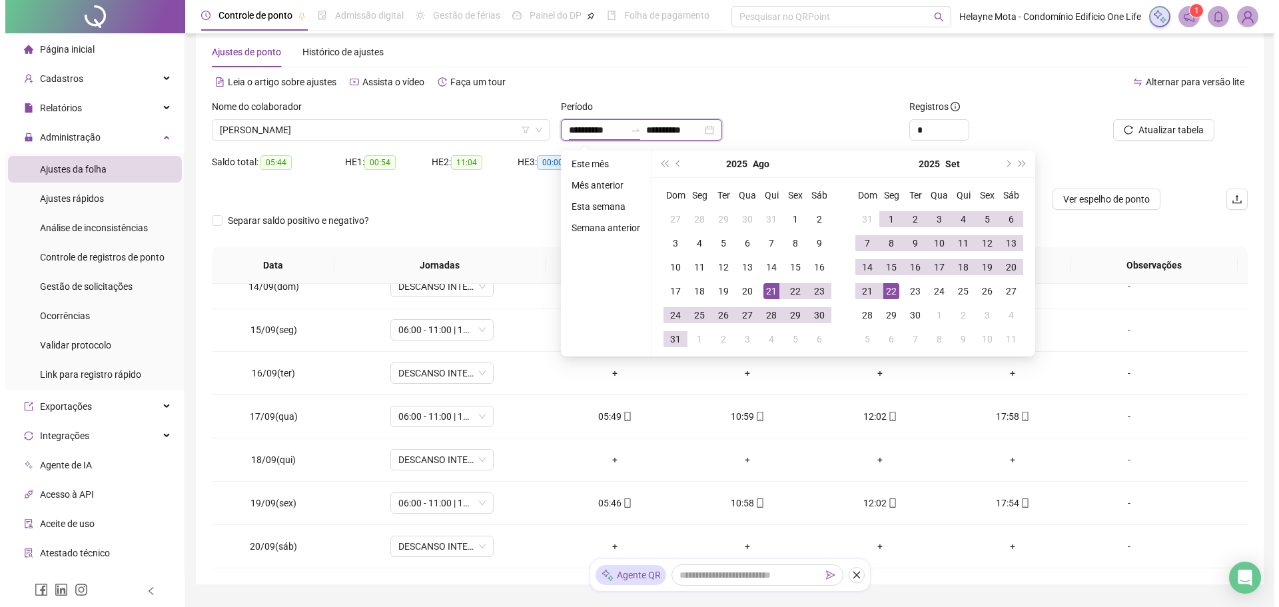
scroll to position [0, 0]
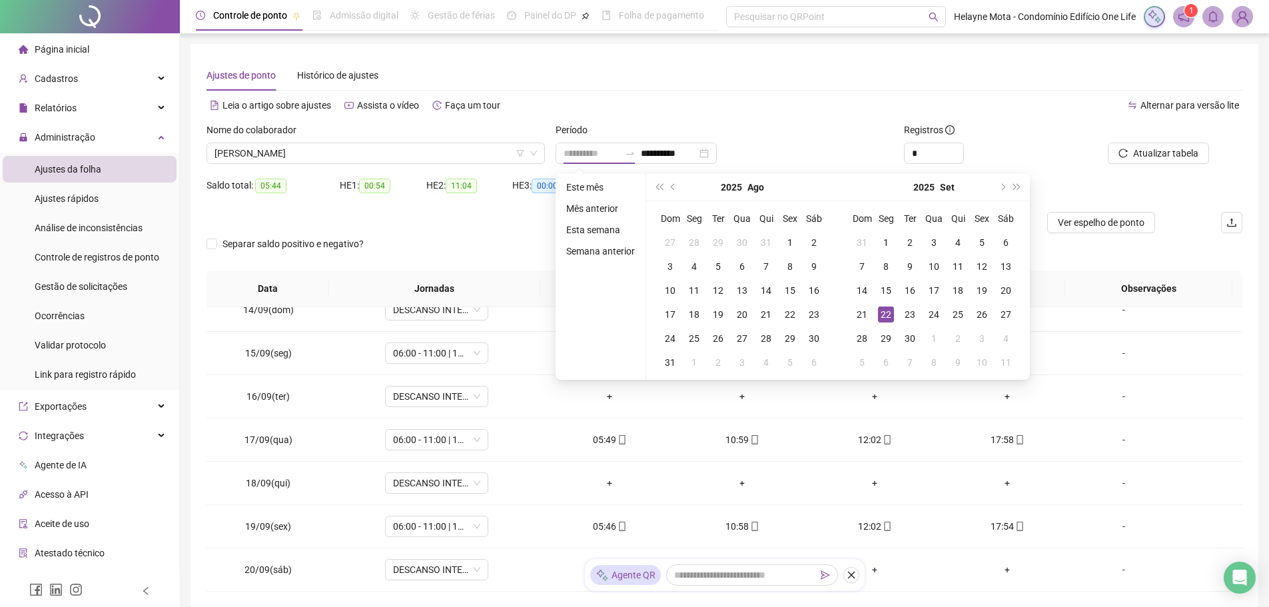
click at [886, 314] on div "22" at bounding box center [886, 314] width 16 height 16
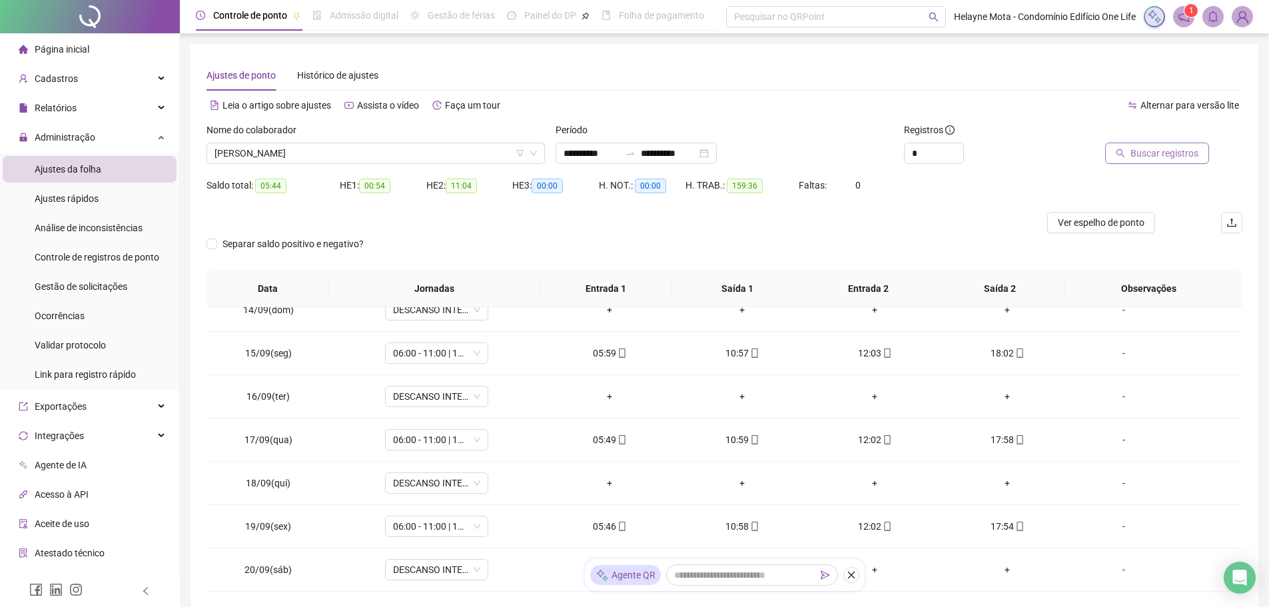
click at [1192, 158] on span "Buscar registros" at bounding box center [1164, 153] width 68 height 15
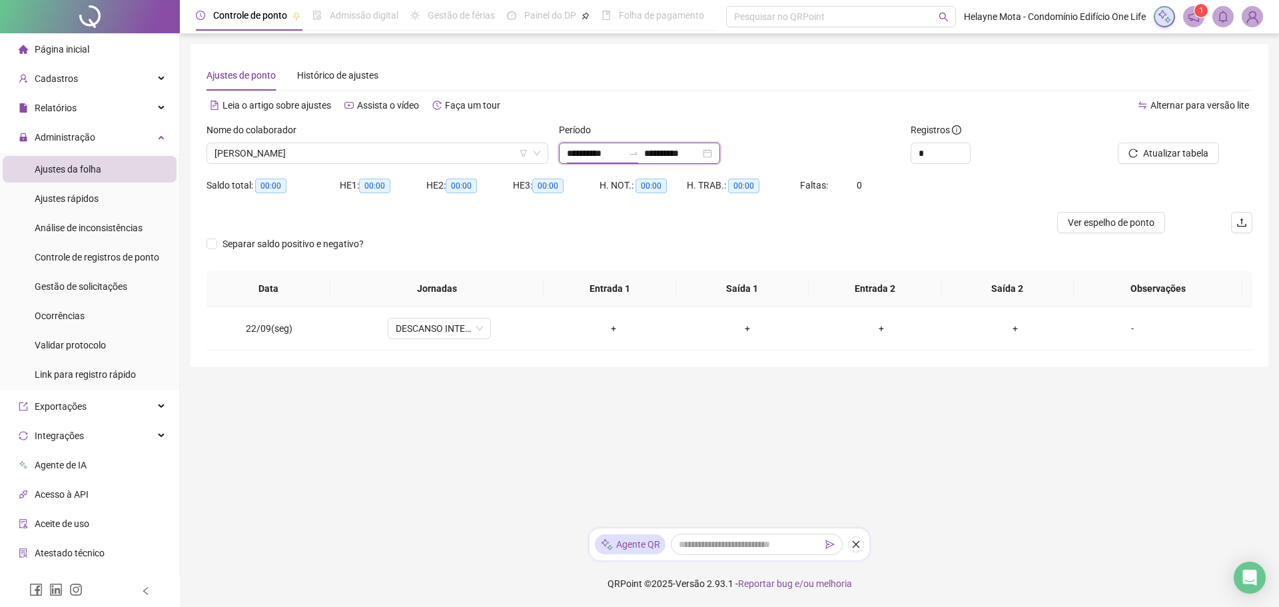
click at [571, 151] on input "**********" at bounding box center [595, 153] width 56 height 15
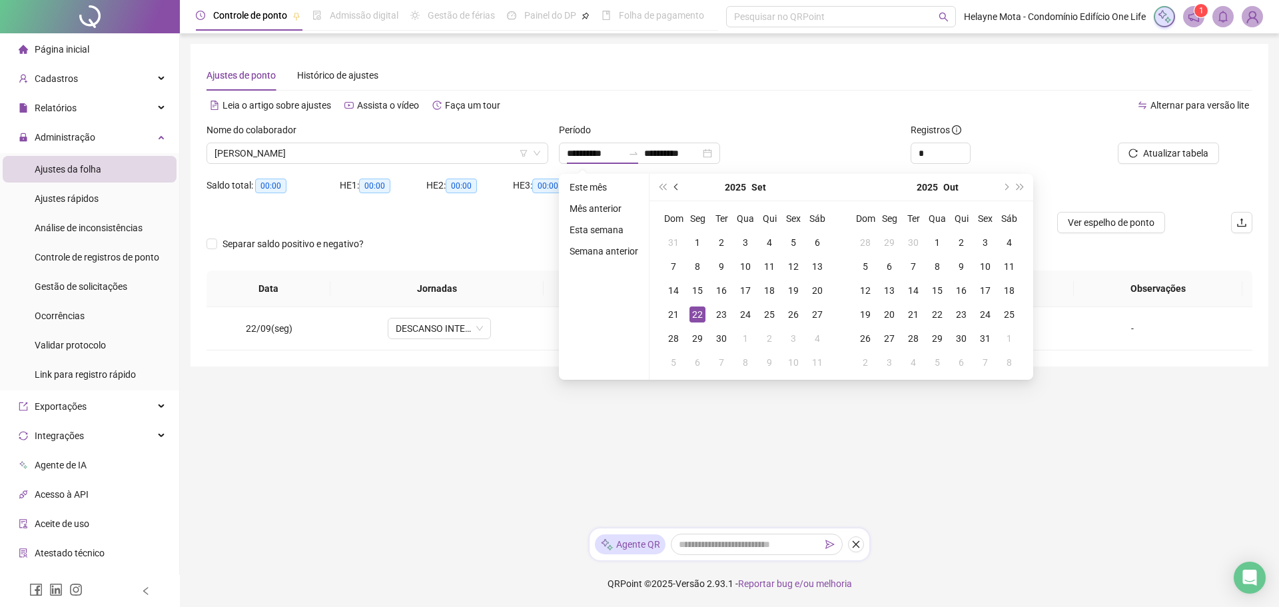
click at [679, 188] on button "prev-year" at bounding box center [676, 187] width 15 height 27
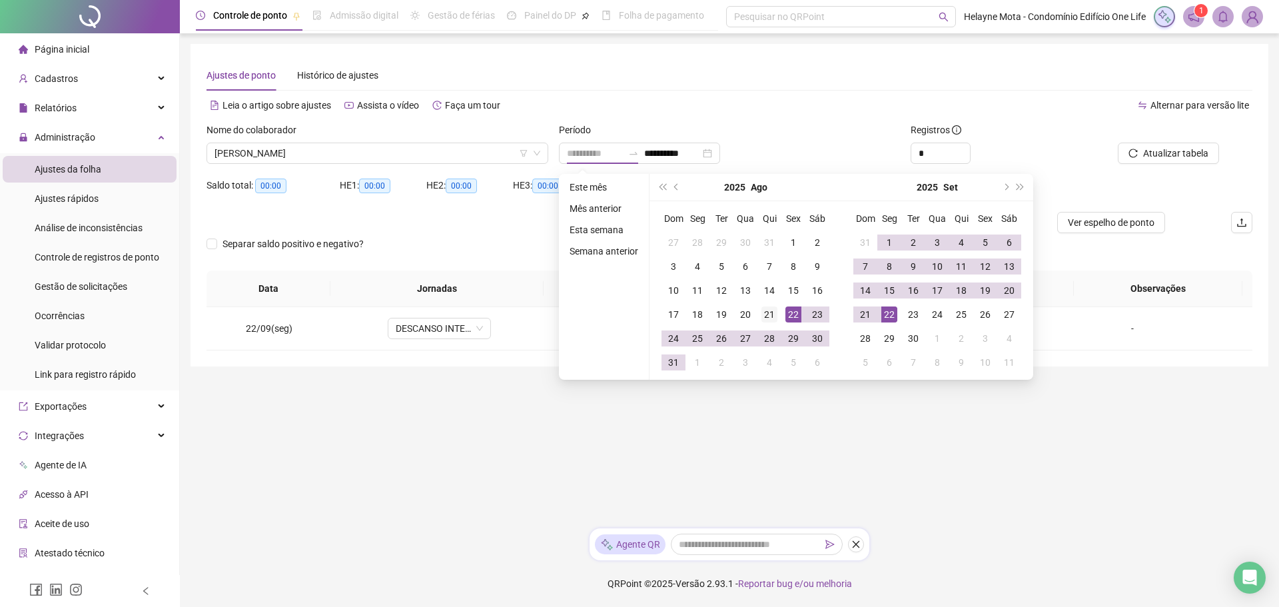
type input "**********"
click at [767, 313] on div "21" at bounding box center [769, 314] width 16 height 16
type input "**********"
click at [890, 316] on div "22" at bounding box center [889, 314] width 16 height 16
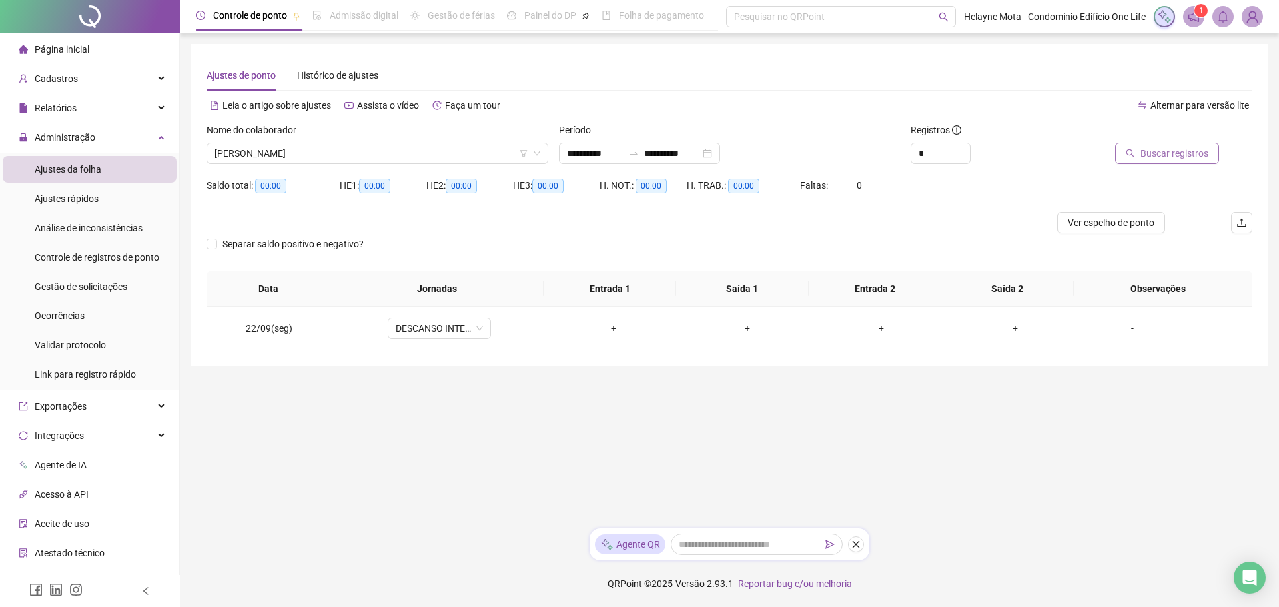
click at [1153, 159] on span "Buscar registros" at bounding box center [1174, 153] width 68 height 15
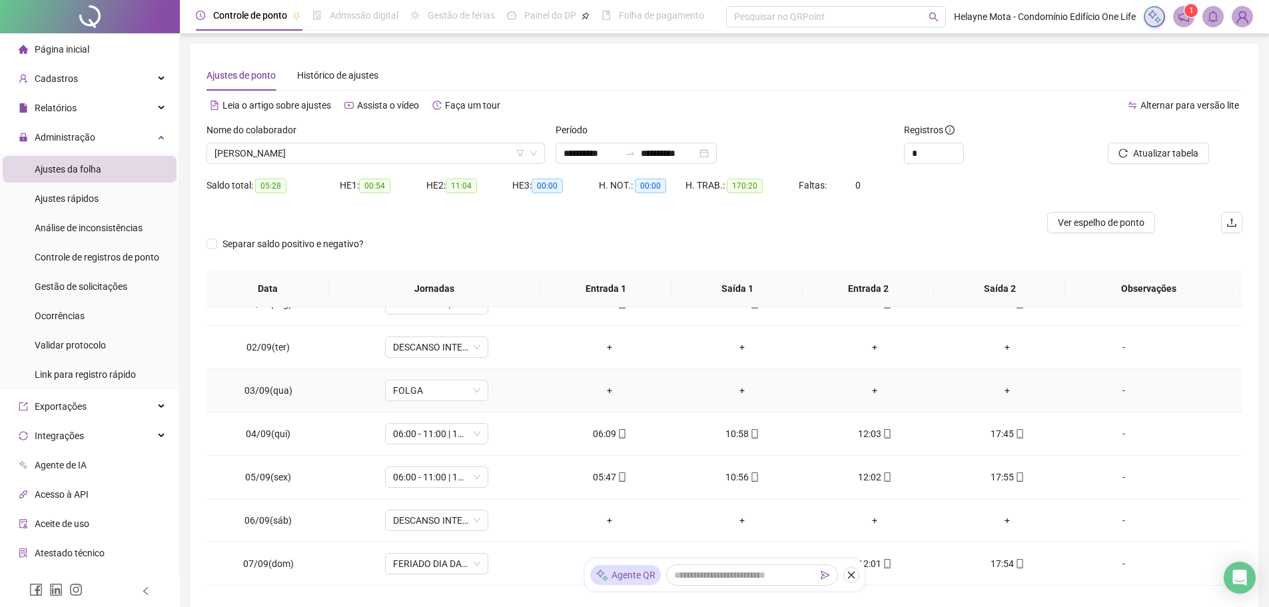
scroll to position [478, 0]
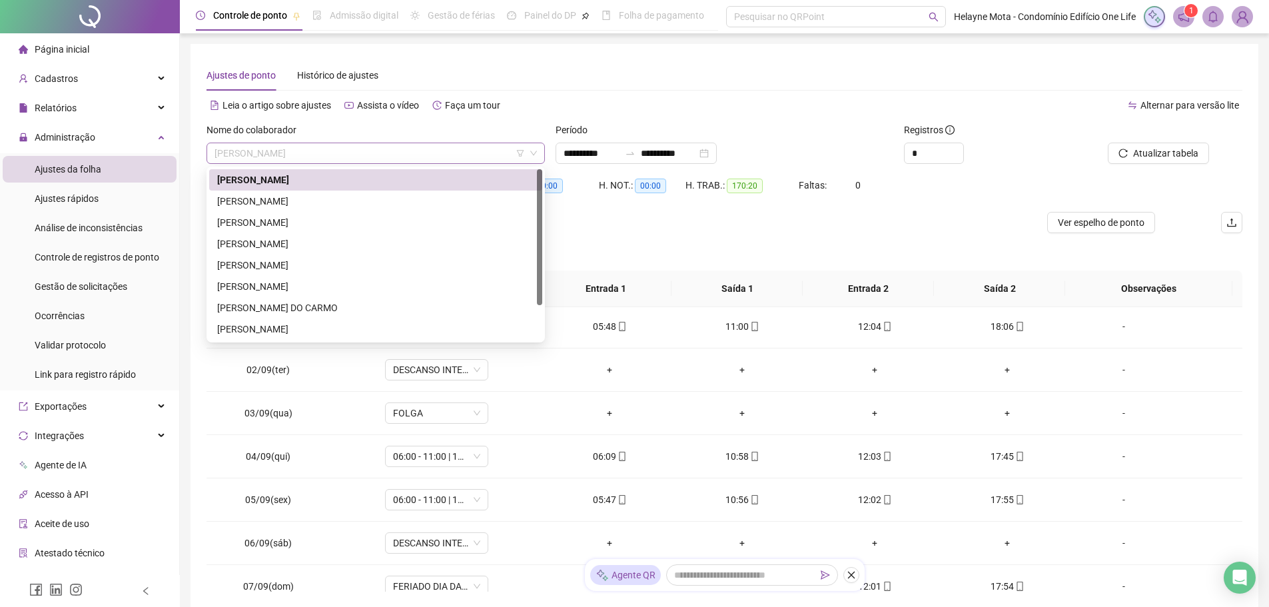
click at [354, 149] on span "[PERSON_NAME]" at bounding box center [375, 153] width 322 height 20
click at [253, 289] on div "[PERSON_NAME]" at bounding box center [375, 286] width 317 height 15
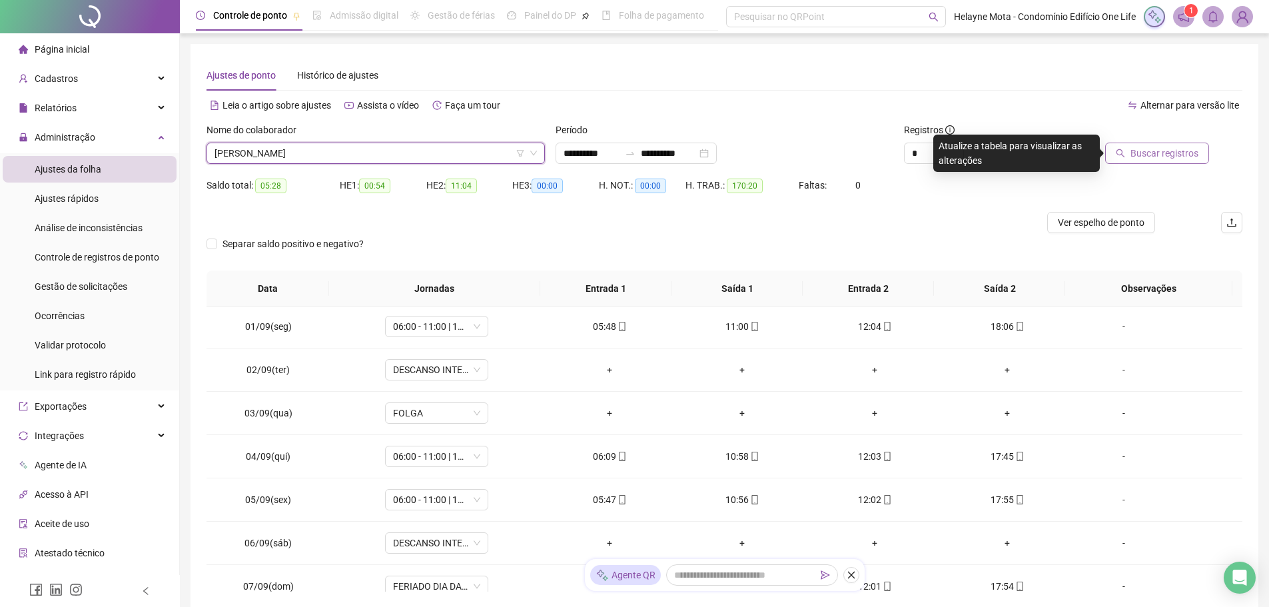
click at [1139, 159] on span "Buscar registros" at bounding box center [1164, 153] width 68 height 15
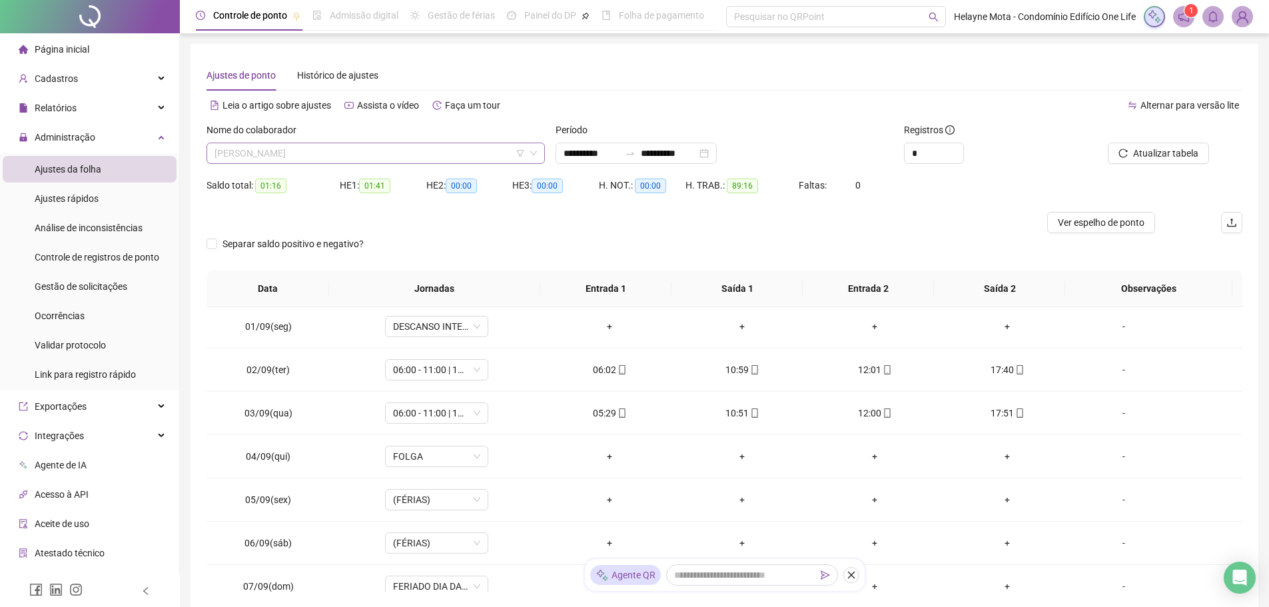
click at [431, 153] on span "[PERSON_NAME]" at bounding box center [375, 153] width 322 height 20
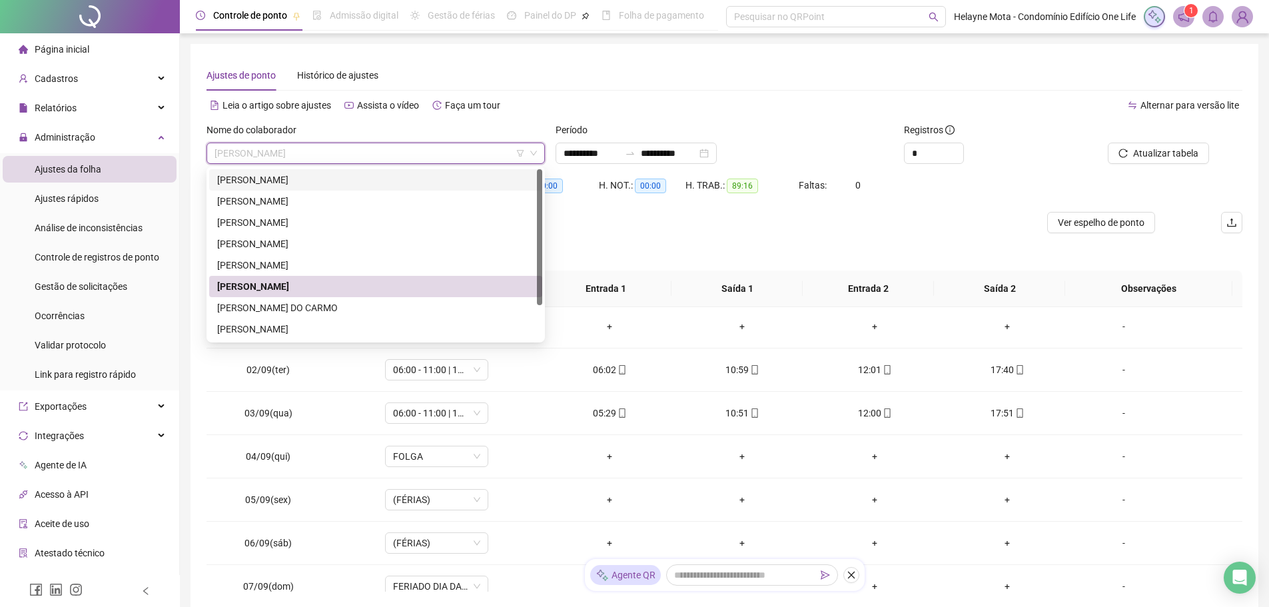
click at [316, 180] on div "[PERSON_NAME]" at bounding box center [375, 180] width 317 height 15
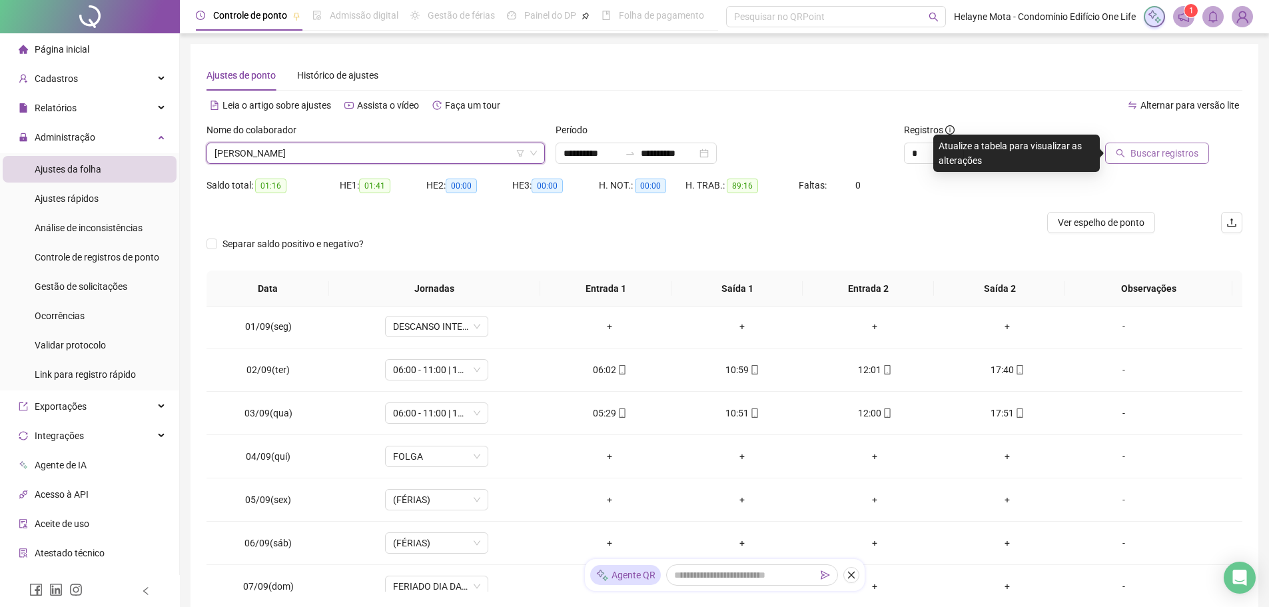
click at [1158, 160] on span "Buscar registros" at bounding box center [1164, 153] width 68 height 15
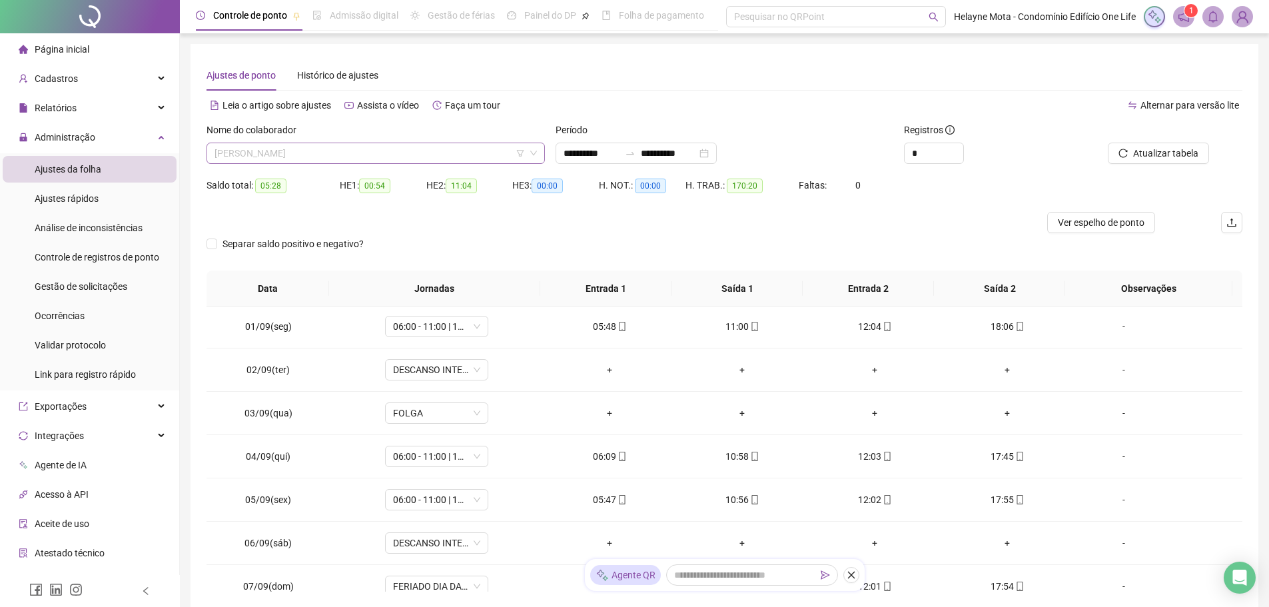
click at [357, 147] on span "[PERSON_NAME]" at bounding box center [375, 153] width 322 height 20
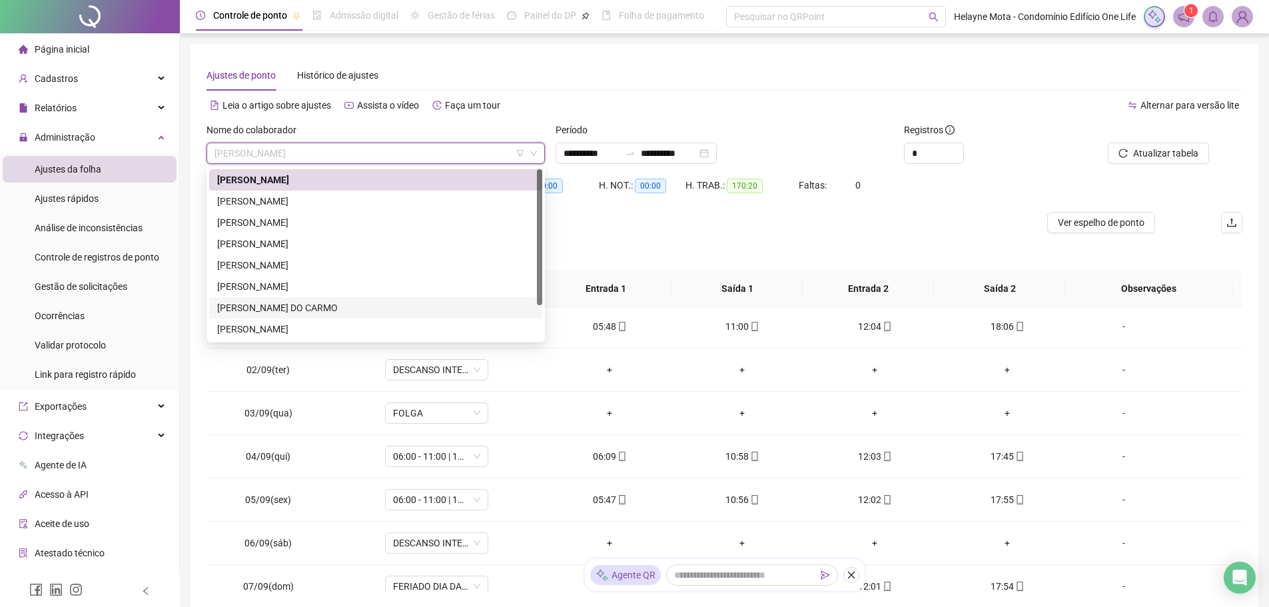
click at [300, 306] on div "[PERSON_NAME] DO CARMO" at bounding box center [375, 307] width 317 height 15
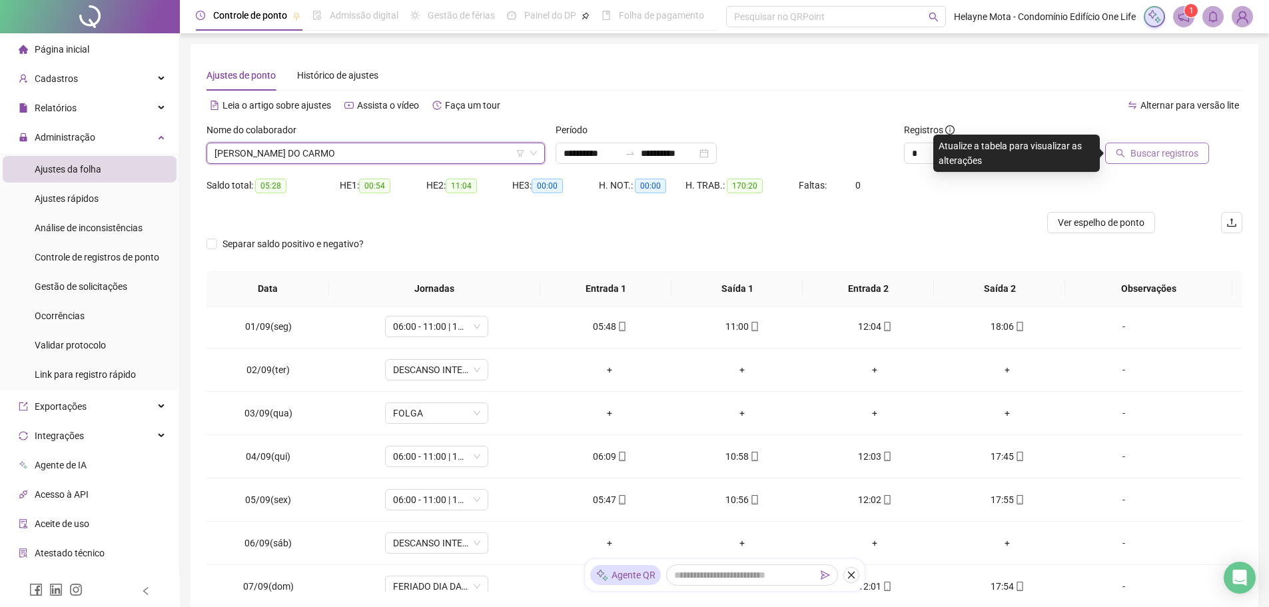
click at [1162, 157] on span "Buscar registros" at bounding box center [1164, 153] width 68 height 15
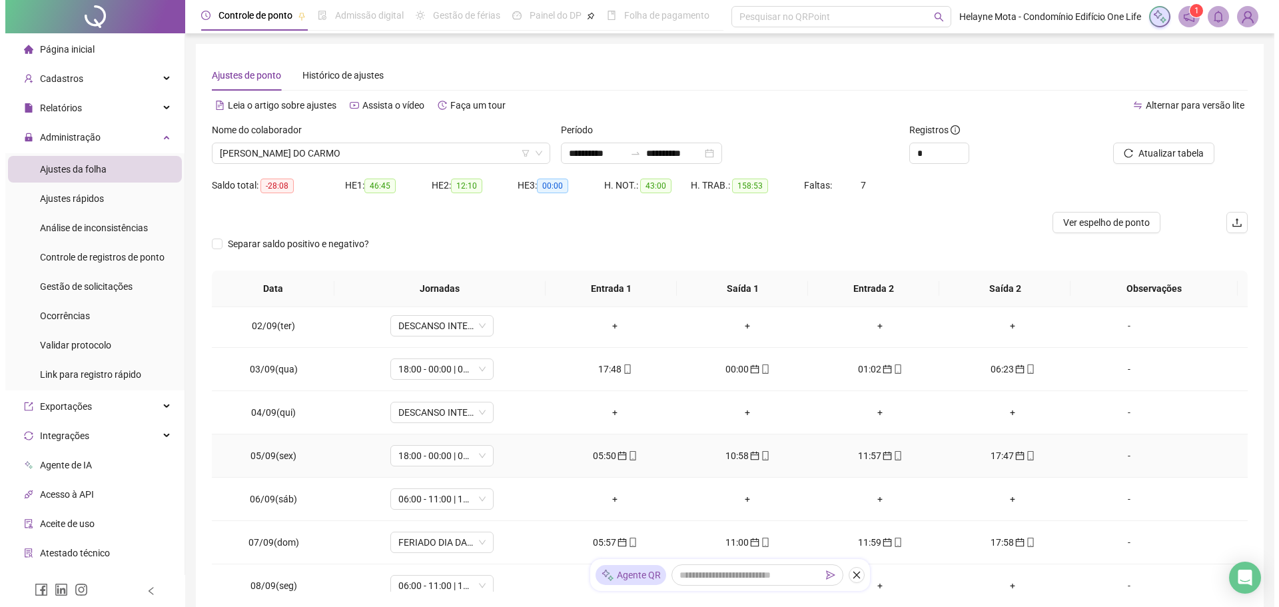
scroll to position [545, 0]
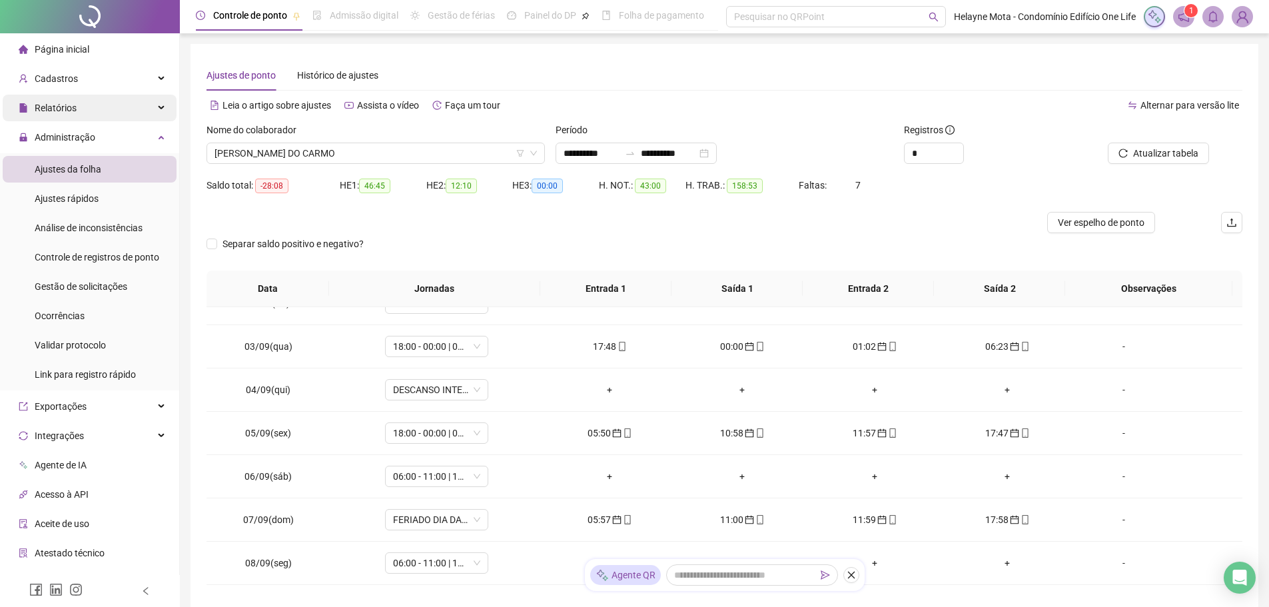
click at [159, 108] on icon at bounding box center [162, 108] width 7 height 0
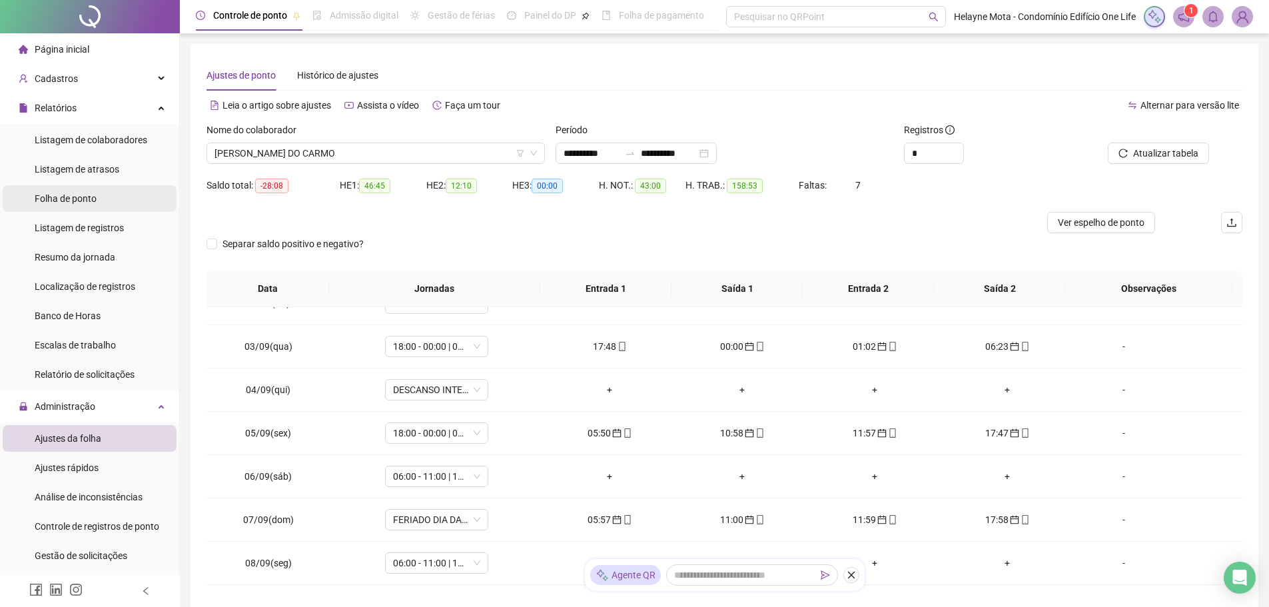
click at [76, 203] on span "Folha de ponto" at bounding box center [66, 198] width 62 height 11
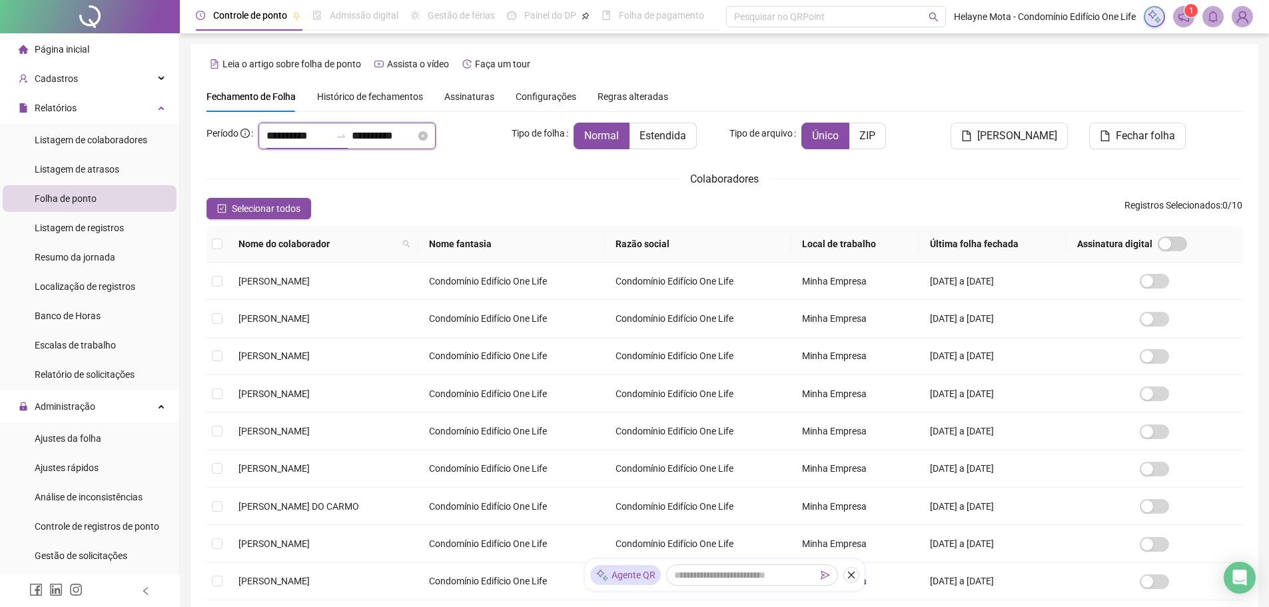
click at [272, 134] on input "**********" at bounding box center [298, 136] width 64 height 16
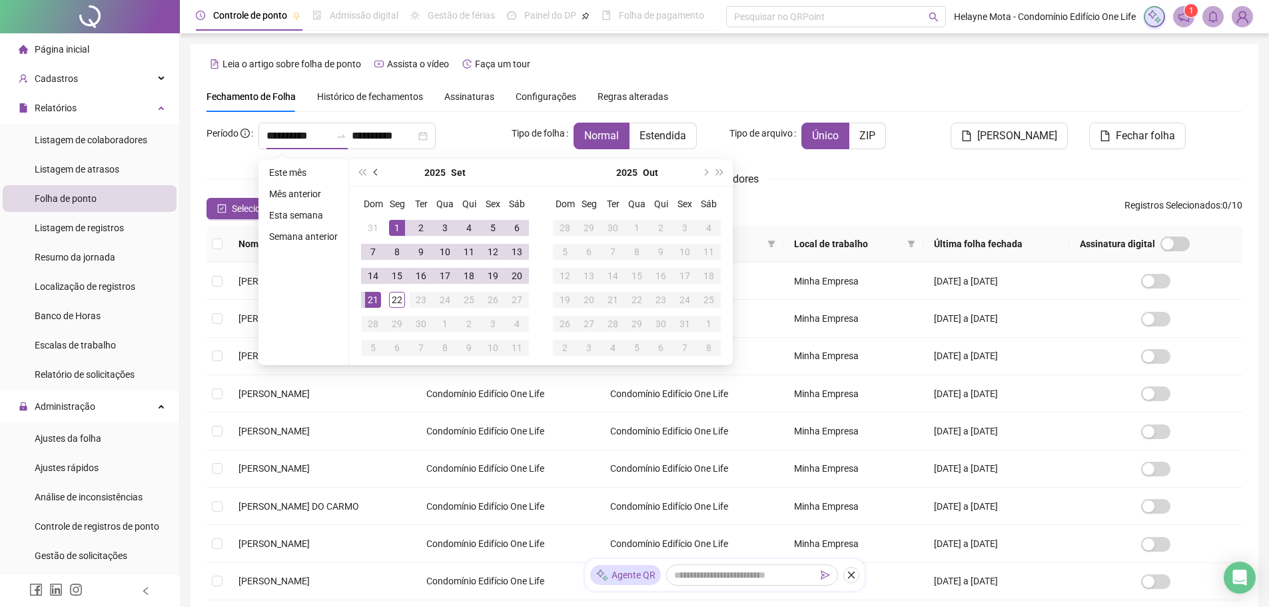
click at [372, 174] on button "prev-year" at bounding box center [376, 172] width 15 height 27
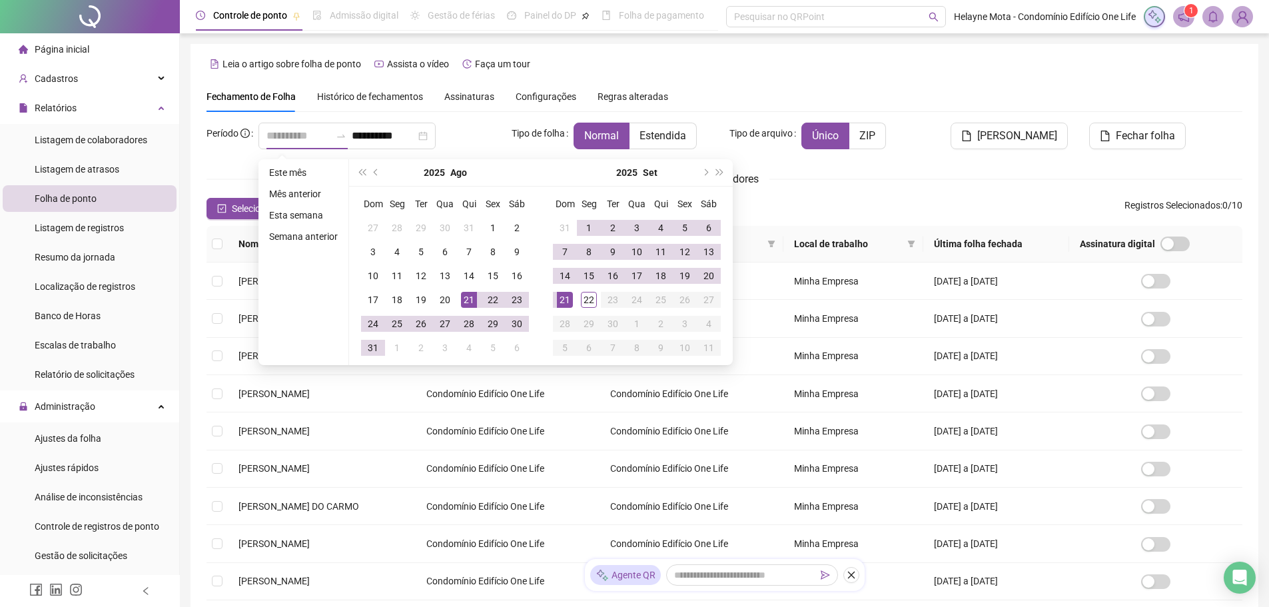
type input "**********"
click at [468, 299] on div "21" at bounding box center [469, 300] width 16 height 16
type input "**********"
click at [710, 271] on div "20" at bounding box center [709, 276] width 16 height 16
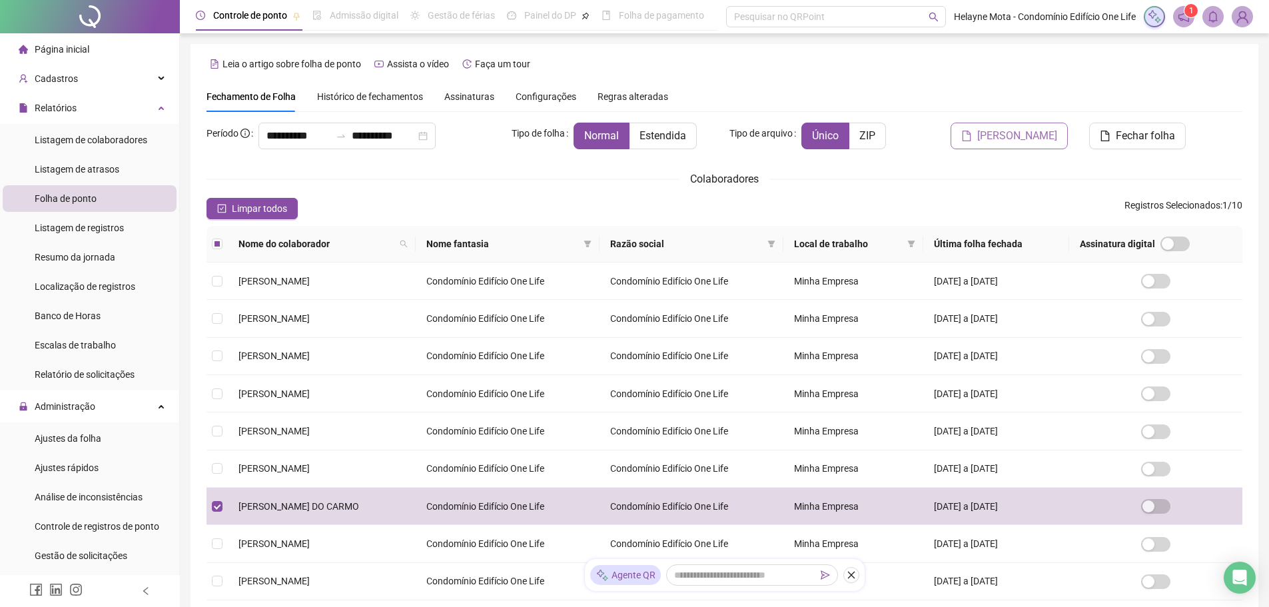
click at [1010, 143] on span "[PERSON_NAME]" at bounding box center [1017, 136] width 80 height 16
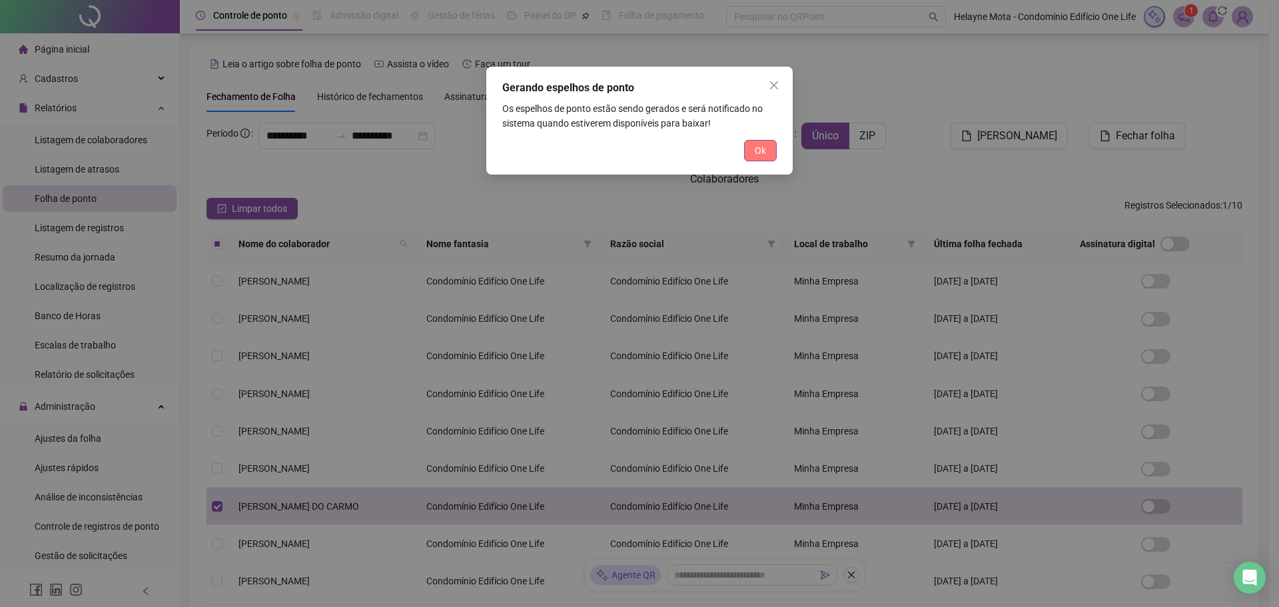
click at [755, 161] on button "Ok" at bounding box center [760, 150] width 33 height 21
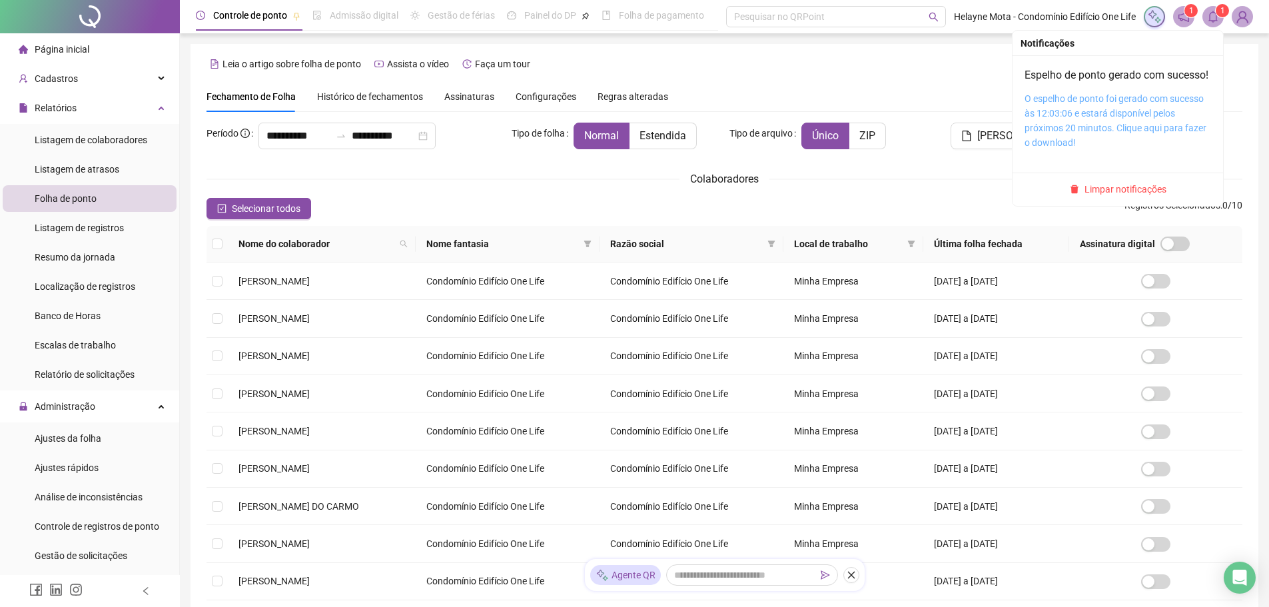
click at [1082, 113] on link "O espelho de ponto foi gerado com sucesso às 12:03:06 e estará disponível pelos…" at bounding box center [1115, 120] width 182 height 55
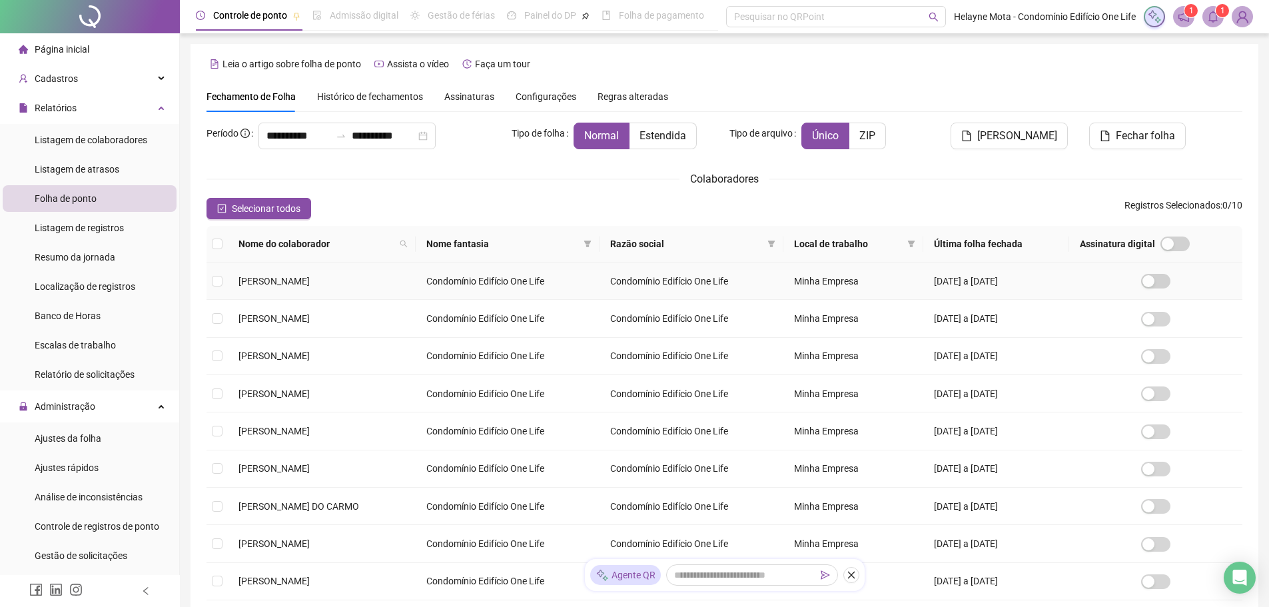
click at [225, 280] on td at bounding box center [216, 280] width 21 height 37
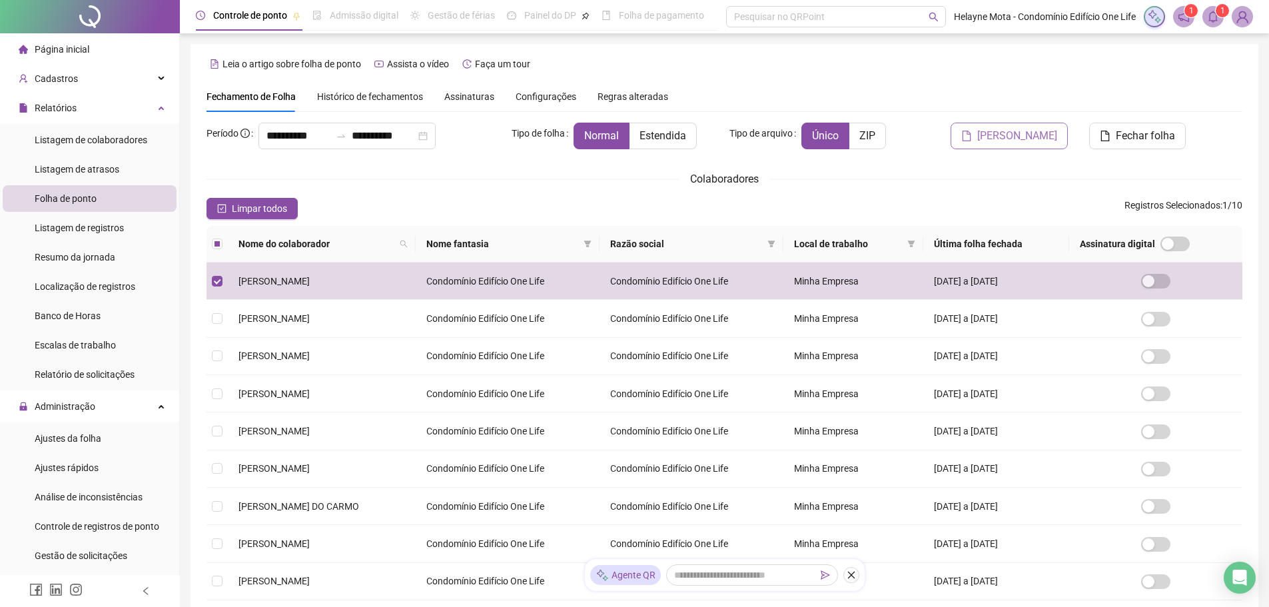
click at [1042, 139] on span "[PERSON_NAME]" at bounding box center [1017, 136] width 80 height 16
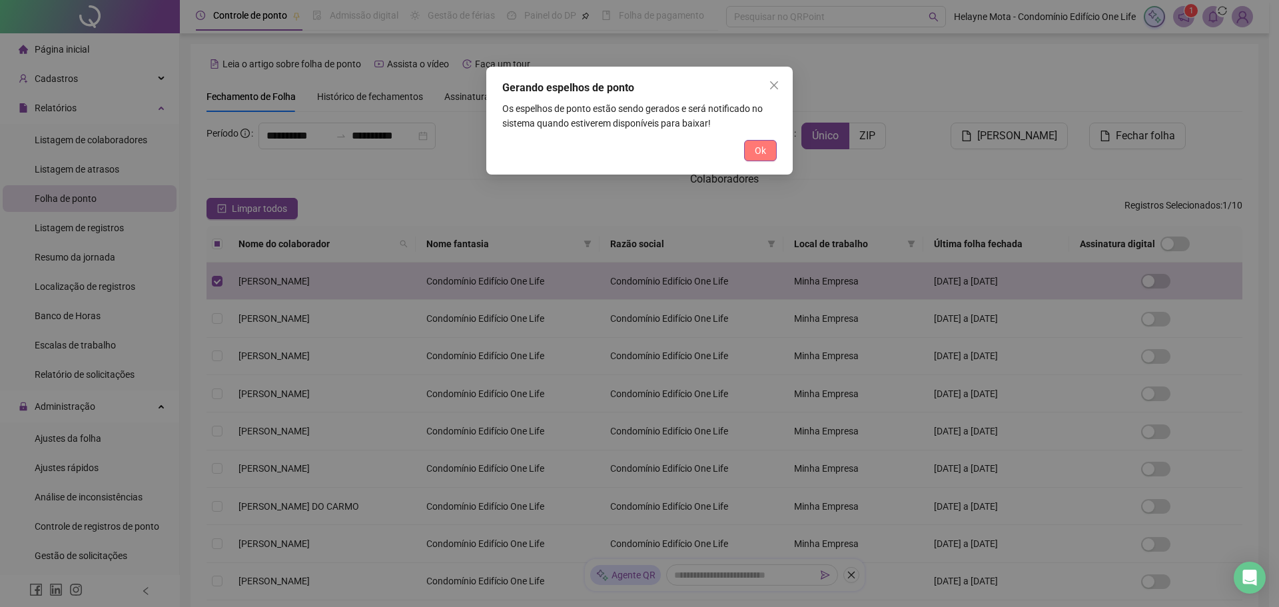
click at [751, 148] on button "Ok" at bounding box center [760, 150] width 33 height 21
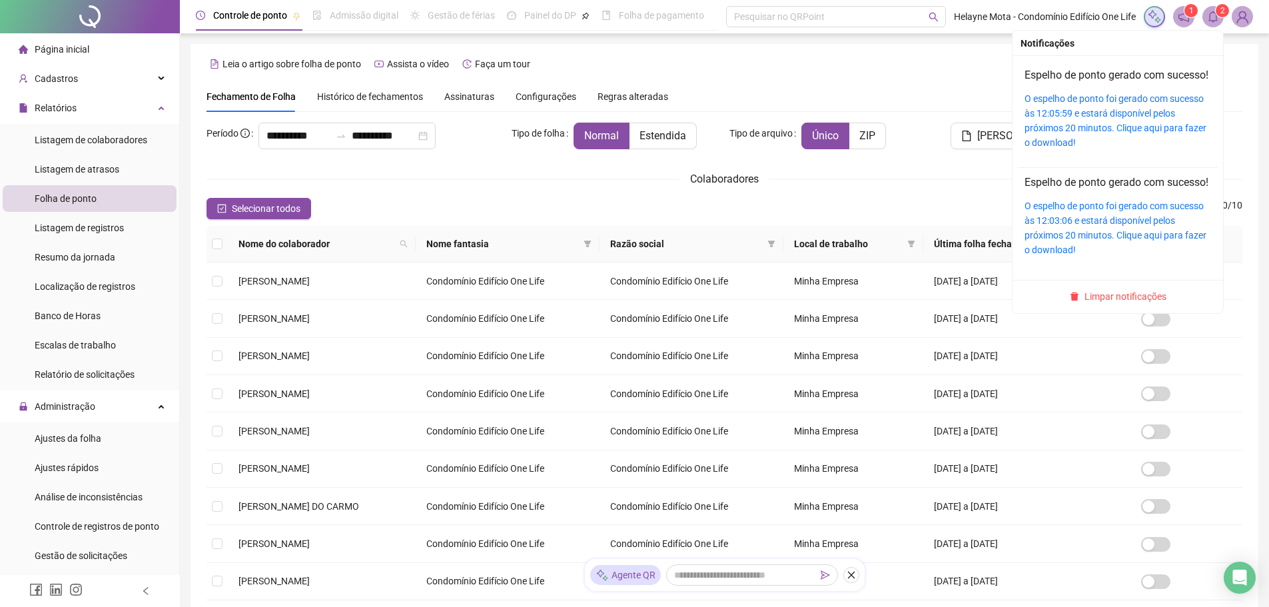
click at [1222, 13] on span "2" at bounding box center [1222, 10] width 5 height 9
click at [1130, 122] on div "O espelho de ponto foi gerado com sucesso às 12:05:59 e estará disponível pelos…" at bounding box center [1117, 120] width 186 height 59
click at [1098, 125] on link "O espelho de ponto foi gerado com sucesso às 12:05:59 e estará disponível pelos…" at bounding box center [1115, 120] width 182 height 55
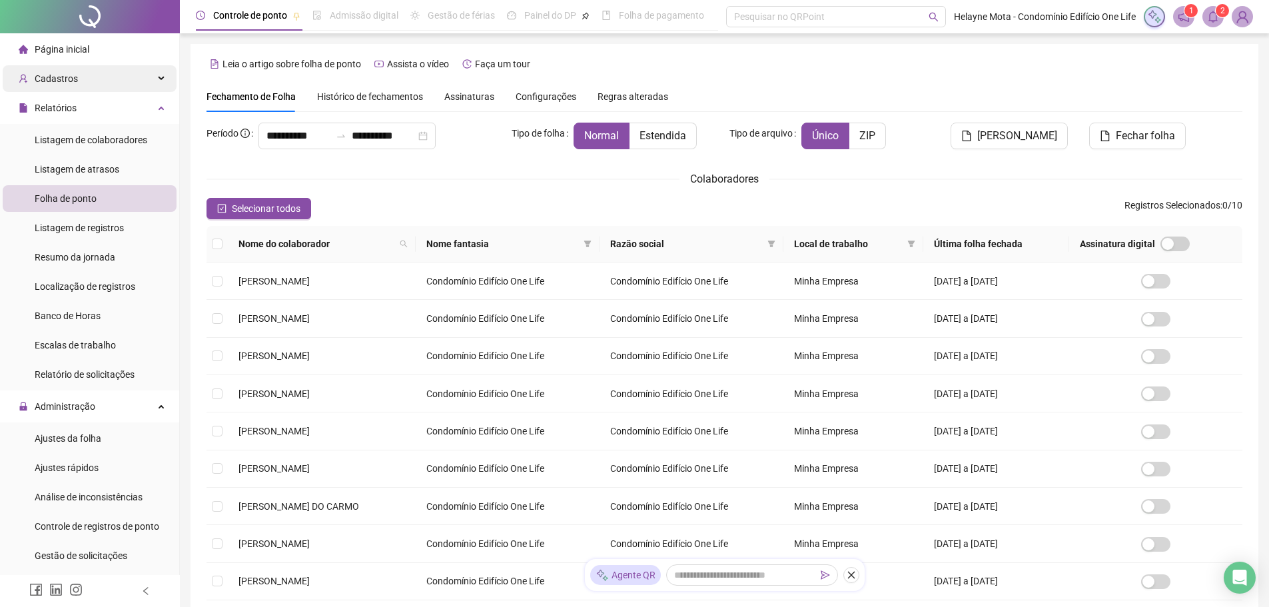
click at [116, 80] on div "Cadastros" at bounding box center [90, 78] width 174 height 27
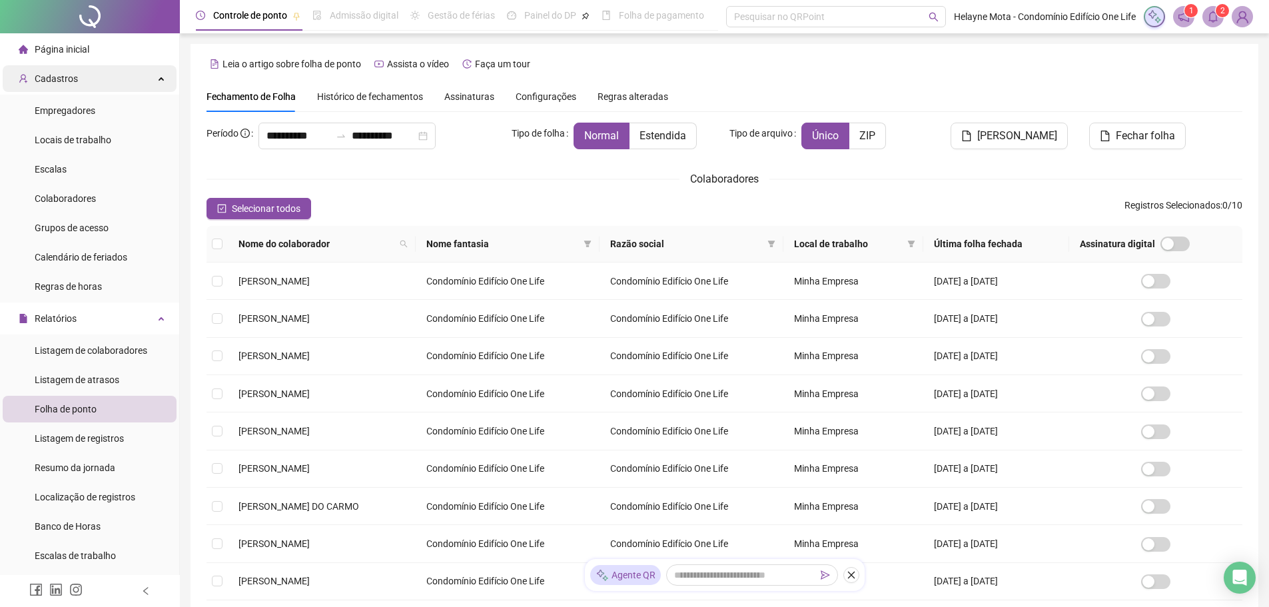
click at [159, 77] on icon at bounding box center [162, 77] width 7 height 0
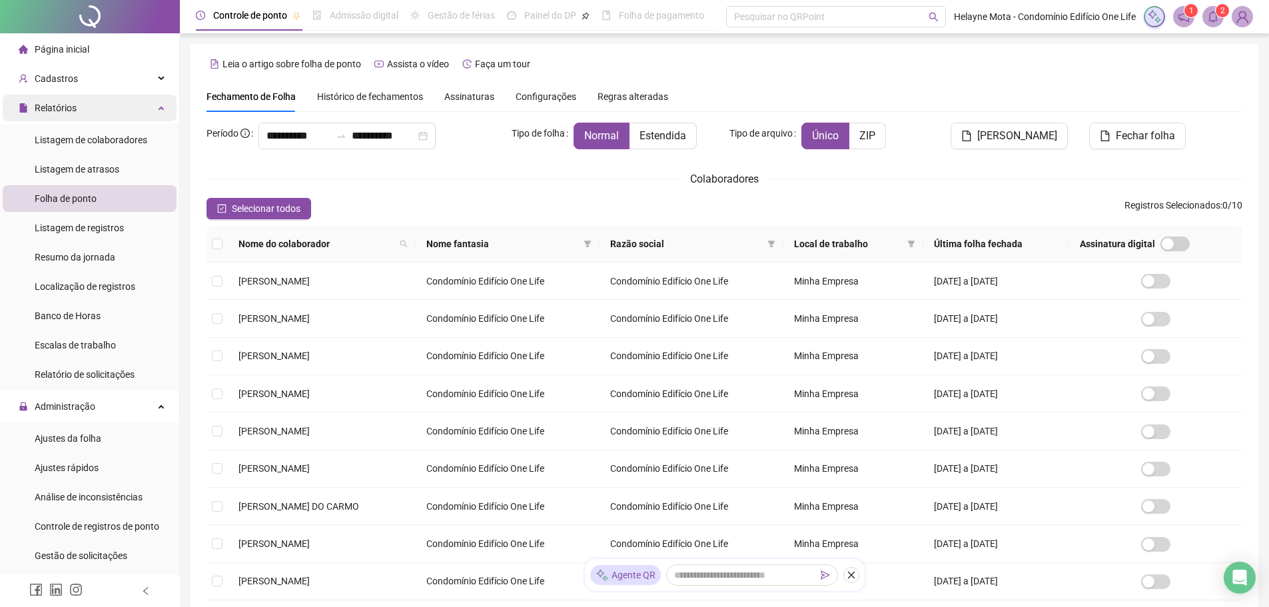
click at [152, 111] on div "Relatórios" at bounding box center [90, 108] width 174 height 27
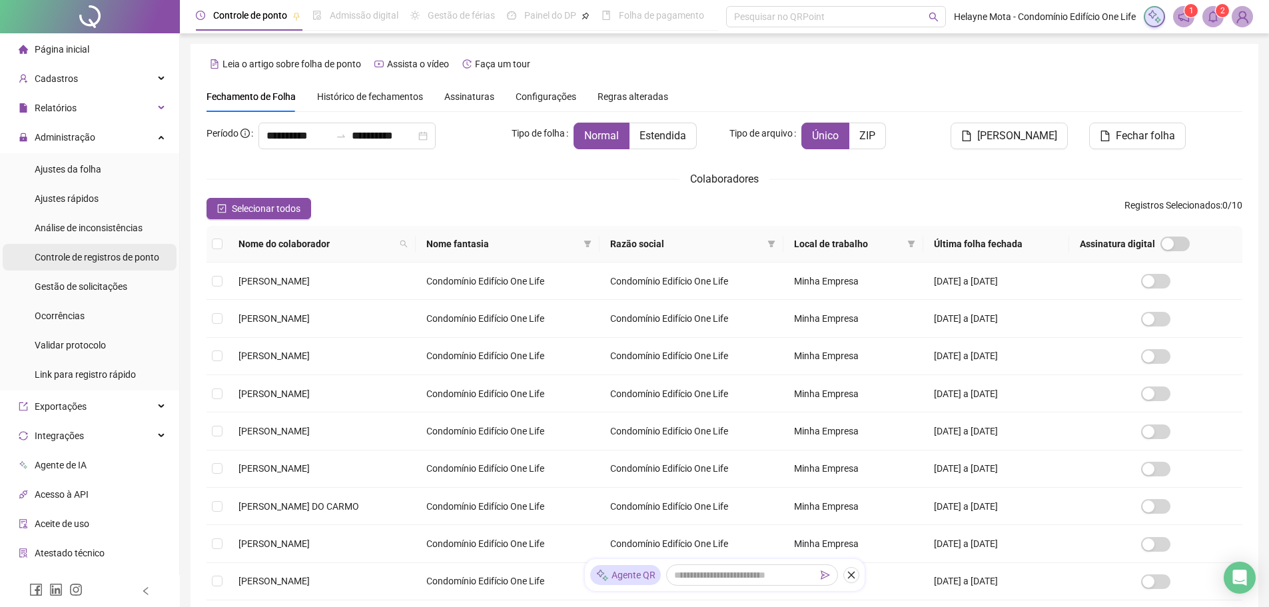
click at [110, 256] on span "Controle de registros de ponto" at bounding box center [97, 257] width 125 height 11
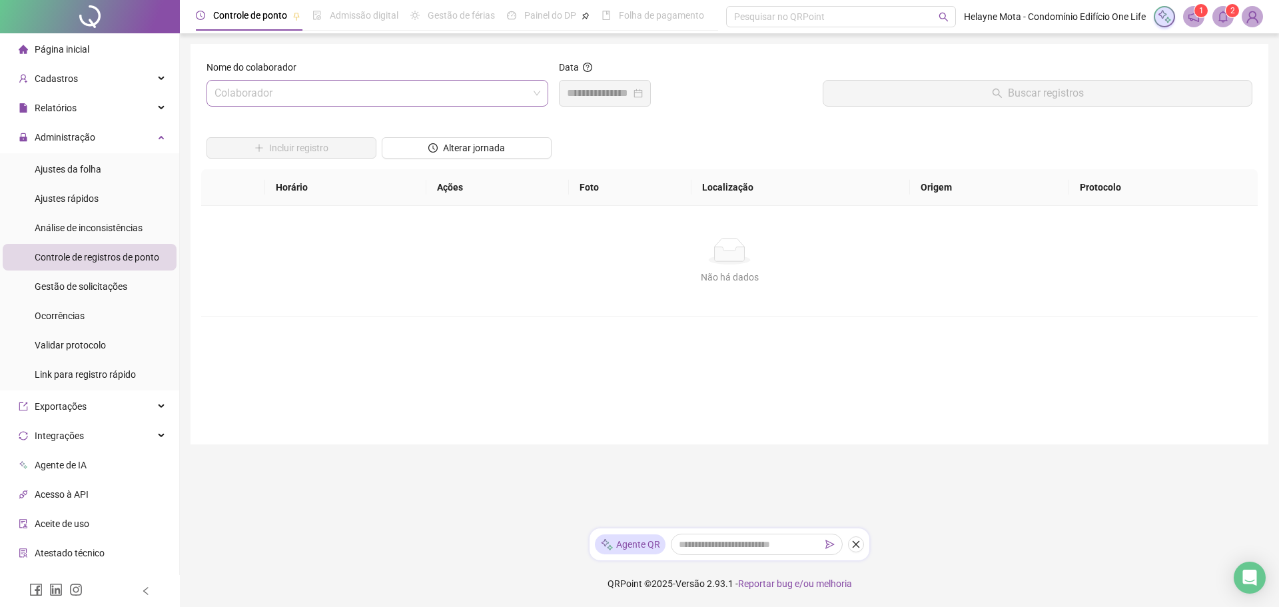
click at [358, 96] on input "search" at bounding box center [371, 93] width 314 height 25
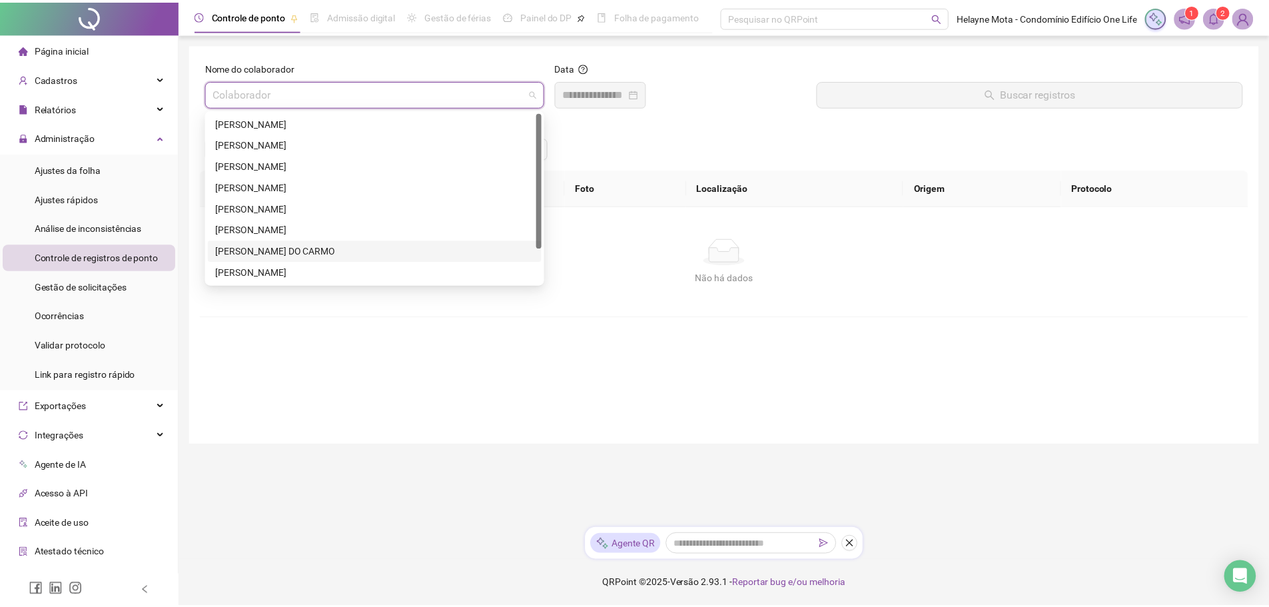
scroll to position [43, 0]
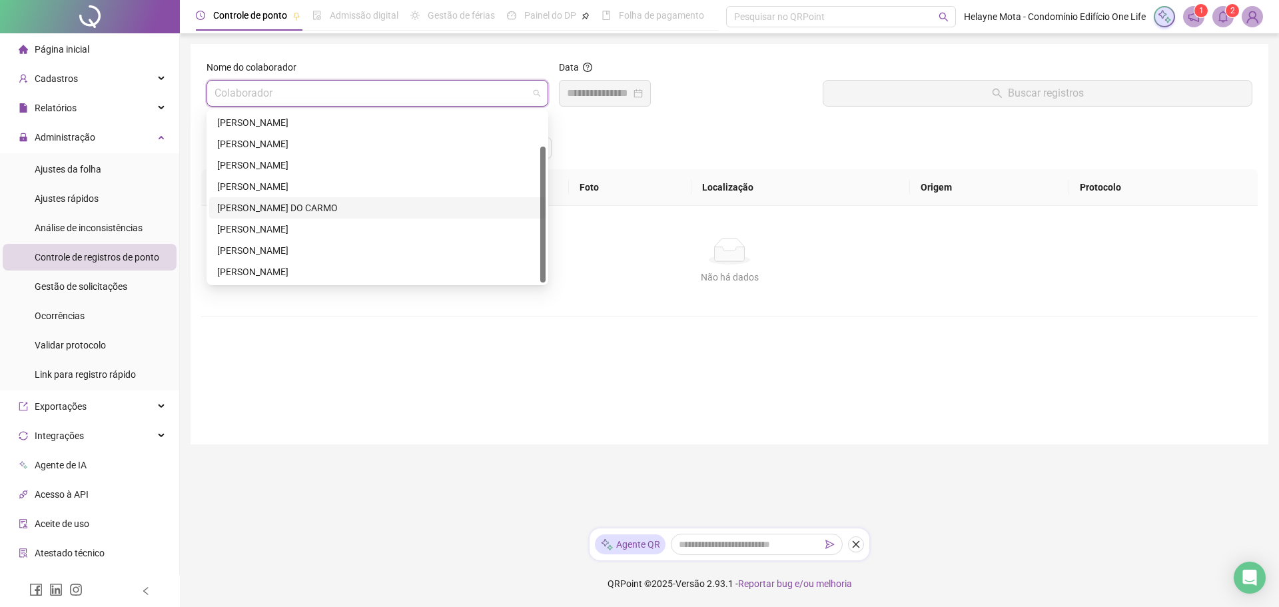
click at [270, 210] on div "[PERSON_NAME] DO CARMO" at bounding box center [377, 207] width 320 height 15
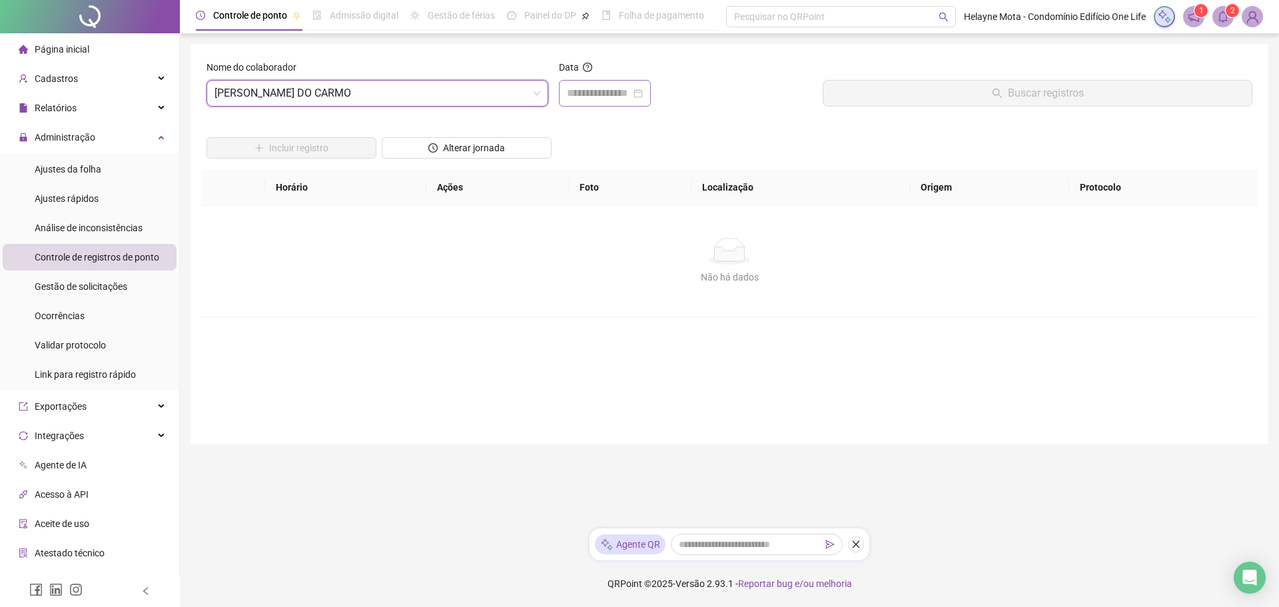
click at [643, 93] on div at bounding box center [605, 93] width 76 height 16
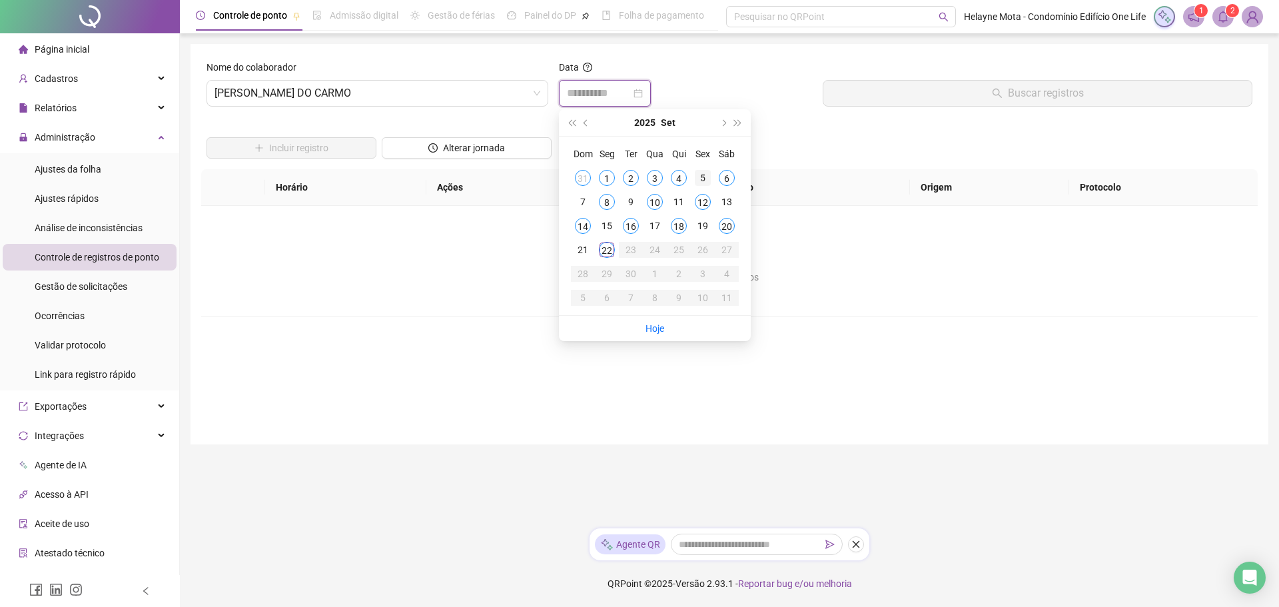
type input "**********"
click at [703, 177] on div "5" at bounding box center [703, 178] width 16 height 16
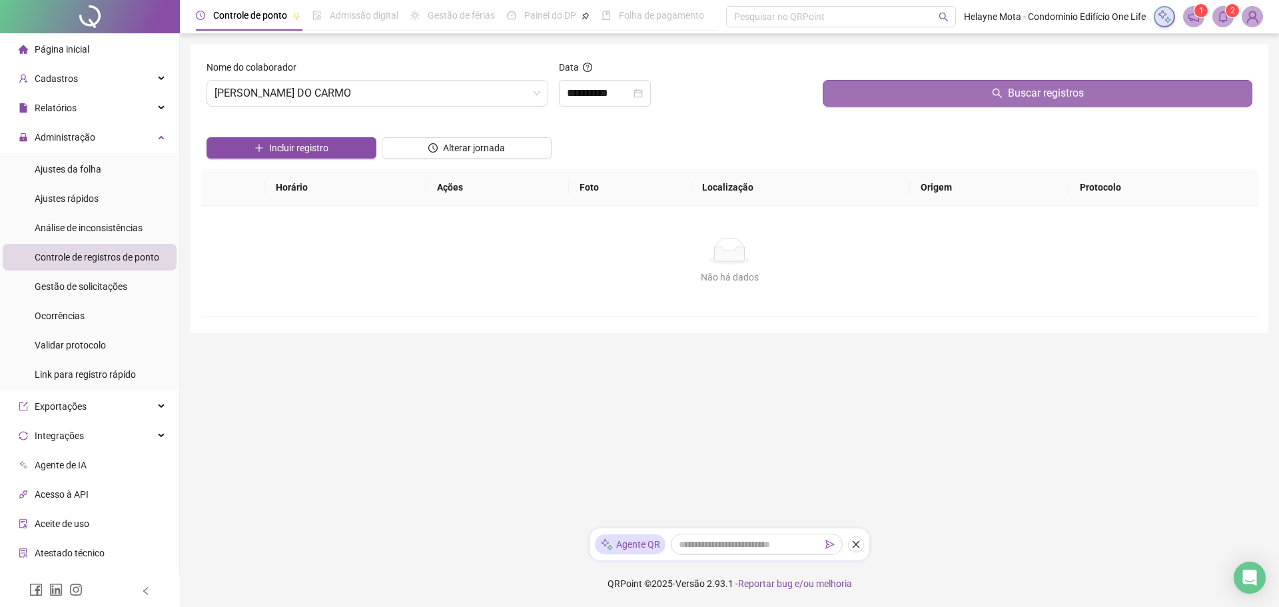
click at [964, 96] on button "Buscar registros" at bounding box center [1038, 93] width 430 height 27
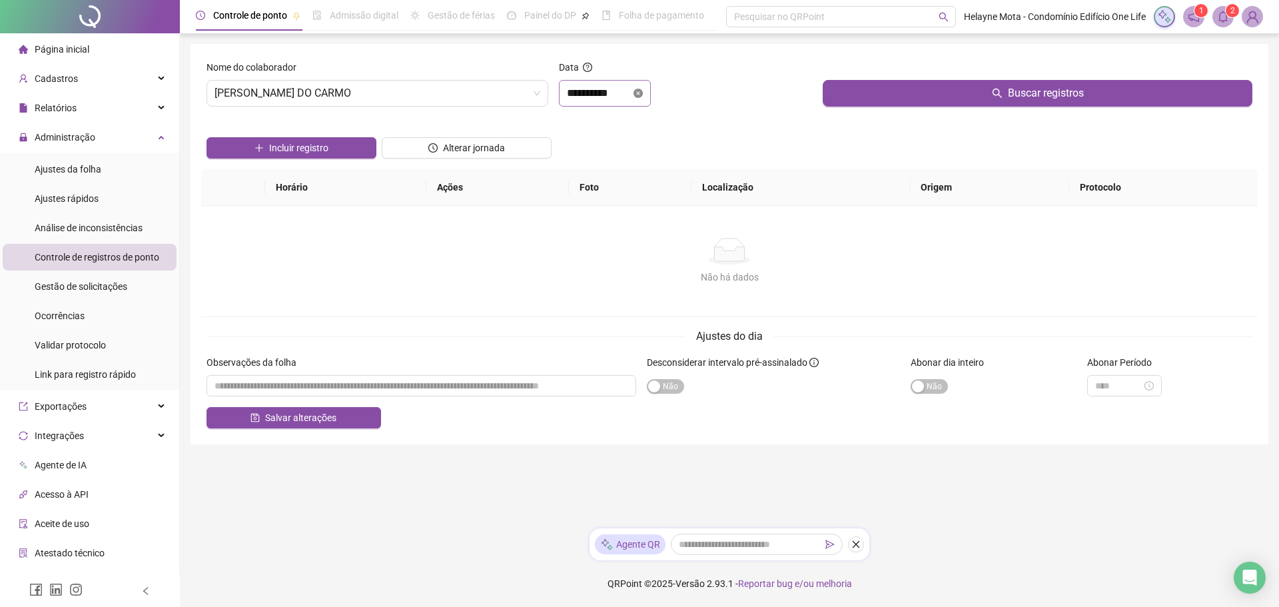
click at [643, 91] on icon "close-circle" at bounding box center [637, 93] width 9 height 9
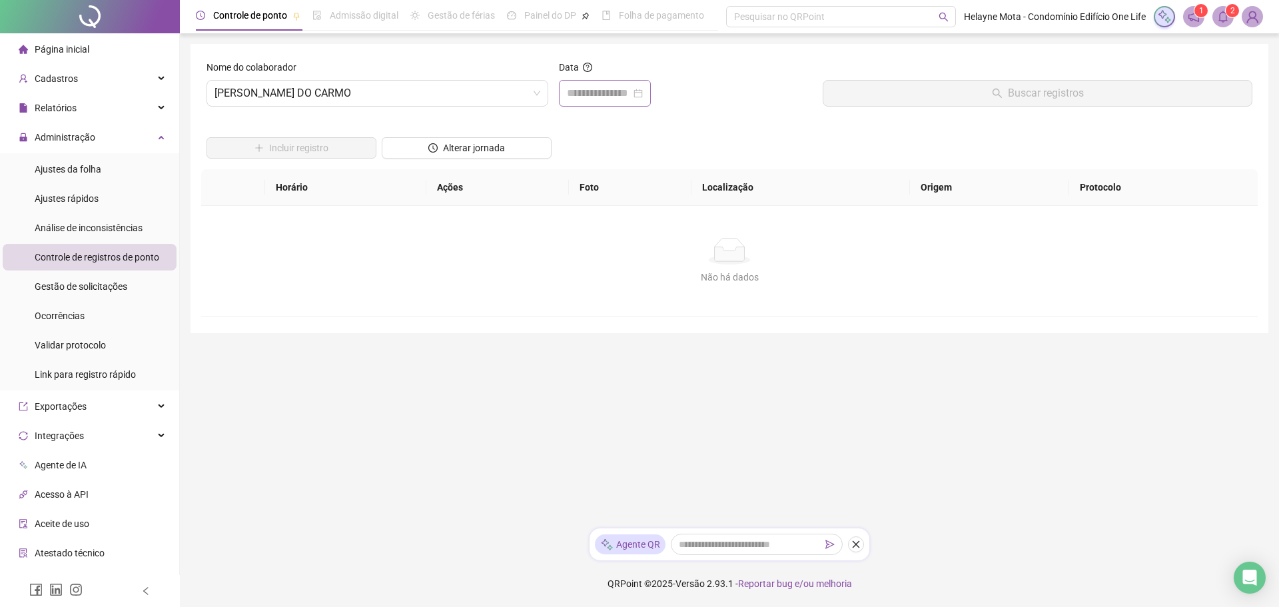
click at [643, 91] on div at bounding box center [605, 93] width 76 height 16
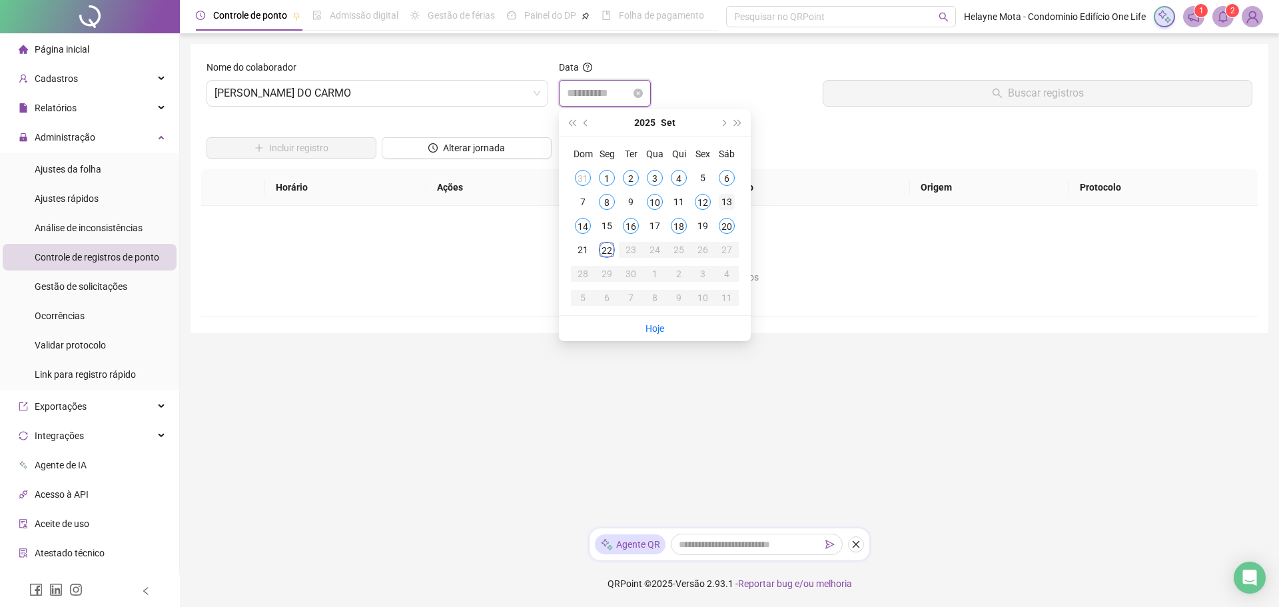
type input "**********"
click at [726, 176] on div "6" at bounding box center [727, 178] width 16 height 16
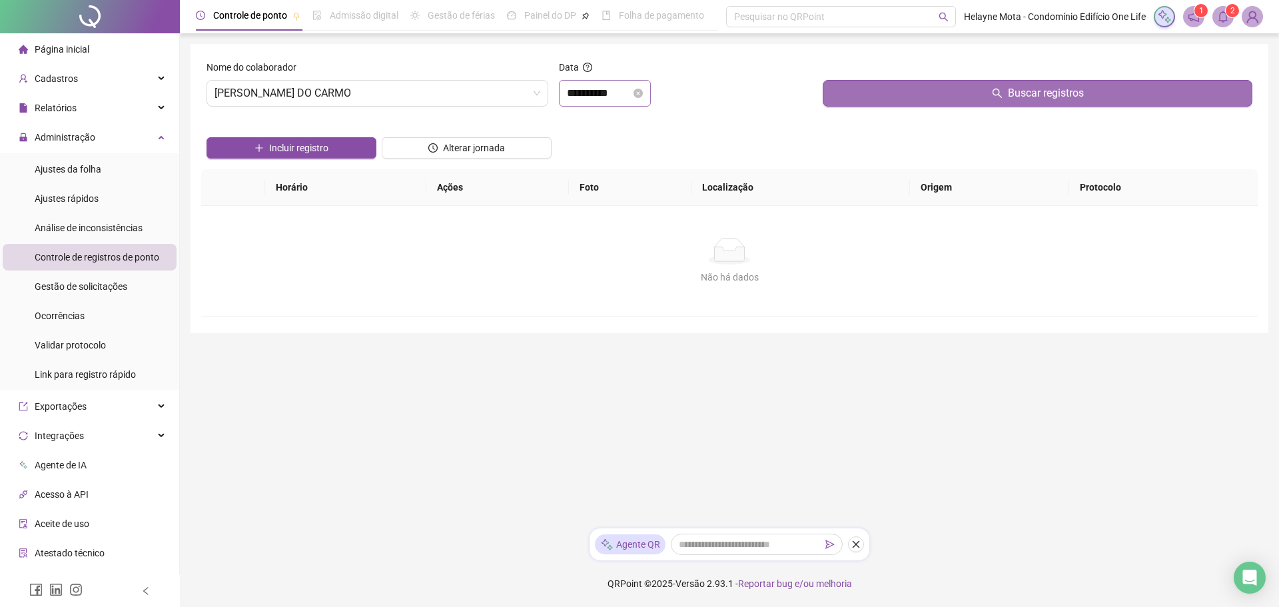
click at [956, 104] on button "Buscar registros" at bounding box center [1038, 93] width 430 height 27
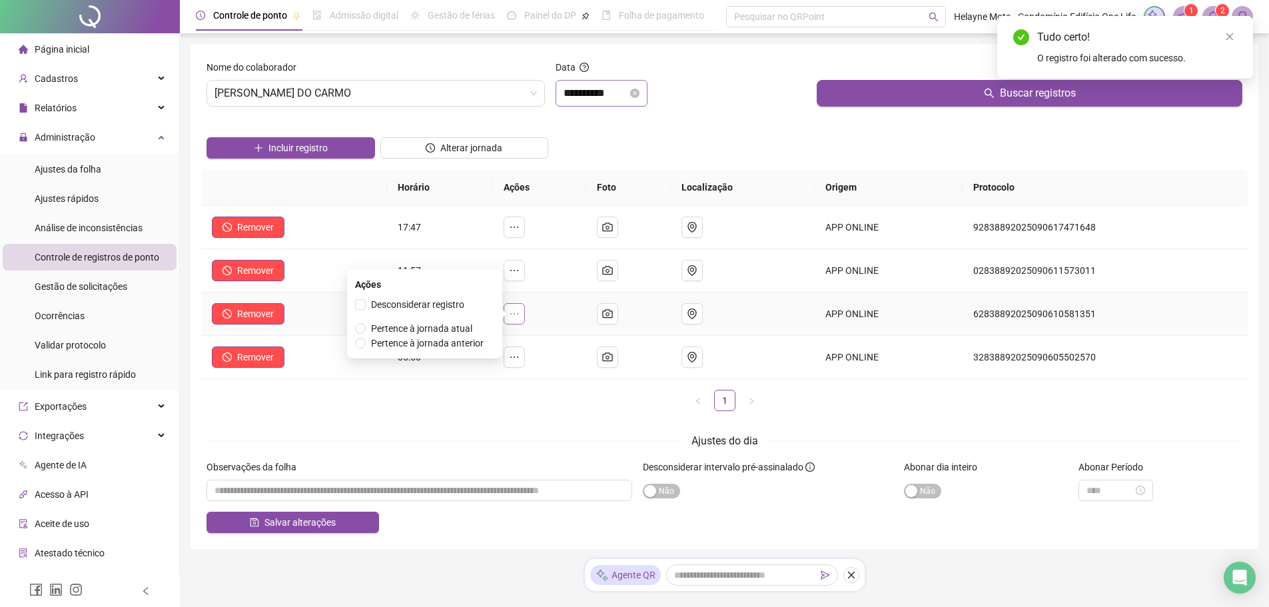
click at [520, 312] on icon "ellipsis" at bounding box center [514, 313] width 11 height 11
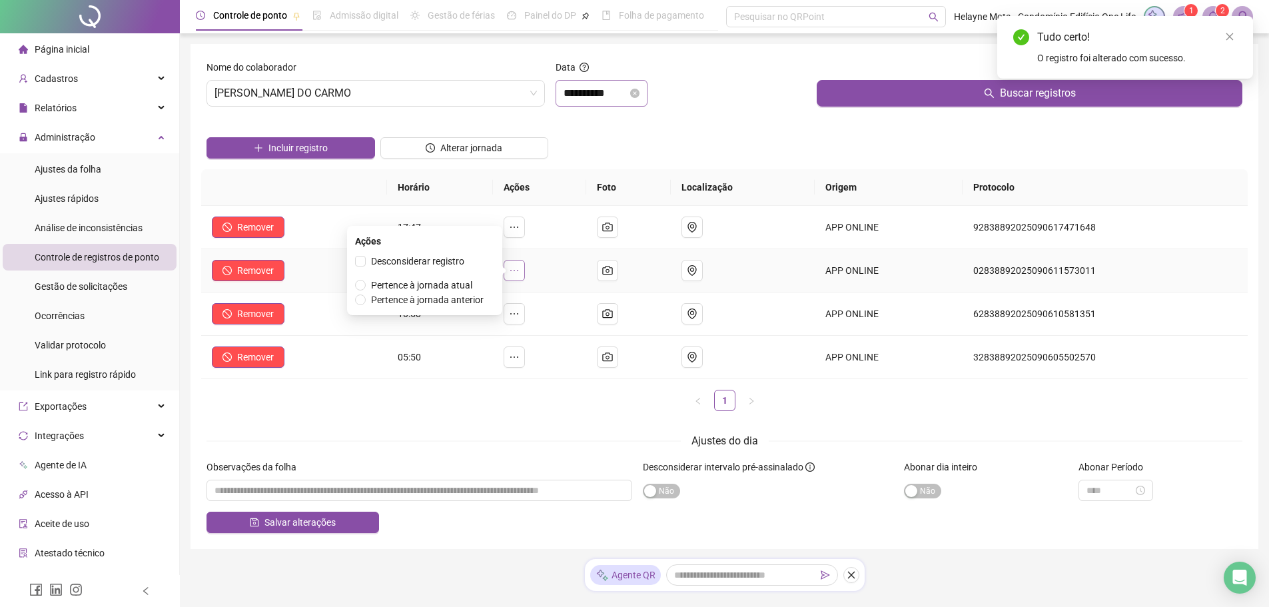
click at [520, 270] on icon "ellipsis" at bounding box center [514, 270] width 11 height 11
click at [523, 232] on button "button" at bounding box center [514, 226] width 21 height 21
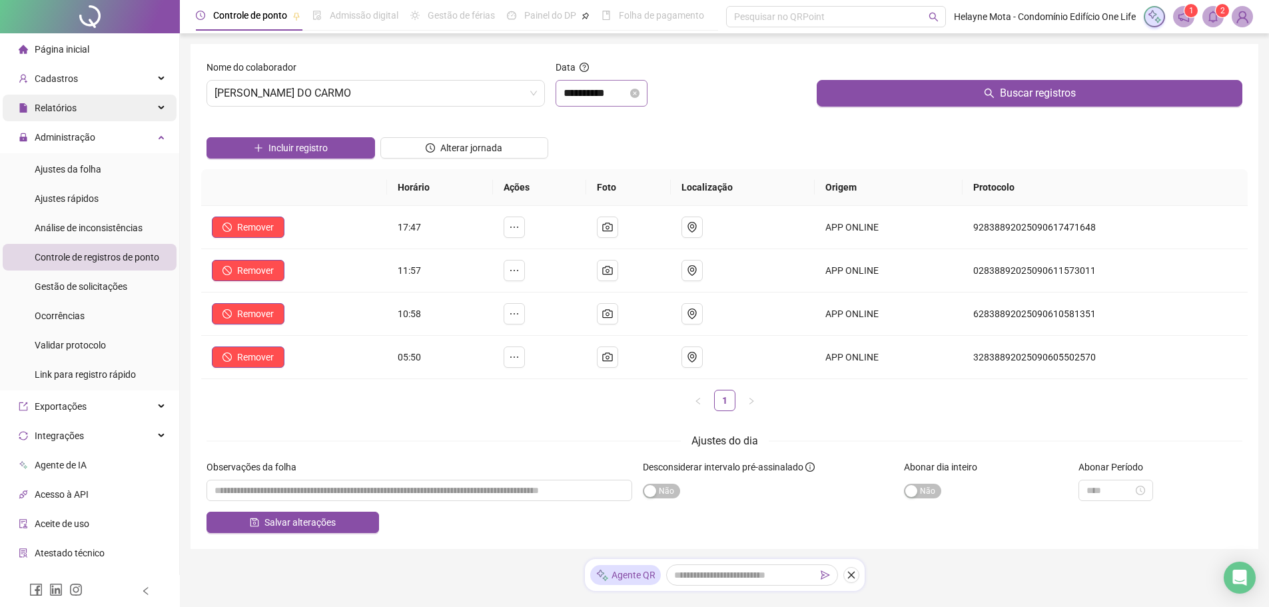
click at [83, 109] on div "Relatórios" at bounding box center [90, 108] width 174 height 27
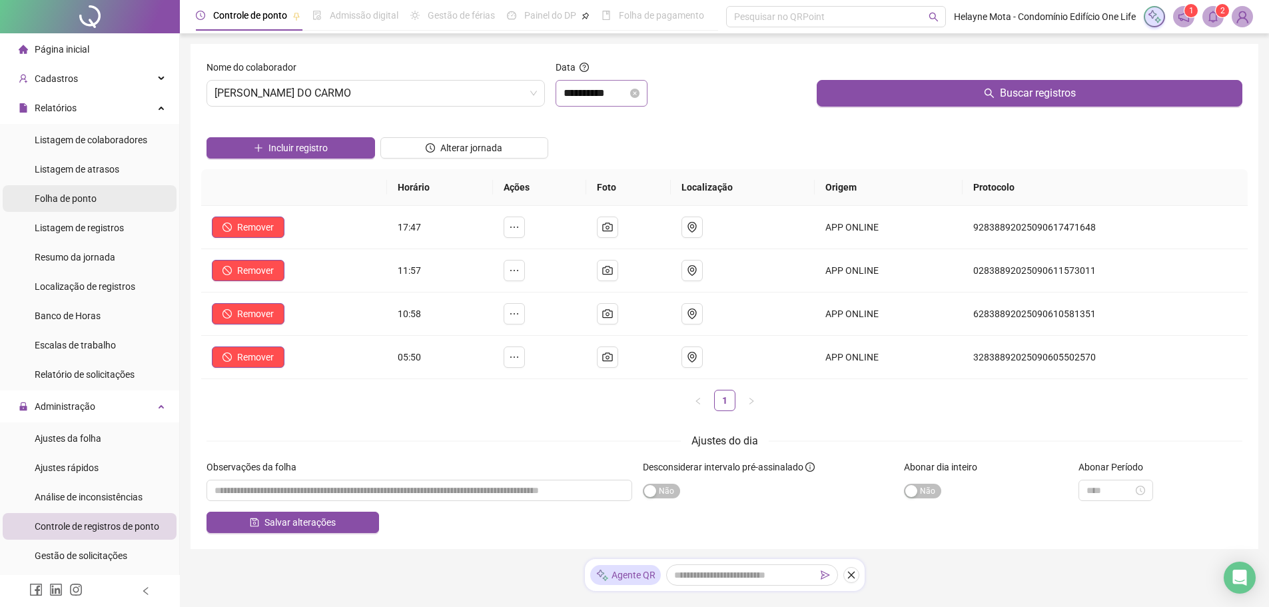
click at [90, 194] on span "Folha de ponto" at bounding box center [66, 198] width 62 height 11
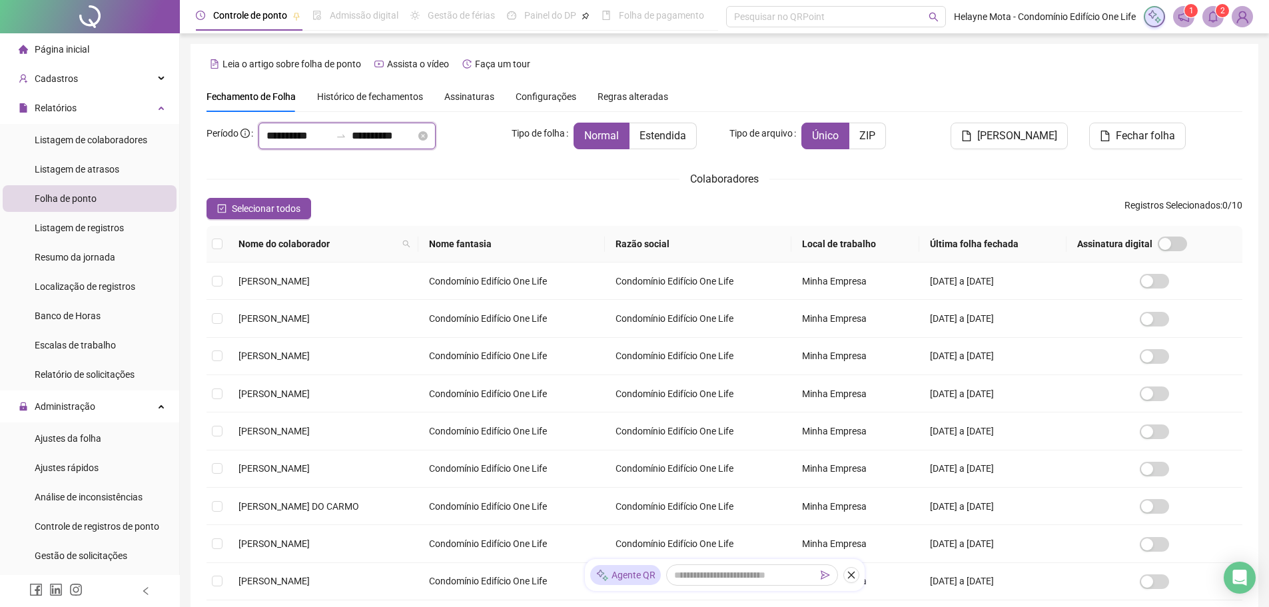
click at [280, 134] on input "**********" at bounding box center [298, 136] width 64 height 16
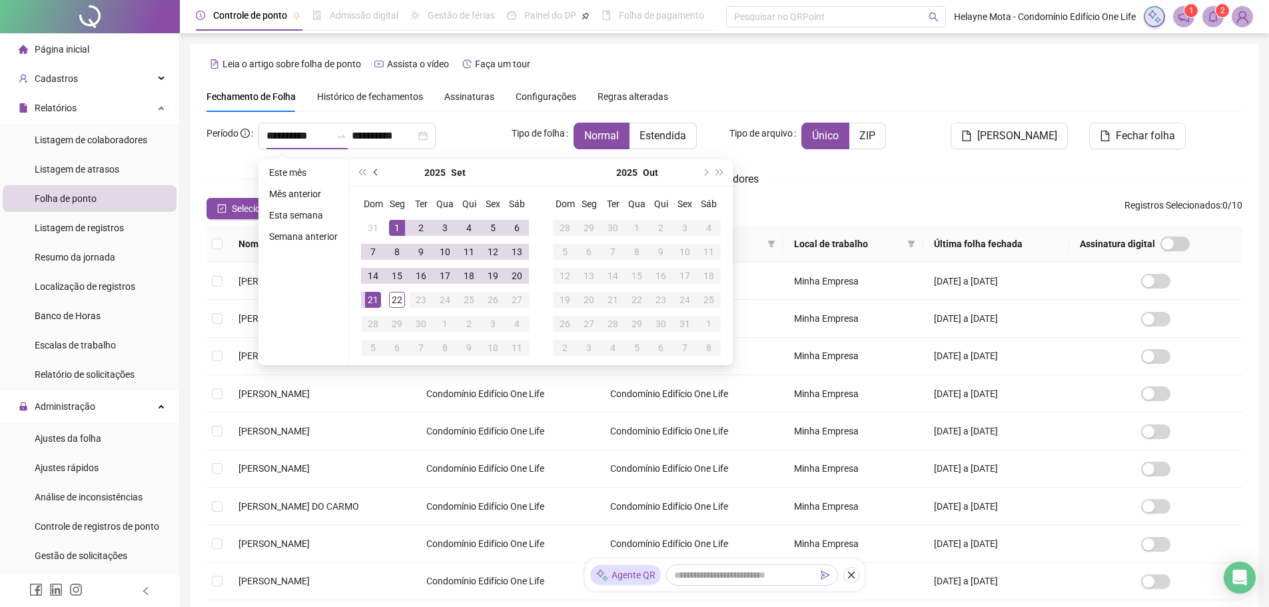
click at [373, 173] on button "prev-year" at bounding box center [376, 172] width 15 height 27
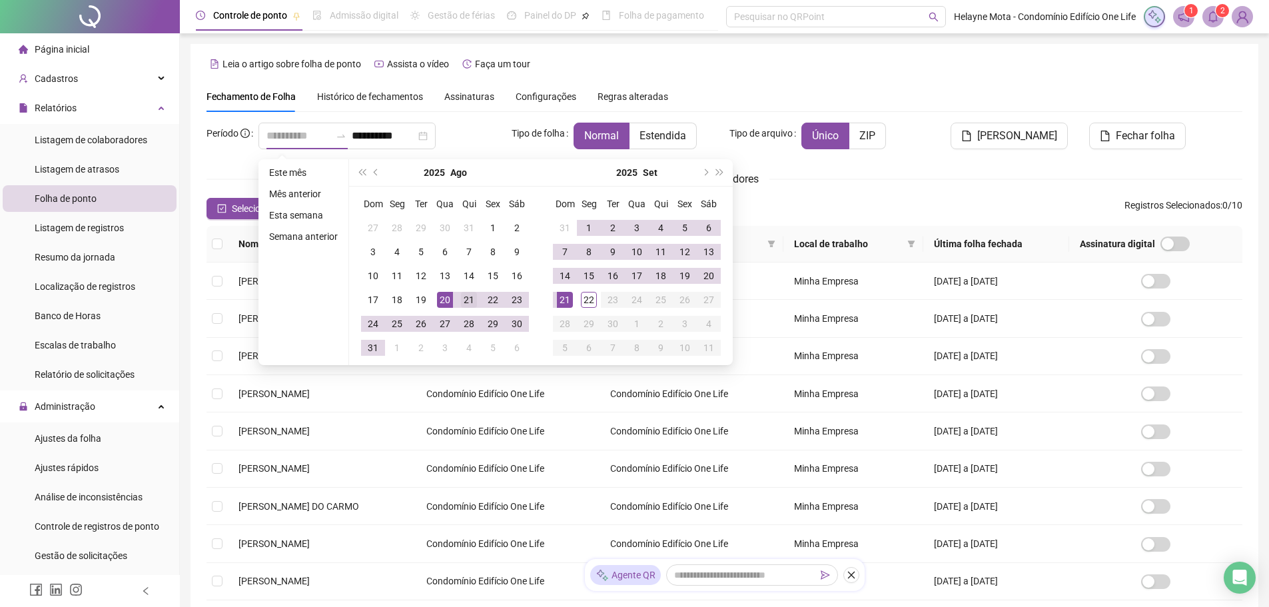
type input "**********"
click at [465, 295] on div "21" at bounding box center [469, 300] width 16 height 16
type input "**********"
click at [707, 276] on div "20" at bounding box center [709, 276] width 16 height 16
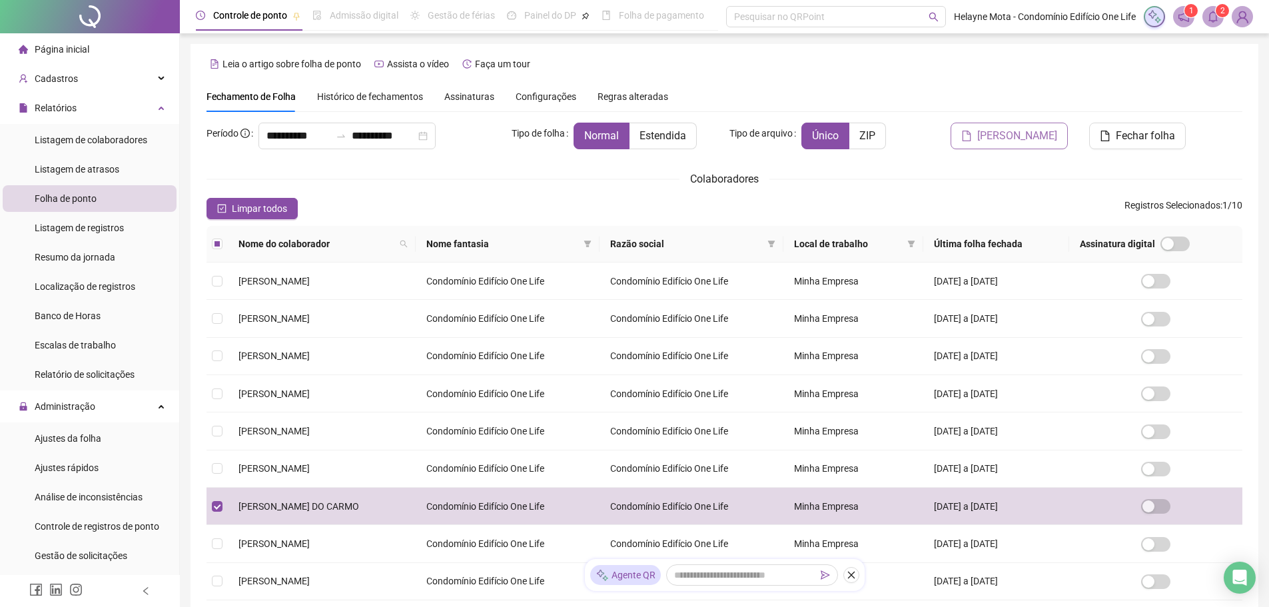
click at [994, 136] on span "[PERSON_NAME]" at bounding box center [1017, 136] width 80 height 16
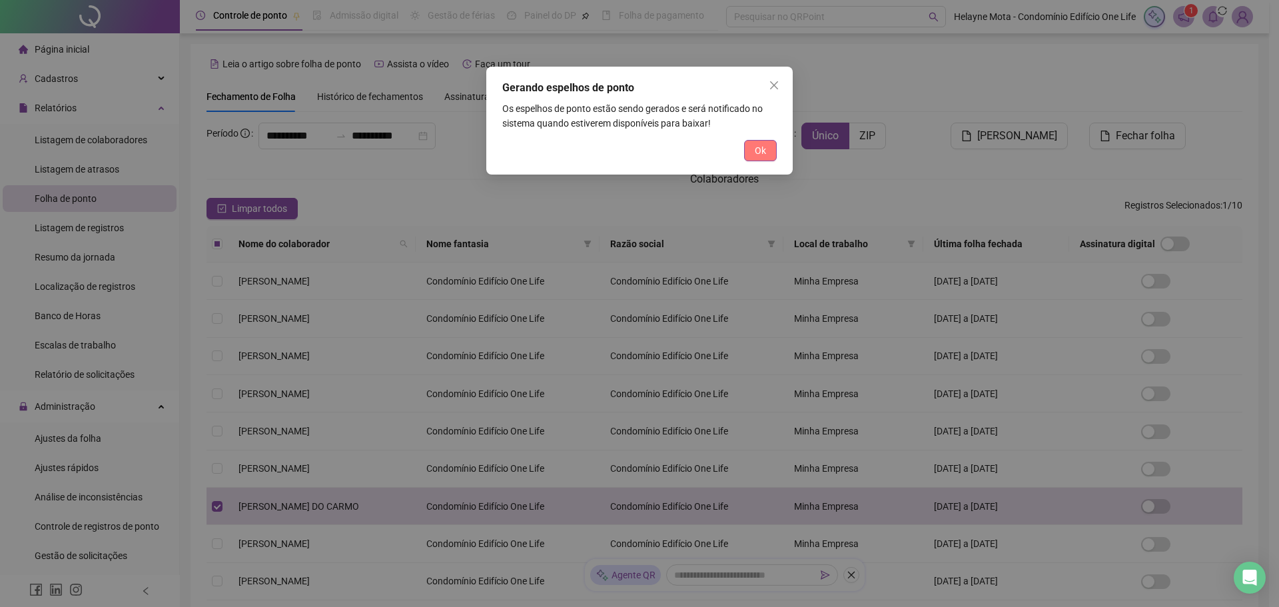
click at [751, 147] on button "Ok" at bounding box center [760, 150] width 33 height 21
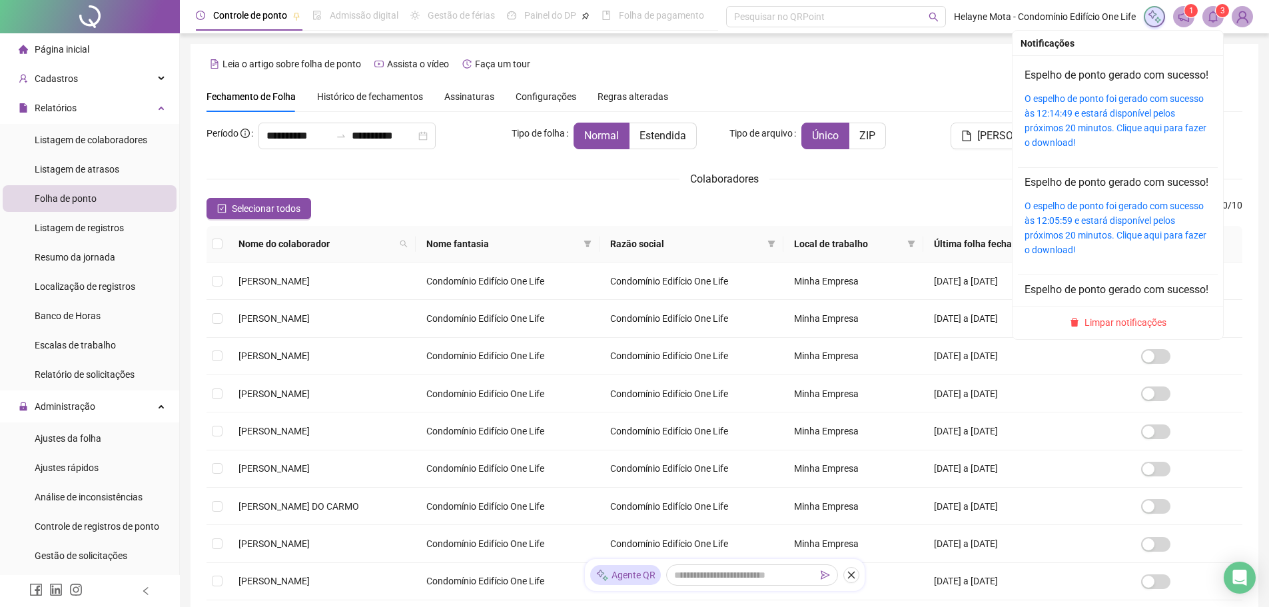
click at [1210, 9] on span at bounding box center [1212, 16] width 21 height 21
click at [1072, 133] on link "O espelho de ponto foi gerado com sucesso às 12:14:49 e estará disponível pelos…" at bounding box center [1115, 120] width 182 height 55
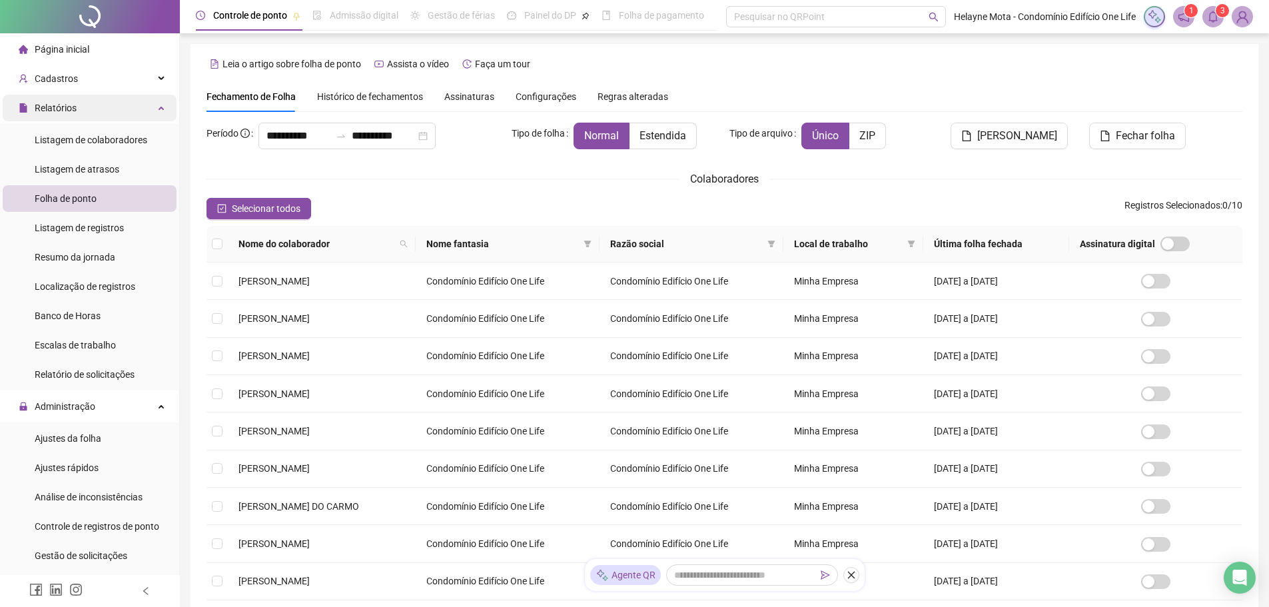
click at [146, 105] on div "Relatórios" at bounding box center [90, 108] width 174 height 27
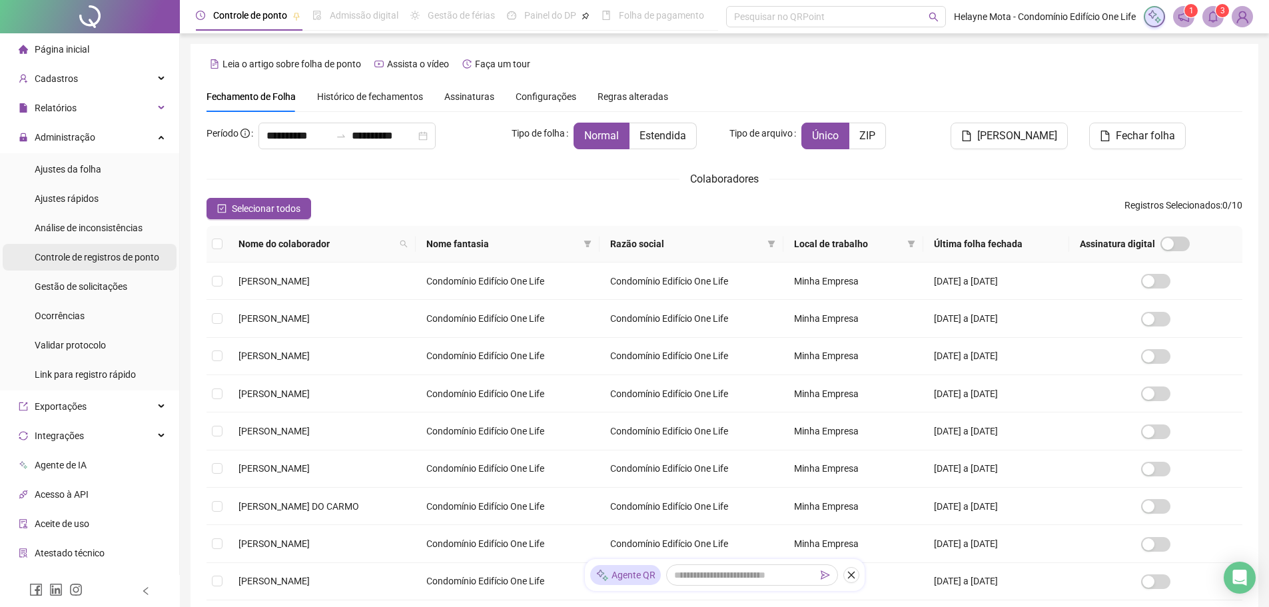
click at [128, 255] on span "Controle de registros de ponto" at bounding box center [97, 257] width 125 height 11
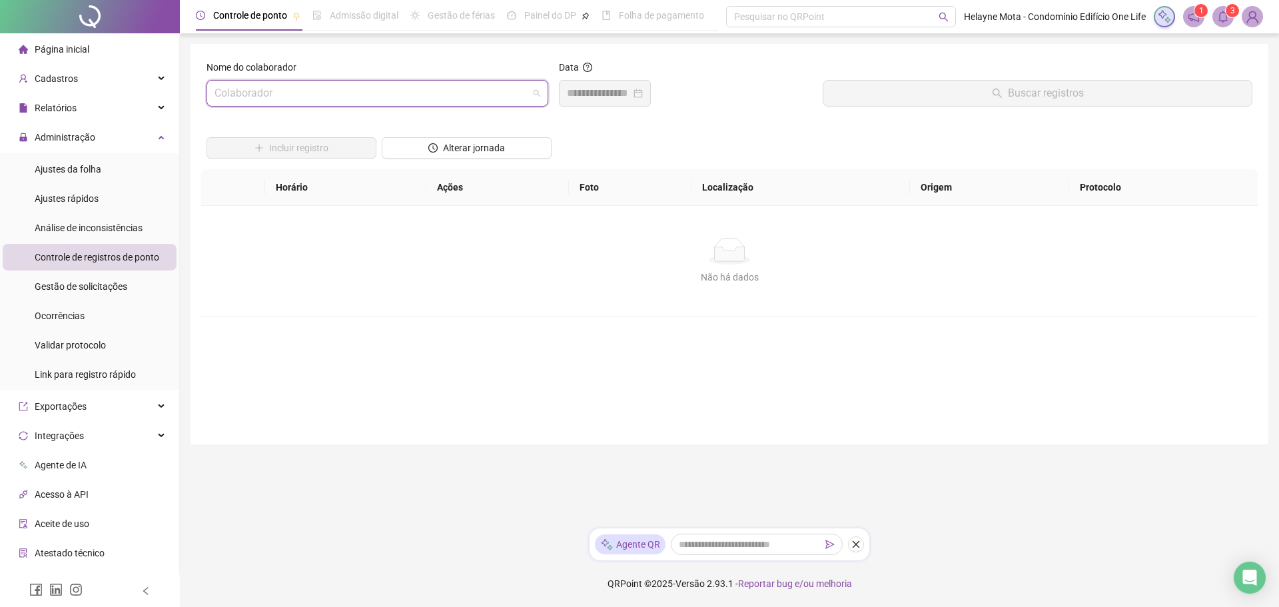
click at [272, 93] on input "search" at bounding box center [371, 93] width 314 height 25
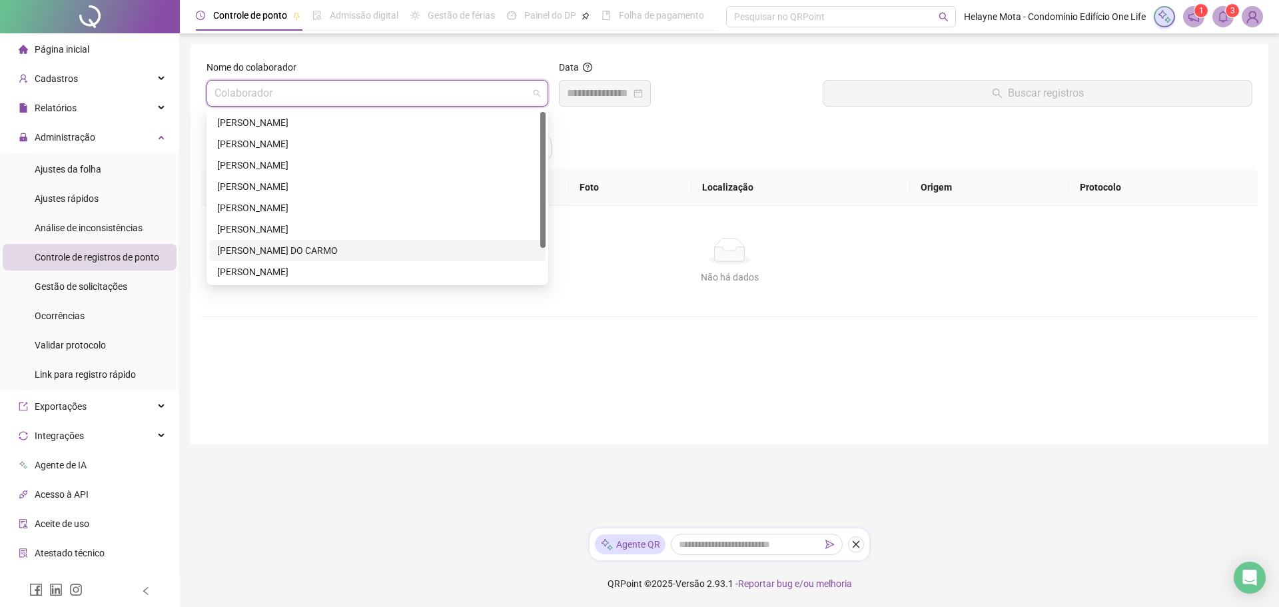
click at [259, 250] on div "[PERSON_NAME] DO CARMO" at bounding box center [377, 250] width 320 height 15
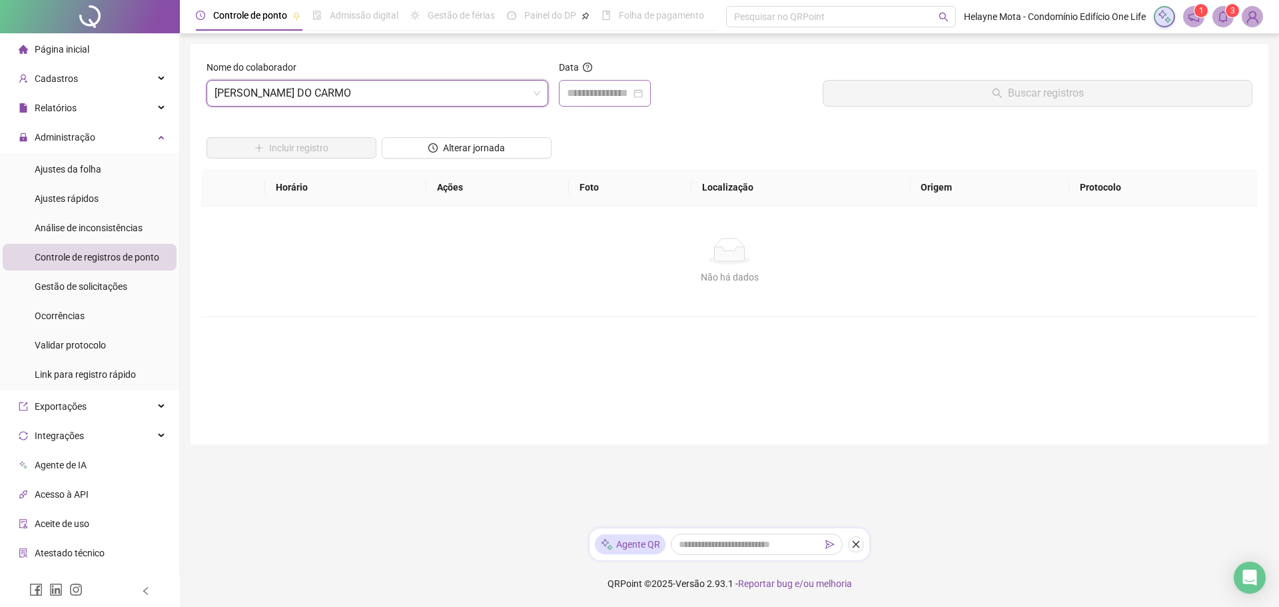
click at [643, 95] on div at bounding box center [605, 93] width 76 height 16
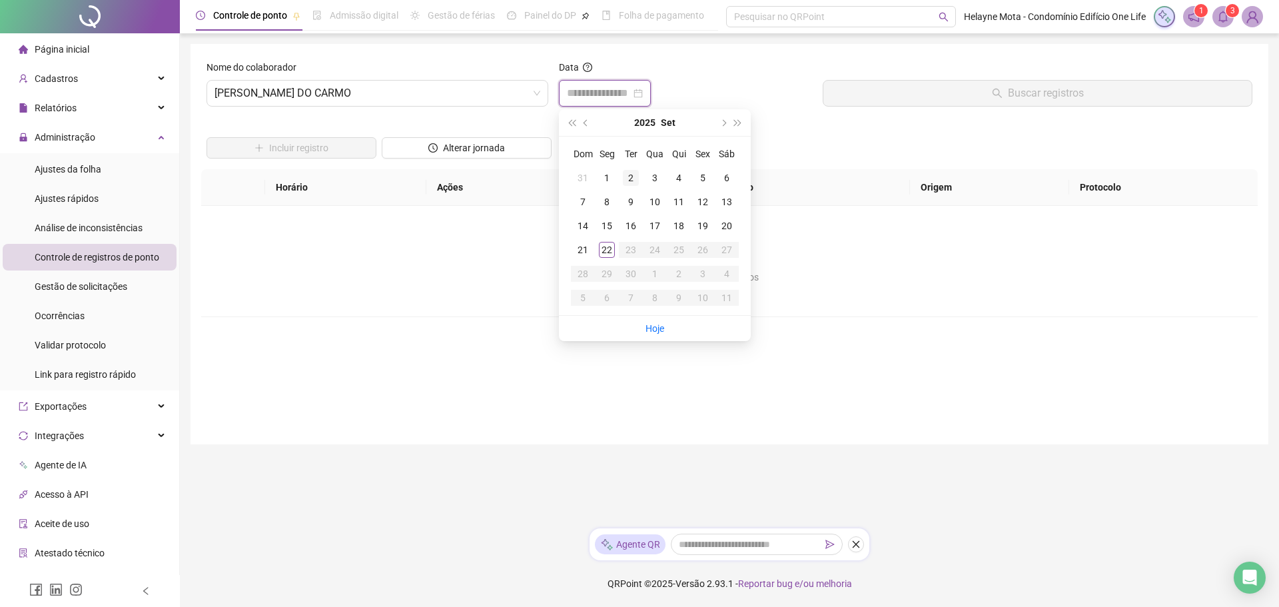
type input "**********"
click at [609, 203] on div "8" at bounding box center [607, 202] width 16 height 16
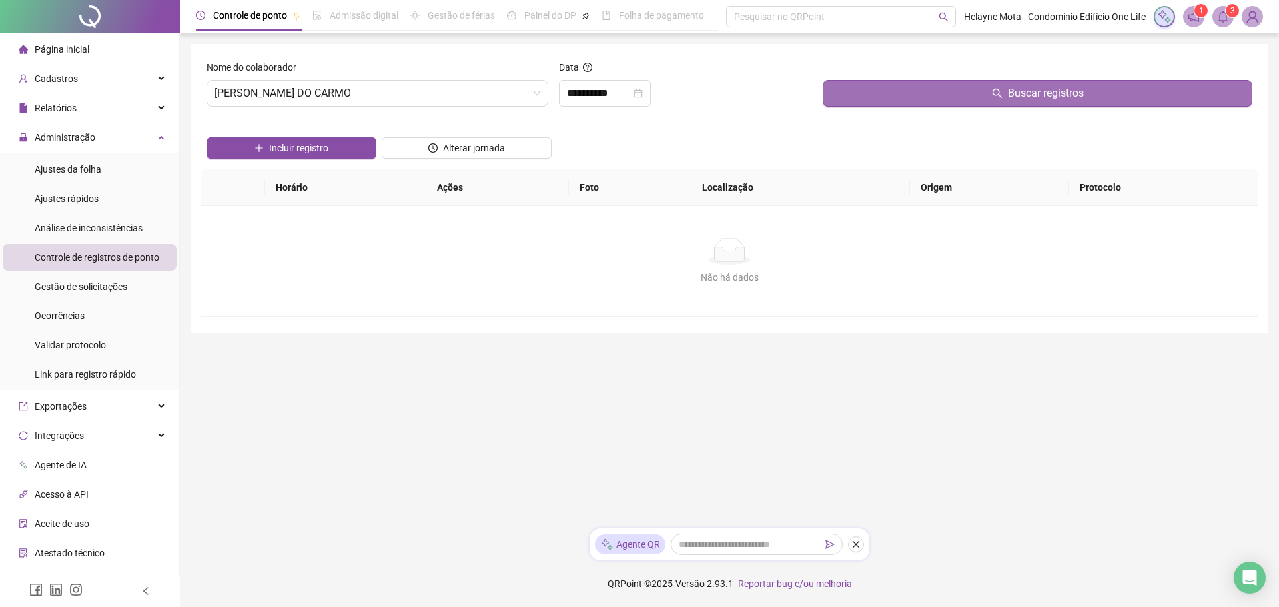
click at [932, 95] on button "Buscar registros" at bounding box center [1038, 93] width 430 height 27
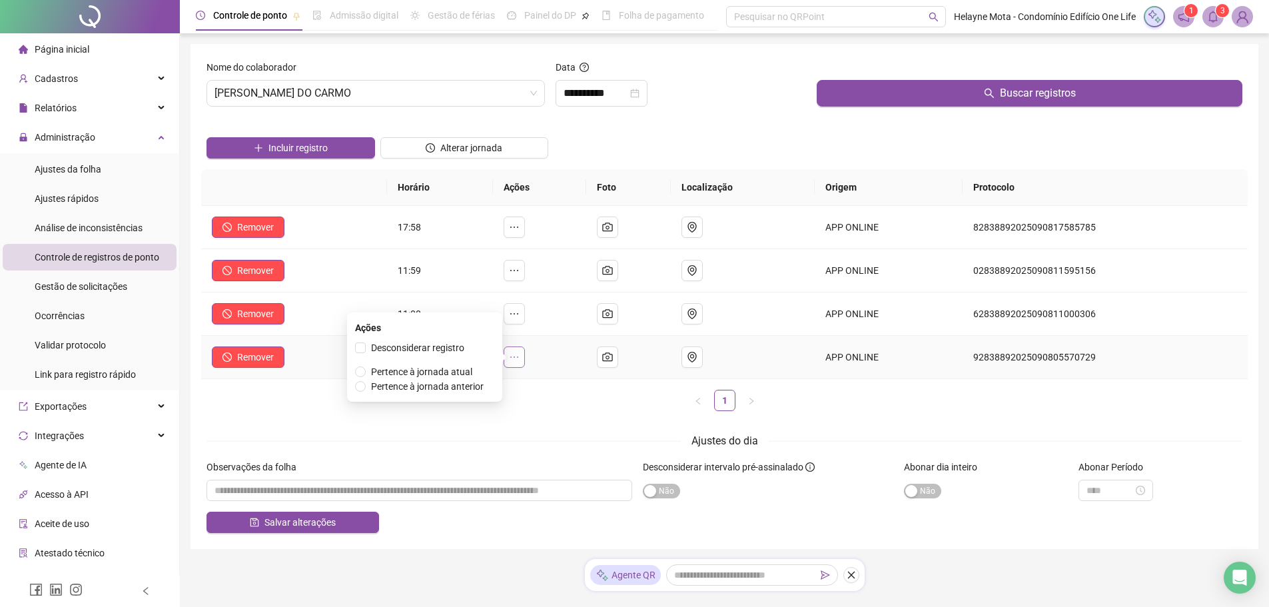
click at [520, 354] on icon "ellipsis" at bounding box center [514, 357] width 11 height 11
click at [416, 372] on span "Pertence à jornada atual" at bounding box center [421, 371] width 101 height 11
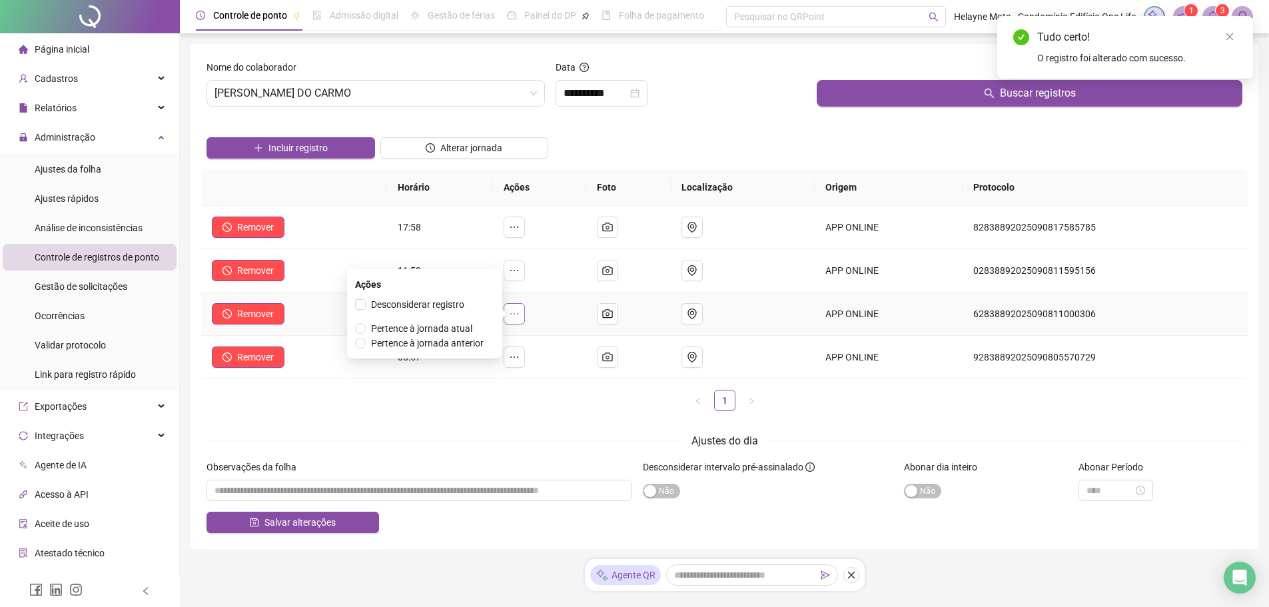
click at [520, 315] on icon "ellipsis" at bounding box center [514, 313] width 11 height 11
click at [450, 330] on span "Pertence à jornada atual" at bounding box center [421, 328] width 101 height 11
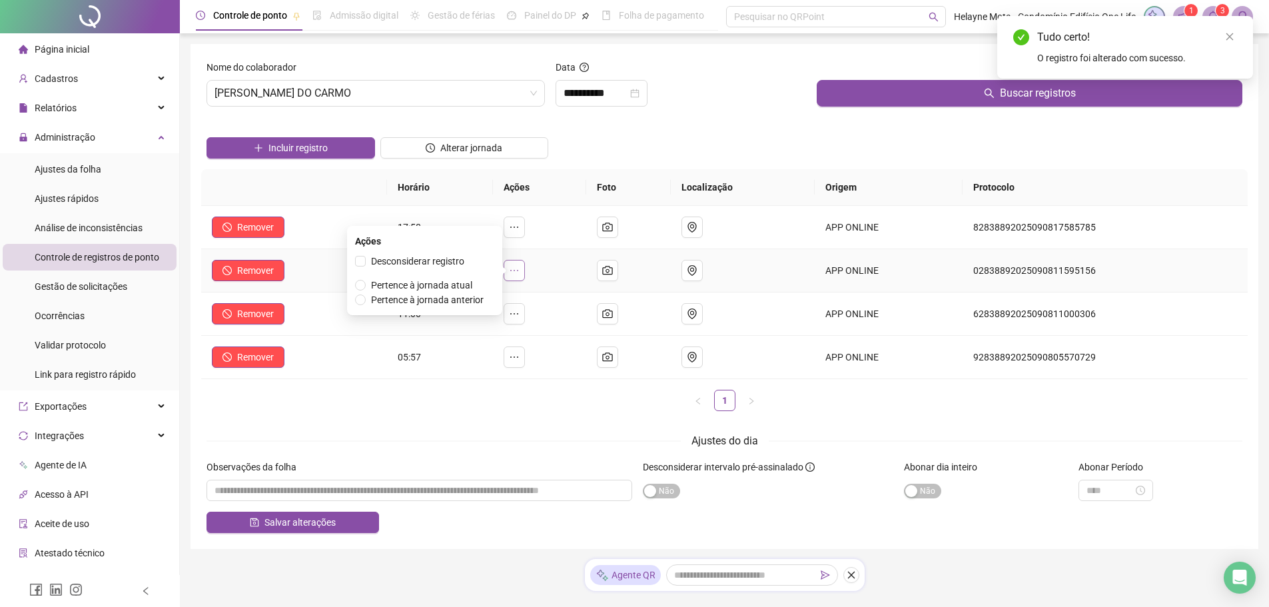
click at [518, 270] on icon "ellipsis" at bounding box center [514, 270] width 8 height 1
click at [458, 284] on span "Pertence à jornada atual" at bounding box center [421, 285] width 101 height 11
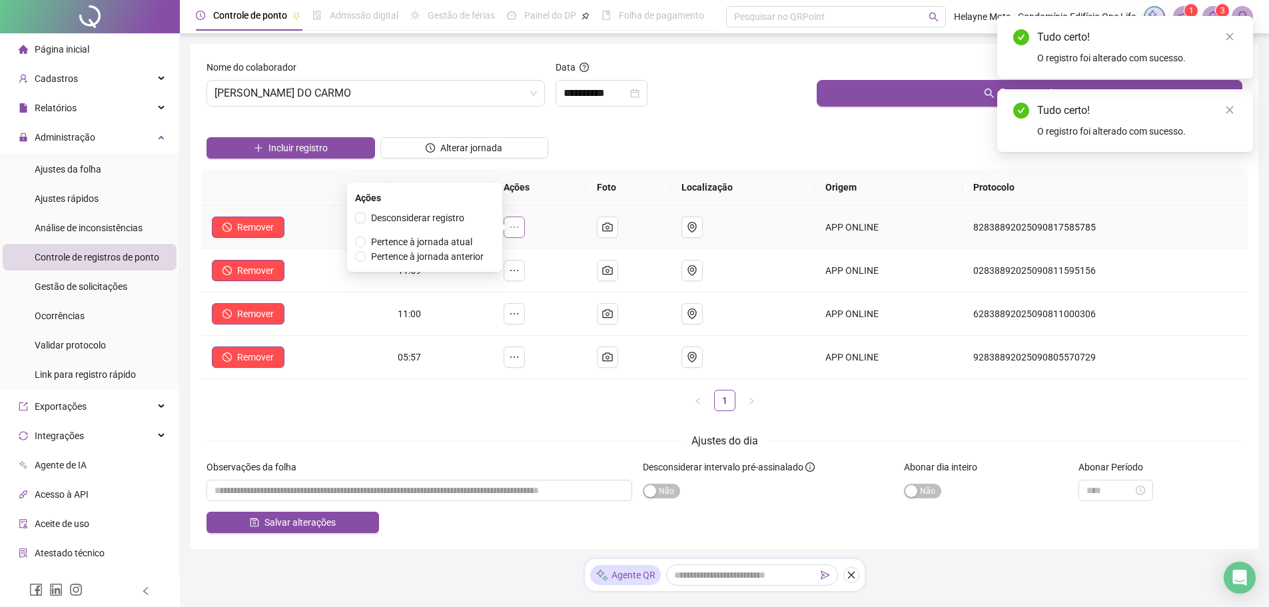
click at [520, 231] on icon "ellipsis" at bounding box center [514, 227] width 11 height 11
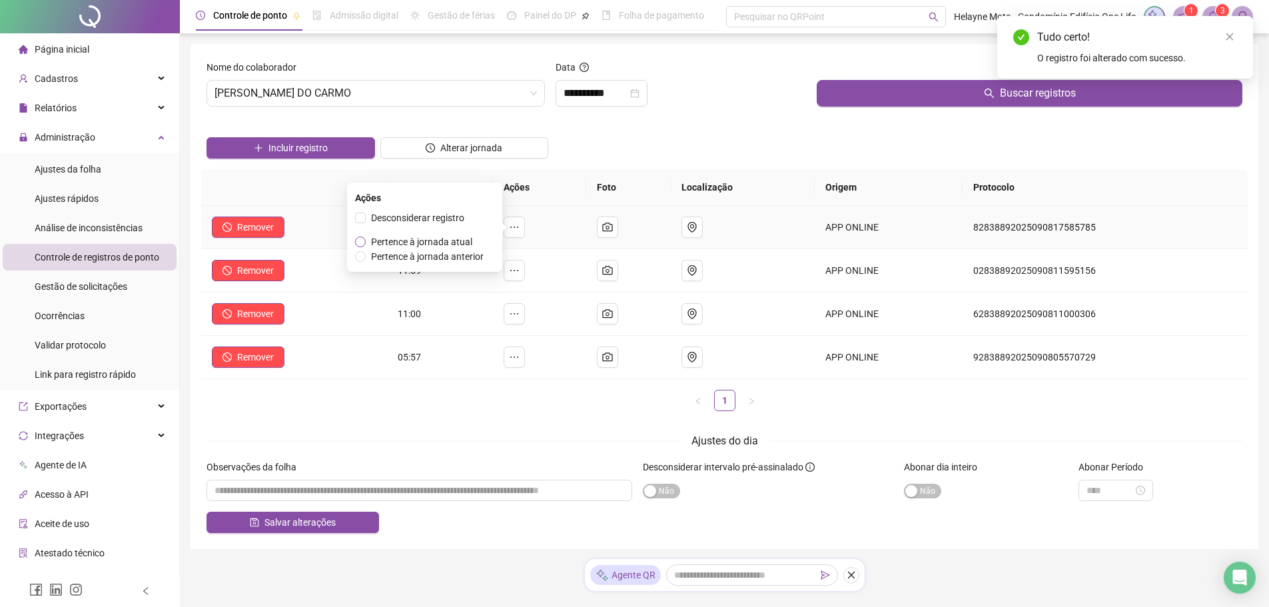
click at [455, 242] on span "Pertence à jornada atual" at bounding box center [421, 241] width 101 height 11
click at [639, 93] on icon "close-circle" at bounding box center [634, 93] width 9 height 9
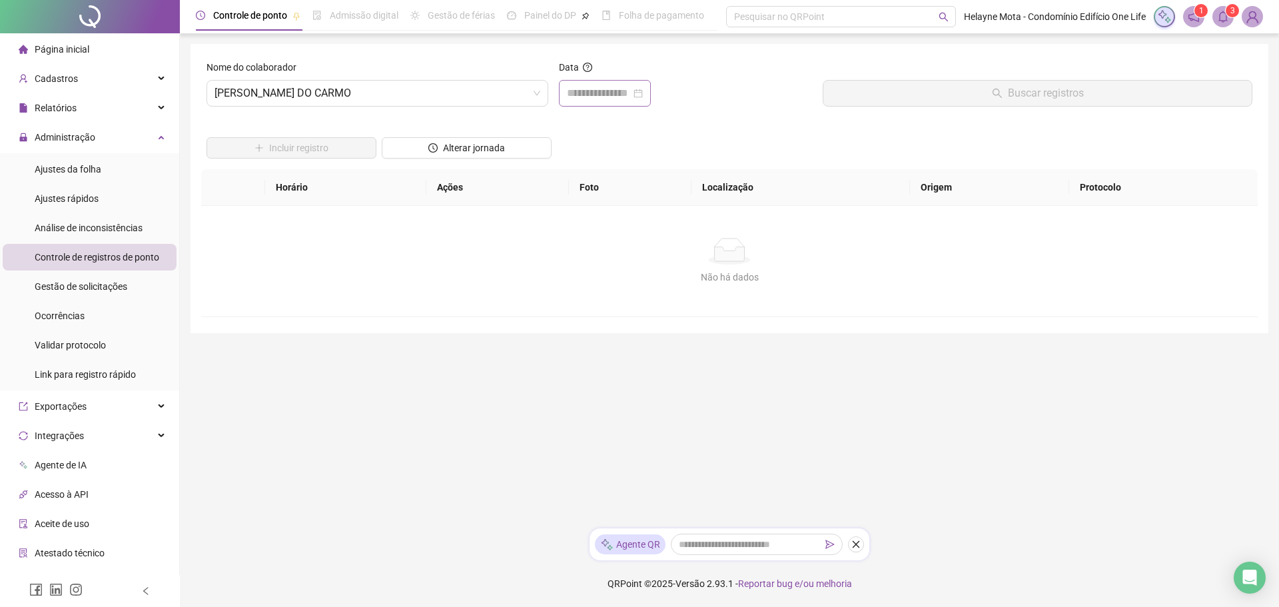
click at [643, 93] on div at bounding box center [605, 93] width 76 height 16
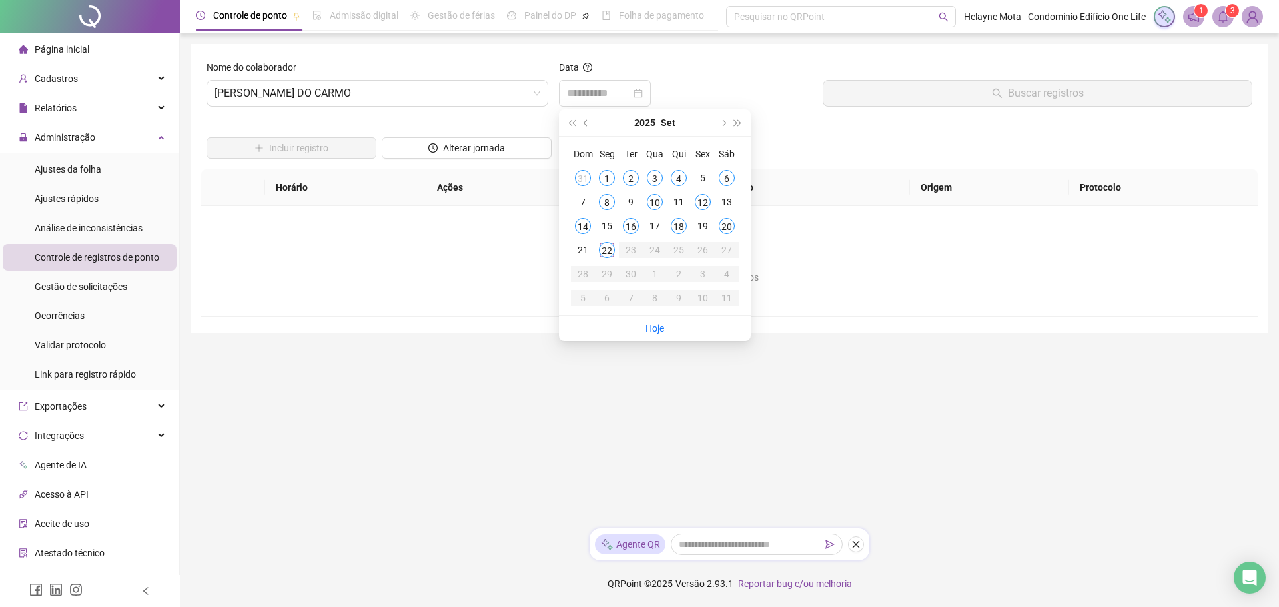
click at [656, 202] on div "10" at bounding box center [655, 202] width 16 height 16
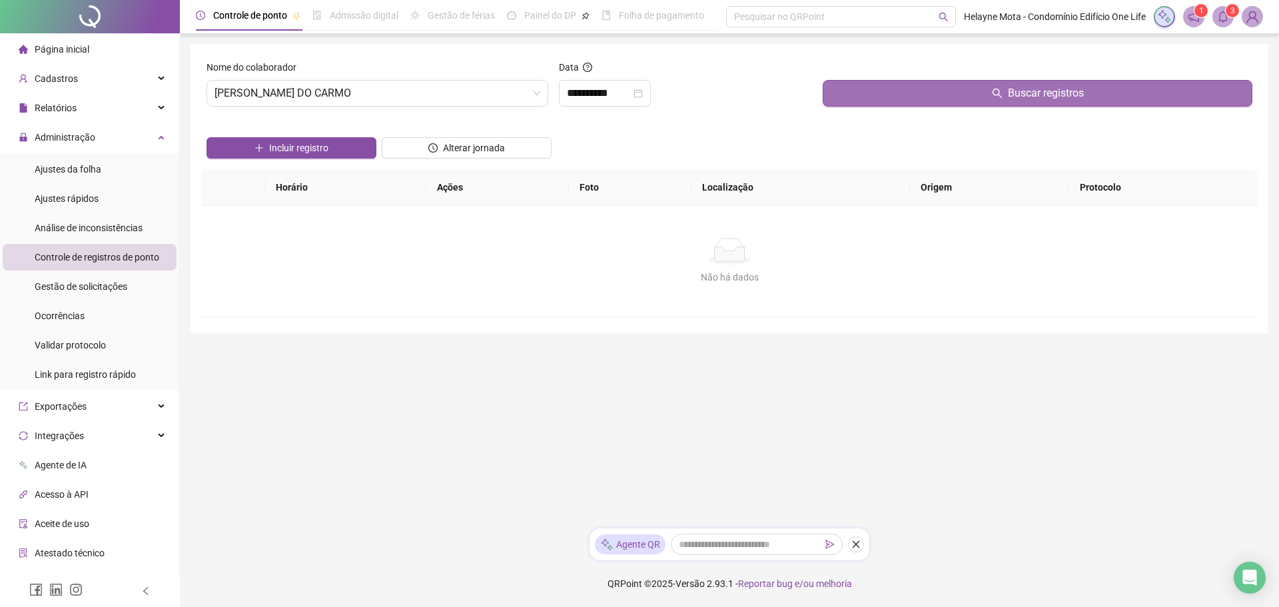
click at [901, 94] on button "Buscar registros" at bounding box center [1038, 93] width 430 height 27
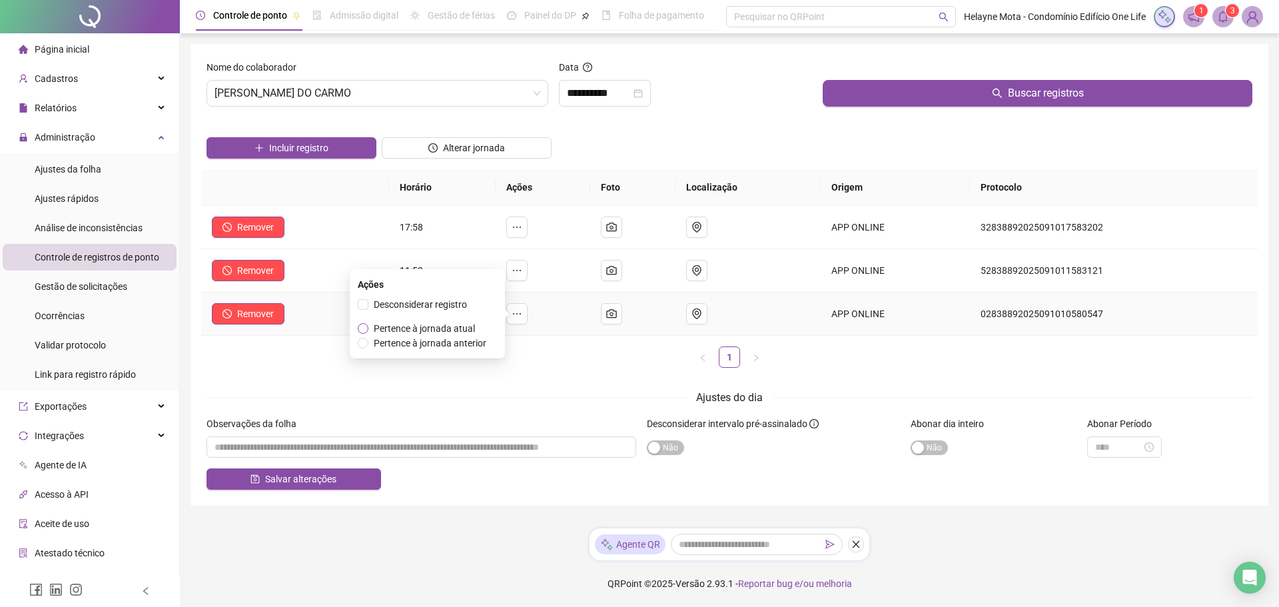
click at [465, 326] on span "Pertence à jornada atual" at bounding box center [424, 328] width 101 height 11
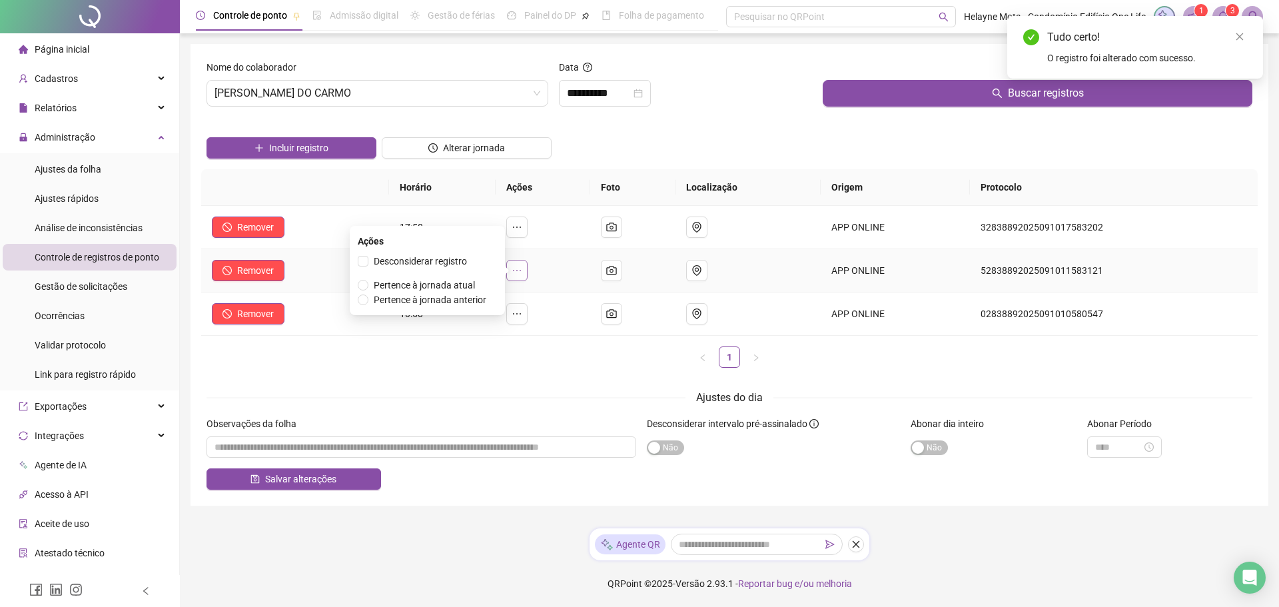
click at [516, 271] on button "button" at bounding box center [516, 270] width 21 height 21
click at [458, 284] on span "Pertence à jornada atual" at bounding box center [424, 285] width 101 height 11
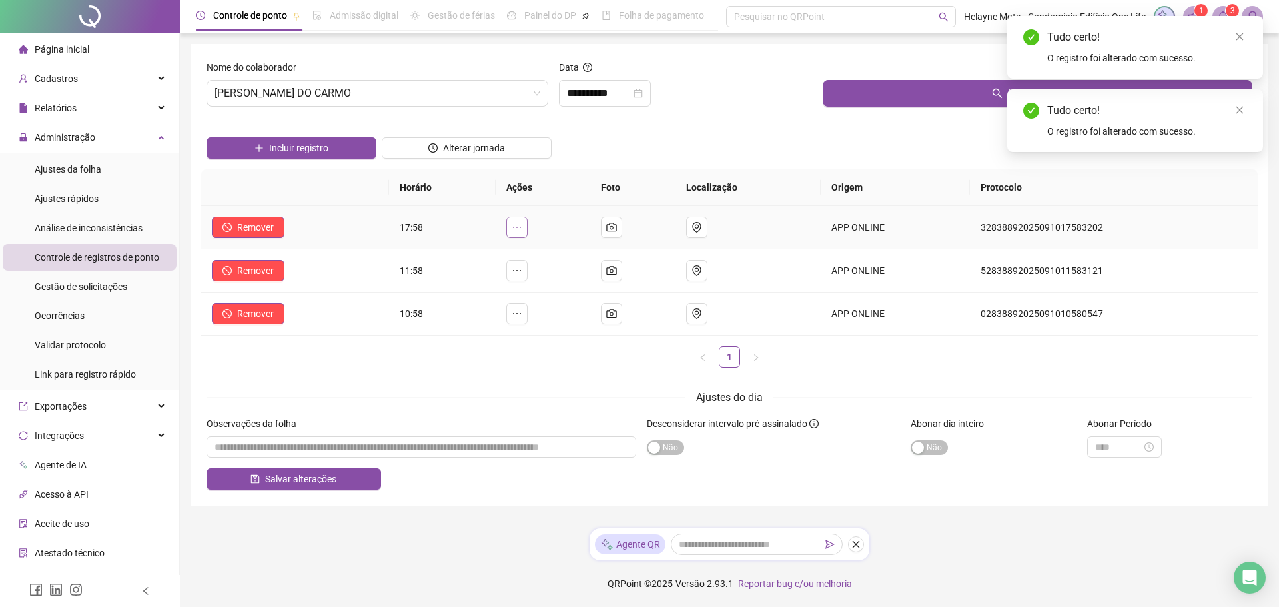
click at [522, 226] on icon "ellipsis" at bounding box center [517, 227] width 11 height 11
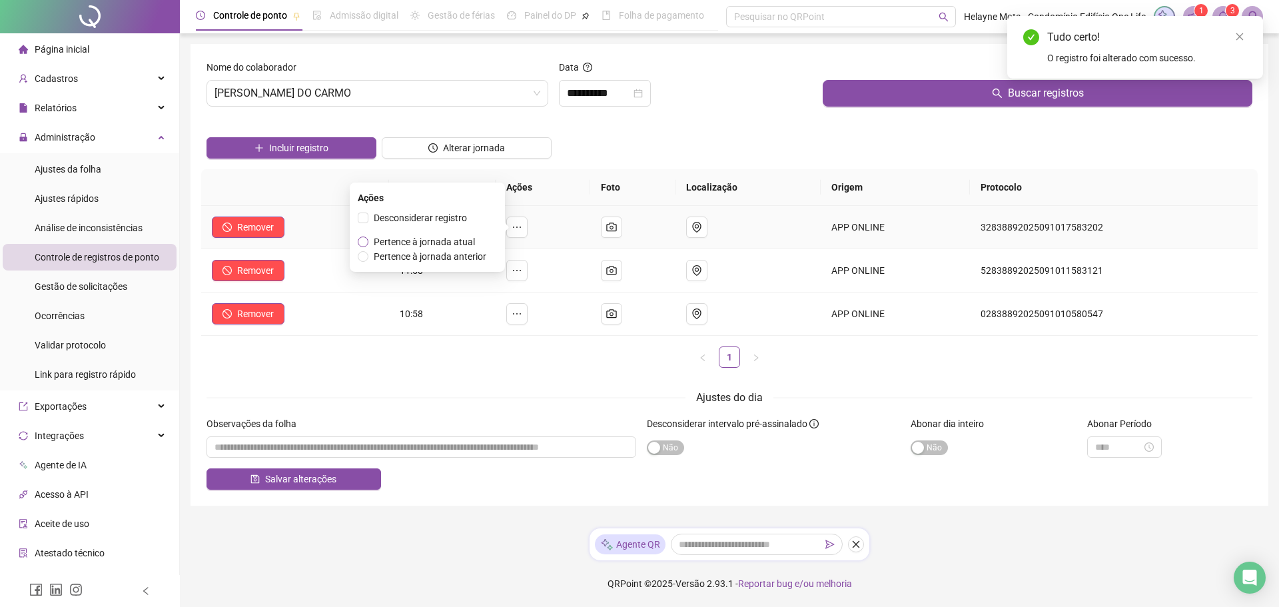
click at [461, 239] on span "Pertence à jornada atual" at bounding box center [424, 241] width 101 height 11
click at [651, 95] on div "**********" at bounding box center [605, 93] width 92 height 27
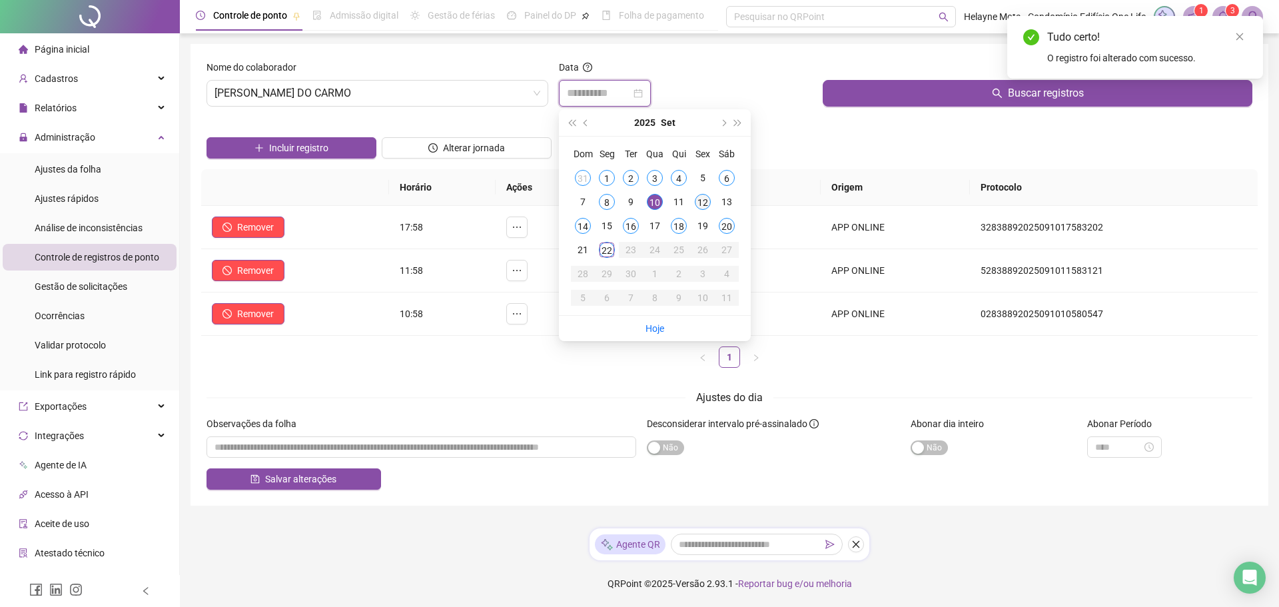
type input "**********"
click at [701, 200] on div "12" at bounding box center [703, 202] width 16 height 16
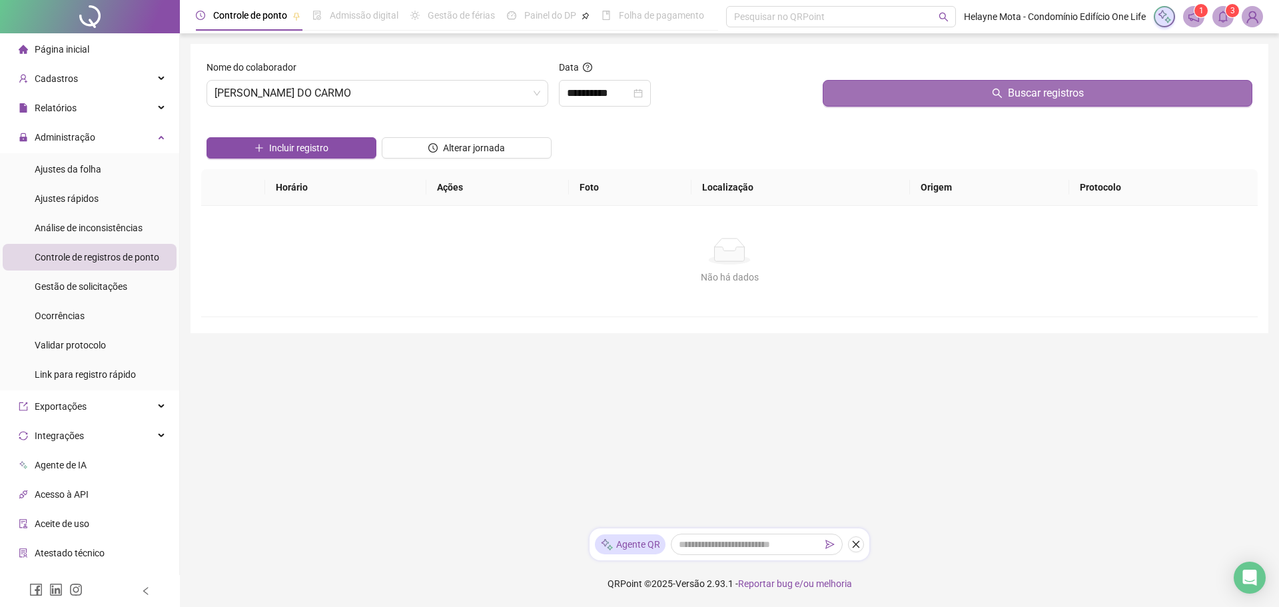
click at [903, 96] on button "Buscar registros" at bounding box center [1038, 93] width 430 height 27
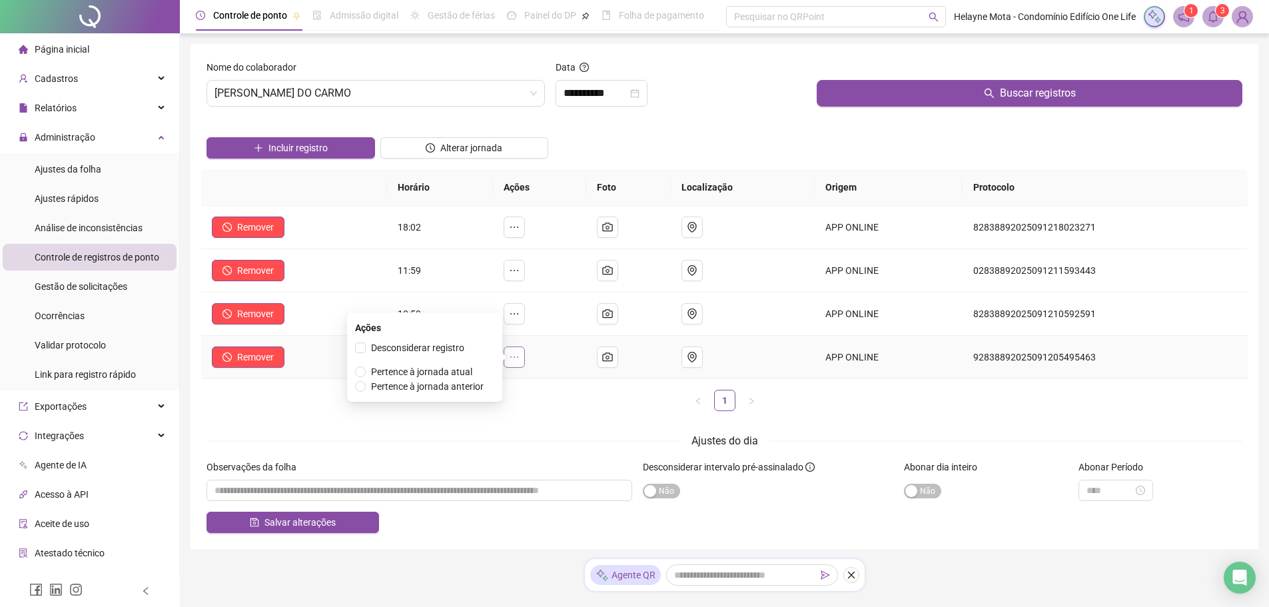
click at [520, 361] on icon "ellipsis" at bounding box center [514, 357] width 11 height 11
click at [452, 374] on span "Pertence à jornada atual" at bounding box center [421, 371] width 101 height 11
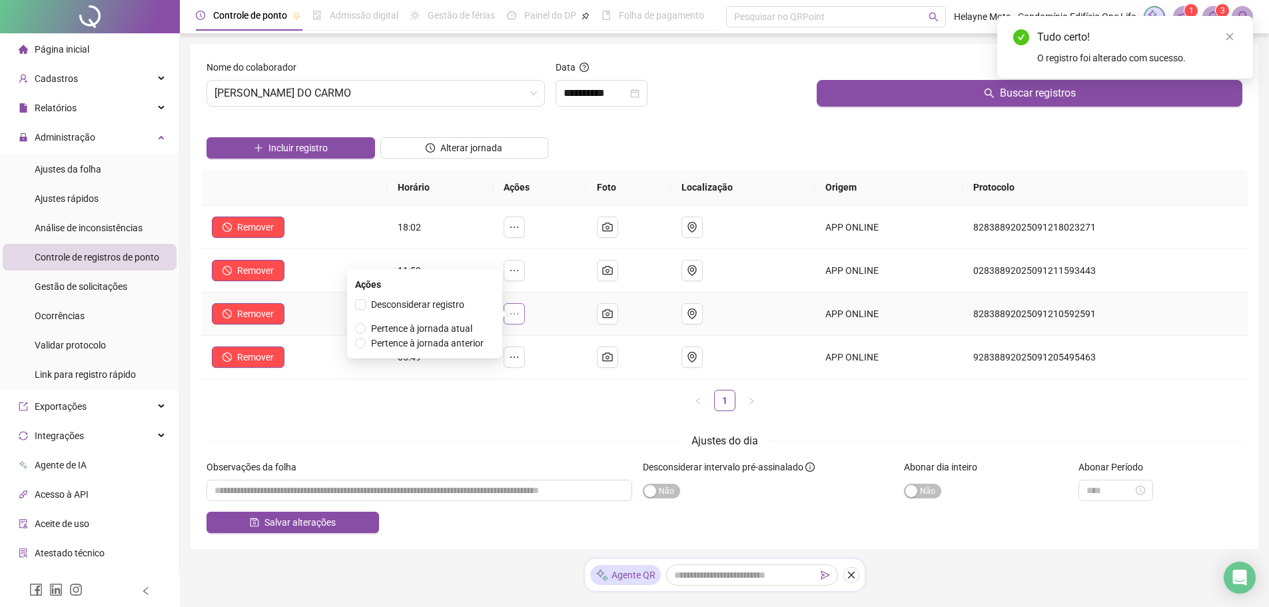
click at [520, 309] on icon "ellipsis" at bounding box center [514, 313] width 11 height 11
click at [446, 328] on span "Pertence à jornada atual" at bounding box center [421, 328] width 101 height 11
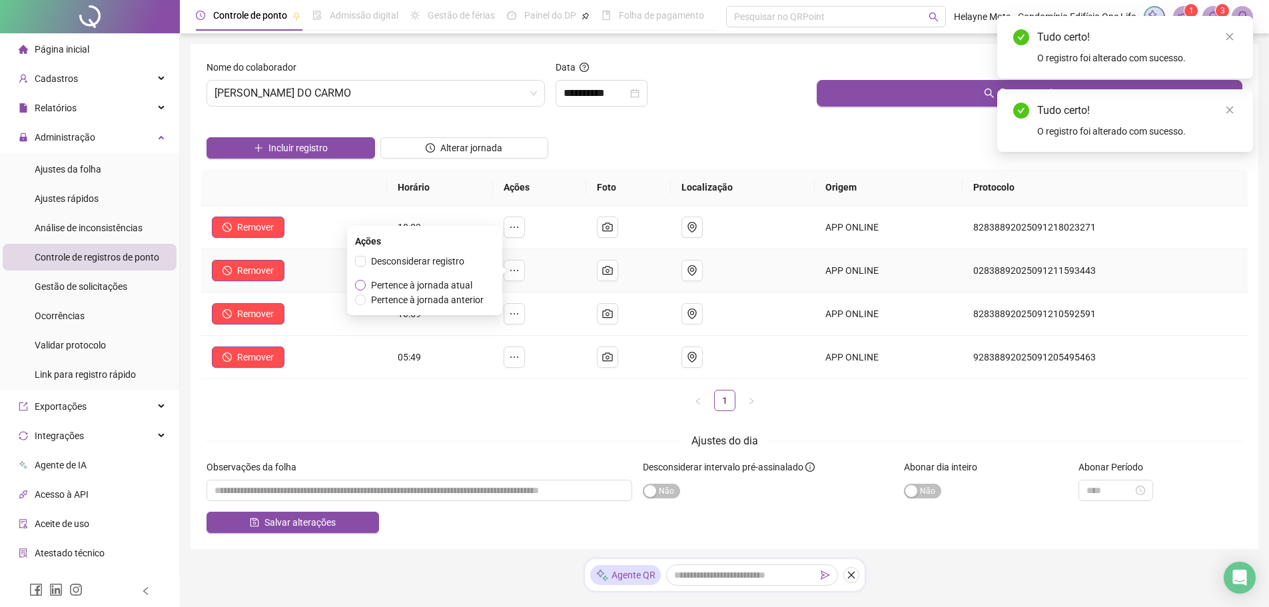
click at [460, 287] on span "Pertence à jornada atual" at bounding box center [421, 285] width 101 height 11
click at [458, 242] on span "Pertence à jornada atual" at bounding box center [421, 241] width 101 height 11
click at [639, 91] on icon "close-circle" at bounding box center [634, 93] width 9 height 9
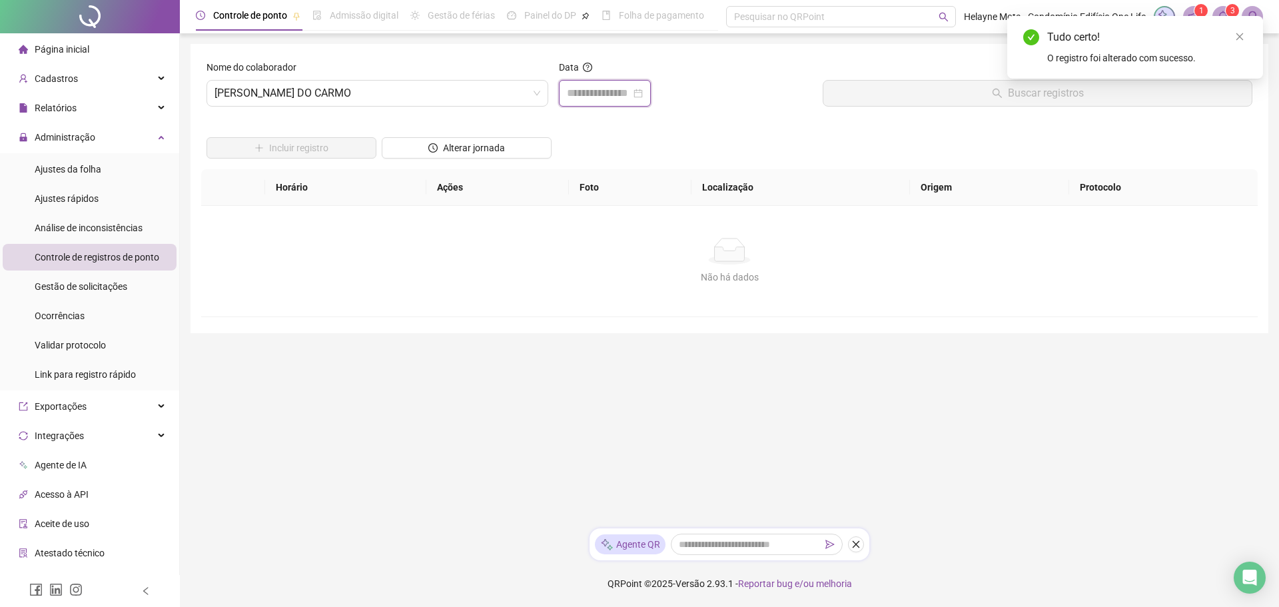
click at [631, 93] on input at bounding box center [599, 93] width 64 height 16
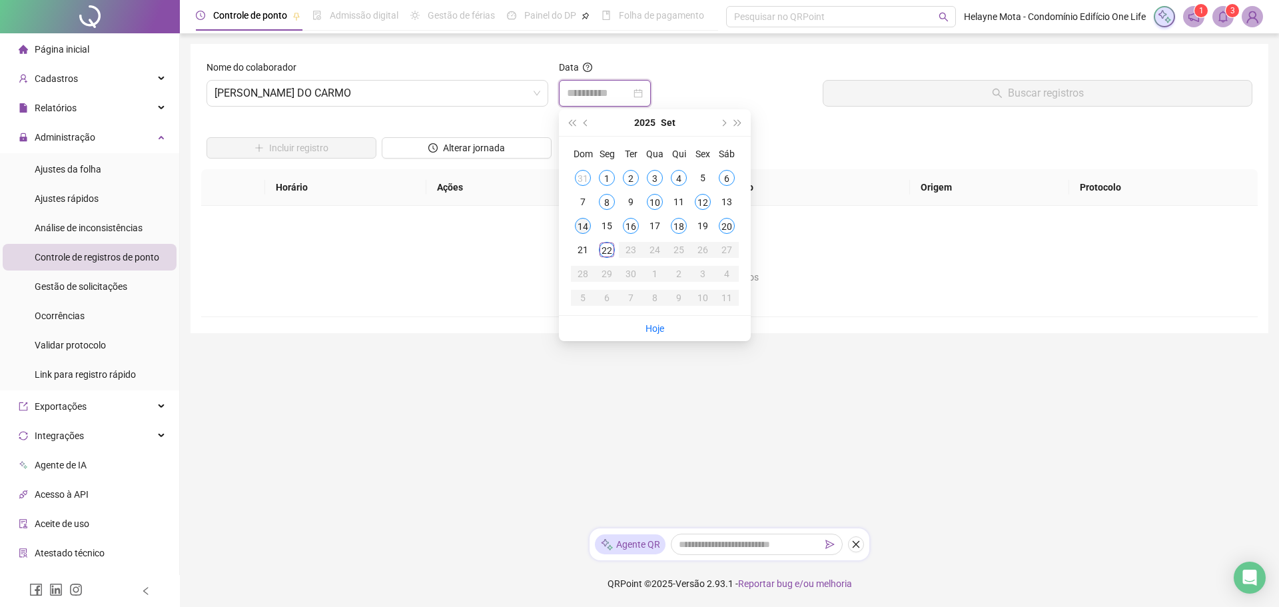
type input "**********"
click at [581, 223] on div "14" at bounding box center [583, 226] width 16 height 16
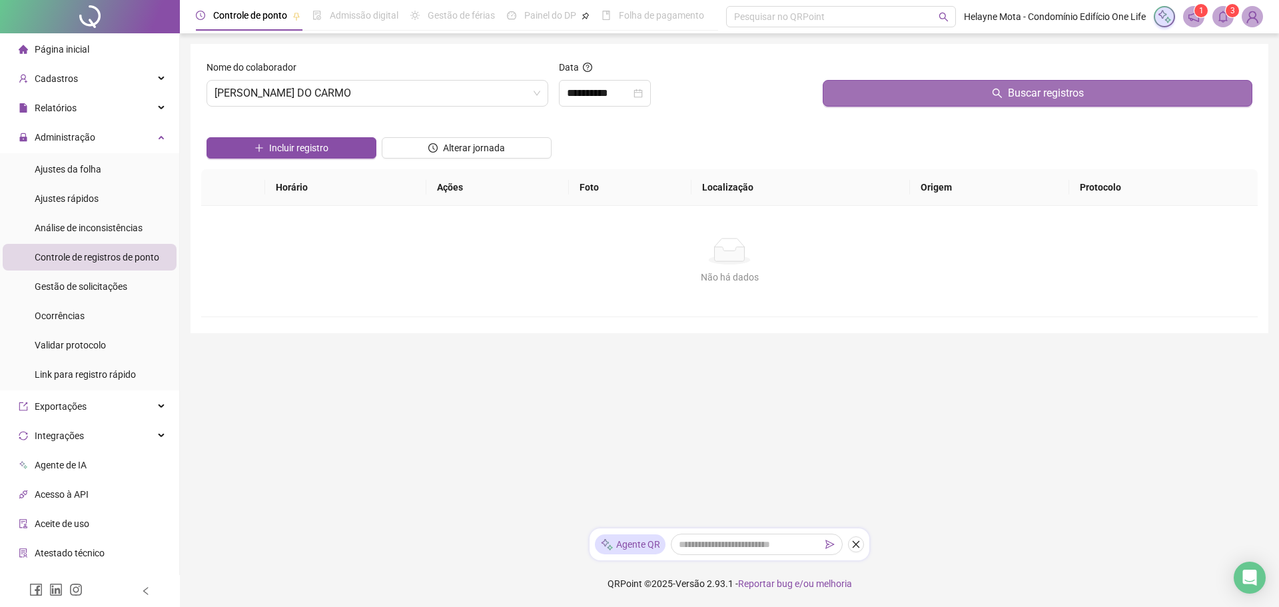
click at [934, 88] on button "Buscar registros" at bounding box center [1038, 93] width 430 height 27
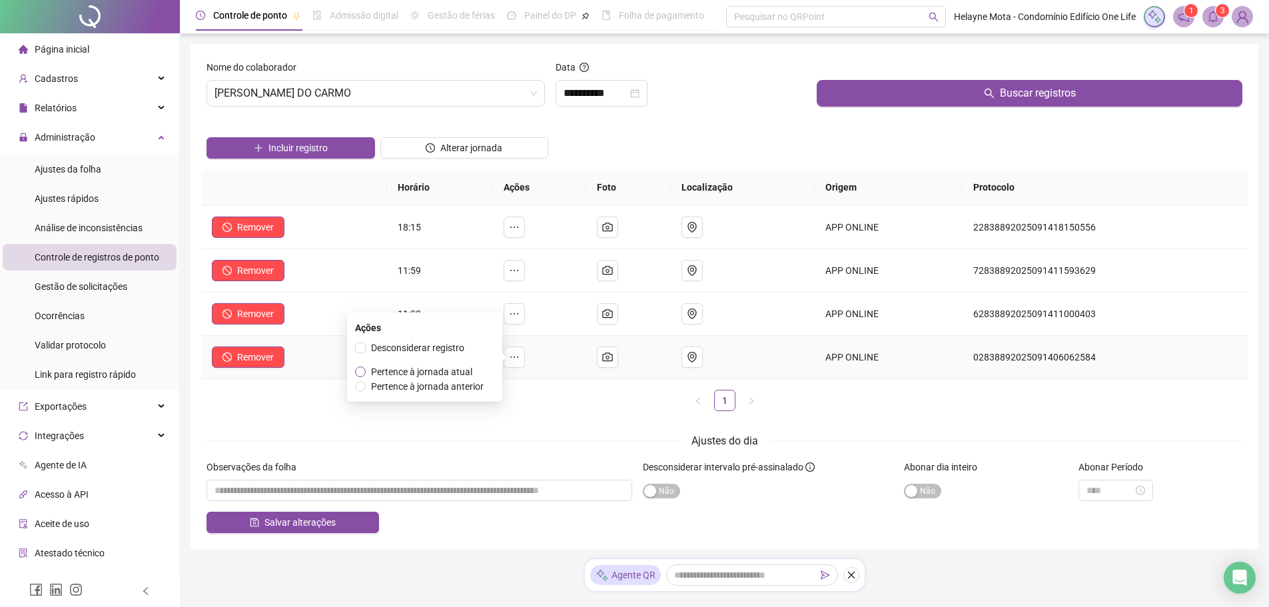
click at [462, 371] on span "Pertence à jornada atual" at bounding box center [421, 371] width 101 height 11
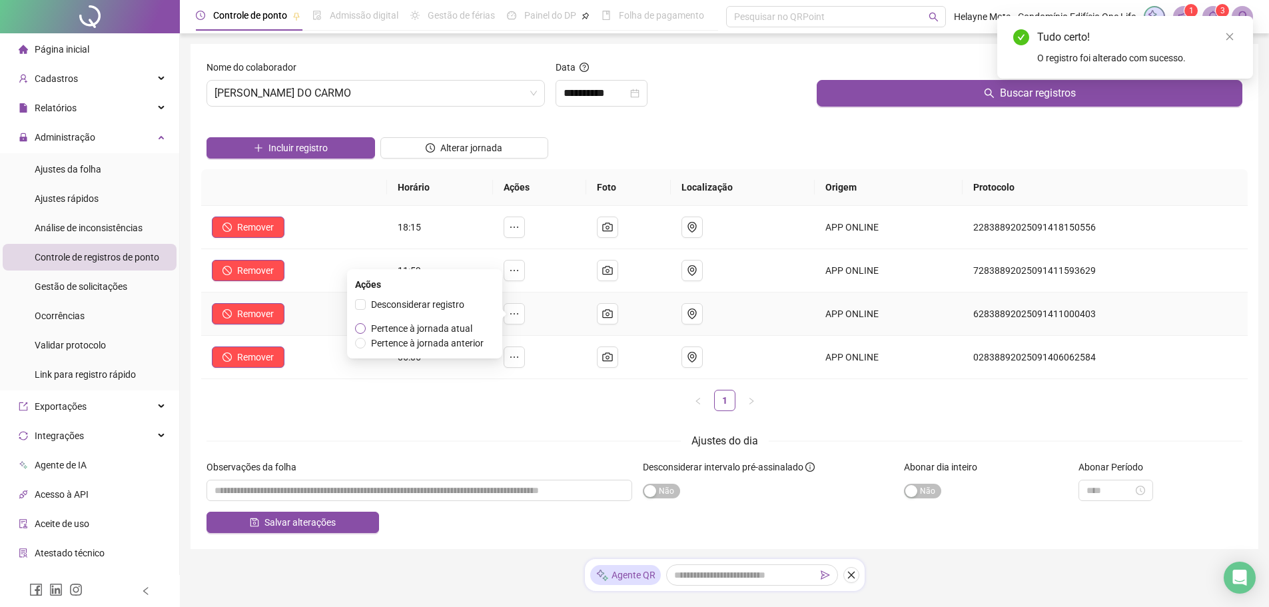
click at [461, 331] on span "Pertence à jornada atual" at bounding box center [421, 328] width 101 height 11
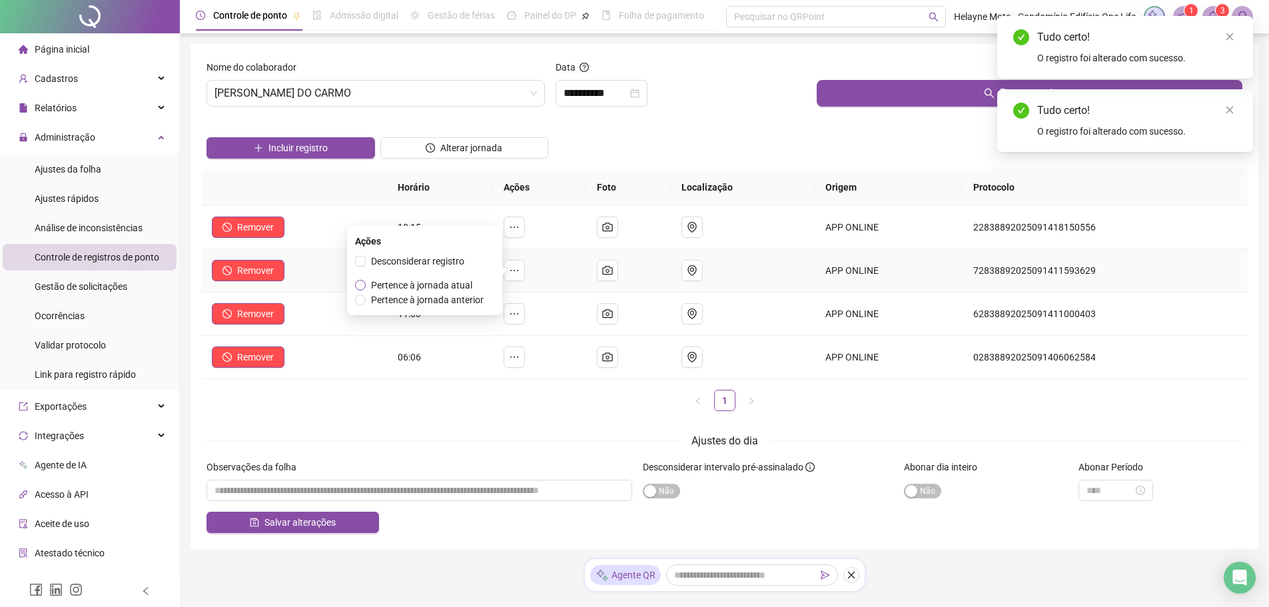
click at [462, 286] on span "Pertence à jornada atual" at bounding box center [421, 285] width 101 height 11
click at [467, 241] on span "Pertence à jornada atual" at bounding box center [421, 241] width 101 height 11
click at [605, 90] on input "**********" at bounding box center [595, 93] width 64 height 16
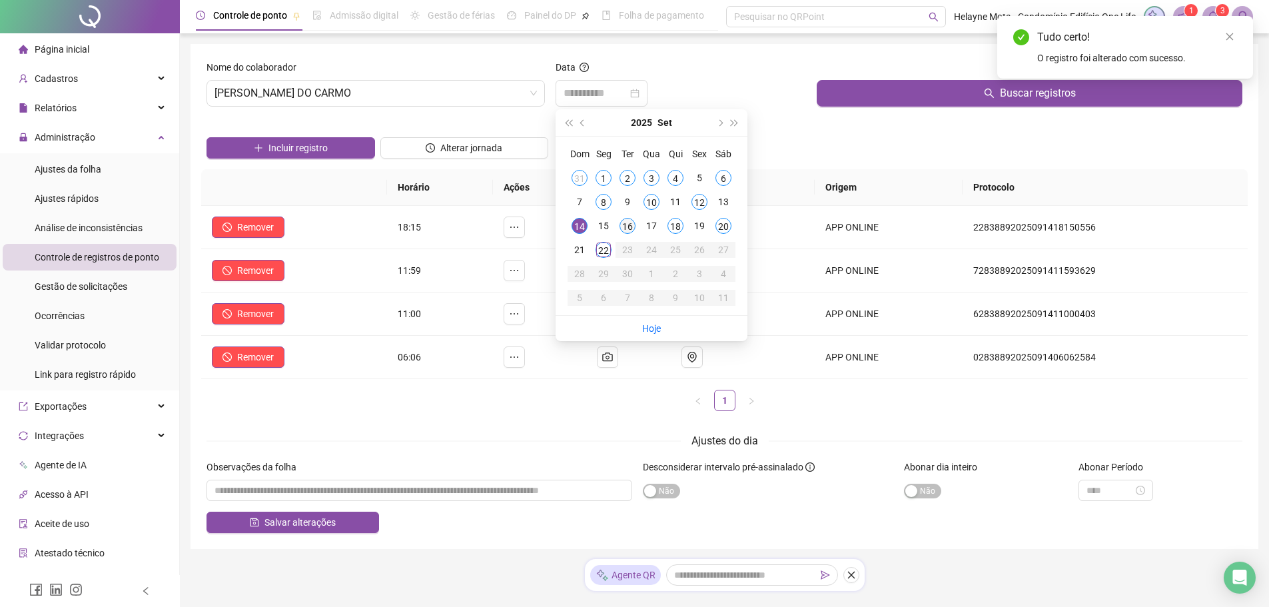
click at [625, 222] on div "16" at bounding box center [627, 226] width 16 height 16
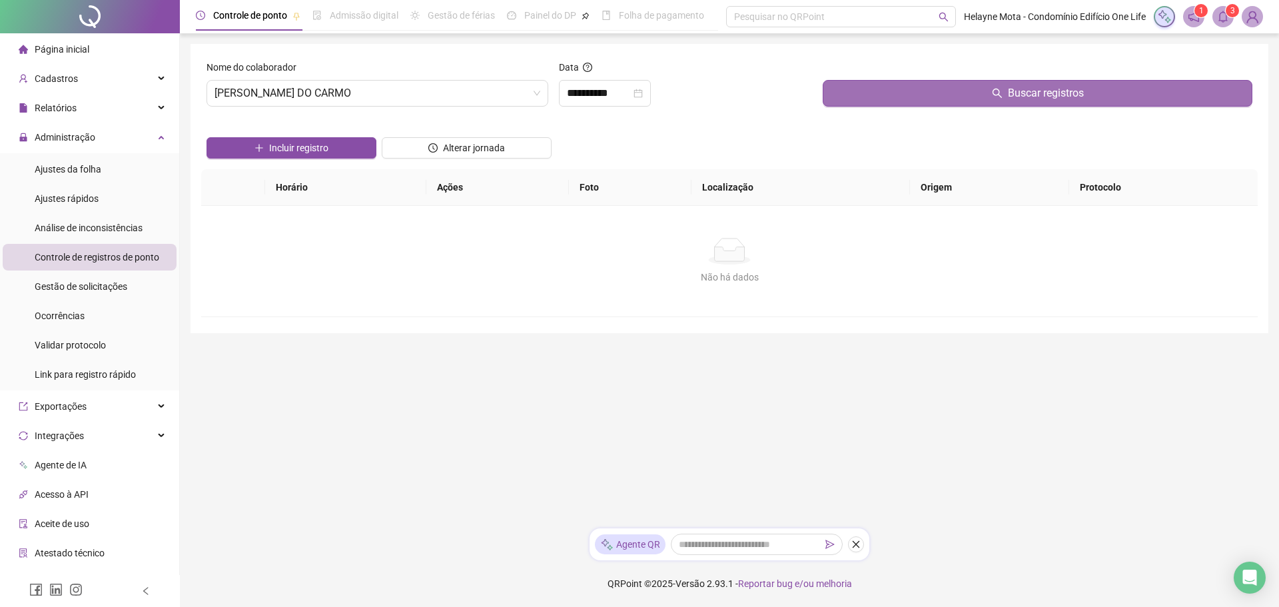
click at [886, 87] on button "Buscar registros" at bounding box center [1038, 93] width 430 height 27
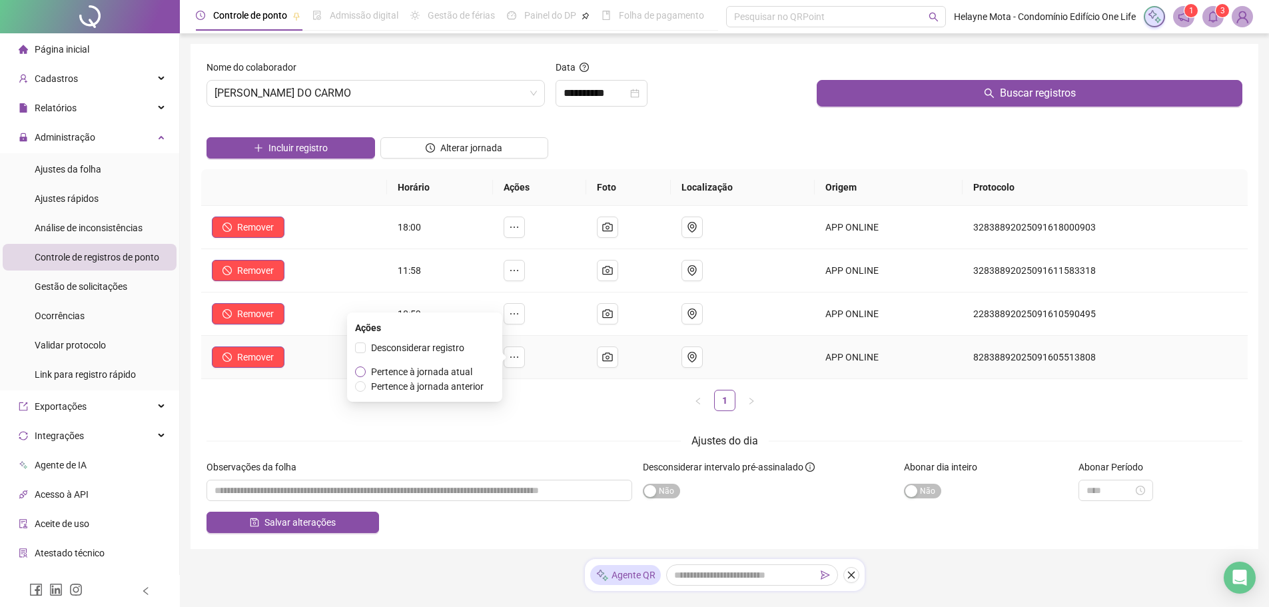
click at [447, 372] on span "Pertence à jornada atual" at bounding box center [421, 371] width 101 height 11
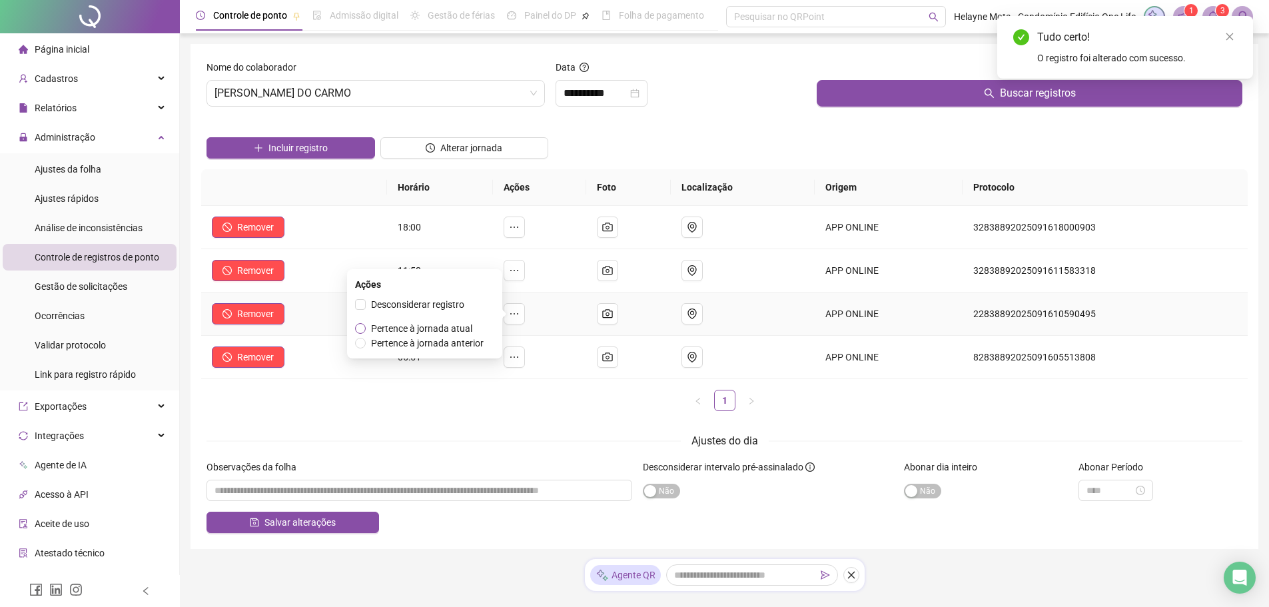
click at [469, 331] on span "Pertence à jornada atual" at bounding box center [421, 328] width 101 height 11
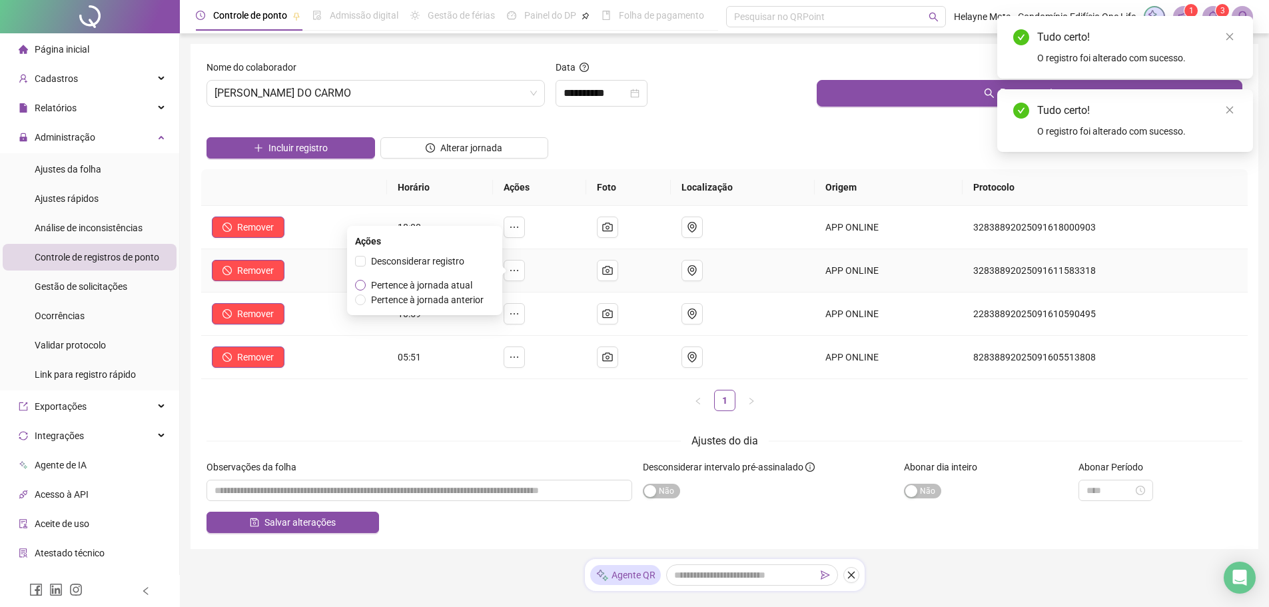
click at [462, 286] on span "Pertence à jornada atual" at bounding box center [421, 285] width 101 height 11
click at [458, 242] on span "Pertence à jornada atual" at bounding box center [421, 241] width 101 height 11
click at [581, 92] on input "**********" at bounding box center [595, 93] width 64 height 16
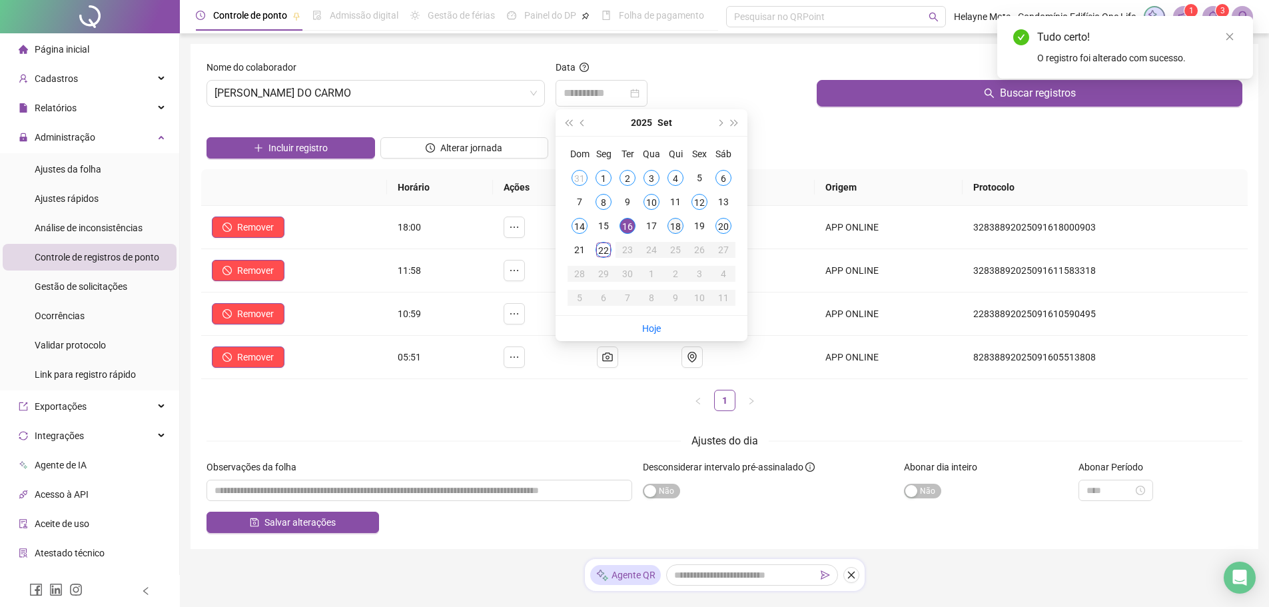
click at [676, 232] on div "18" at bounding box center [675, 226] width 16 height 16
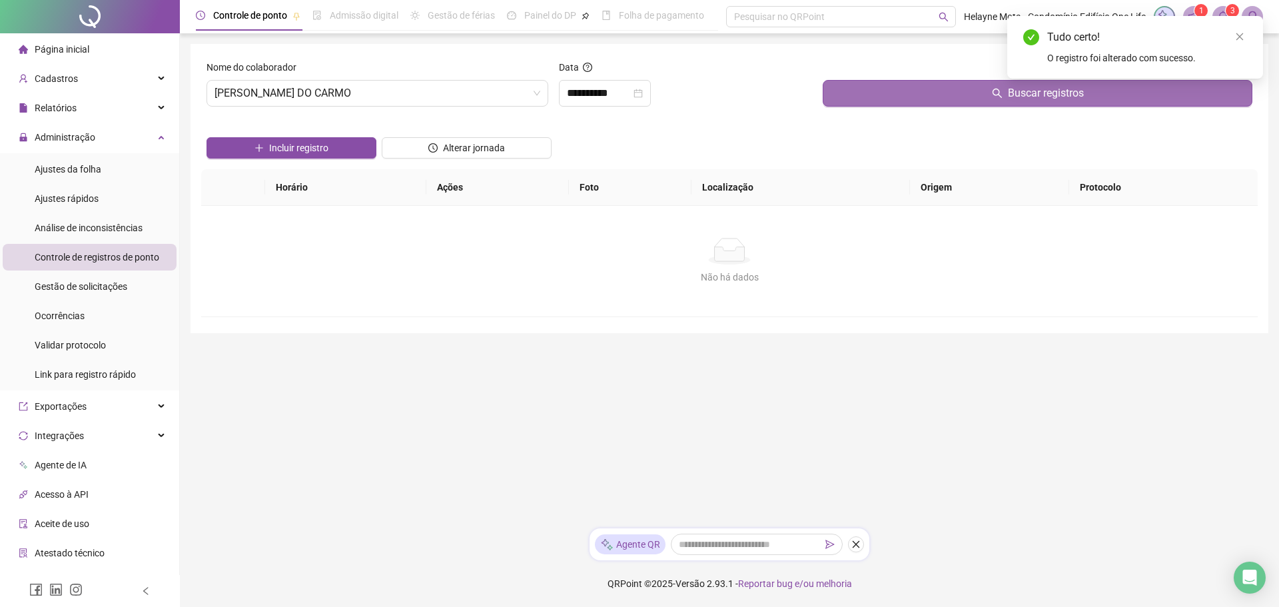
click at [886, 96] on button "Buscar registros" at bounding box center [1038, 93] width 430 height 27
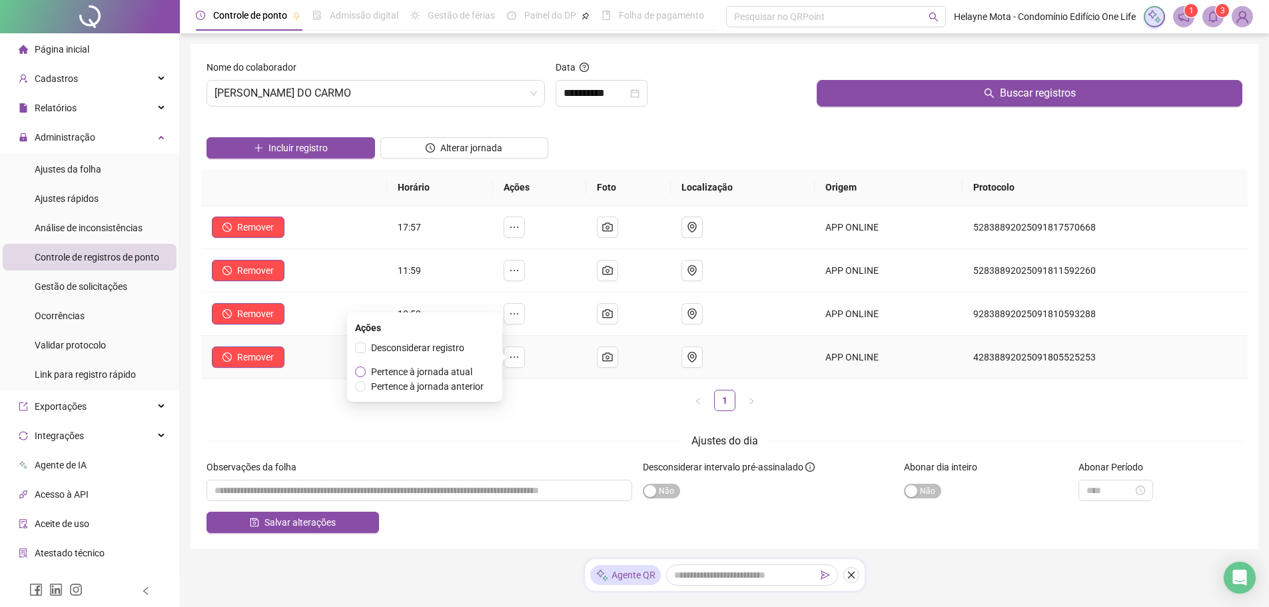
click at [449, 372] on span "Pertence à jornada atual" at bounding box center [421, 371] width 101 height 11
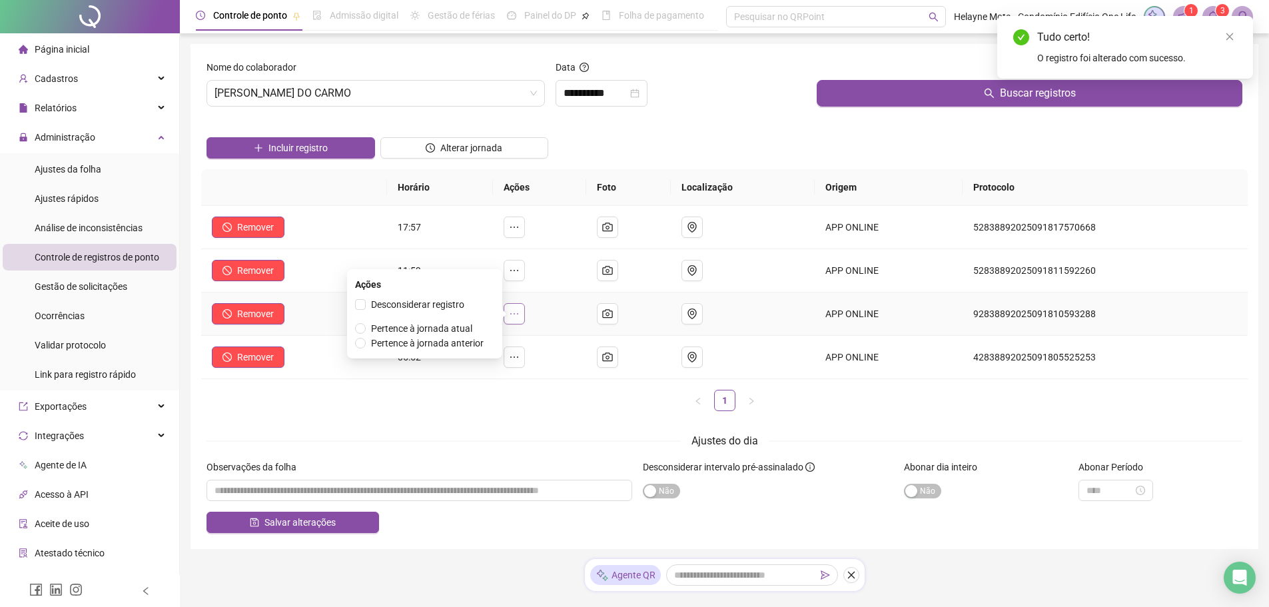
click at [524, 320] on button "button" at bounding box center [514, 313] width 21 height 21
click at [443, 329] on span "Pertence à jornada atual" at bounding box center [421, 328] width 101 height 11
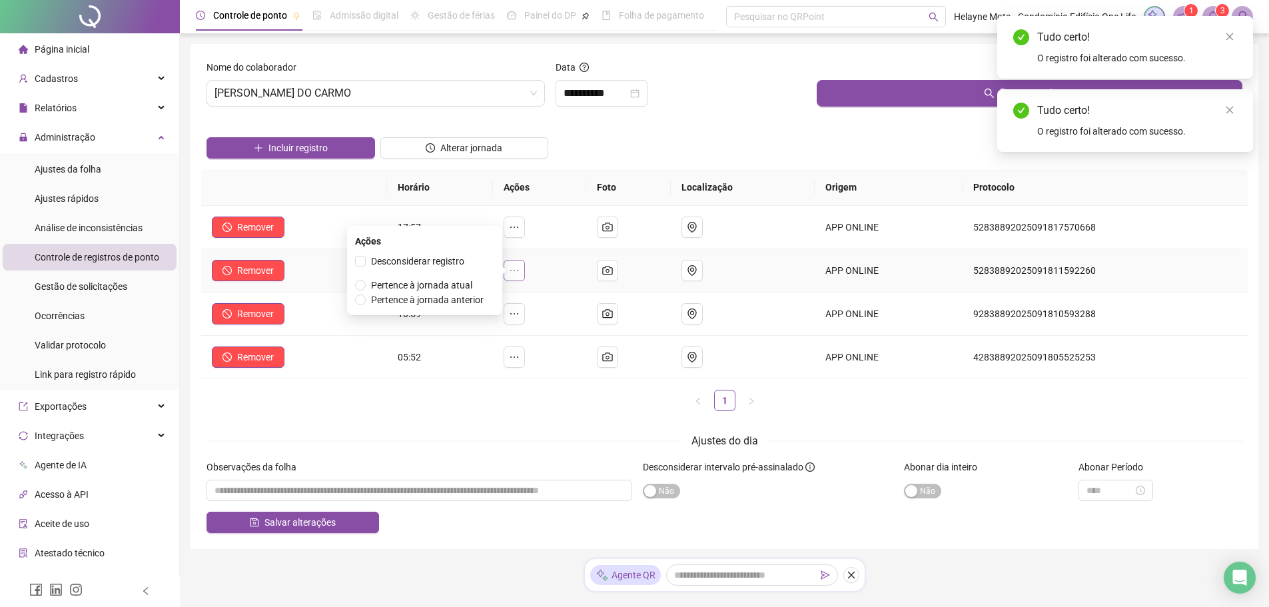
click at [519, 276] on button "button" at bounding box center [514, 270] width 21 height 21
click at [454, 284] on span "Pertence à jornada atual" at bounding box center [421, 285] width 101 height 11
click at [520, 230] on icon "ellipsis" at bounding box center [514, 227] width 11 height 11
click at [448, 240] on span "Pertence à jornada atual" at bounding box center [421, 241] width 101 height 11
click at [588, 96] on input "**********" at bounding box center [595, 93] width 64 height 16
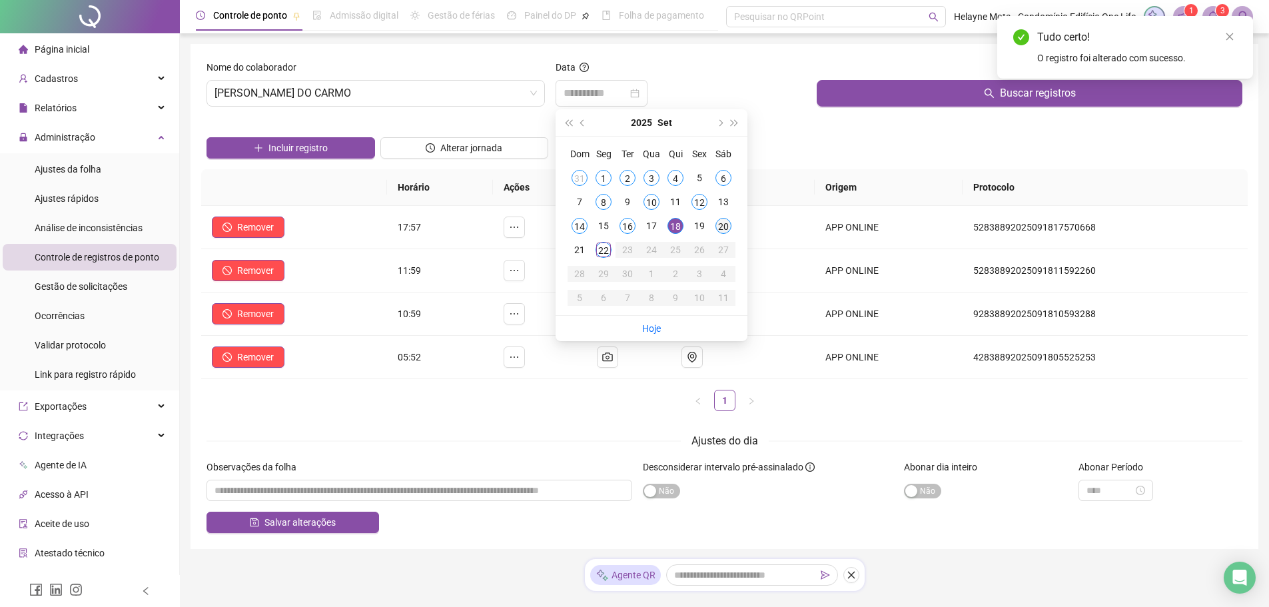
click at [727, 226] on div "20" at bounding box center [723, 226] width 16 height 16
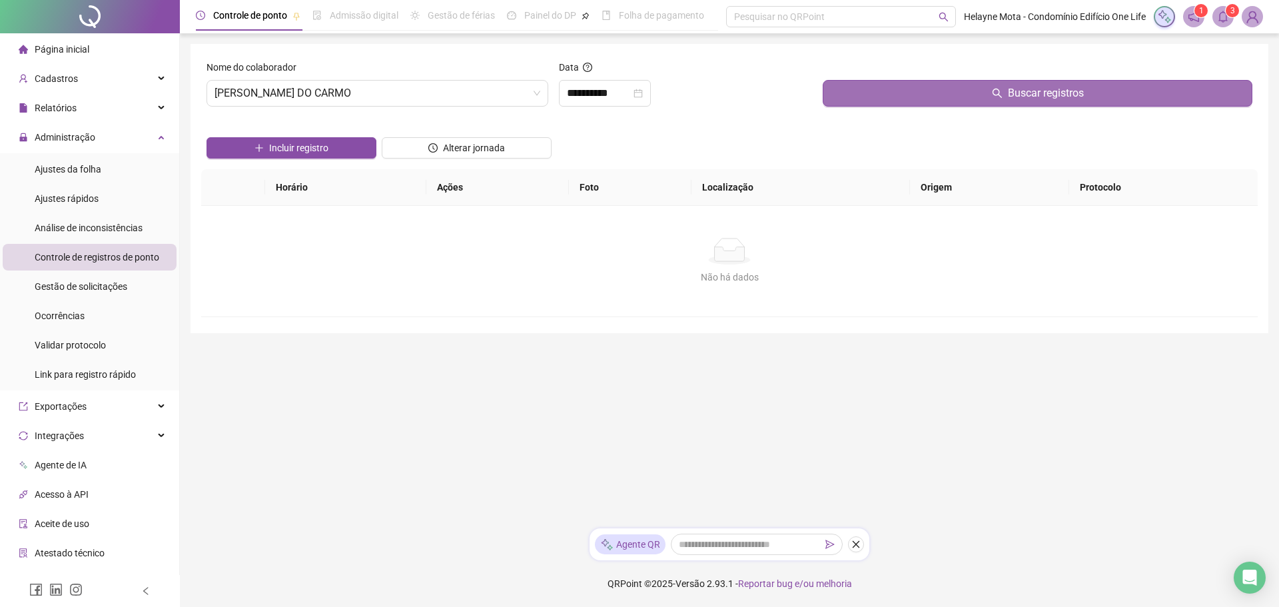
click at [875, 105] on button "Buscar registros" at bounding box center [1038, 93] width 430 height 27
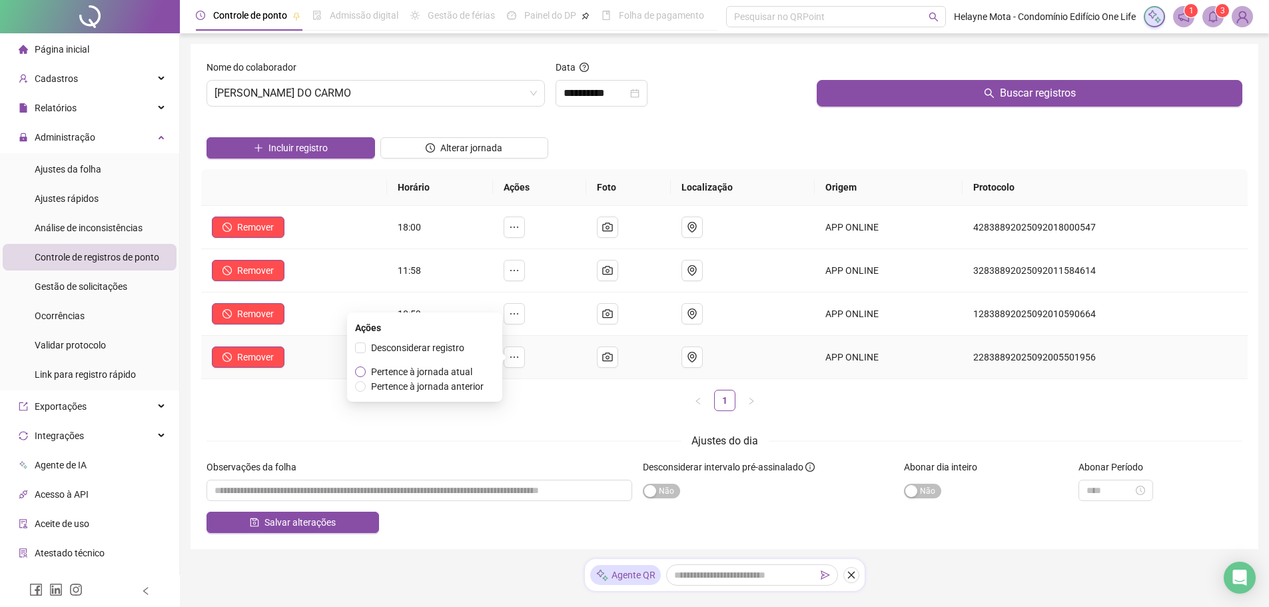
click at [436, 373] on span "Pertence à jornada atual" at bounding box center [421, 371] width 101 height 11
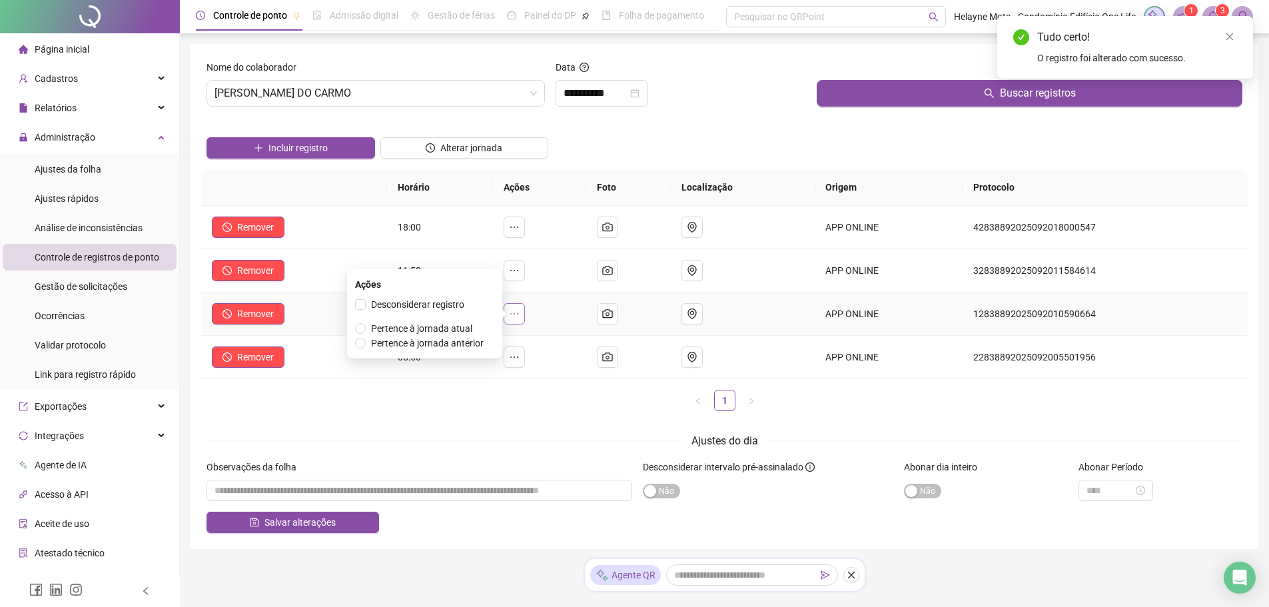
click at [520, 314] on icon "ellipsis" at bounding box center [514, 313] width 11 height 11
click at [443, 330] on span "Pertence à jornada atual" at bounding box center [421, 328] width 101 height 11
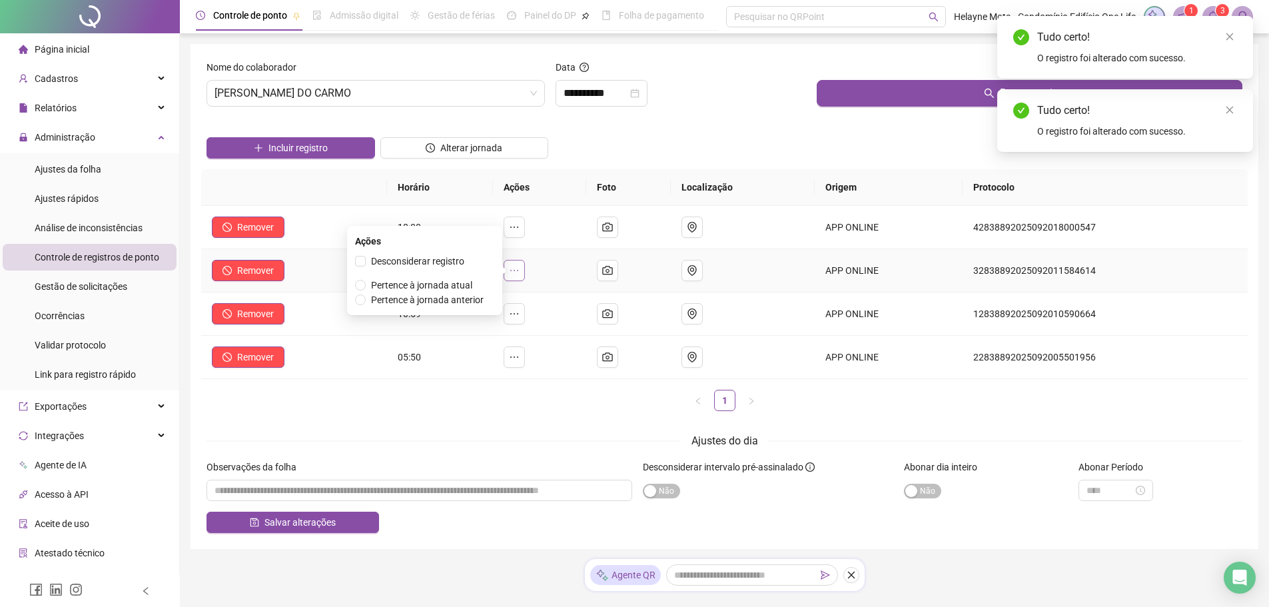
click at [520, 268] on icon "ellipsis" at bounding box center [514, 270] width 11 height 11
click at [452, 283] on span "Pertence à jornada atual" at bounding box center [421, 285] width 101 height 11
click at [518, 230] on icon "ellipsis" at bounding box center [514, 227] width 11 height 11
click at [462, 242] on span "Pertence à jornada atual" at bounding box center [421, 241] width 101 height 11
click at [579, 93] on input "**********" at bounding box center [595, 93] width 64 height 16
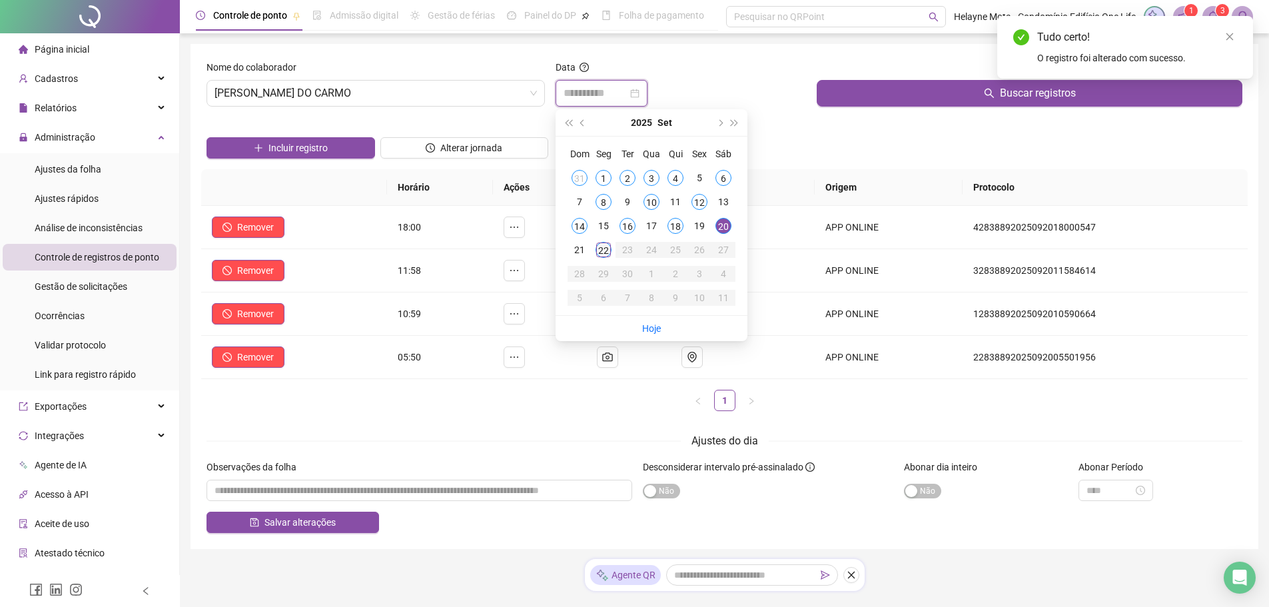
type input "**********"
click at [604, 245] on div "22" at bounding box center [603, 250] width 16 height 16
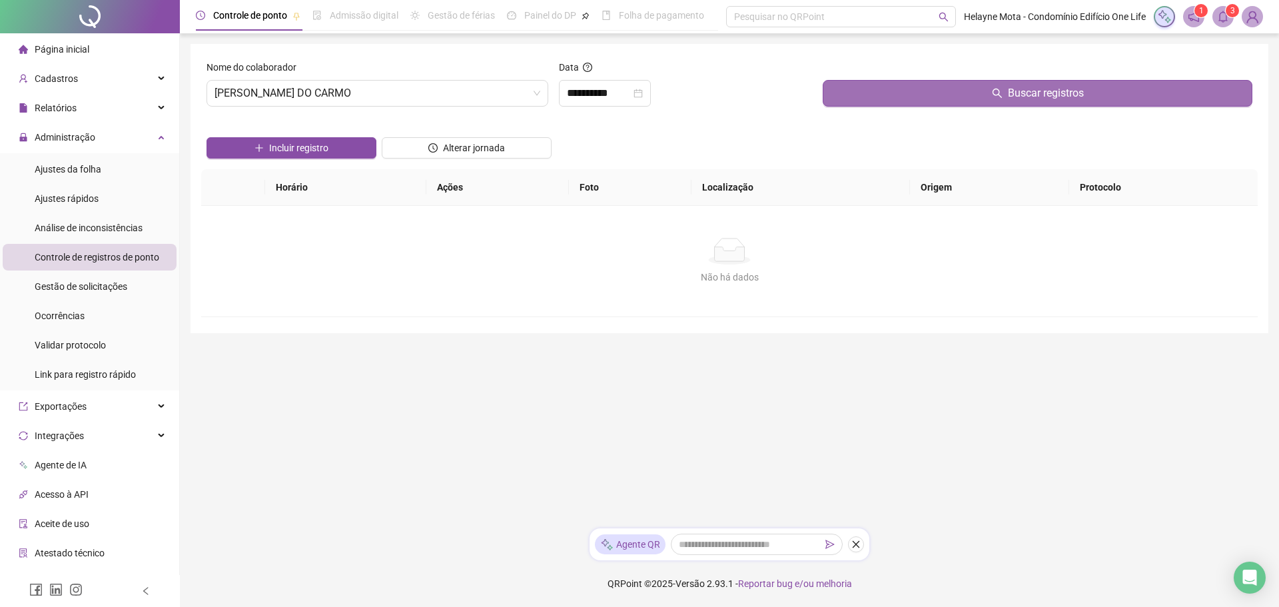
click at [956, 89] on button "Buscar registros" at bounding box center [1038, 93] width 430 height 27
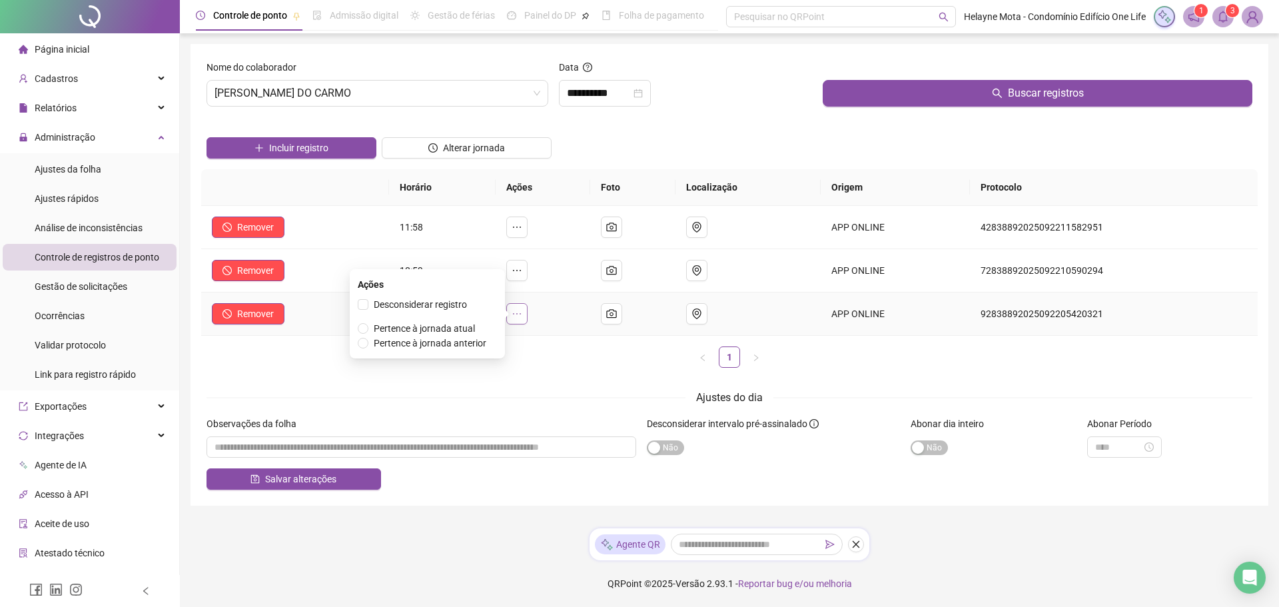
click at [522, 316] on icon "ellipsis" at bounding box center [517, 313] width 11 height 11
click at [446, 328] on span "Pertence à jornada atual" at bounding box center [424, 328] width 101 height 11
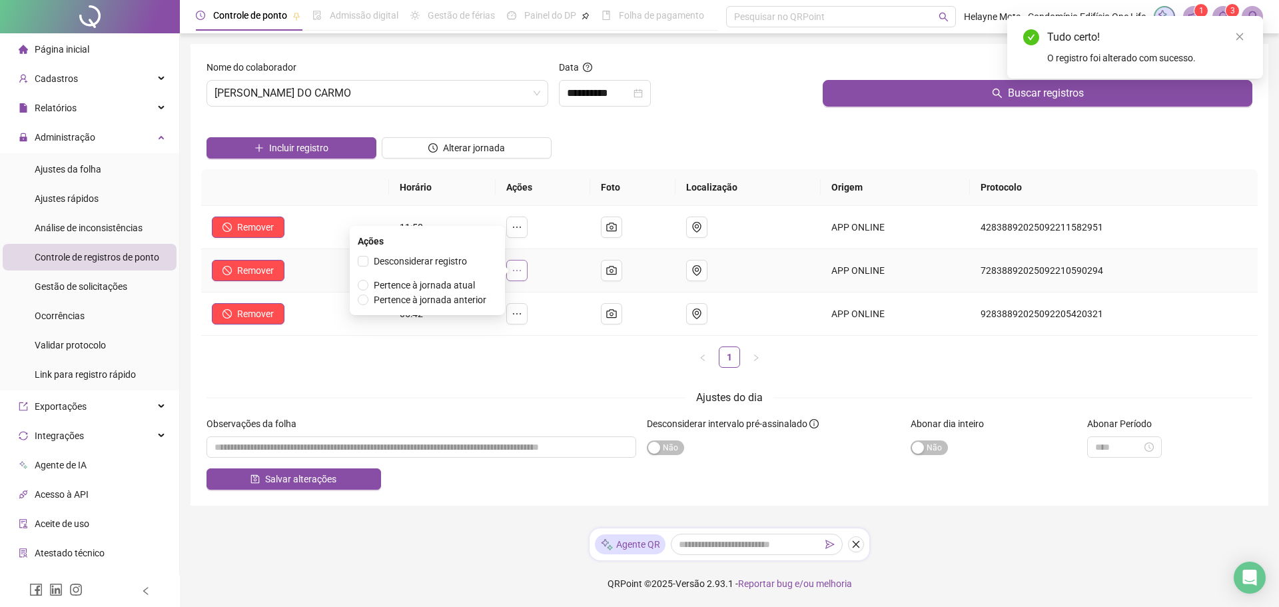
click at [528, 268] on button "button" at bounding box center [516, 270] width 21 height 21
click at [458, 286] on span "Pertence à jornada atual" at bounding box center [424, 285] width 101 height 11
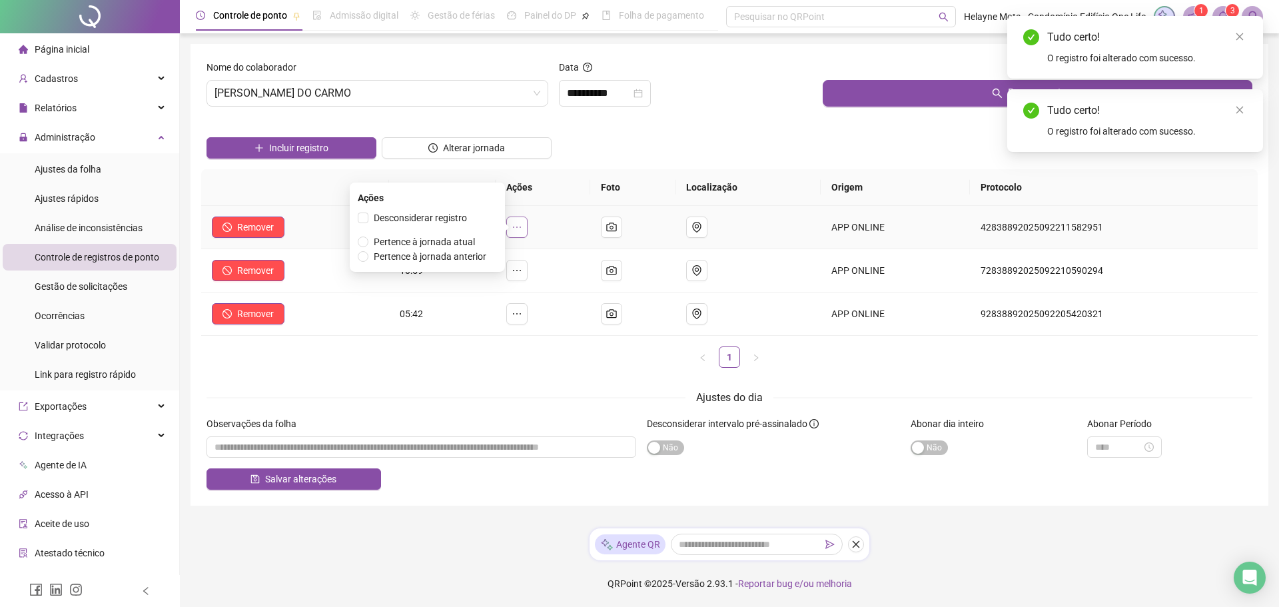
click at [522, 230] on icon "ellipsis" at bounding box center [517, 227] width 11 height 11
click at [444, 242] on span "Pertence à jornada atual" at bounding box center [424, 241] width 101 height 11
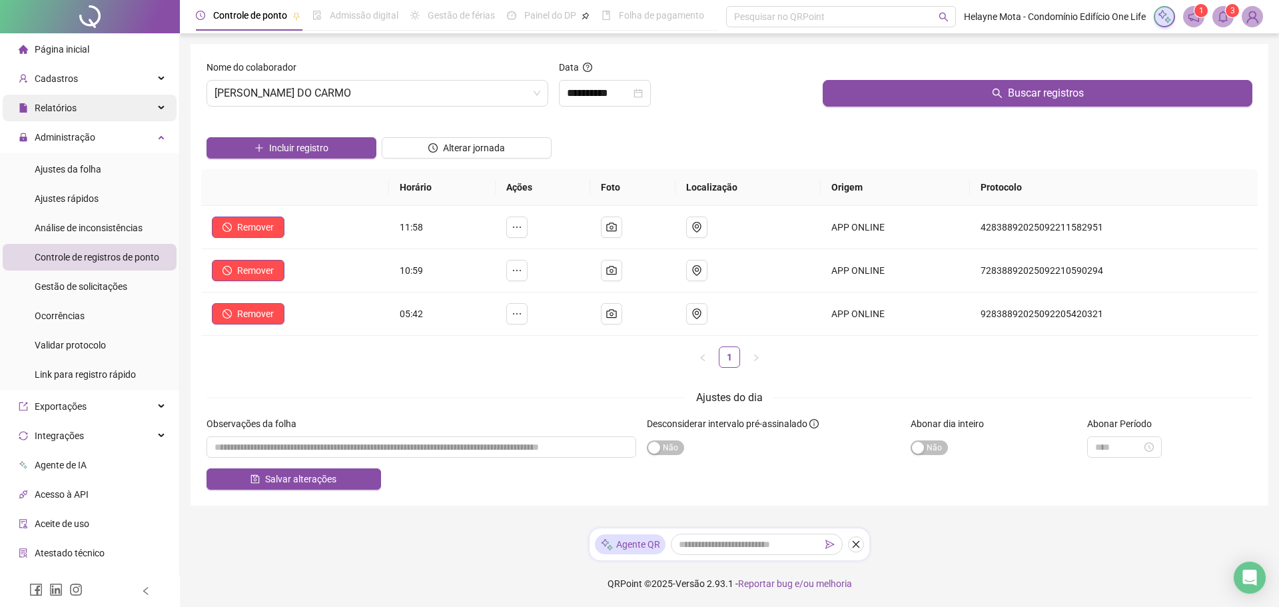
click at [154, 107] on div "Relatórios" at bounding box center [90, 108] width 174 height 27
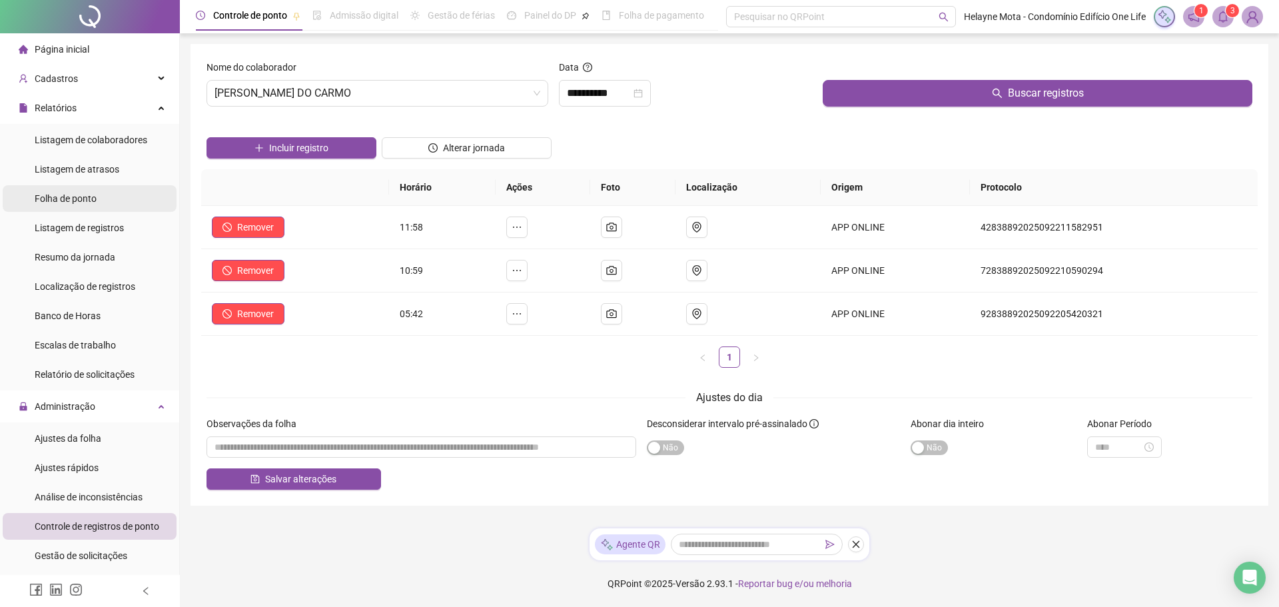
click at [82, 200] on span "Folha de ponto" at bounding box center [66, 198] width 62 height 11
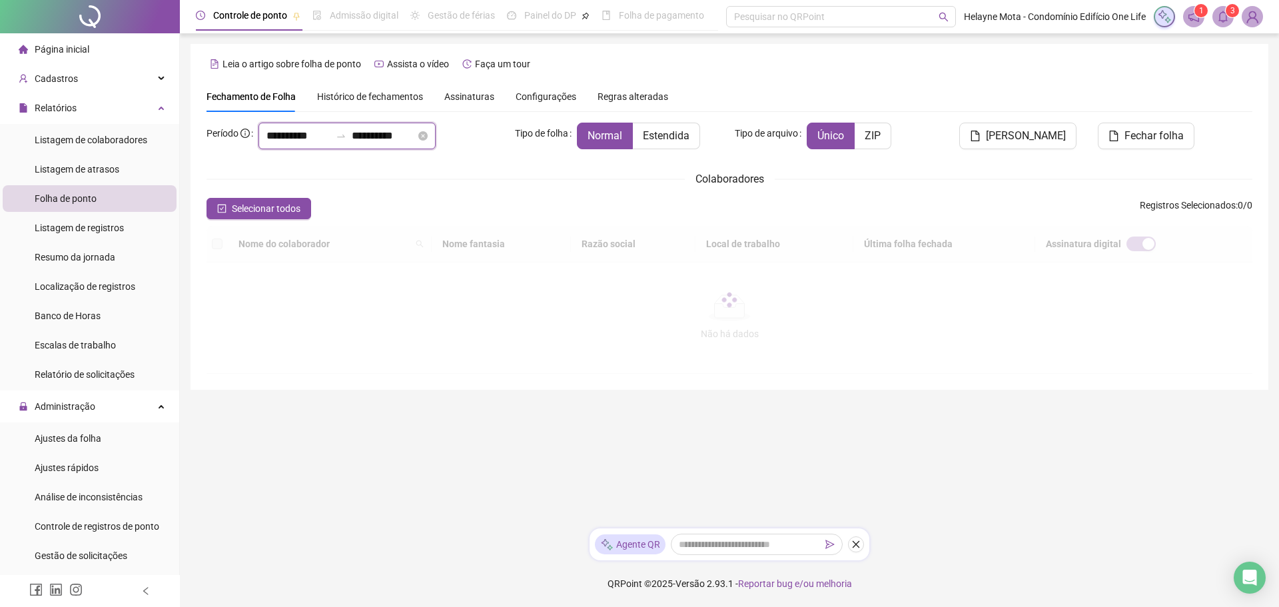
click at [274, 131] on input "**********" at bounding box center [298, 136] width 64 height 16
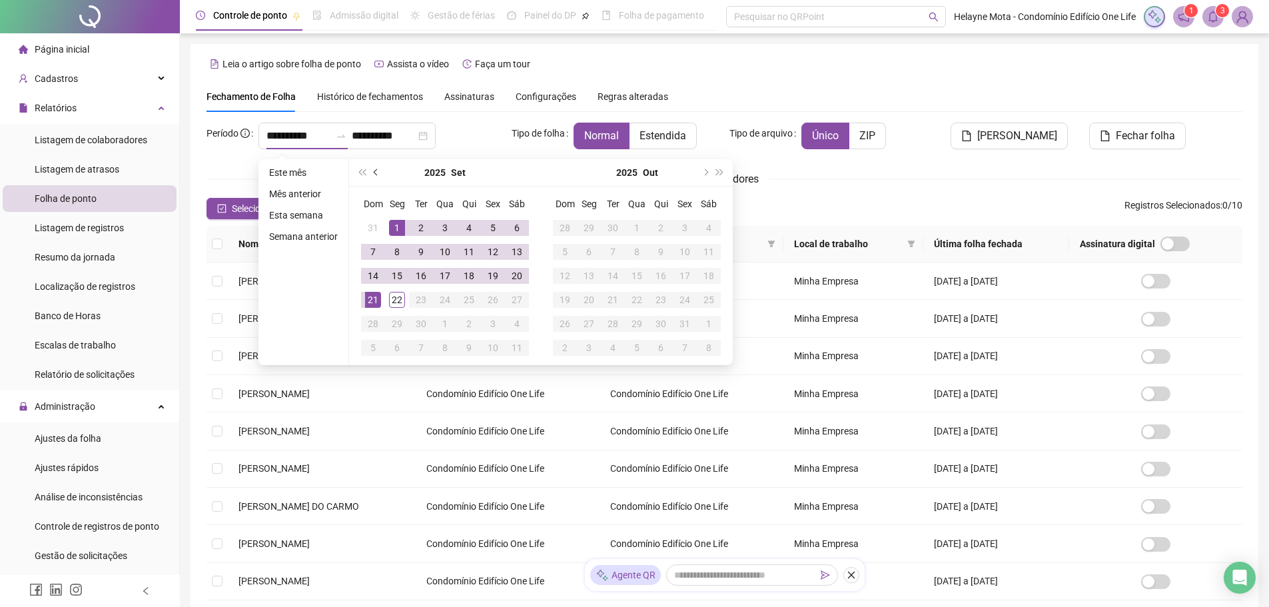
click at [378, 175] on button "prev-year" at bounding box center [376, 172] width 15 height 27
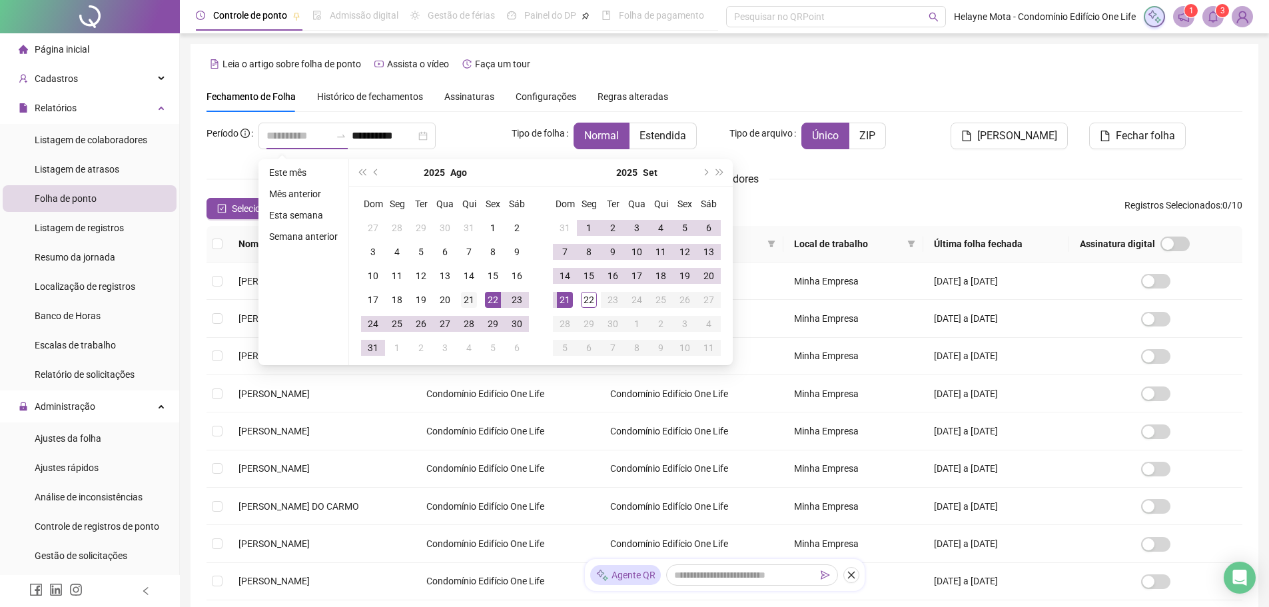
type input "**********"
click at [470, 302] on div "21" at bounding box center [469, 300] width 16 height 16
type input "**********"
click at [706, 275] on div "20" at bounding box center [709, 276] width 16 height 16
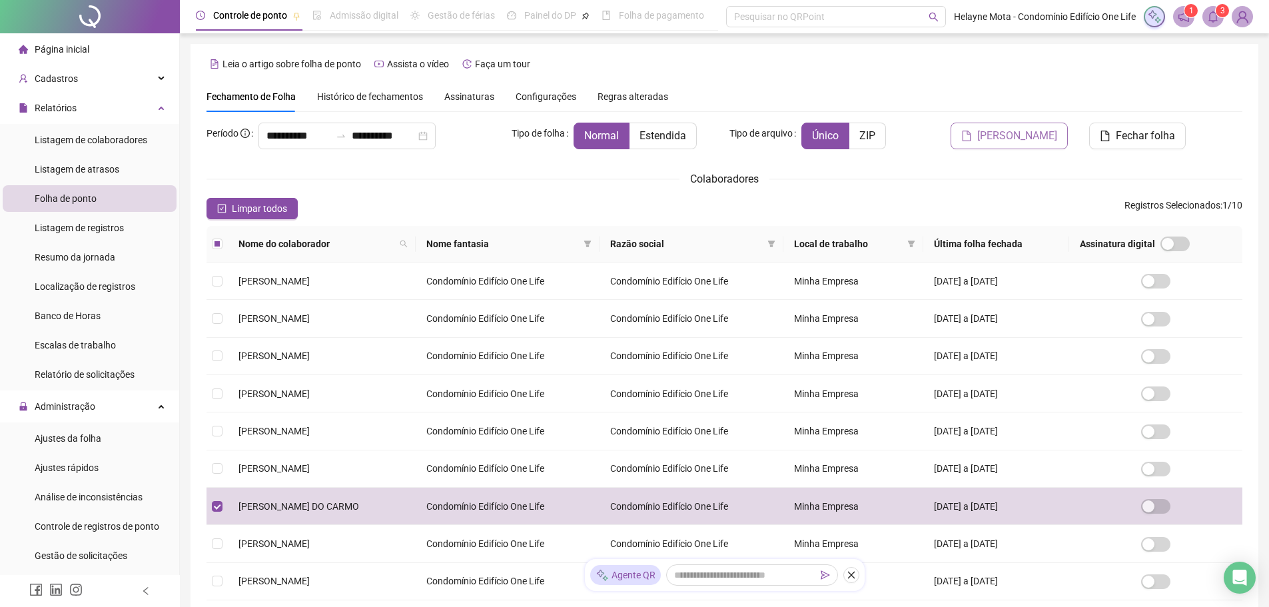
click at [1030, 141] on span "[PERSON_NAME]" at bounding box center [1017, 136] width 80 height 16
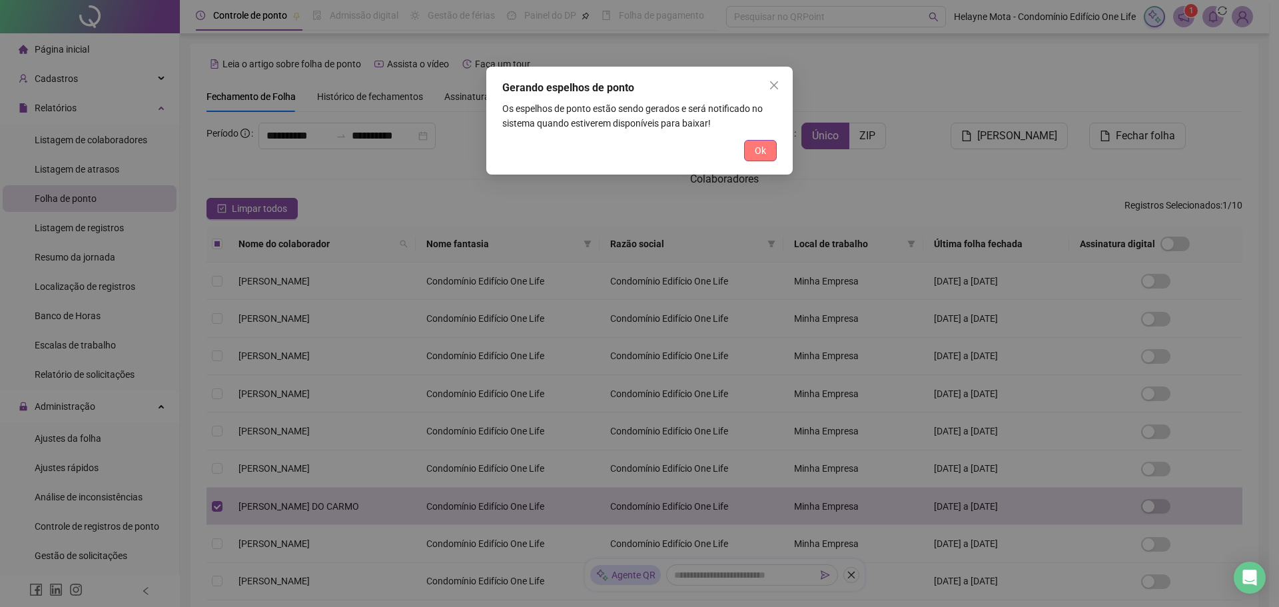
click at [752, 153] on button "Ok" at bounding box center [760, 150] width 33 height 21
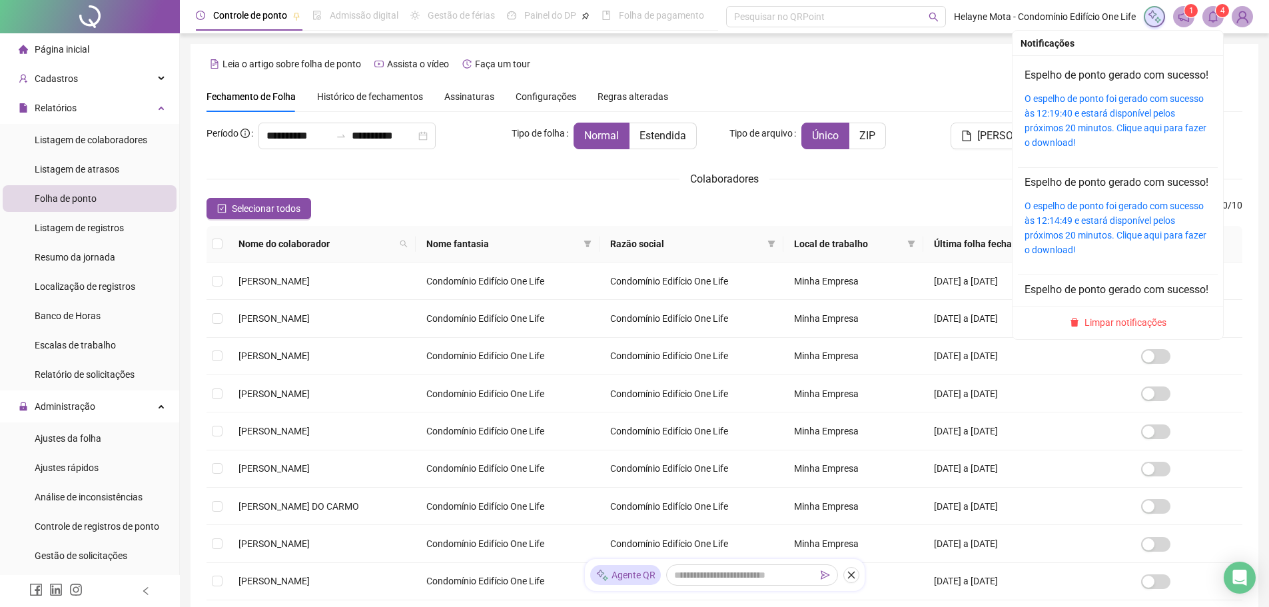
click at [1209, 18] on icon "bell" at bounding box center [1213, 17] width 12 height 12
click at [1075, 125] on link "O espelho de ponto foi gerado com sucesso às 12:19:40 e estará disponível pelos…" at bounding box center [1115, 120] width 182 height 55
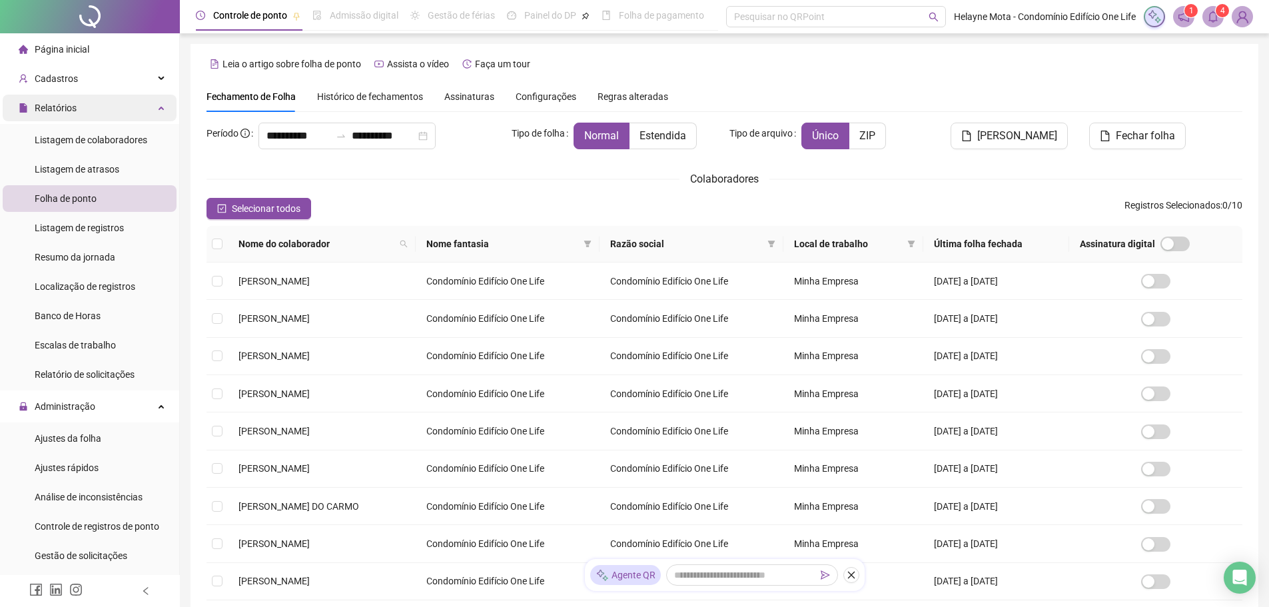
click at [159, 106] on div "Relatórios" at bounding box center [90, 108] width 174 height 27
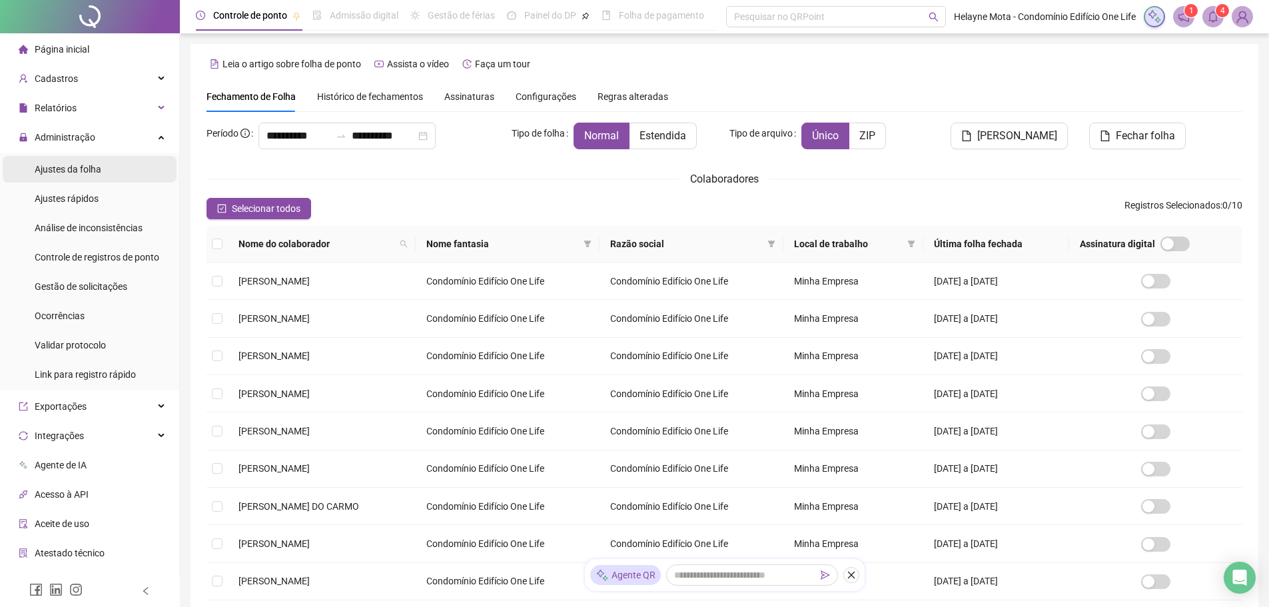
click at [98, 167] on span "Ajustes da folha" at bounding box center [68, 169] width 67 height 11
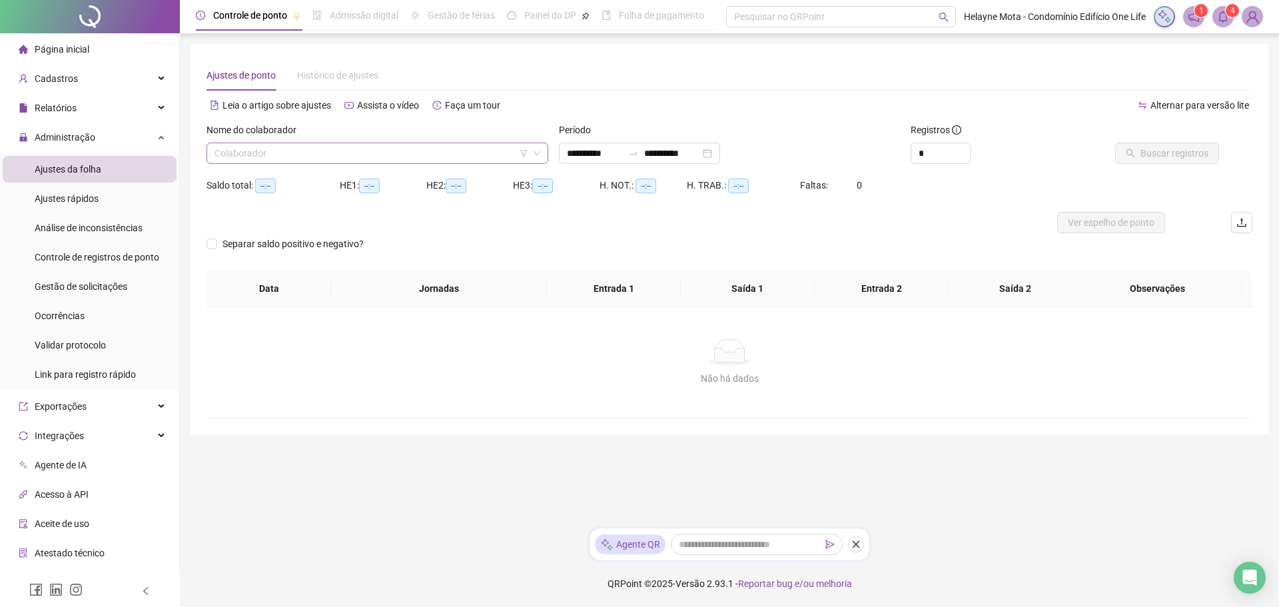
click at [318, 155] on input "search" at bounding box center [371, 153] width 314 height 20
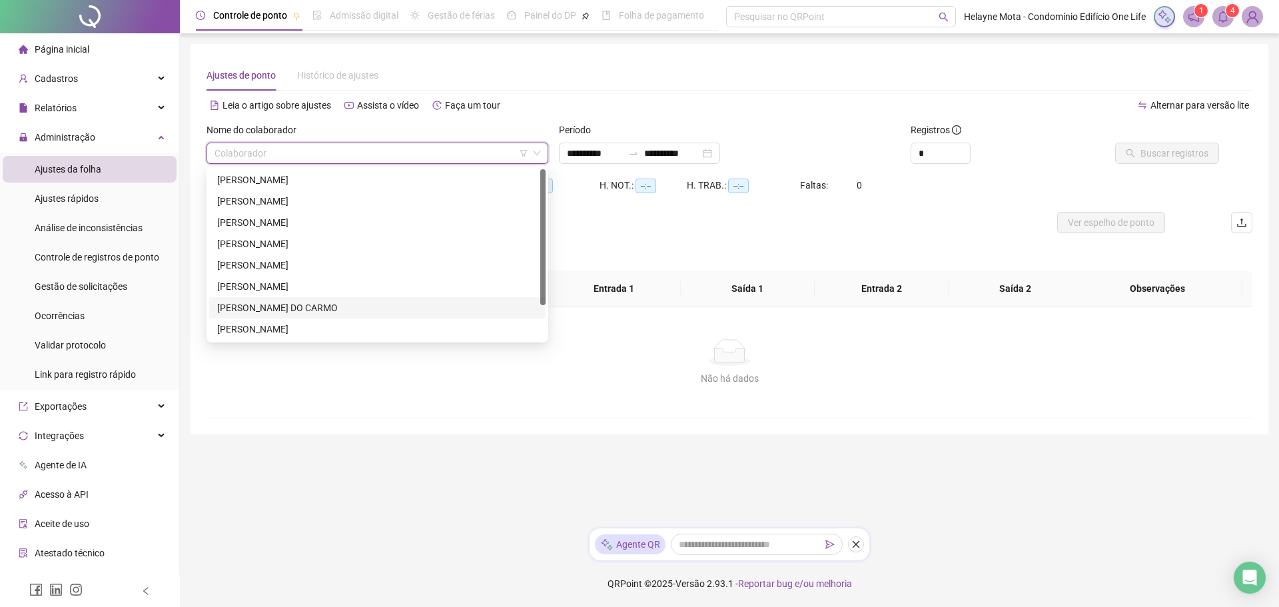
click at [248, 307] on div "[PERSON_NAME] DO CARMO" at bounding box center [377, 307] width 320 height 15
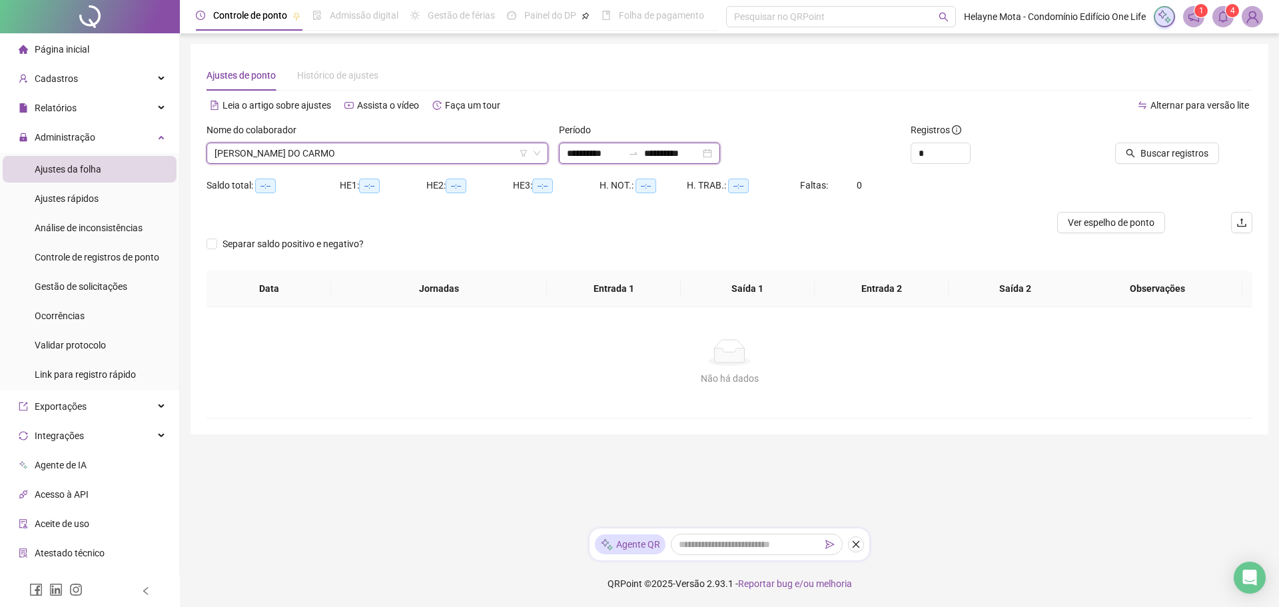
click at [571, 147] on input "**********" at bounding box center [595, 153] width 56 height 15
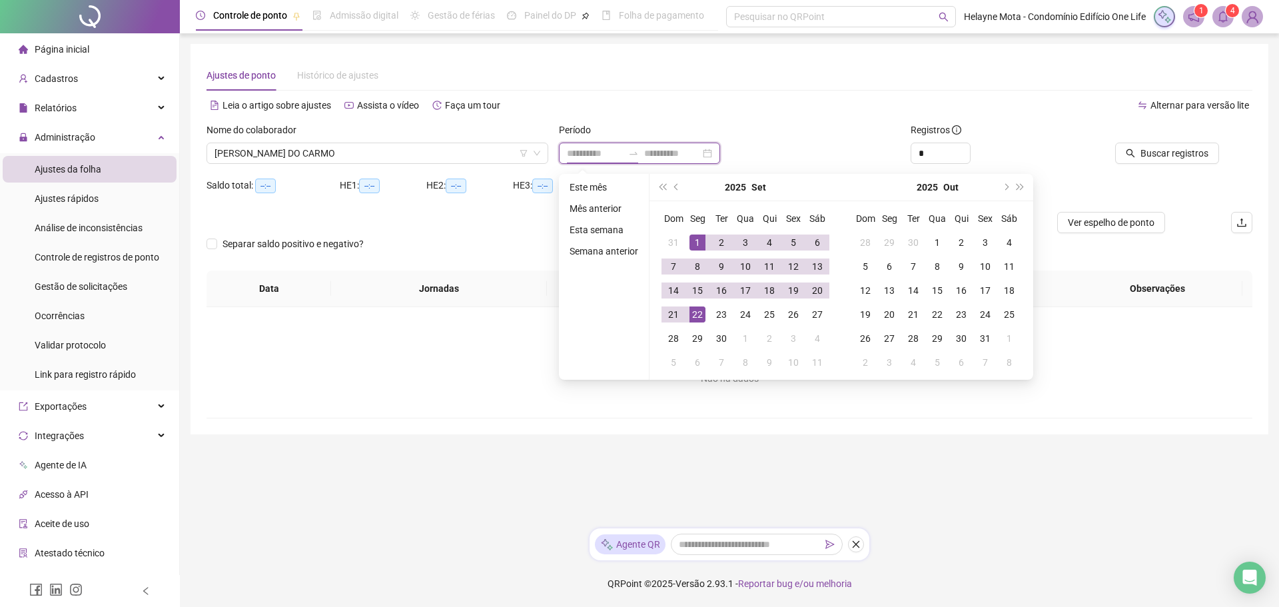
type input "**********"
click at [675, 180] on button "prev-year" at bounding box center [676, 187] width 15 height 27
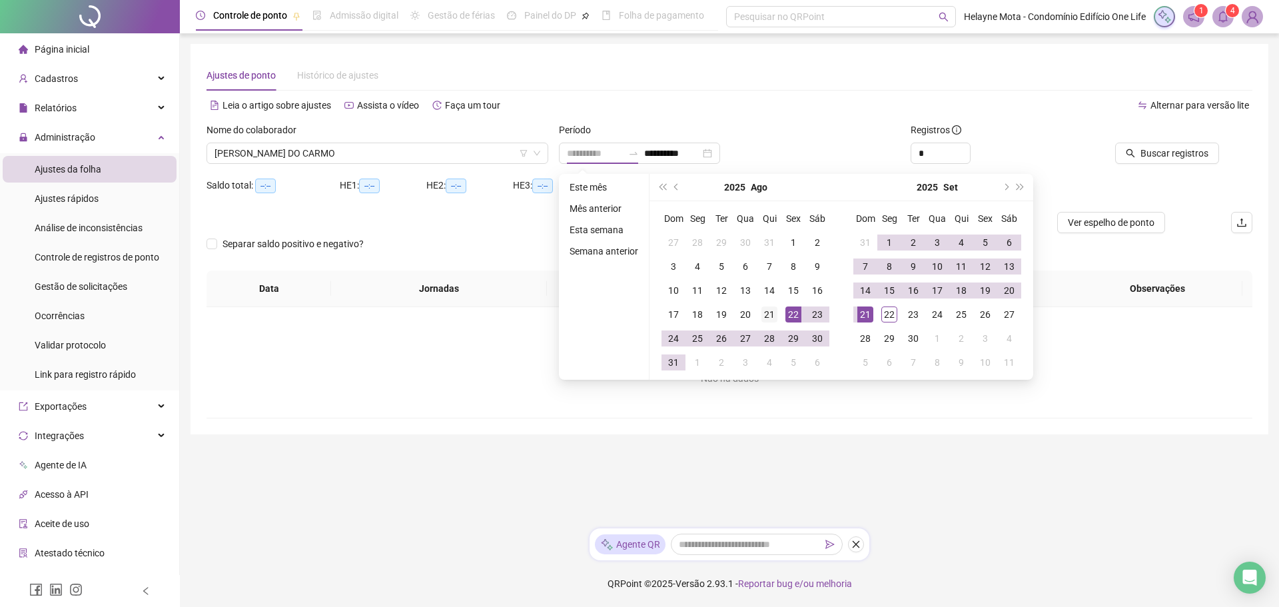
type input "**********"
click at [771, 316] on div "21" at bounding box center [769, 314] width 16 height 16
type input "**********"
click at [888, 314] on div "22" at bounding box center [889, 314] width 16 height 16
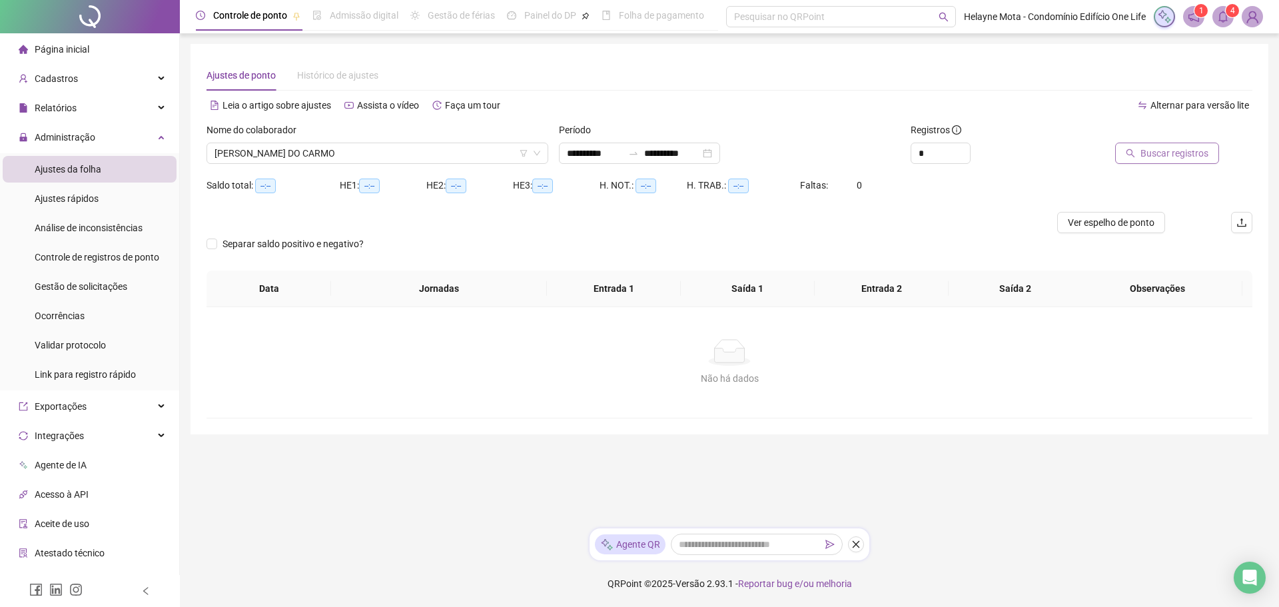
click at [1185, 158] on span "Buscar registros" at bounding box center [1174, 153] width 68 height 15
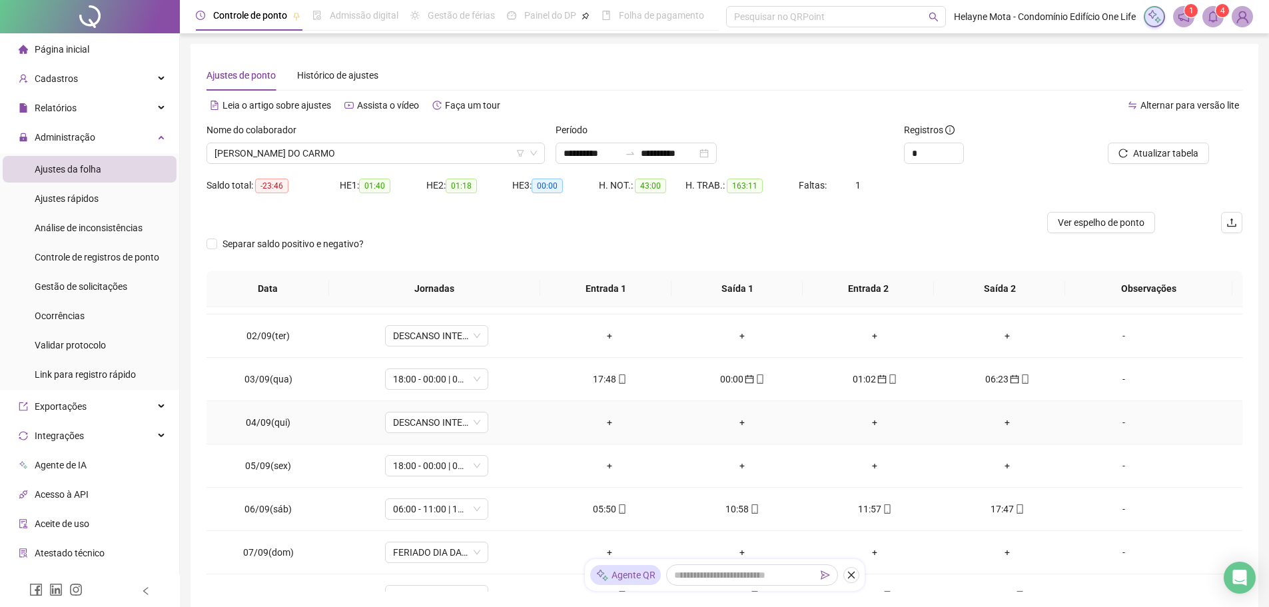
scroll to position [533, 0]
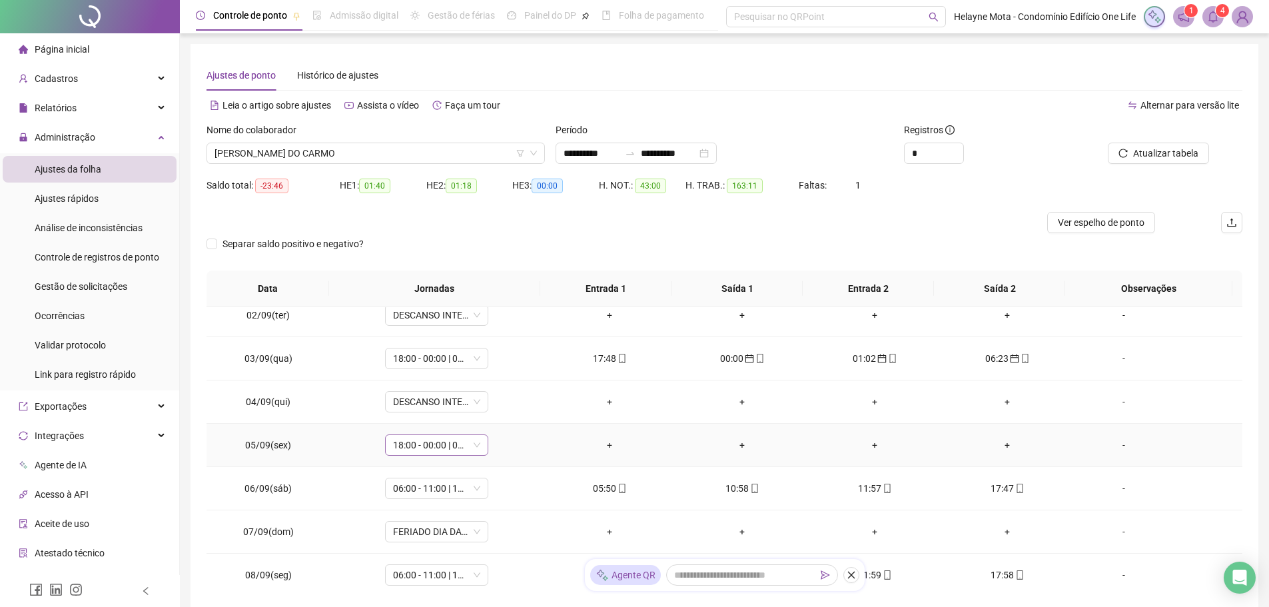
click at [474, 444] on span "18:00 - 00:00 | 01:00 - 06:00" at bounding box center [436, 445] width 87 height 20
click at [420, 329] on div "Folga" at bounding box center [458, 331] width 113 height 15
click at [497, 412] on span "Sim" at bounding box center [497, 410] width 15 height 15
click at [159, 136] on icon at bounding box center [162, 136] width 7 height 0
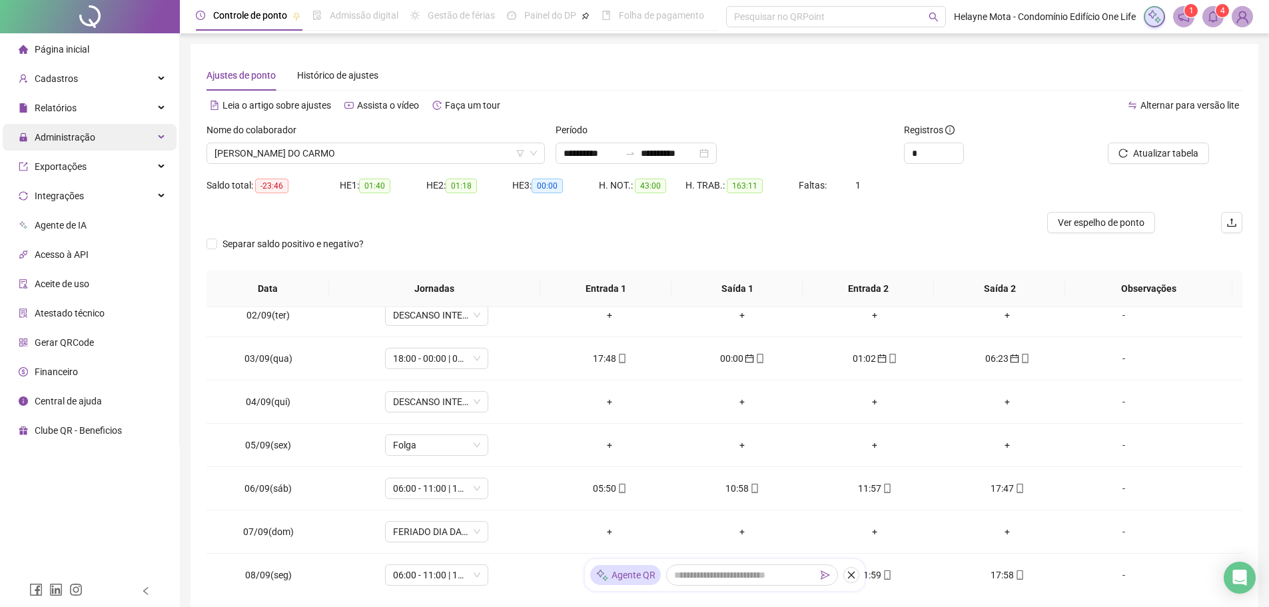
click at [161, 140] on div "Administração" at bounding box center [90, 137] width 174 height 27
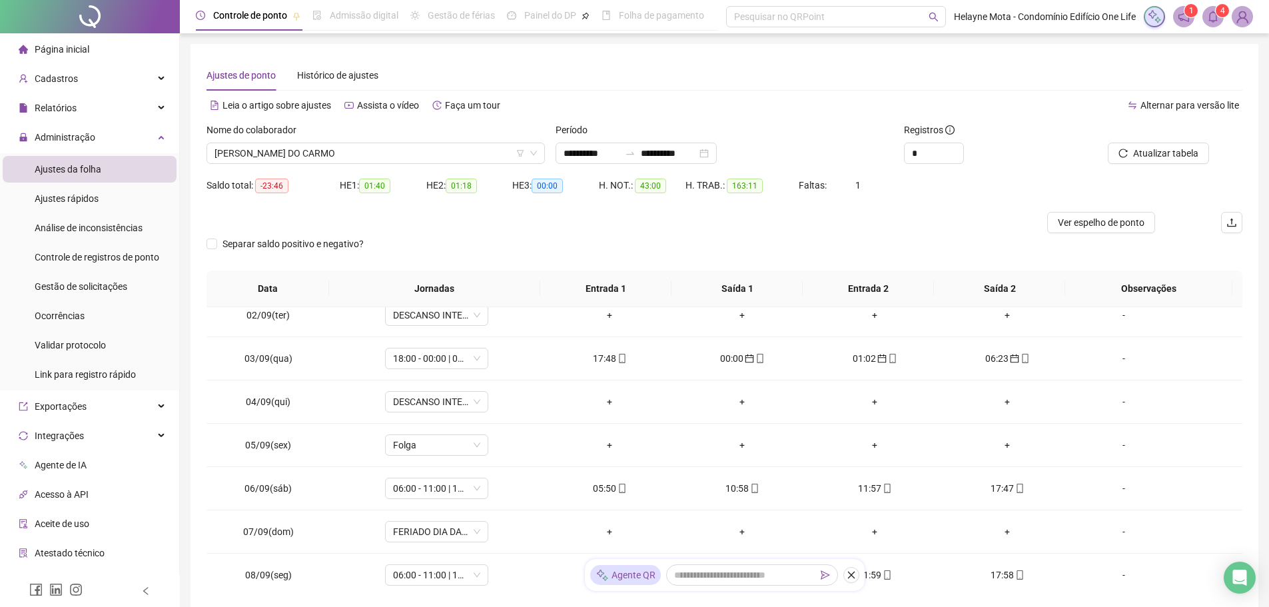
click at [107, 169] on li "Ajustes da folha" at bounding box center [90, 169] width 174 height 27
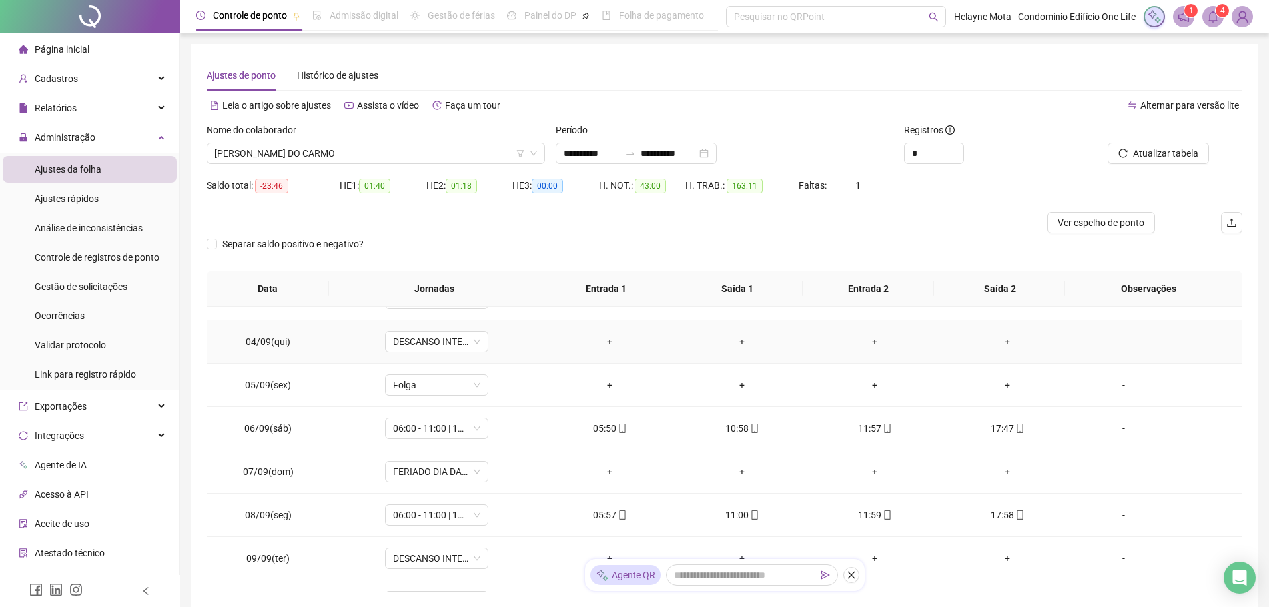
scroll to position [666, 0]
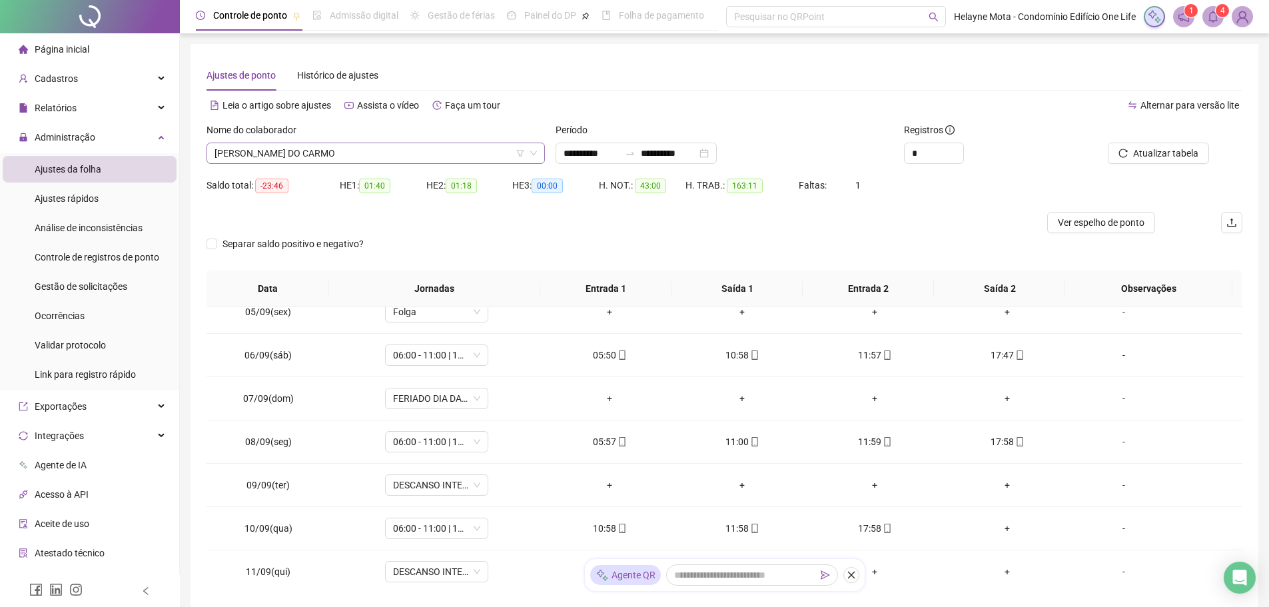
click at [391, 157] on span "[PERSON_NAME] DO CARMO" at bounding box center [375, 153] width 322 height 20
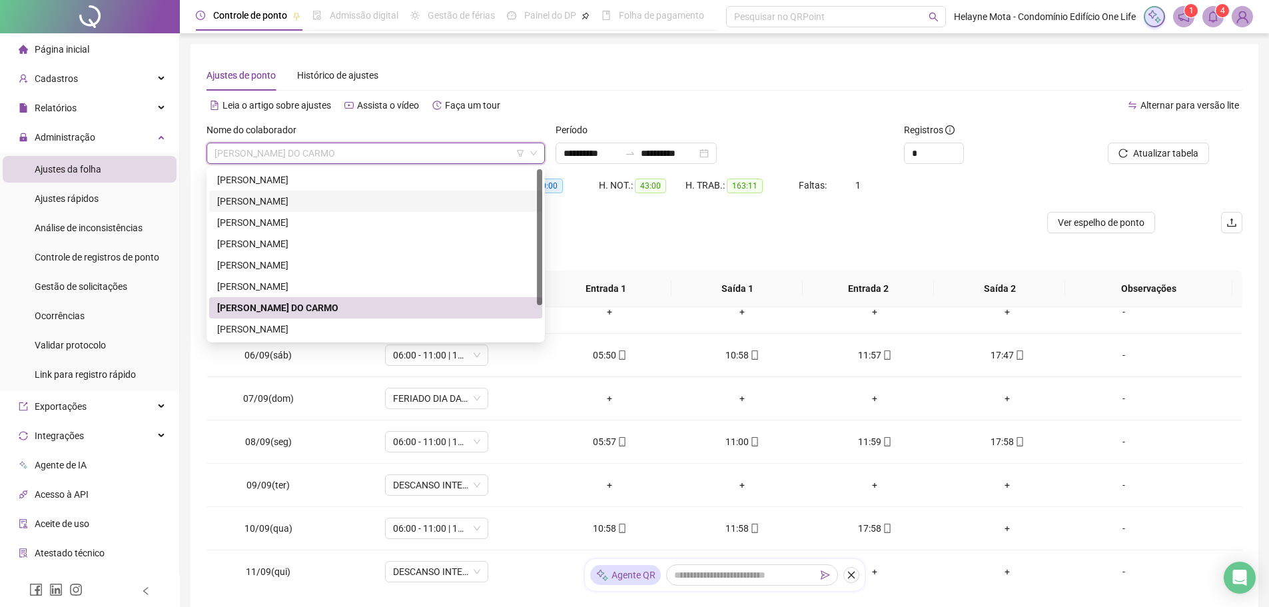
click at [270, 197] on div "[PERSON_NAME]" at bounding box center [375, 201] width 317 height 15
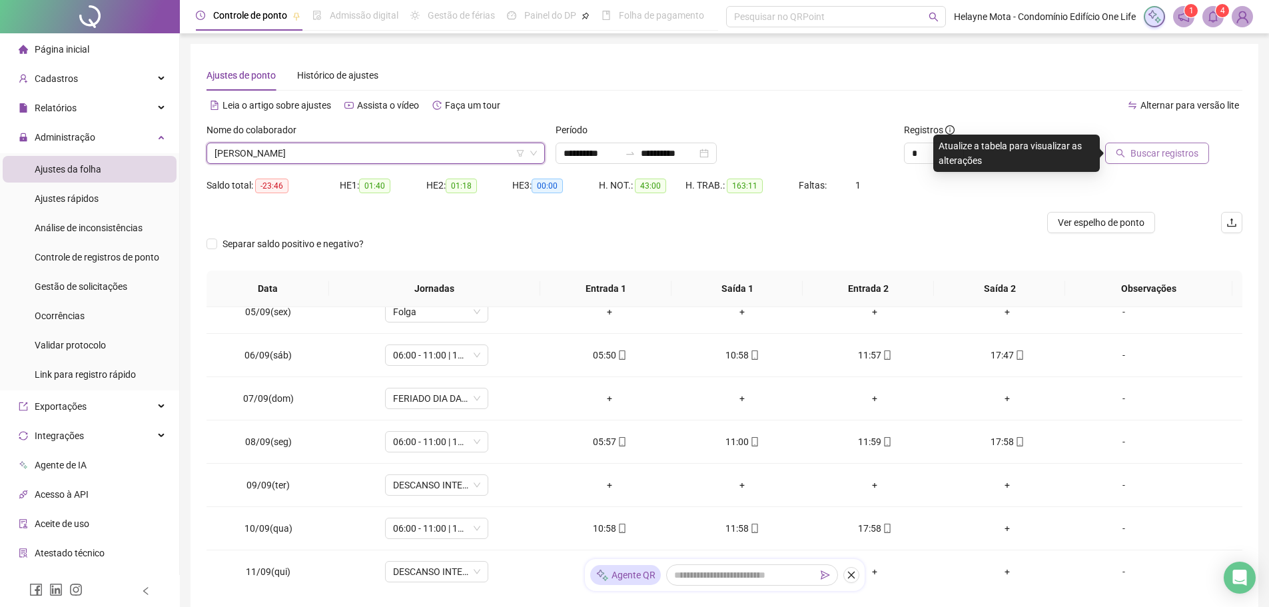
click at [1141, 156] on span "Buscar registros" at bounding box center [1164, 153] width 68 height 15
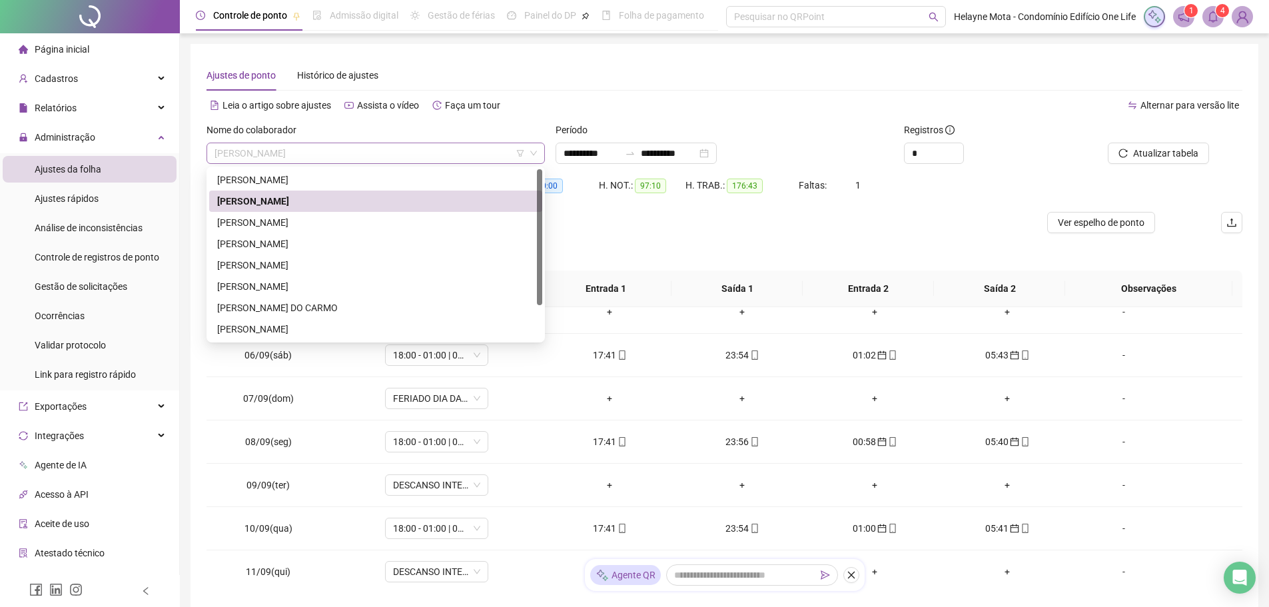
click at [363, 153] on span "[PERSON_NAME]" at bounding box center [375, 153] width 322 height 20
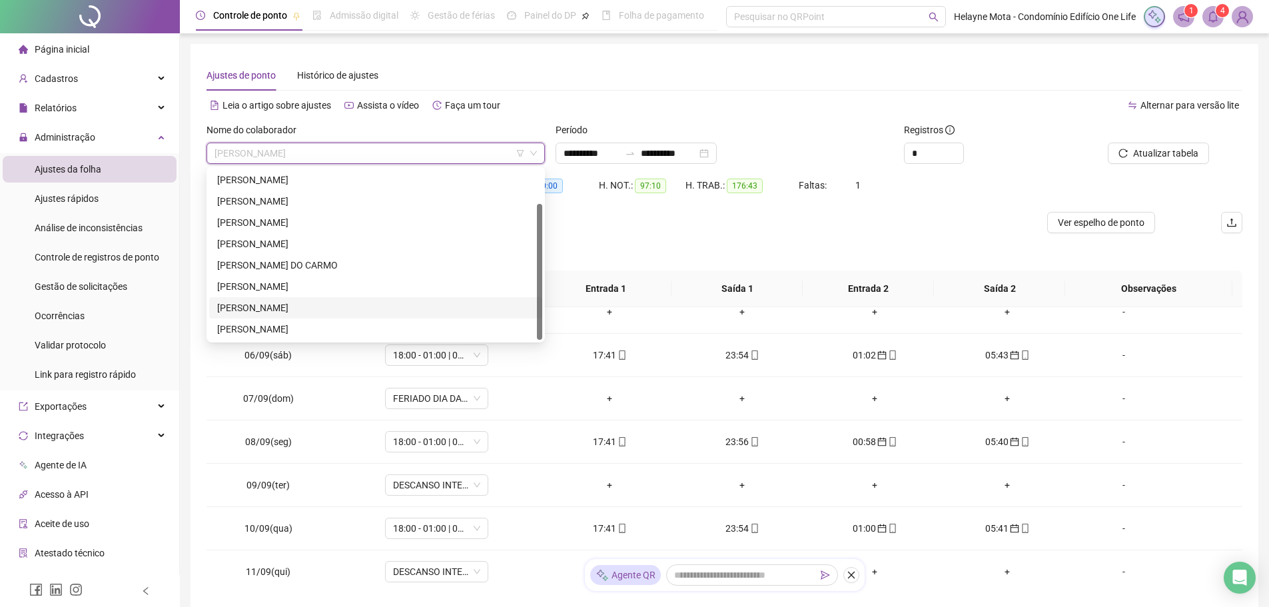
click at [321, 310] on div "[PERSON_NAME]" at bounding box center [375, 307] width 317 height 15
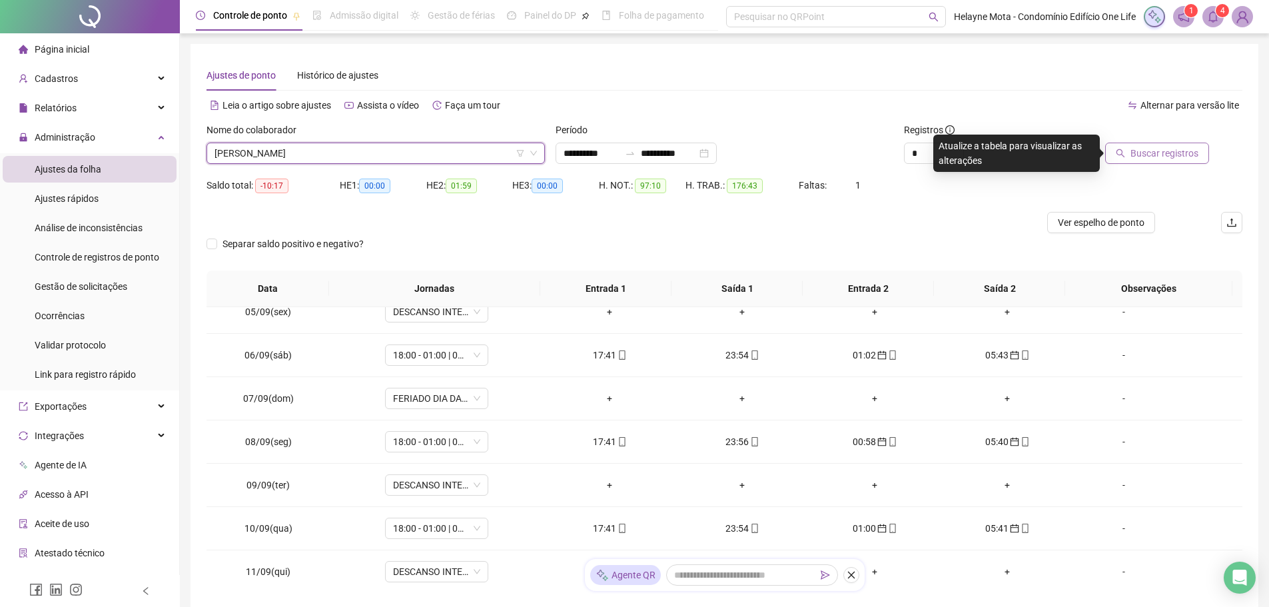
click at [1156, 151] on span "Buscar registros" at bounding box center [1164, 153] width 68 height 15
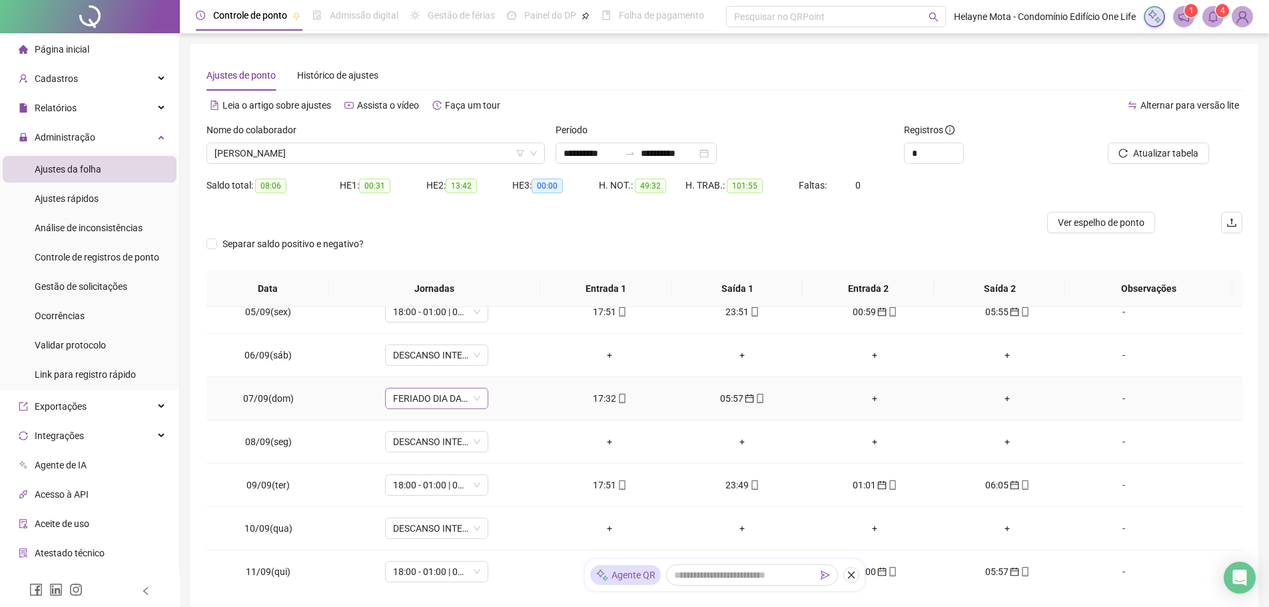
scroll to position [733, 0]
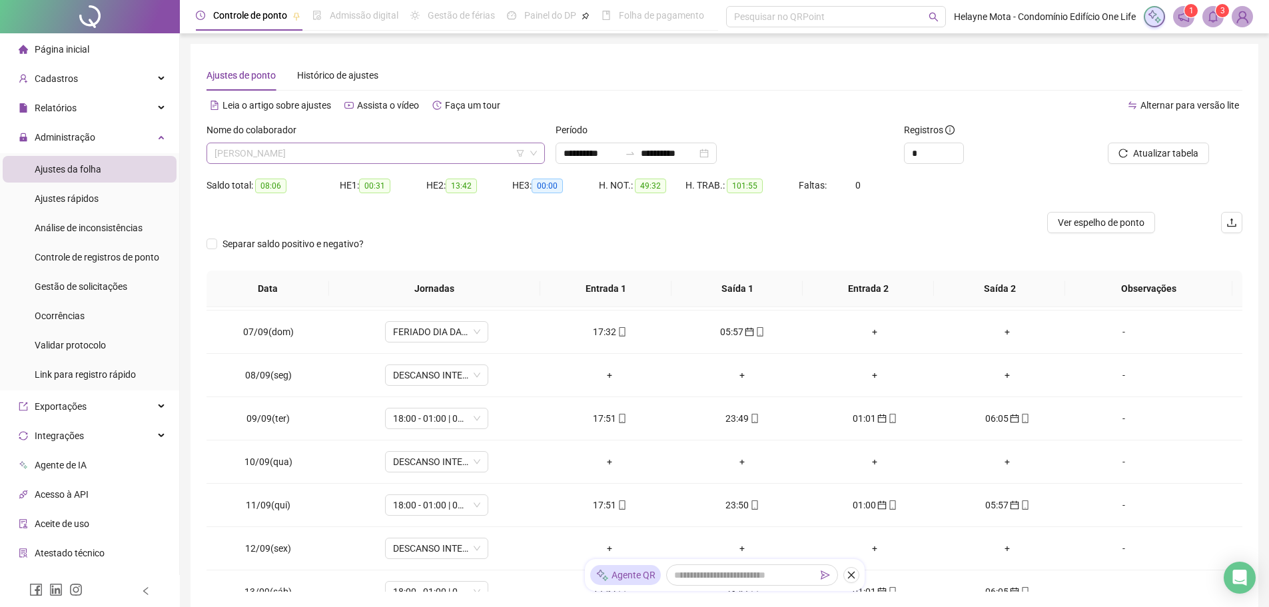
click at [346, 150] on span "[PERSON_NAME]" at bounding box center [375, 153] width 322 height 20
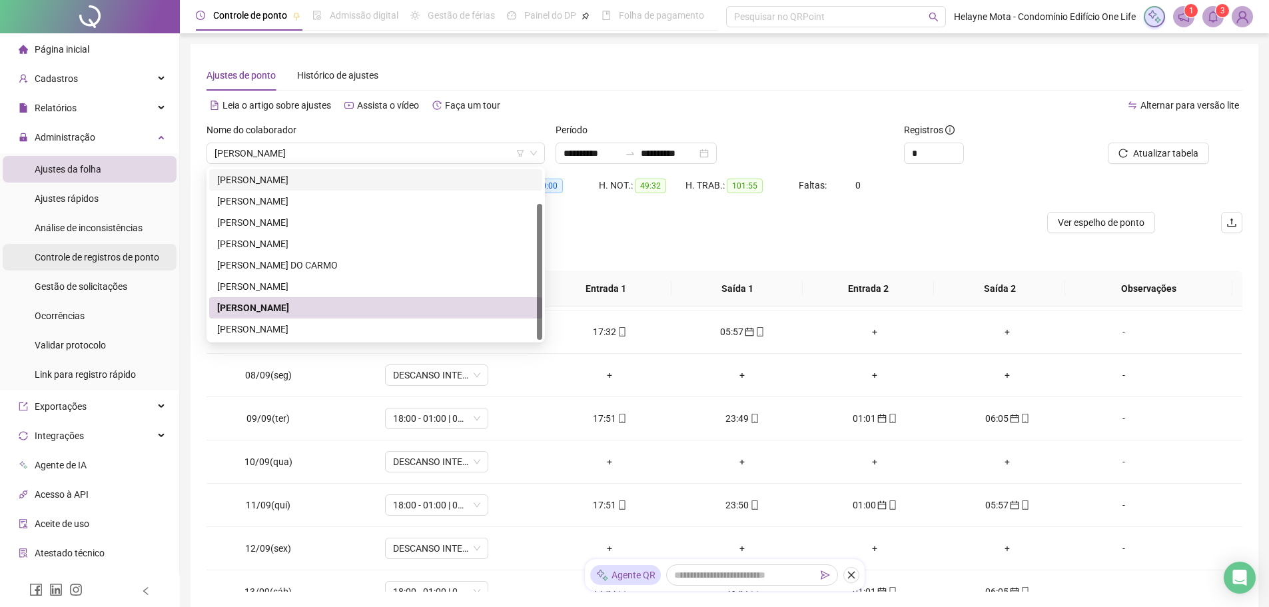
click at [113, 256] on span "Controle de registros de ponto" at bounding box center [97, 257] width 125 height 11
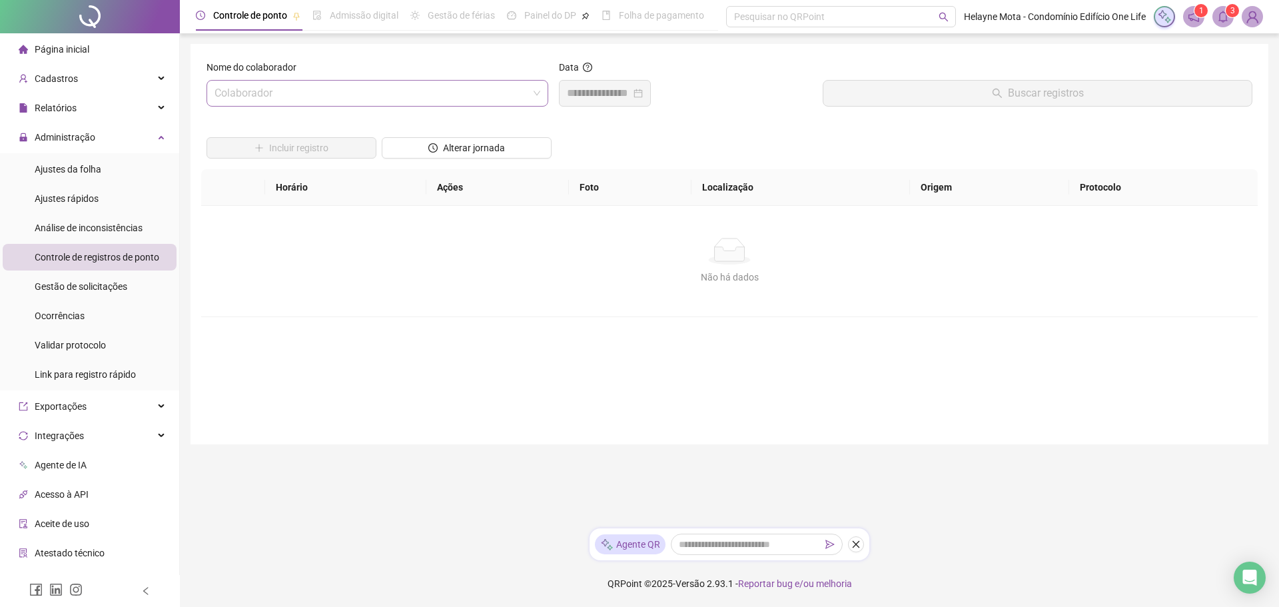
click at [463, 96] on input "search" at bounding box center [371, 93] width 314 height 25
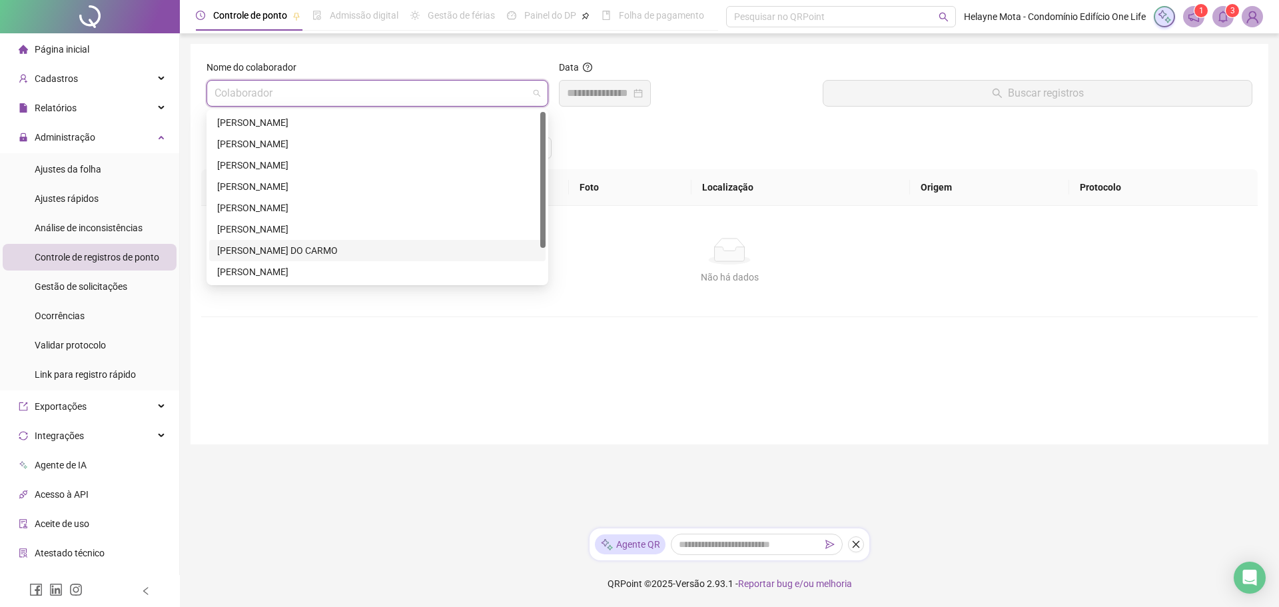
click at [277, 247] on div "[PERSON_NAME] DO CARMO" at bounding box center [377, 250] width 320 height 15
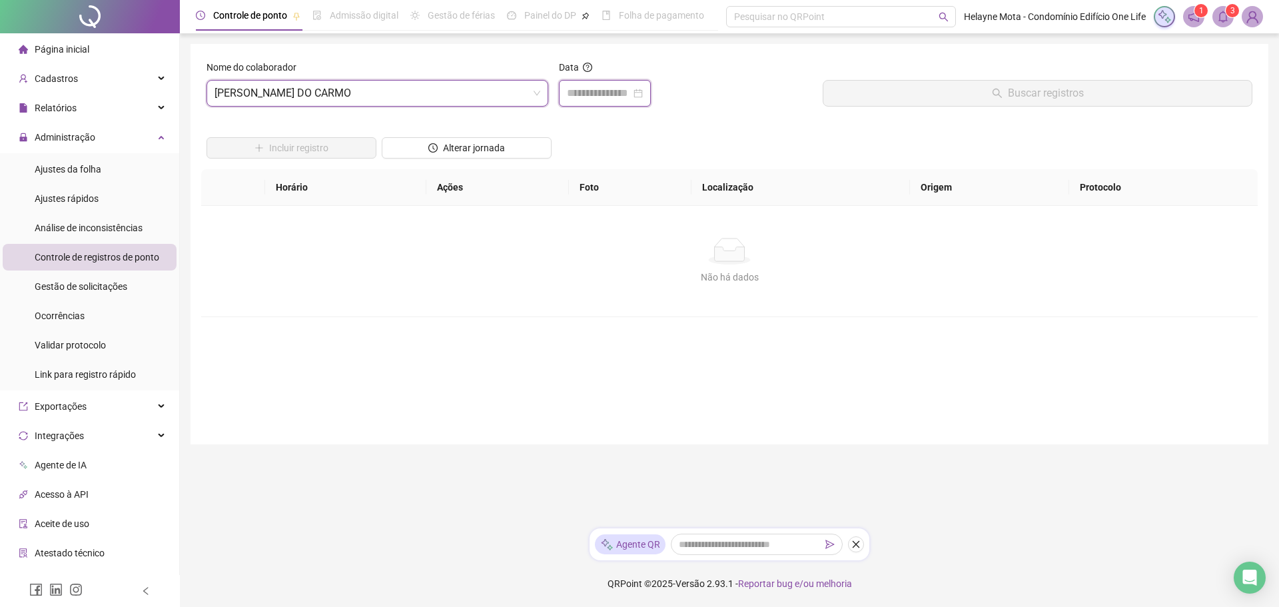
click at [580, 87] on input at bounding box center [599, 93] width 64 height 16
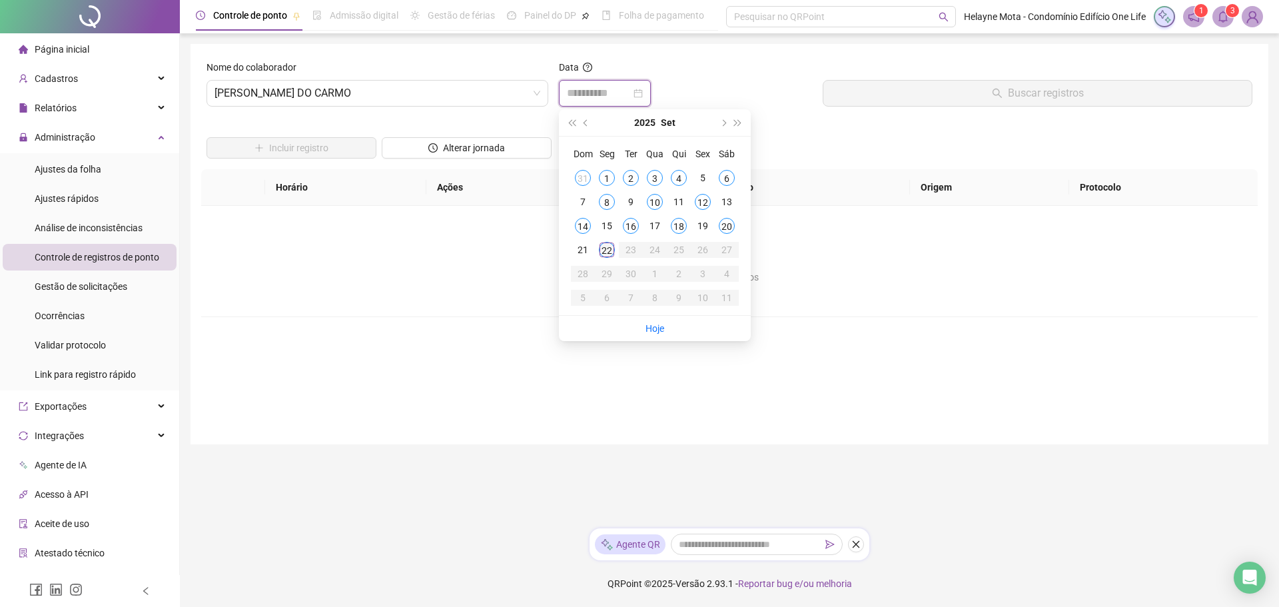
type input "**********"
click at [656, 201] on div "10" at bounding box center [655, 202] width 16 height 16
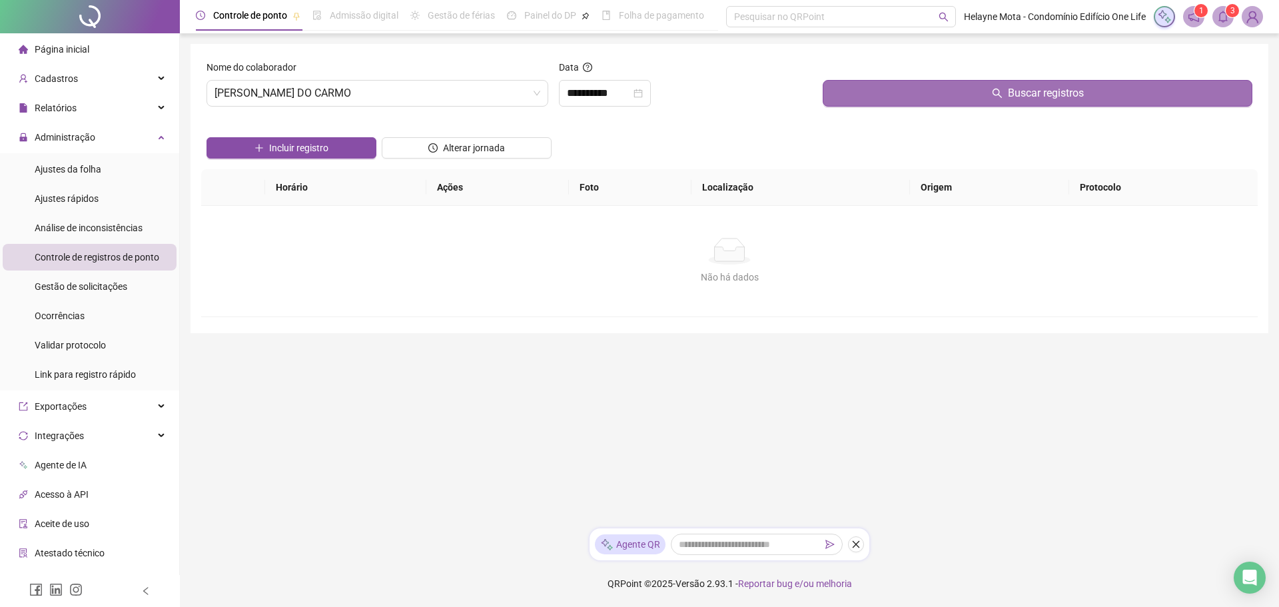
click at [977, 96] on button "Buscar registros" at bounding box center [1038, 93] width 430 height 27
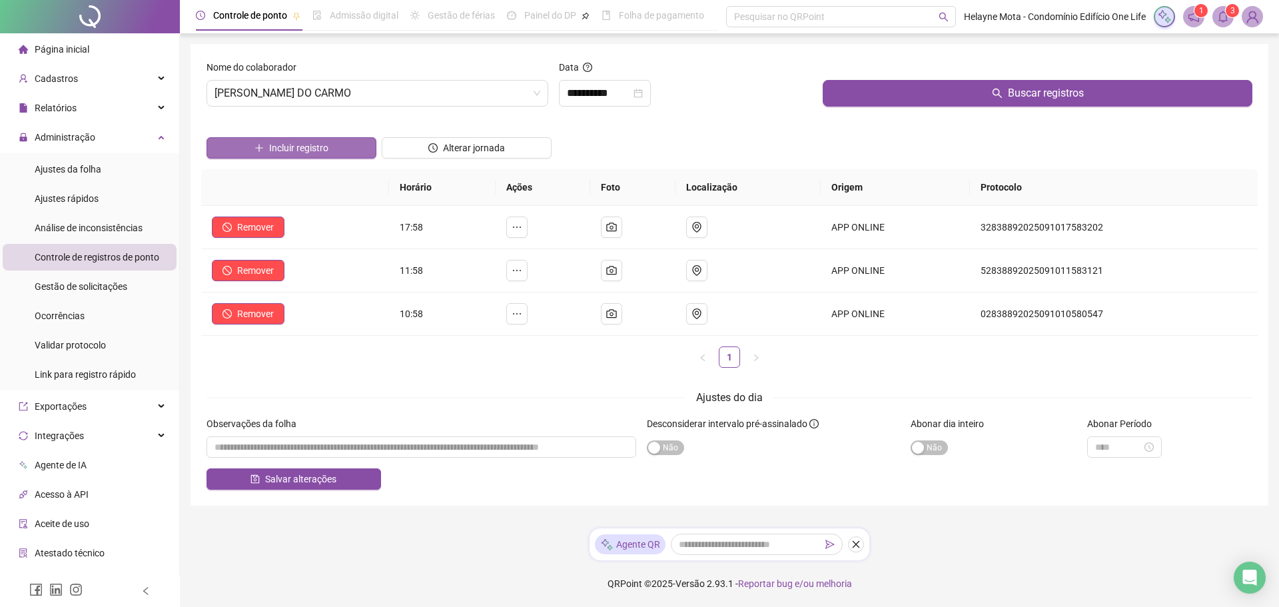
click at [306, 143] on span "Incluir registro" at bounding box center [298, 148] width 59 height 15
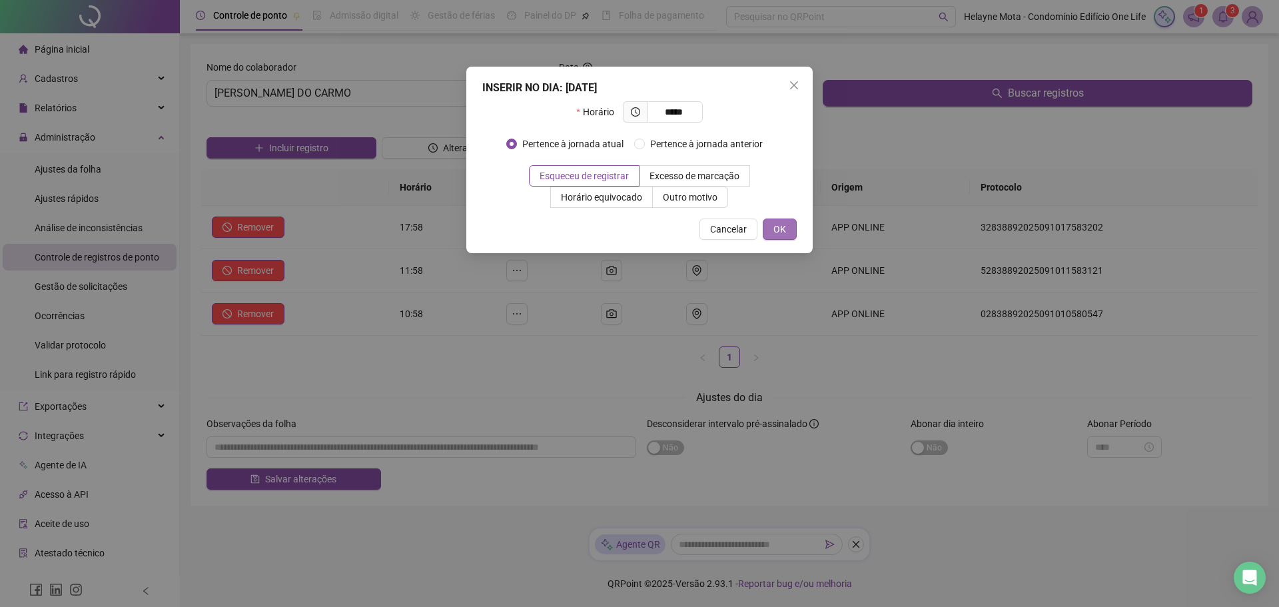
type input "*****"
click at [780, 223] on span "OK" at bounding box center [779, 229] width 13 height 15
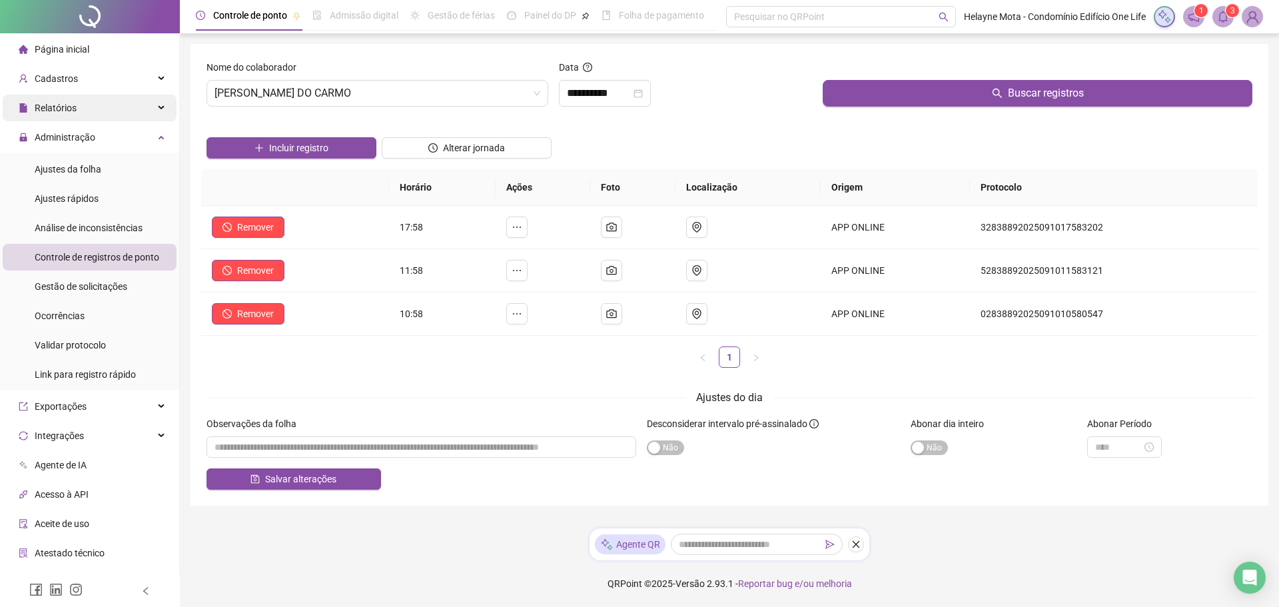
click at [157, 107] on div "Relatórios" at bounding box center [90, 108] width 174 height 27
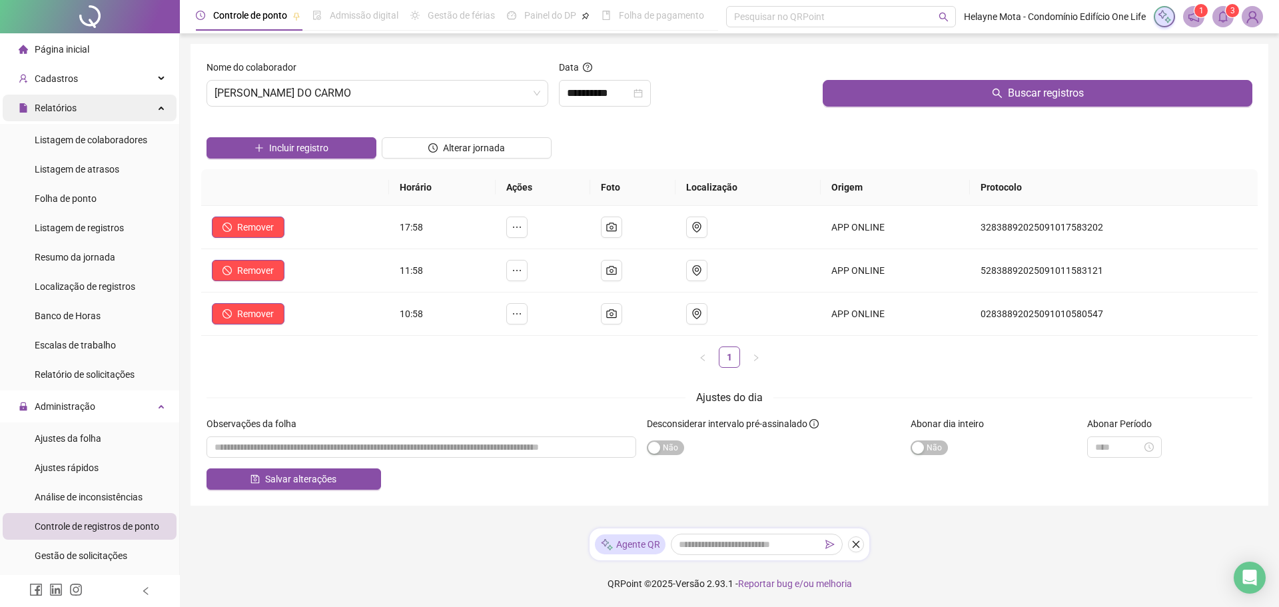
click at [157, 106] on div "Relatórios" at bounding box center [90, 108] width 174 height 27
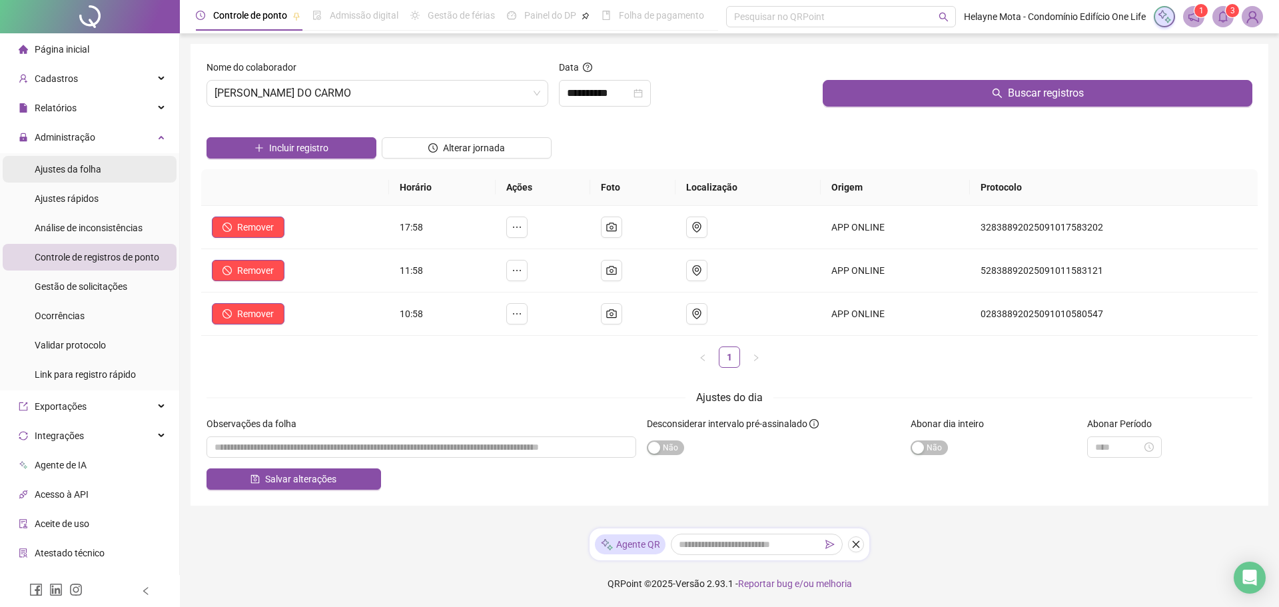
click at [105, 176] on li "Ajustes da folha" at bounding box center [90, 169] width 174 height 27
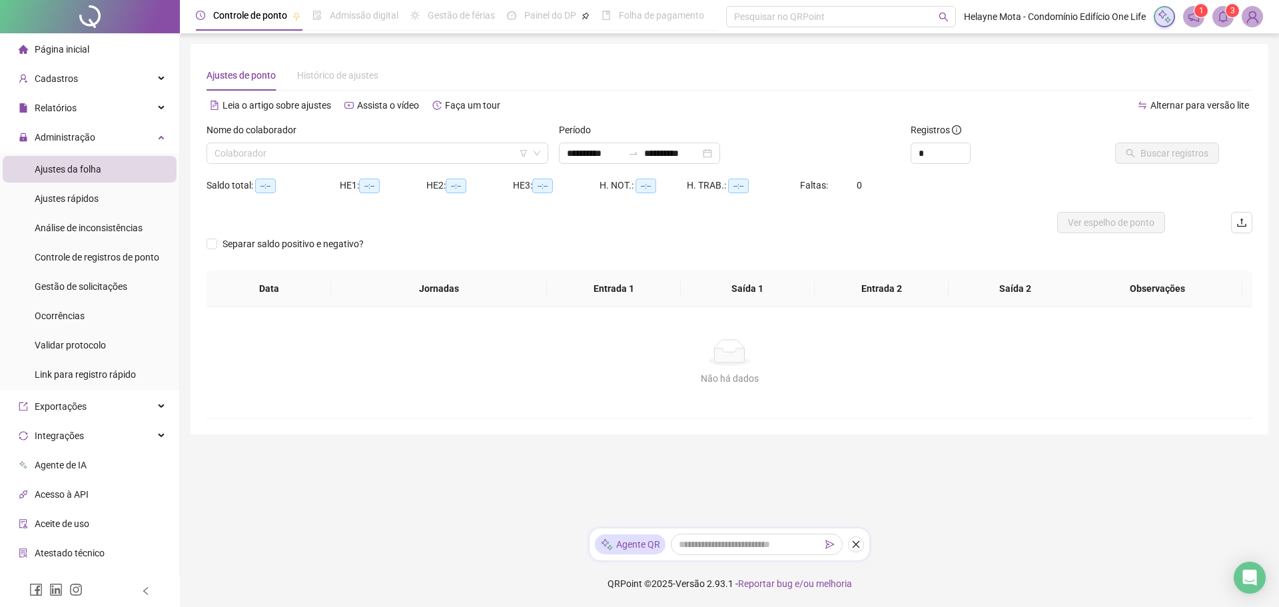
type input "**********"
click at [268, 155] on input "search" at bounding box center [371, 153] width 314 height 20
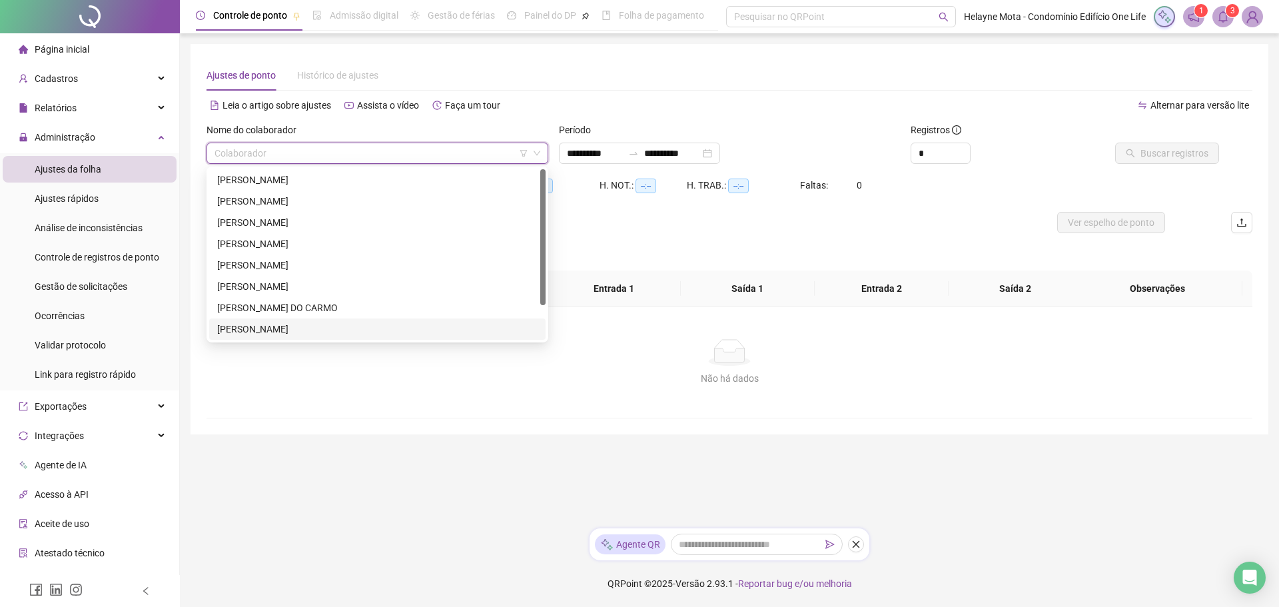
click at [304, 332] on div "[PERSON_NAME]" at bounding box center [377, 329] width 320 height 15
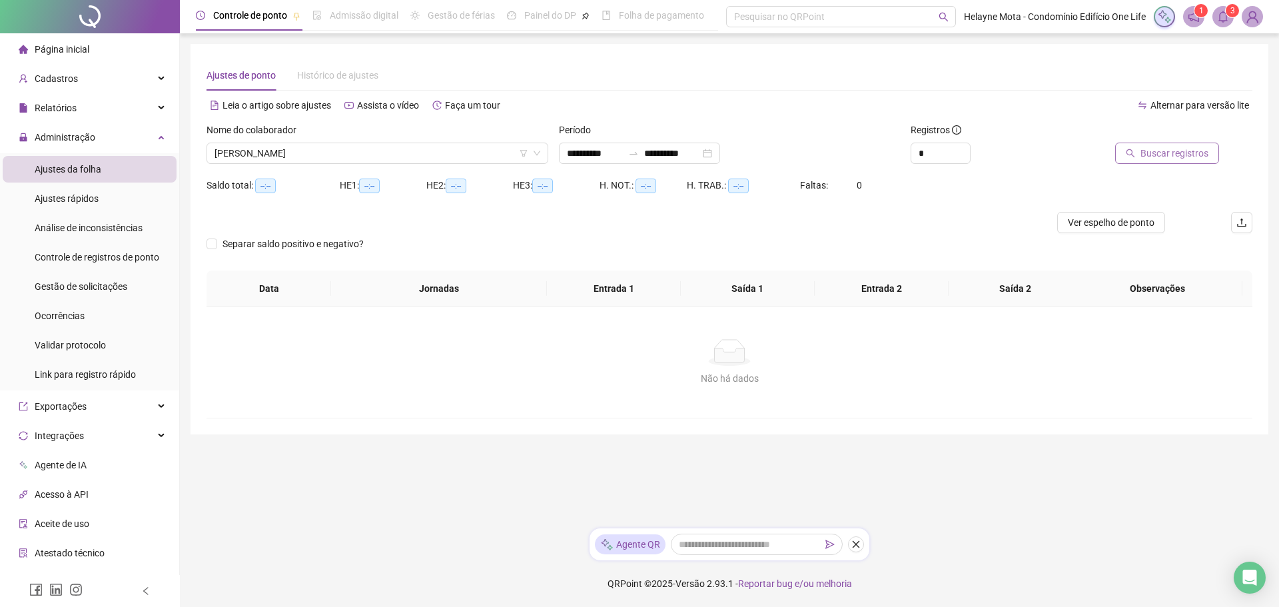
click at [1186, 157] on span "Buscar registros" at bounding box center [1174, 153] width 68 height 15
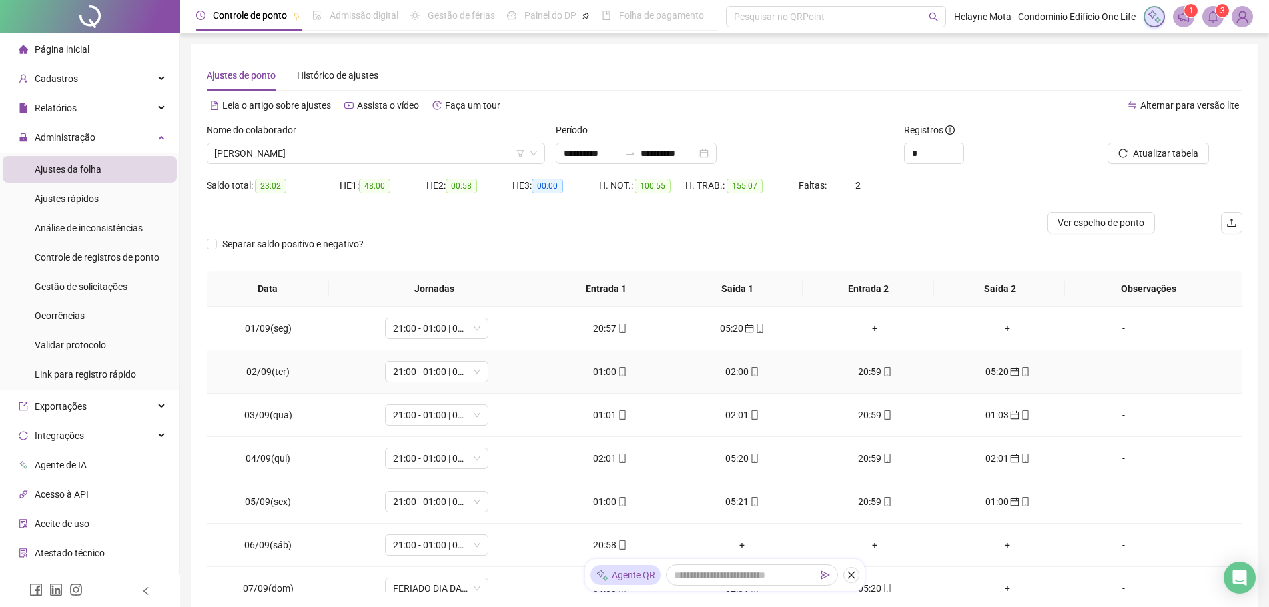
click at [598, 372] on div "01:00" at bounding box center [609, 371] width 111 height 15
type input "**********"
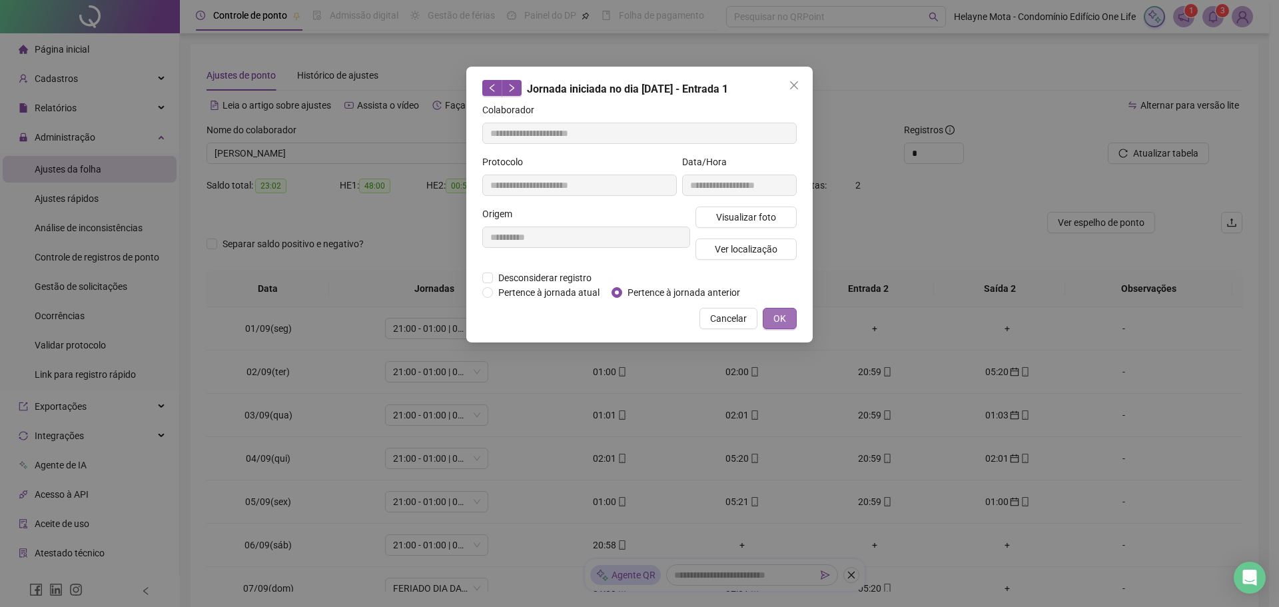
click at [789, 316] on button "OK" at bounding box center [780, 318] width 34 height 21
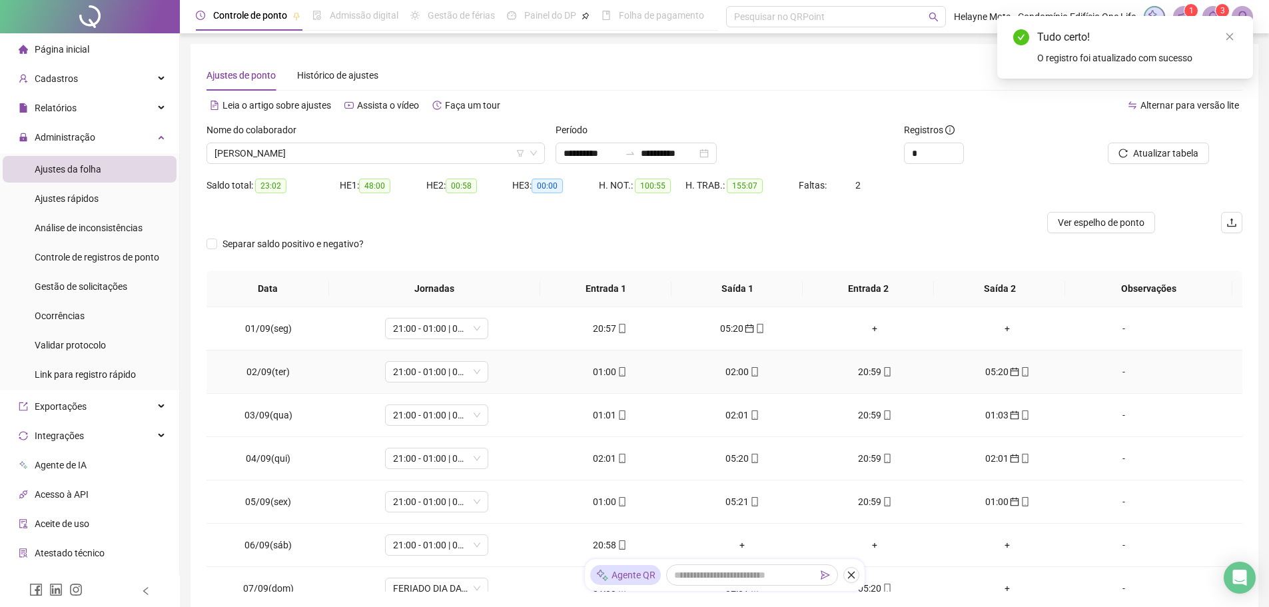
click at [729, 371] on div "02:00" at bounding box center [742, 371] width 111 height 15
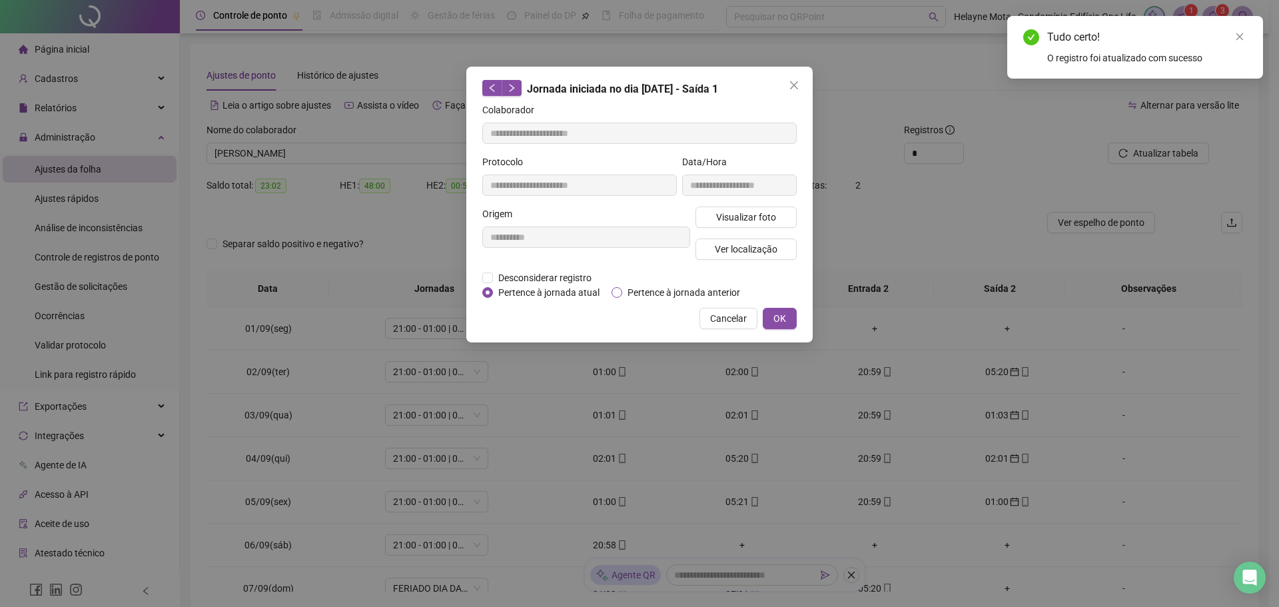
click at [643, 290] on span "Pertence à jornada anterior" at bounding box center [683, 292] width 123 height 15
click at [783, 314] on span "OK" at bounding box center [779, 318] width 13 height 15
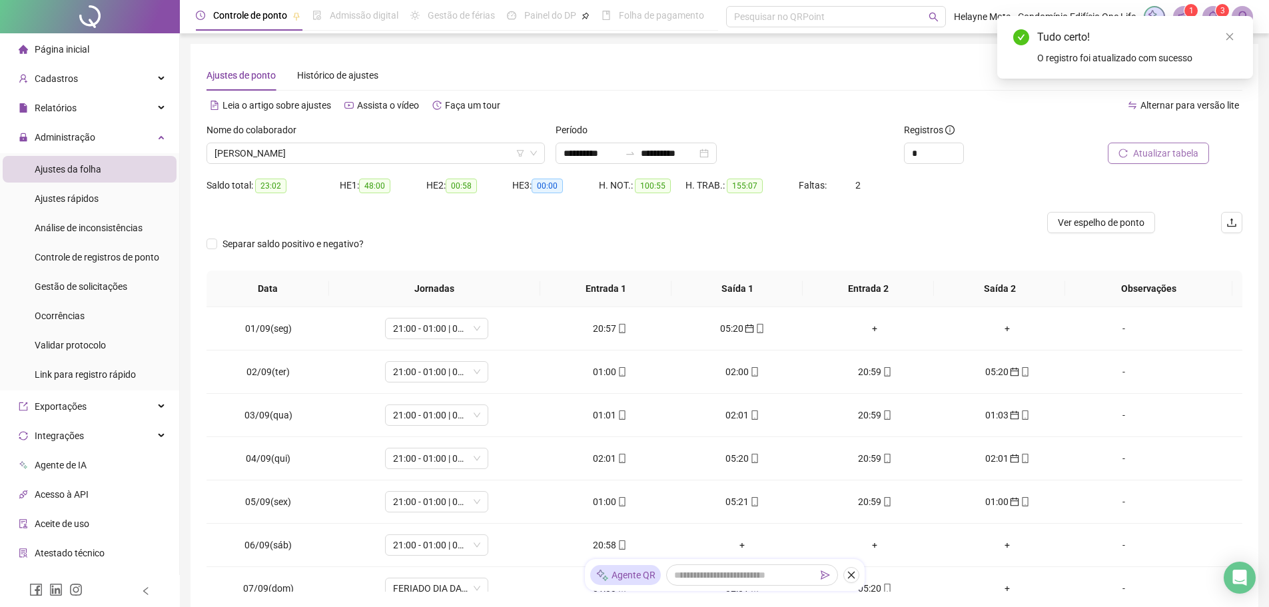
click at [1178, 157] on span "Atualizar tabela" at bounding box center [1165, 153] width 65 height 15
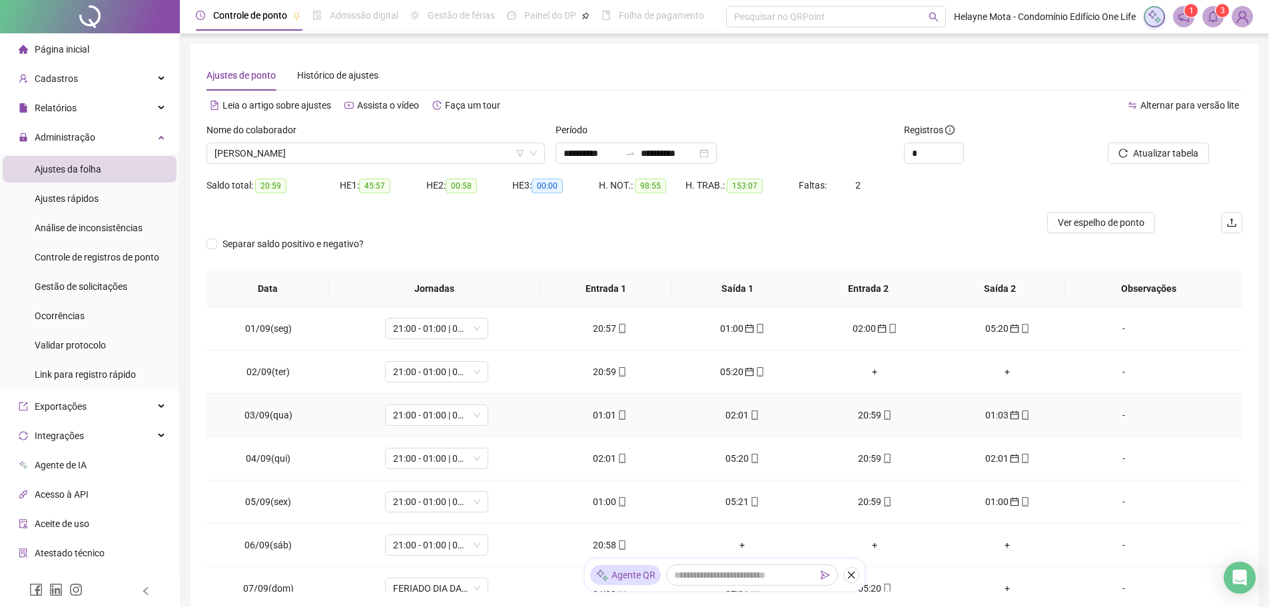
click at [593, 414] on div "01:01" at bounding box center [609, 415] width 111 height 15
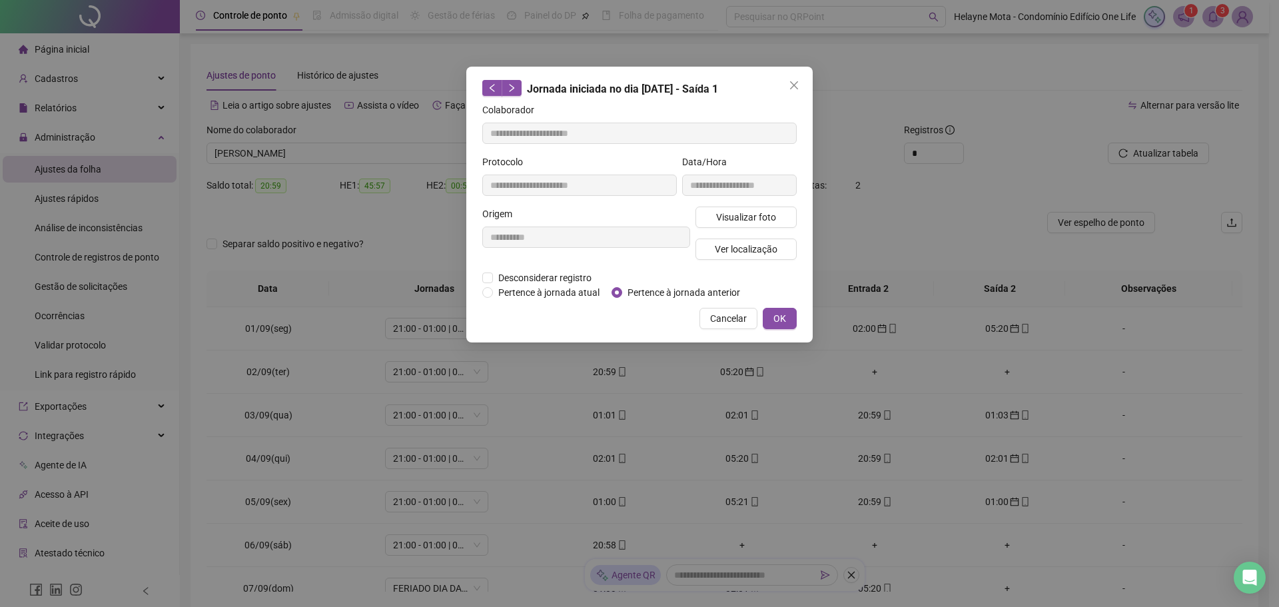
type input "**********"
click at [642, 294] on span "Pertence à jornada anterior" at bounding box center [683, 292] width 123 height 15
click at [782, 312] on span "OK" at bounding box center [779, 318] width 13 height 15
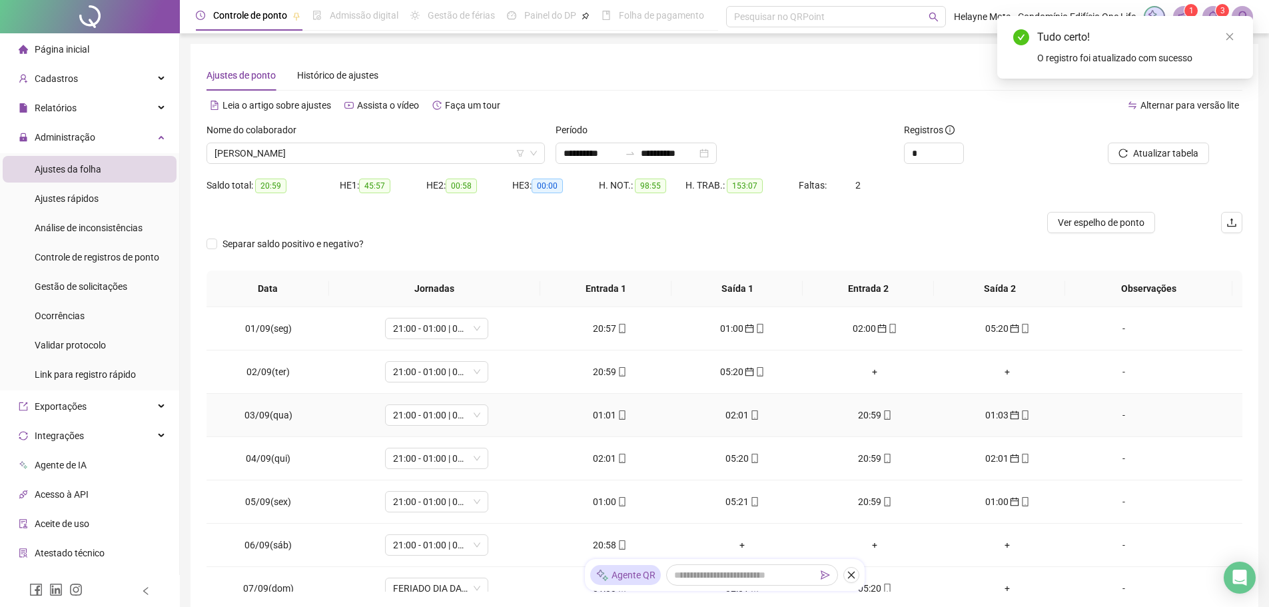
click at [729, 417] on div "02:01" at bounding box center [742, 415] width 111 height 15
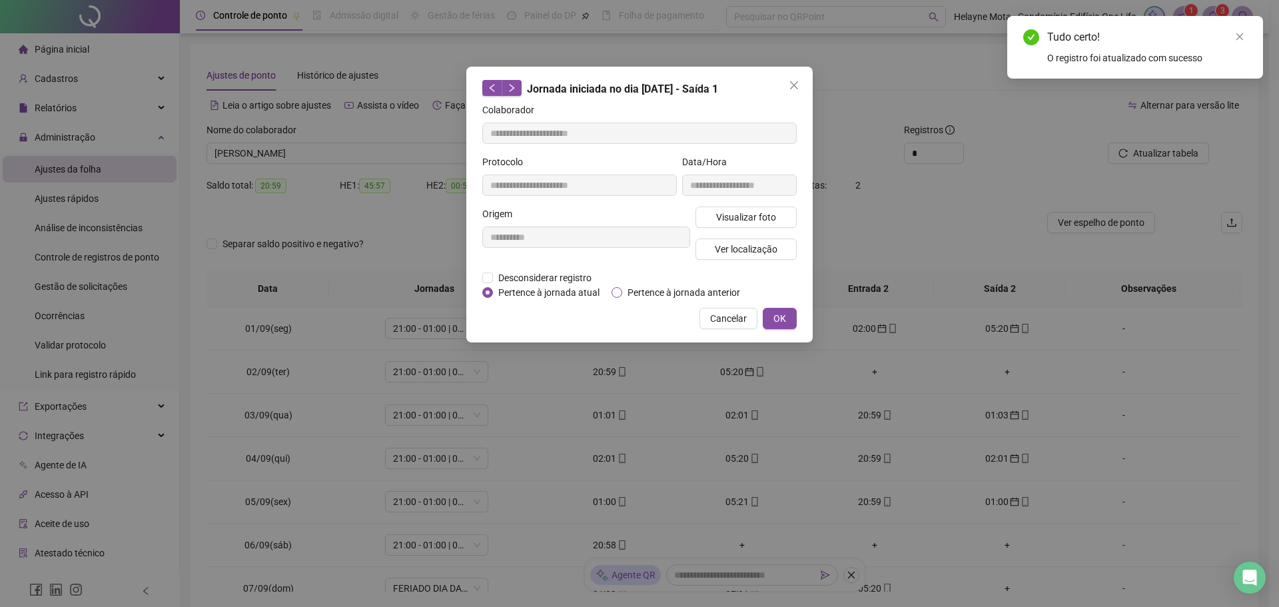
click at [639, 291] on span "Pertence à jornada anterior" at bounding box center [683, 292] width 123 height 15
click at [776, 316] on span "OK" at bounding box center [779, 318] width 13 height 15
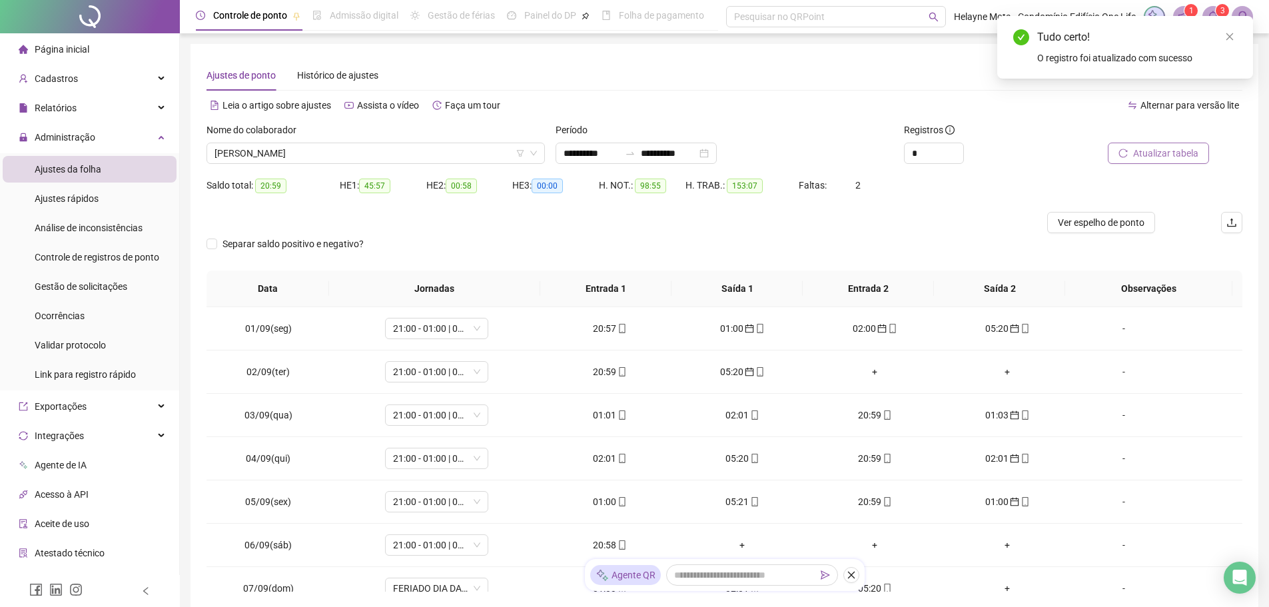
click at [1169, 157] on span "Atualizar tabela" at bounding box center [1165, 153] width 65 height 15
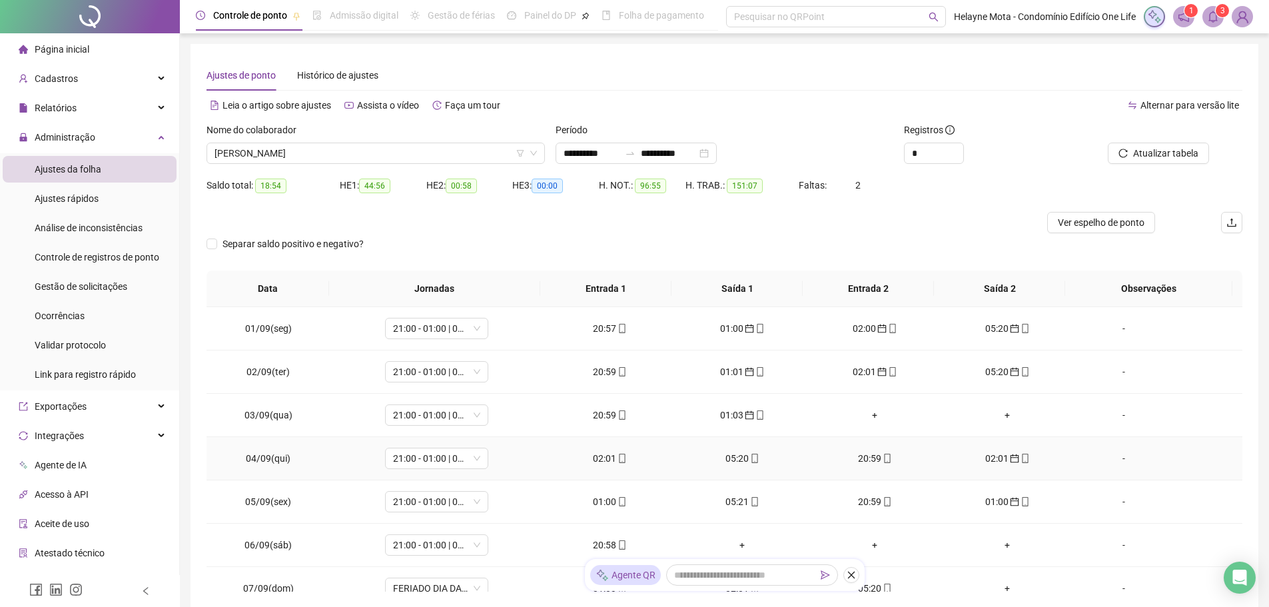
click at [603, 456] on div "02:01" at bounding box center [609, 458] width 111 height 15
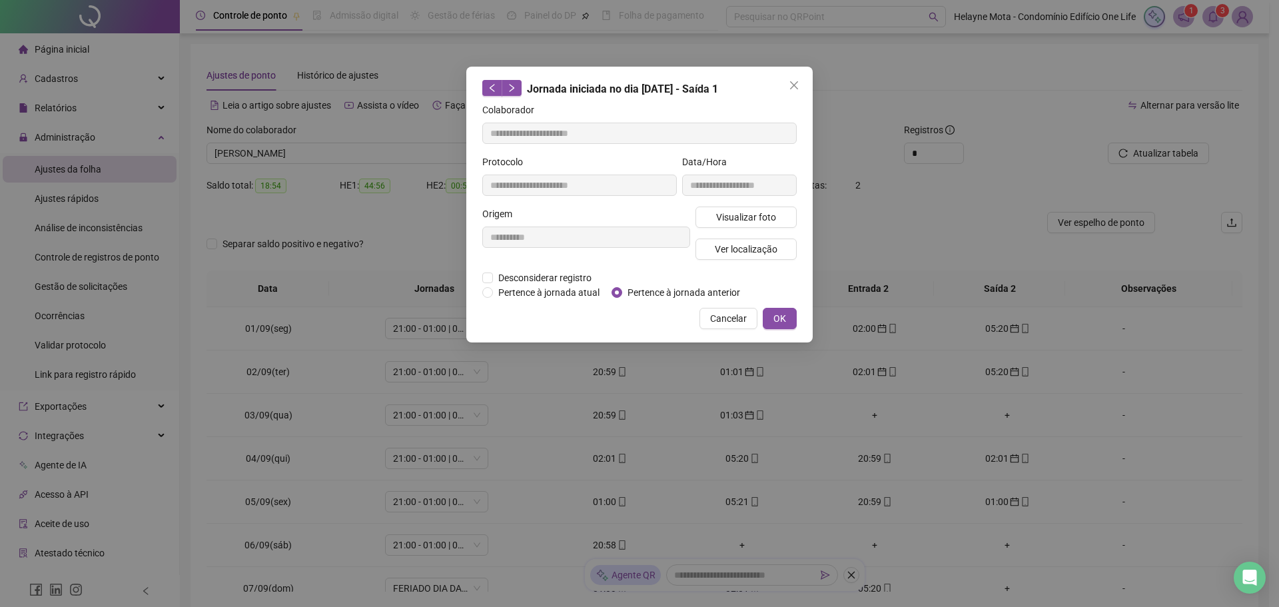
type input "**********"
click at [642, 284] on div "Desconsiderar registro Pertence ao lanche" at bounding box center [639, 277] width 314 height 15
click at [643, 290] on span "Pertence à jornada anterior" at bounding box center [683, 292] width 123 height 15
click at [780, 316] on span "OK" at bounding box center [779, 318] width 13 height 15
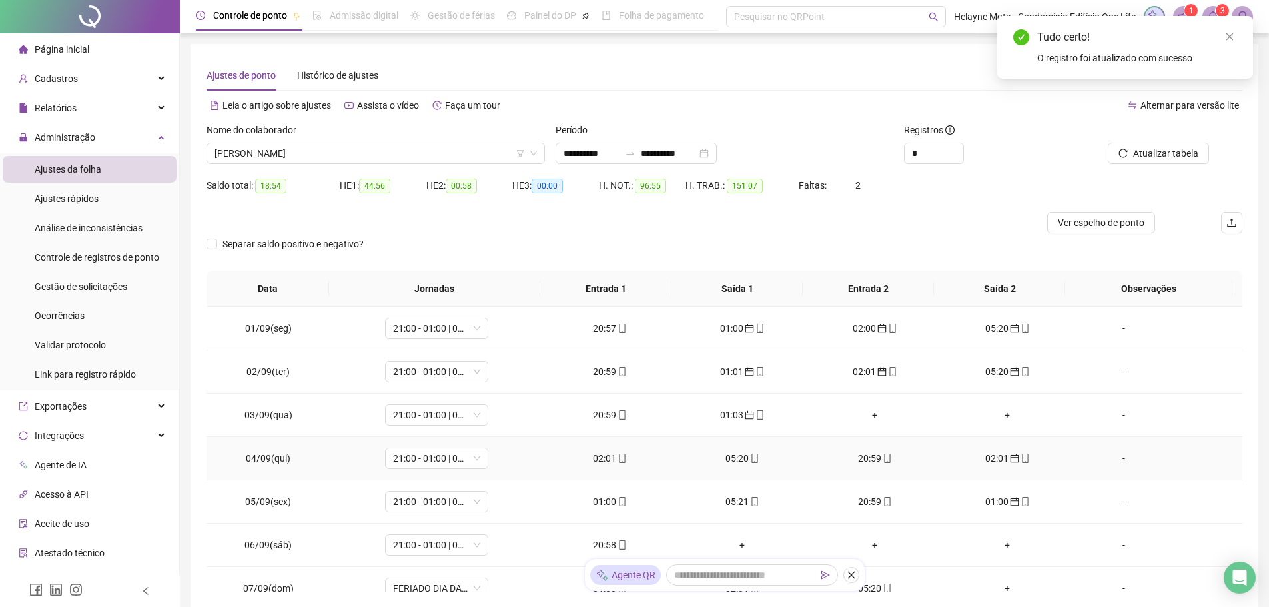
click at [733, 458] on div "05:20" at bounding box center [742, 458] width 111 height 15
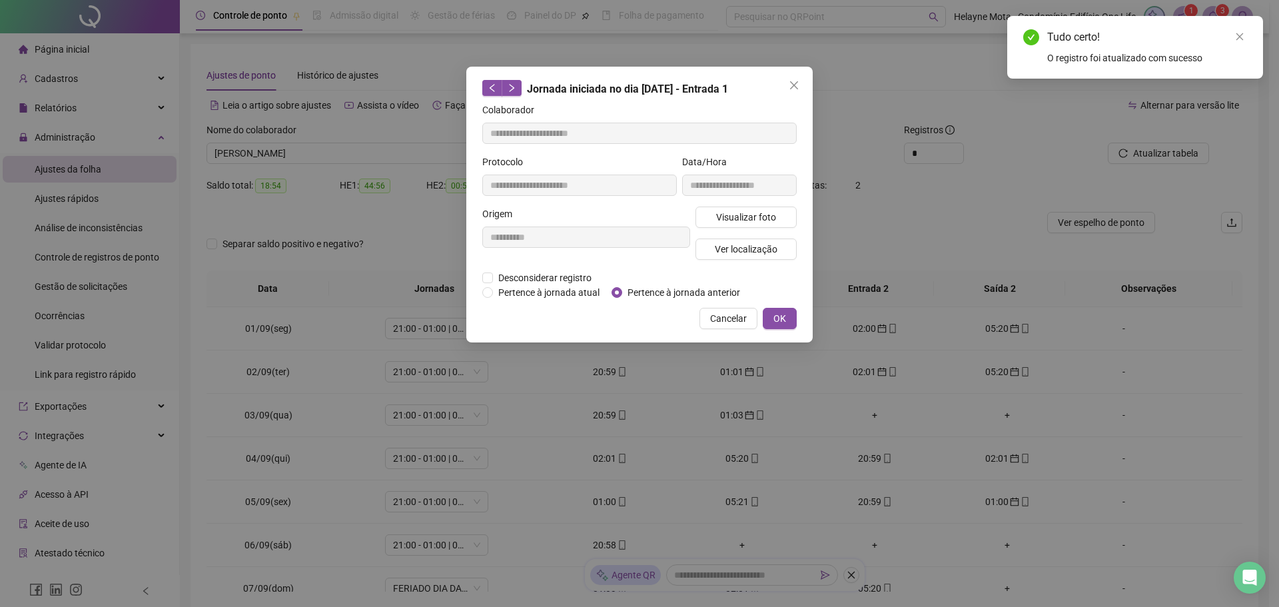
click at [646, 289] on span "Pertence à jornada anterior" at bounding box center [683, 292] width 123 height 15
type input "**********"
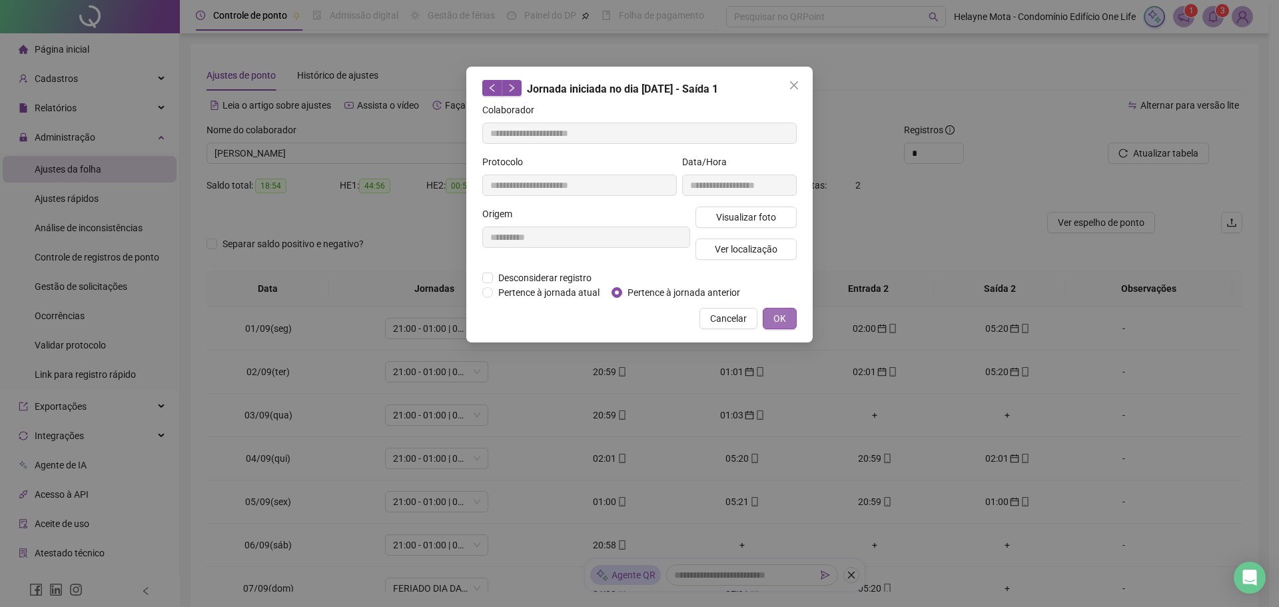
click at [775, 312] on span "OK" at bounding box center [779, 318] width 13 height 15
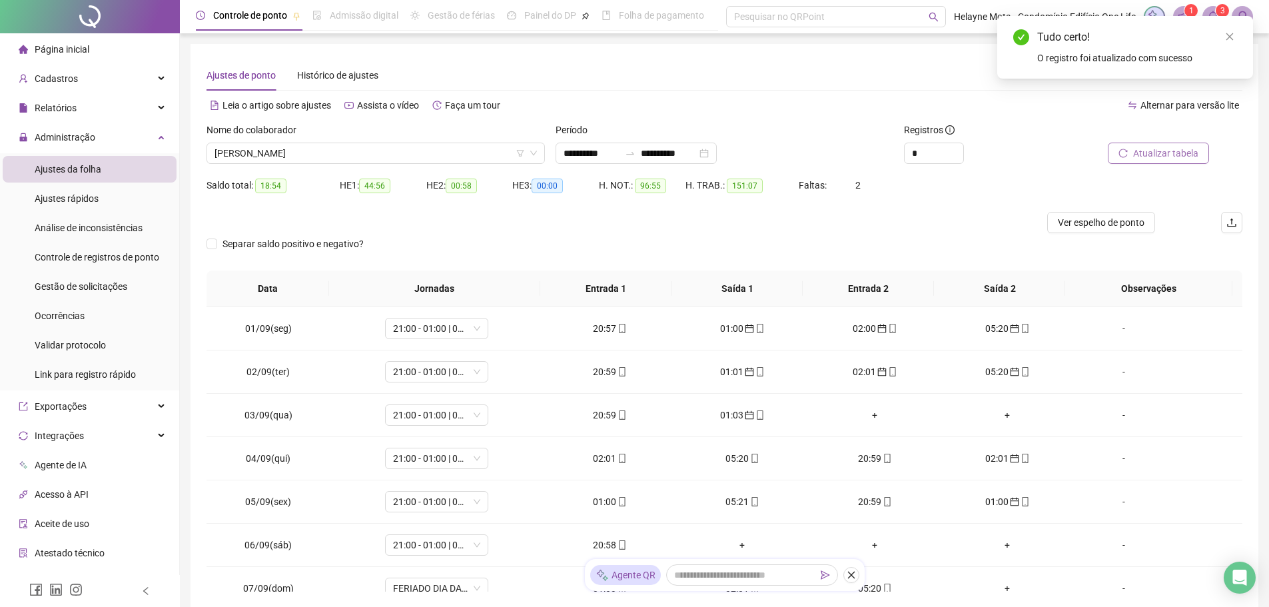
click at [1138, 155] on span "Atualizar tabela" at bounding box center [1165, 153] width 65 height 15
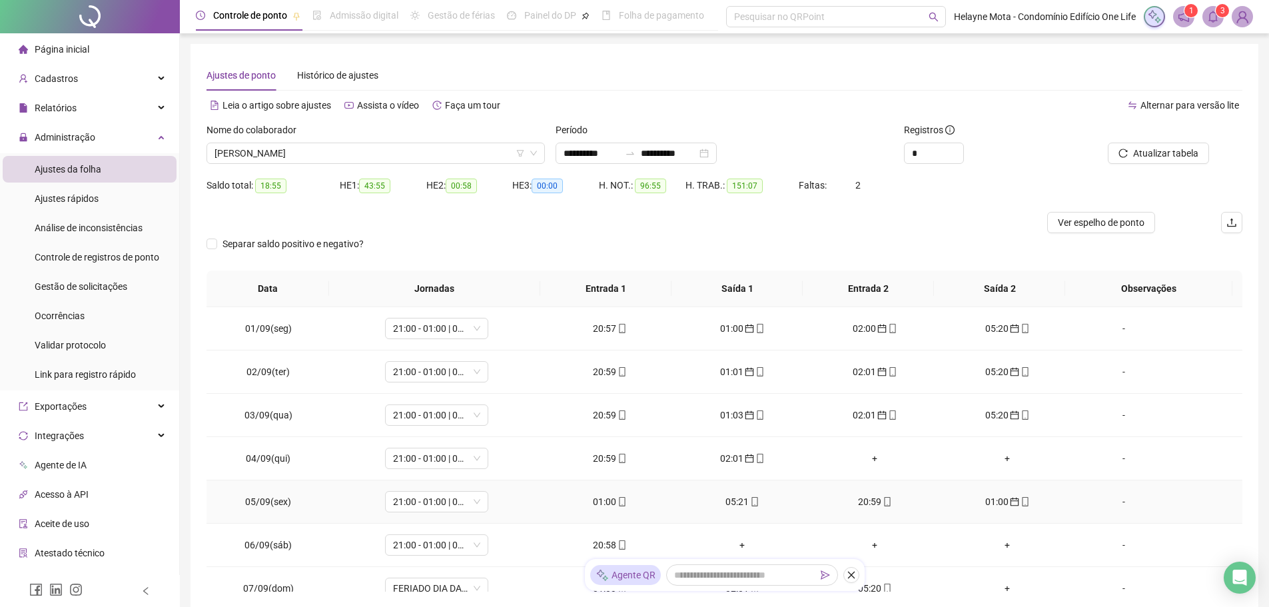
click at [603, 502] on div "01:00" at bounding box center [609, 501] width 111 height 15
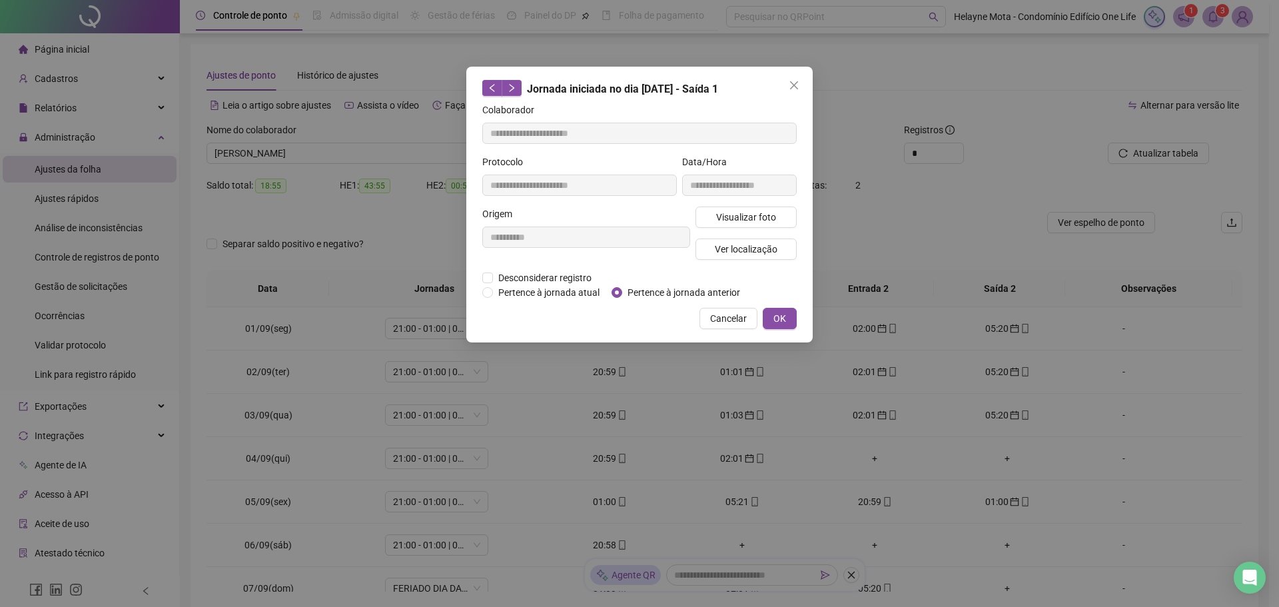
type input "**********"
click at [778, 313] on span "OK" at bounding box center [779, 318] width 13 height 15
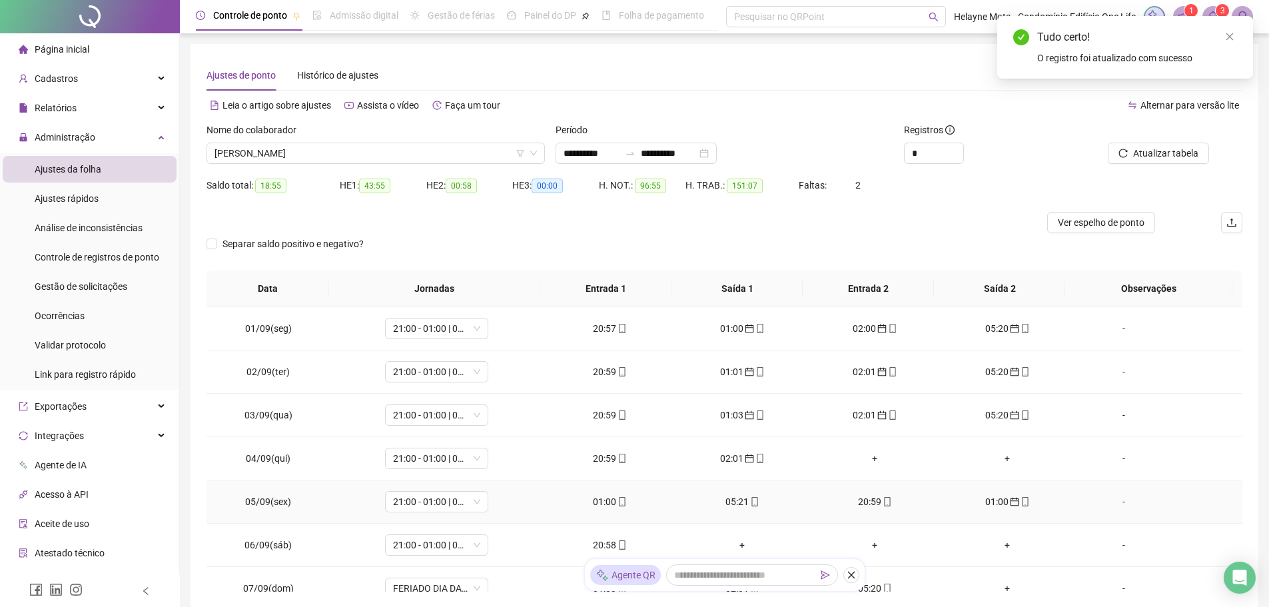
click at [728, 503] on div "05:21" at bounding box center [742, 501] width 111 height 15
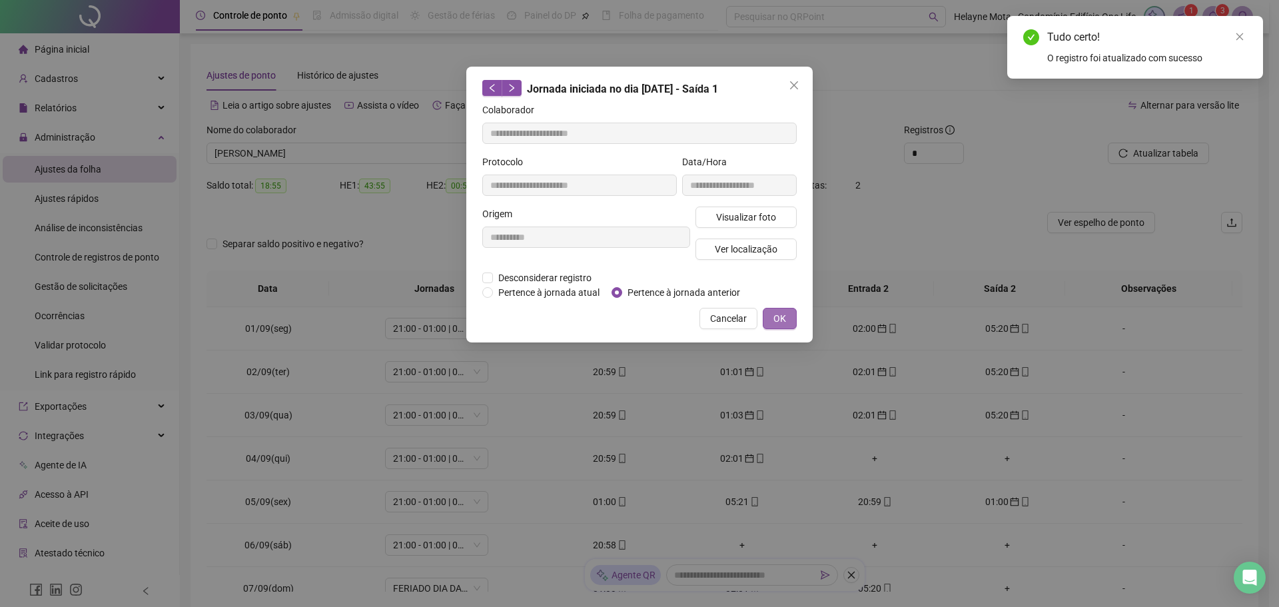
click at [784, 320] on span "OK" at bounding box center [779, 318] width 13 height 15
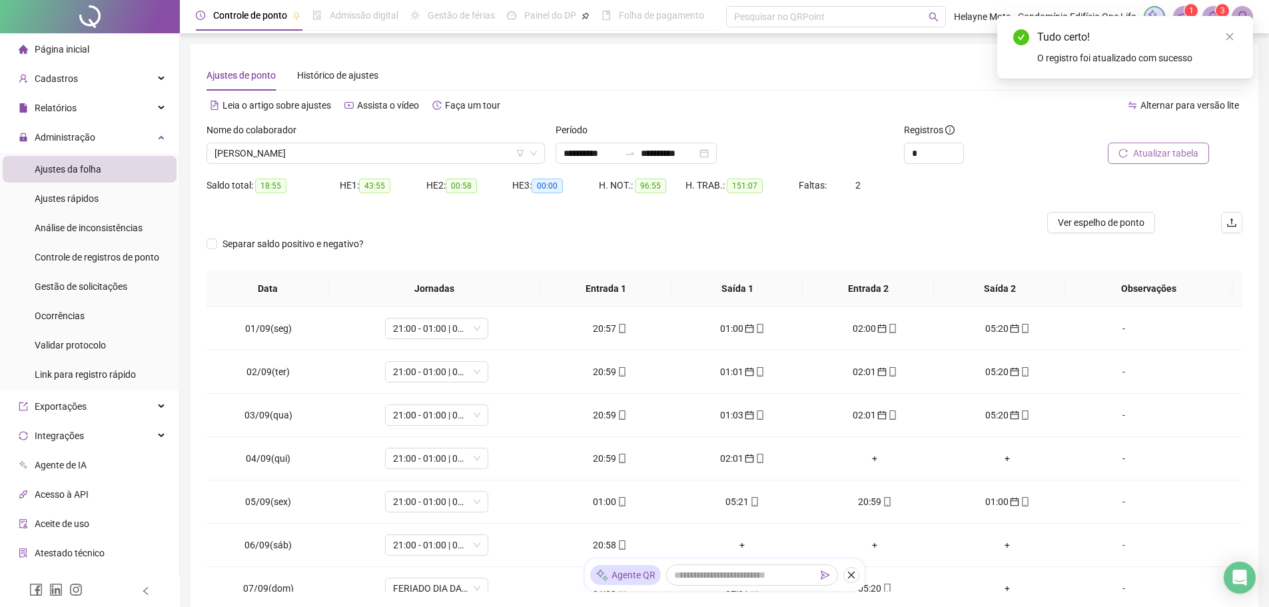
click at [1142, 152] on span "Atualizar tabela" at bounding box center [1165, 153] width 65 height 15
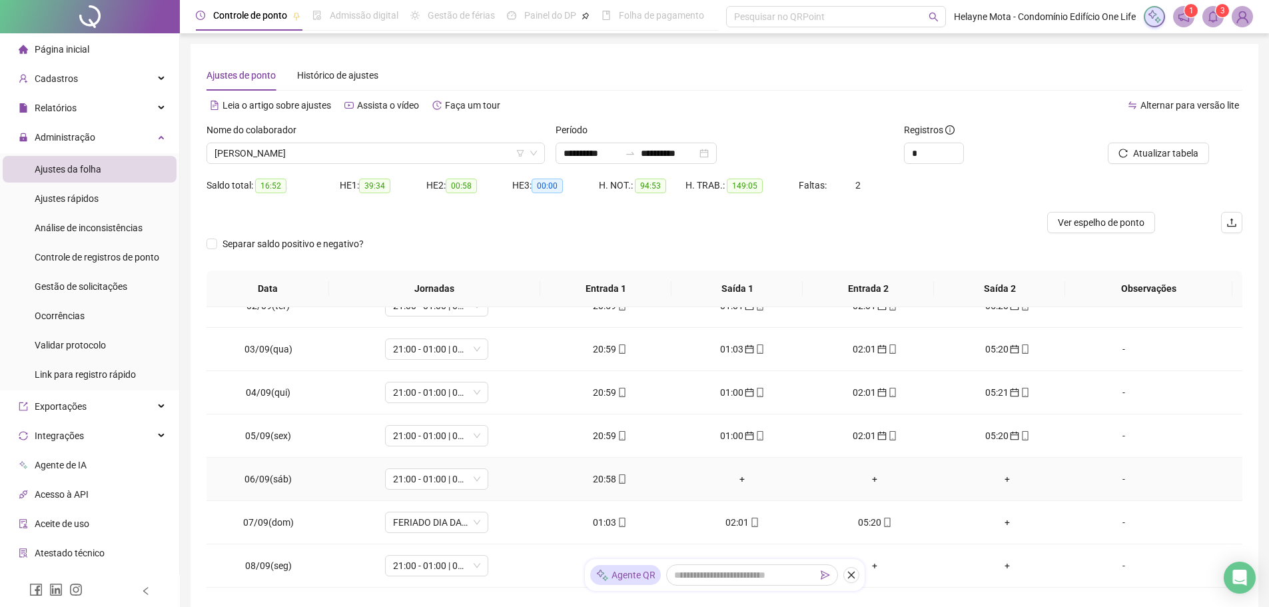
scroll to position [67, 0]
click at [599, 523] on div "01:03" at bounding box center [609, 521] width 111 height 15
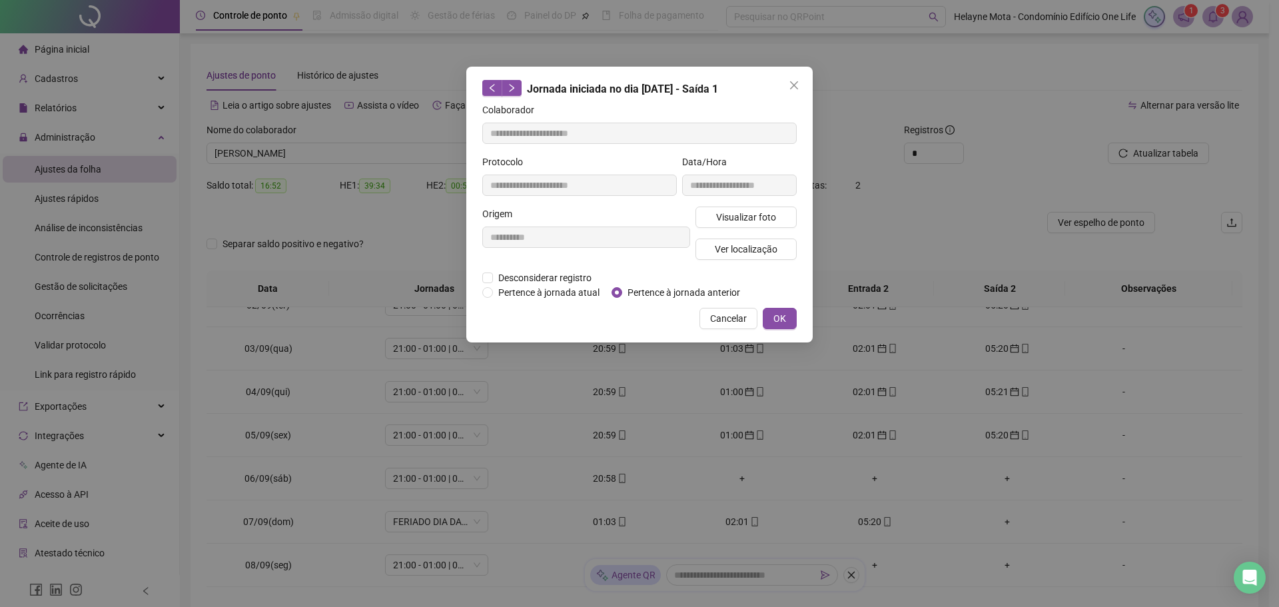
type input "**********"
click at [781, 317] on span "OK" at bounding box center [779, 318] width 13 height 15
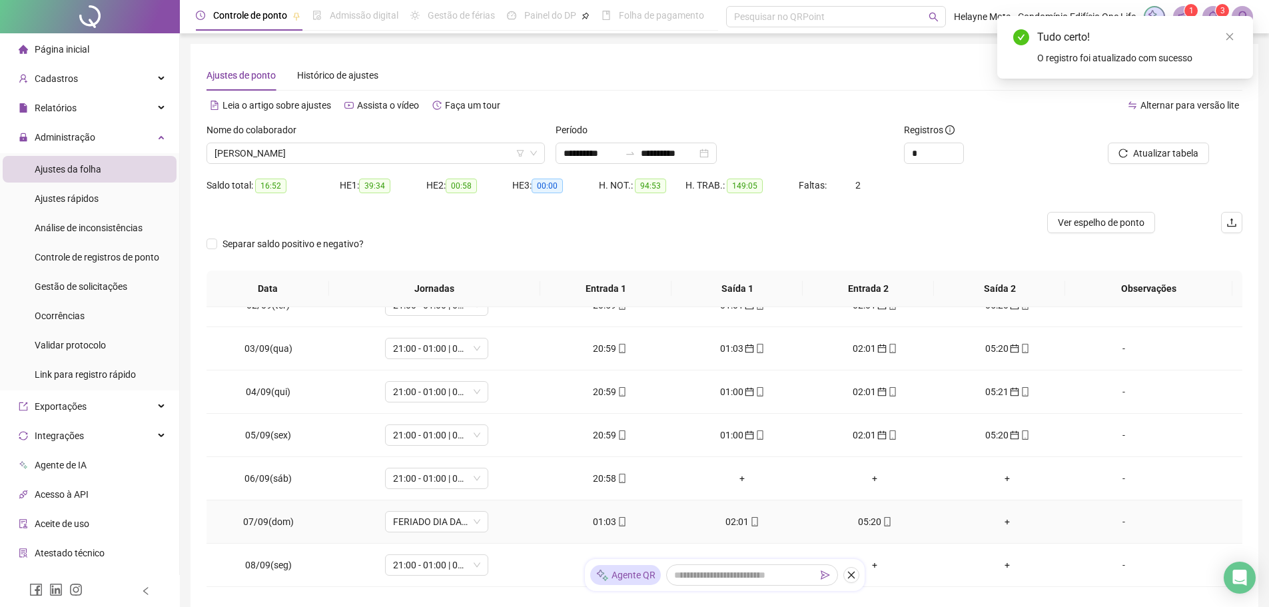
click at [727, 520] on div "02:01" at bounding box center [742, 521] width 111 height 15
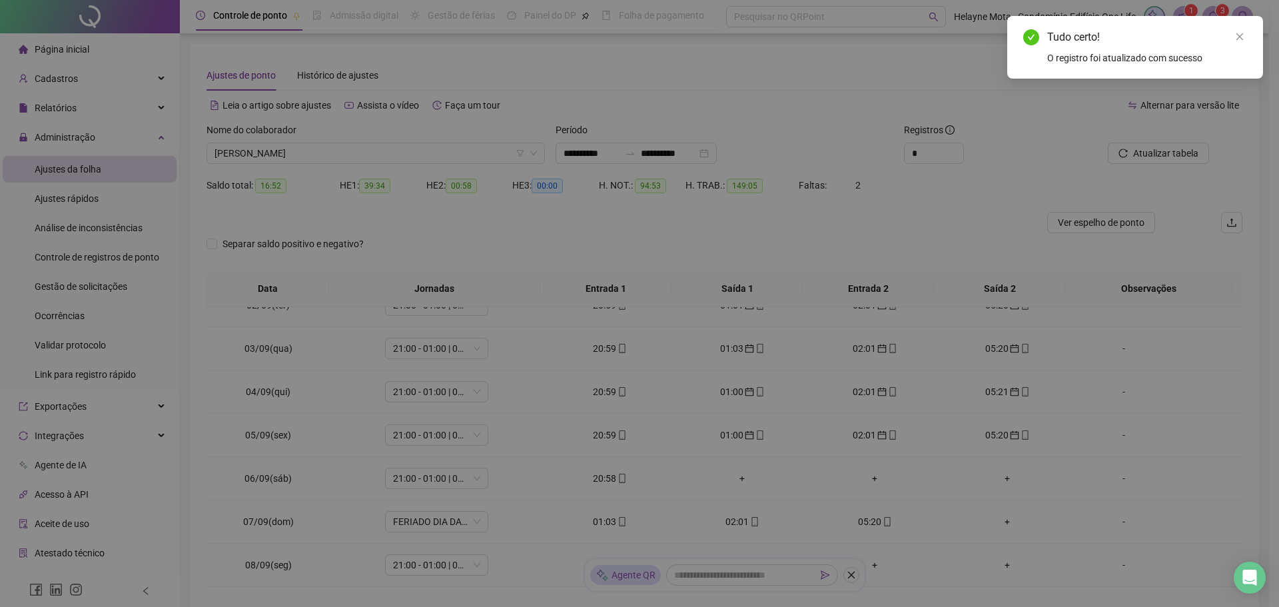
type input "**********"
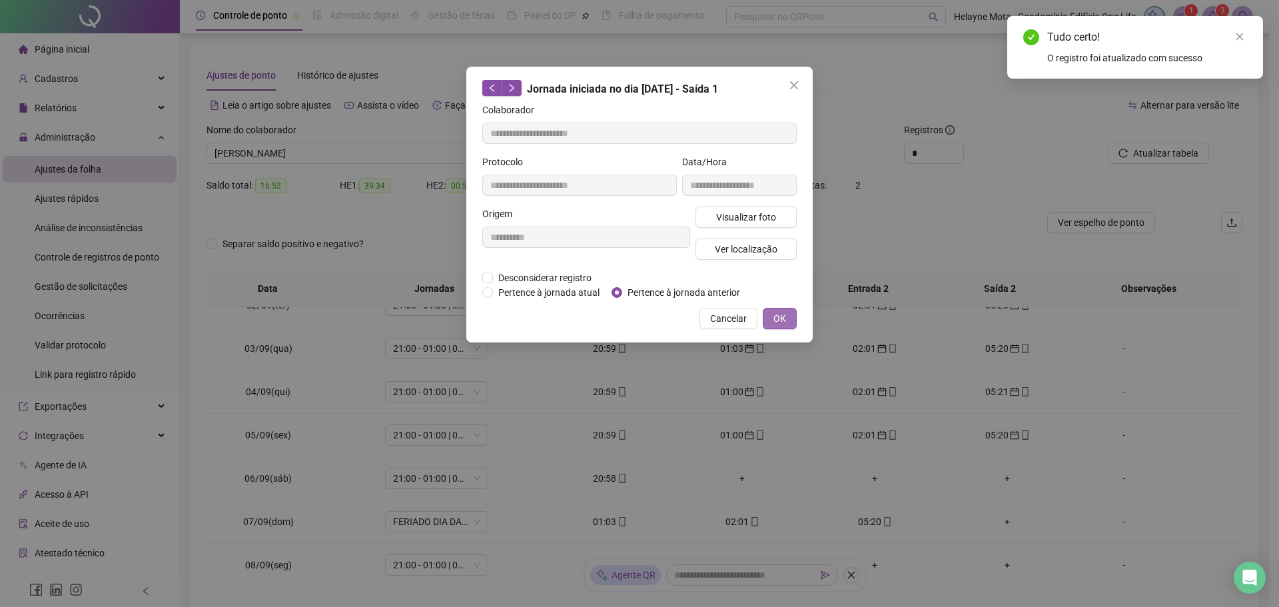
click at [781, 318] on span "OK" at bounding box center [779, 318] width 13 height 15
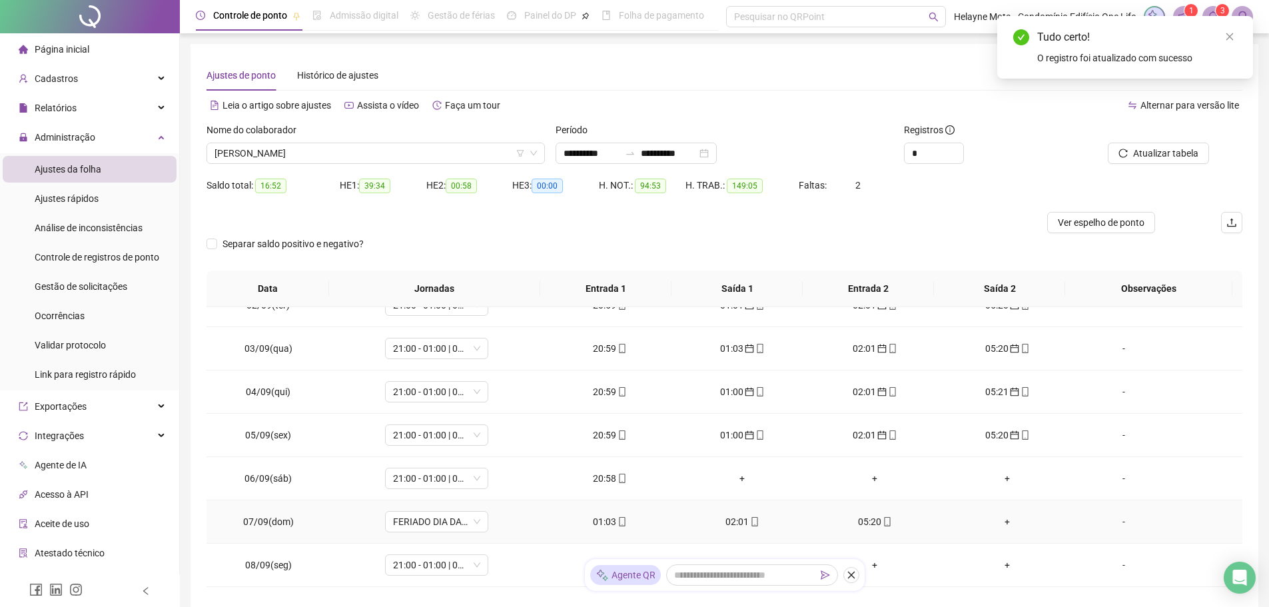
click at [867, 524] on div "05:20" at bounding box center [874, 521] width 111 height 15
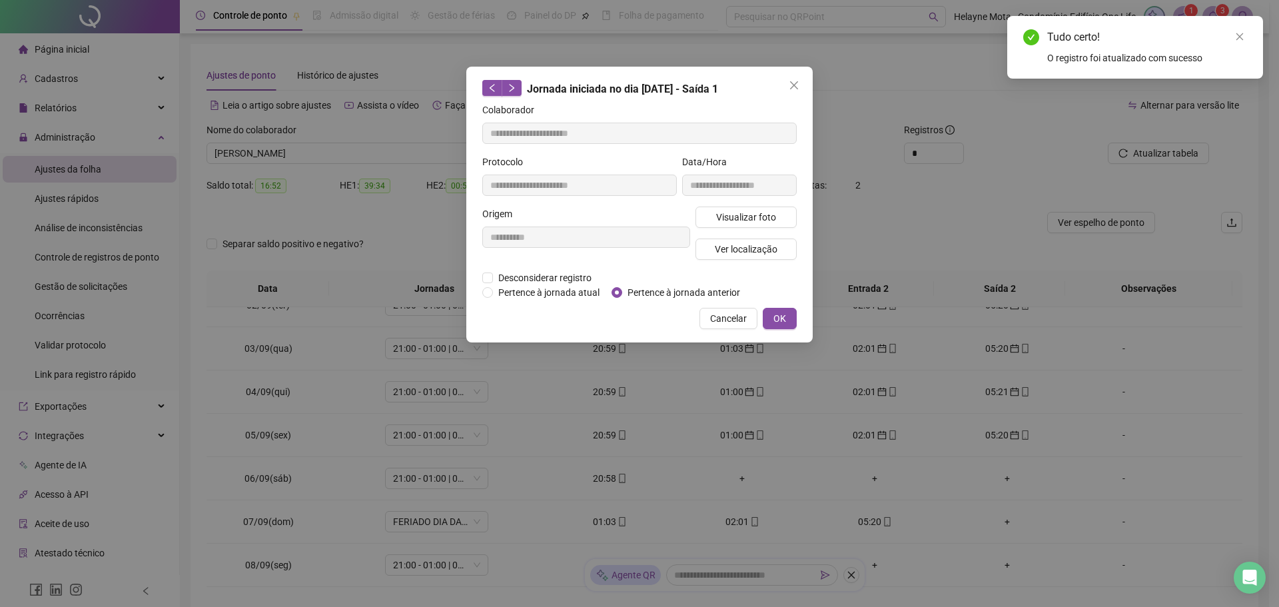
type input "**********"
click at [784, 318] on span "OK" at bounding box center [779, 318] width 13 height 15
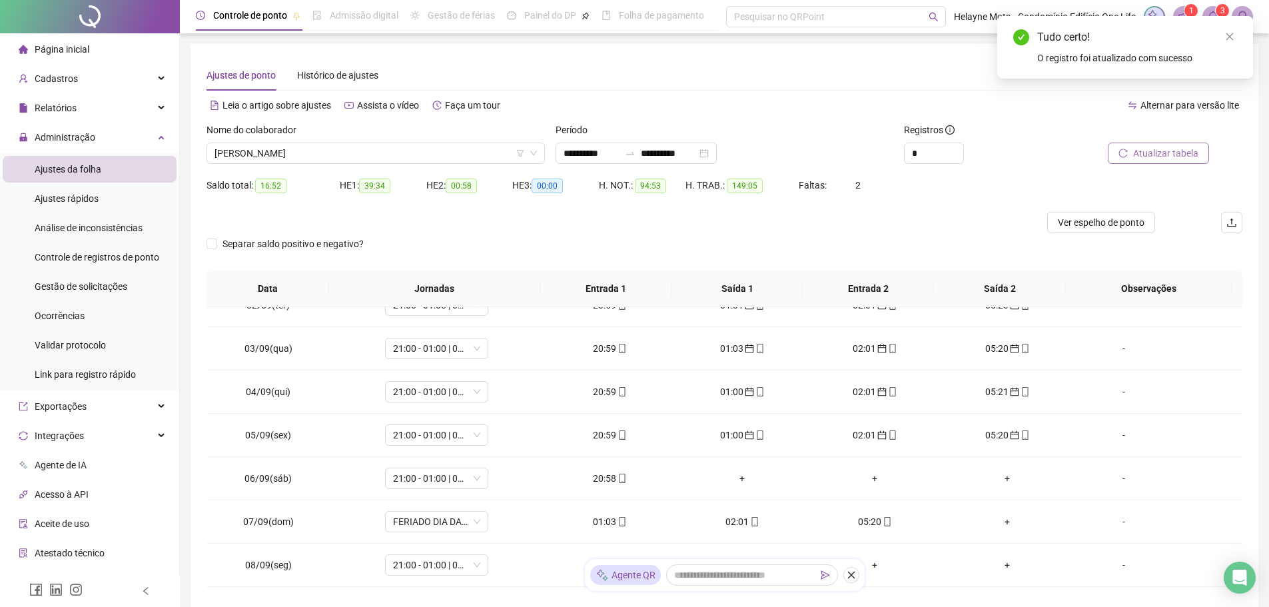
click at [1162, 157] on span "Atualizar tabela" at bounding box center [1165, 153] width 65 height 15
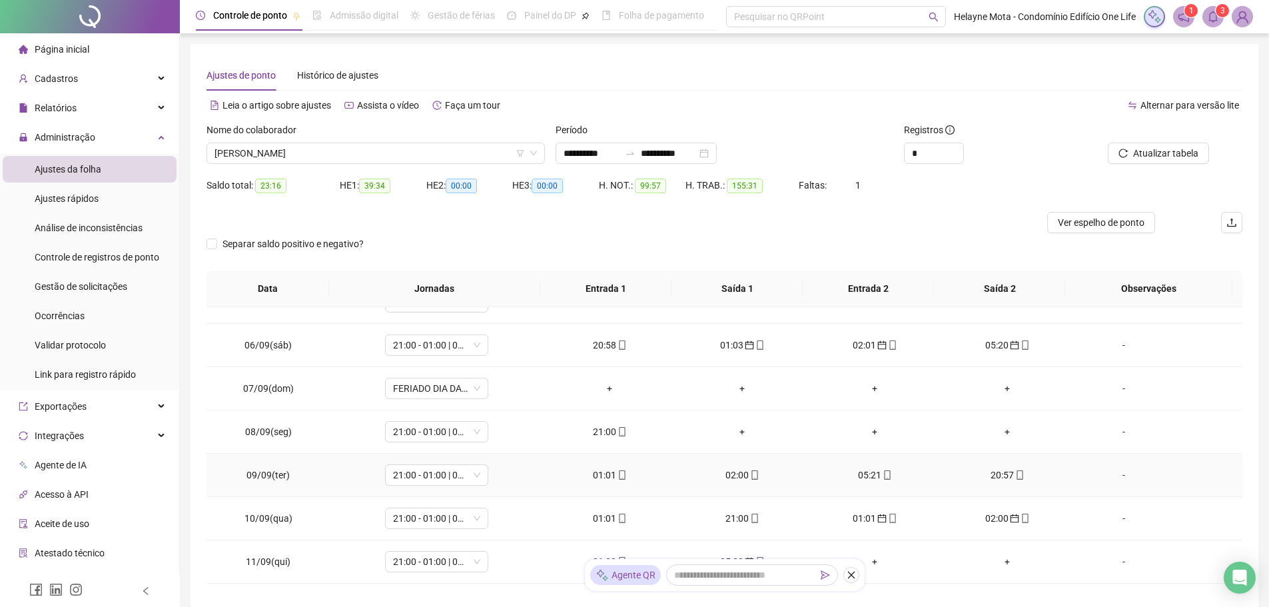
click at [598, 476] on div "01:01" at bounding box center [609, 475] width 111 height 15
type input "**********"
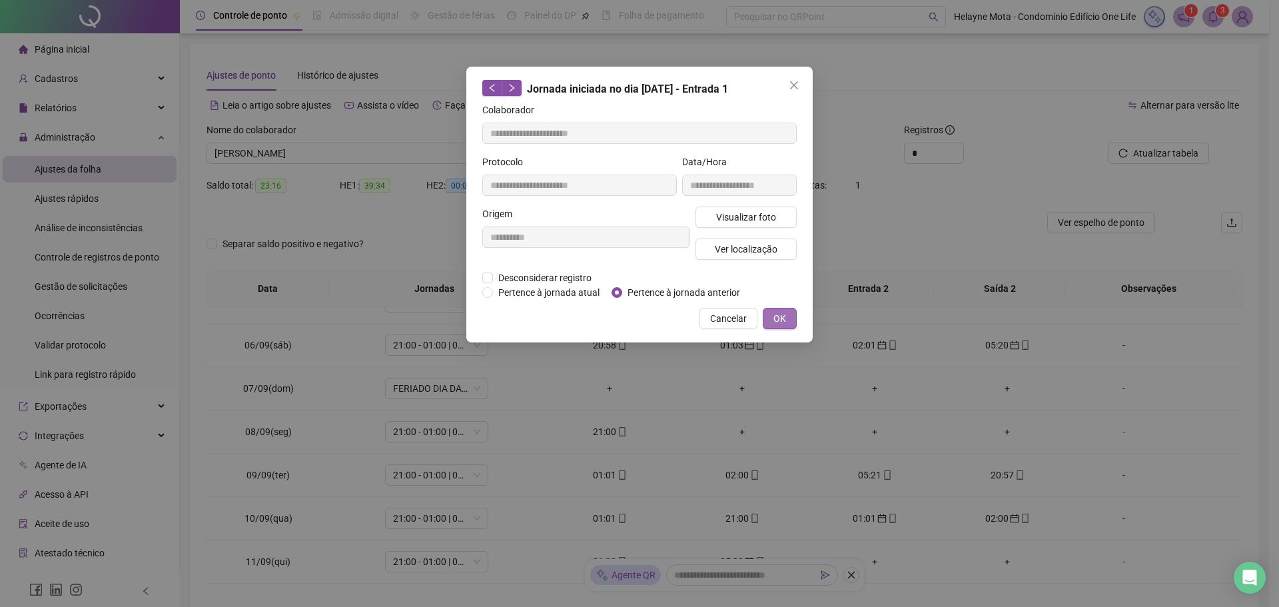
click at [786, 313] on button "OK" at bounding box center [780, 318] width 34 height 21
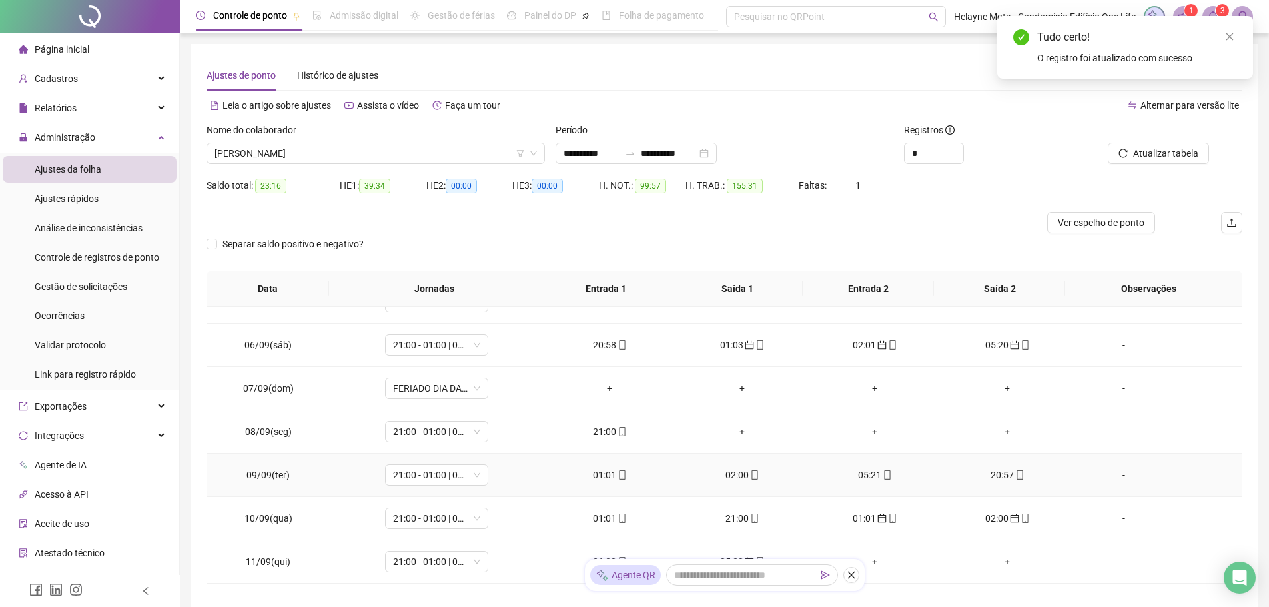
click at [730, 473] on div "02:00" at bounding box center [742, 475] width 111 height 15
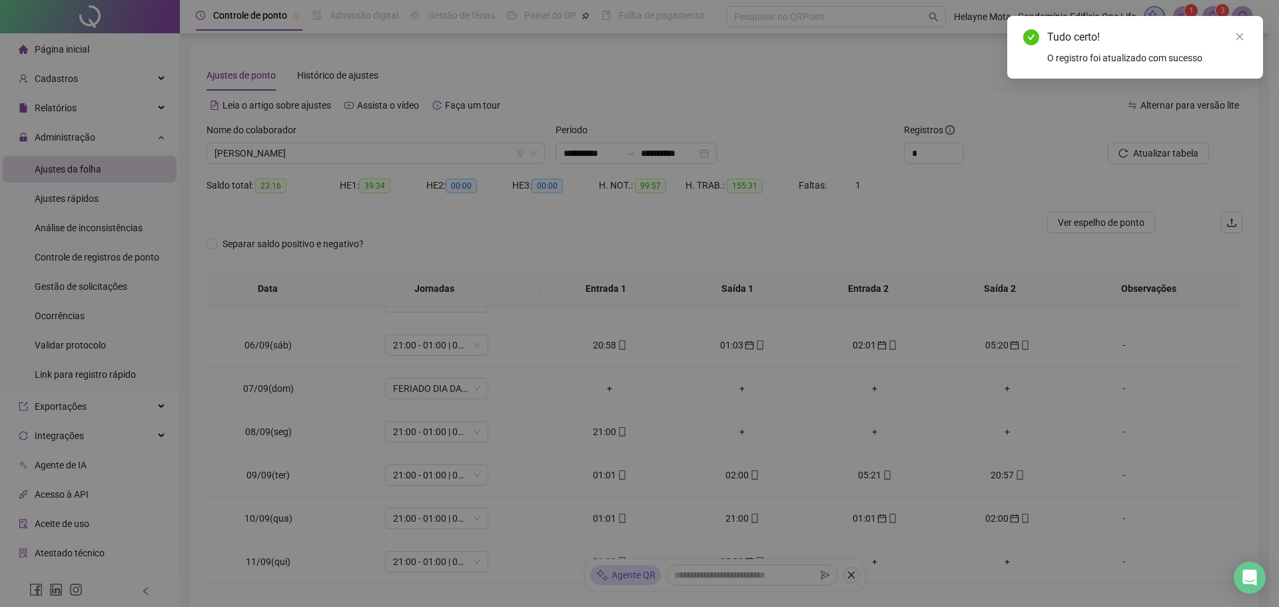
type input "**********"
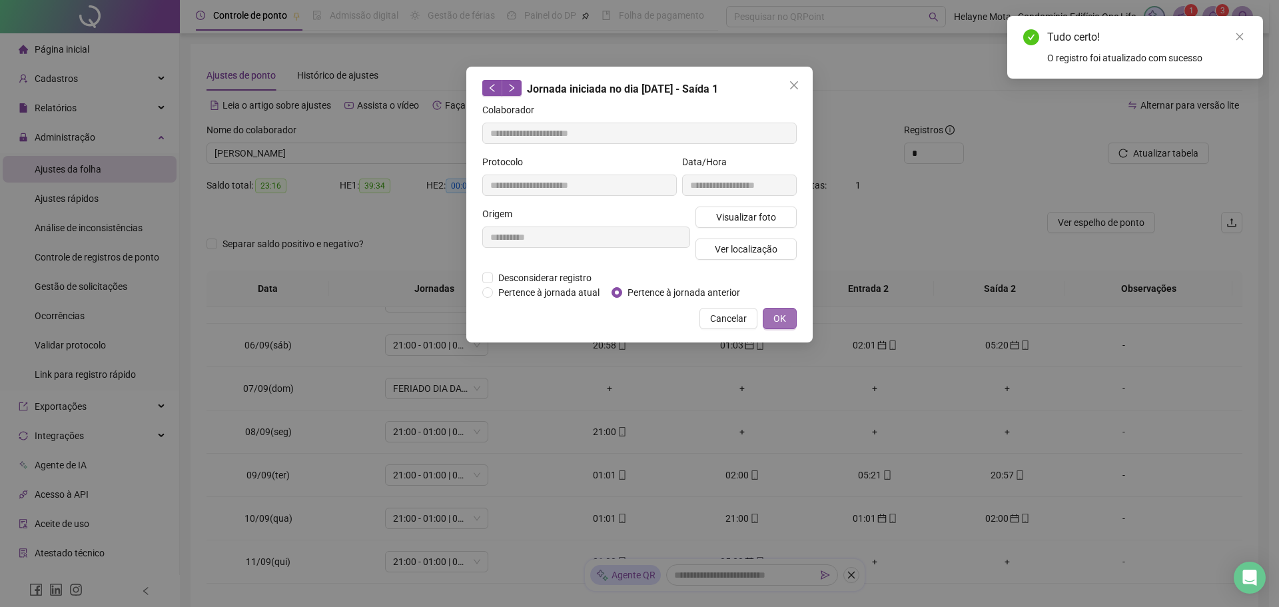
click at [781, 316] on span "OK" at bounding box center [779, 318] width 13 height 15
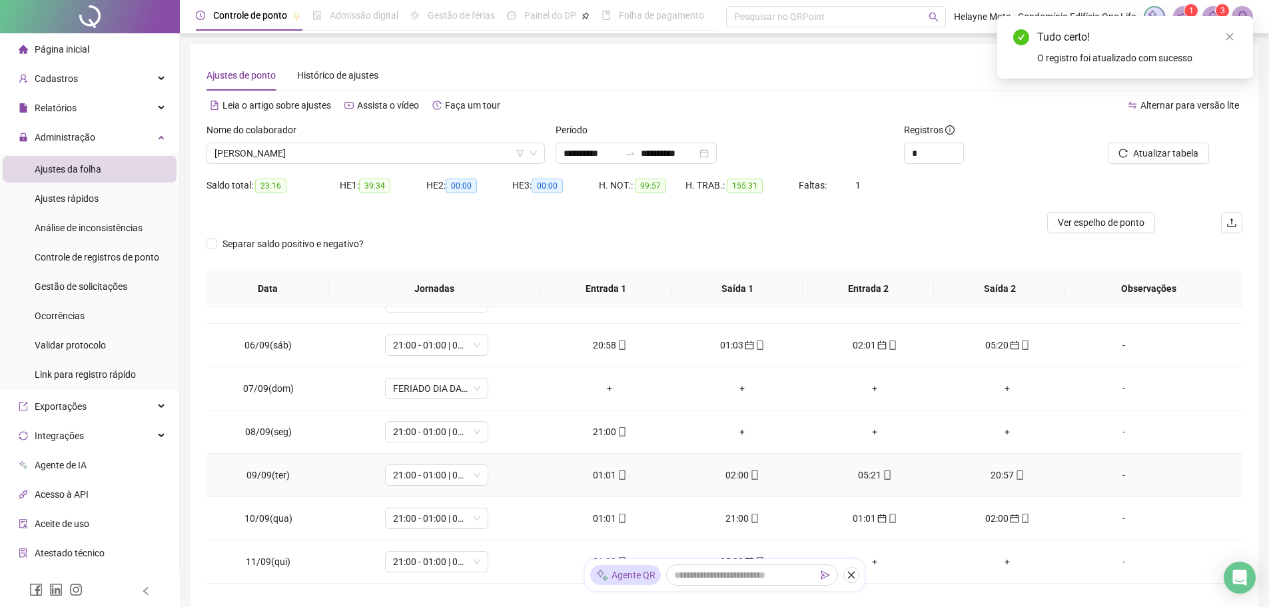
click at [857, 475] on div "05:21" at bounding box center [874, 475] width 111 height 15
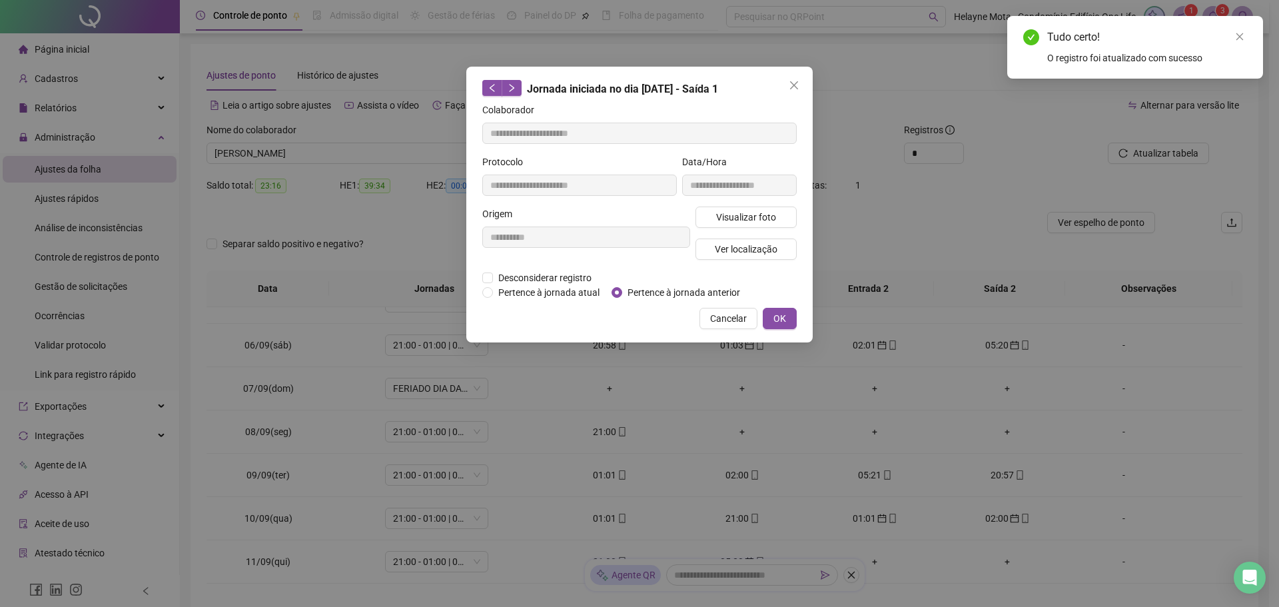
type input "**********"
click at [779, 316] on span "OK" at bounding box center [779, 318] width 13 height 15
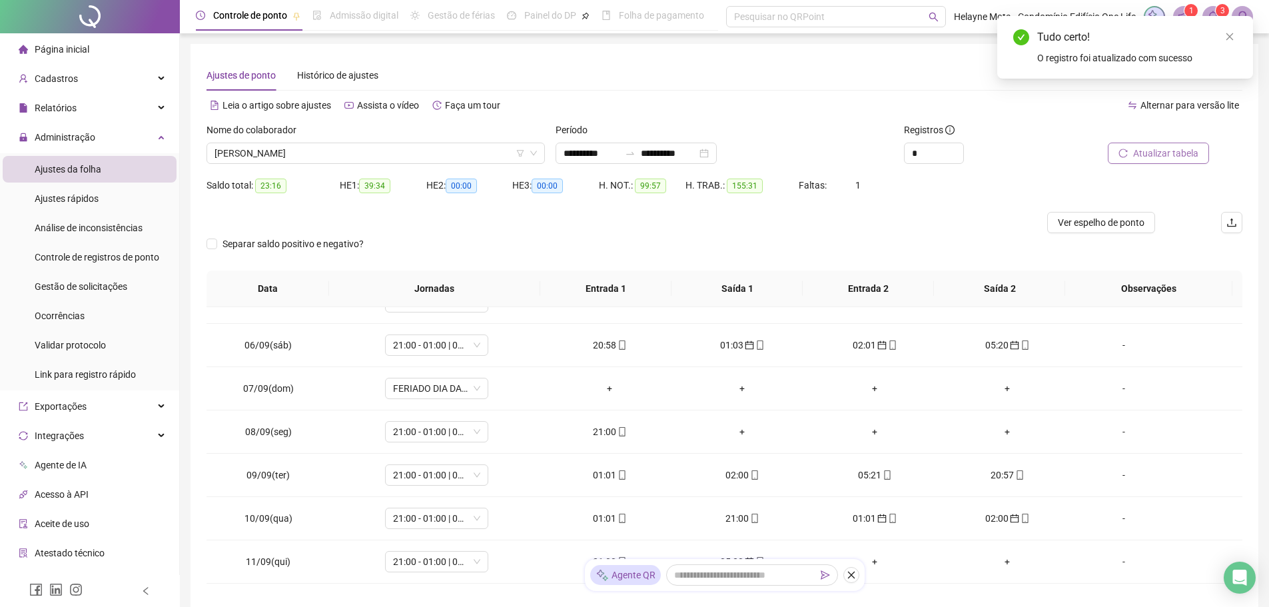
click at [1162, 158] on span "Atualizar tabela" at bounding box center [1165, 153] width 65 height 15
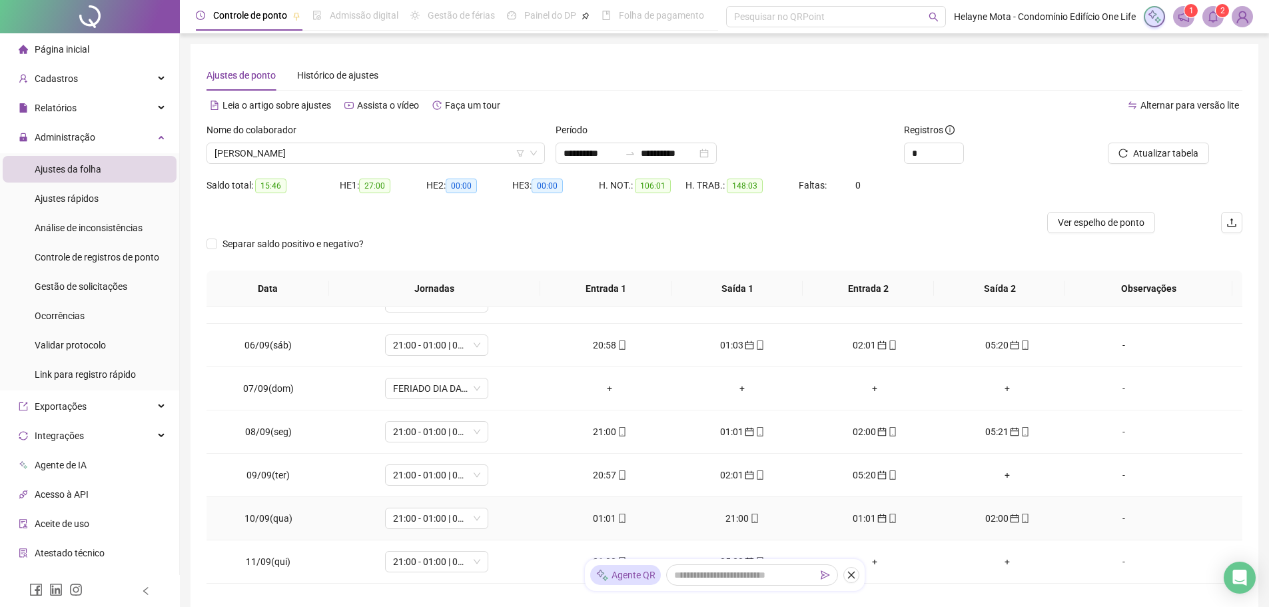
click at [601, 515] on div "01:01" at bounding box center [609, 518] width 111 height 15
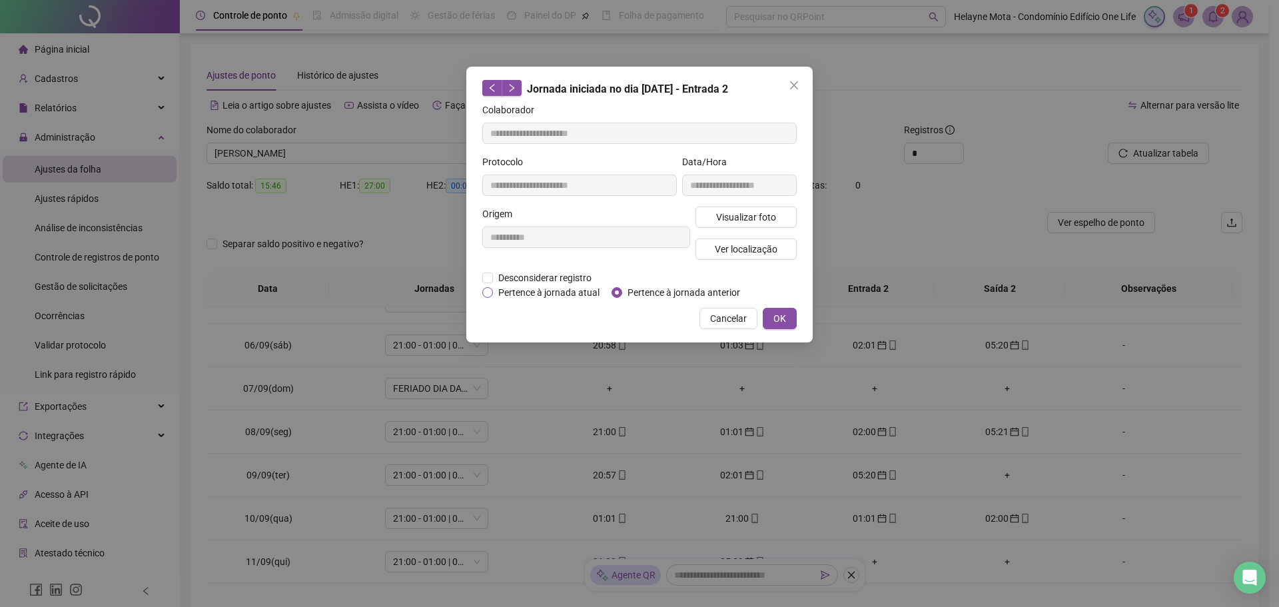
type input "**********"
click at [524, 294] on span "Pertence à jornada atual" at bounding box center [549, 292] width 112 height 15
click at [781, 314] on span "OK" at bounding box center [779, 318] width 13 height 15
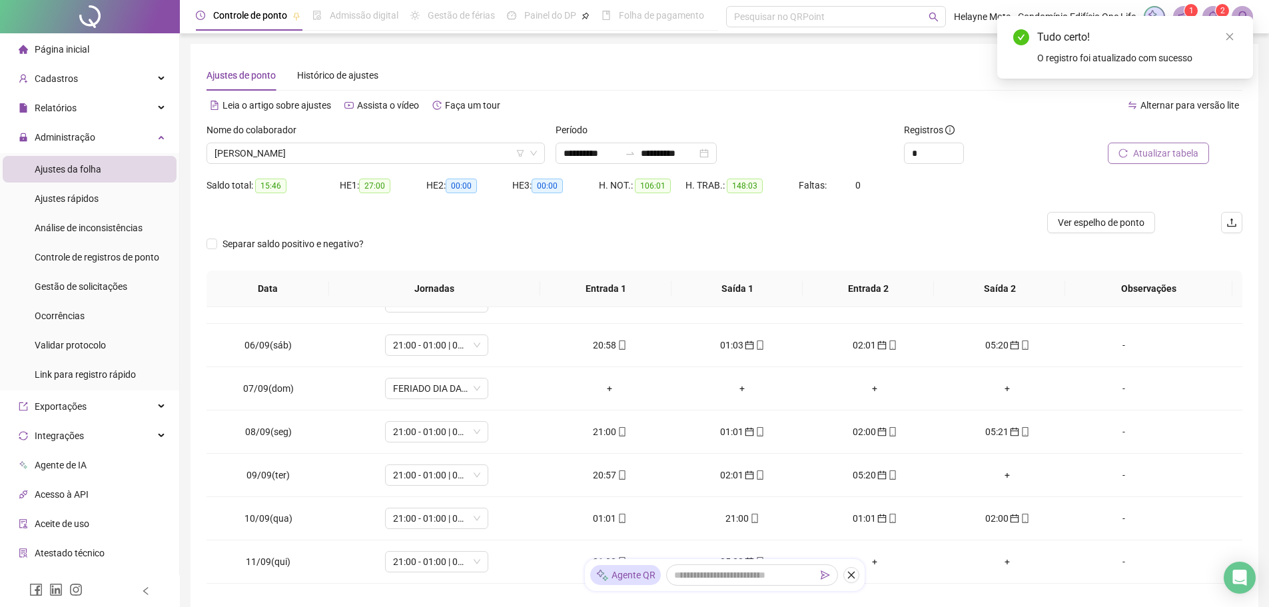
click at [1134, 153] on button "Atualizar tabela" at bounding box center [1158, 153] width 101 height 21
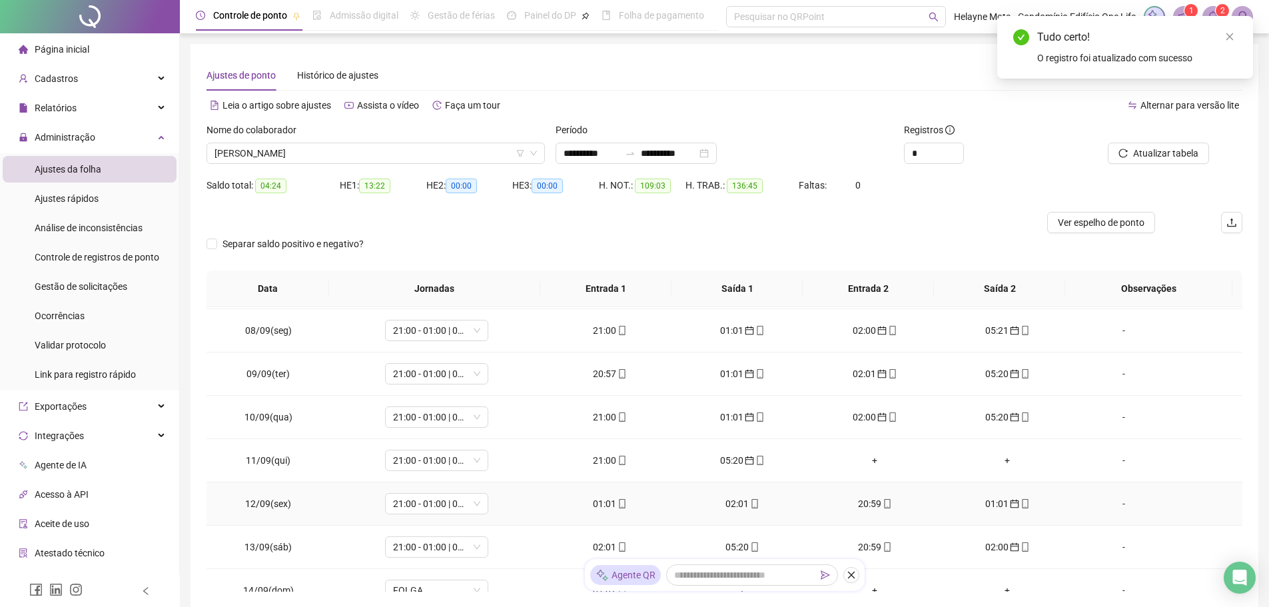
scroll to position [333, 0]
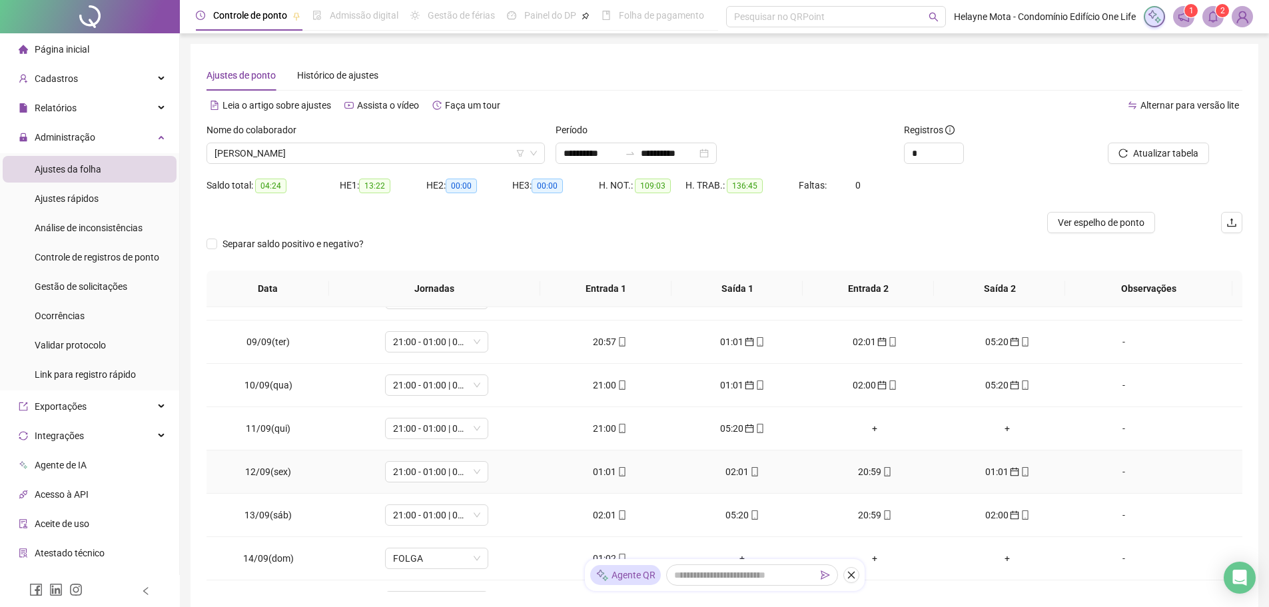
click at [593, 470] on div "01:01" at bounding box center [609, 471] width 111 height 15
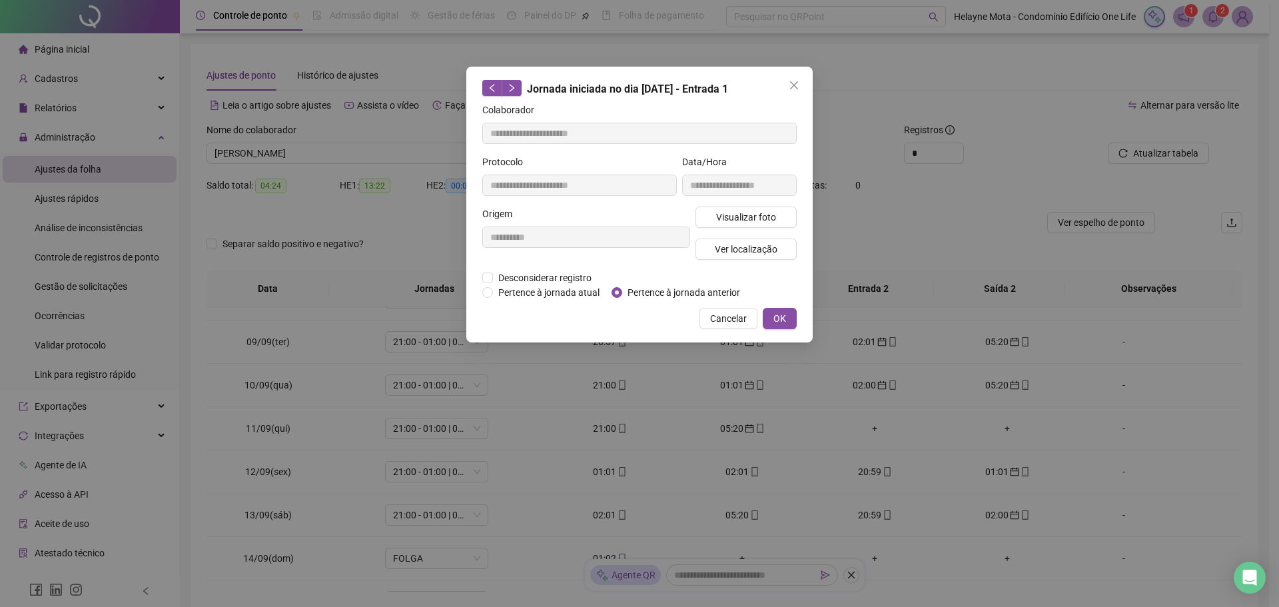
type input "**********"
click at [775, 314] on span "OK" at bounding box center [779, 318] width 13 height 15
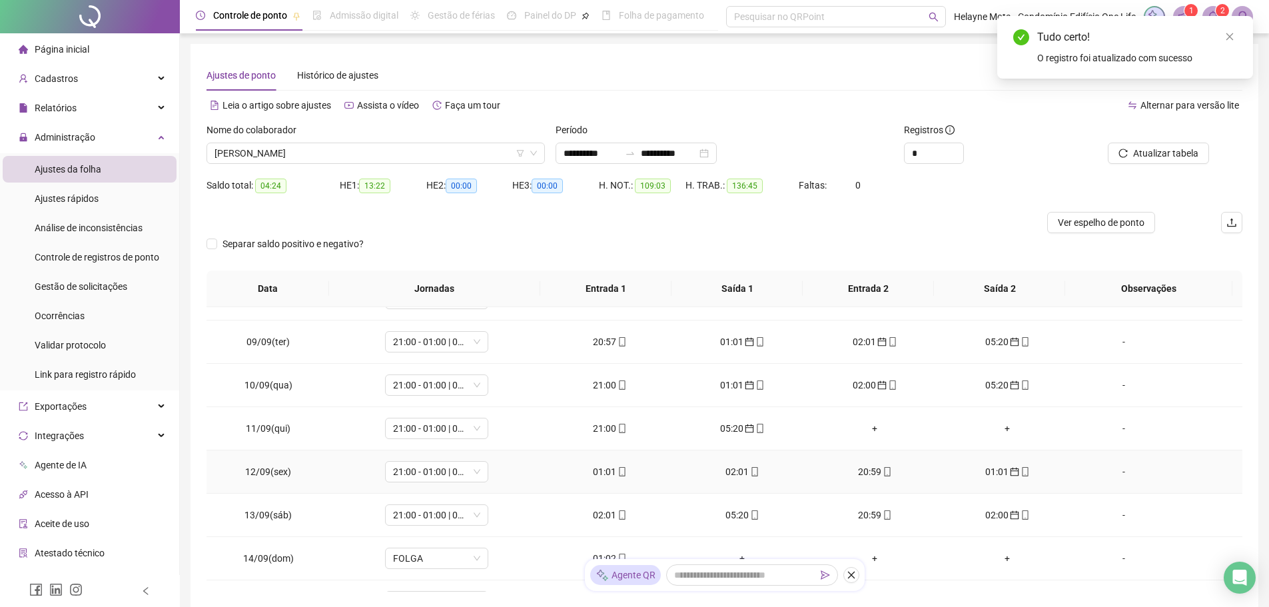
click at [729, 470] on div "02:01" at bounding box center [742, 471] width 111 height 15
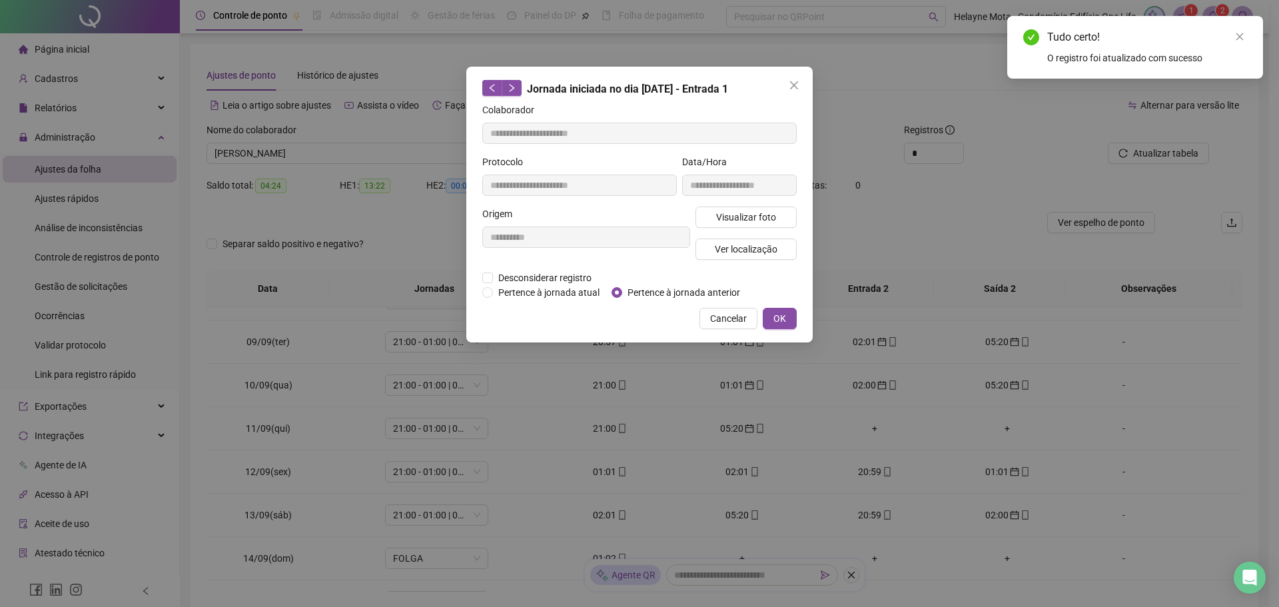
type input "**********"
click at [779, 318] on span "OK" at bounding box center [779, 318] width 13 height 15
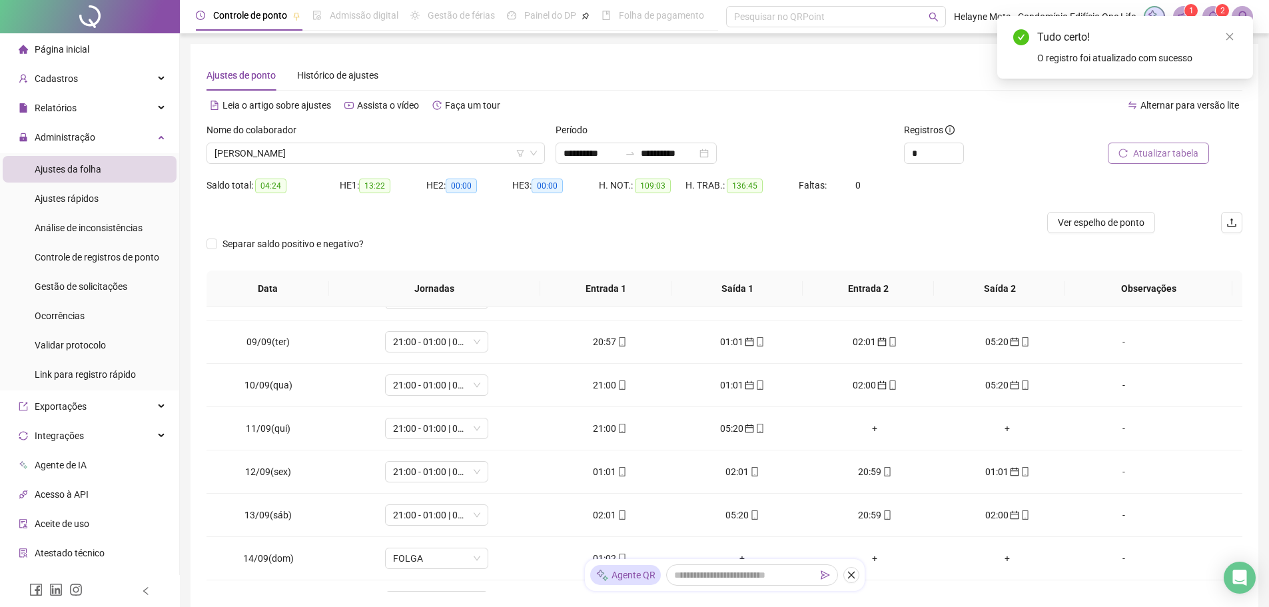
click at [1150, 159] on span "Atualizar tabela" at bounding box center [1165, 153] width 65 height 15
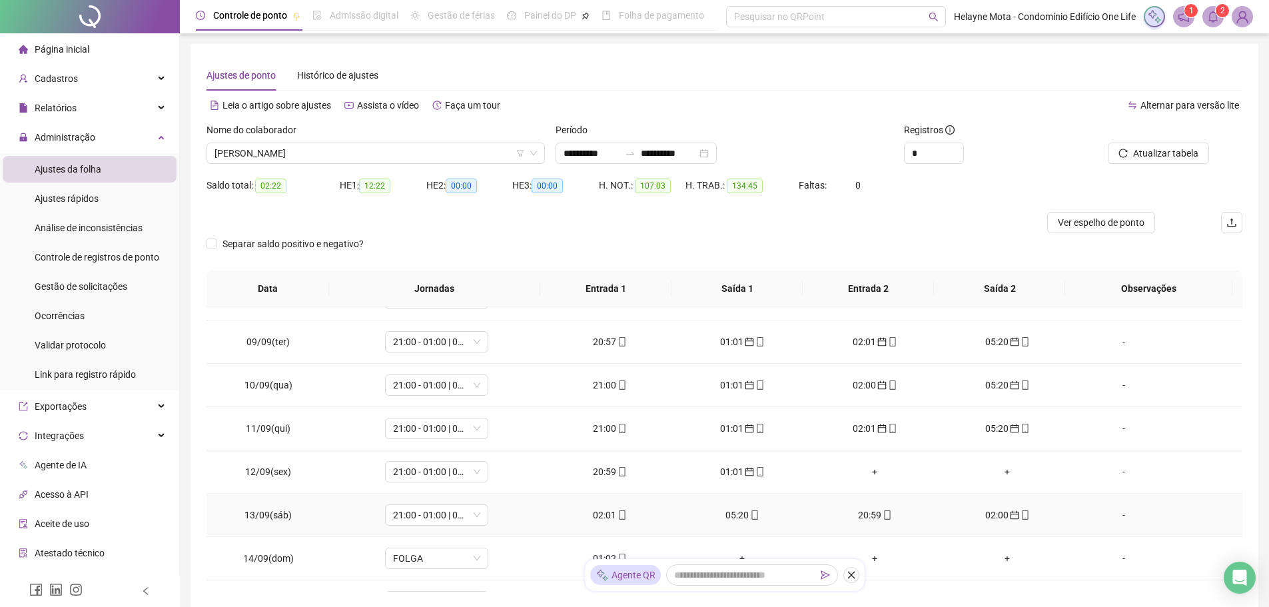
click at [600, 515] on div "02:01" at bounding box center [609, 515] width 111 height 15
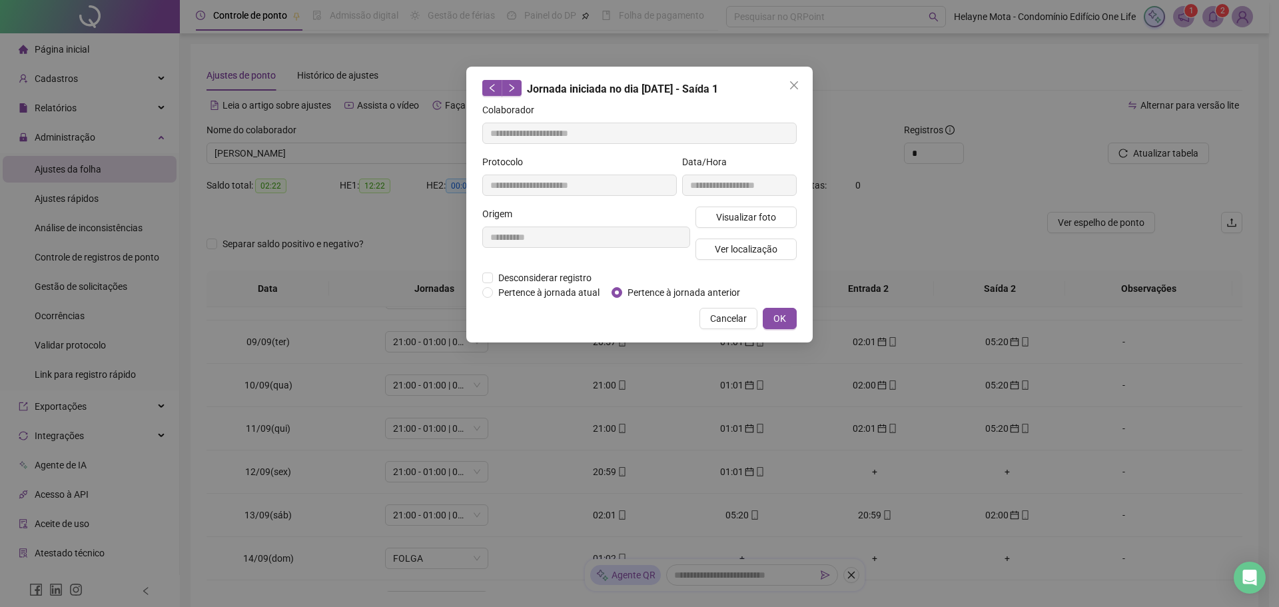
type input "**********"
click at [779, 312] on span "OK" at bounding box center [779, 318] width 13 height 15
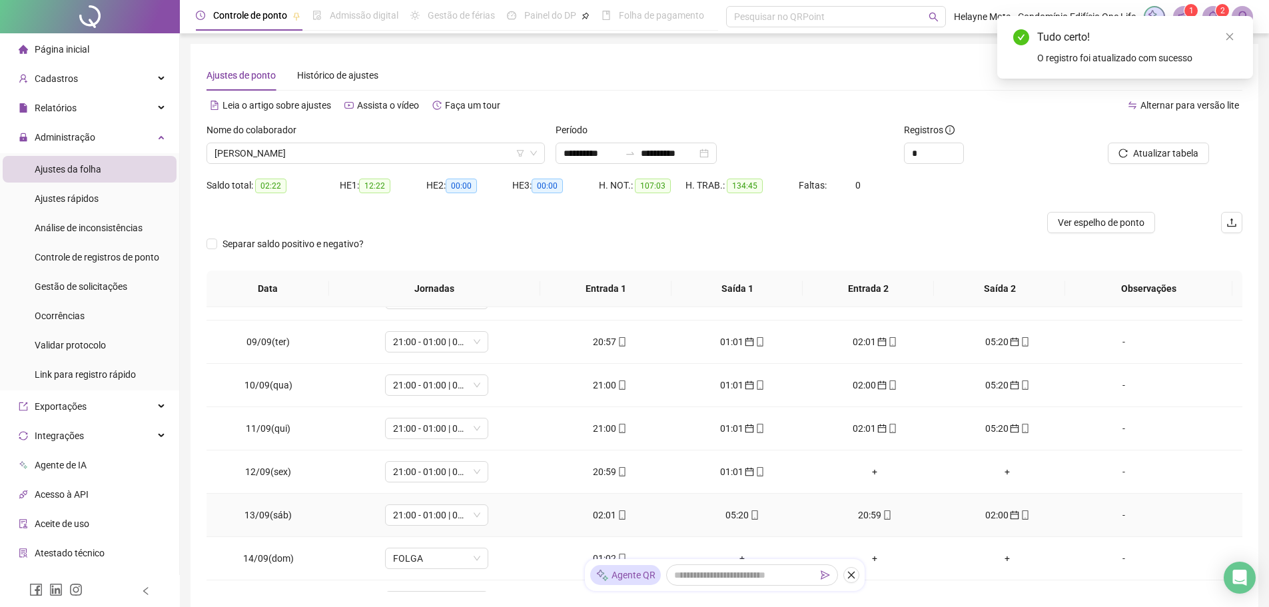
click at [725, 514] on div "05:20" at bounding box center [742, 515] width 111 height 15
type input "**********"
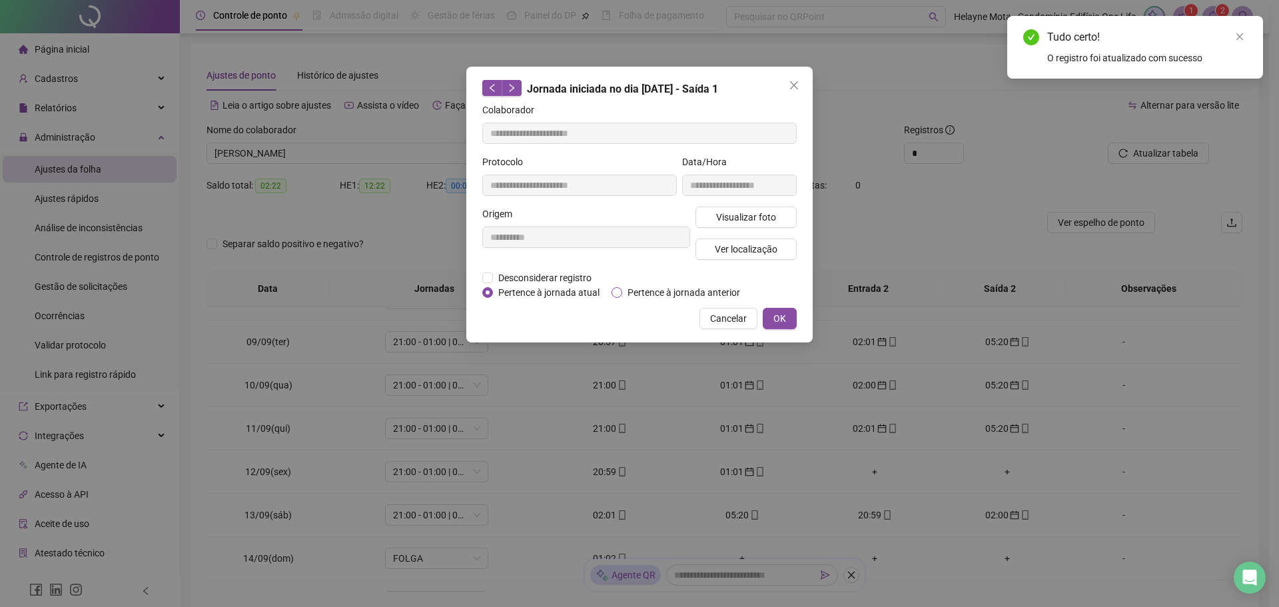
click at [628, 292] on span "Pertence à jornada anterior" at bounding box center [683, 292] width 123 height 15
click at [781, 319] on span "OK" at bounding box center [779, 318] width 13 height 15
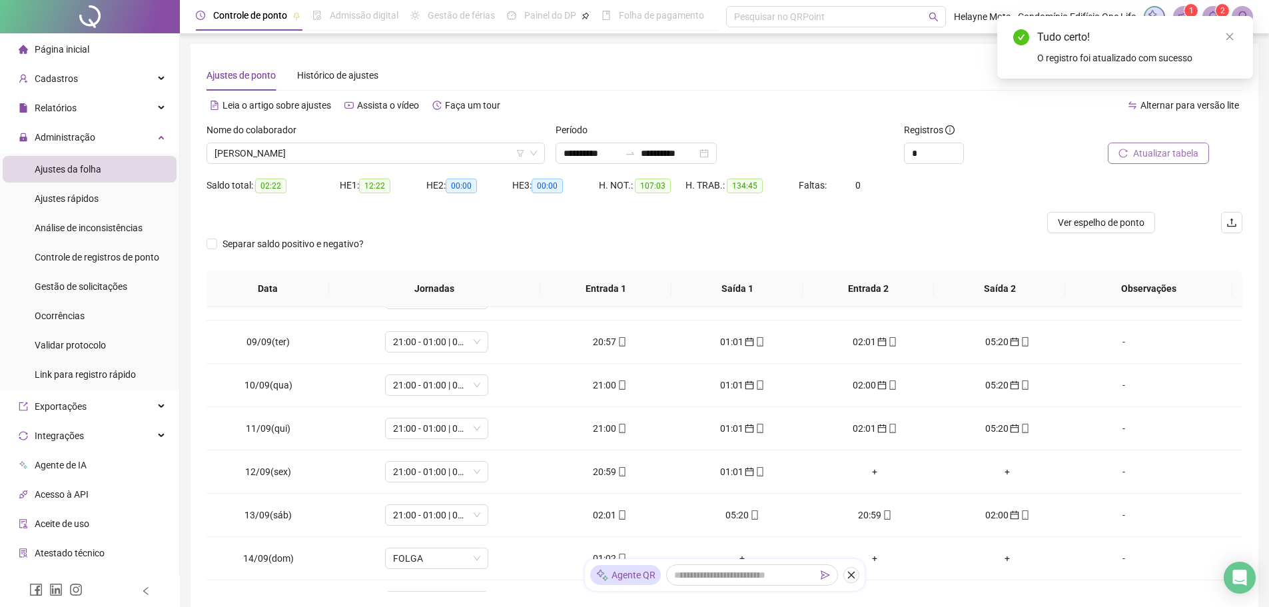
click at [1148, 155] on span "Atualizar tabela" at bounding box center [1165, 153] width 65 height 15
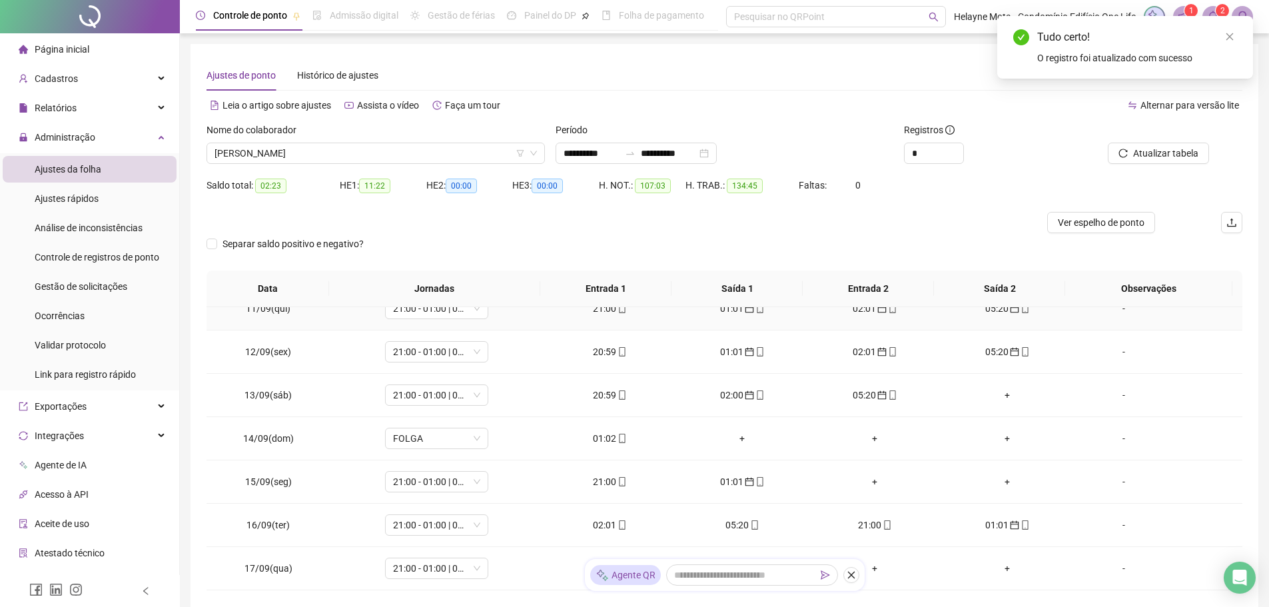
scroll to position [466, 0]
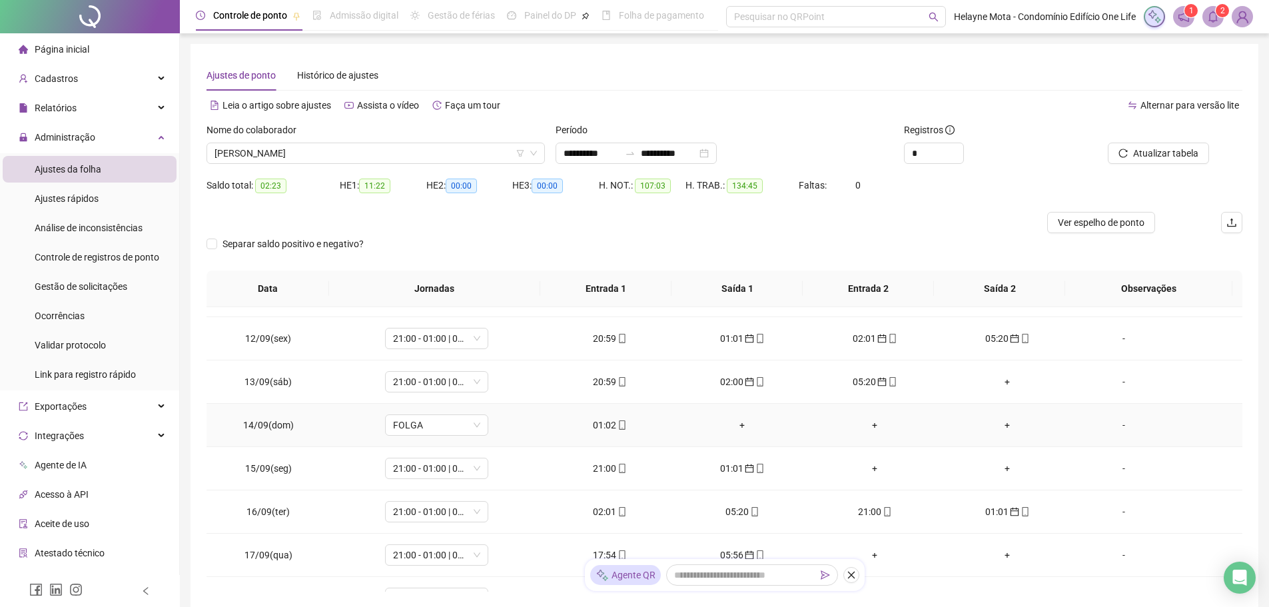
click at [598, 424] on div "01:02" at bounding box center [609, 425] width 111 height 15
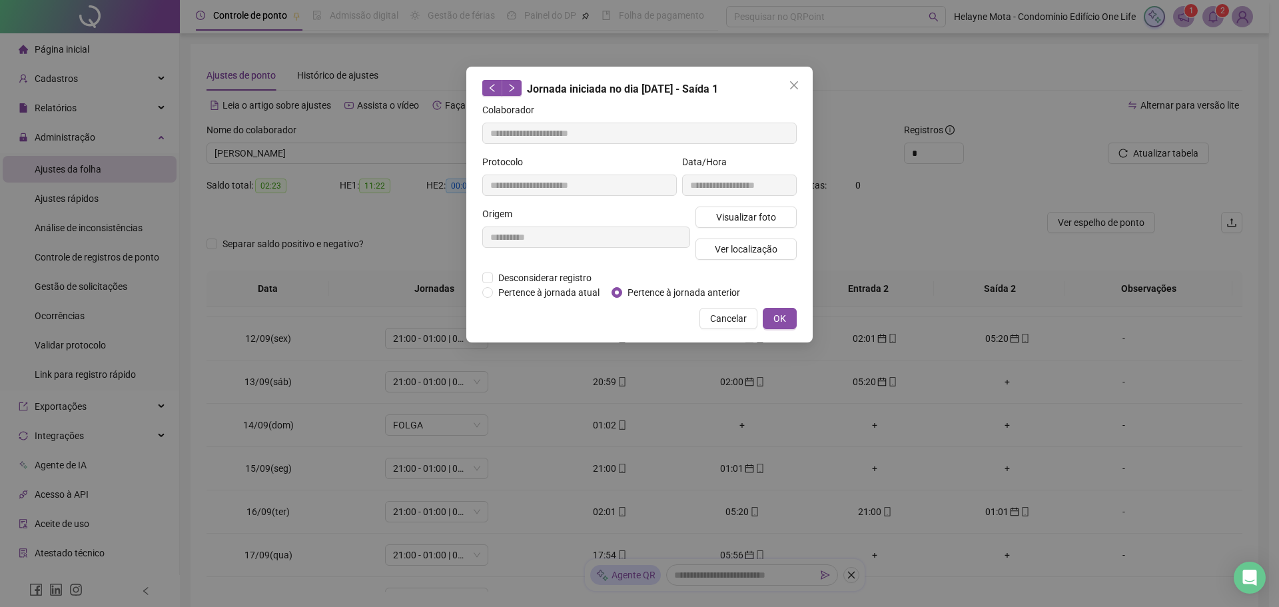
type input "**********"
click at [636, 292] on span "Pertence à jornada anterior" at bounding box center [683, 292] width 123 height 15
click at [778, 314] on span "OK" at bounding box center [779, 318] width 13 height 15
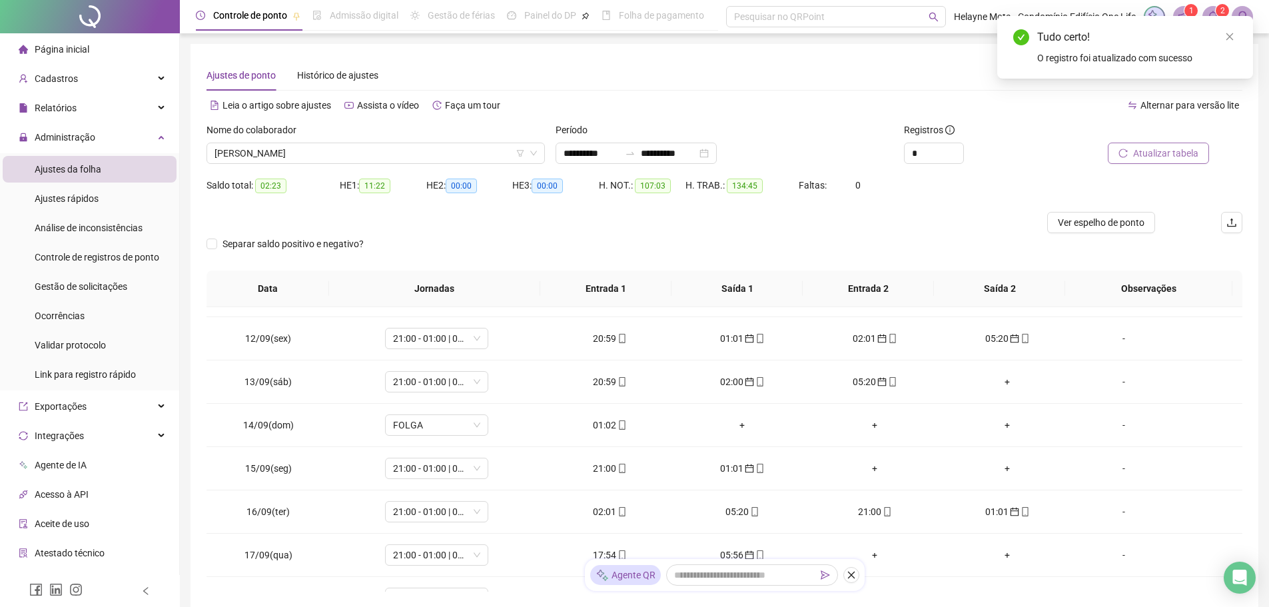
click at [1153, 153] on span "Atualizar tabela" at bounding box center [1165, 153] width 65 height 15
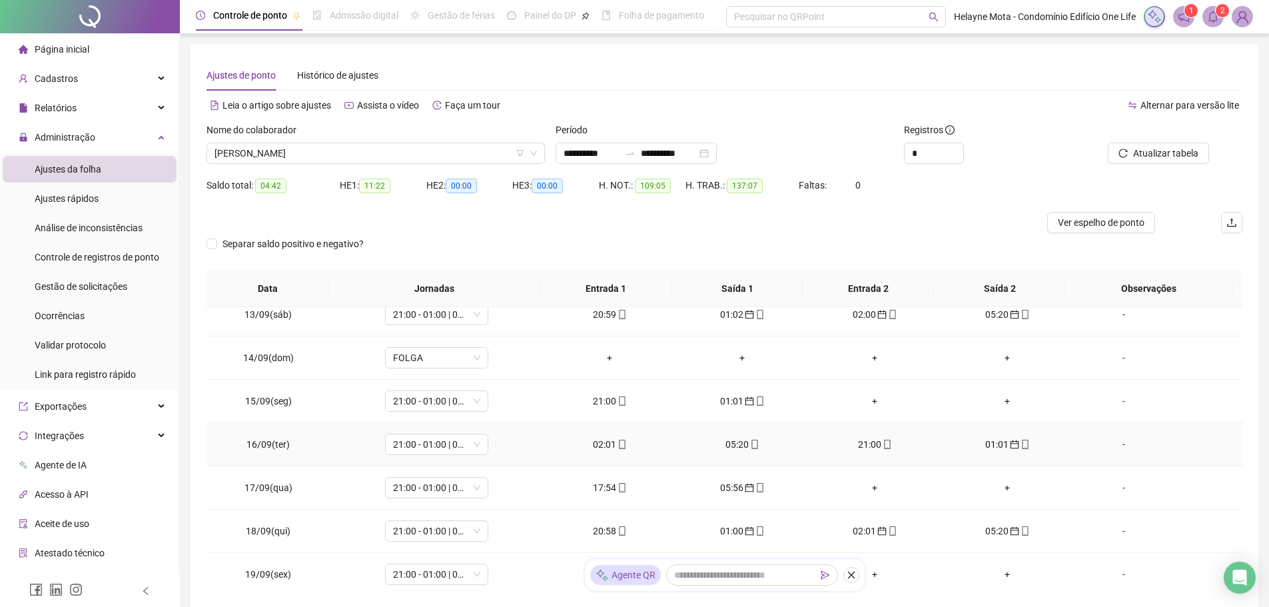
scroll to position [533, 0]
click at [594, 444] on div "02:01" at bounding box center [609, 445] width 111 height 15
type input "**********"
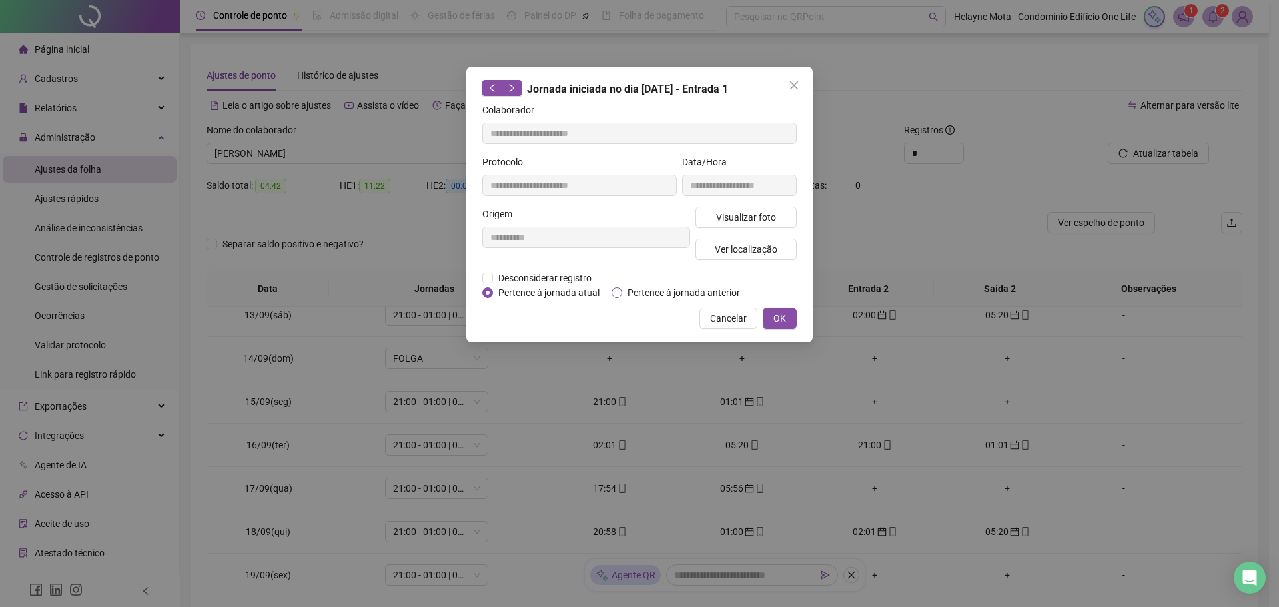
click at [650, 293] on span "Pertence à jornada anterior" at bounding box center [683, 292] width 123 height 15
click at [777, 315] on span "OK" at bounding box center [779, 318] width 13 height 15
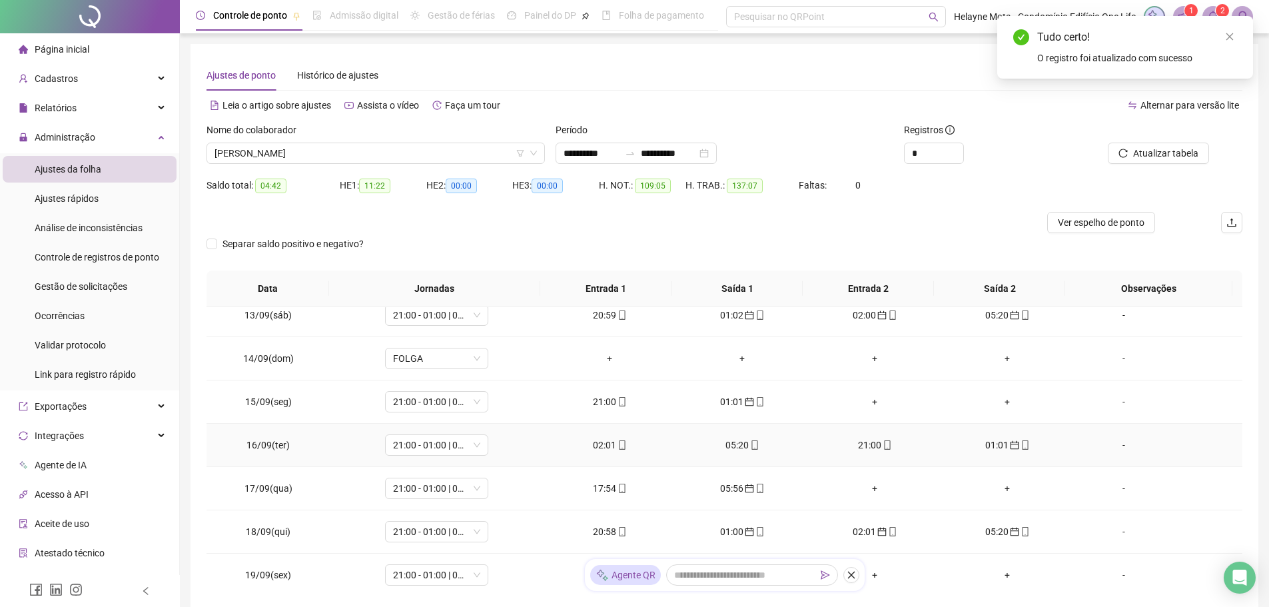
click at [735, 447] on div "05:20" at bounding box center [742, 445] width 111 height 15
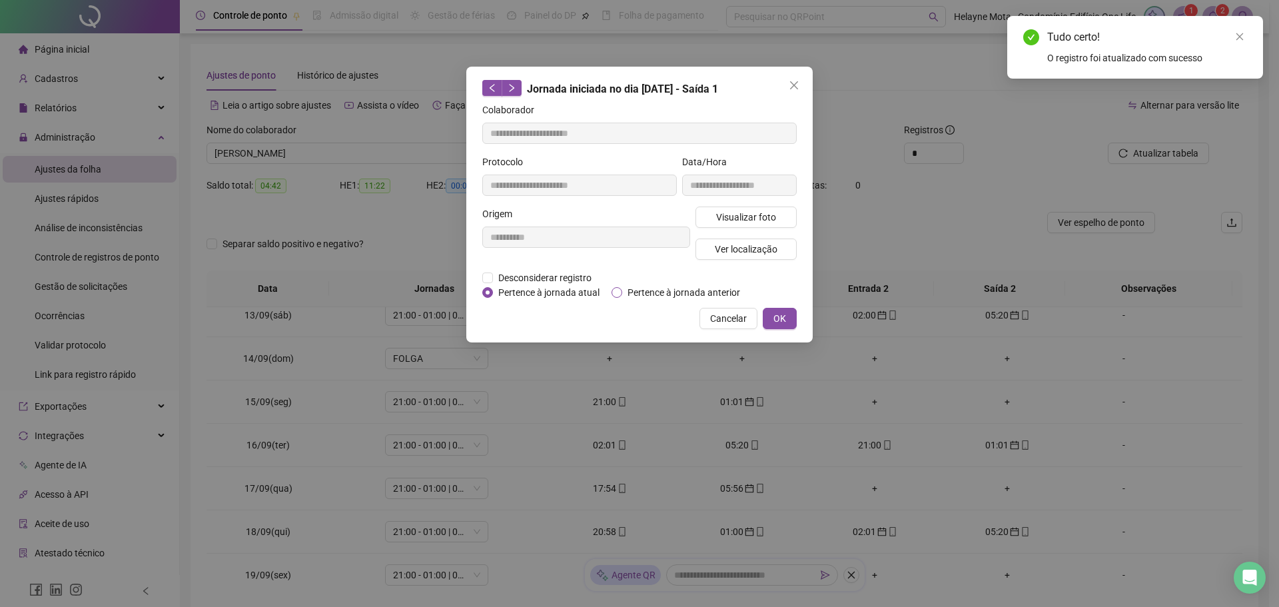
click at [655, 291] on span "Pertence à jornada anterior" at bounding box center [683, 292] width 123 height 15
click at [778, 313] on span "OK" at bounding box center [779, 318] width 13 height 15
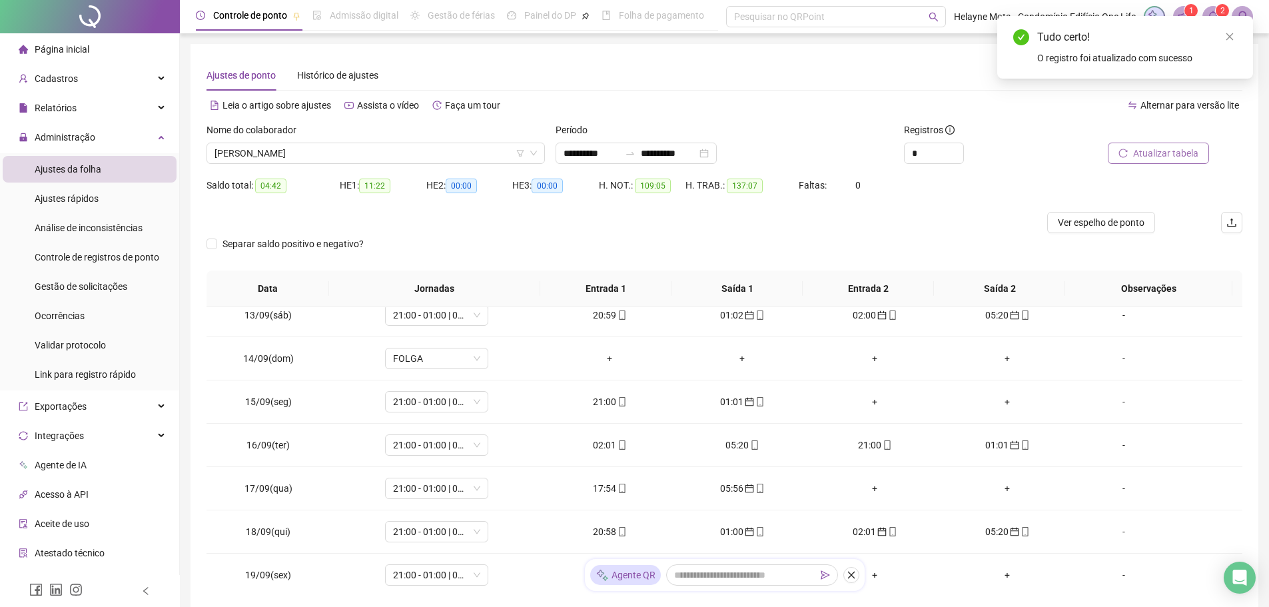
click at [1170, 157] on span "Atualizar tabela" at bounding box center [1165, 153] width 65 height 15
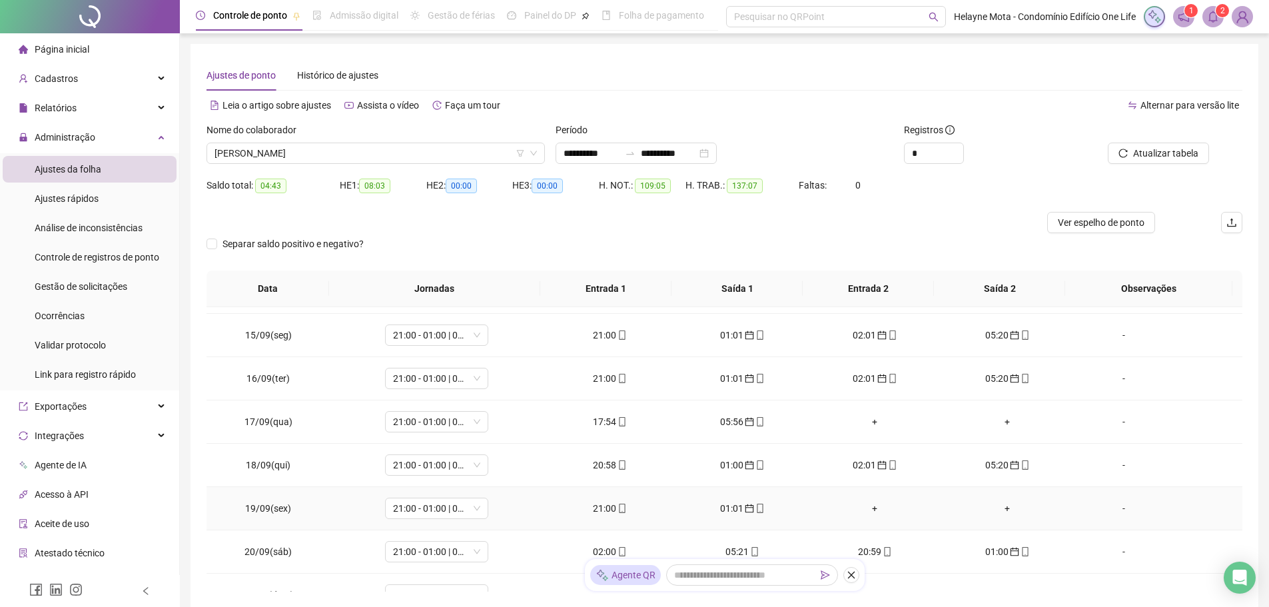
scroll to position [625, 0]
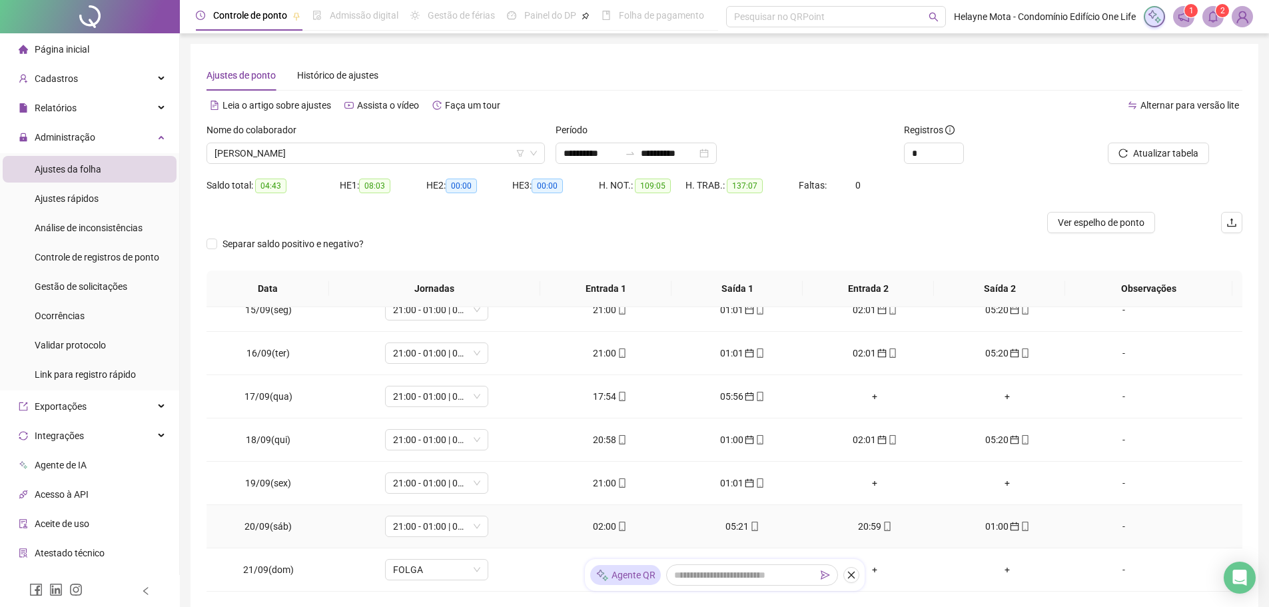
click at [602, 525] on div "02:00" at bounding box center [609, 526] width 111 height 15
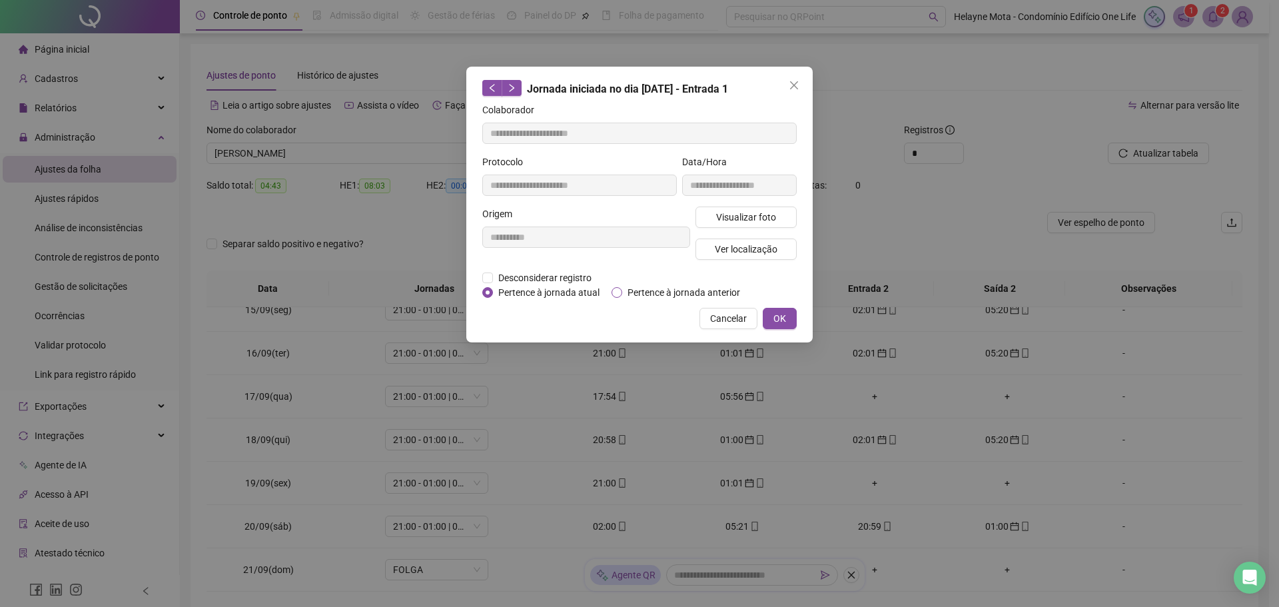
click at [639, 291] on span "Pertence à jornada anterior" at bounding box center [683, 292] width 123 height 15
click at [649, 291] on span "Pertence à jornada anterior" at bounding box center [683, 292] width 123 height 15
click at [520, 296] on span "Pertence à jornada atual" at bounding box center [549, 292] width 112 height 15
click at [775, 316] on span "OK" at bounding box center [779, 318] width 13 height 15
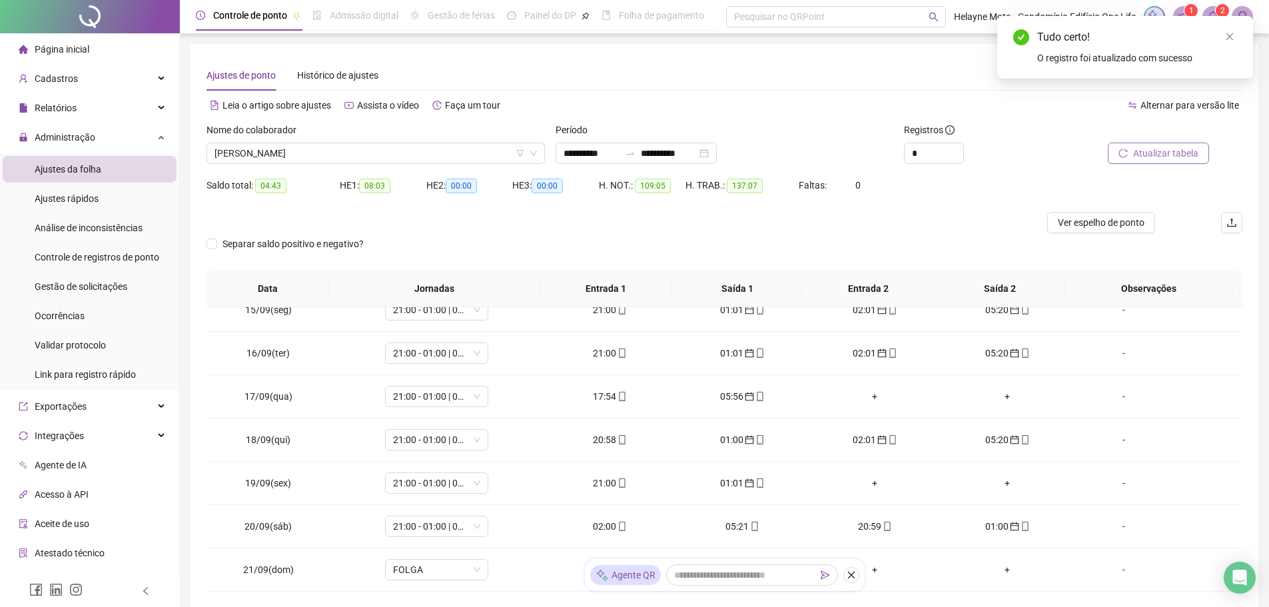
click at [1143, 152] on span "Atualizar tabela" at bounding box center [1165, 153] width 65 height 15
click at [601, 528] on div "05:21" at bounding box center [609, 526] width 111 height 15
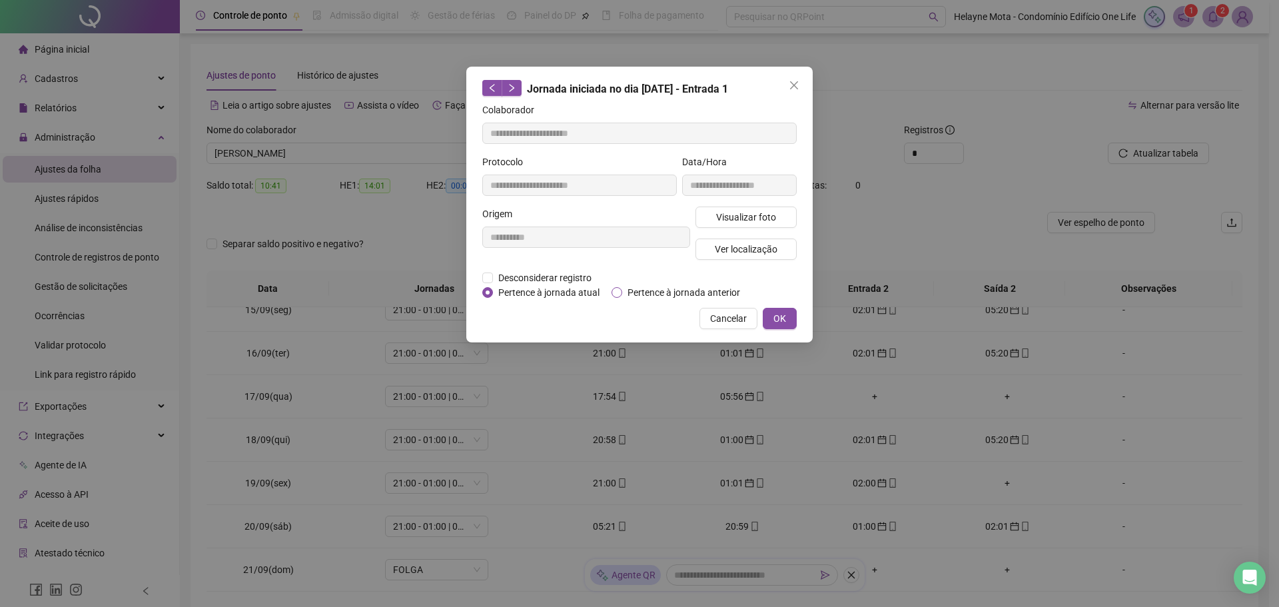
click at [627, 292] on span "Pertence à jornada anterior" at bounding box center [683, 292] width 123 height 15
click at [787, 316] on button "OK" at bounding box center [780, 318] width 34 height 21
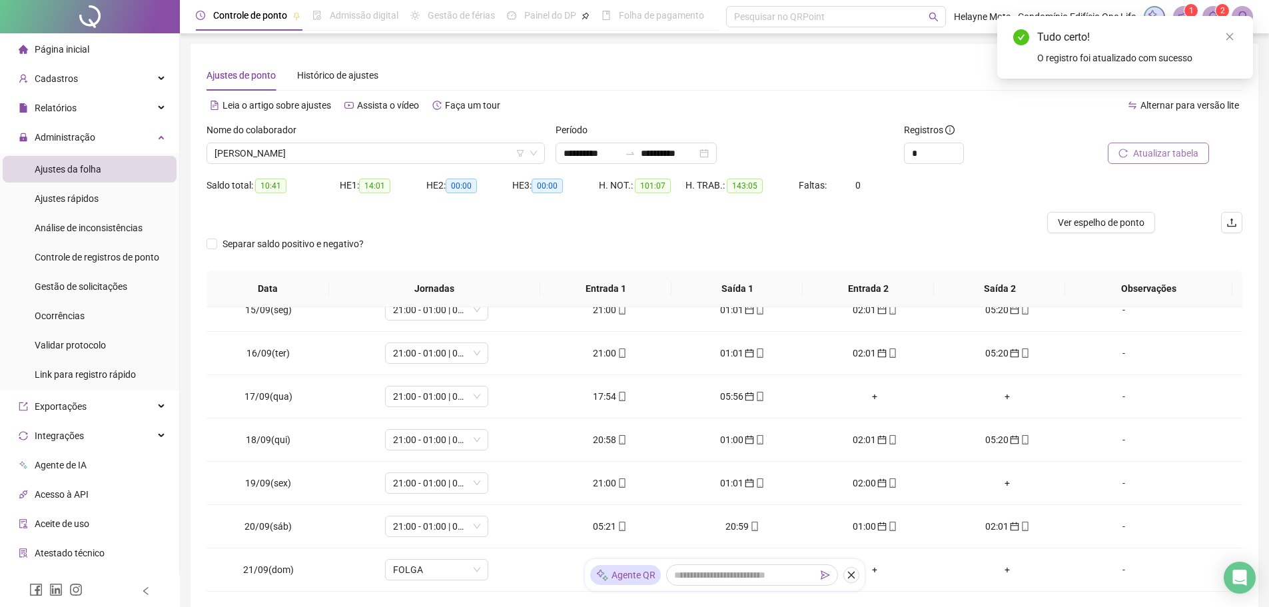
click at [1140, 153] on span "Atualizar tabela" at bounding box center [1165, 153] width 65 height 15
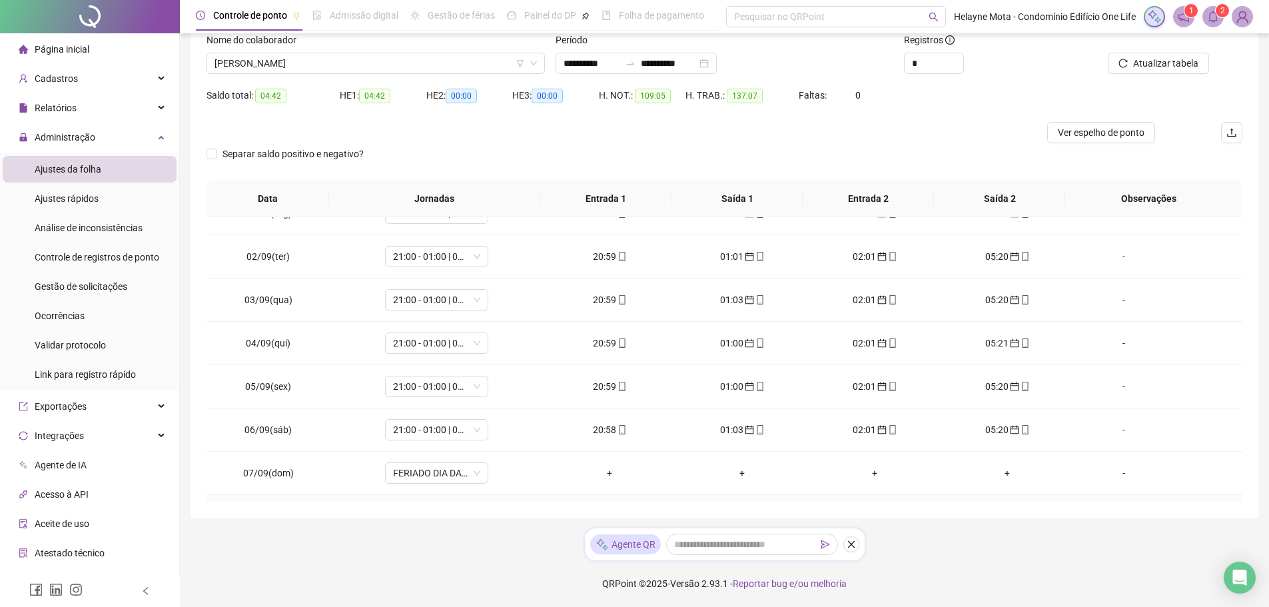
scroll to position [0, 0]
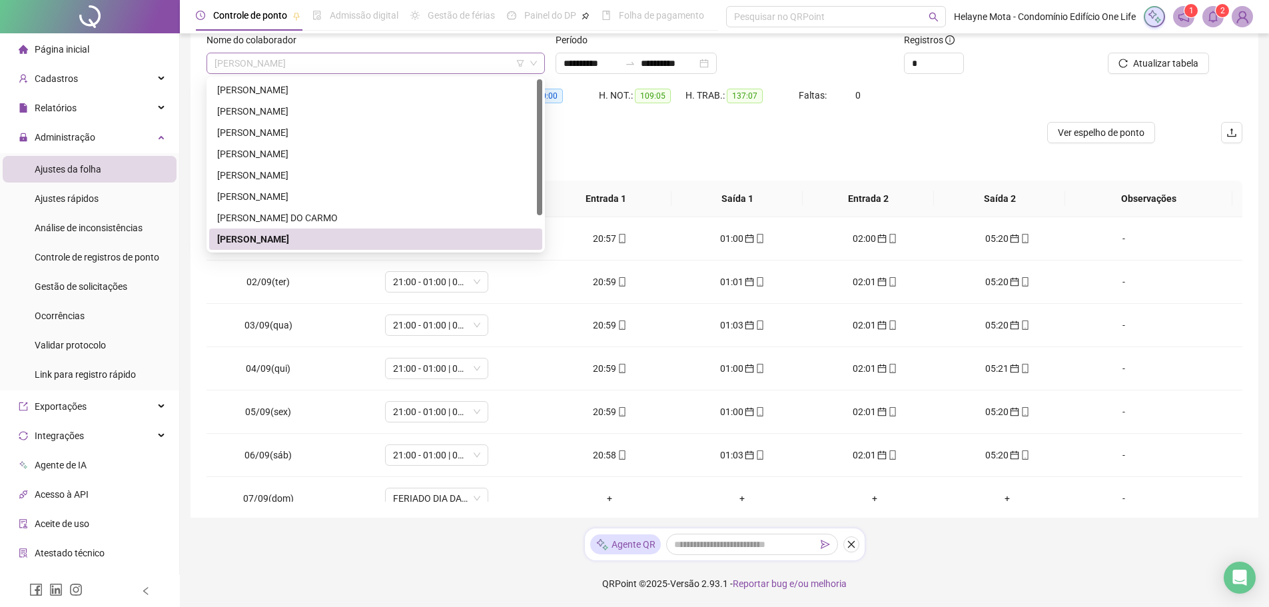
click at [363, 65] on span "[PERSON_NAME]" at bounding box center [375, 63] width 322 height 20
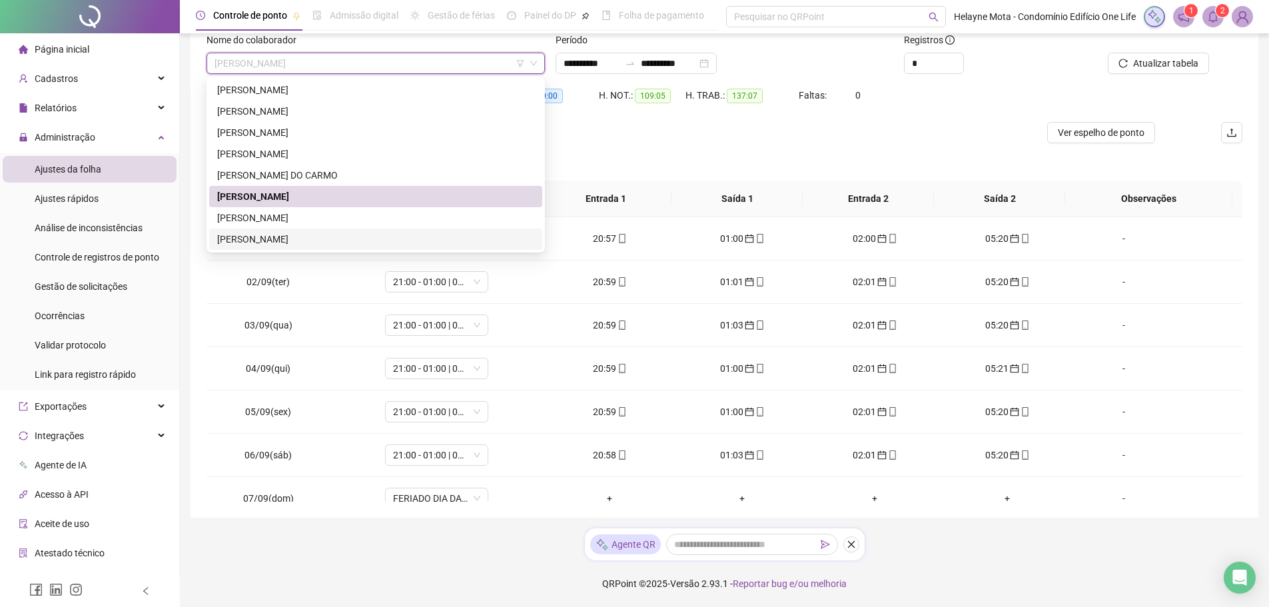
click at [301, 236] on div "[PERSON_NAME]" at bounding box center [375, 239] width 317 height 15
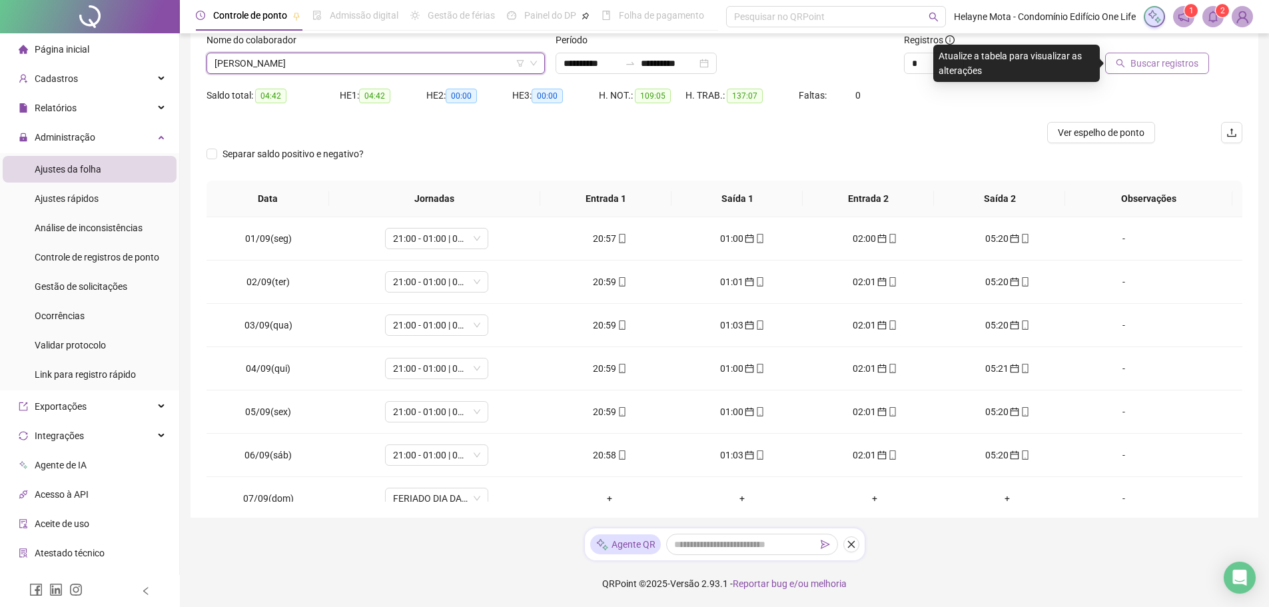
click at [1152, 55] on button "Buscar registros" at bounding box center [1157, 63] width 104 height 21
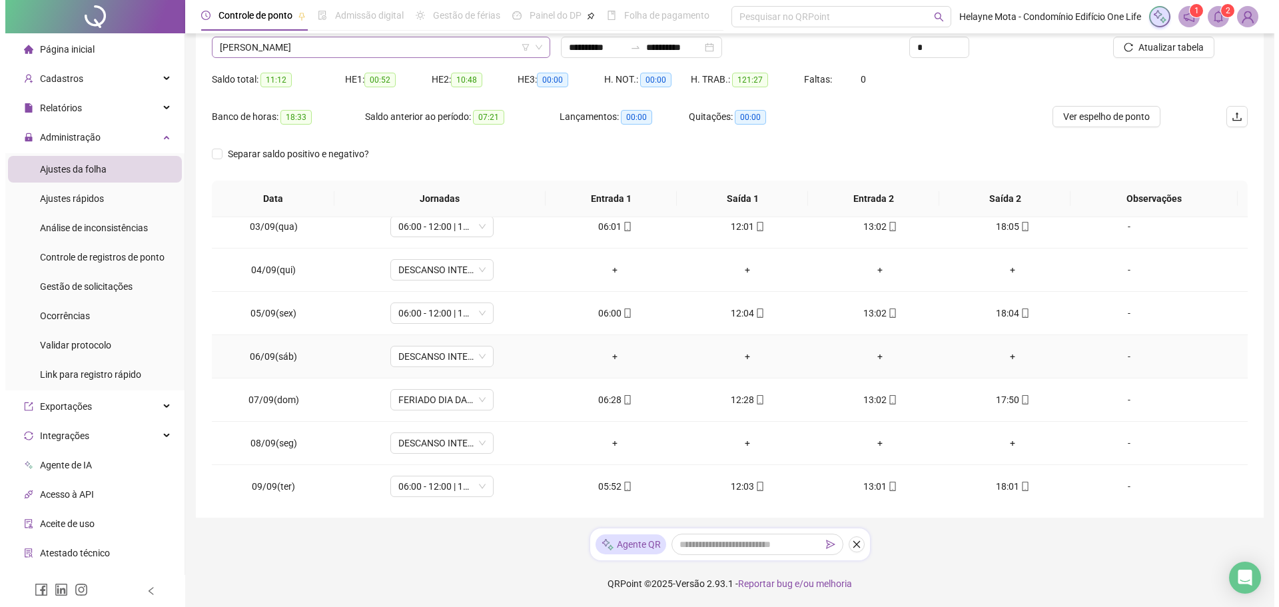
scroll to position [92, 0]
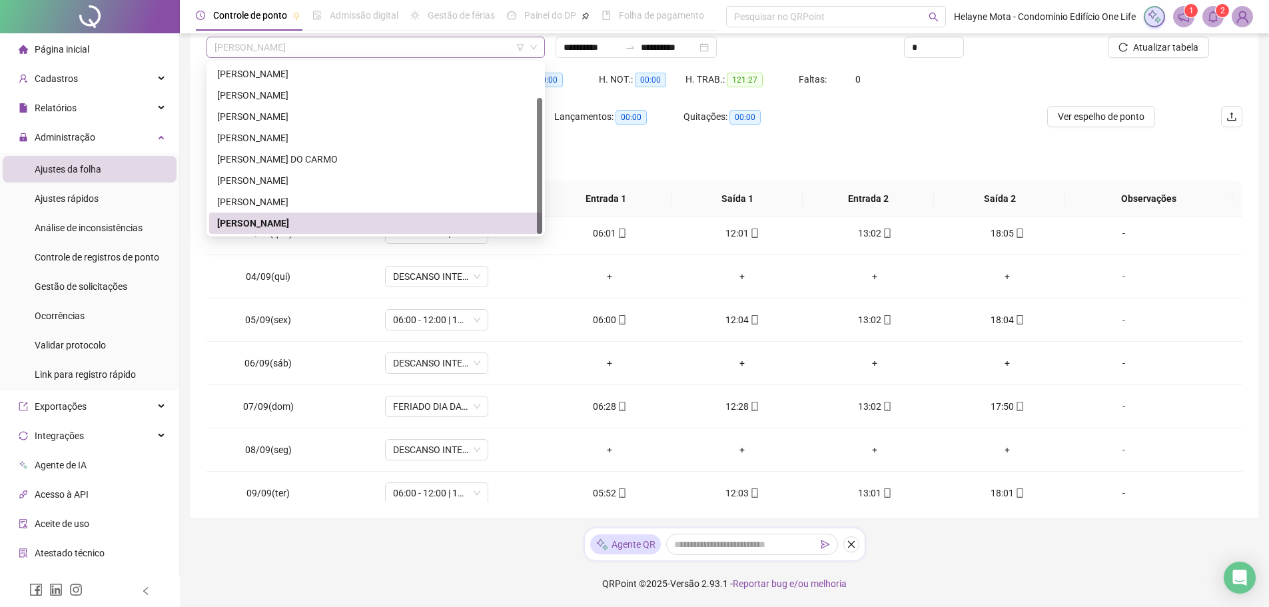
click at [487, 47] on span "[PERSON_NAME]" at bounding box center [375, 47] width 322 height 20
click at [306, 202] on div "[PERSON_NAME]" at bounding box center [375, 201] width 317 height 15
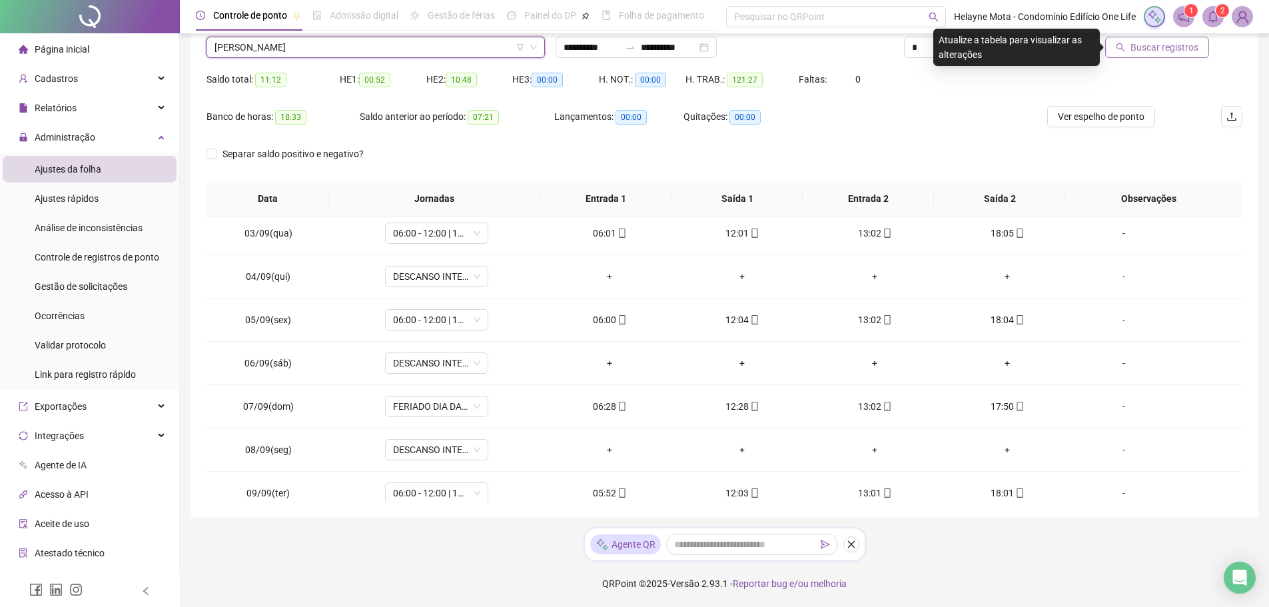
click at [1161, 51] on span "Buscar registros" at bounding box center [1164, 47] width 68 height 15
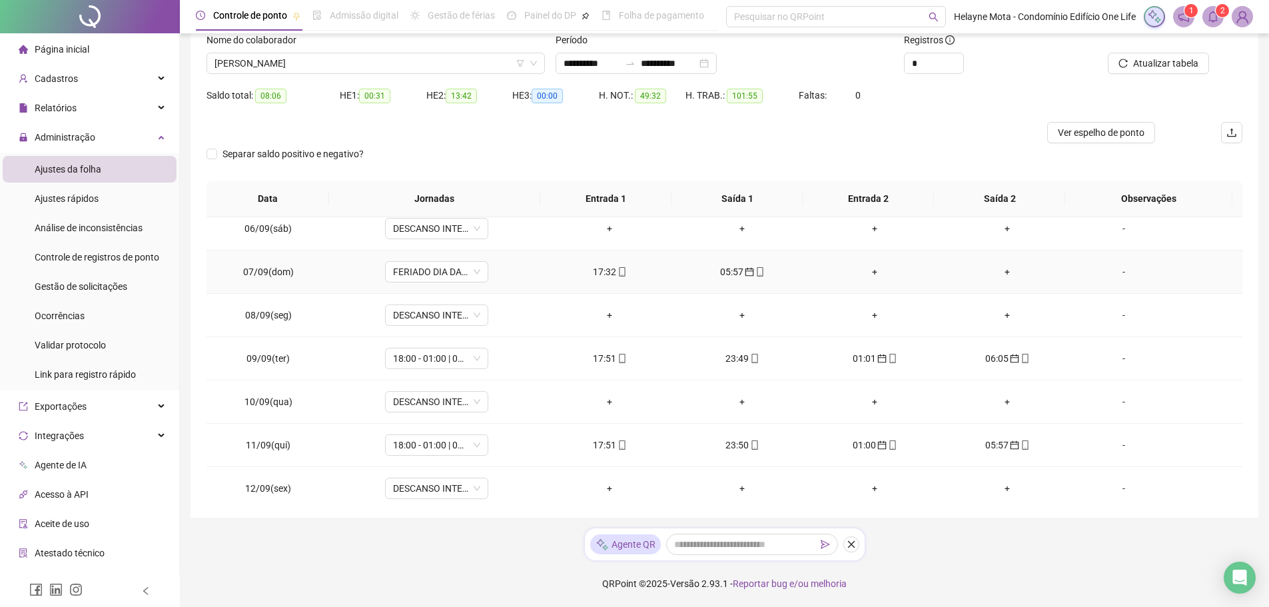
scroll to position [225, 0]
click at [107, 110] on div "Relatórios" at bounding box center [90, 108] width 174 height 27
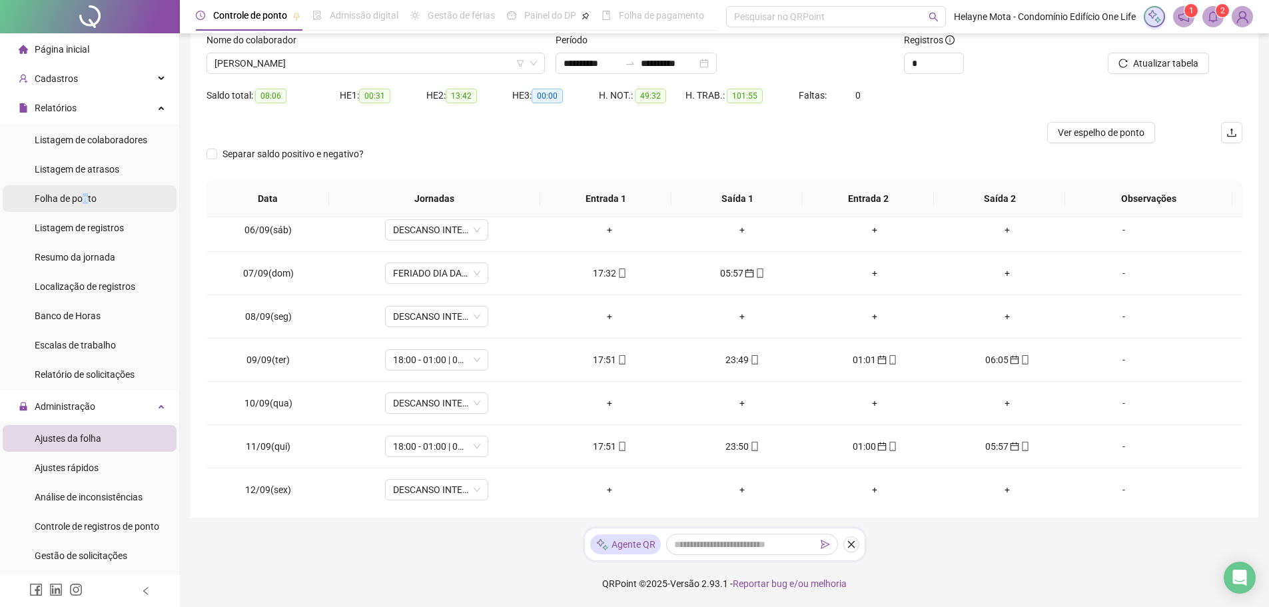
click at [89, 200] on span "Folha de ponto" at bounding box center [66, 198] width 62 height 11
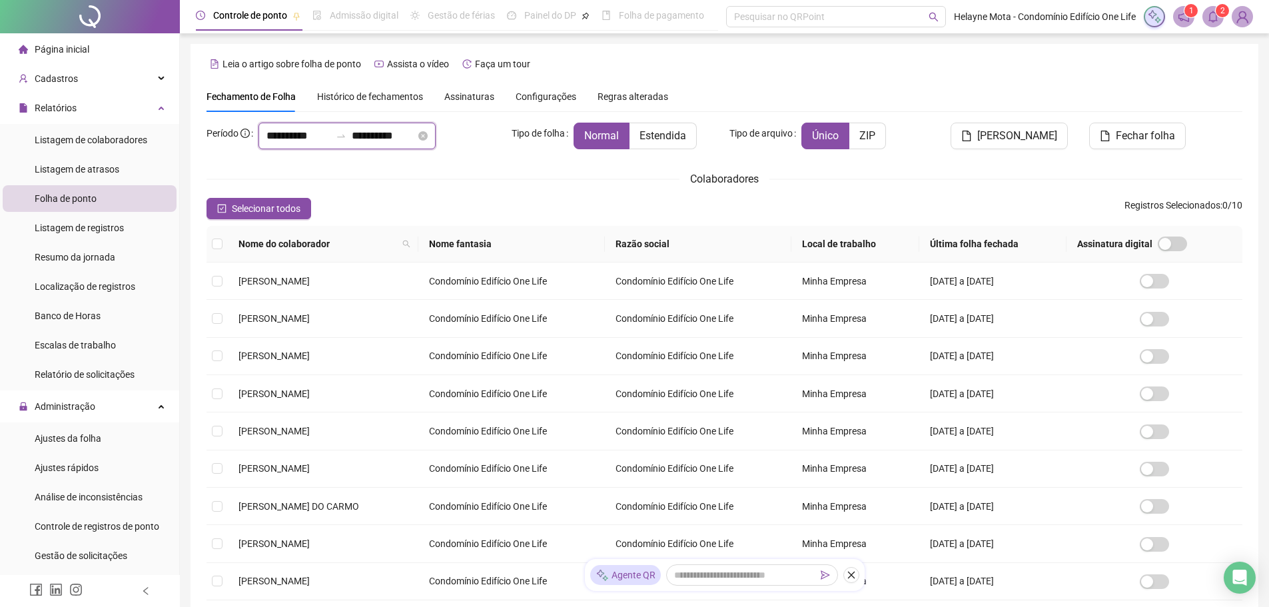
click at [269, 133] on input "**********" at bounding box center [298, 136] width 64 height 16
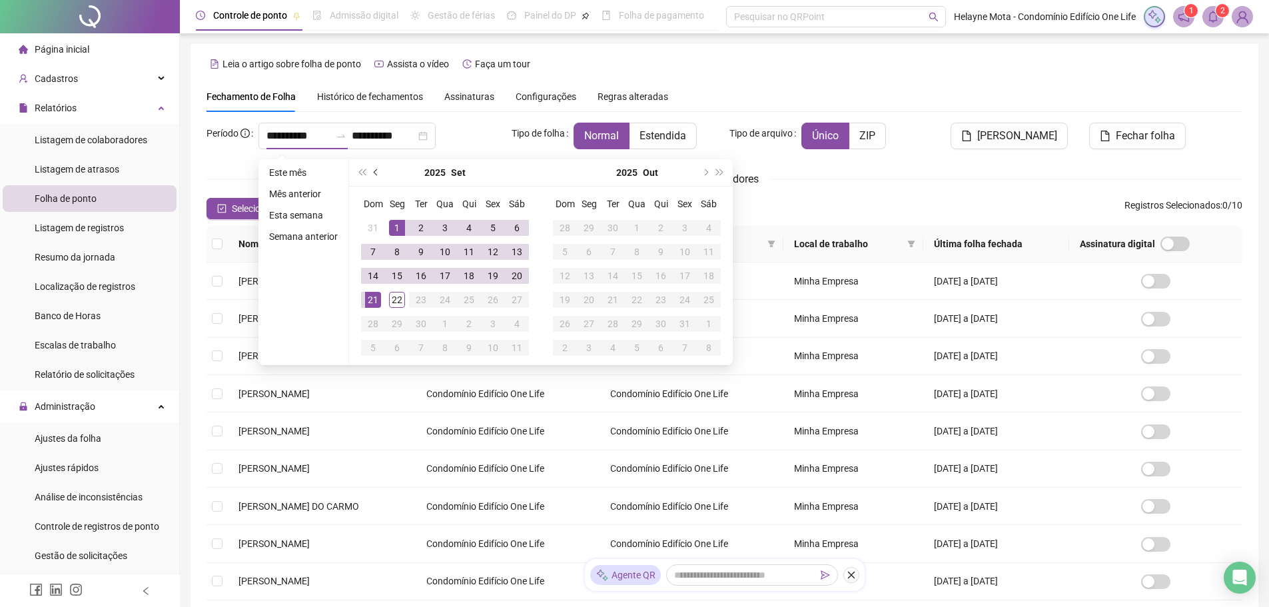
click at [375, 169] on span "prev-year" at bounding box center [377, 172] width 7 height 7
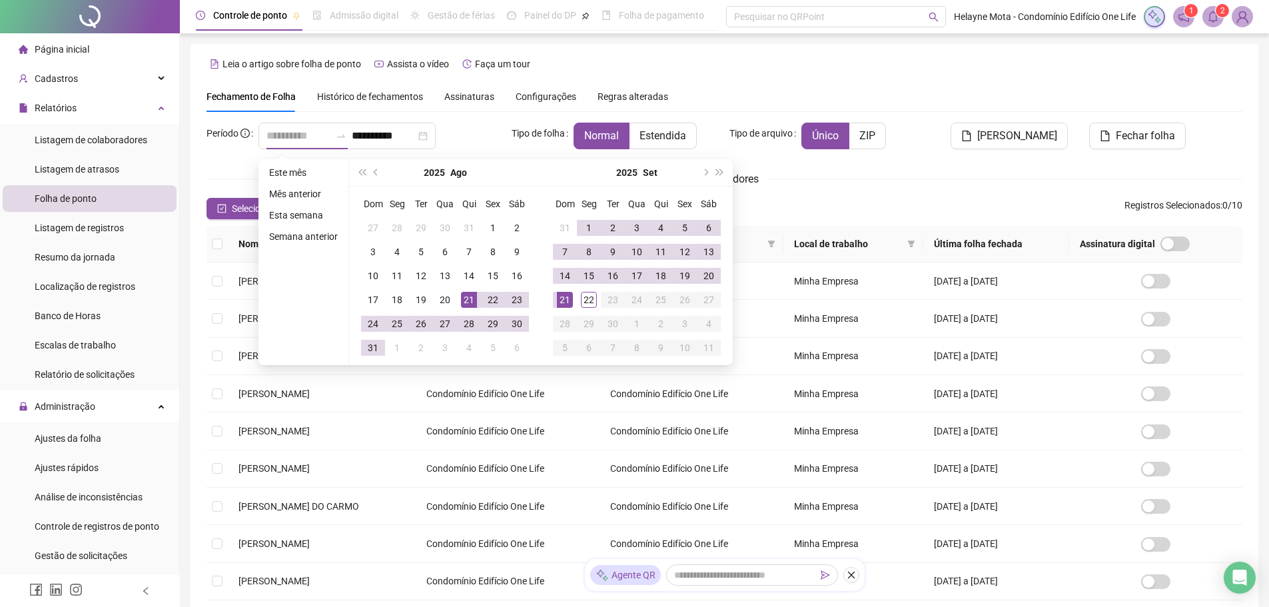
click at [464, 298] on div "21" at bounding box center [469, 300] width 16 height 16
click at [707, 276] on div "20" at bounding box center [709, 276] width 16 height 16
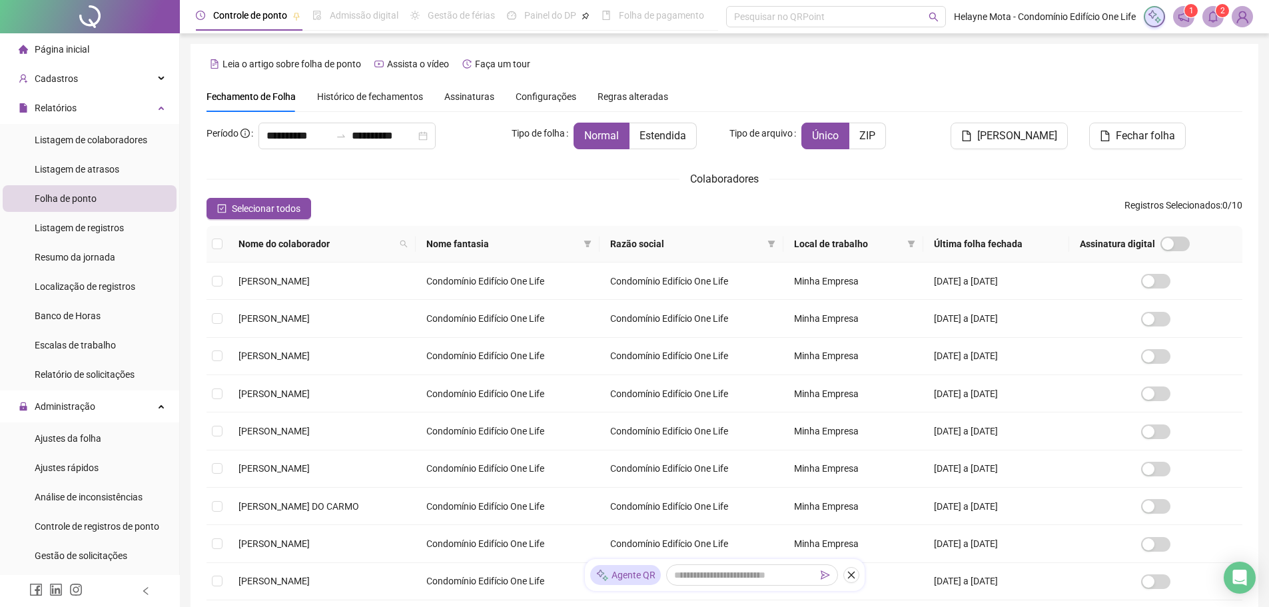
click at [223, 242] on th at bounding box center [216, 244] width 21 height 37
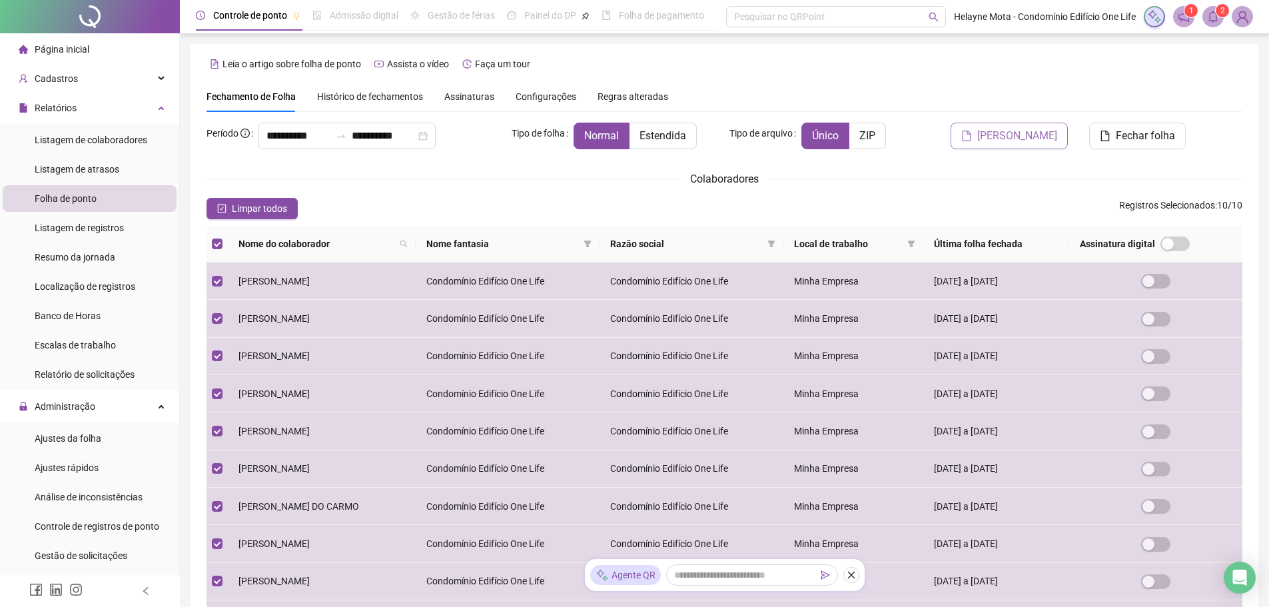
click at [1042, 138] on span "[PERSON_NAME]" at bounding box center [1017, 136] width 80 height 16
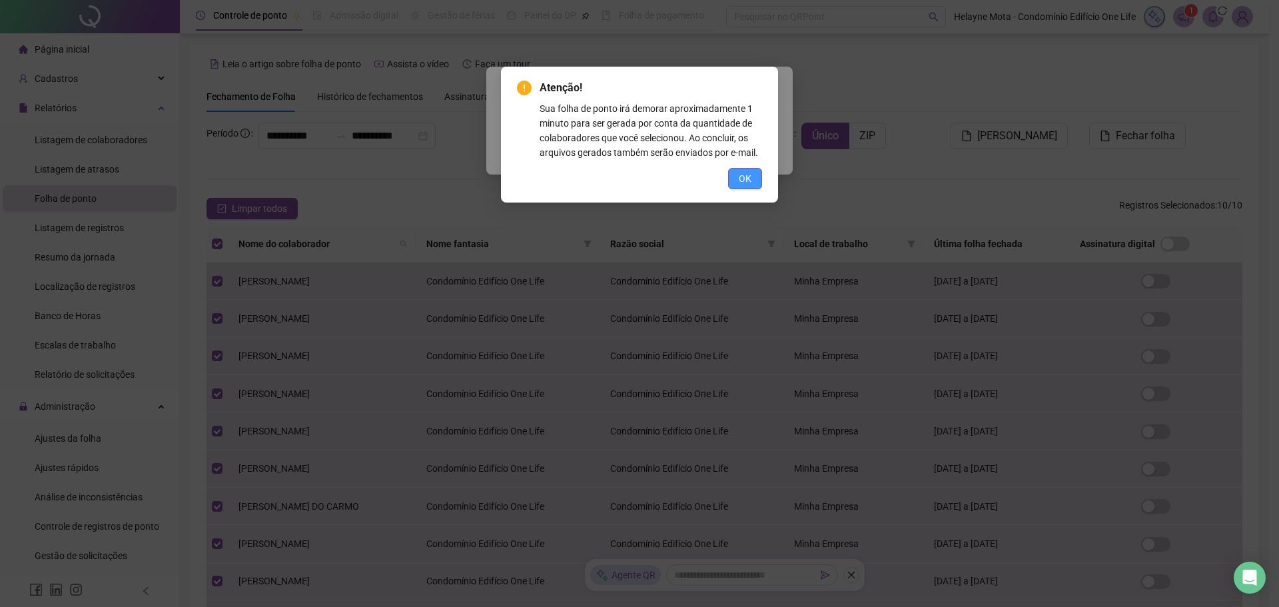
click at [747, 177] on span "OK" at bounding box center [745, 178] width 13 height 15
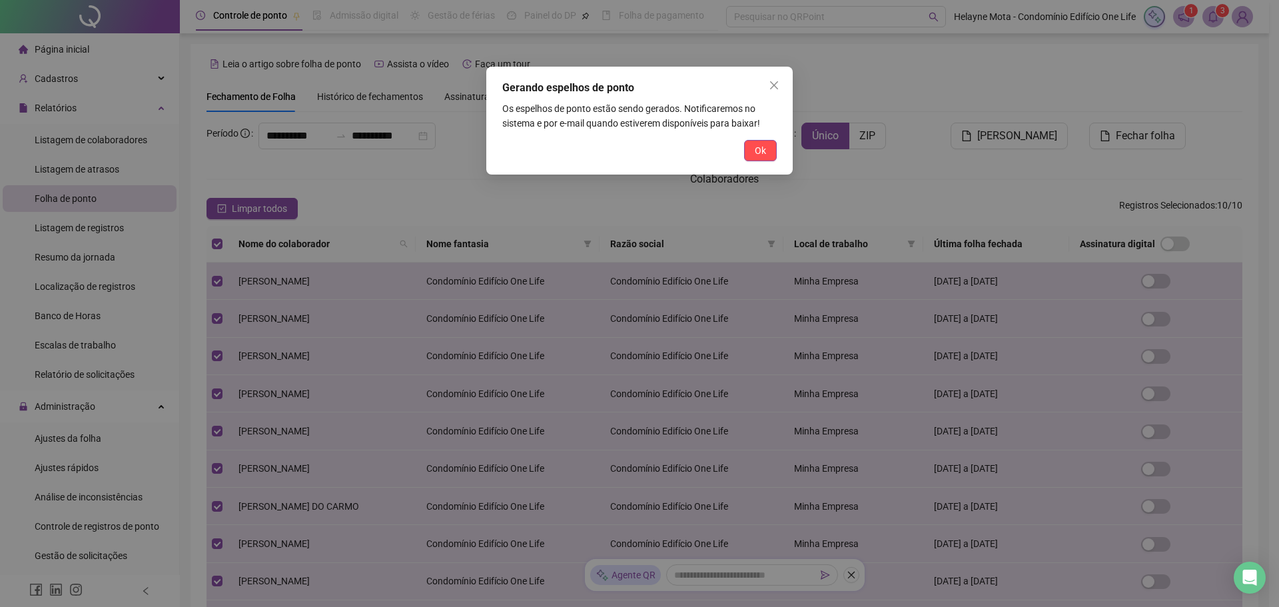
click at [777, 154] on div "Gerando espelhos de ponto Os espelhos de ponto estão sendo gerados. Notificarem…" at bounding box center [639, 121] width 306 height 108
click at [755, 153] on span "Ok" at bounding box center [760, 150] width 11 height 15
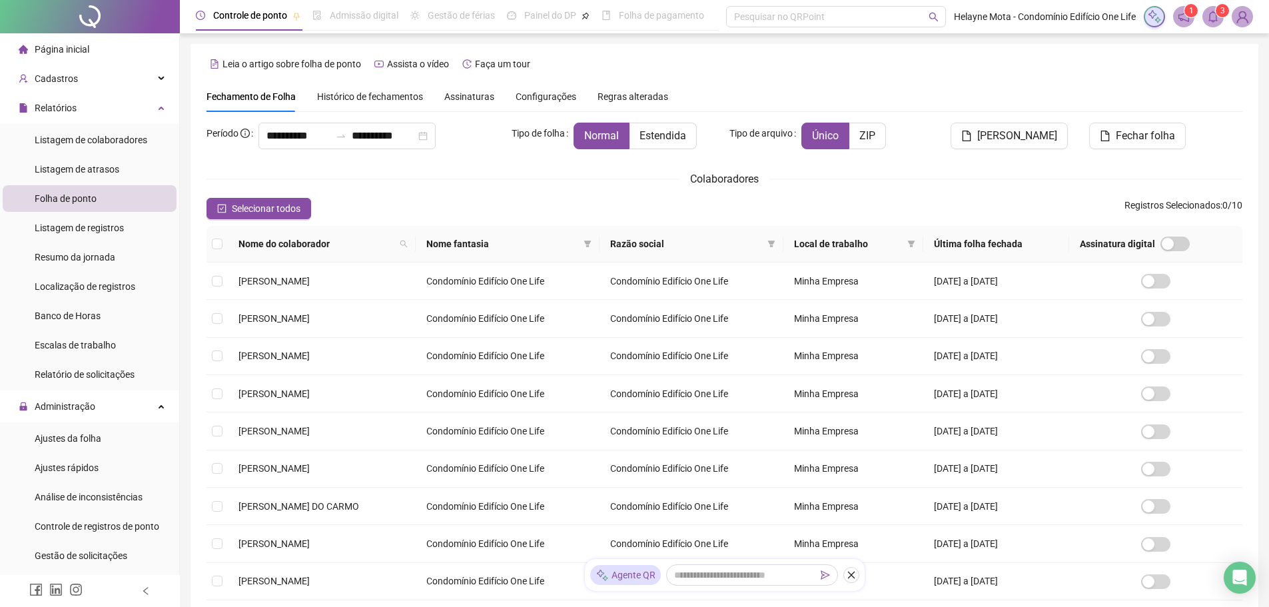
click at [1212, 17] on icon "bell" at bounding box center [1213, 17] width 12 height 12
click at [1077, 134] on div "Fechar folha" at bounding box center [1160, 141] width 175 height 37
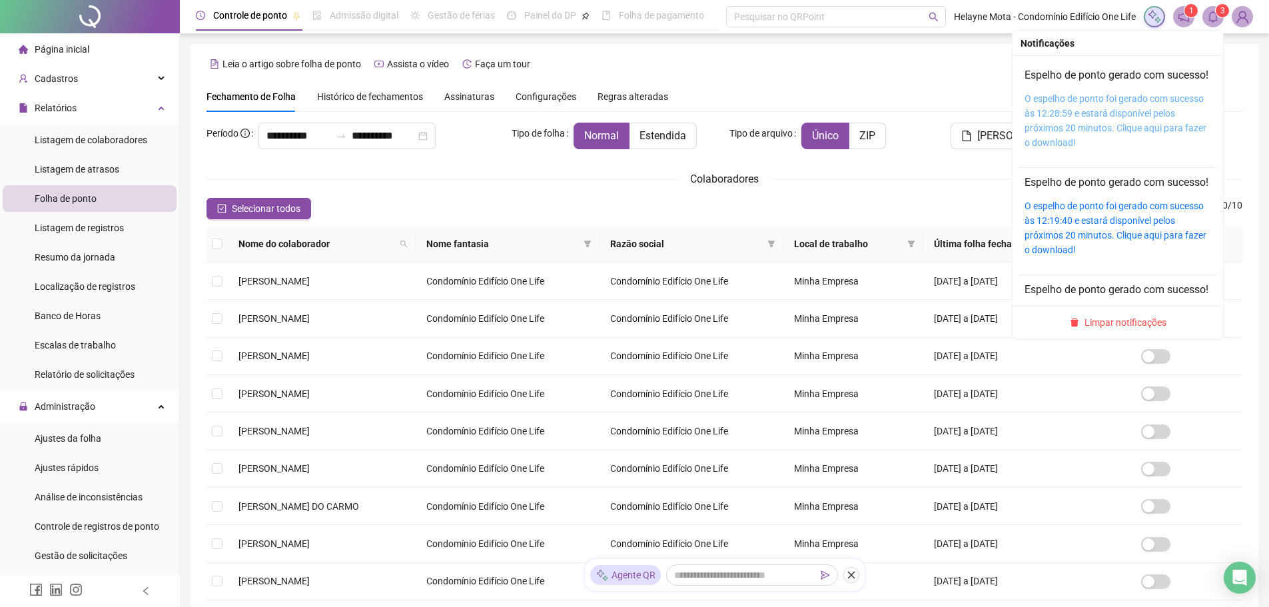
click at [1097, 119] on link "O espelho de ponto foi gerado com sucesso às 12:28:59 e estará disponível pelos…" at bounding box center [1115, 120] width 182 height 55
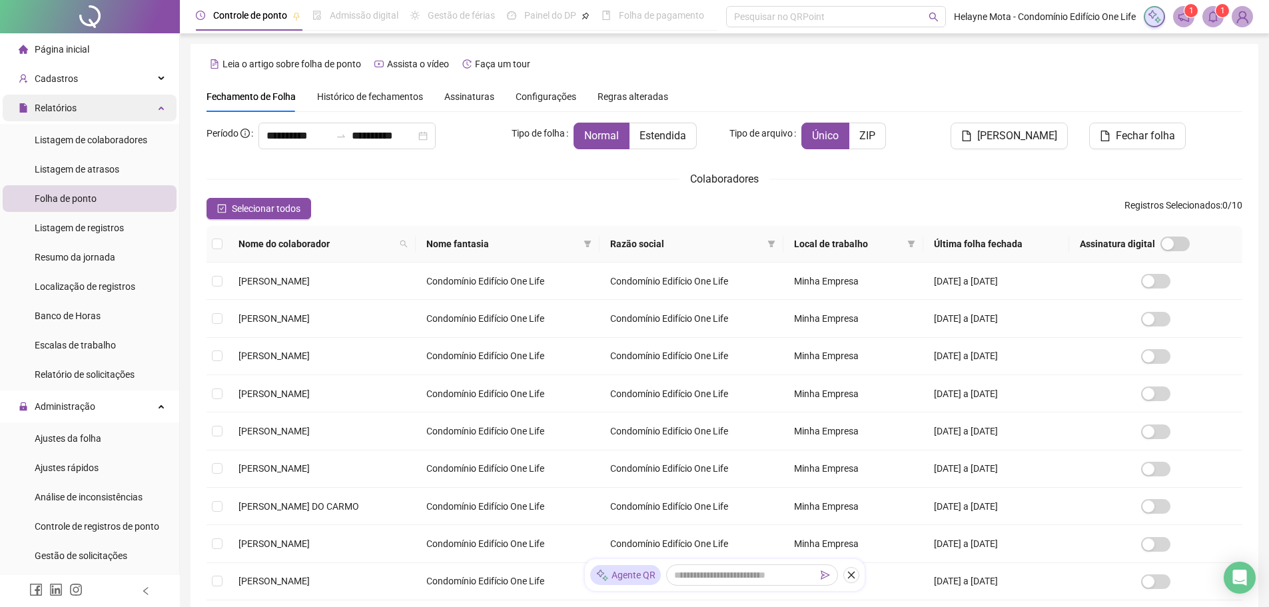
click at [95, 107] on div "Relatórios" at bounding box center [90, 108] width 174 height 27
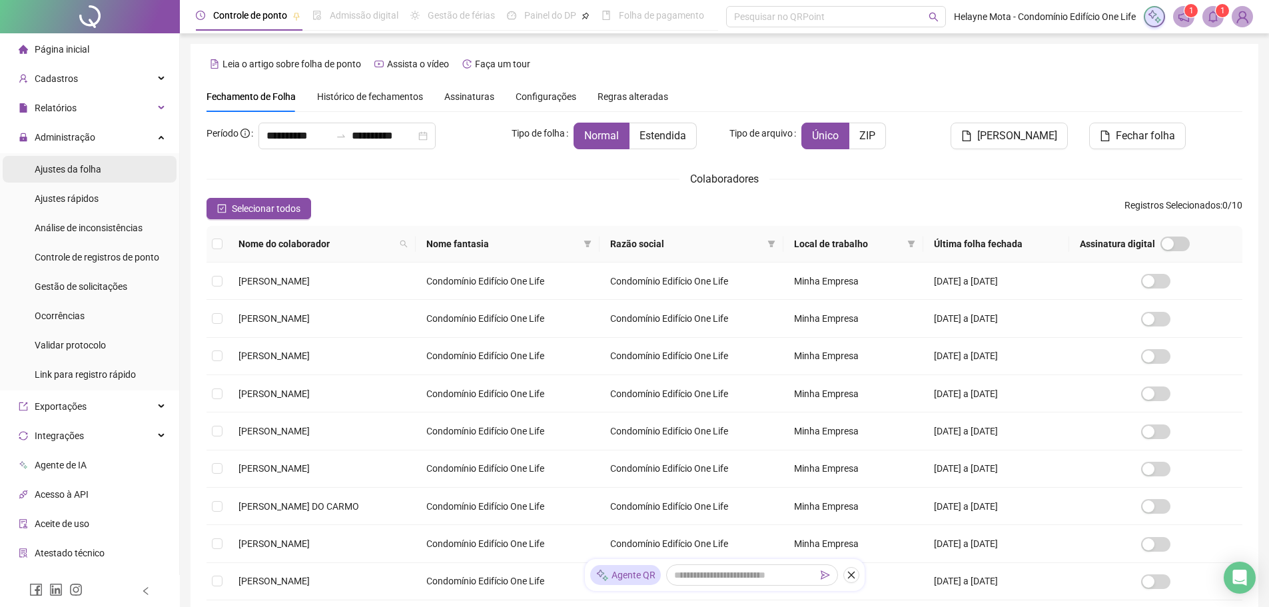
click at [99, 168] on span "Ajustes da folha" at bounding box center [68, 169] width 67 height 11
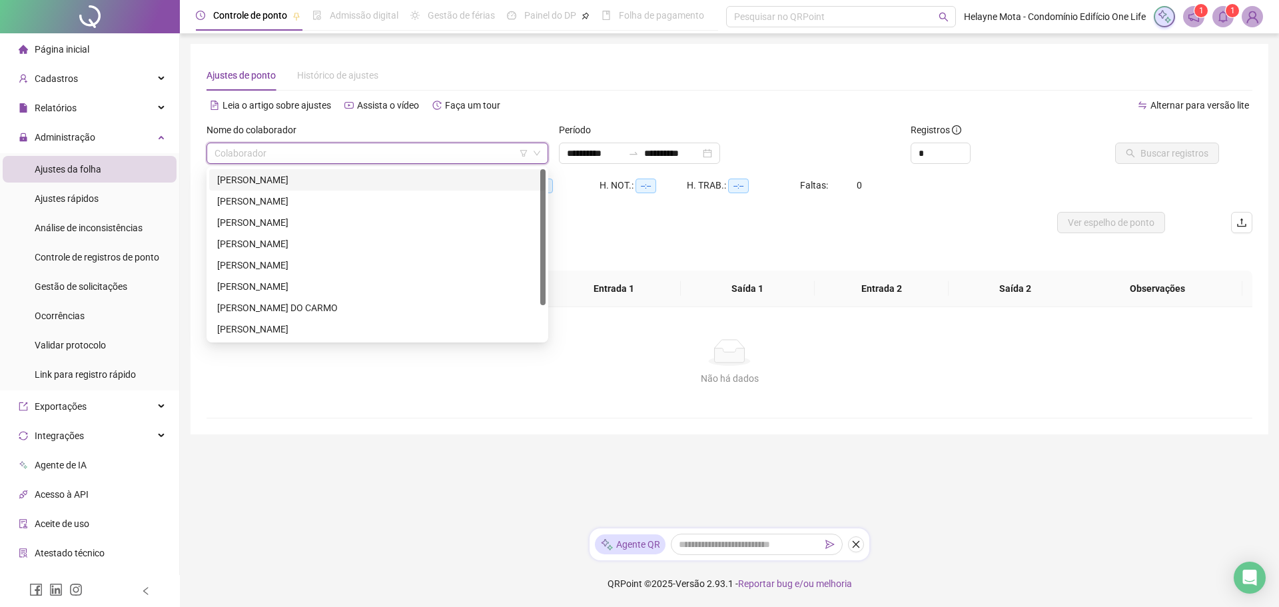
click at [292, 155] on input "search" at bounding box center [371, 153] width 314 height 20
click at [248, 268] on div "[PERSON_NAME]" at bounding box center [377, 265] width 320 height 15
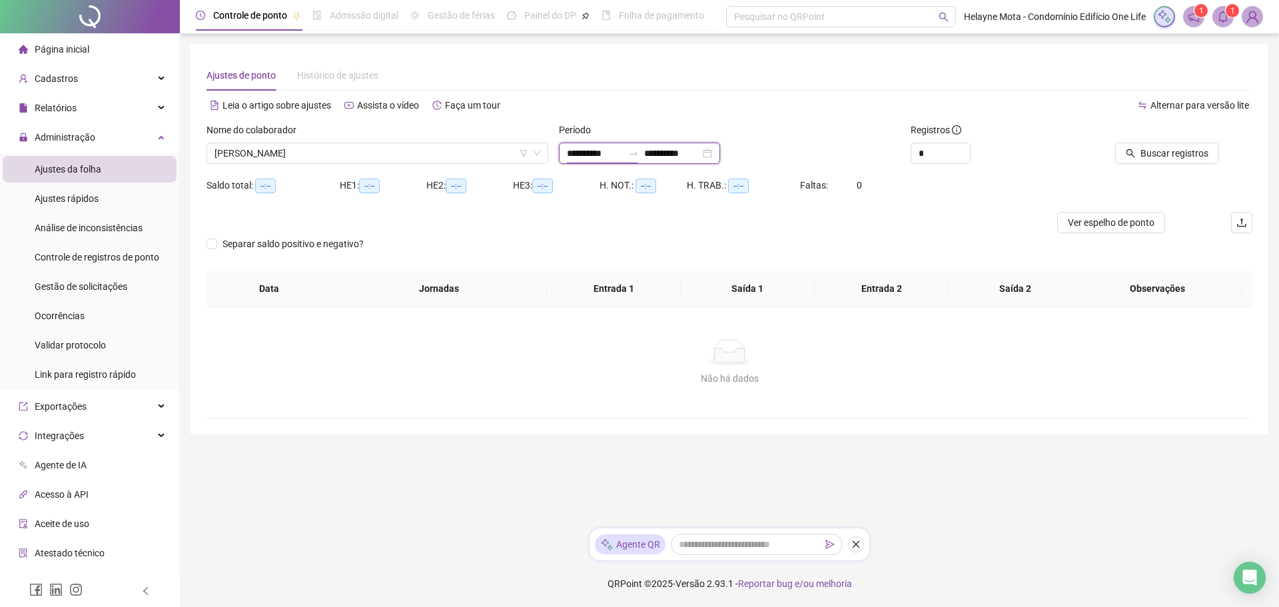
click at [574, 154] on input "**********" at bounding box center [595, 153] width 56 height 15
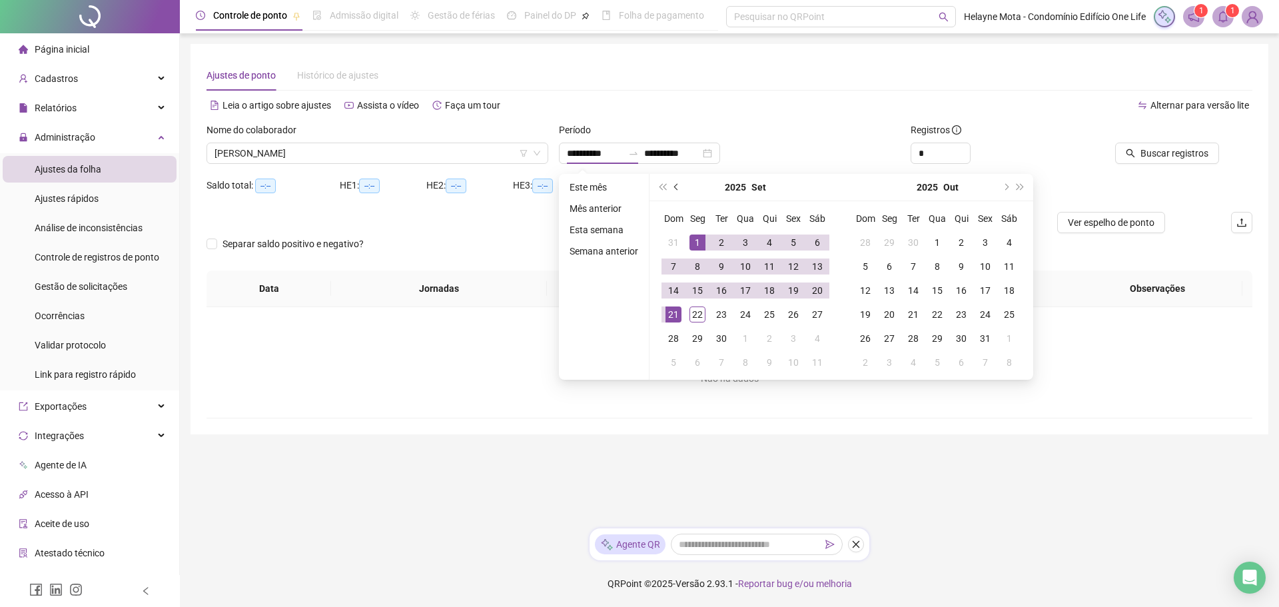
click at [669, 182] on button "prev-year" at bounding box center [676, 187] width 15 height 27
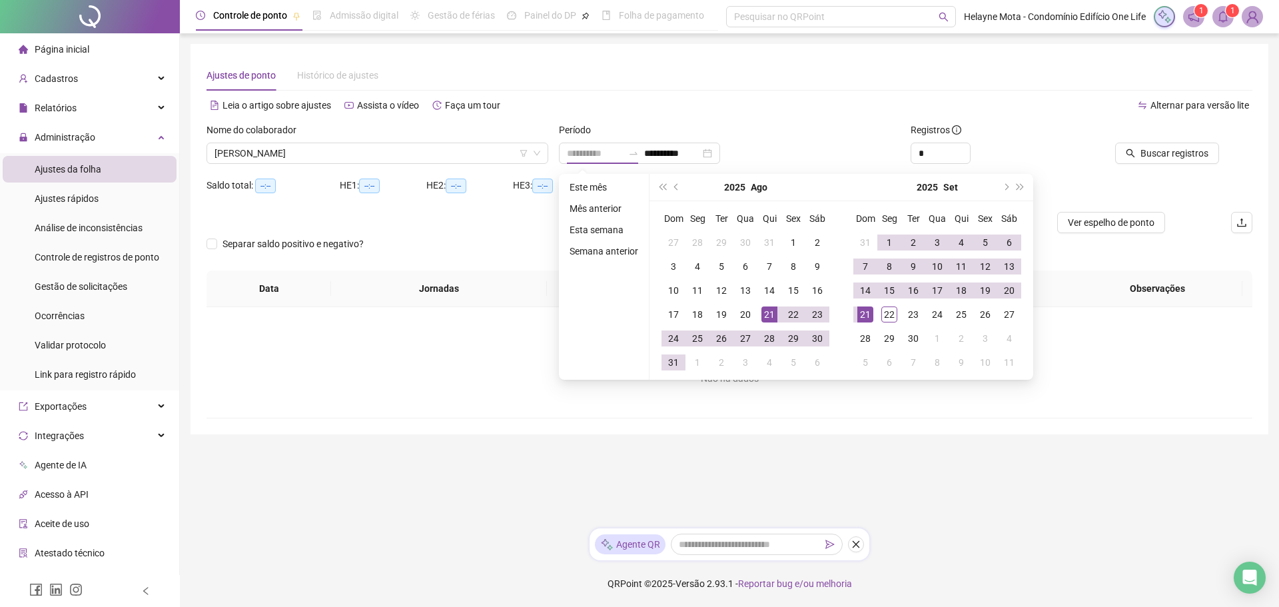
click at [770, 312] on div "21" at bounding box center [769, 314] width 16 height 16
click at [1015, 288] on div "20" at bounding box center [1009, 290] width 16 height 16
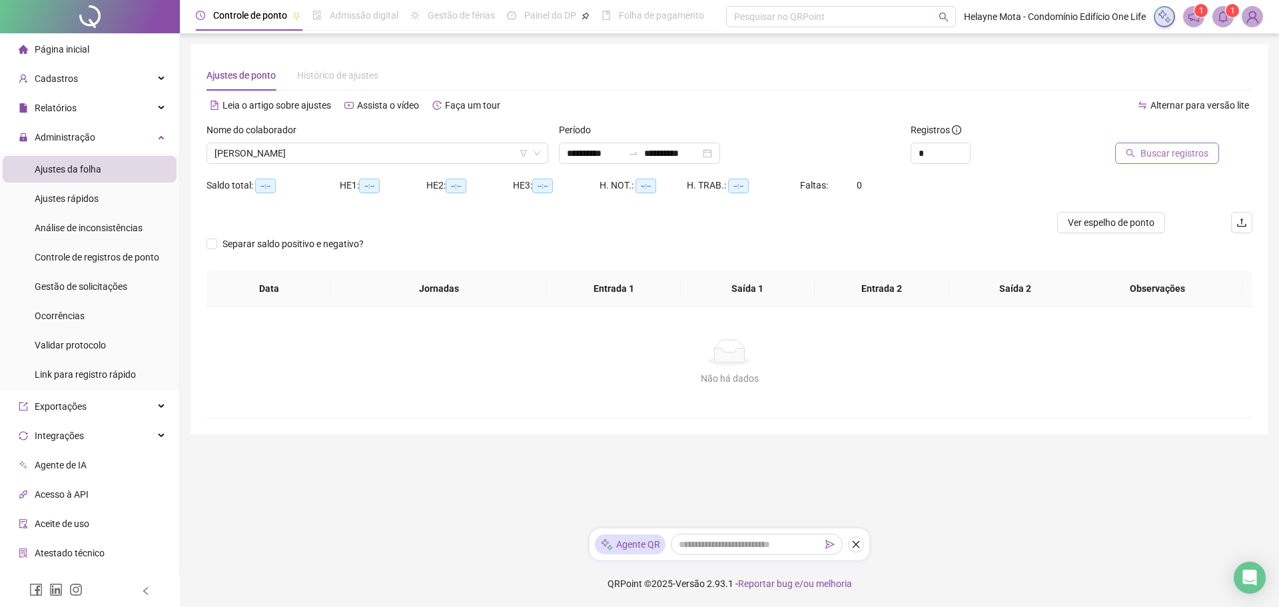
click at [1164, 155] on span "Buscar registros" at bounding box center [1174, 153] width 68 height 15
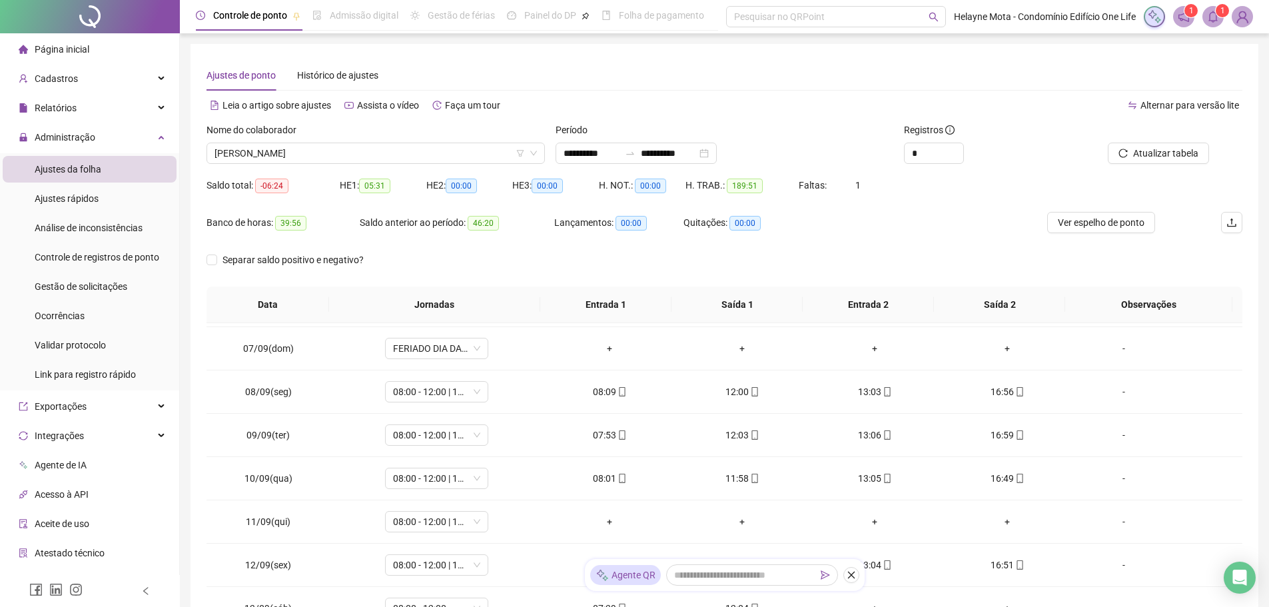
scroll to position [733, 0]
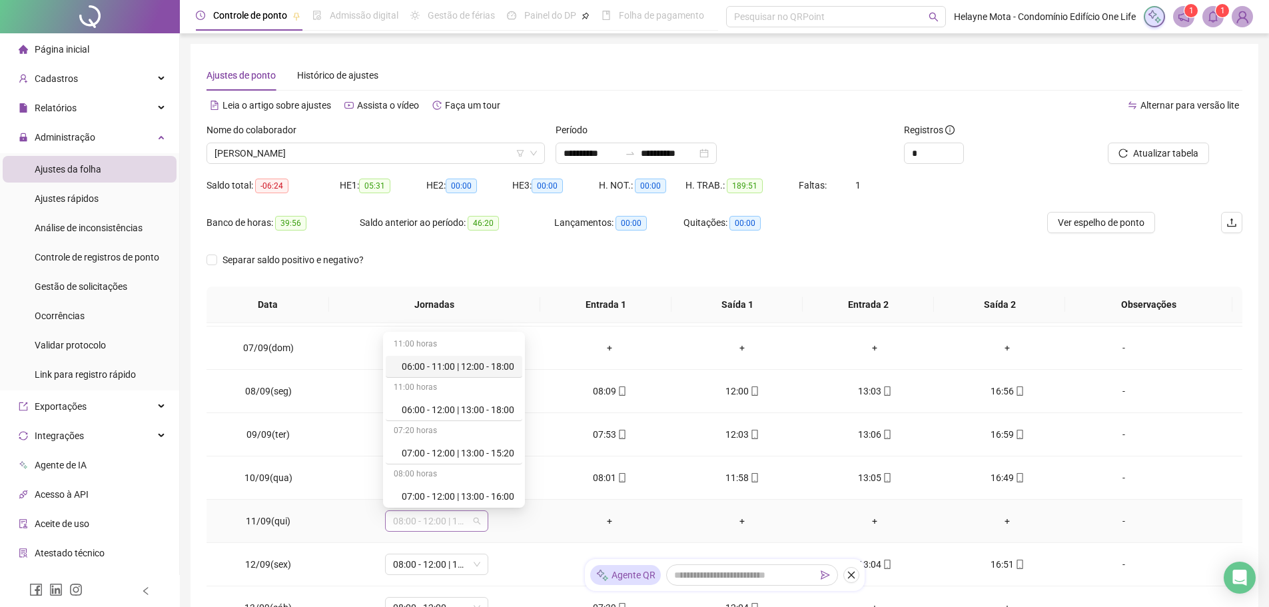
click at [477, 522] on span "08:00 - 12:00 | 13:00 - 17:00" at bounding box center [436, 521] width 87 height 20
click at [467, 447] on div "Folga compensatória" at bounding box center [458, 450] width 113 height 15
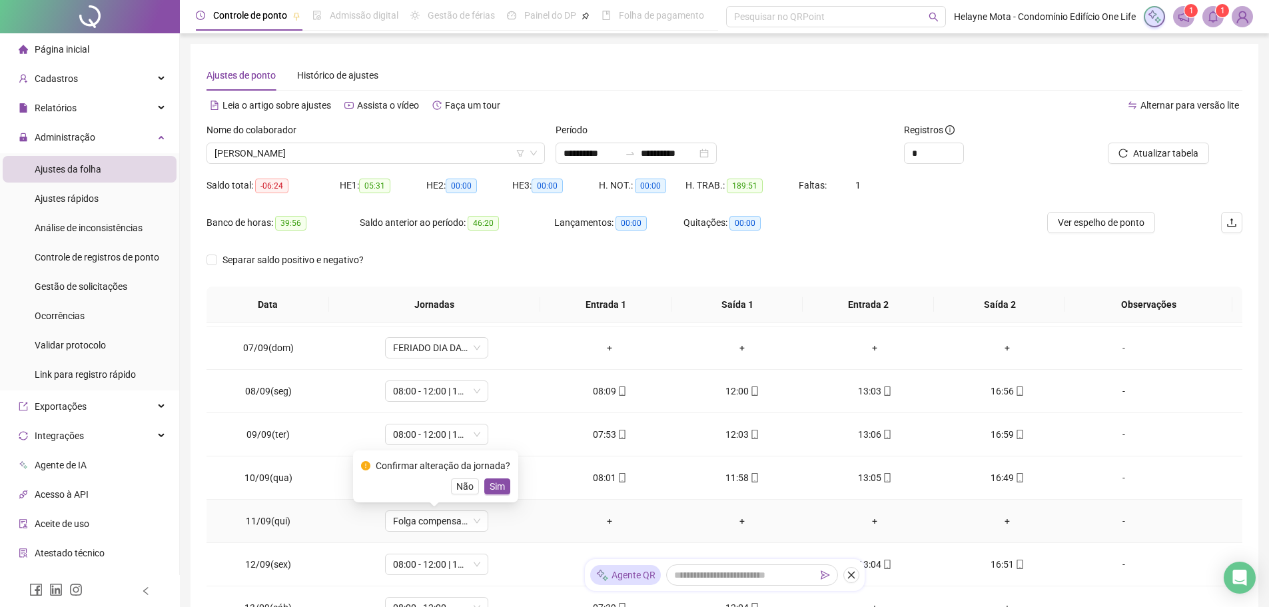
click at [493, 480] on span "Sim" at bounding box center [497, 486] width 15 height 15
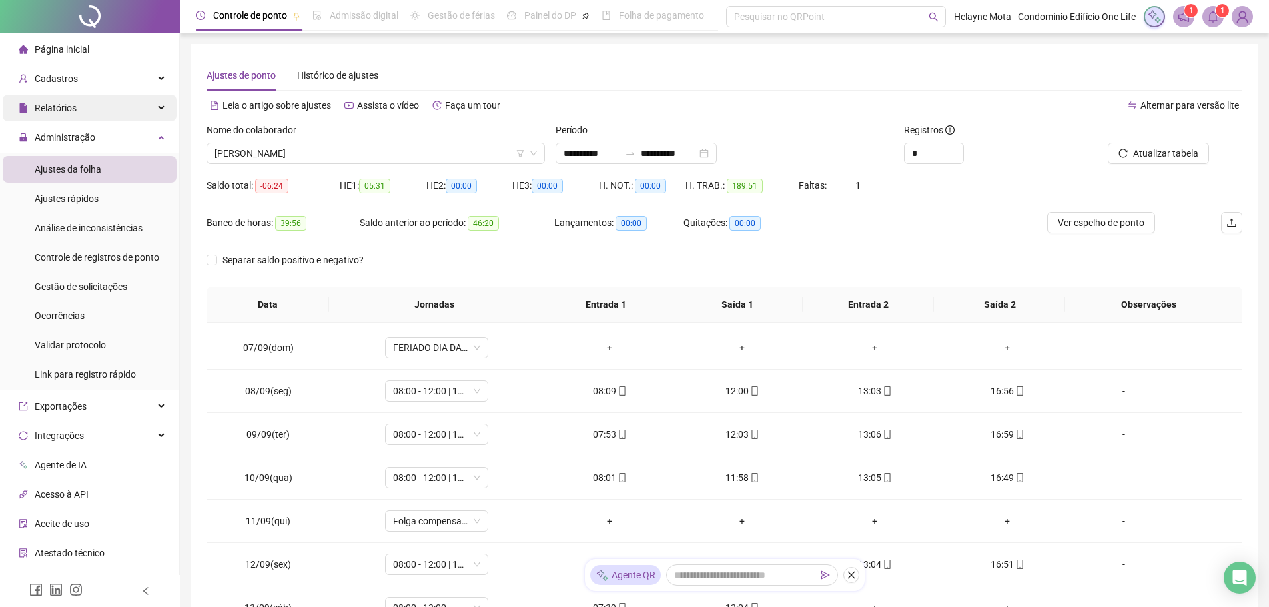
click at [139, 107] on div "Relatórios" at bounding box center [90, 108] width 174 height 27
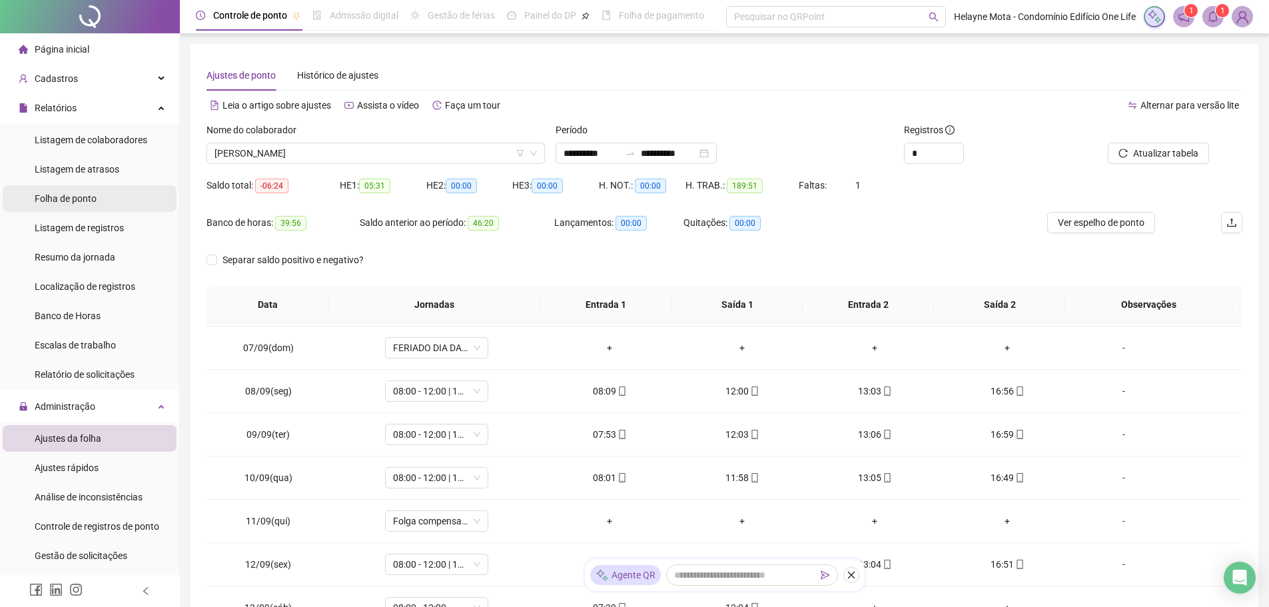
click at [79, 198] on span "Folha de ponto" at bounding box center [66, 198] width 62 height 11
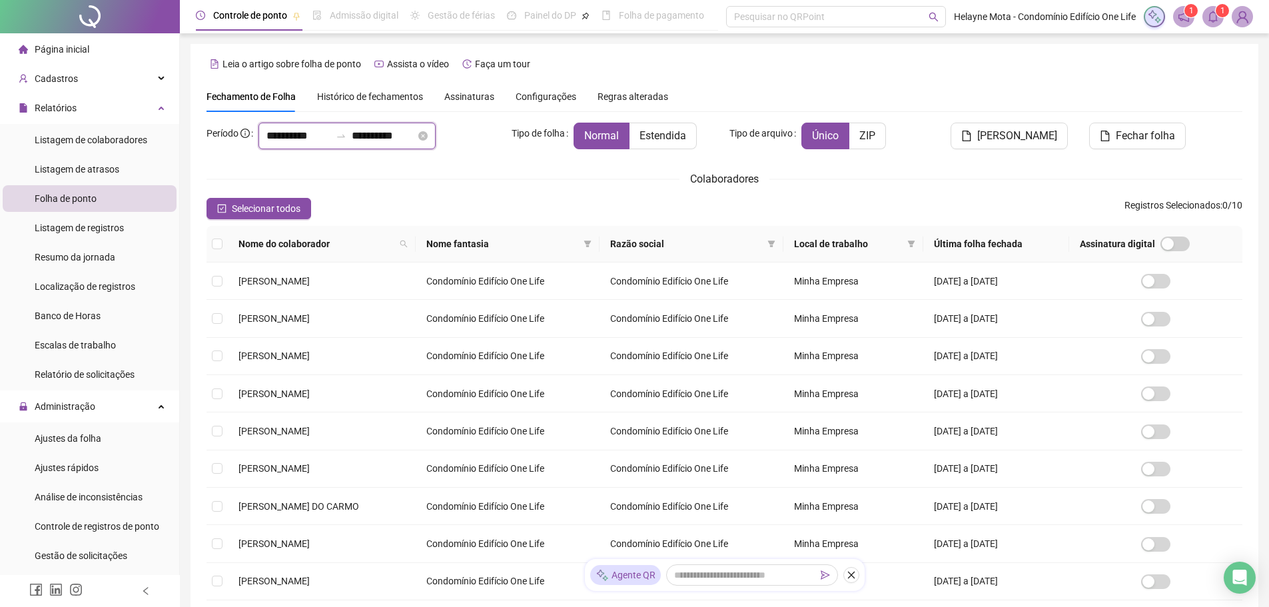
click at [272, 136] on input "**********" at bounding box center [298, 136] width 64 height 16
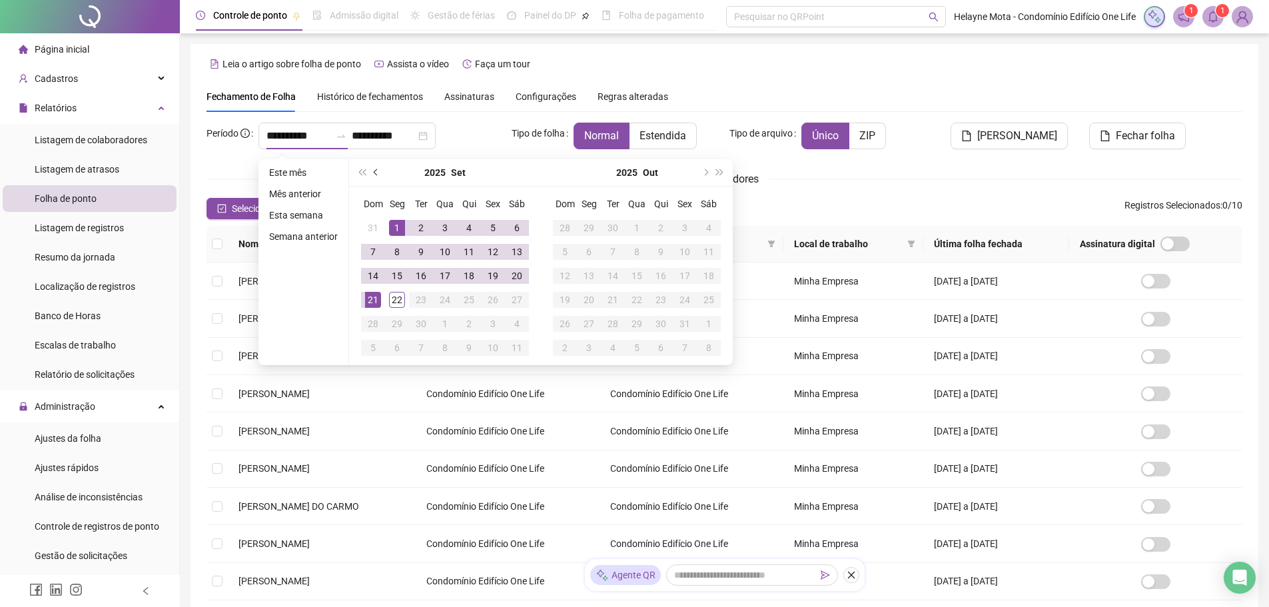
click at [375, 171] on span "prev-year" at bounding box center [377, 172] width 7 height 7
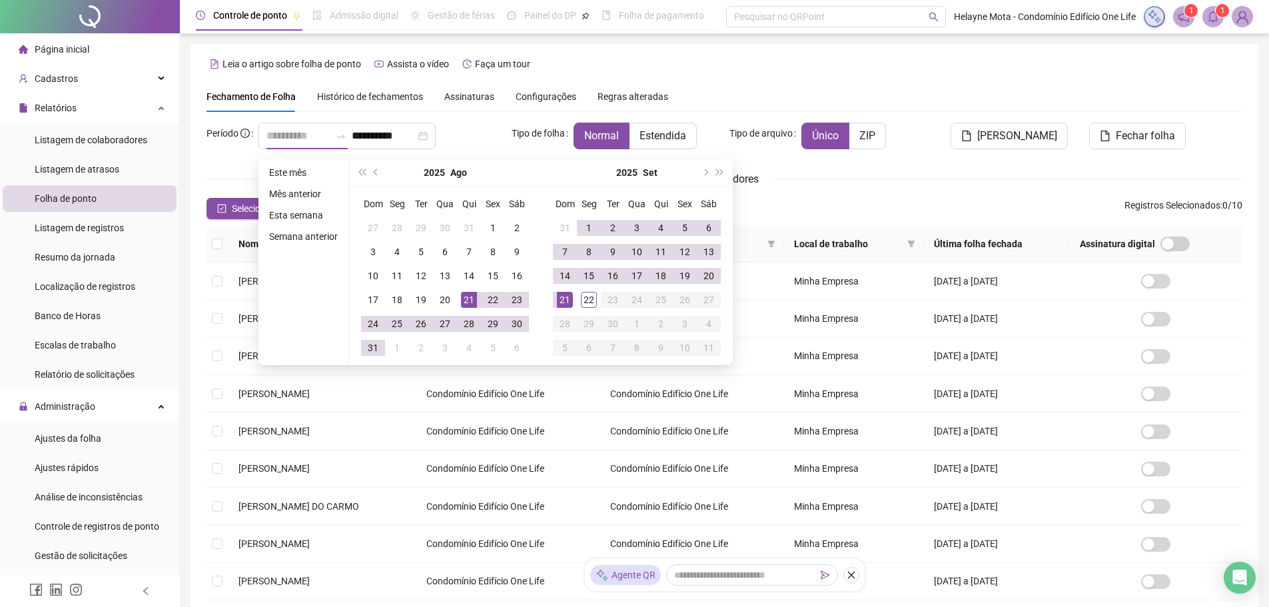
click at [470, 302] on div "21" at bounding box center [469, 300] width 16 height 16
click at [706, 274] on div "20" at bounding box center [709, 276] width 16 height 16
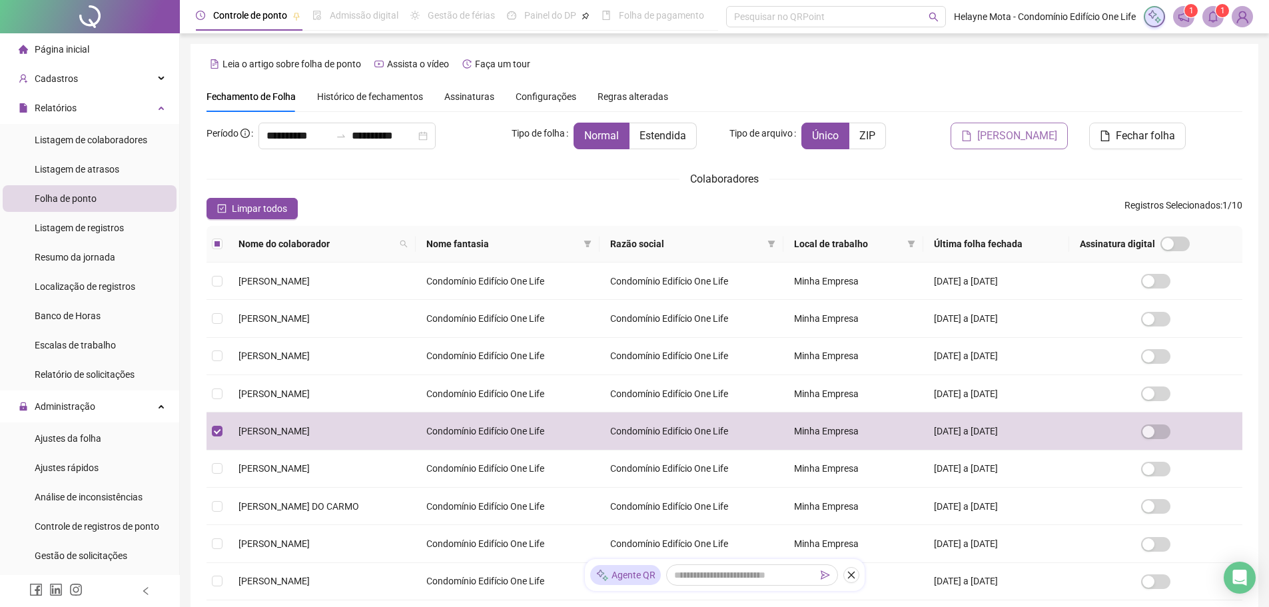
click at [1035, 139] on span "[PERSON_NAME]" at bounding box center [1017, 136] width 80 height 16
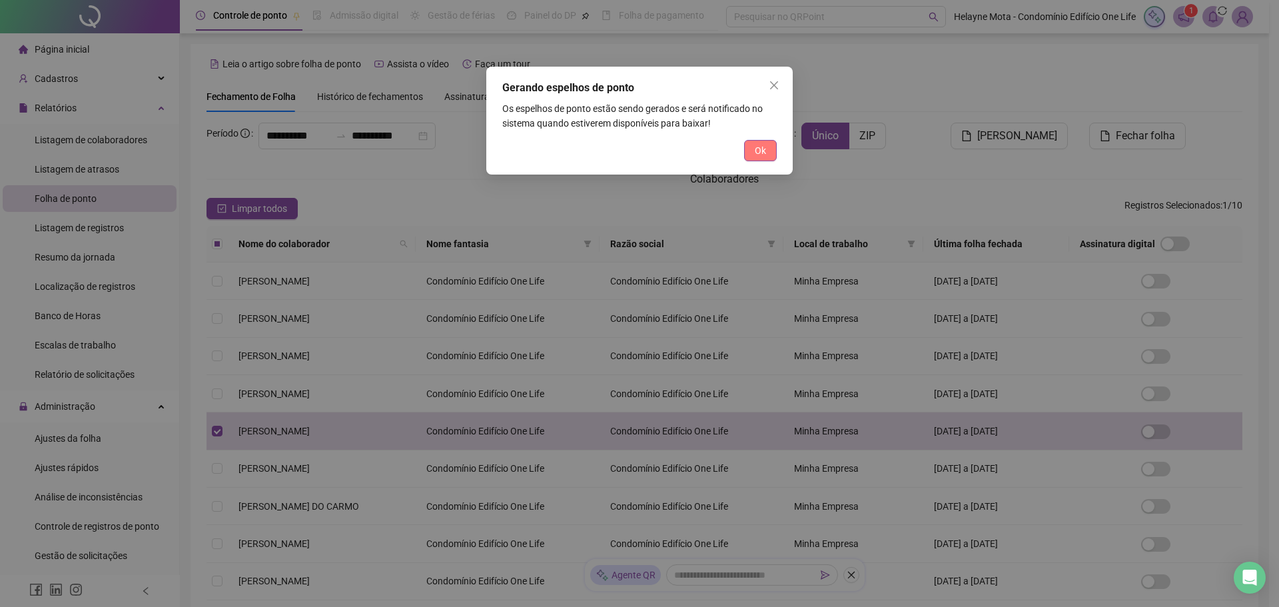
click at [757, 147] on span "Ok" at bounding box center [760, 150] width 11 height 15
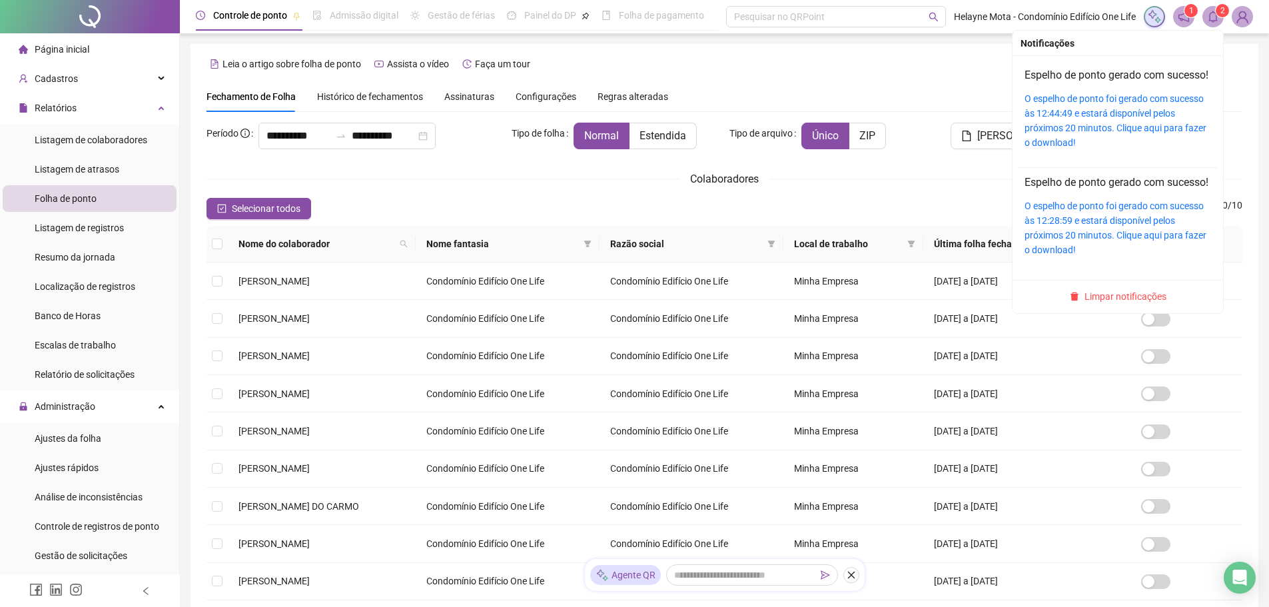
click at [1216, 22] on icon "bell" at bounding box center [1213, 17] width 12 height 12
click at [1103, 130] on link "O espelho de ponto foi gerado com sucesso às 12:44:49 e estará disponível pelos…" at bounding box center [1115, 120] width 182 height 55
